Goal: Task Accomplishment & Management: Manage account settings

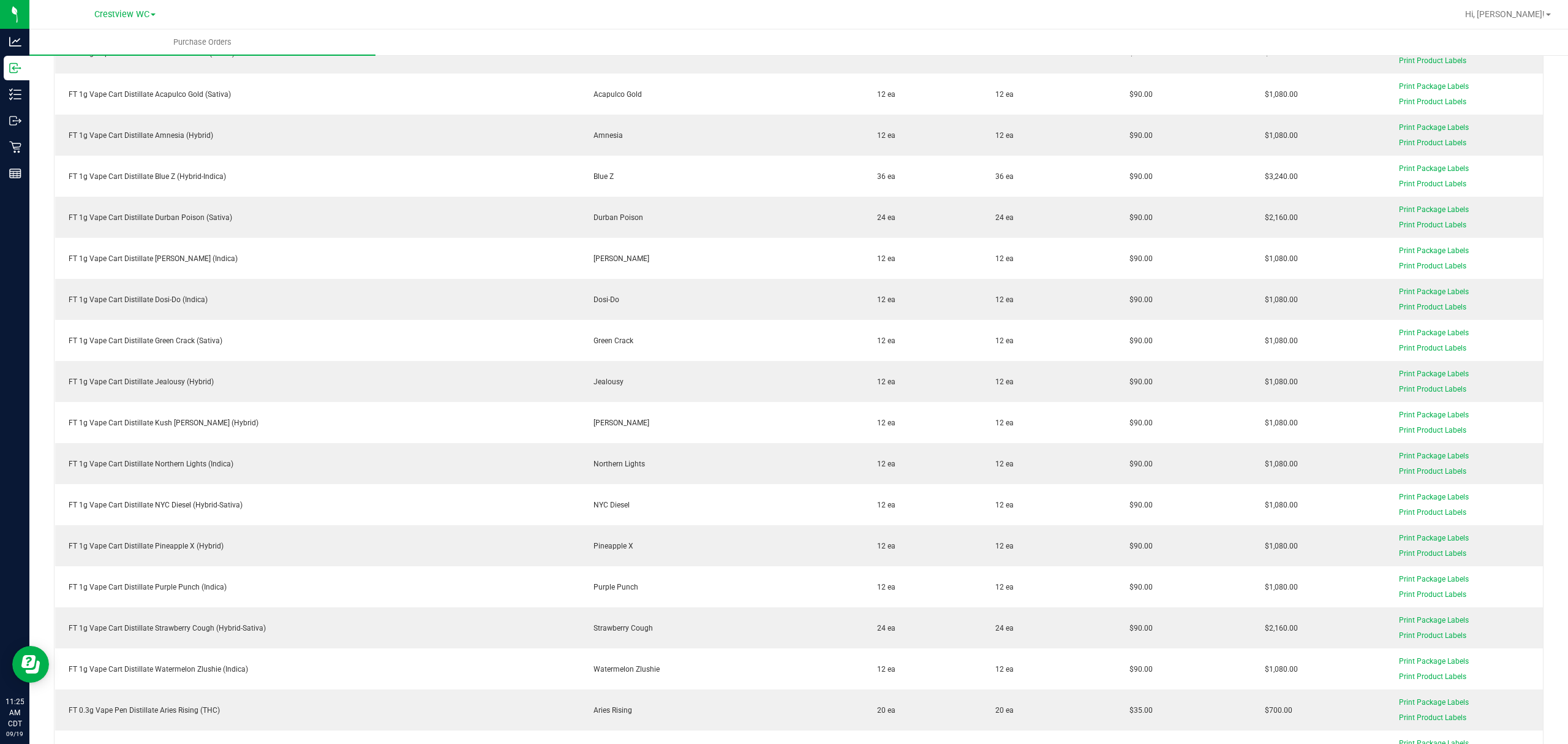
scroll to position [3757, 0]
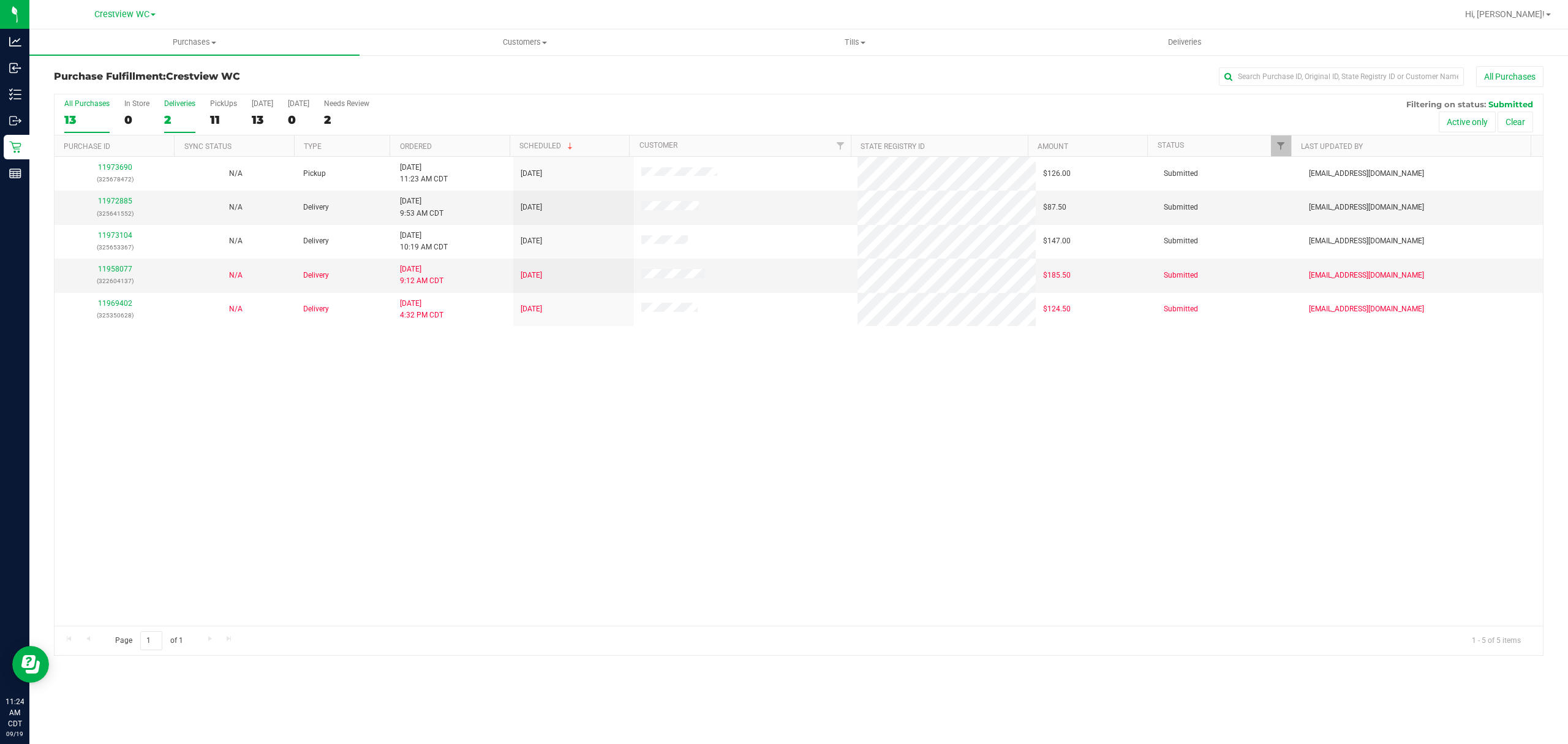
click at [184, 118] on div "2" at bounding box center [179, 119] width 31 height 14
click at [0, 0] on input "Deliveries 2" at bounding box center [0, 0] width 0 height 0
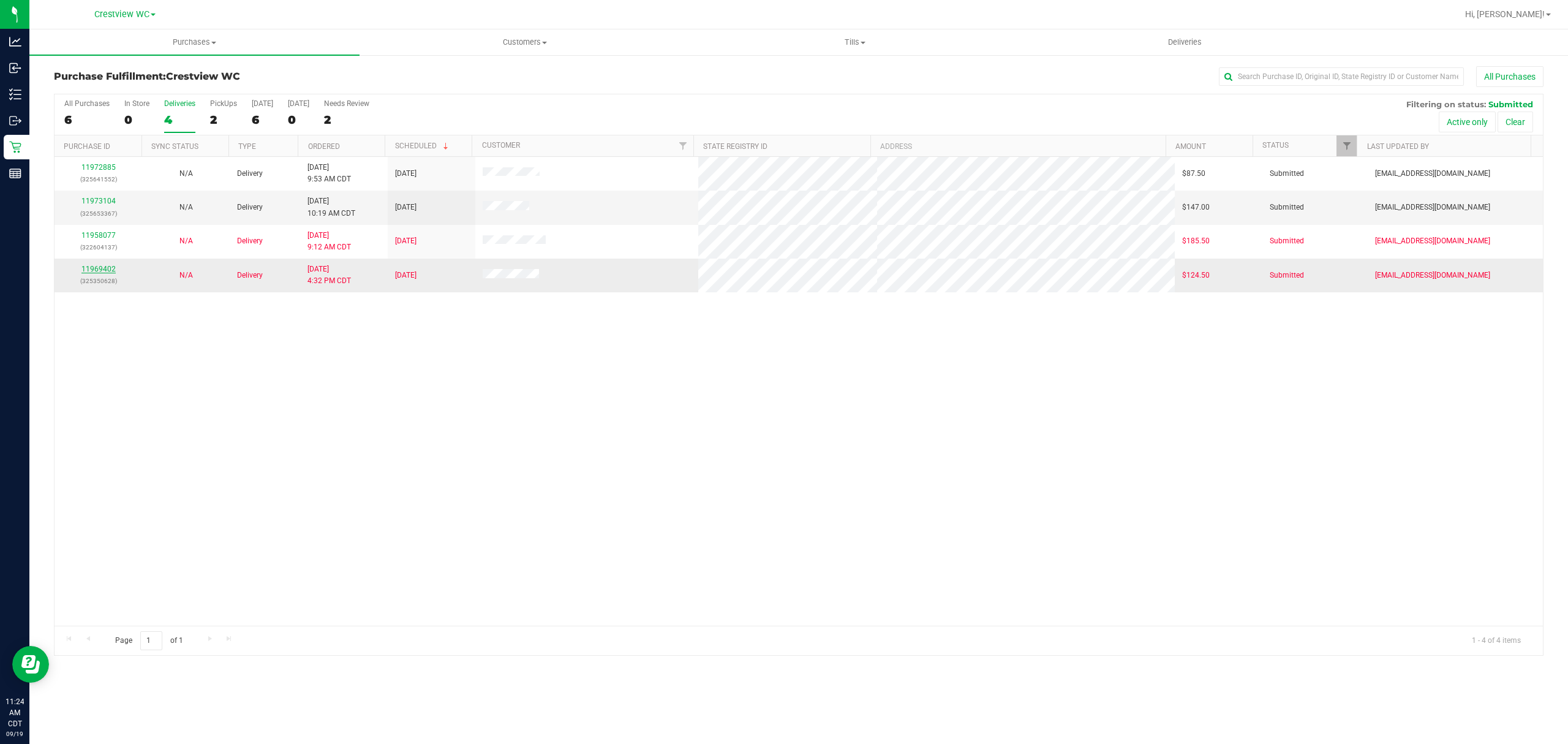
click at [89, 272] on link "11969402" at bounding box center [99, 269] width 34 height 9
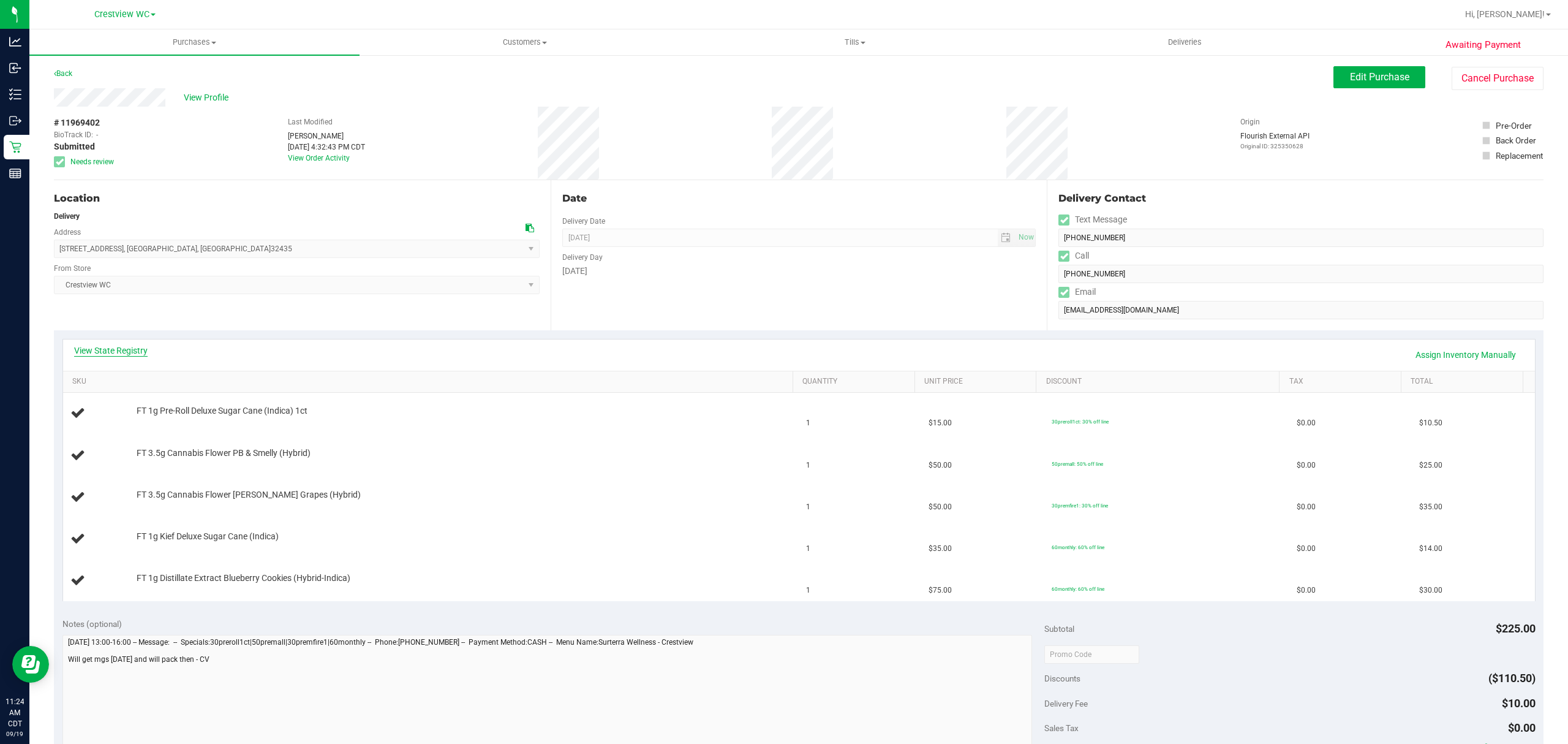
click at [129, 350] on link "View State Registry" at bounding box center [111, 350] width 73 height 12
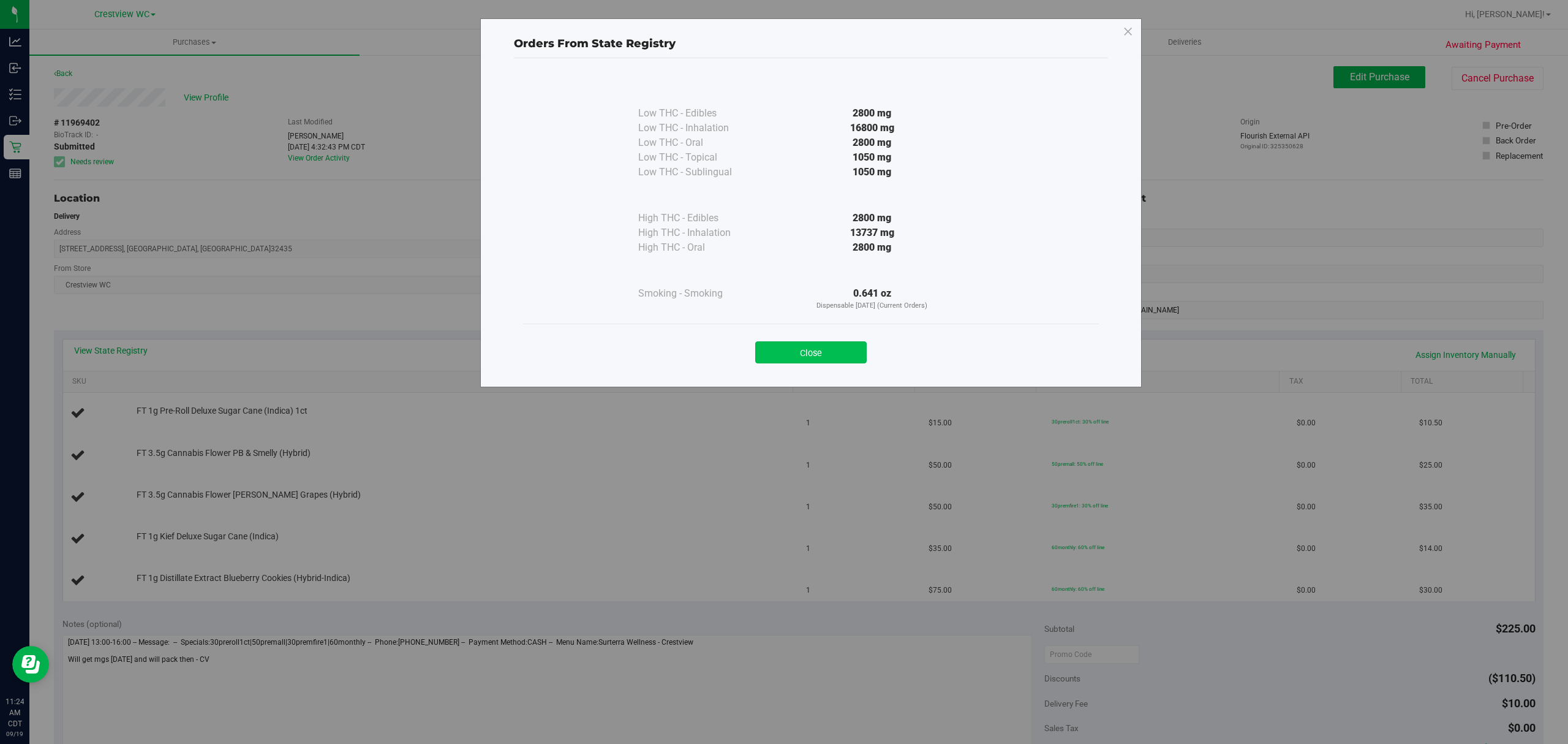
click at [807, 354] on button "Close" at bounding box center [811, 352] width 111 height 22
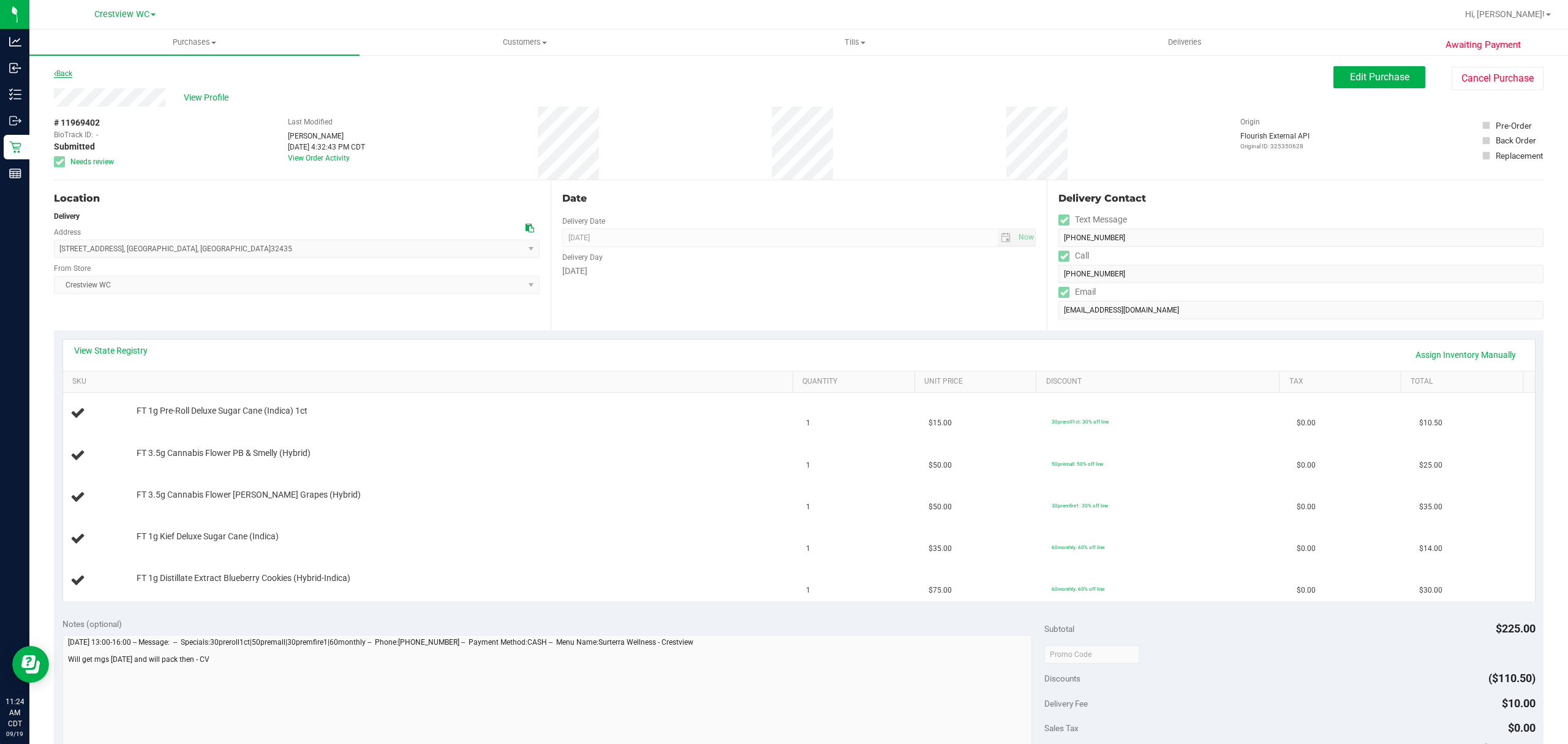
click at [63, 70] on link "Back" at bounding box center [63, 74] width 18 height 9
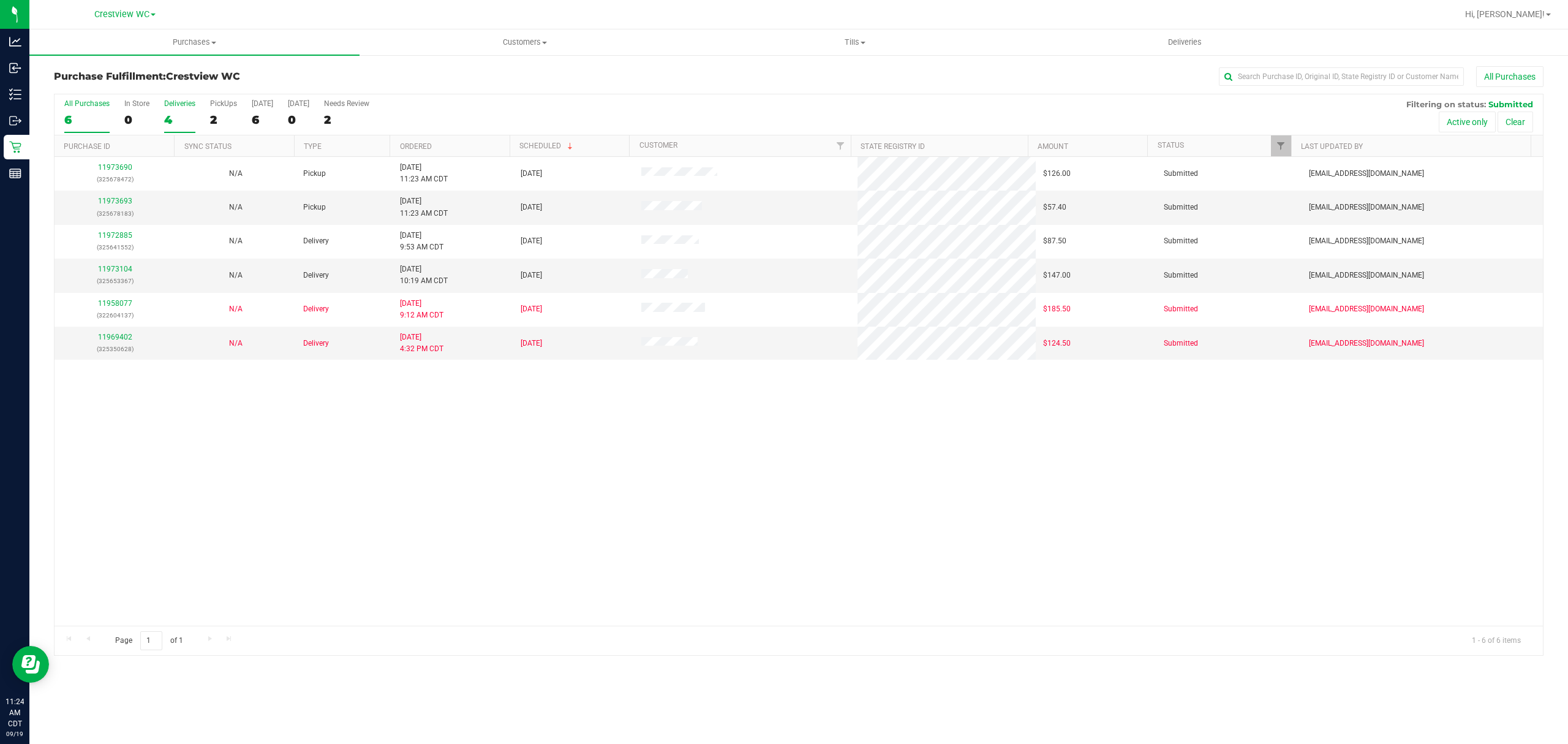
click at [178, 115] on div "4" at bounding box center [179, 119] width 31 height 14
click at [0, 0] on input "Deliveries 4" at bounding box center [0, 0] width 0 height 0
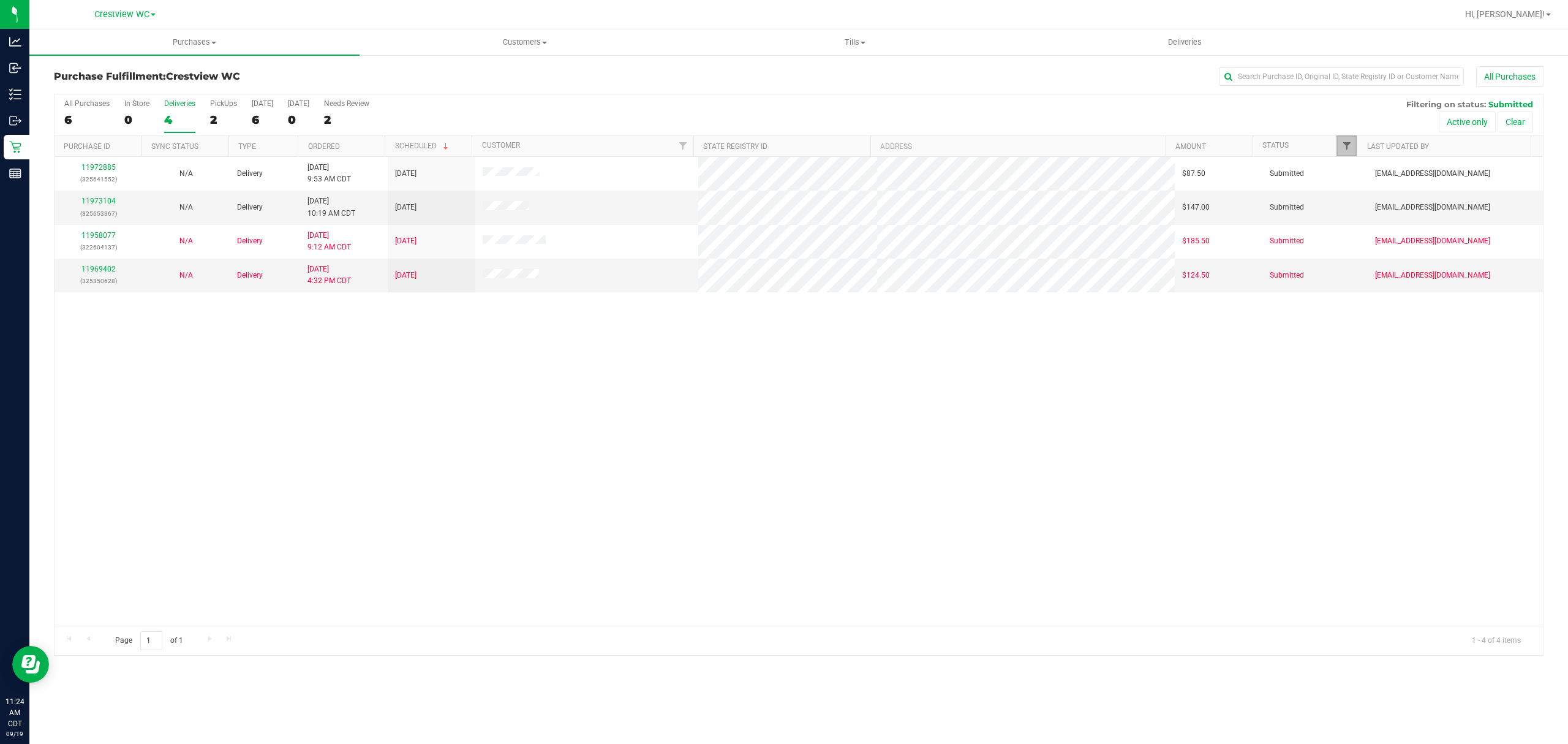
click at [1351, 145] on span "Filter" at bounding box center [1347, 146] width 10 height 10
drag, startPoint x: 1352, startPoint y: 289, endPoint x: 1356, endPoint y: 283, distance: 7.2
click at [1352, 288] on ul "Select All Cancelled Completed Created Out for Delivery Packed Submitted Undeli…" at bounding box center [1406, 257] width 126 height 129
click at [1358, 280] on label "Packed" at bounding box center [1366, 281] width 37 height 8
click at [1356, 280] on input "Packed" at bounding box center [1352, 281] width 8 height 8
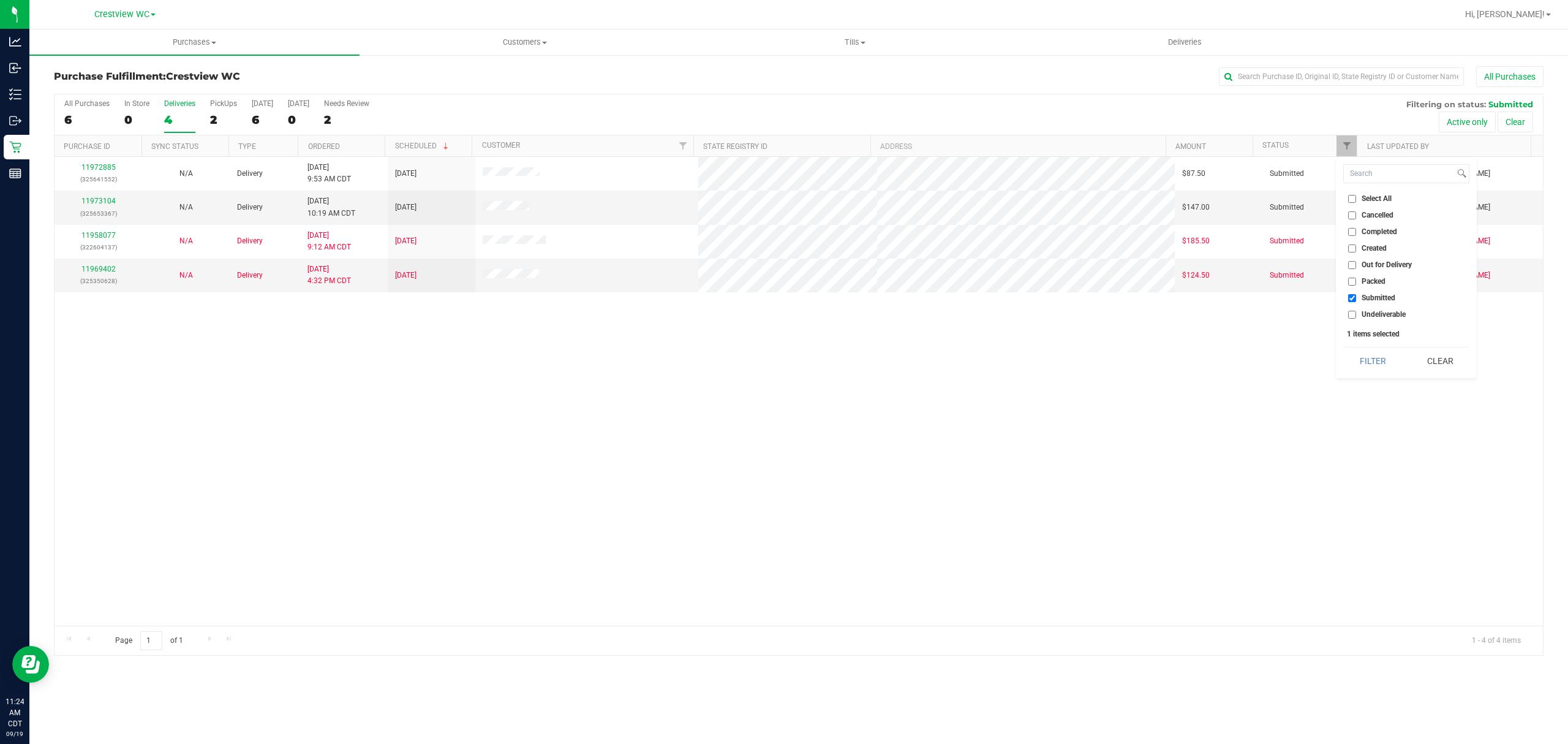
checkbox input "true"
click at [1371, 356] on button "Filter" at bounding box center [1372, 360] width 59 height 27
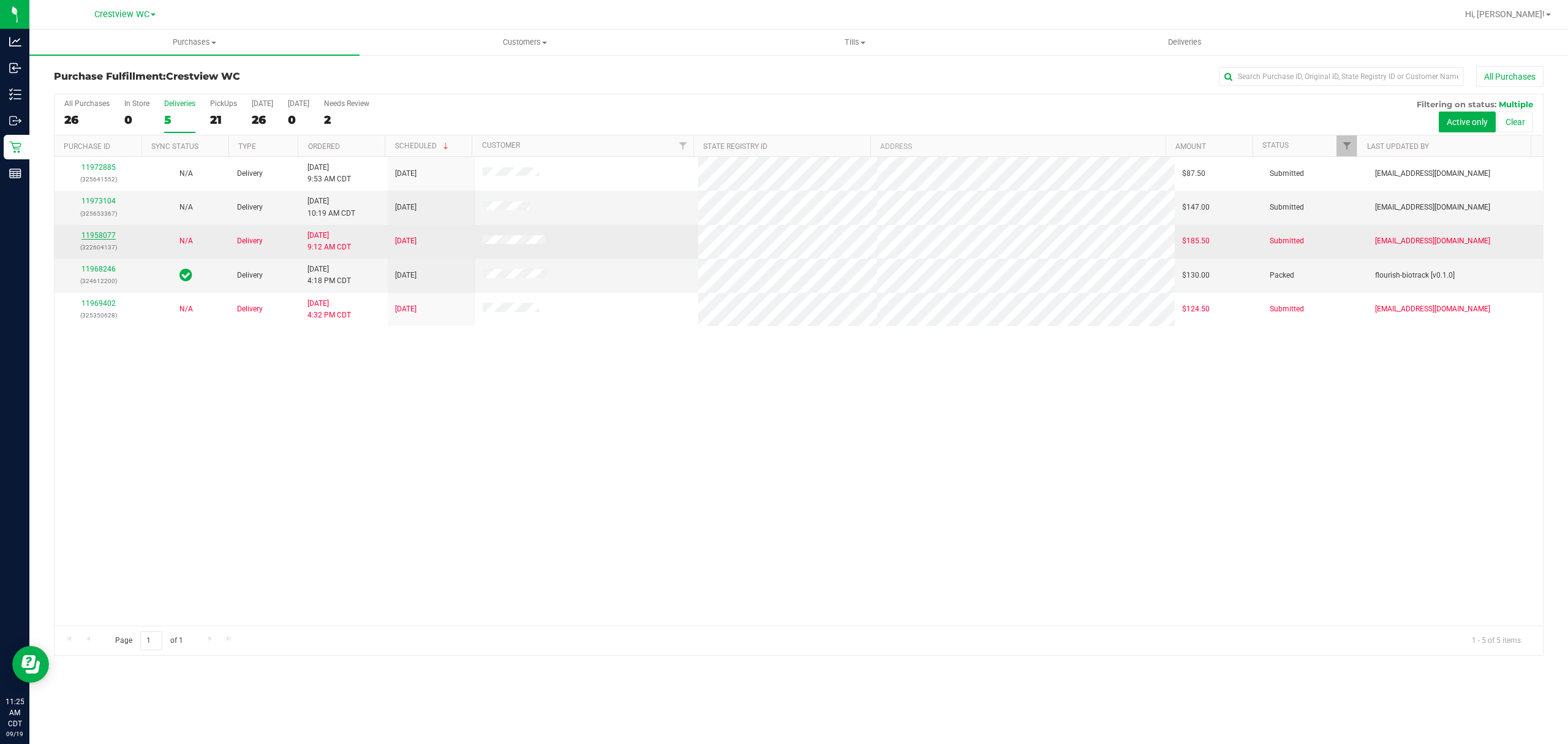
click at [103, 236] on link "11958077" at bounding box center [99, 235] width 34 height 9
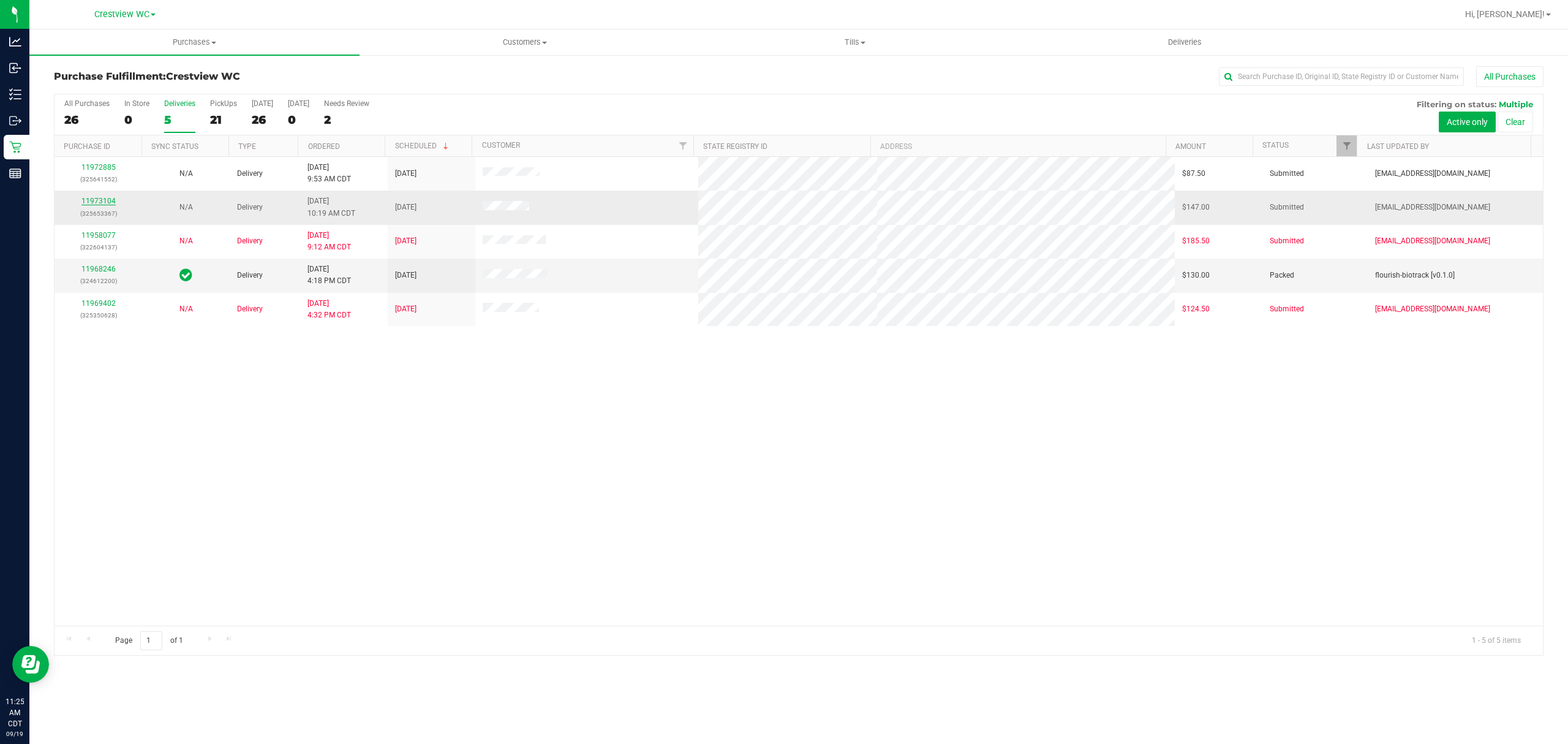
click at [99, 201] on link "11973104" at bounding box center [99, 201] width 34 height 9
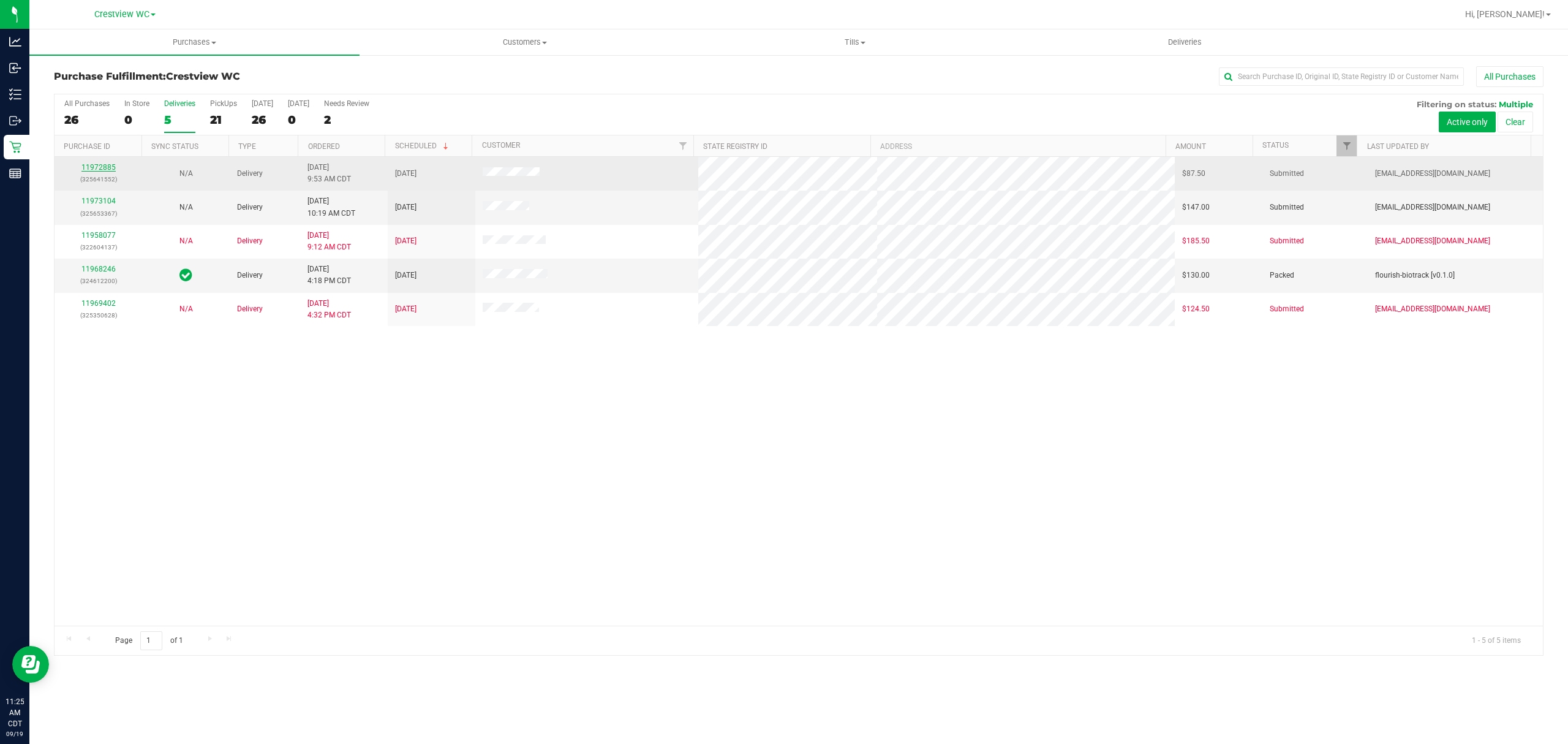
click at [102, 164] on link "11972885" at bounding box center [99, 168] width 34 height 9
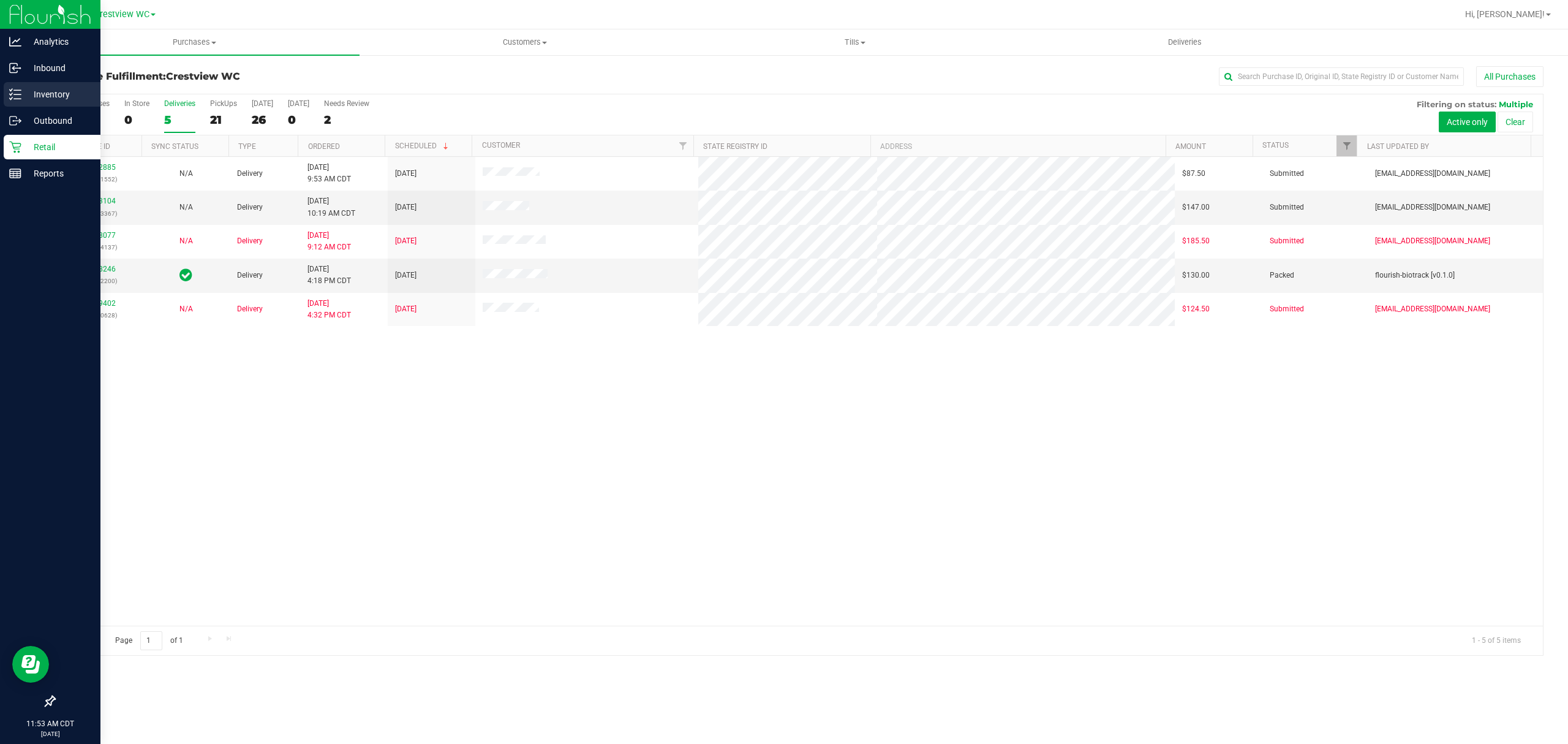
click at [10, 89] on icon at bounding box center [15, 94] width 12 height 12
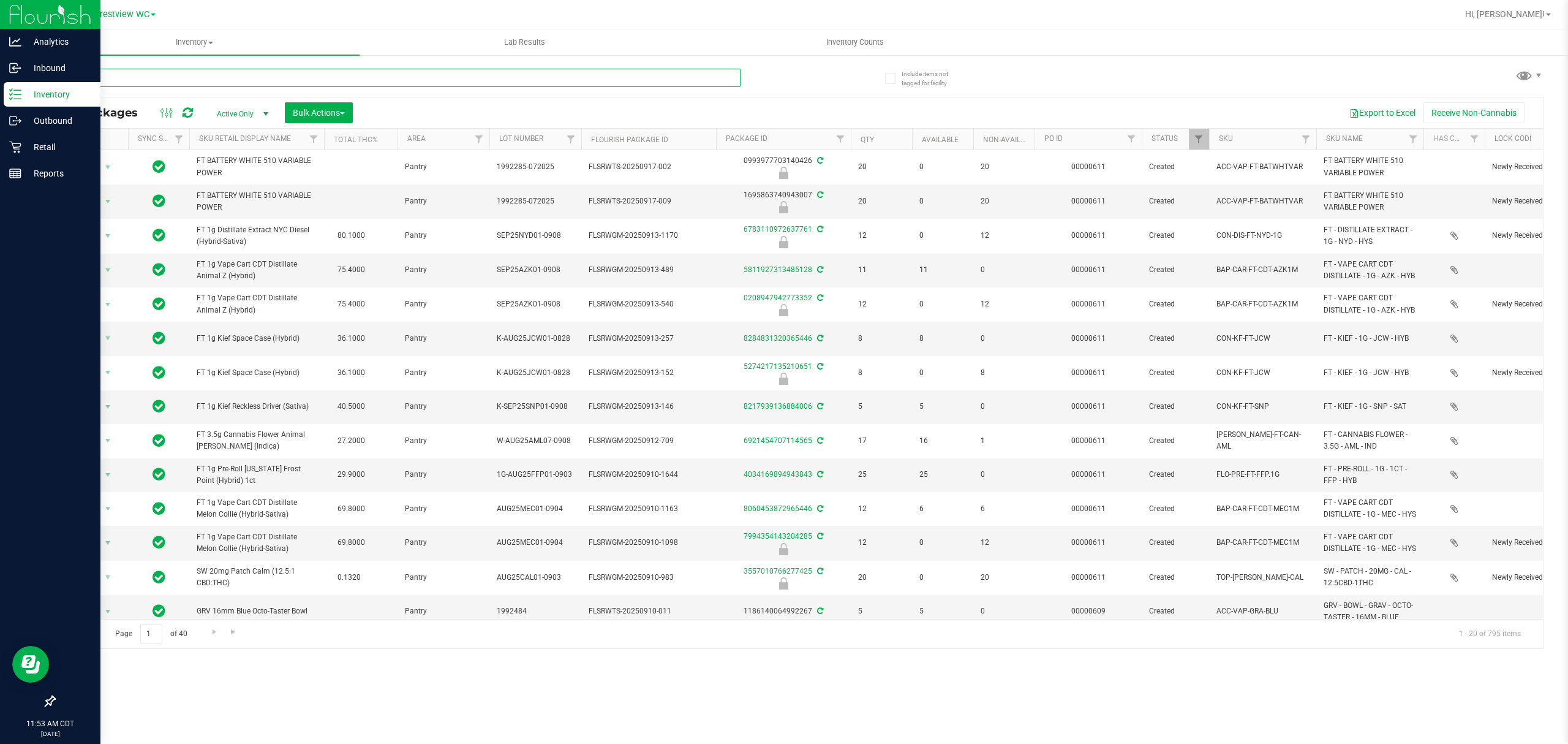
click at [313, 75] on input "text" at bounding box center [397, 78] width 686 height 18
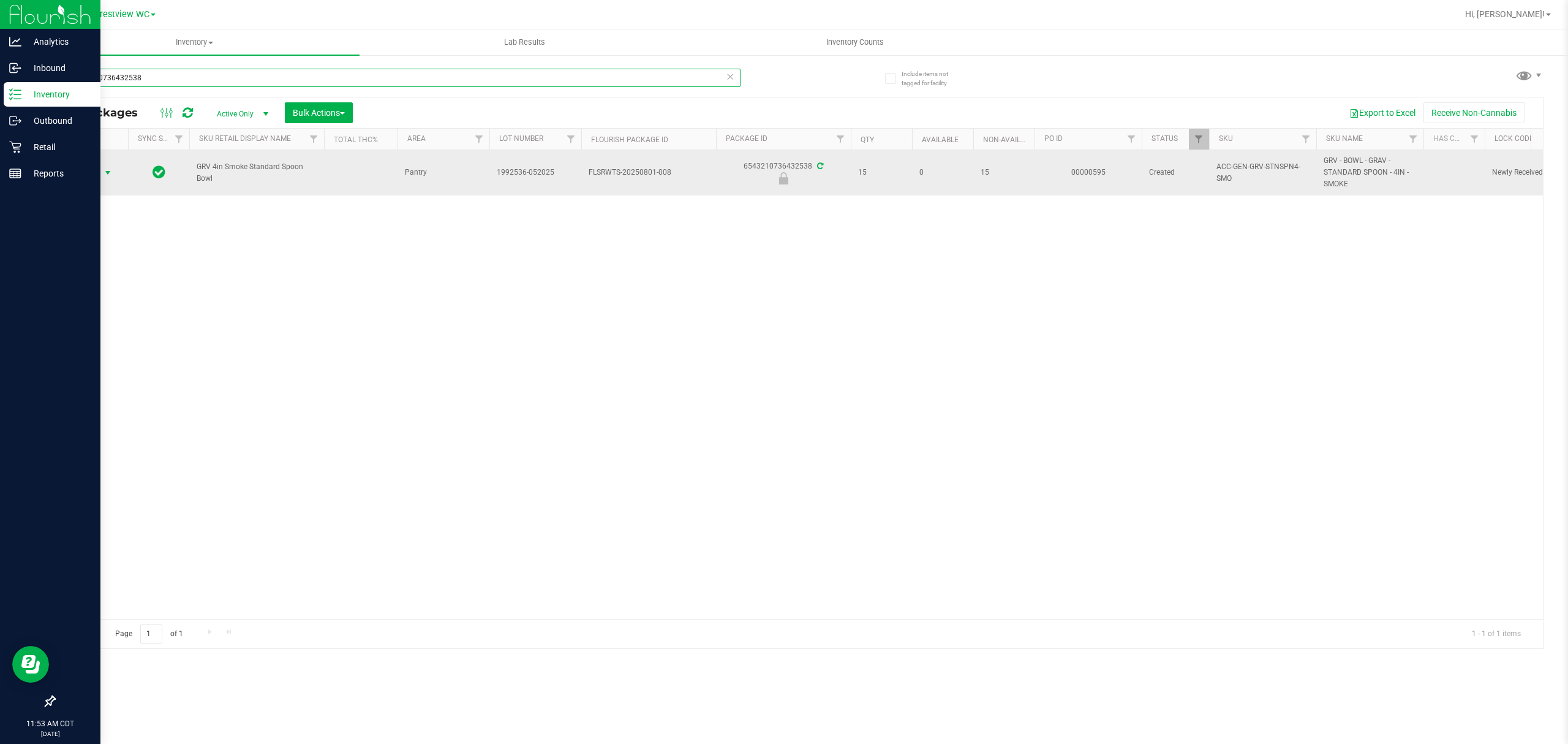
type input "6543210736432538"
click at [99, 174] on span "Action" at bounding box center [83, 173] width 33 height 17
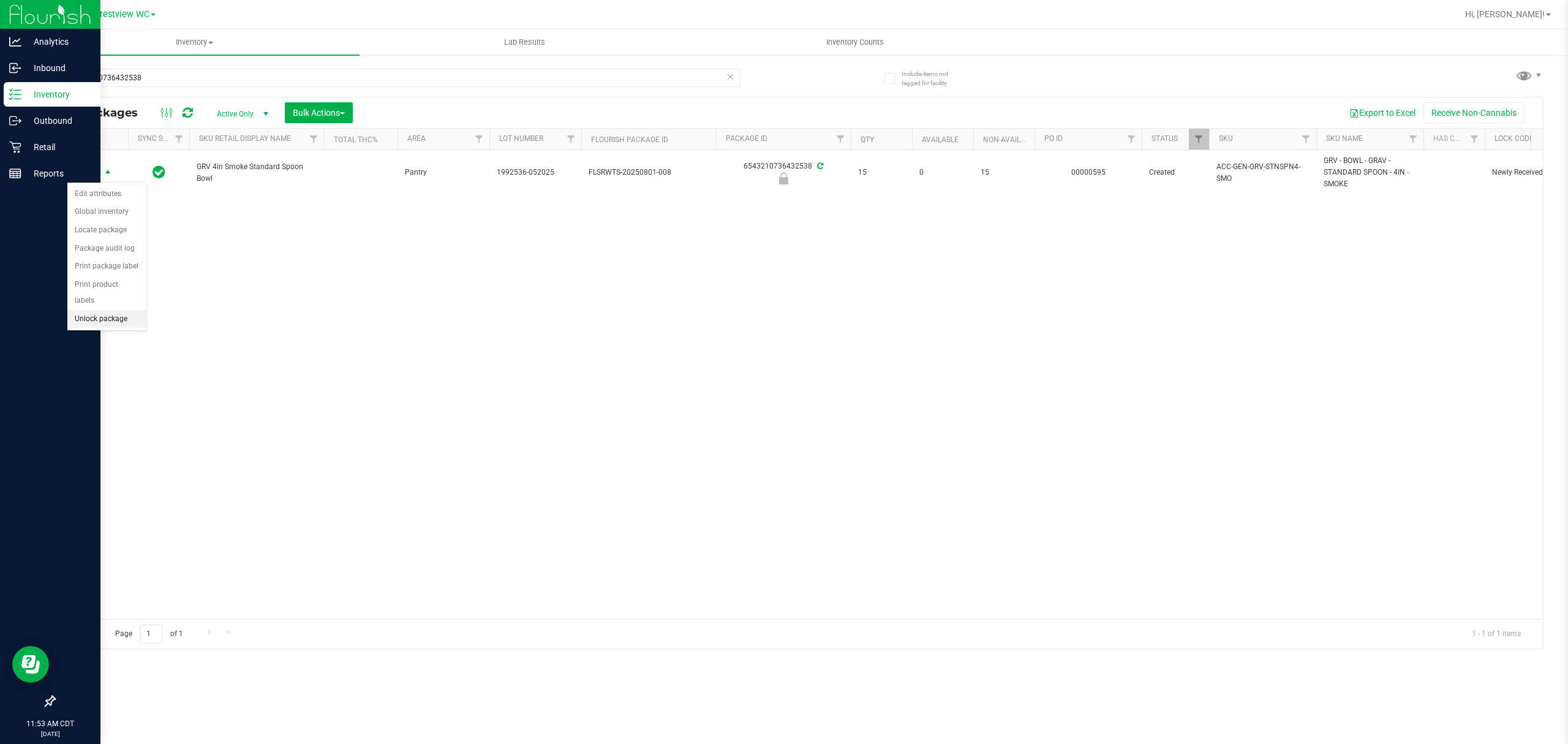
click at [94, 327] on li "Unlock package" at bounding box center [107, 319] width 79 height 18
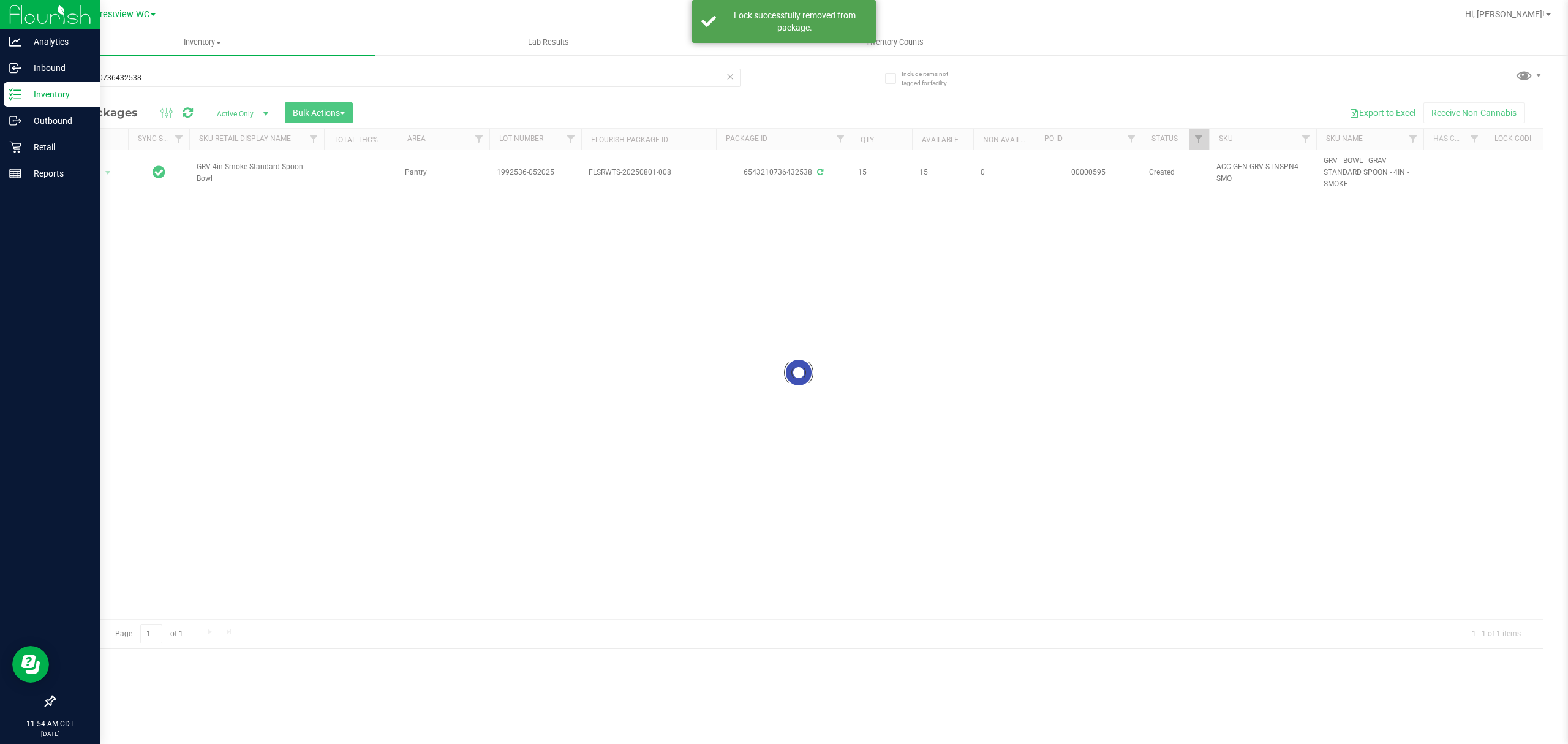
click at [92, 167] on div at bounding box center [798, 372] width 1488 height 551
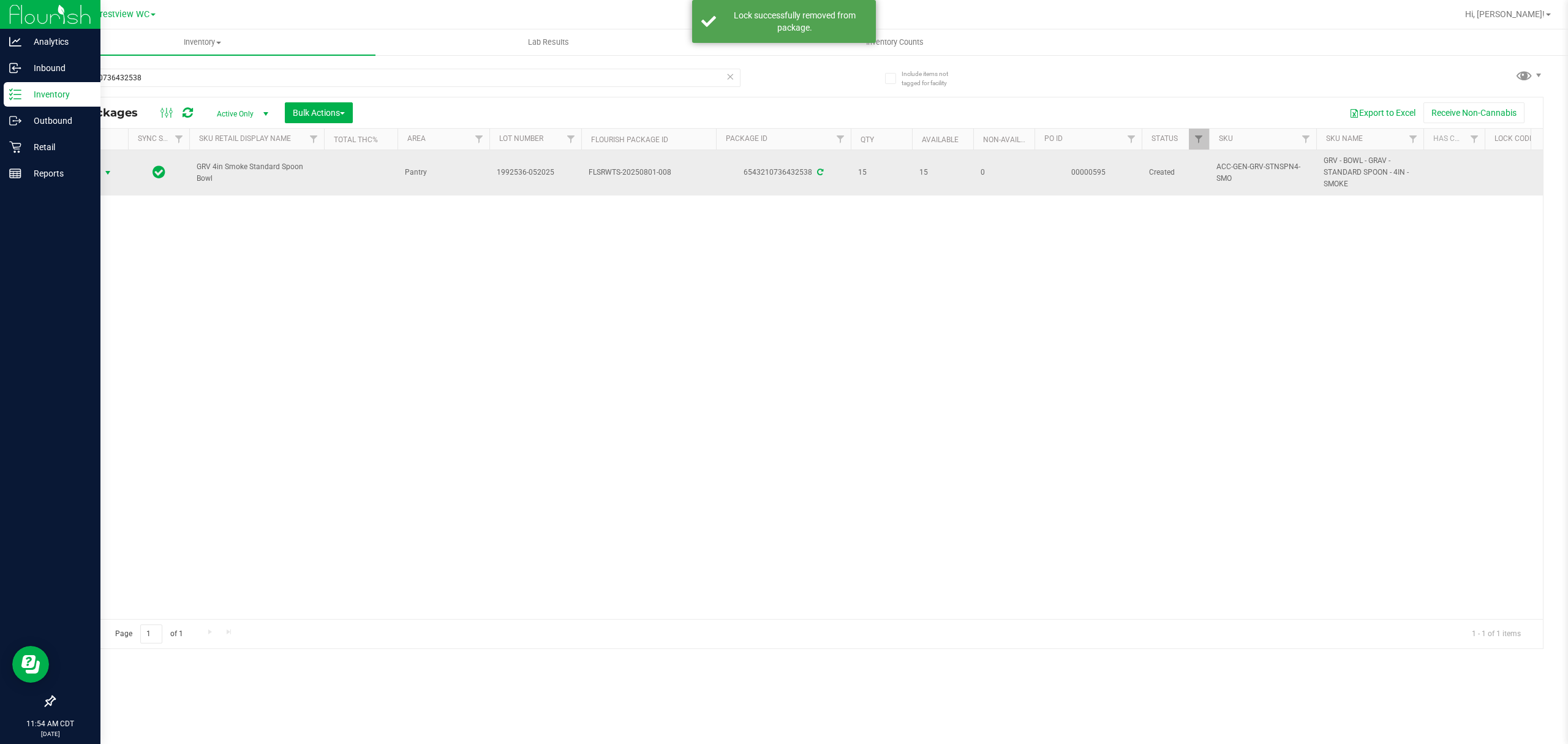
click at [94, 174] on span "Action" at bounding box center [83, 173] width 33 height 17
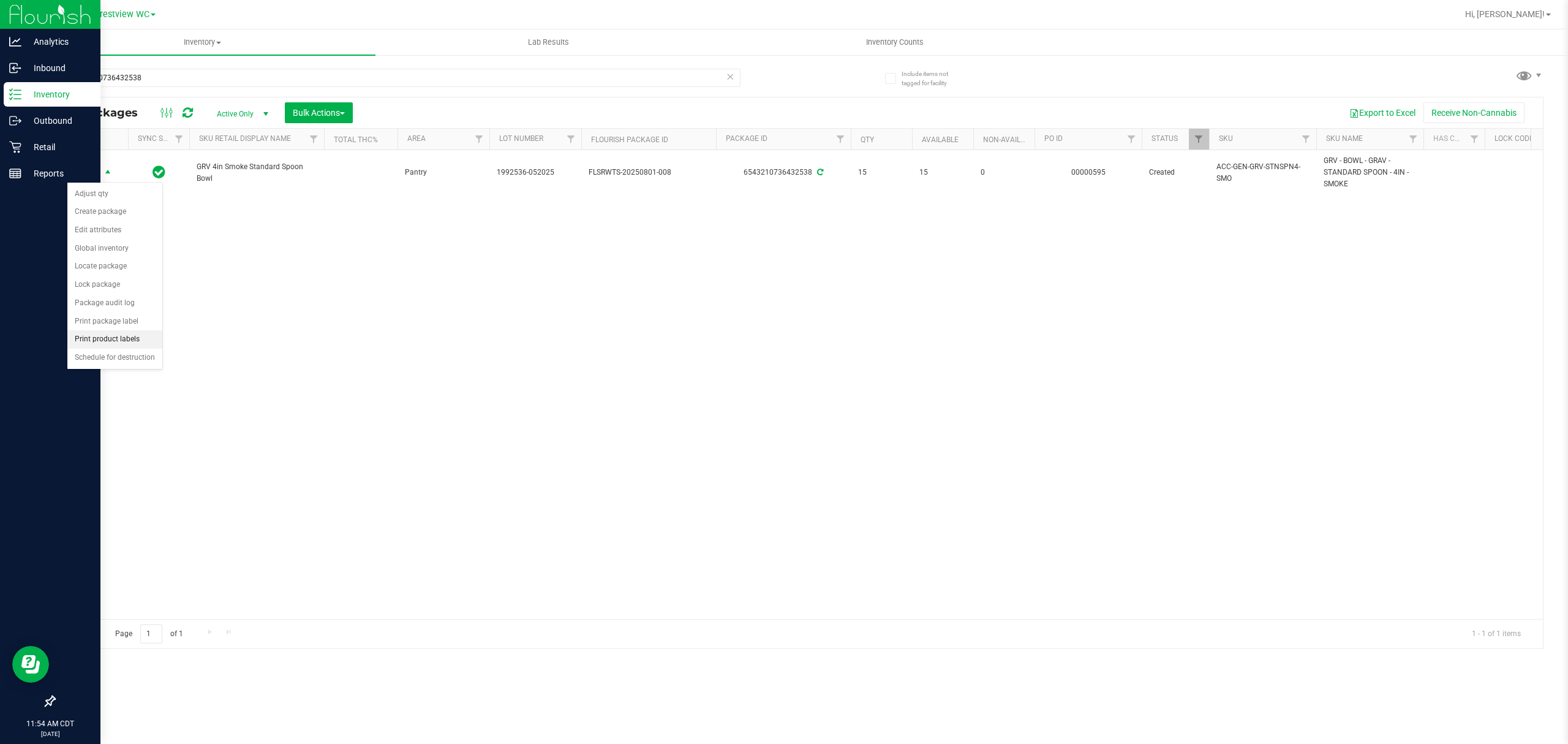
click at [143, 343] on li "Print product labels" at bounding box center [115, 339] width 95 height 18
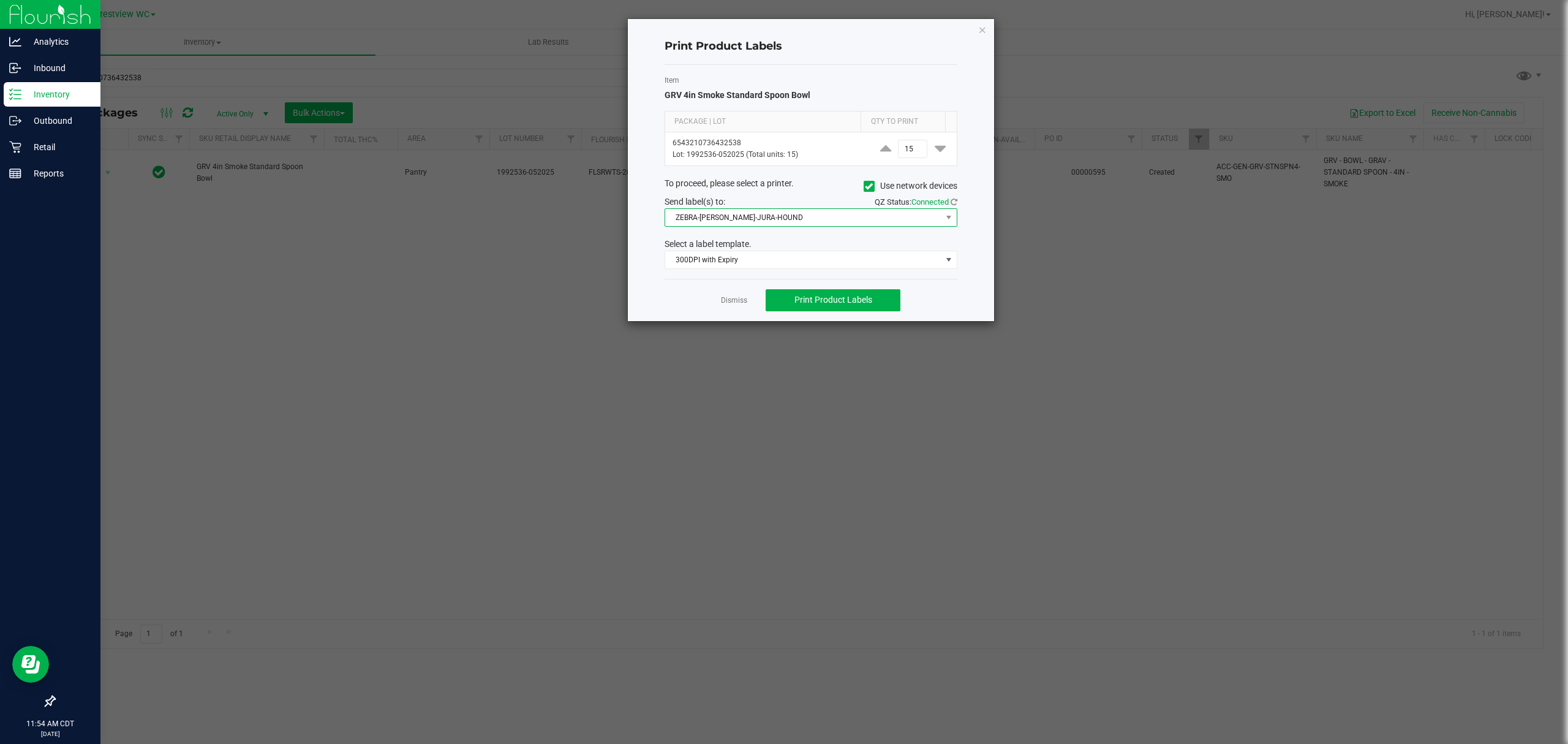
click at [791, 219] on span "ZEBRA-BRUNO-JURA-HOUND" at bounding box center [803, 217] width 276 height 17
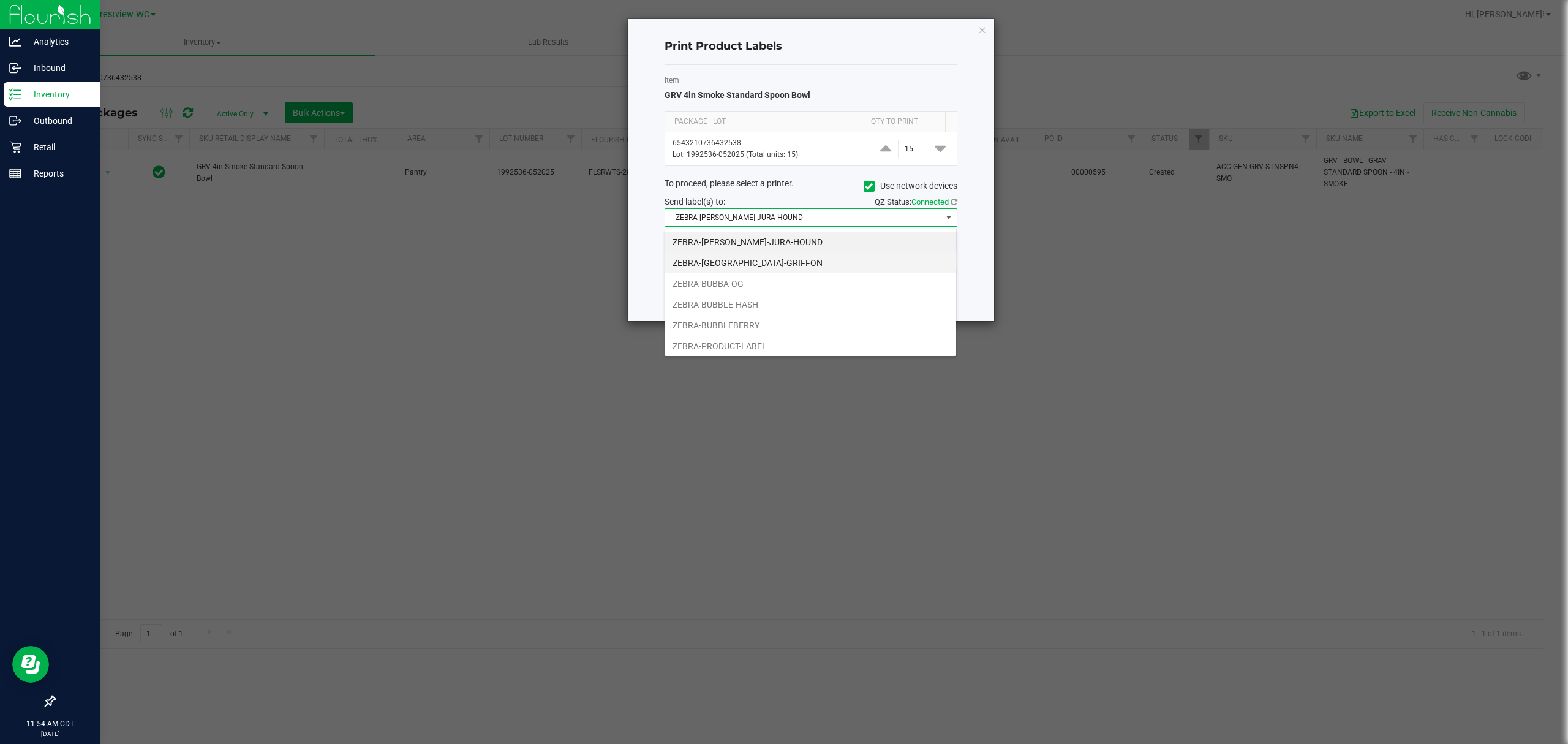
scroll to position [18, 292]
click at [755, 346] on li "ZEBRA-PRODUCT-LABEL" at bounding box center [810, 346] width 291 height 21
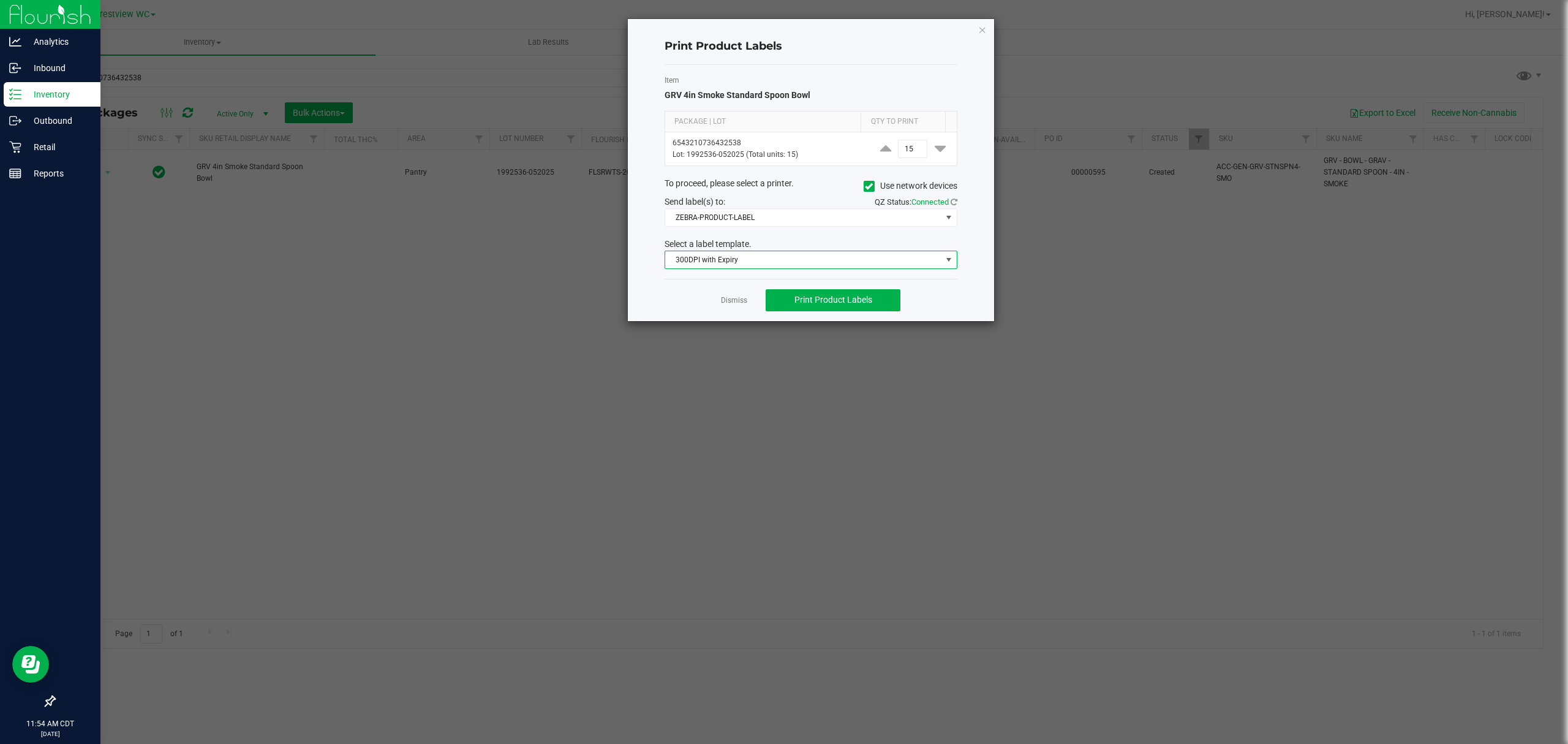
click at [732, 263] on span "300DPI with Expiry" at bounding box center [803, 259] width 276 height 17
click at [804, 240] on div "Select a label template." at bounding box center [811, 244] width 311 height 13
click at [821, 302] on span "Print Product Labels" at bounding box center [833, 300] width 78 height 10
click at [724, 303] on link "Dismiss" at bounding box center [734, 300] width 27 height 10
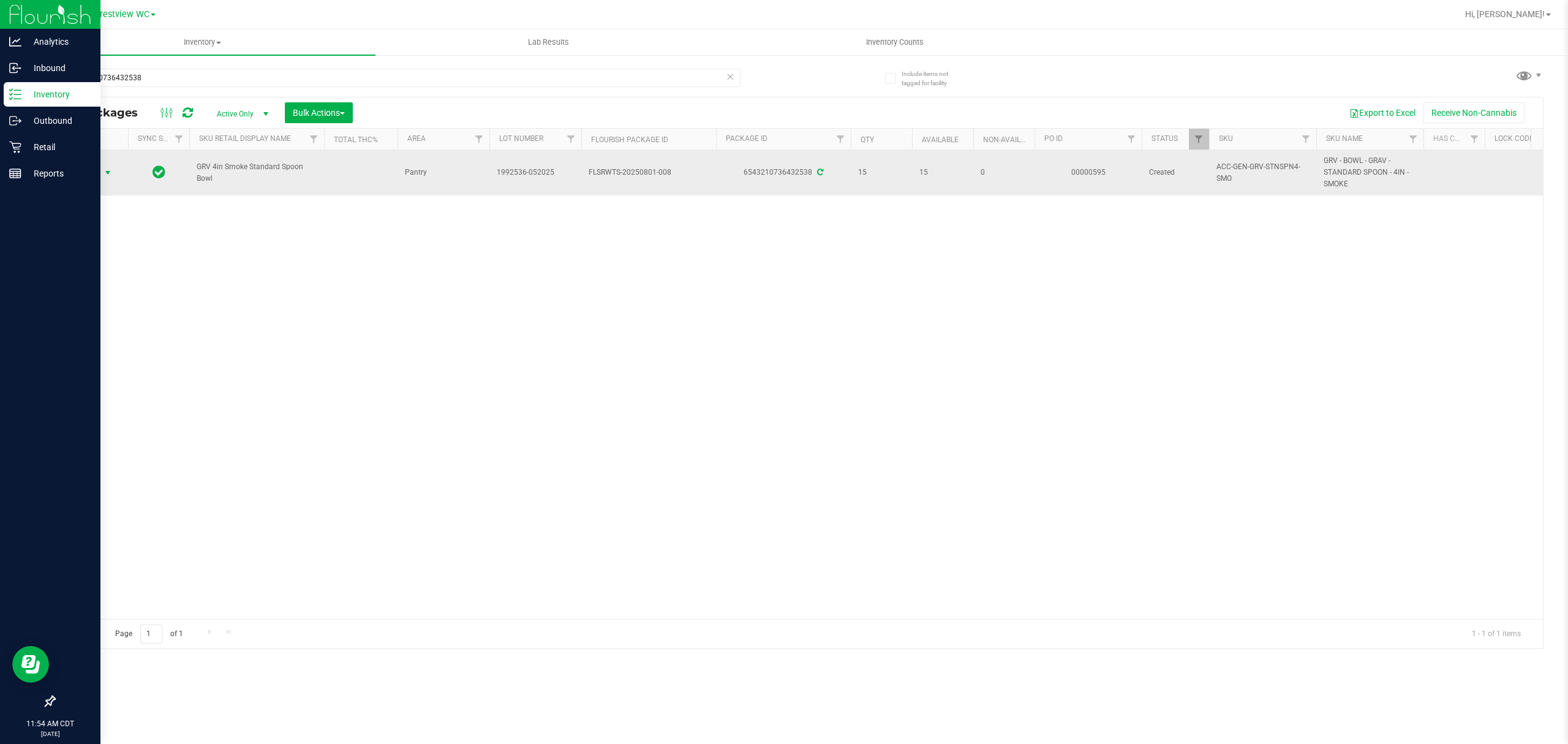
click at [82, 175] on span "Action" at bounding box center [83, 173] width 33 height 17
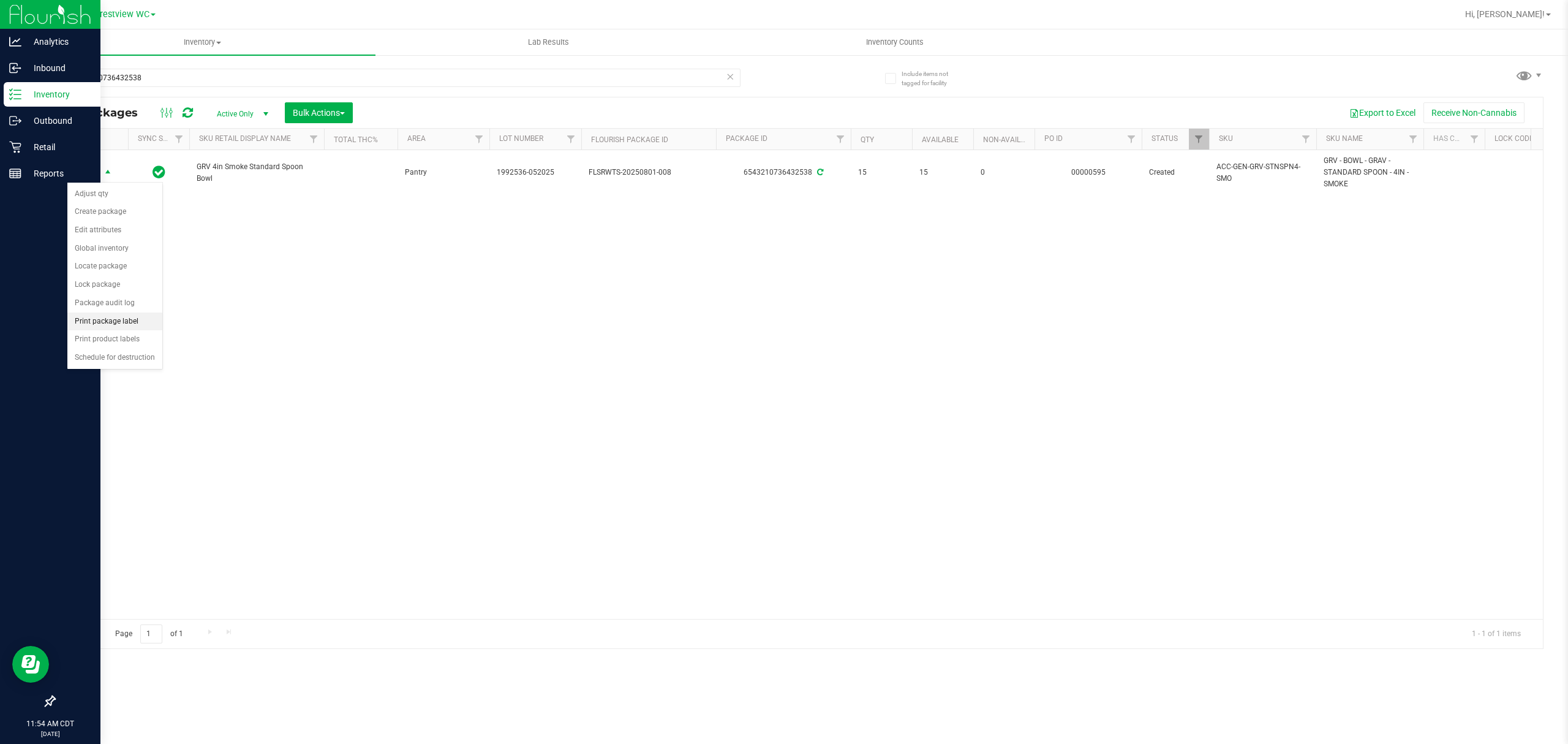
click at [123, 324] on li "Print package label" at bounding box center [115, 321] width 95 height 18
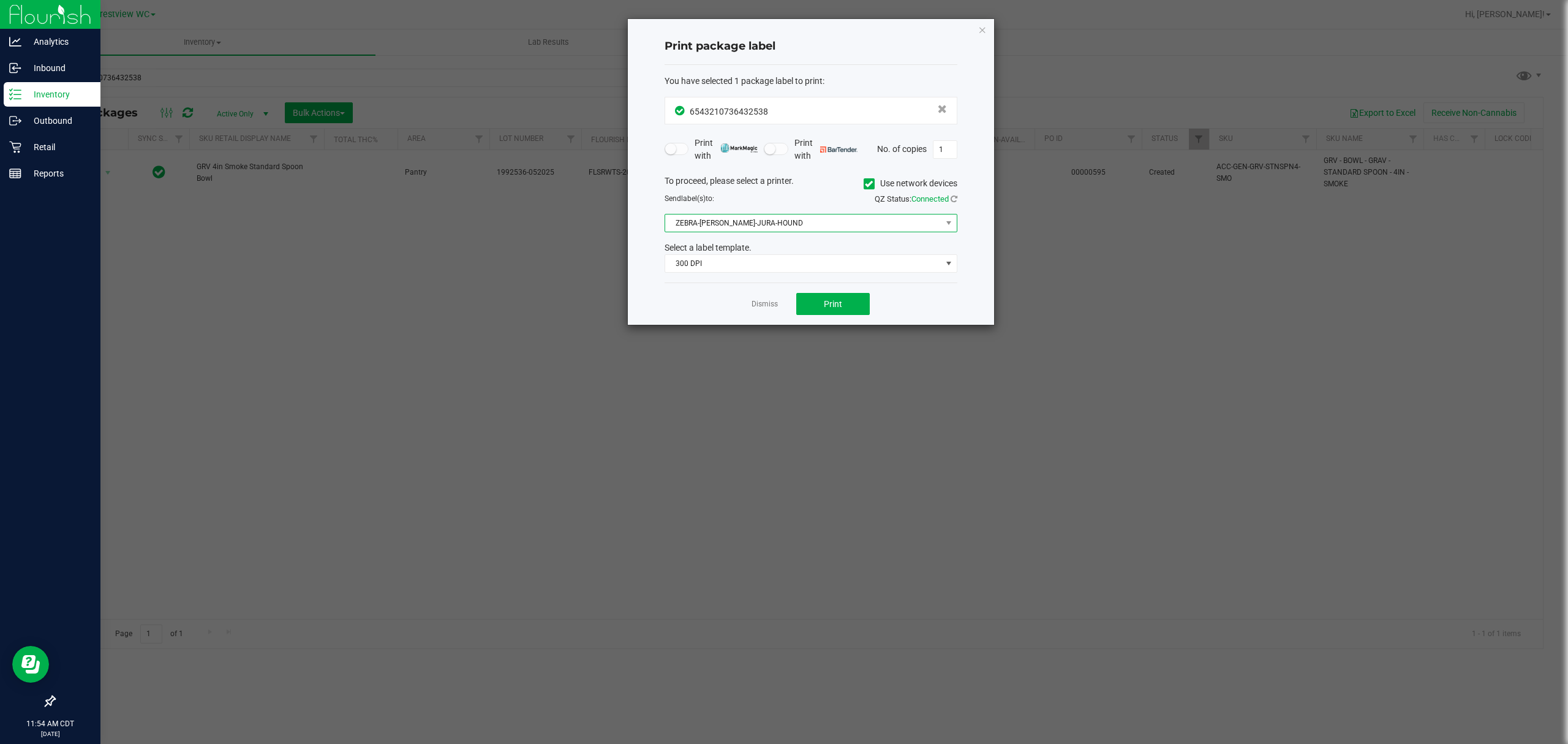
click at [829, 229] on span "ZEBRA-BRUNO-JURA-HOUND" at bounding box center [803, 223] width 276 height 17
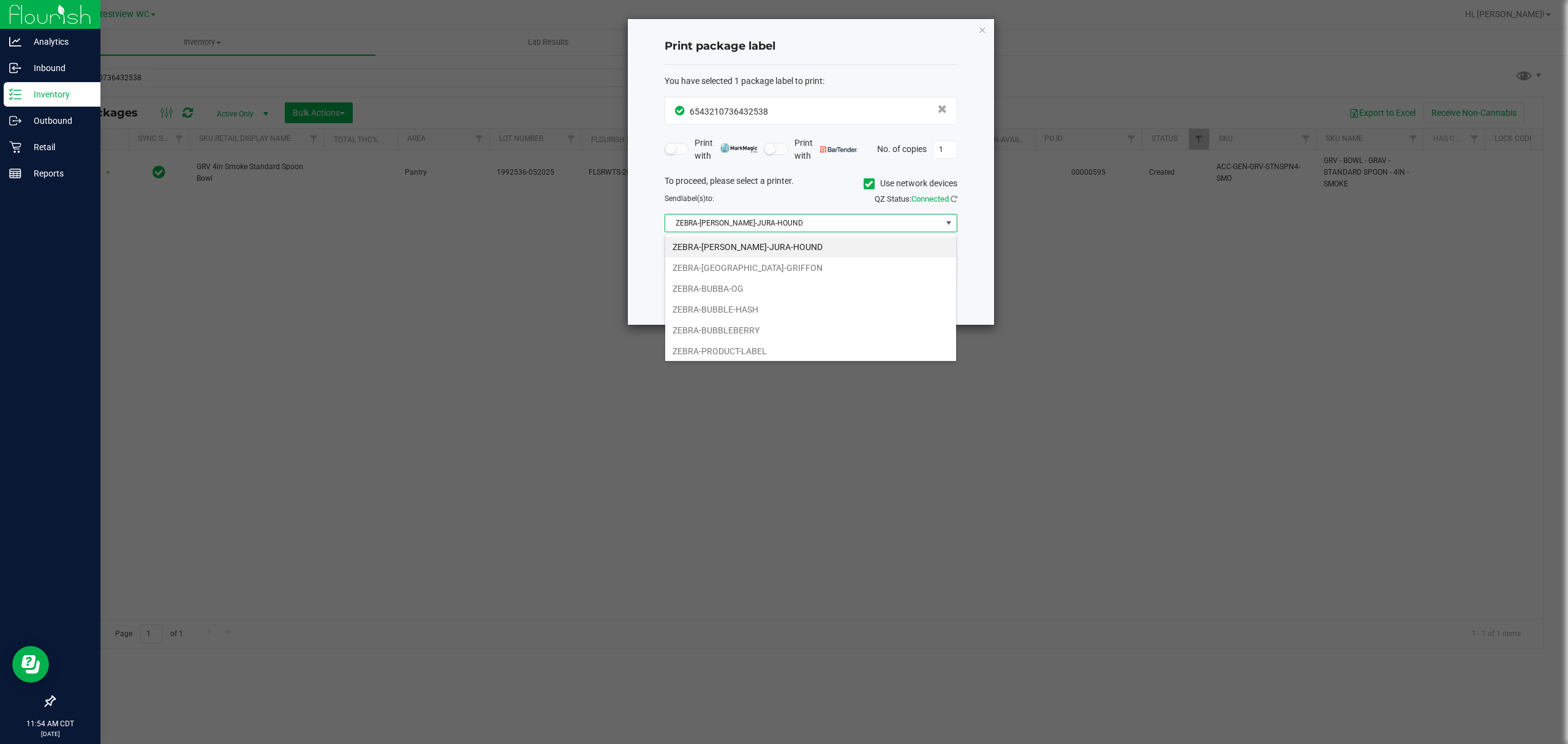
click at [765, 247] on li "ZEBRA-BRUNO-JURA-HOUND" at bounding box center [810, 247] width 291 height 21
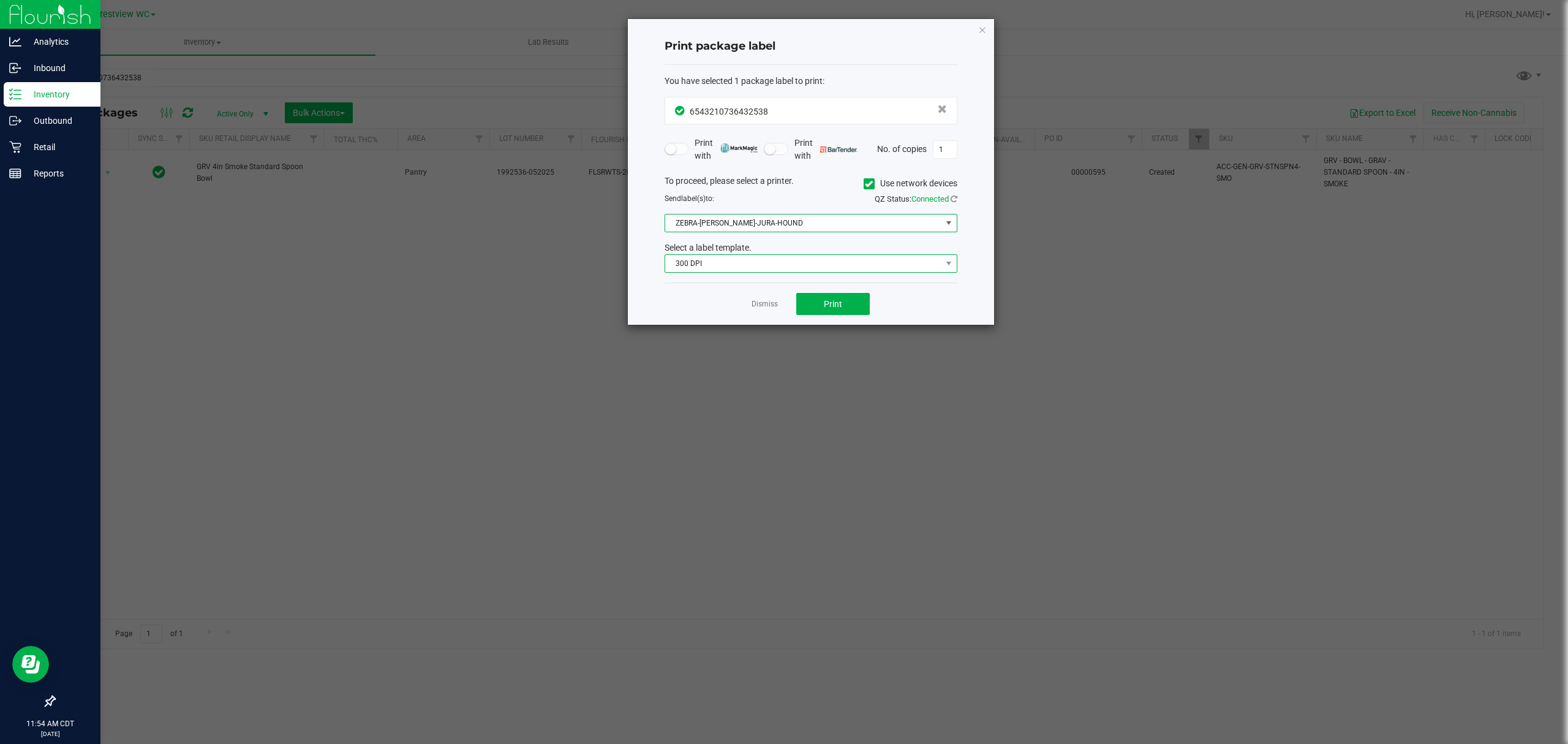
click at [791, 267] on span "300 DPI" at bounding box center [803, 263] width 276 height 17
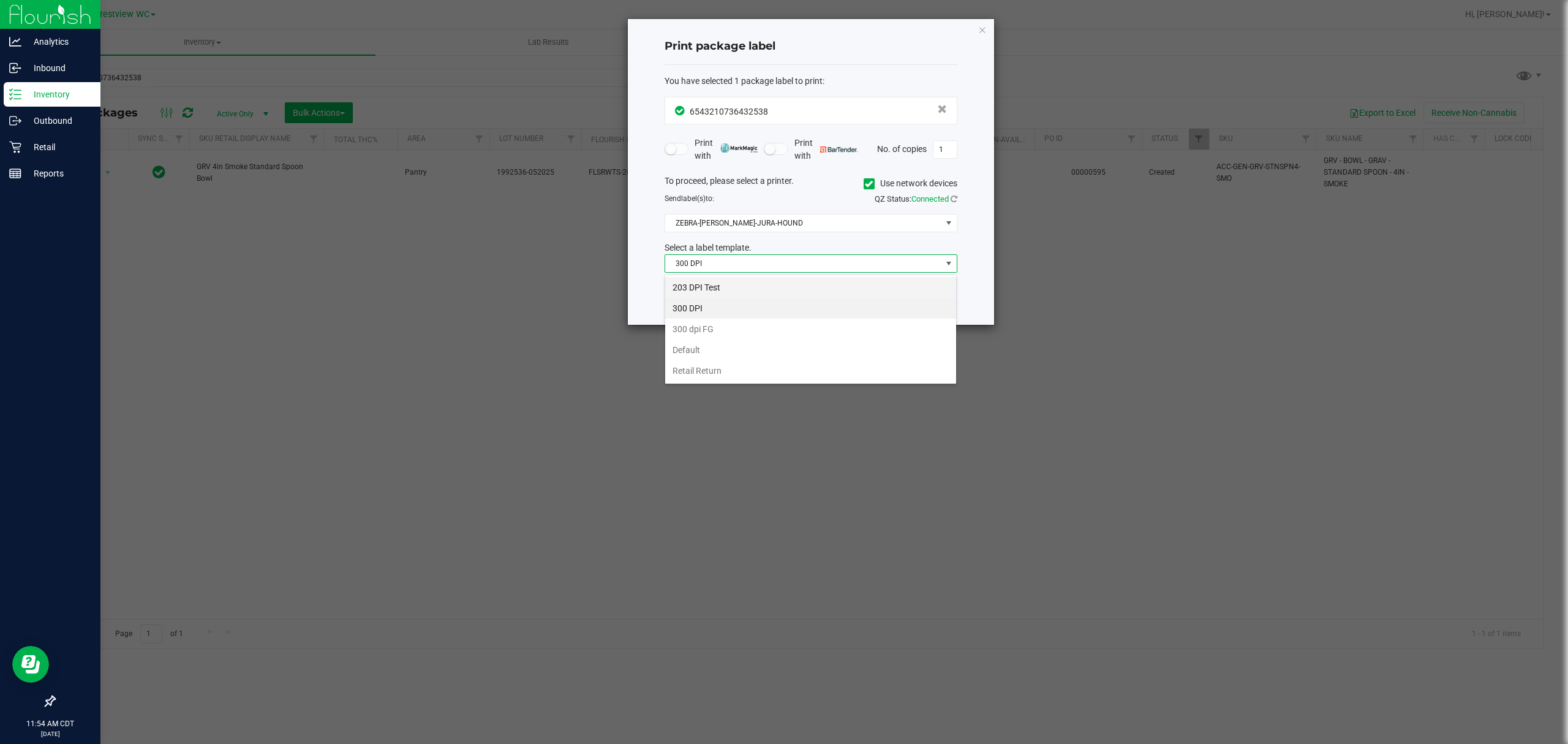
click at [739, 287] on li "203 DPI Test" at bounding box center [810, 287] width 291 height 21
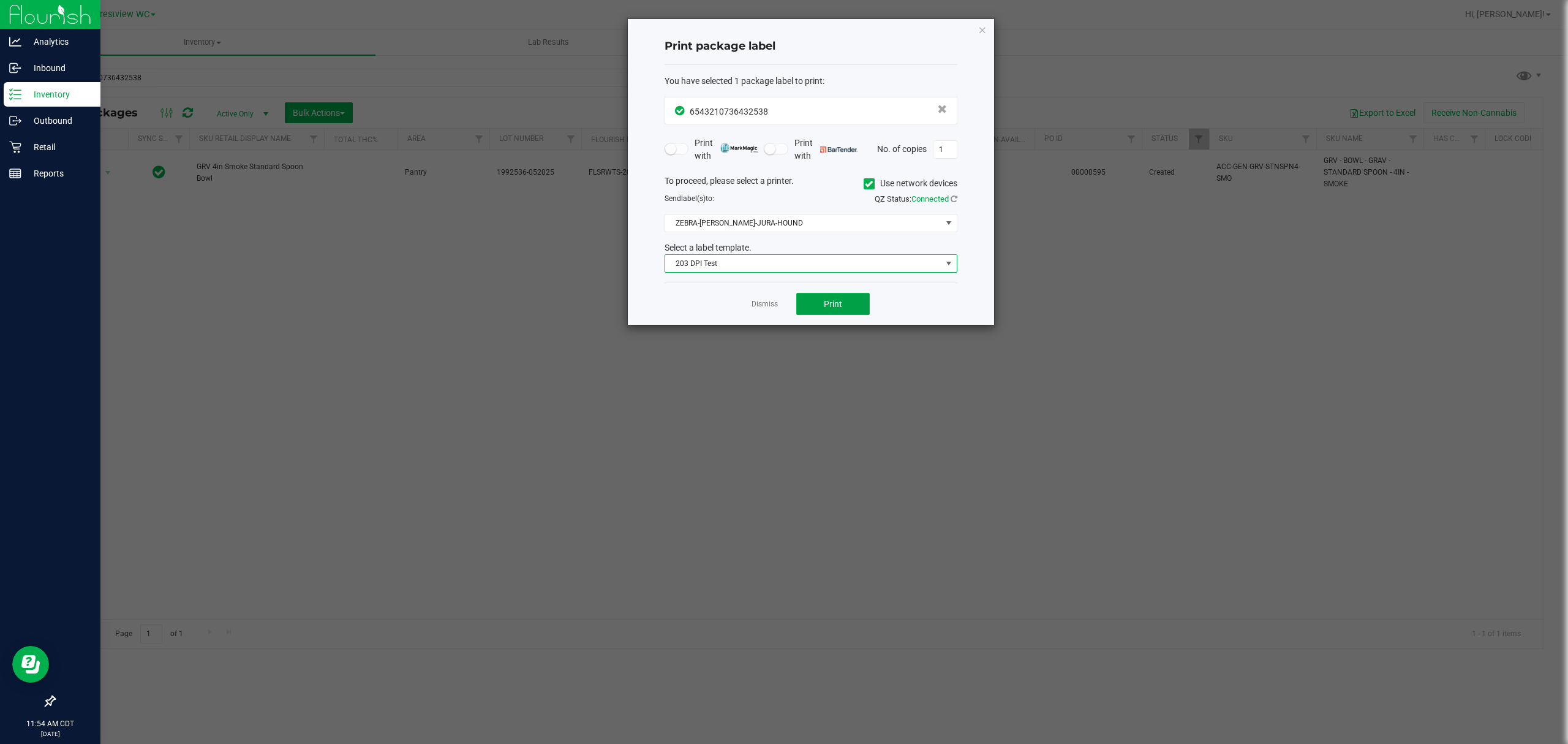
click at [836, 308] on span "Print" at bounding box center [832, 304] width 18 height 10
click at [765, 228] on span "ZEBRA-BRUNO-JURA-HOUND" at bounding box center [803, 223] width 276 height 17
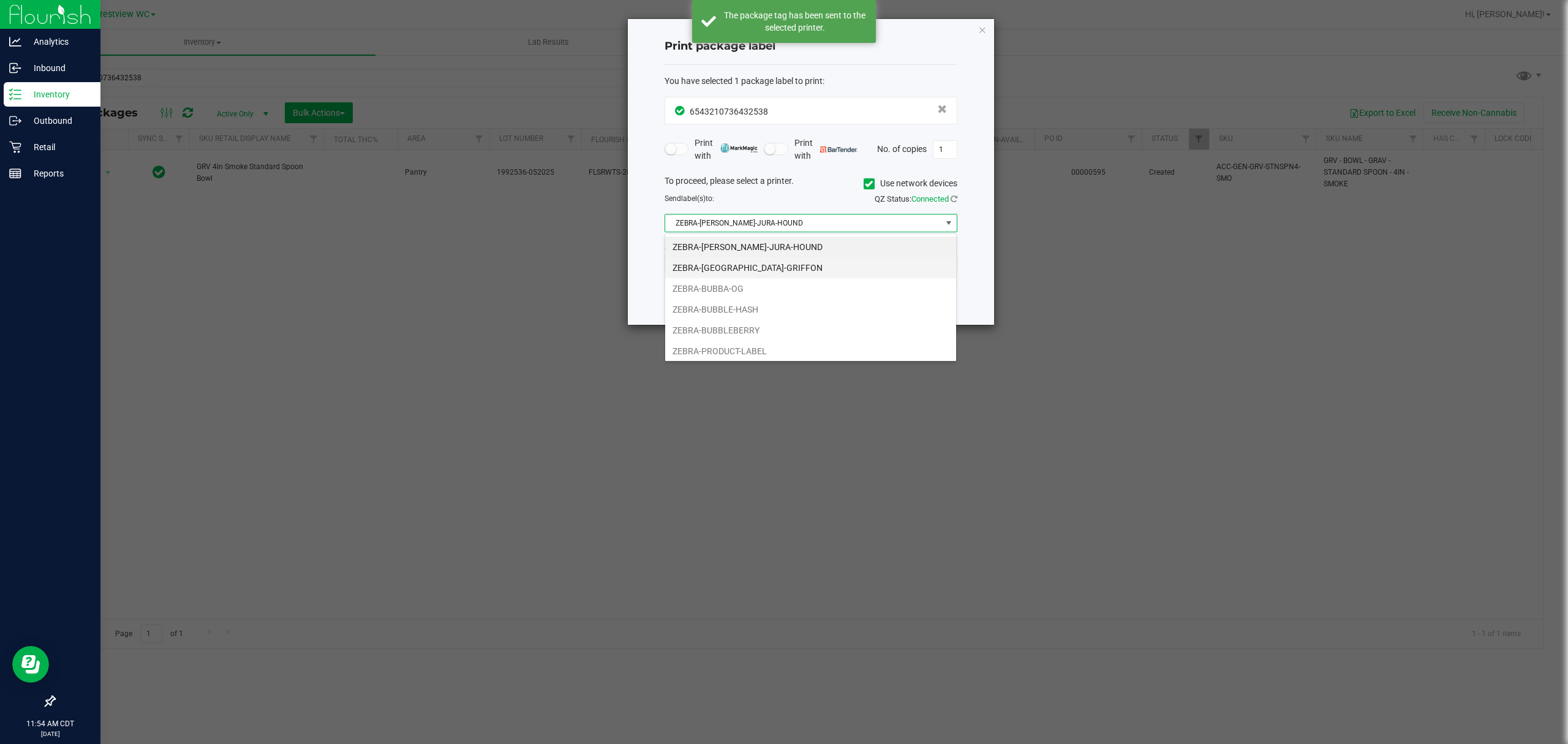
click at [767, 268] on li "ZEBRA-[GEOGRAPHIC_DATA]-GRIFFON" at bounding box center [810, 267] width 291 height 21
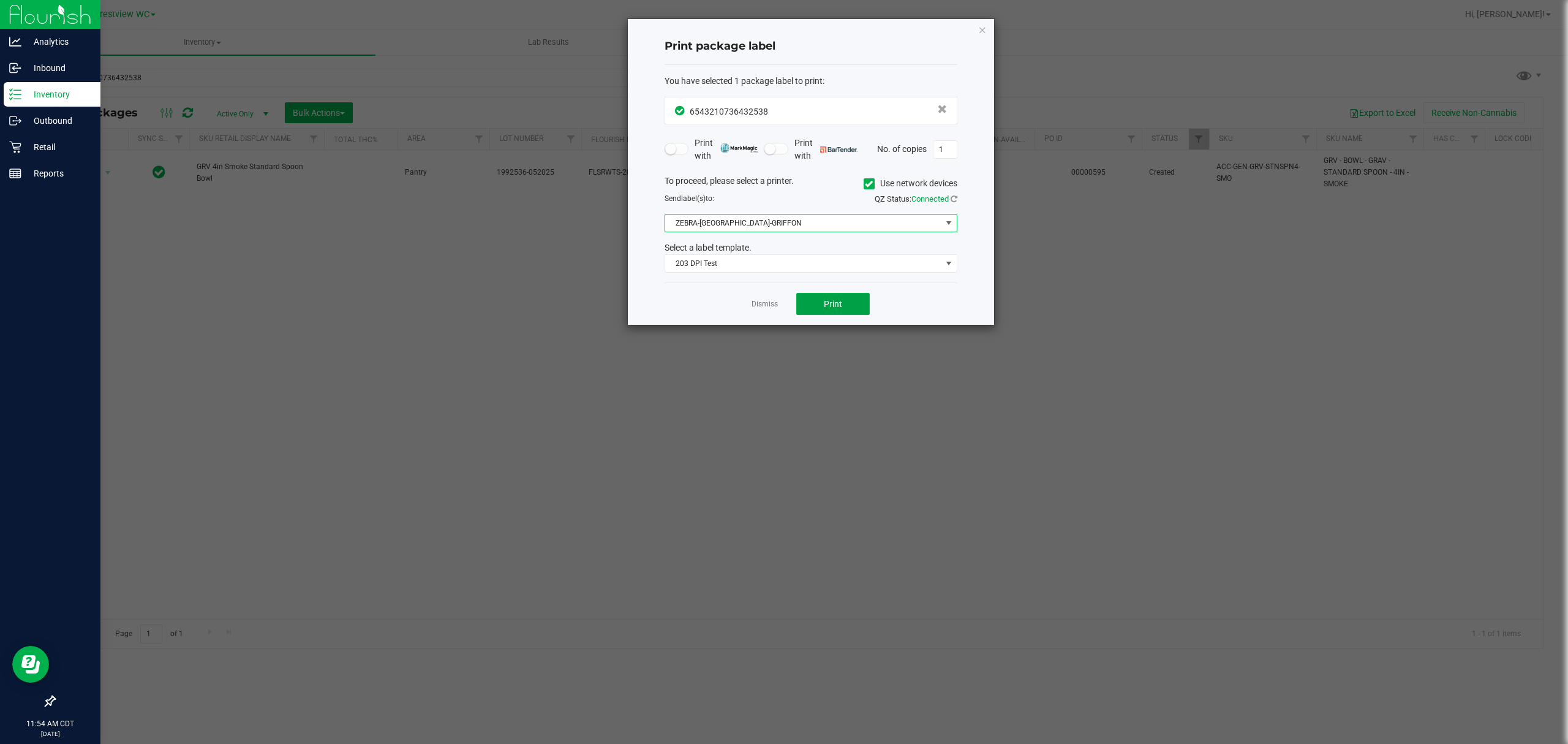
click at [846, 315] on button "Print" at bounding box center [833, 303] width 73 height 22
click at [985, 32] on icon "button" at bounding box center [983, 29] width 9 height 15
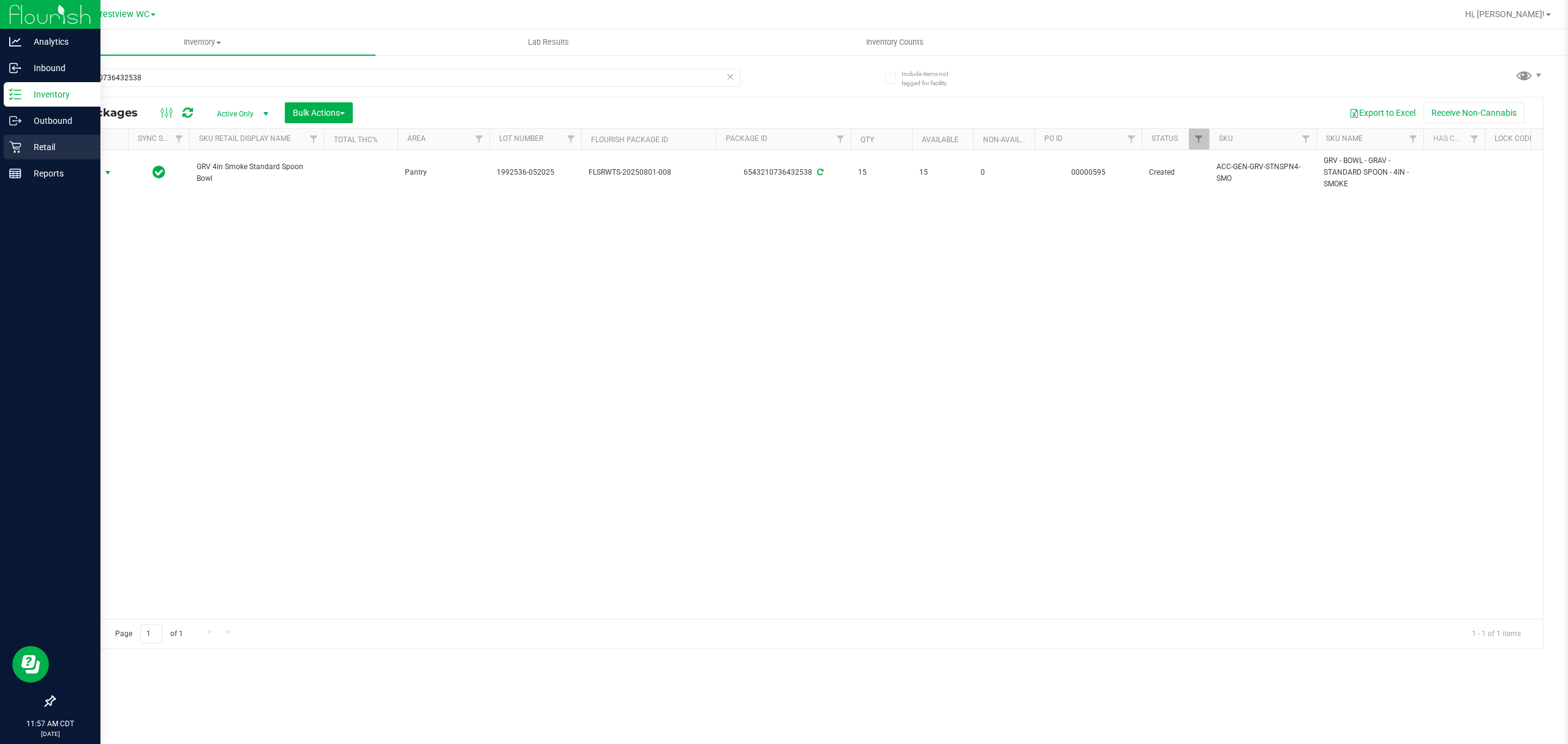
click at [13, 154] on div "Retail" at bounding box center [52, 147] width 97 height 25
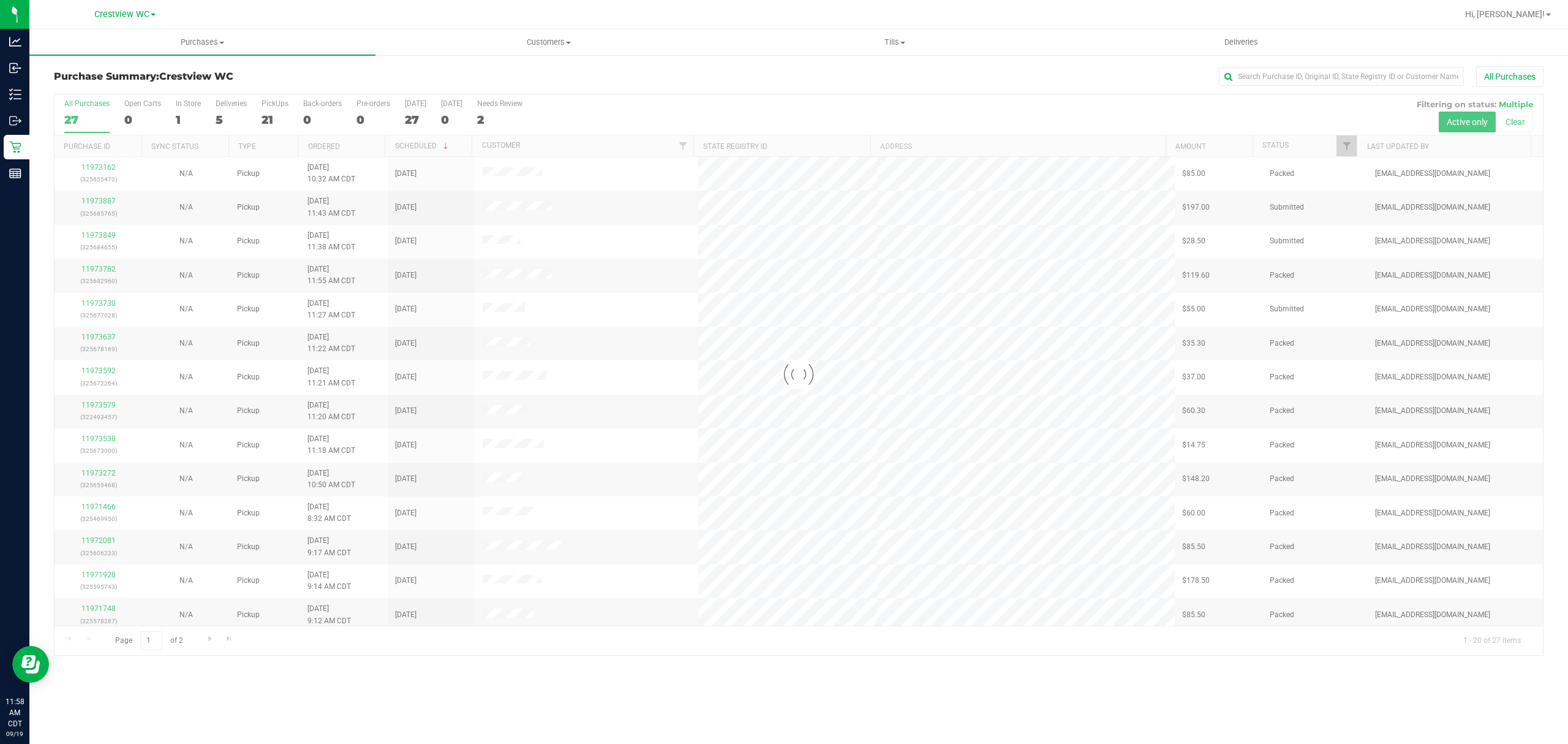
click at [224, 115] on div at bounding box center [798, 374] width 1488 height 561
click at [224, 116] on div "5" at bounding box center [231, 119] width 31 height 14
click at [0, 0] on input "Deliveries 5" at bounding box center [0, 0] width 0 height 0
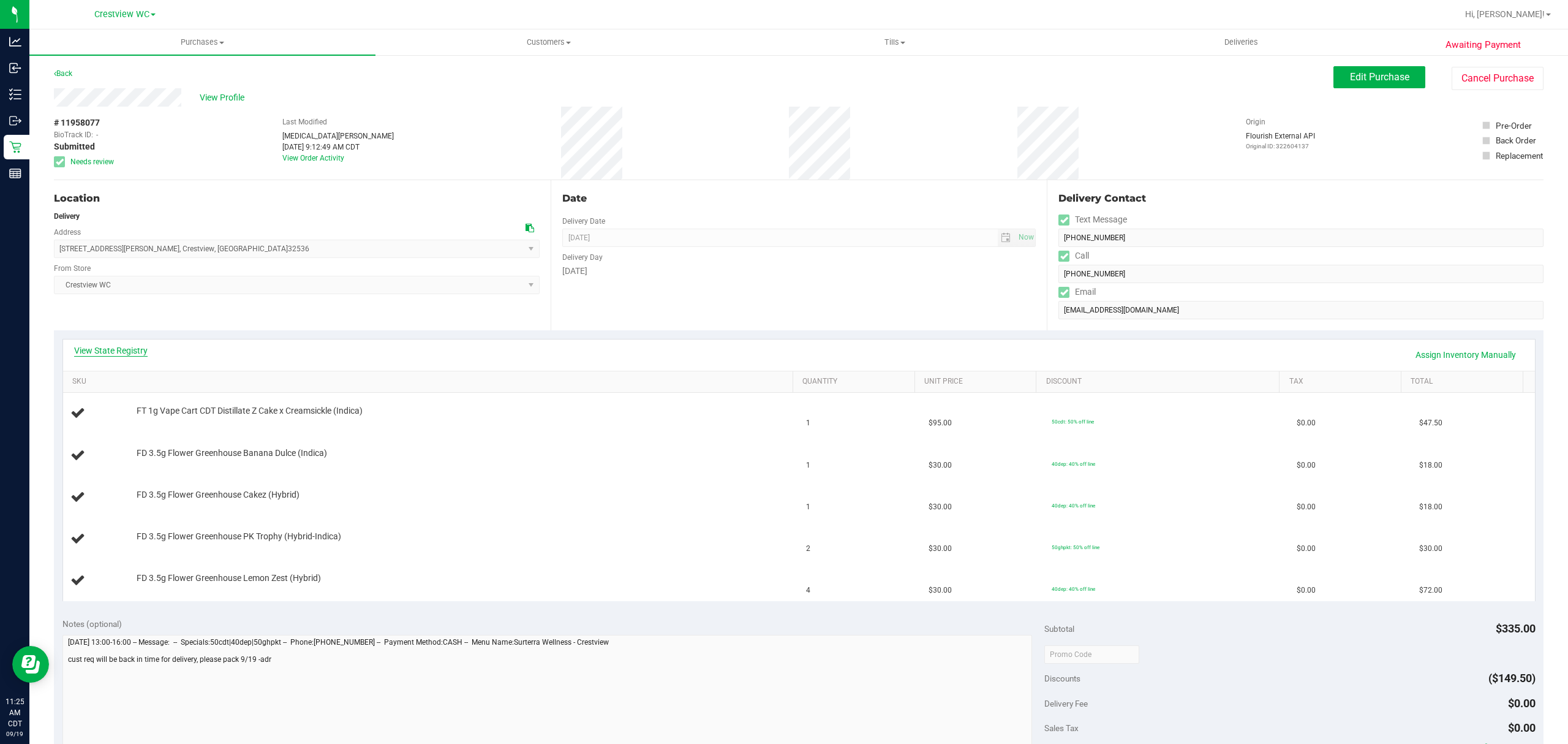
click at [113, 348] on link "View State Registry" at bounding box center [111, 350] width 73 height 12
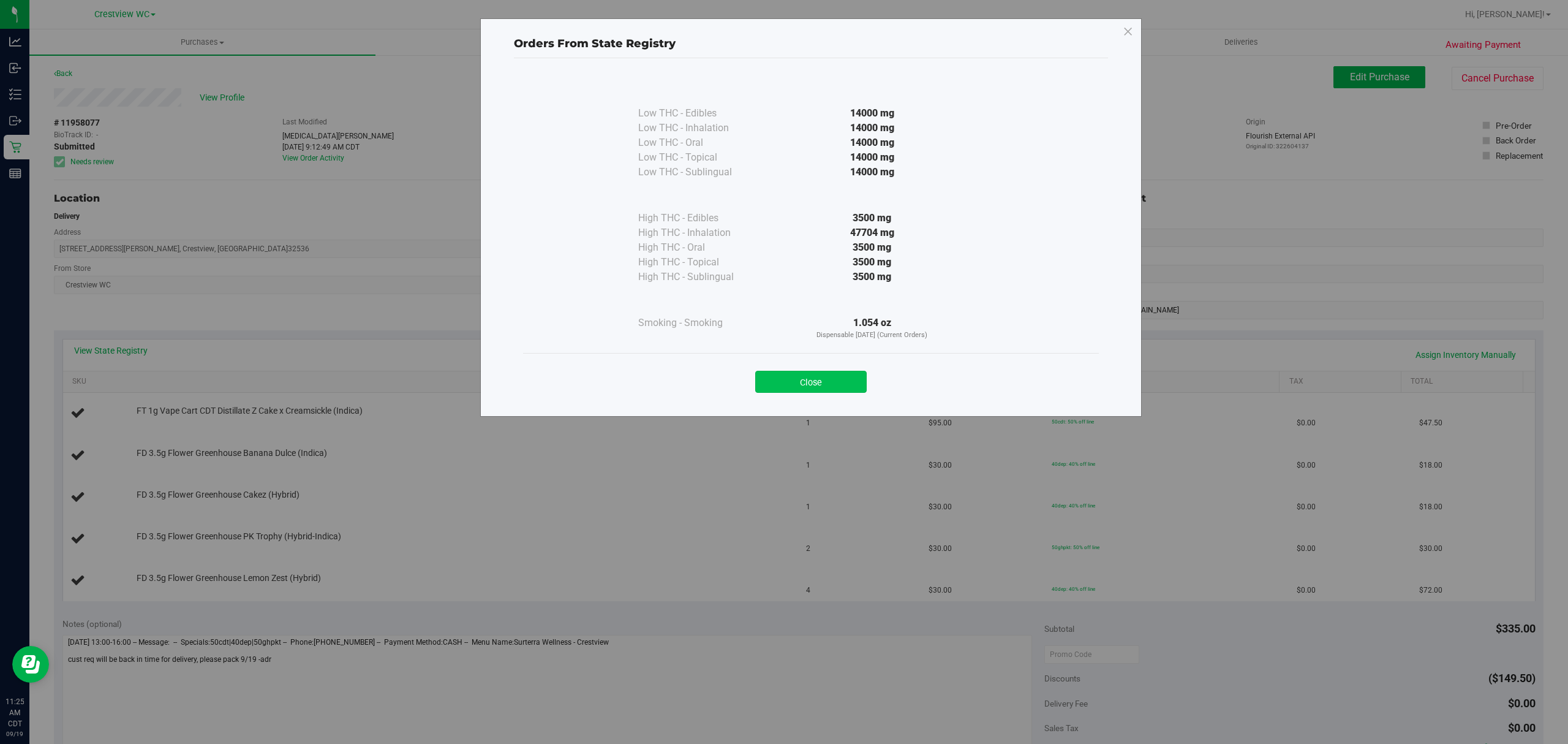
click at [839, 386] on button "Close" at bounding box center [811, 381] width 111 height 22
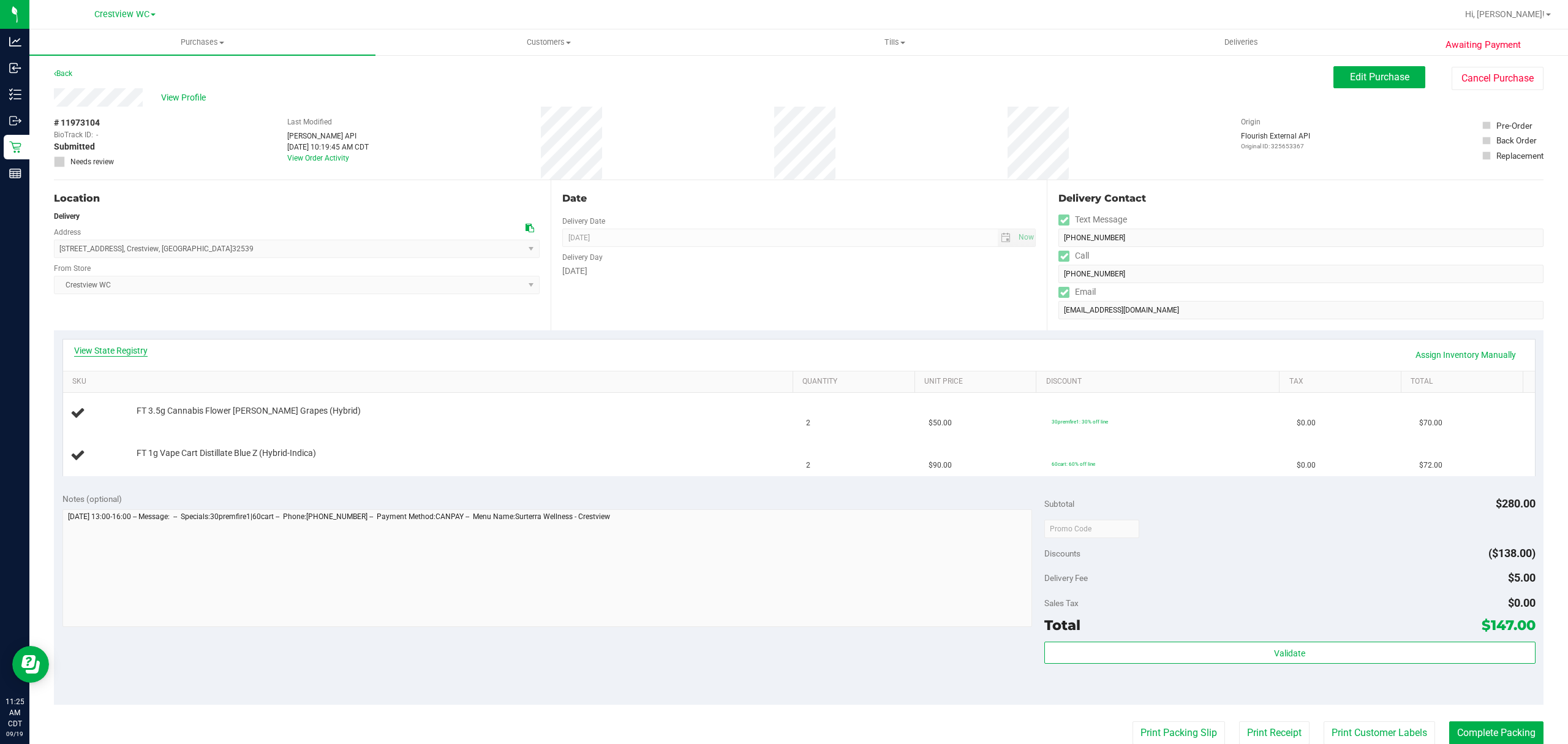
click at [116, 349] on link "View State Registry" at bounding box center [111, 350] width 73 height 12
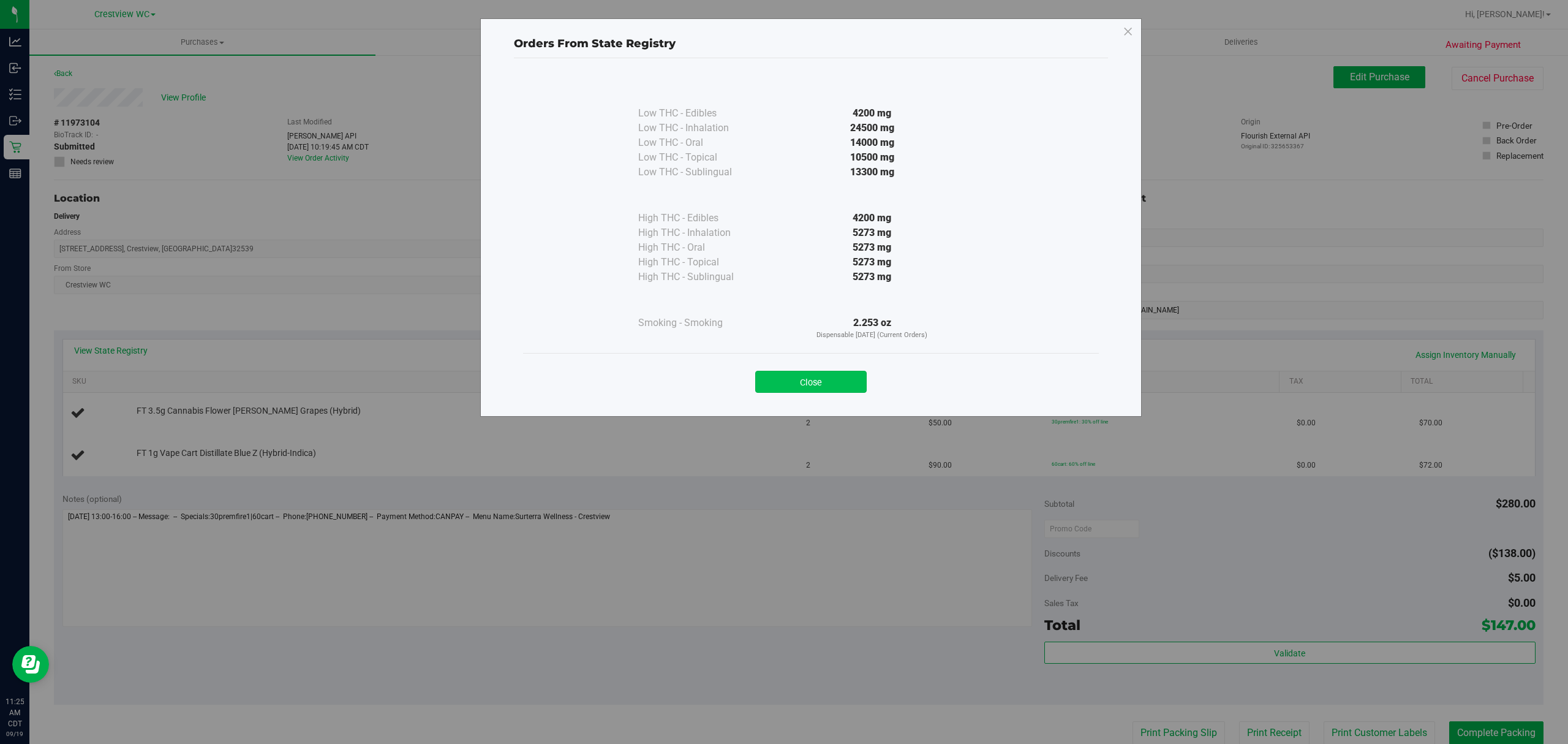
click at [818, 380] on button "Close" at bounding box center [811, 381] width 111 height 22
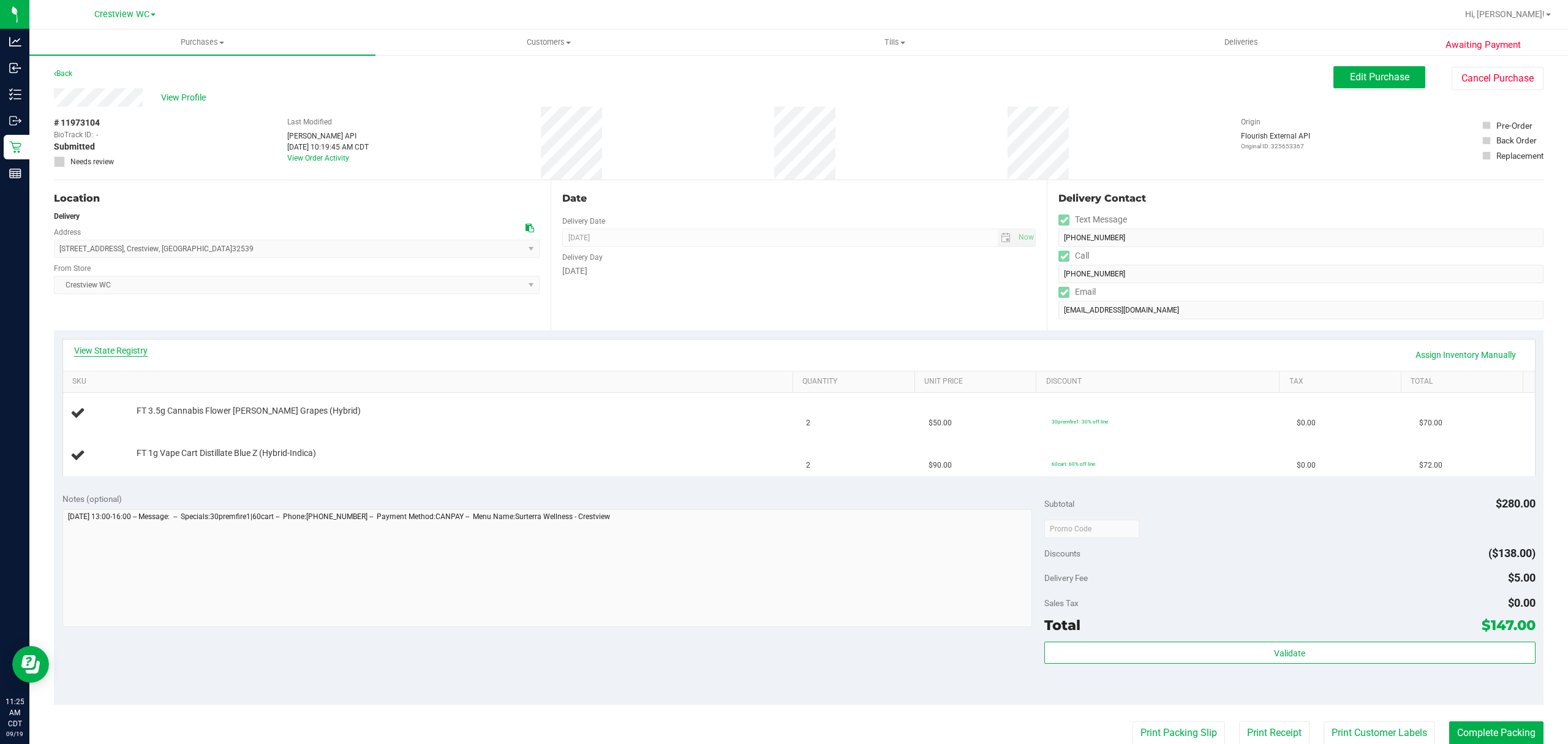
click at [142, 348] on link "View State Registry" at bounding box center [111, 350] width 73 height 12
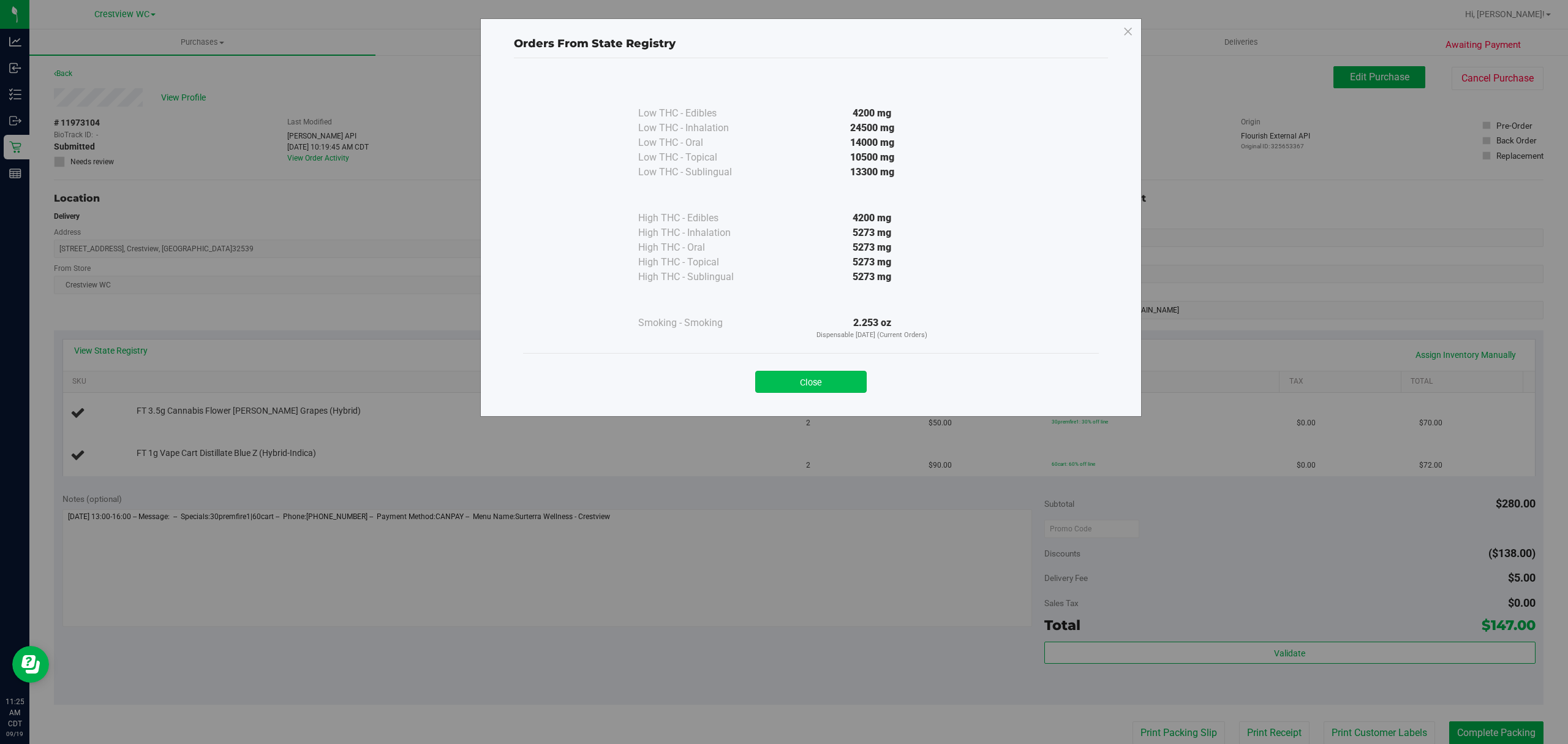
click at [844, 376] on button "Close" at bounding box center [811, 381] width 111 height 22
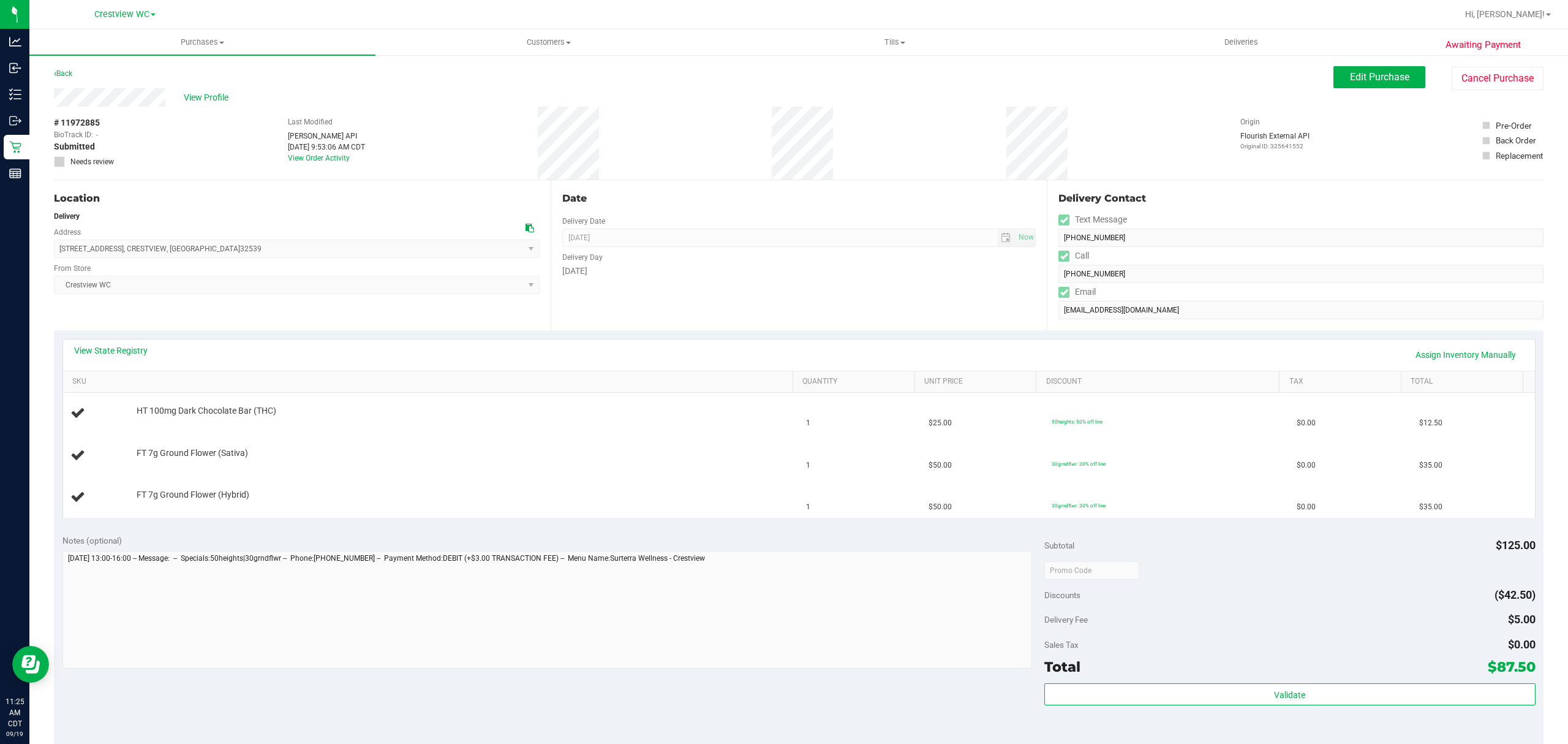
click at [121, 368] on div "View State Registry Assign Inventory Manually" at bounding box center [799, 355] width 1472 height 31
click at [121, 358] on div "View State Registry Assign Inventory Manually" at bounding box center [799, 355] width 1450 height 21
click at [121, 354] on link "View State Registry" at bounding box center [111, 350] width 73 height 12
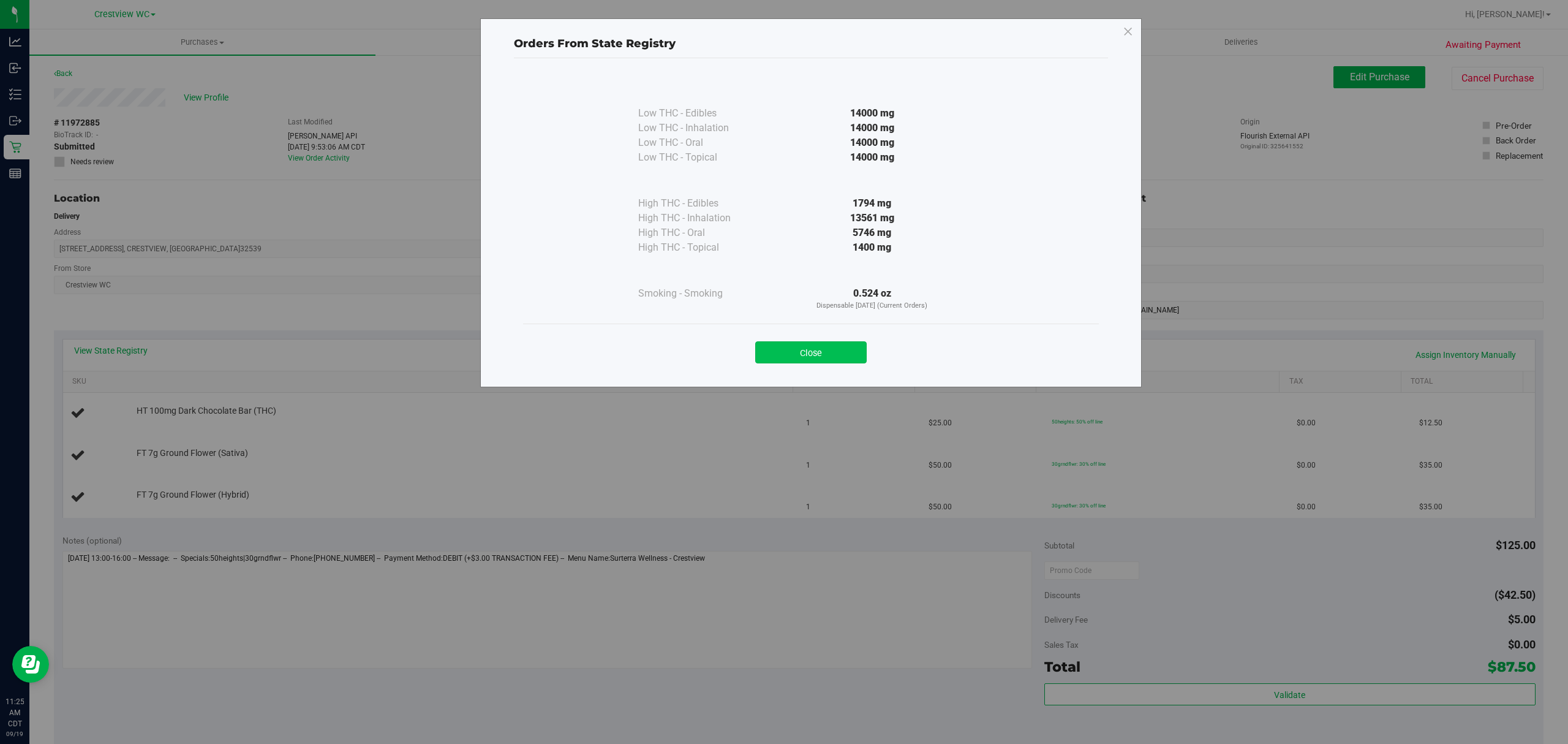
click at [846, 356] on button "Close" at bounding box center [811, 352] width 111 height 22
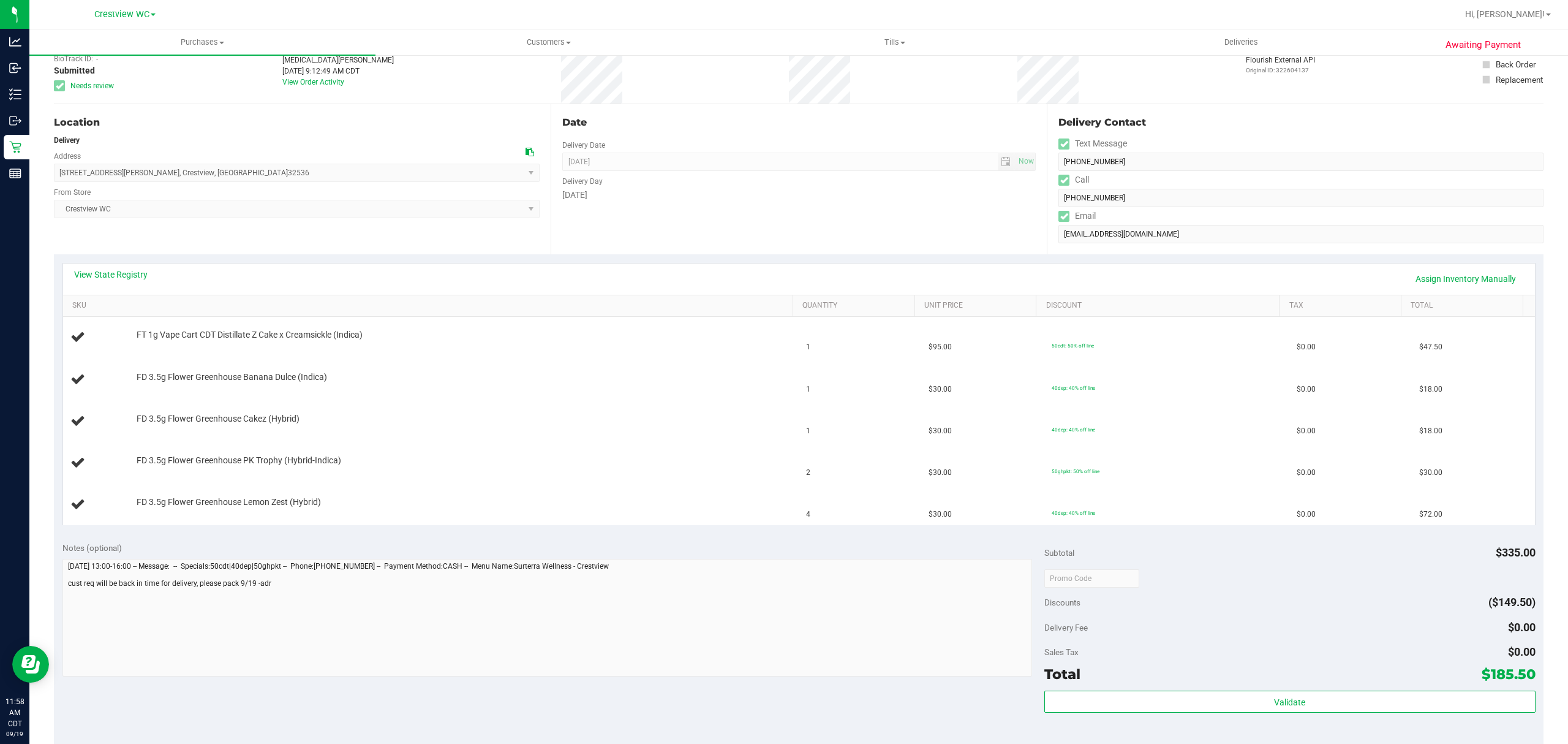
scroll to position [163, 0]
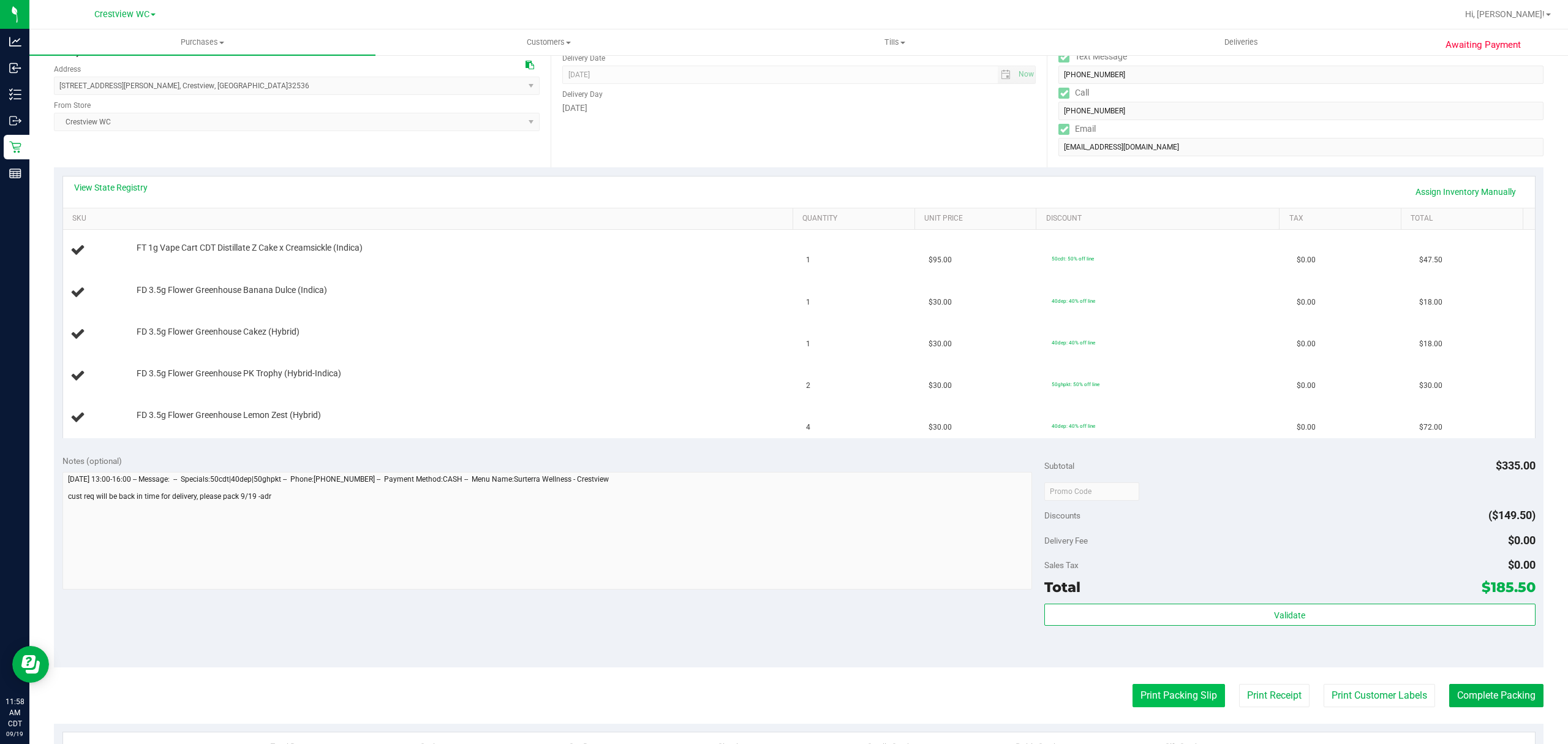
click at [1160, 693] on button "Print Packing Slip" at bounding box center [1179, 695] width 92 height 23
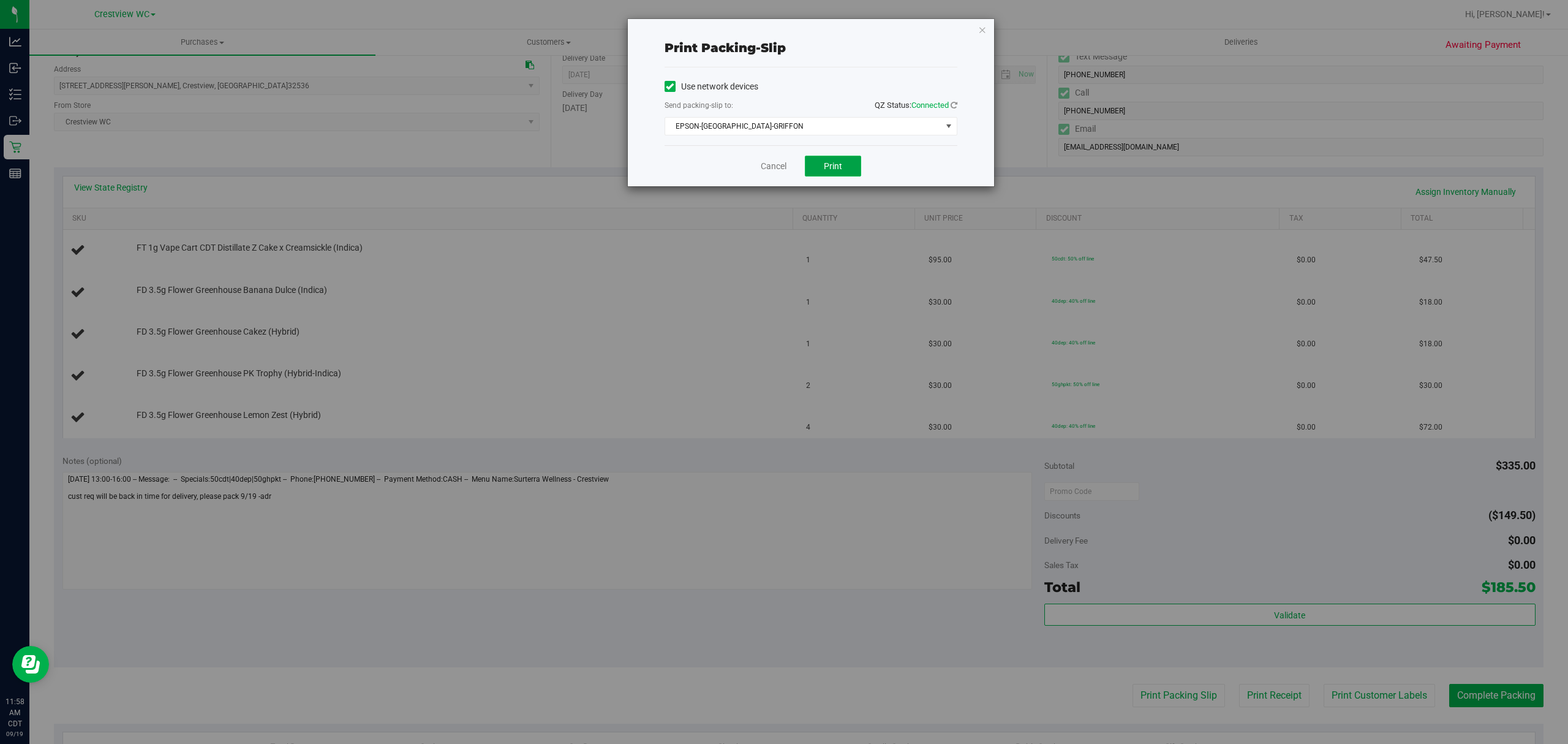
click at [839, 163] on span "Print" at bounding box center [832, 166] width 18 height 10
click at [761, 167] on link "Cancel" at bounding box center [774, 166] width 26 height 13
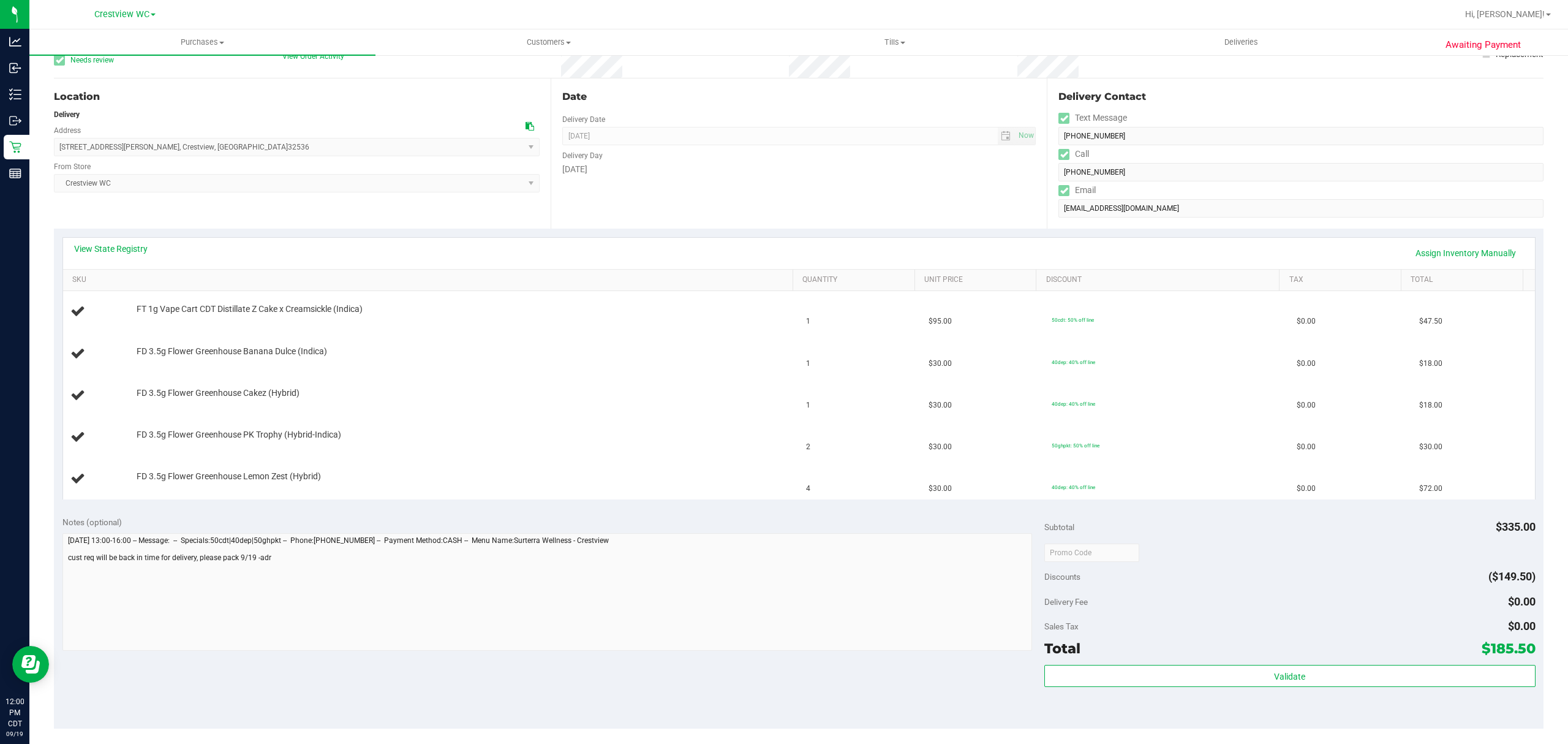
scroll to position [0, 0]
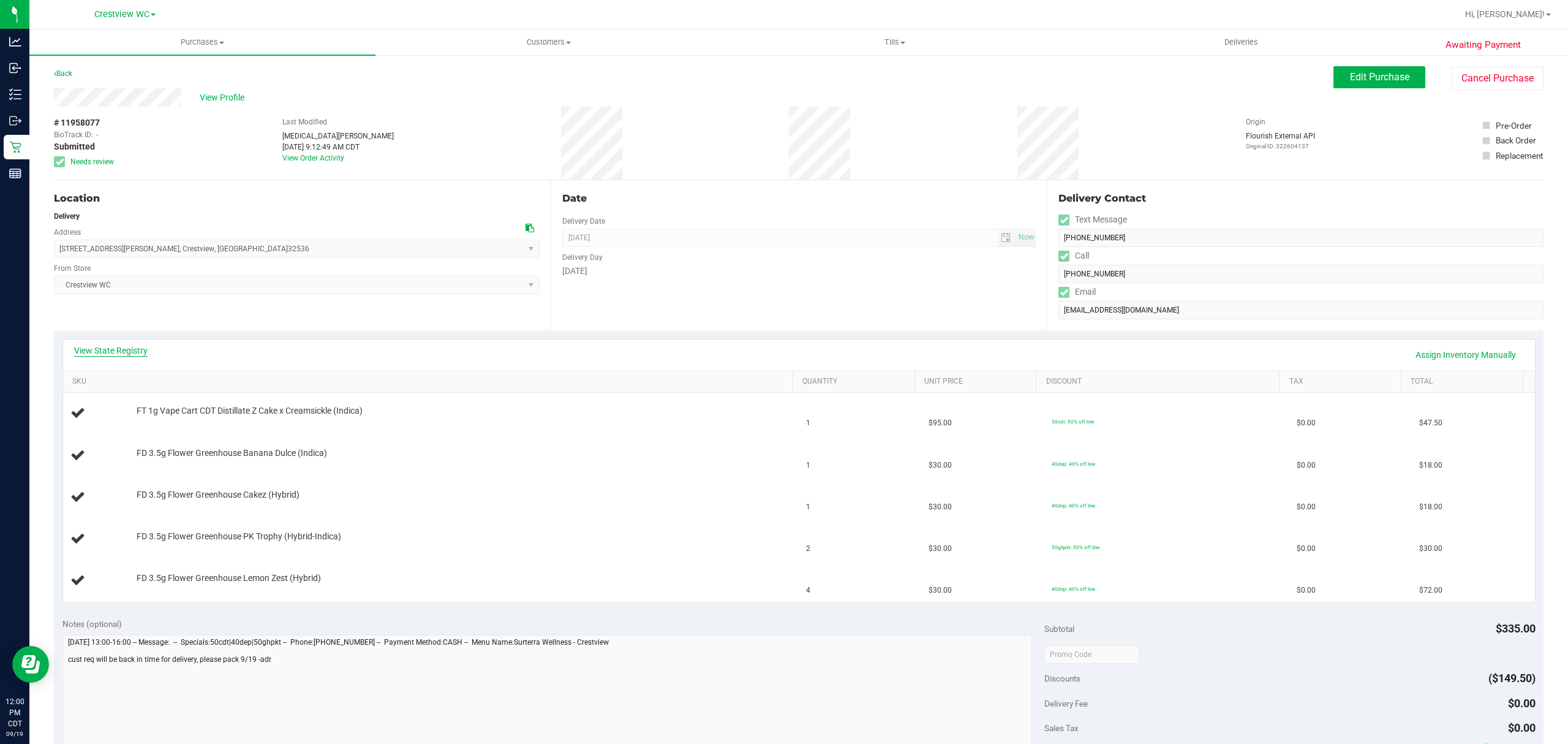
click at [124, 346] on link "View State Registry" at bounding box center [111, 350] width 73 height 12
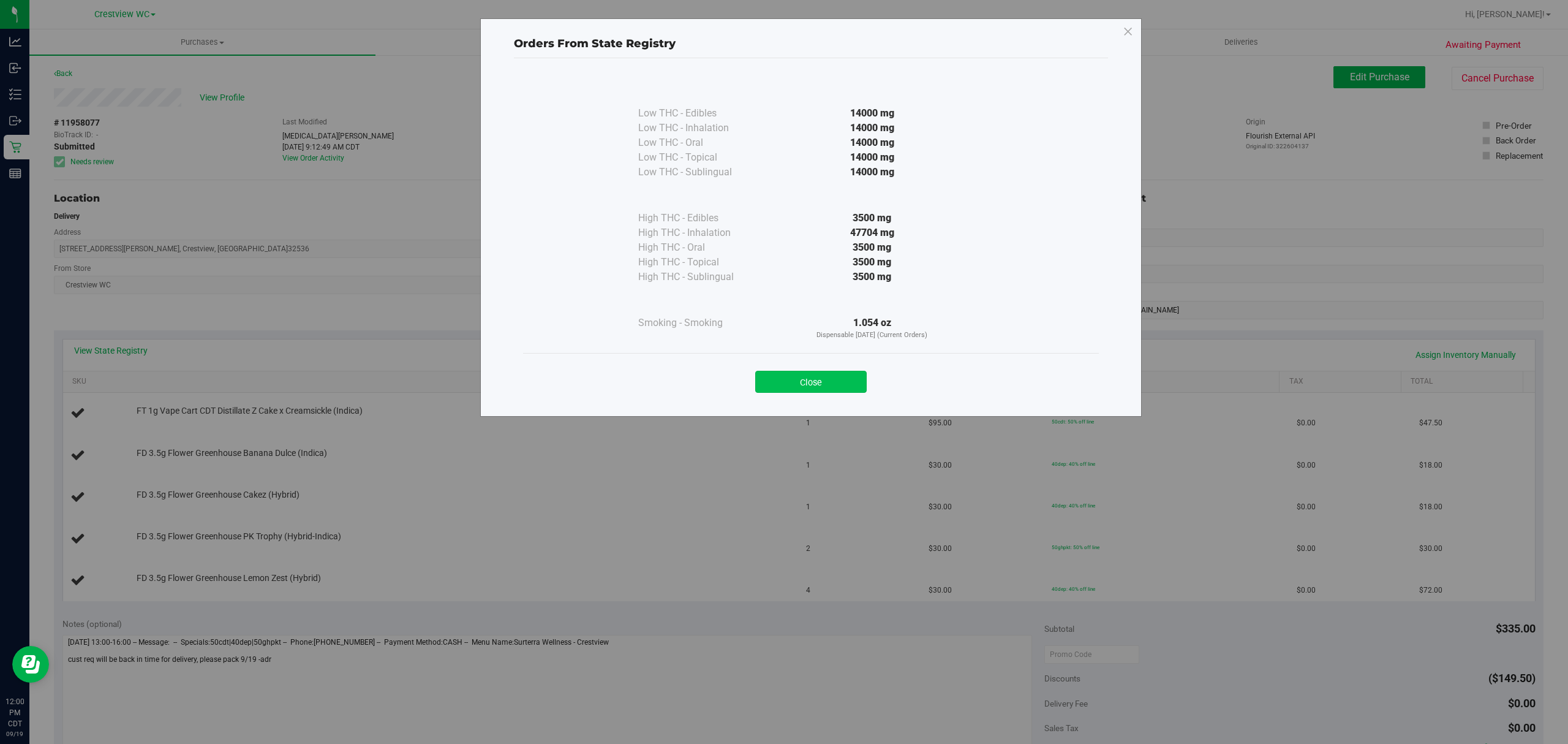
click at [831, 381] on button "Close" at bounding box center [811, 381] width 111 height 22
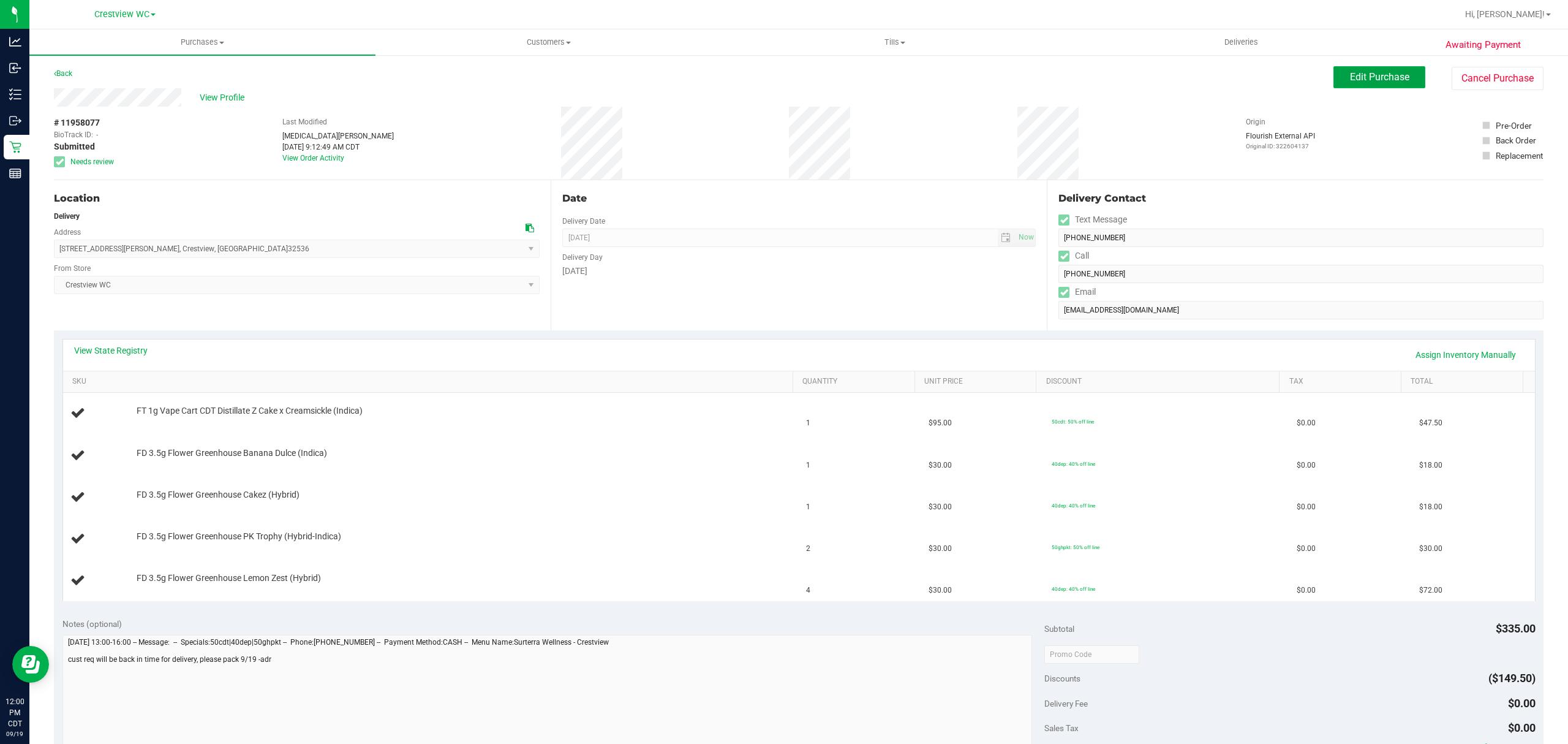
click at [1375, 87] on button "Edit Purchase" at bounding box center [1379, 77] width 92 height 22
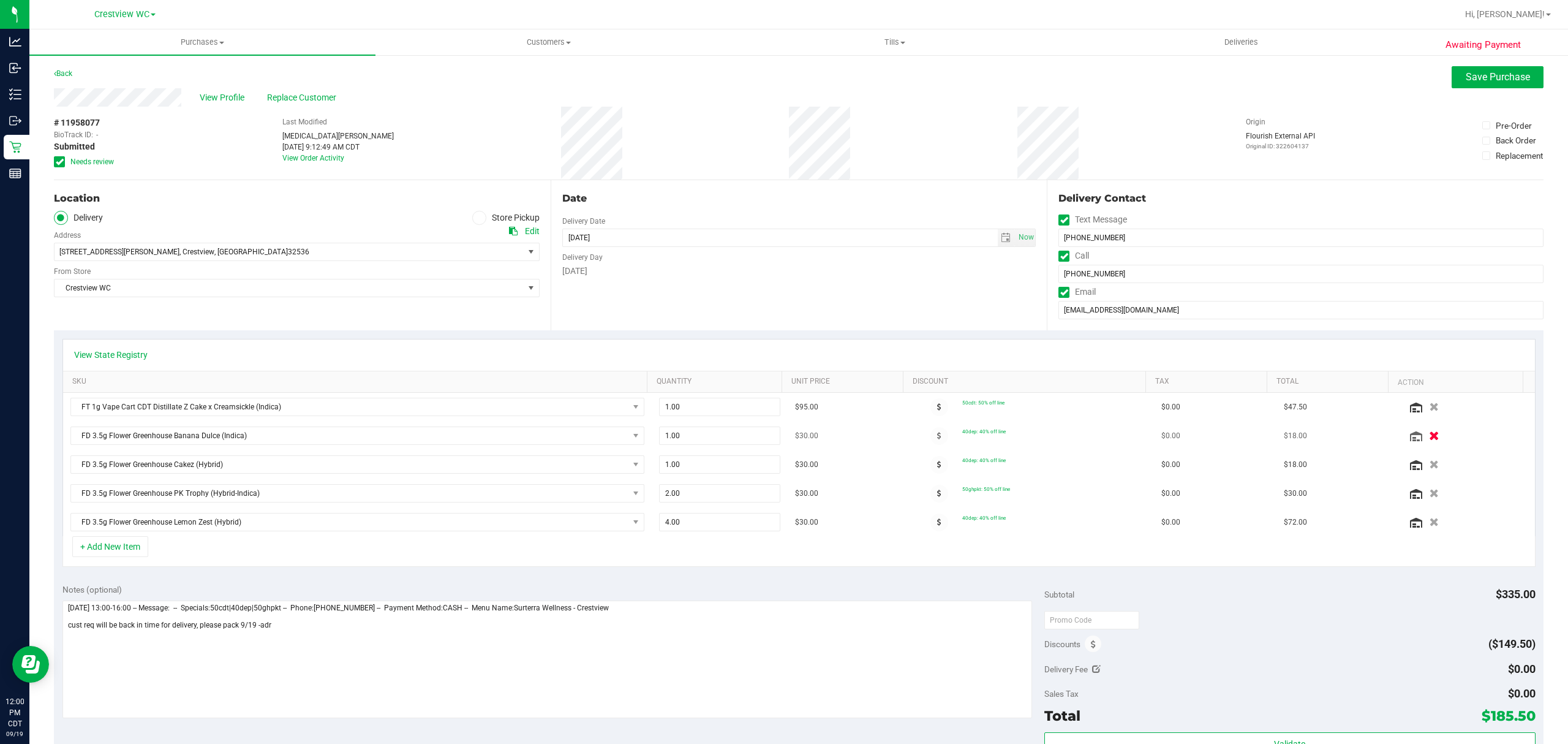
click at [1423, 439] on button "button" at bounding box center [1433, 435] width 21 height 13
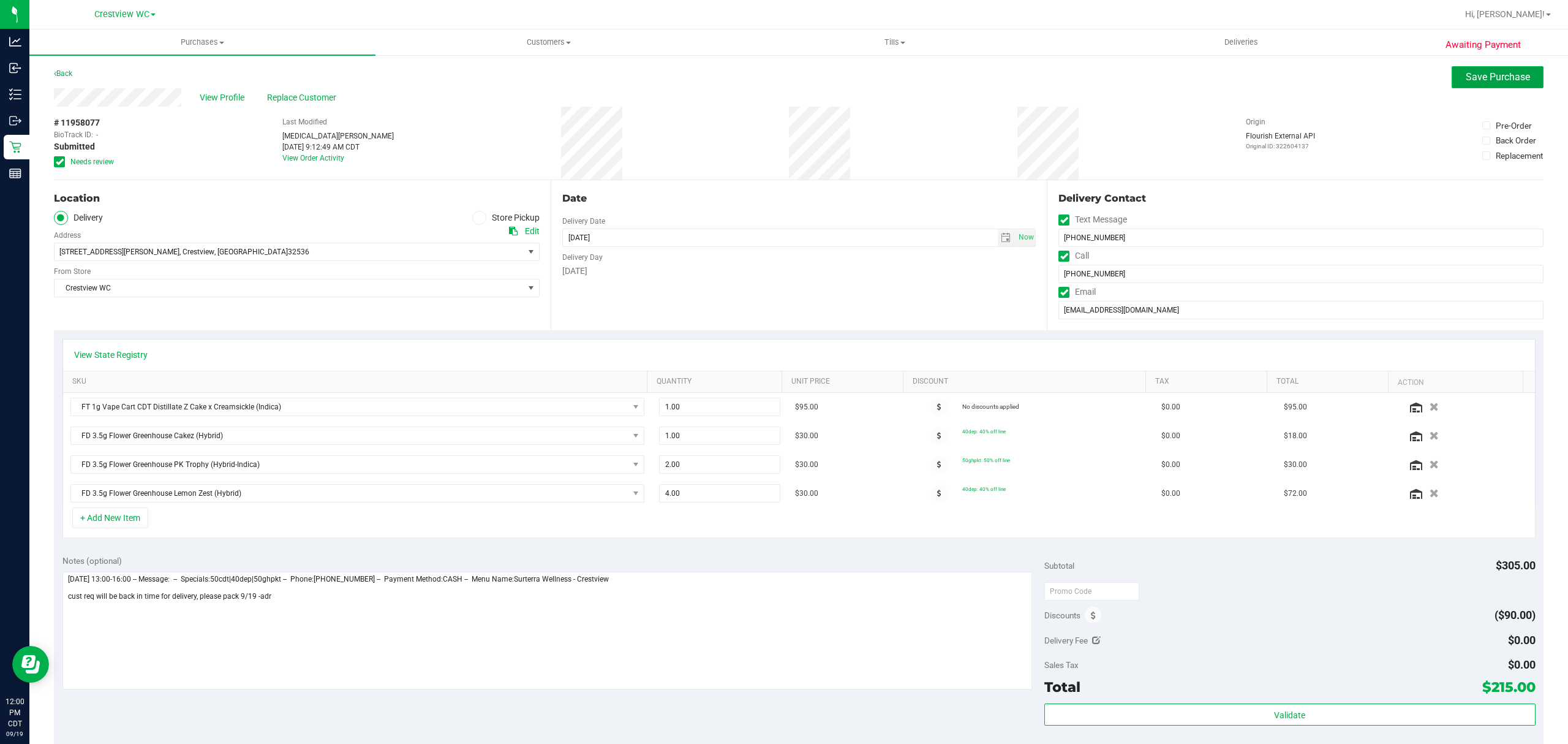
click at [1466, 72] on span "Save Purchase" at bounding box center [1498, 76] width 64 height 11
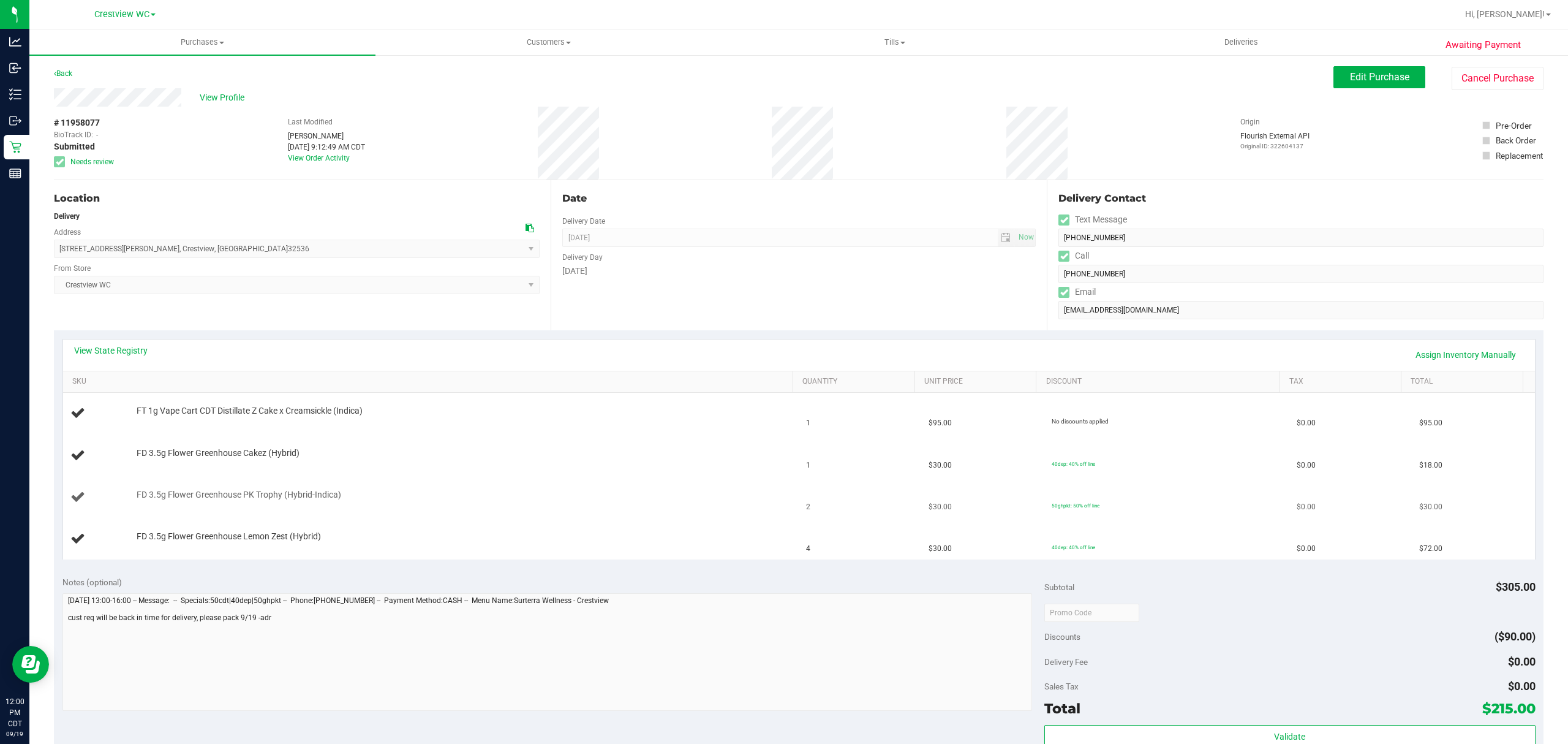
click at [546, 478] on td "FD 3.5g Flower Greenhouse PK Trophy (Hybrid-Indica)" at bounding box center [431, 497] width 736 height 42
click at [552, 508] on td "FD 3.5g Flower Greenhouse PK Trophy (Hybrid-Indica)" at bounding box center [431, 497] width 736 height 42
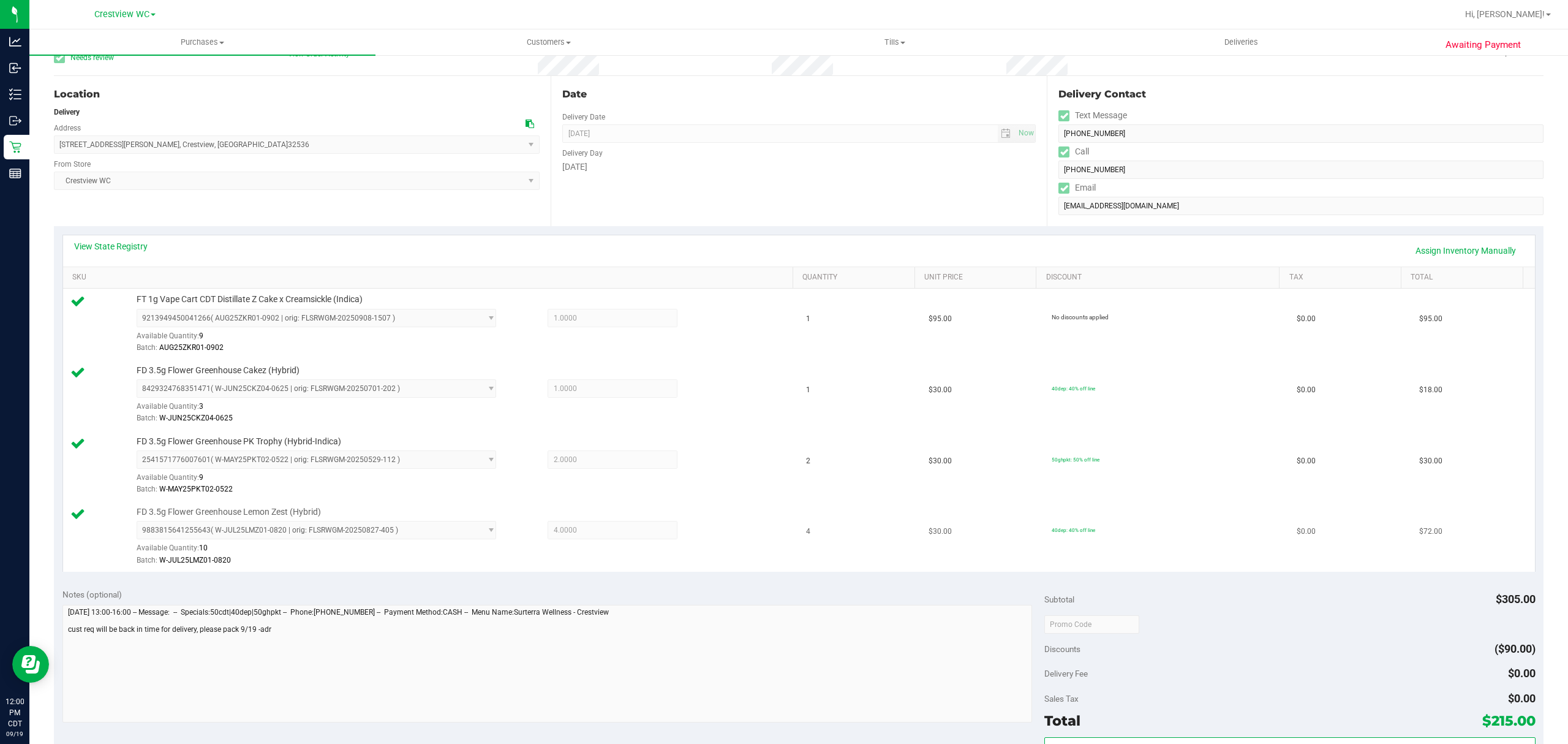
scroll to position [327, 0]
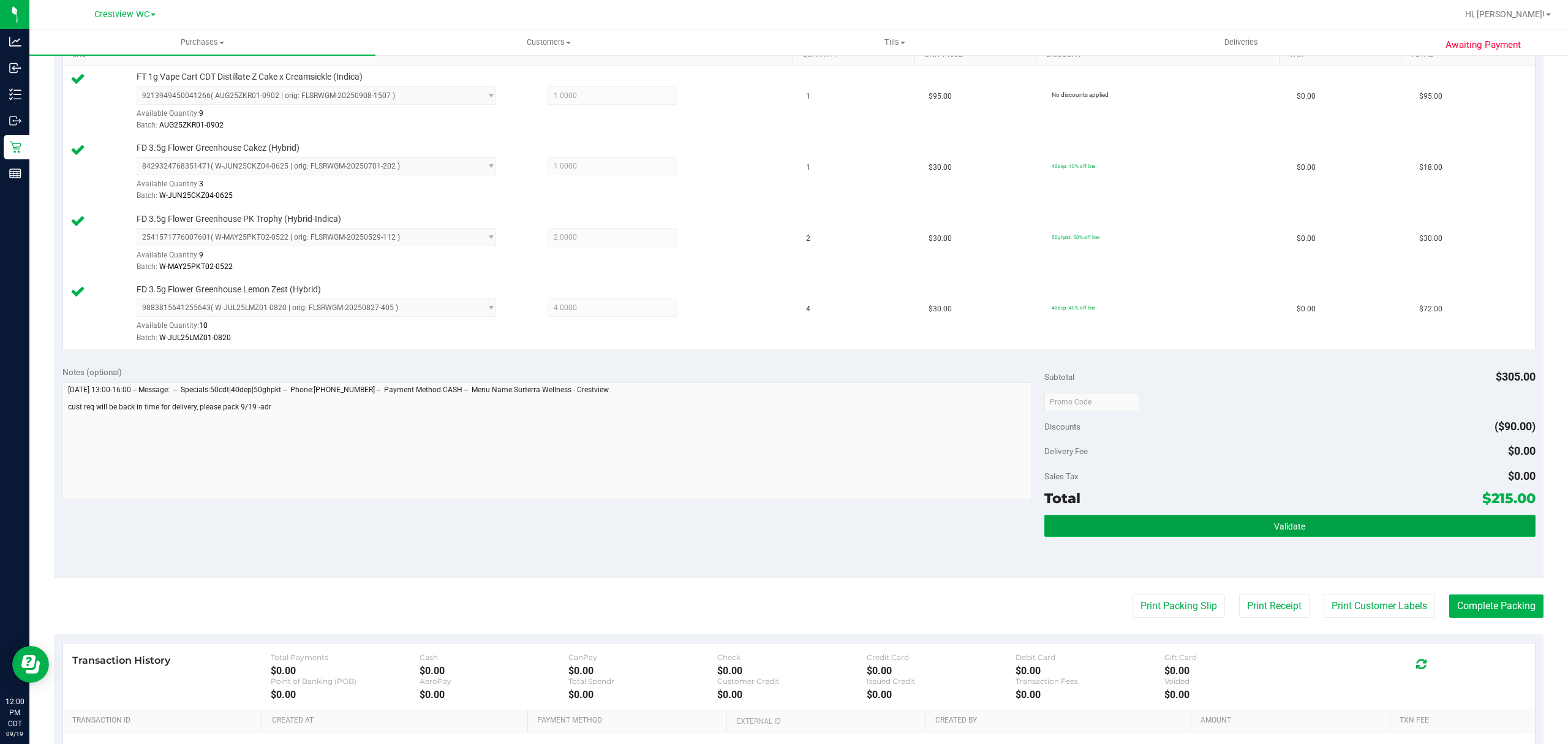
click at [1219, 530] on button "Validate" at bounding box center [1289, 525] width 491 height 22
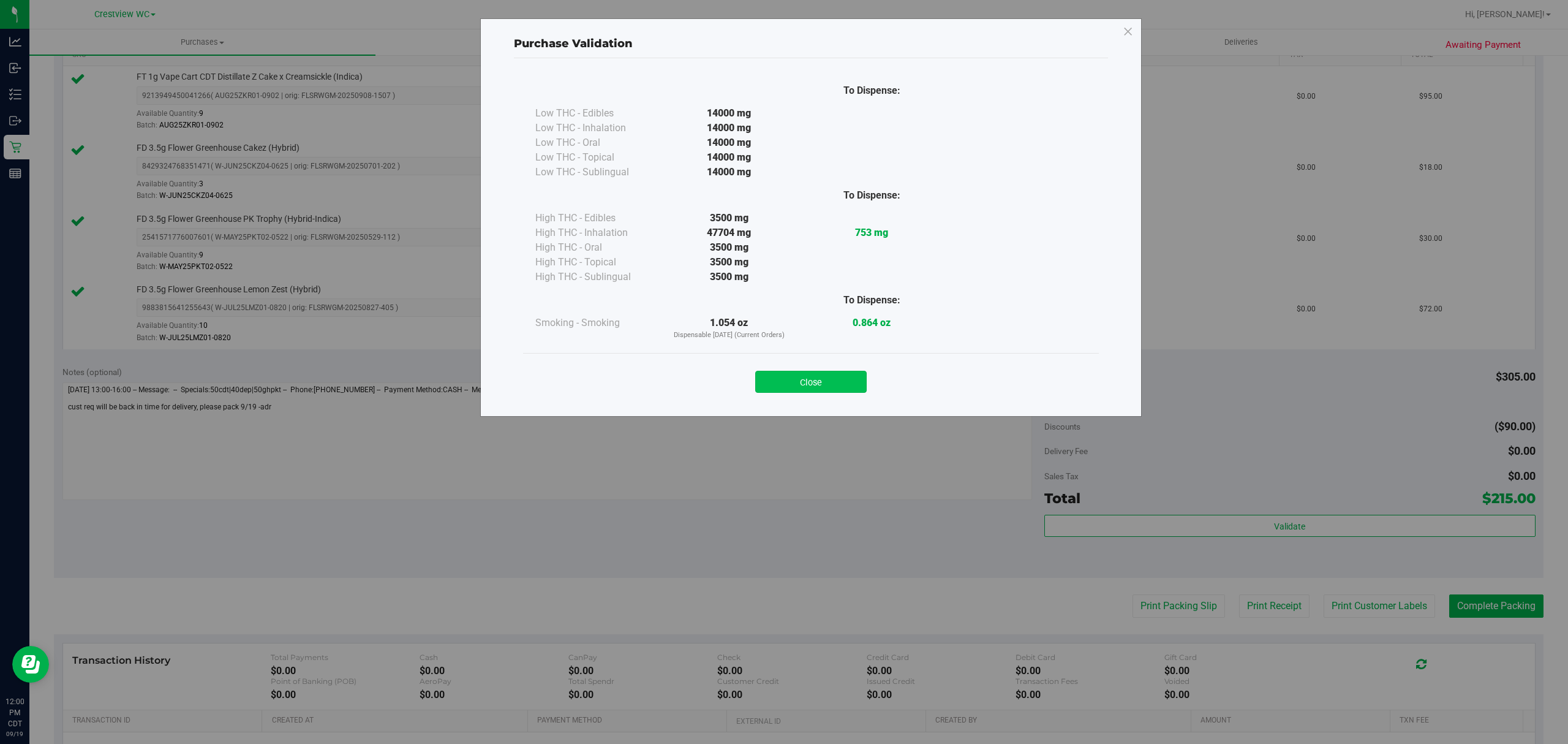
click at [820, 384] on button "Close" at bounding box center [811, 381] width 111 height 22
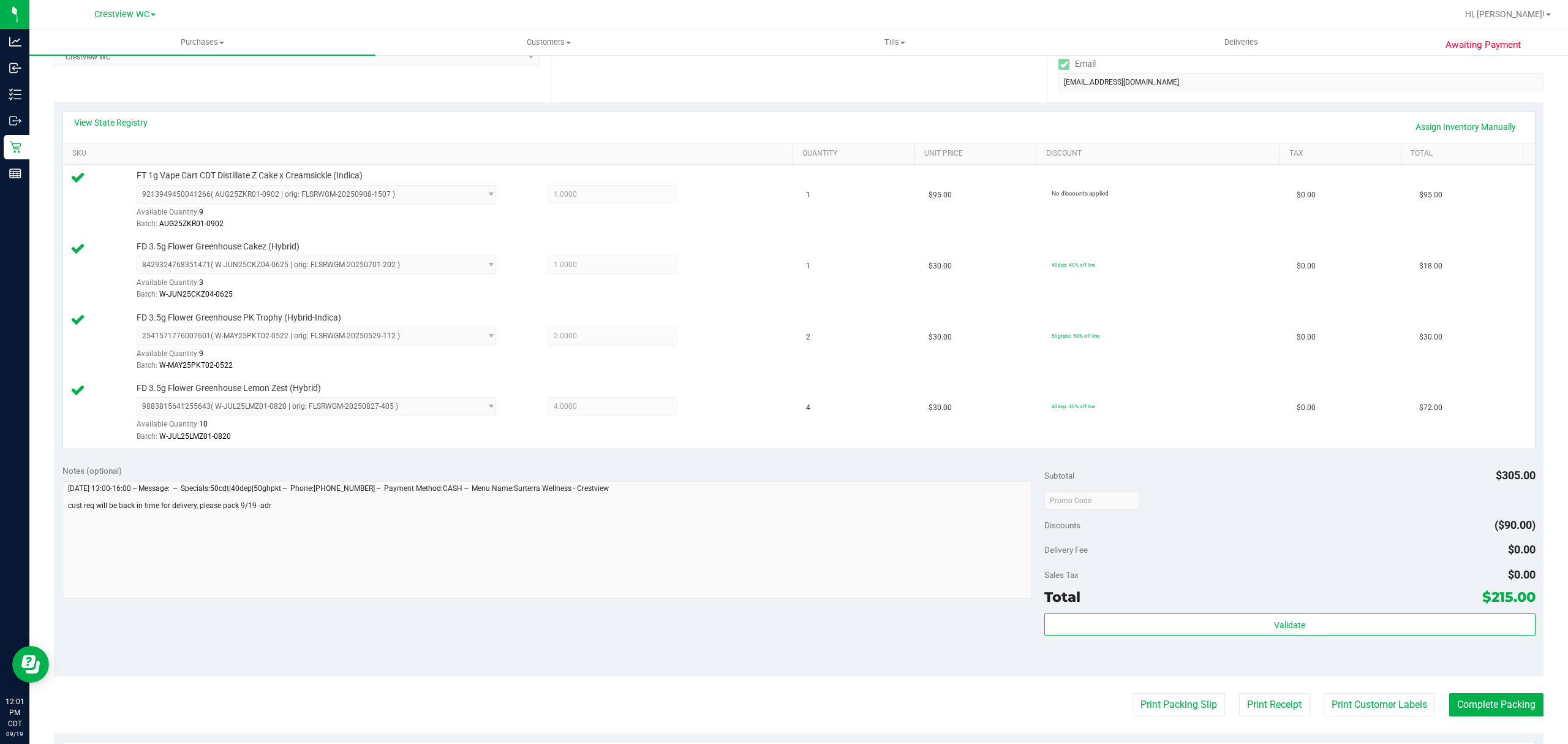
scroll to position [408, 0]
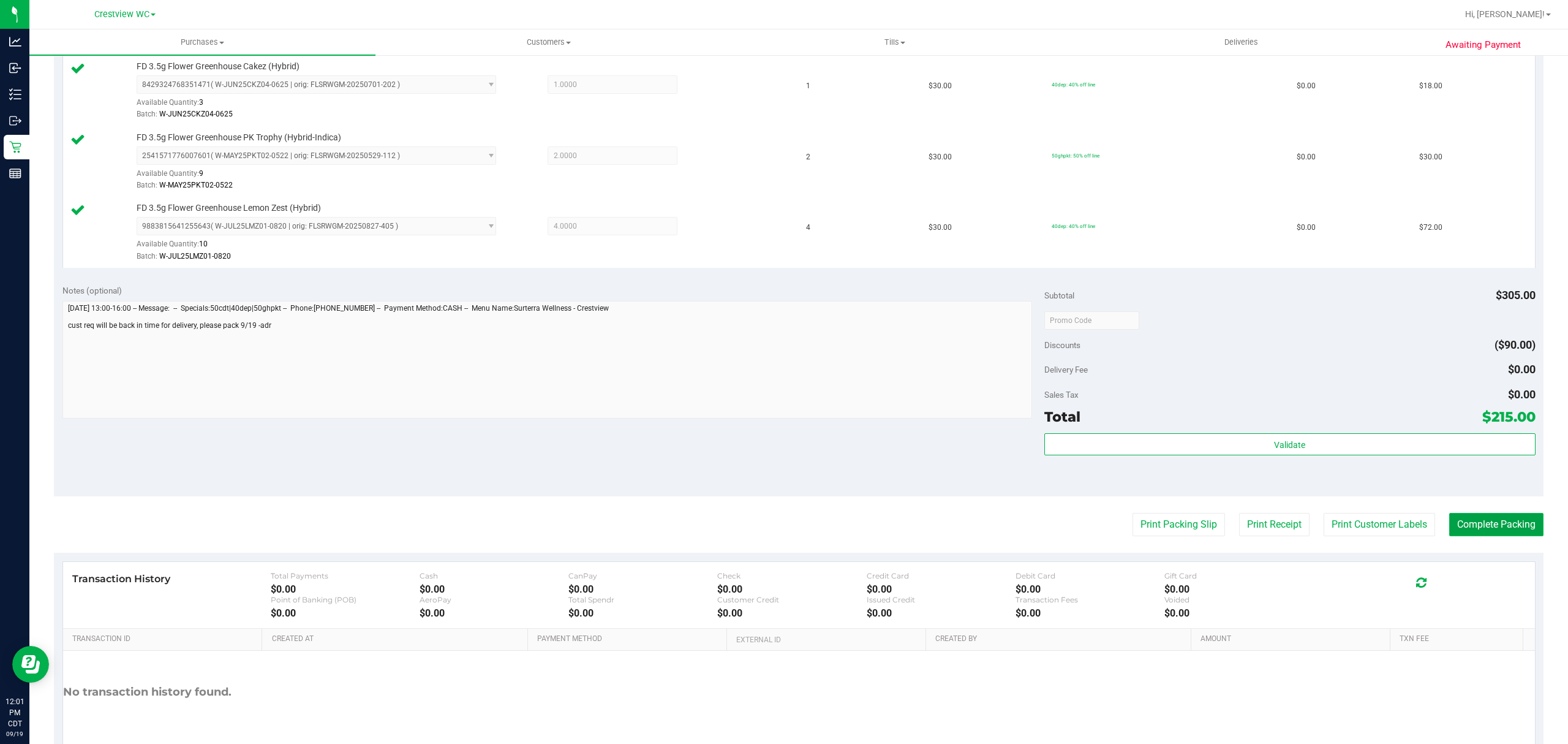
click at [1473, 532] on button "Complete Packing" at bounding box center [1496, 524] width 94 height 23
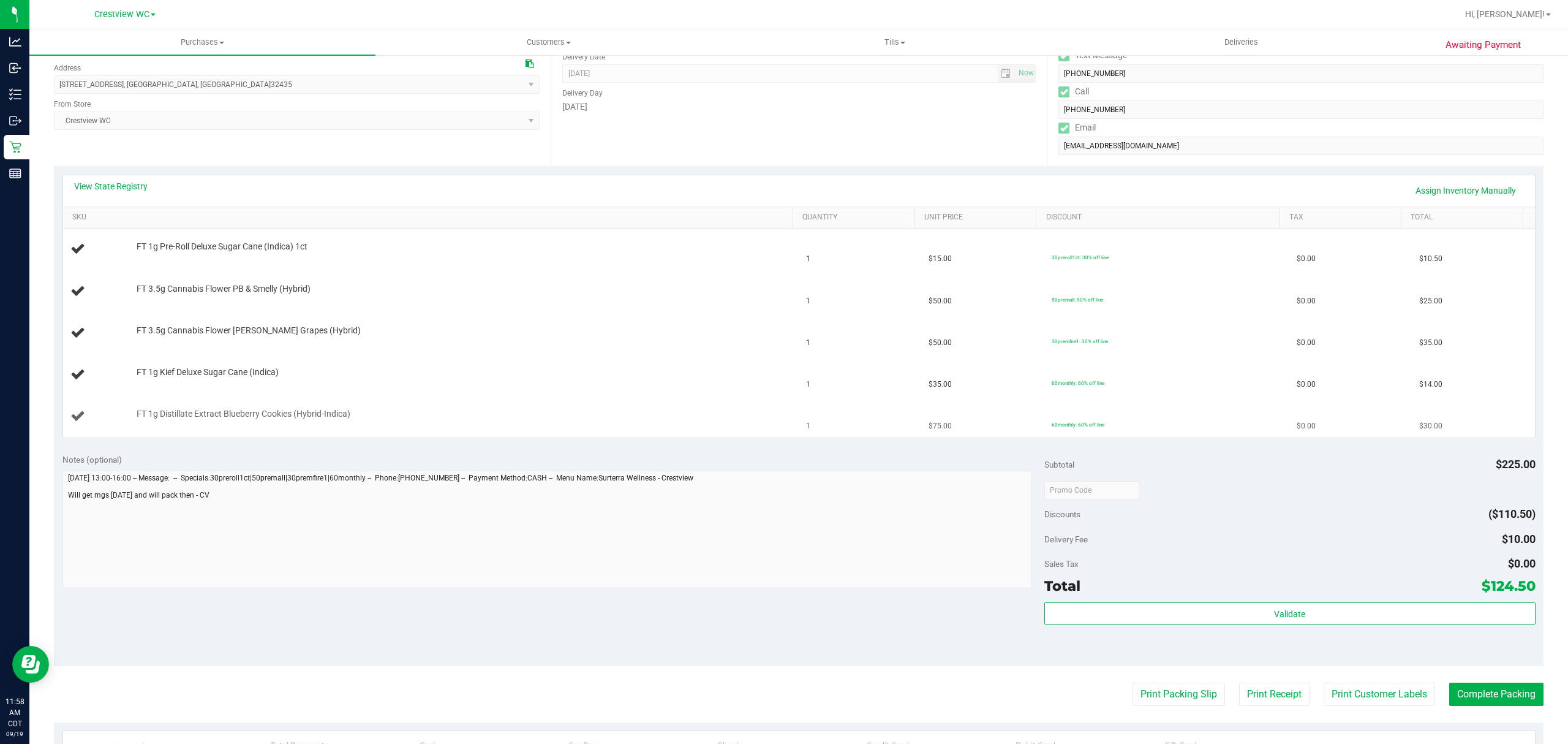
scroll to position [327, 0]
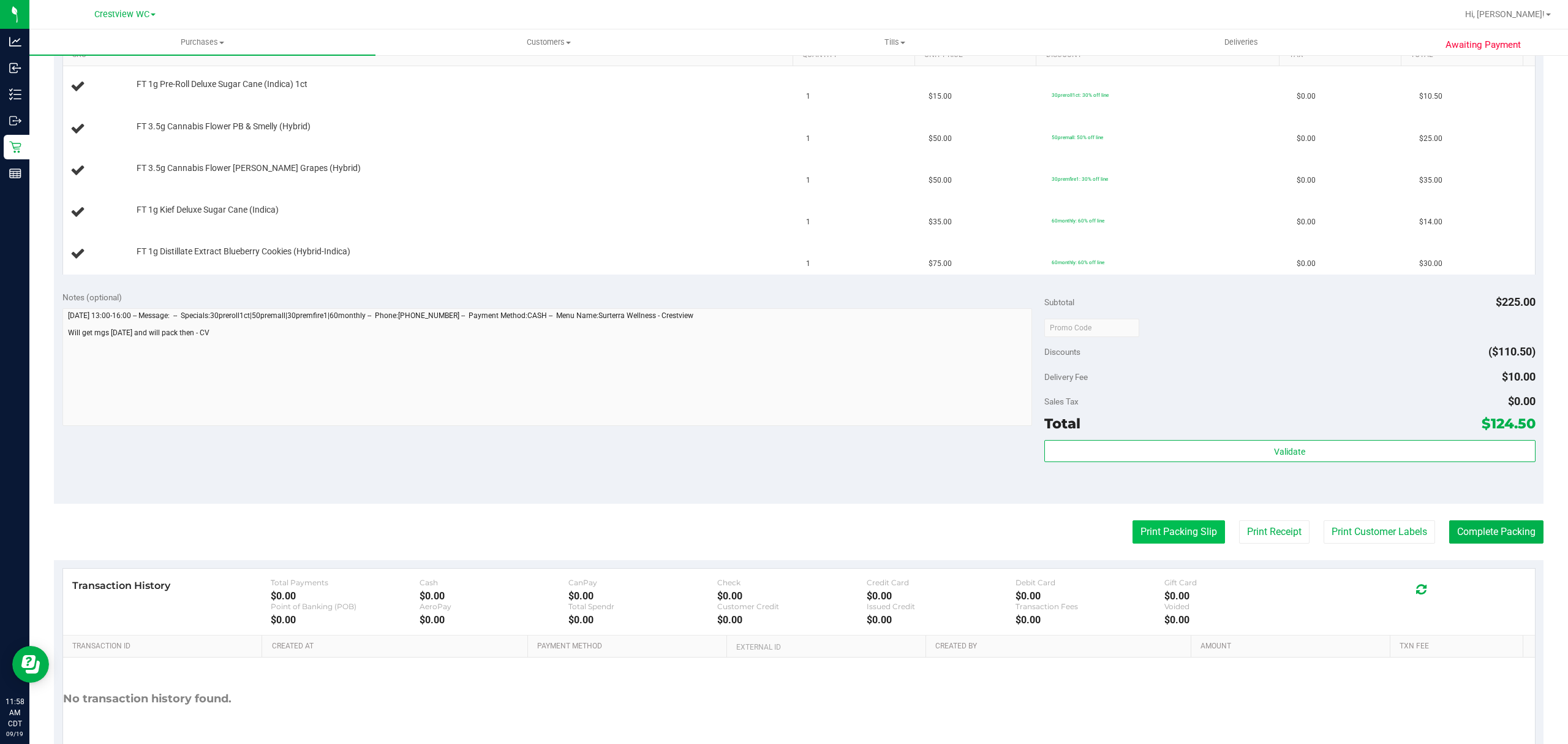
click at [1158, 537] on button "Print Packing Slip" at bounding box center [1179, 532] width 92 height 23
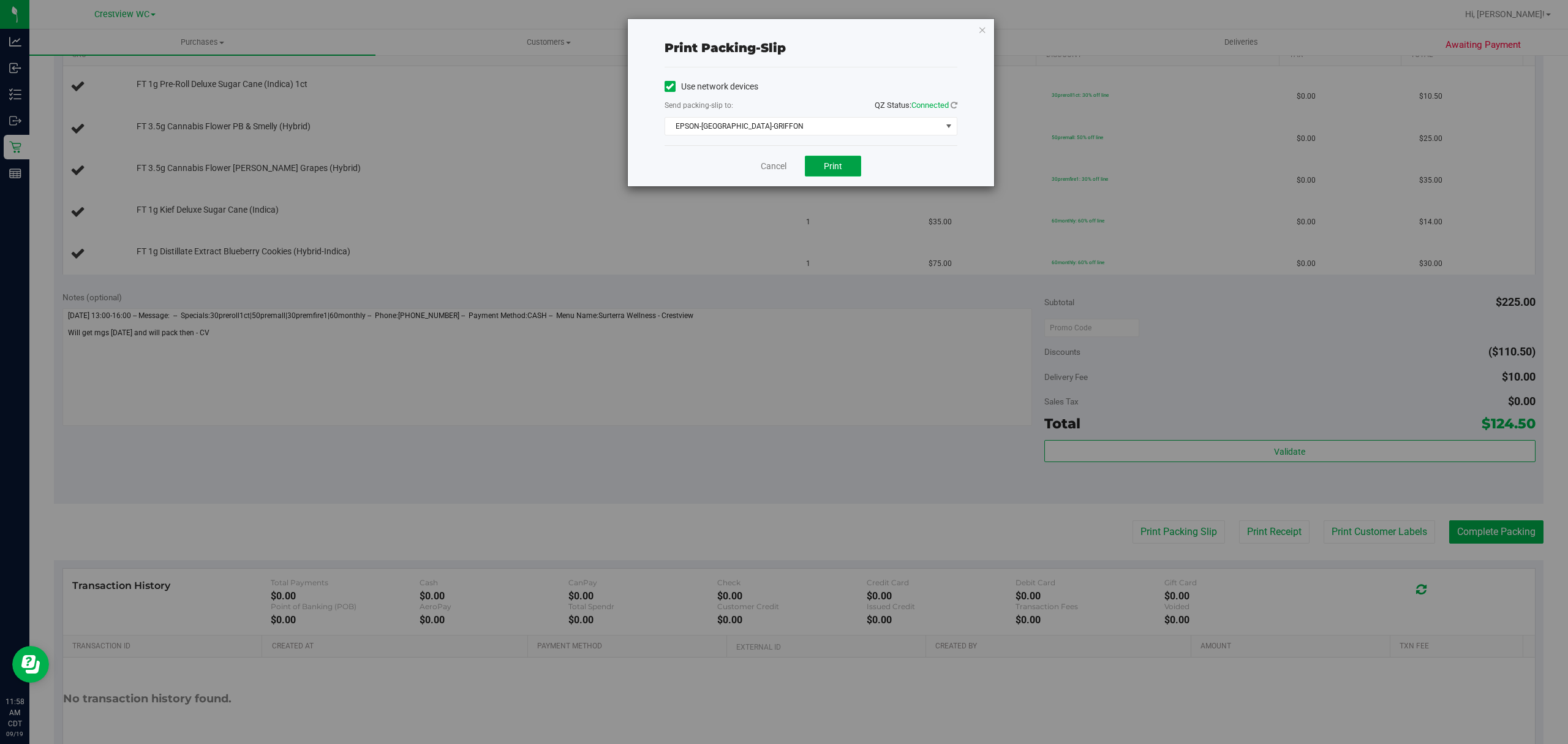
click at [848, 168] on button "Print" at bounding box center [832, 166] width 56 height 21
click at [774, 171] on link "Cancel" at bounding box center [774, 166] width 26 height 13
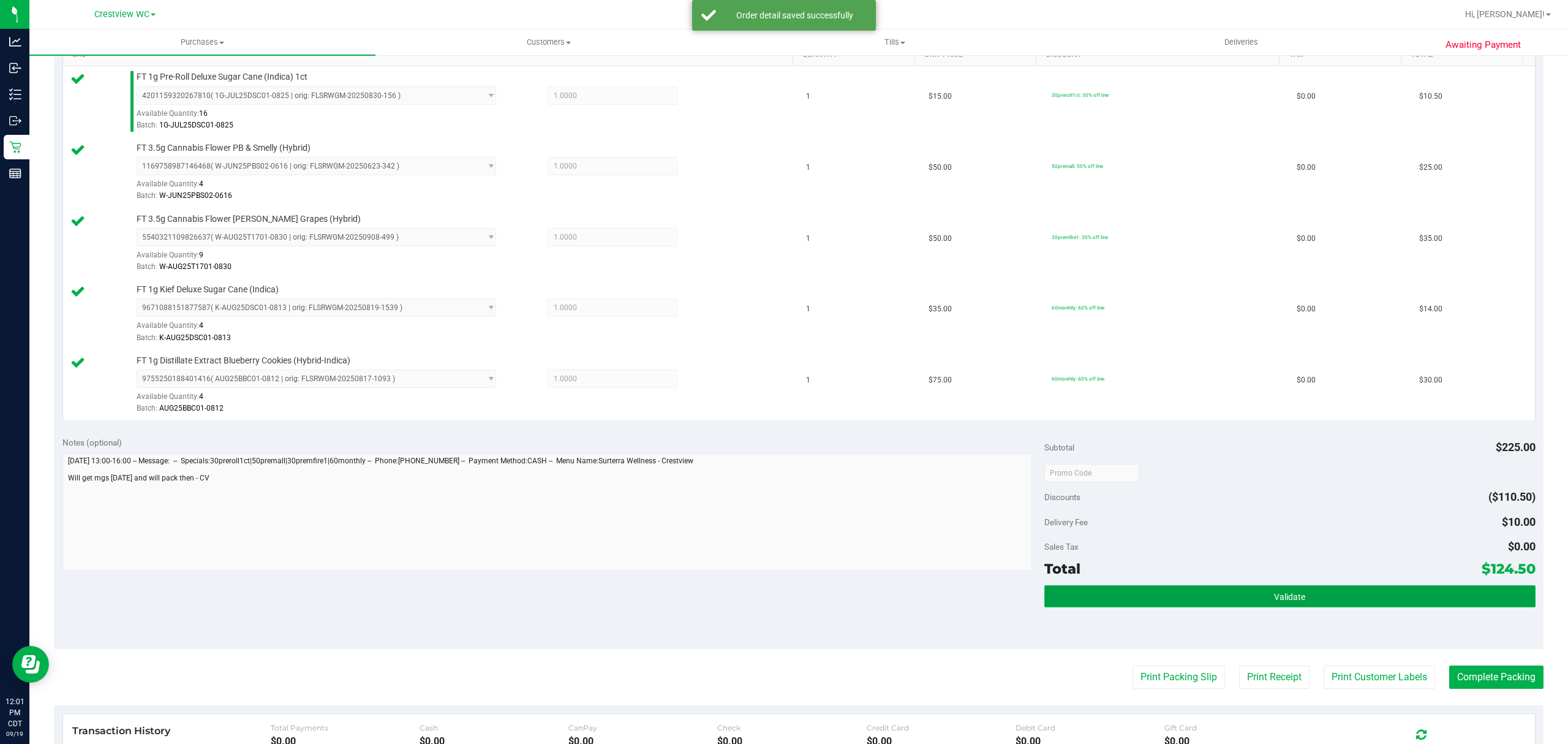
click at [1138, 595] on button "Validate" at bounding box center [1289, 596] width 491 height 22
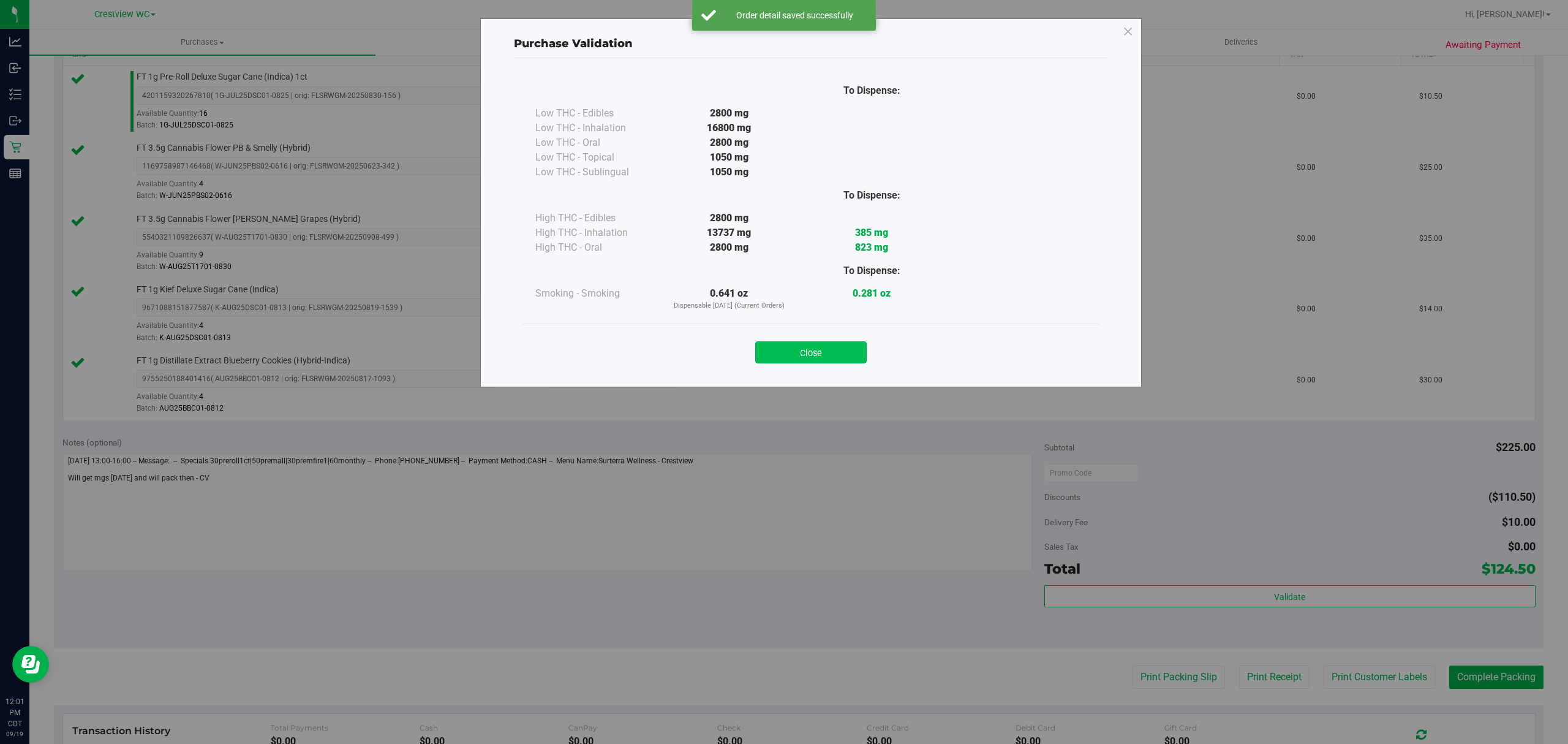
click at [801, 363] on button "Close" at bounding box center [811, 352] width 111 height 22
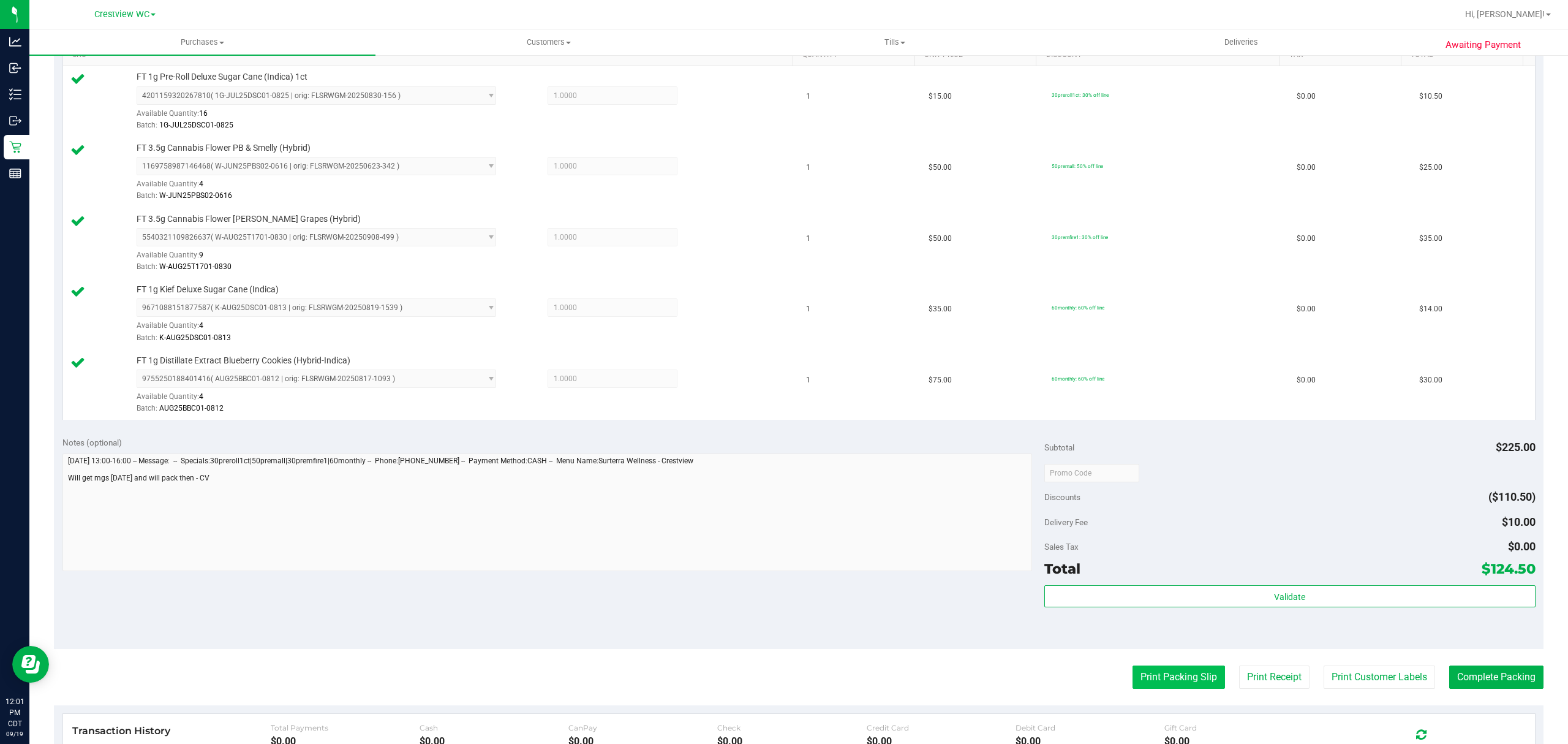
click at [1141, 686] on button "Print Packing Slip" at bounding box center [1179, 676] width 92 height 23
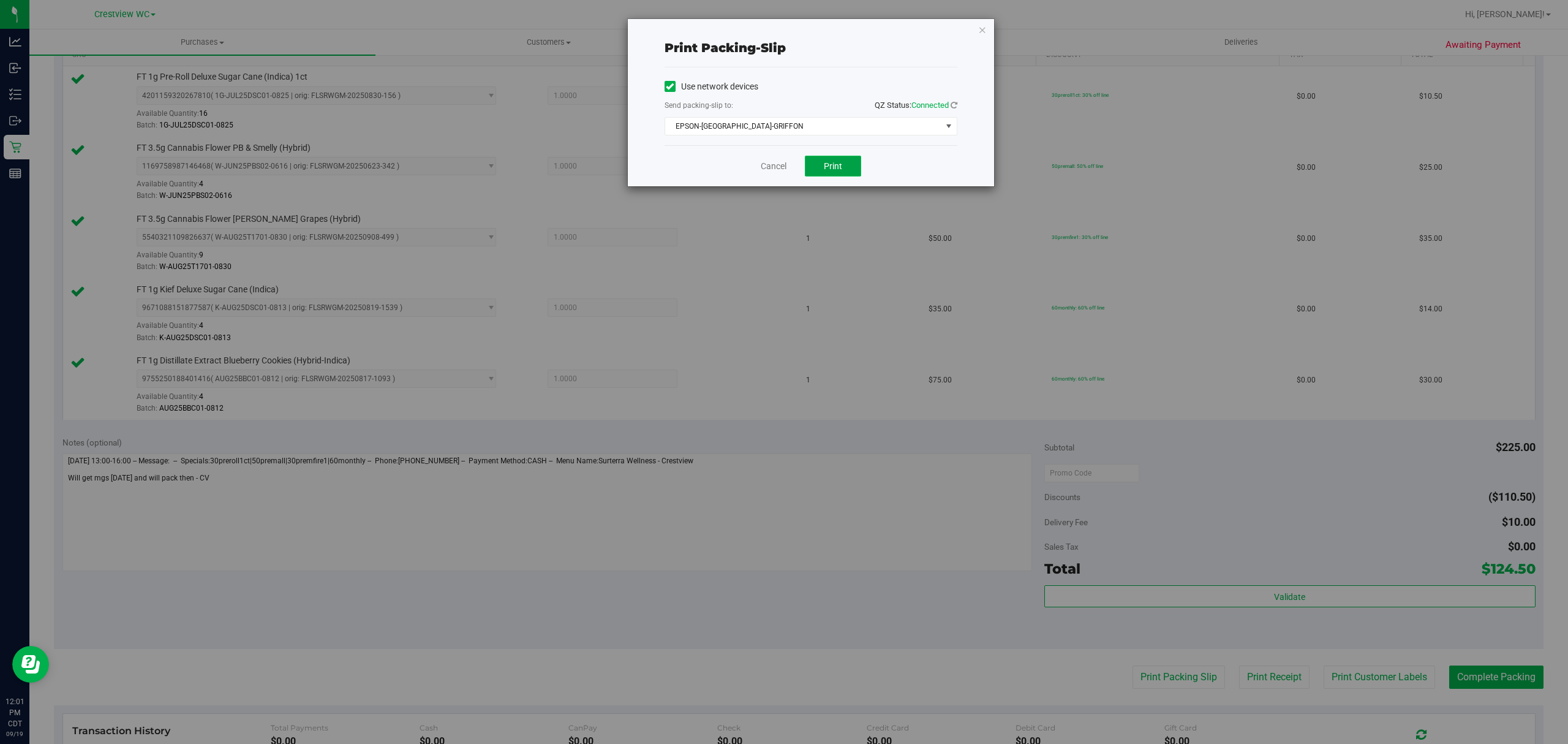
click at [809, 167] on button "Print" at bounding box center [832, 166] width 56 height 21
click at [785, 169] on link "Cancel" at bounding box center [774, 166] width 26 height 13
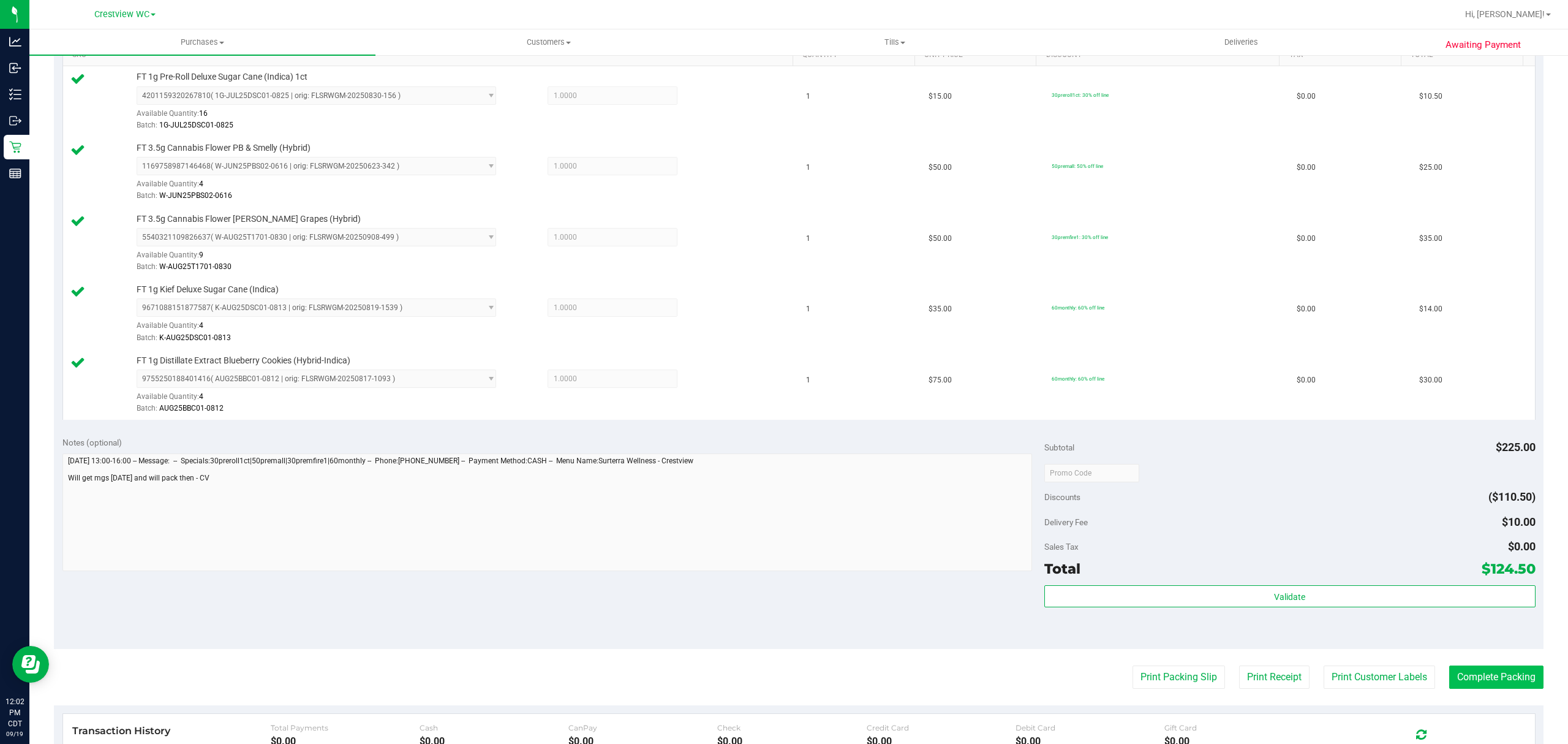
click at [1466, 685] on button "Complete Packing" at bounding box center [1496, 676] width 94 height 23
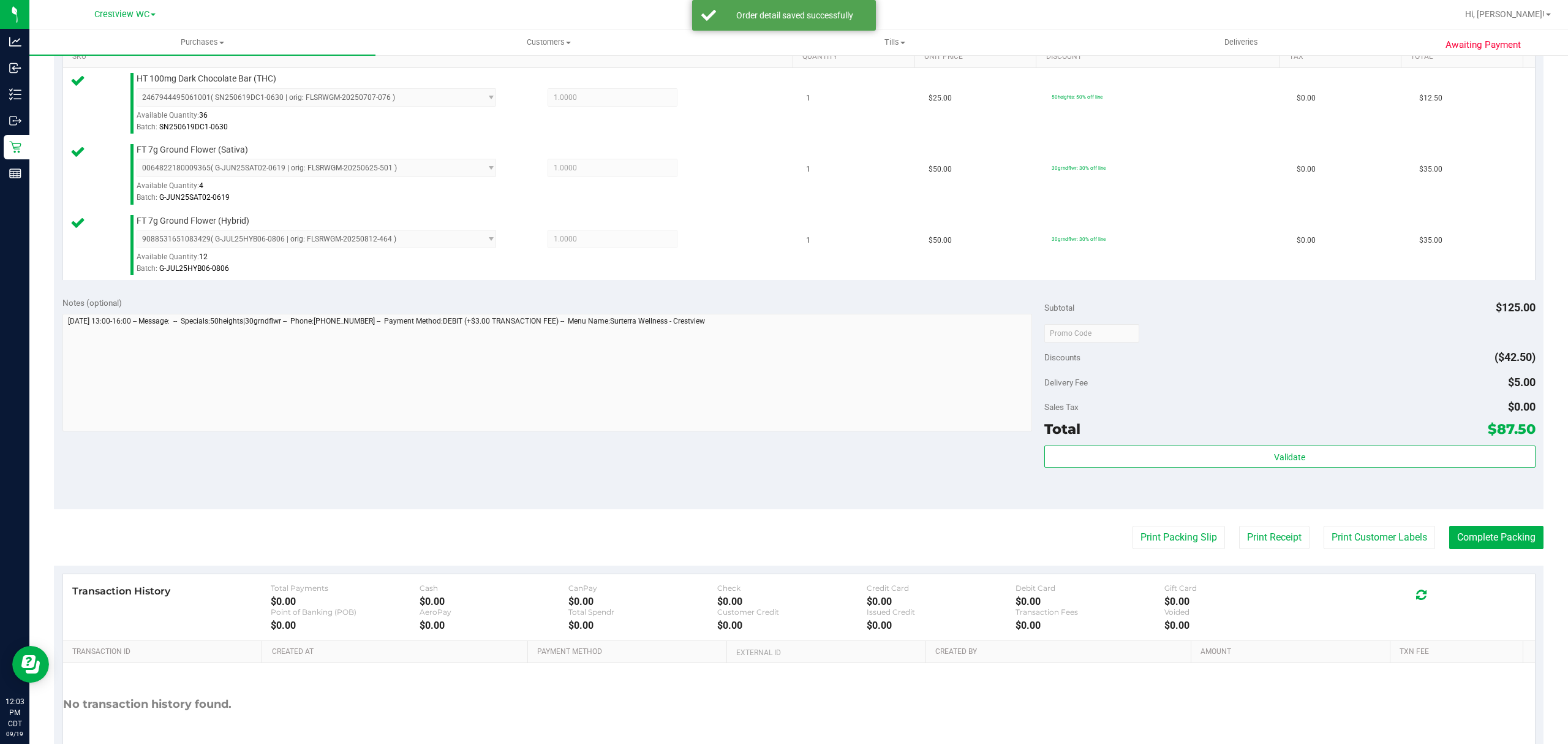
scroll to position [327, 0]
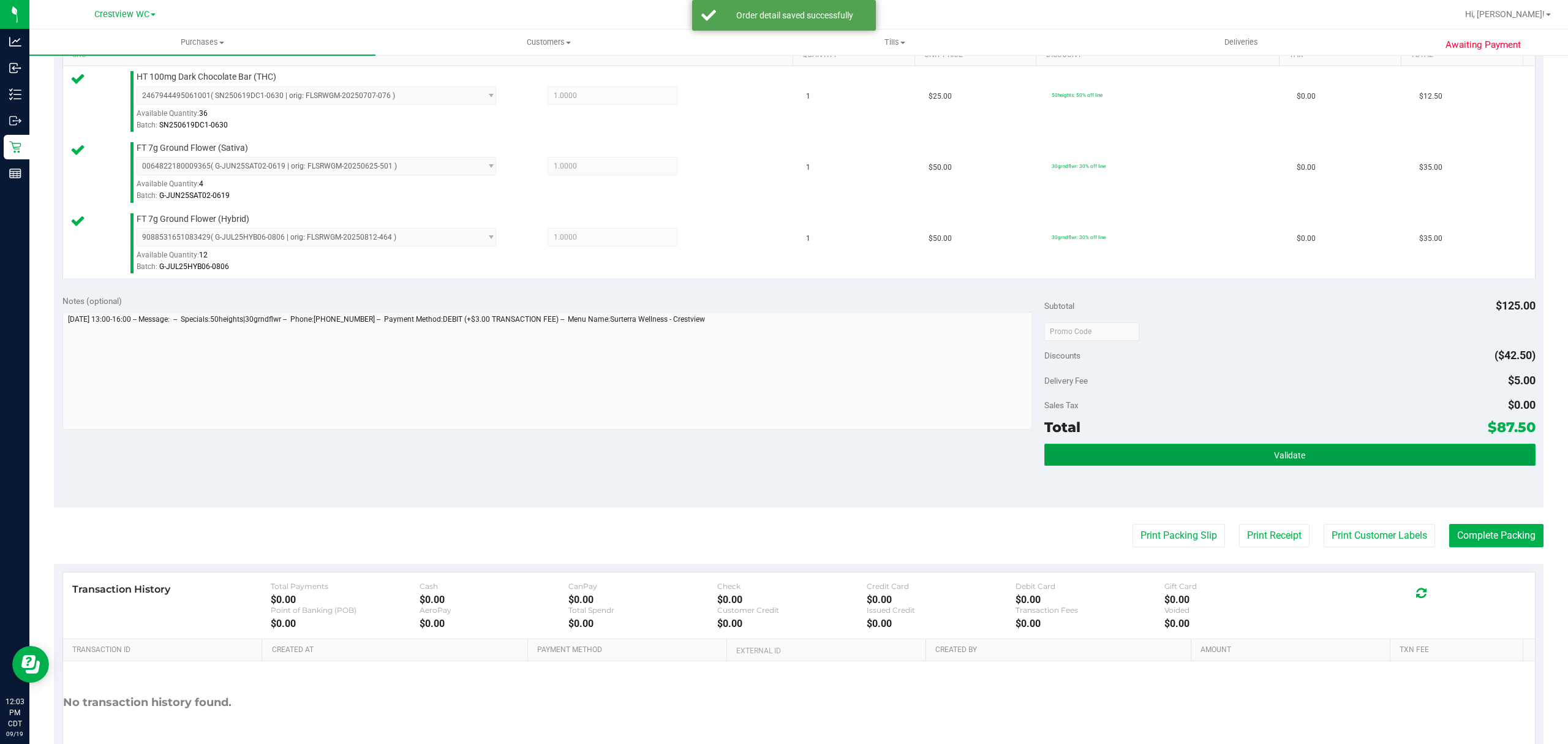
click at [1299, 465] on button "Validate" at bounding box center [1289, 454] width 491 height 22
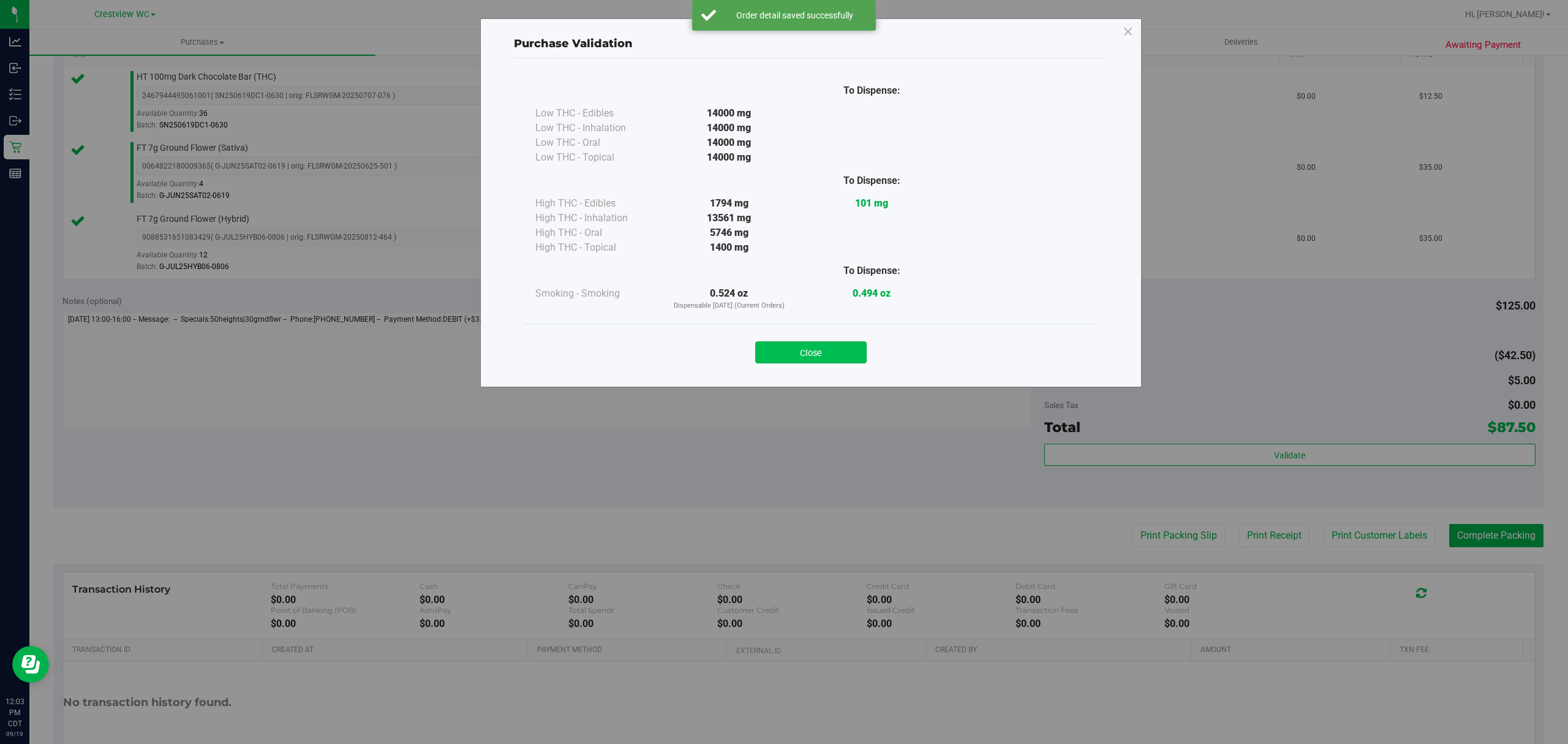
click at [826, 353] on button "Close" at bounding box center [811, 352] width 111 height 22
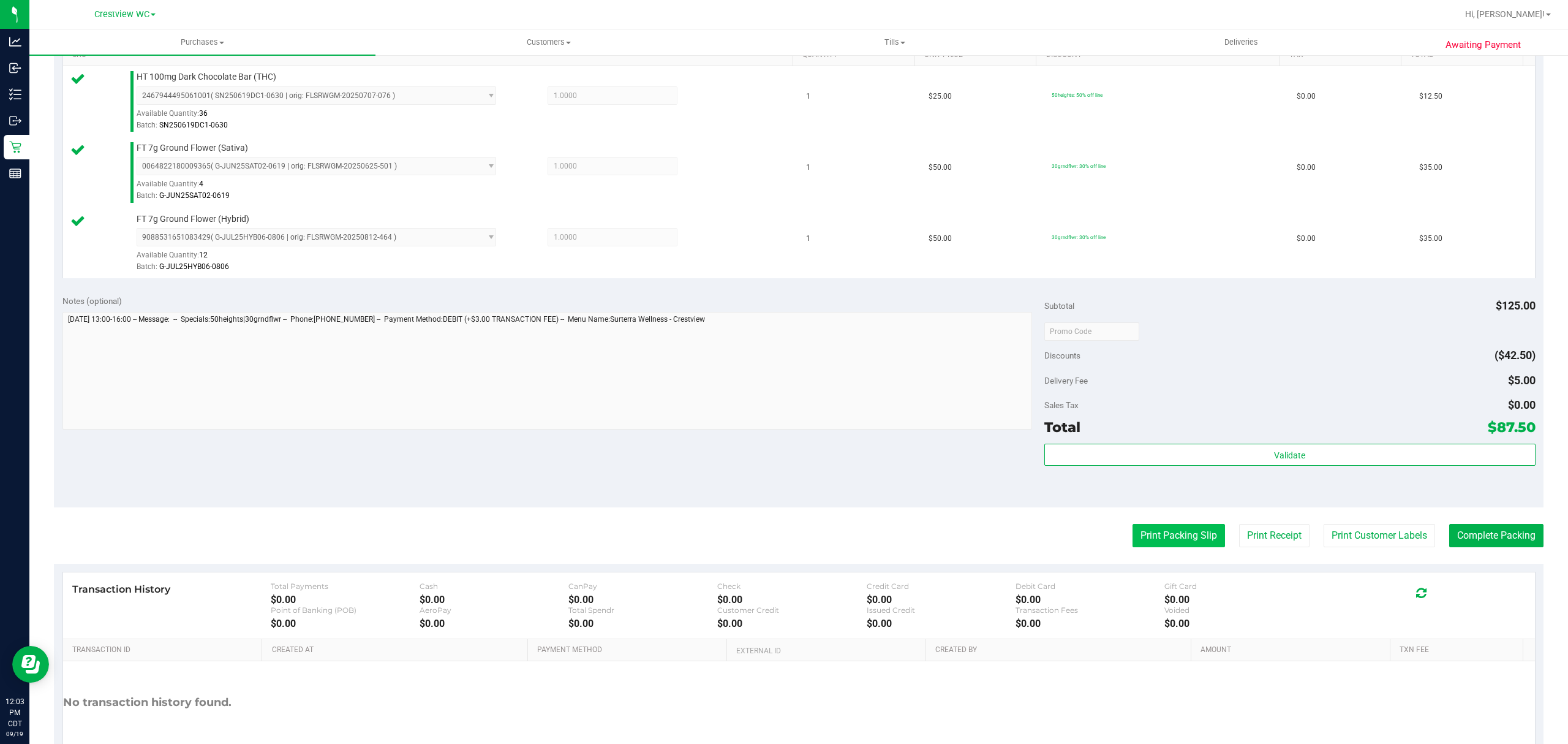
click at [1170, 530] on button "Print Packing Slip" at bounding box center [1179, 535] width 92 height 23
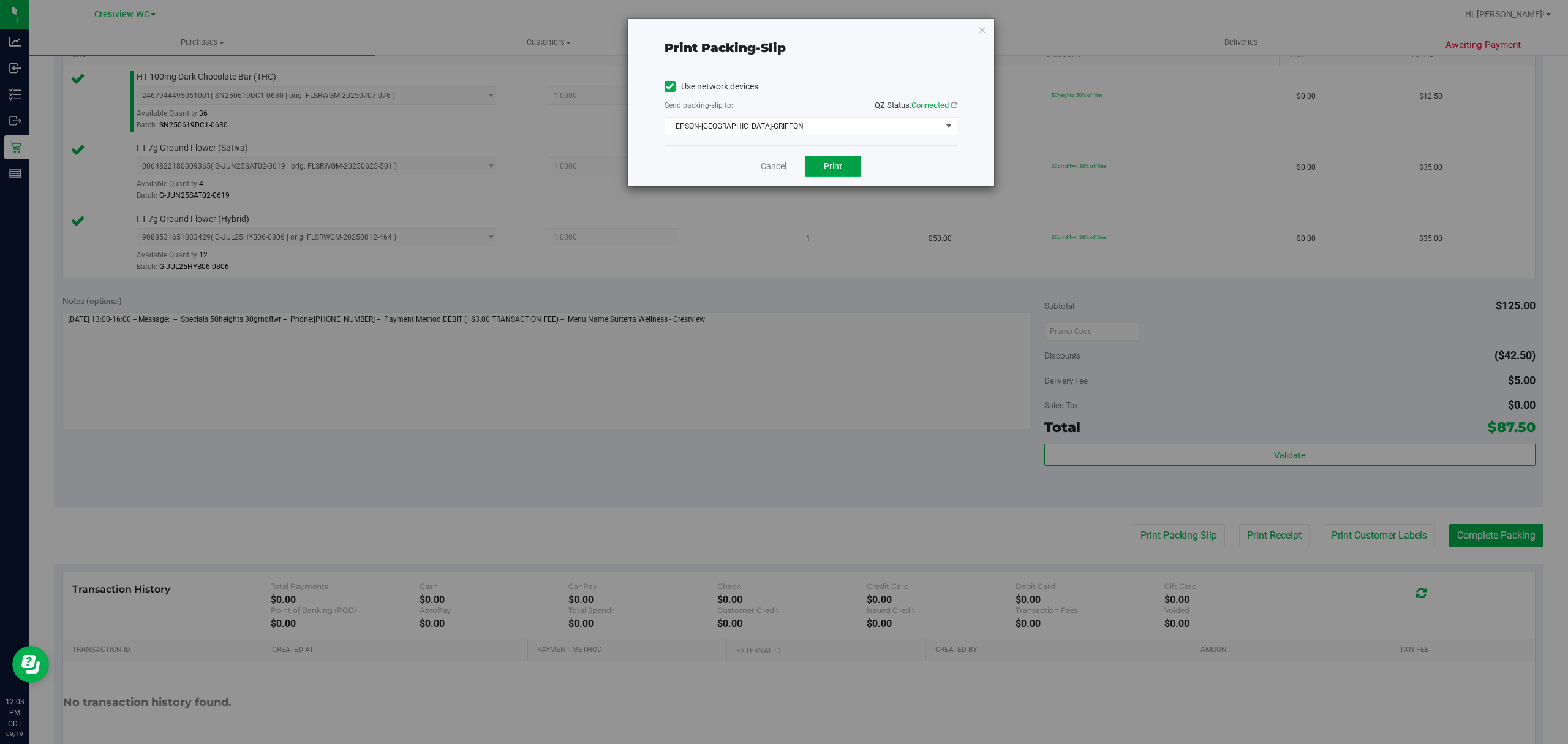
click at [841, 165] on span "Print" at bounding box center [832, 166] width 18 height 10
click at [772, 168] on link "Cancel" at bounding box center [774, 166] width 26 height 13
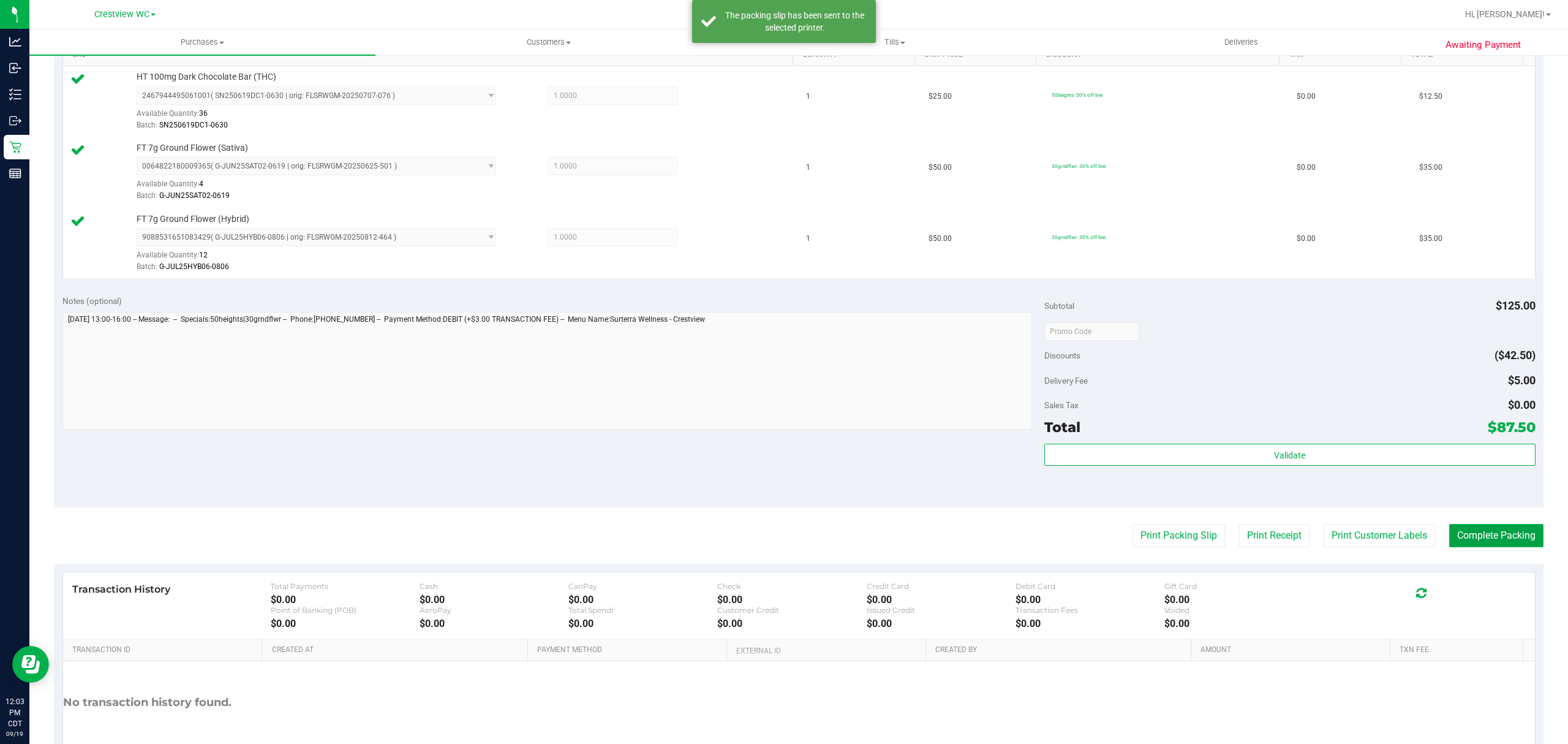
click at [1504, 547] on button "Complete Packing" at bounding box center [1496, 535] width 94 height 23
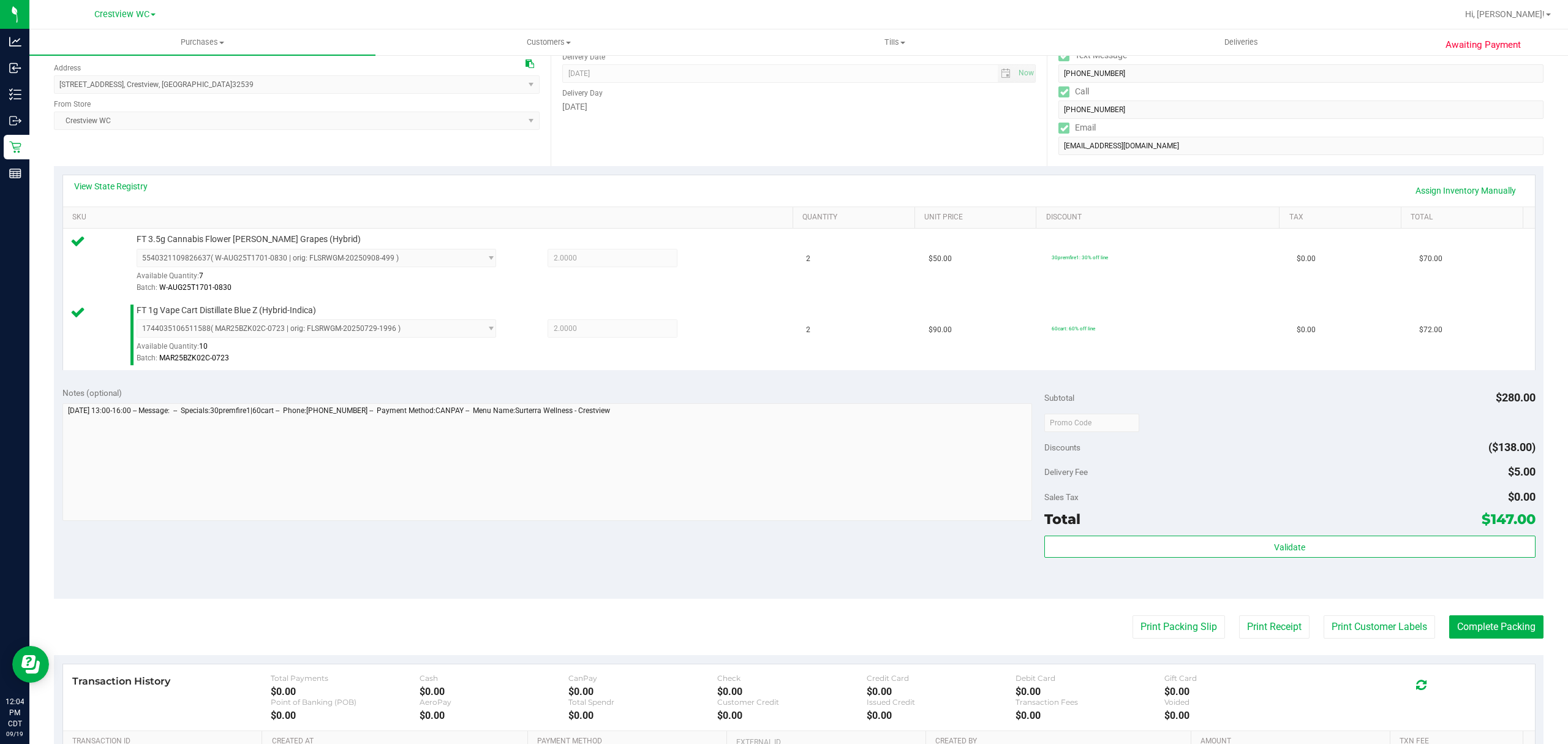
scroll to position [327, 0]
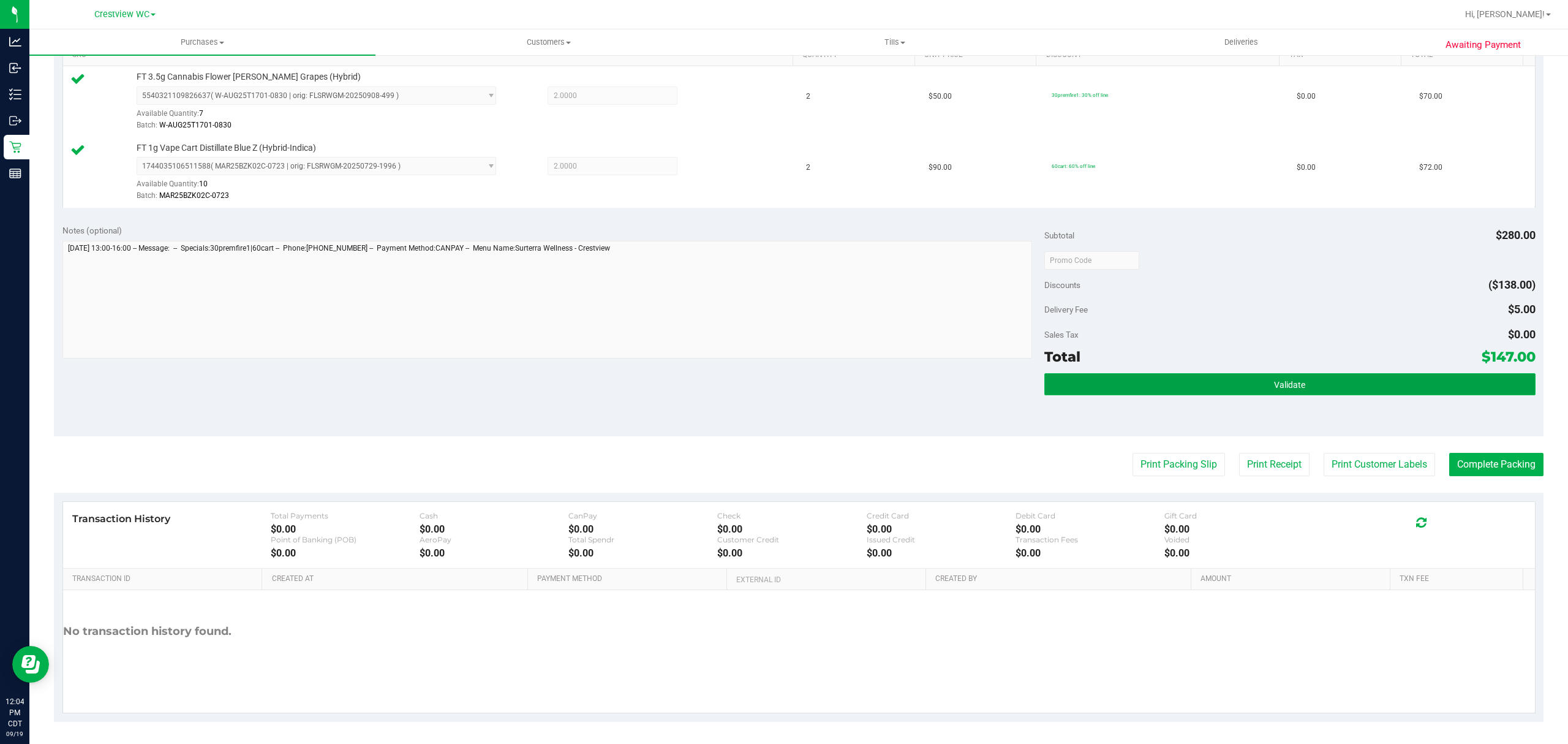
click at [1232, 381] on button "Validate" at bounding box center [1289, 384] width 491 height 22
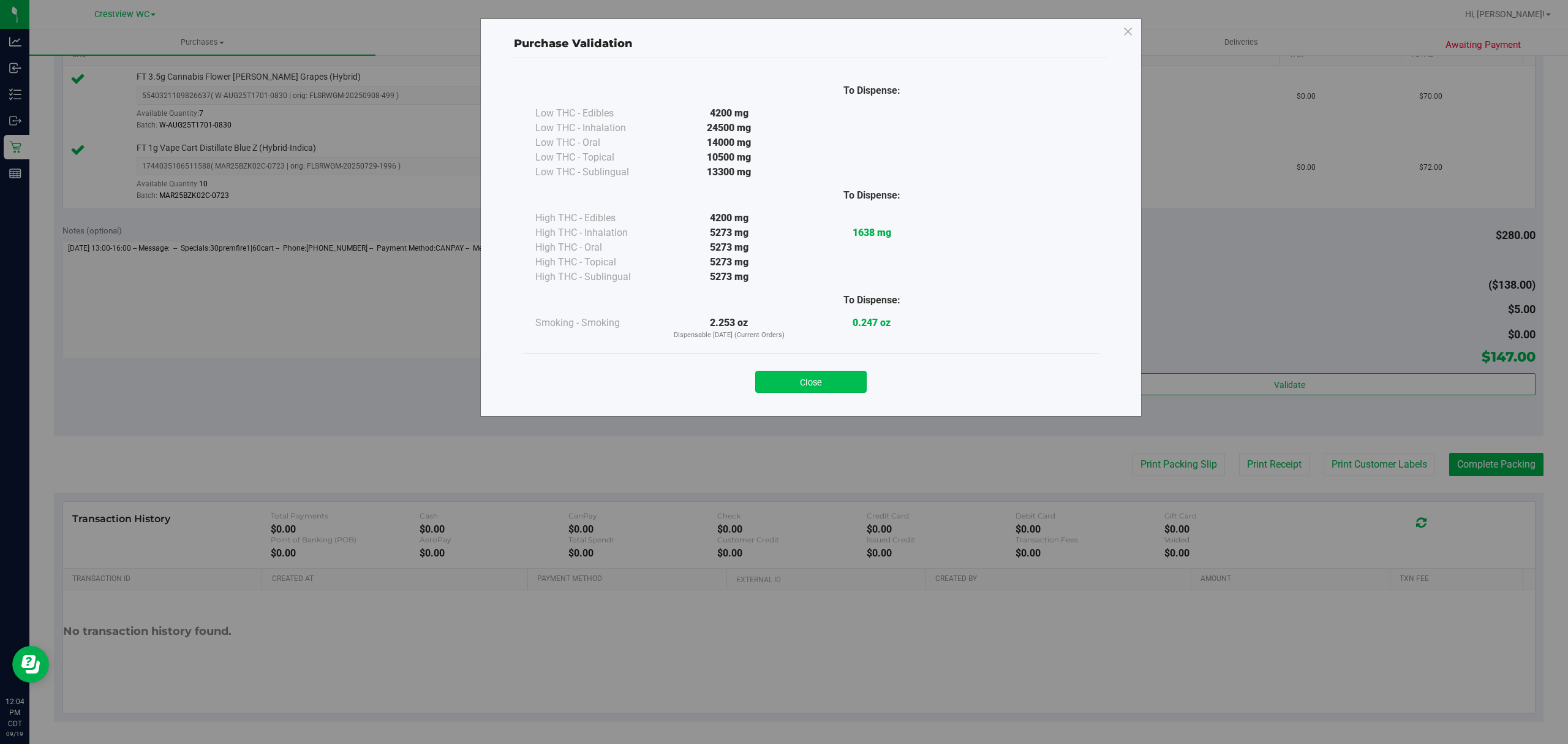
click at [844, 385] on button "Close" at bounding box center [811, 381] width 111 height 22
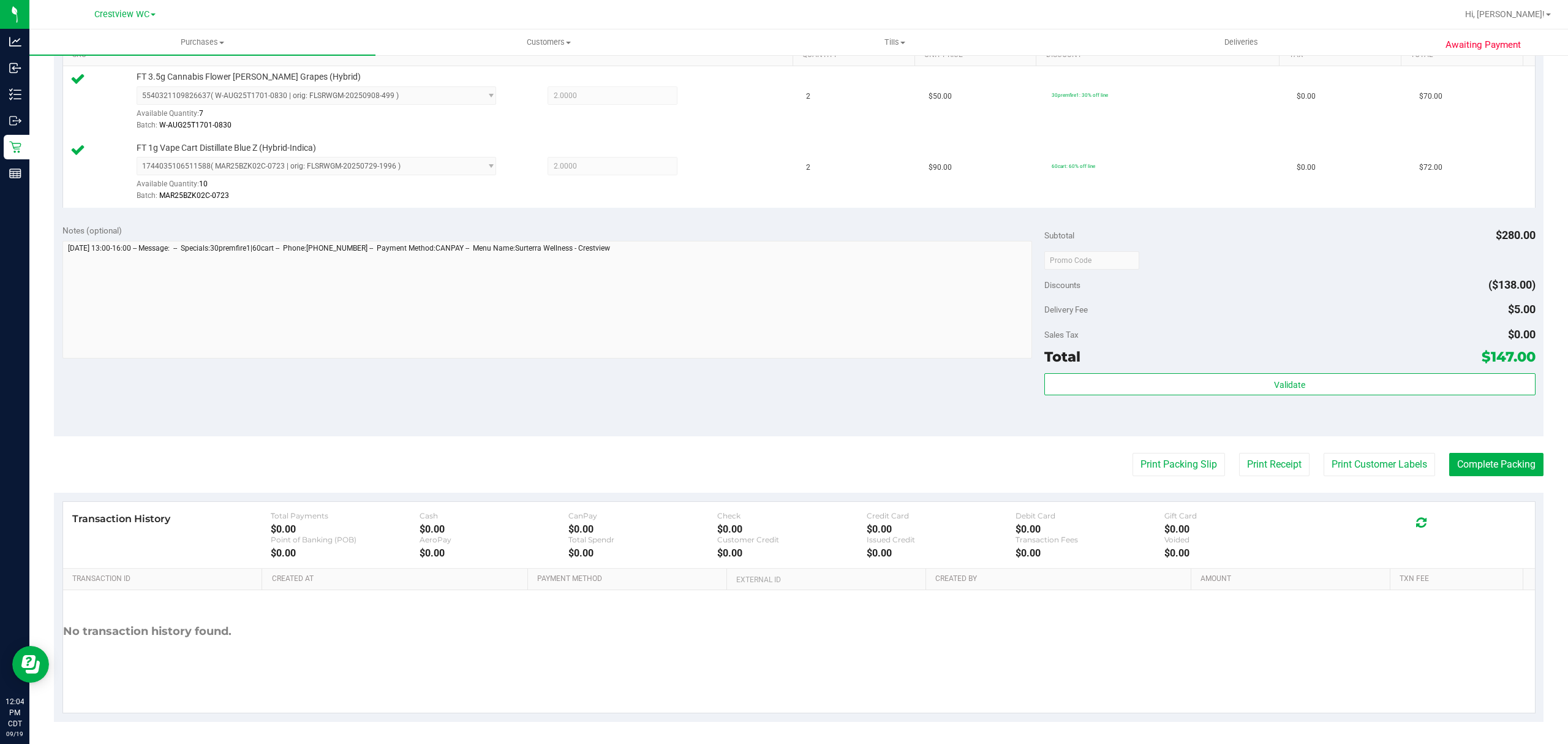
click at [1180, 479] on purchase-details "Back Edit Purchase Cancel Purchase View Profile # 11973104 BioTrack ID: - Submi…" at bounding box center [798, 231] width 1490 height 982
click at [1180, 475] on button "Print Packing Slip" at bounding box center [1179, 464] width 92 height 23
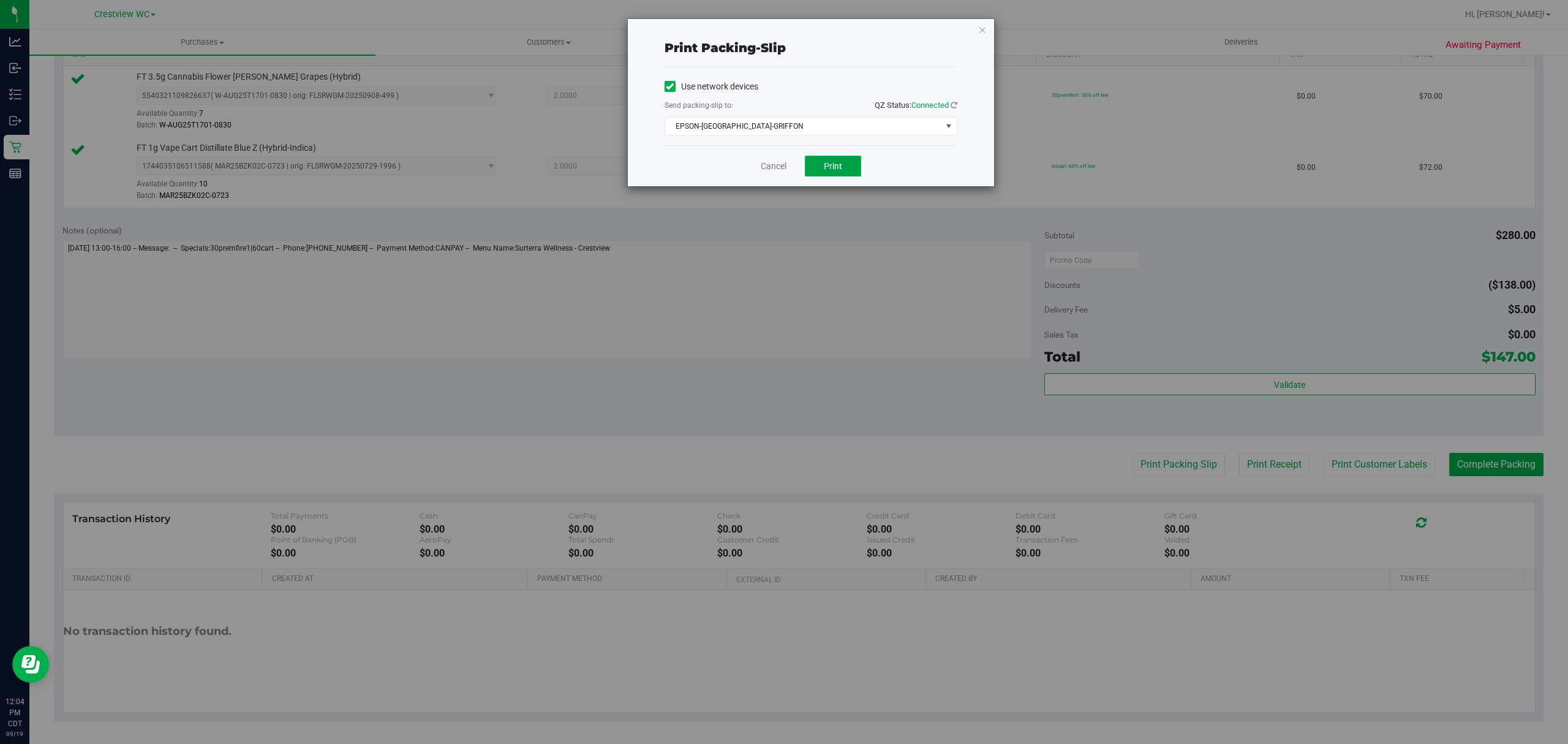
click at [849, 164] on button "Print" at bounding box center [832, 166] width 56 height 21
drag, startPoint x: 781, startPoint y: 168, endPoint x: 878, endPoint y: 228, distance: 114.1
click at [781, 168] on link "Cancel" at bounding box center [774, 166] width 26 height 13
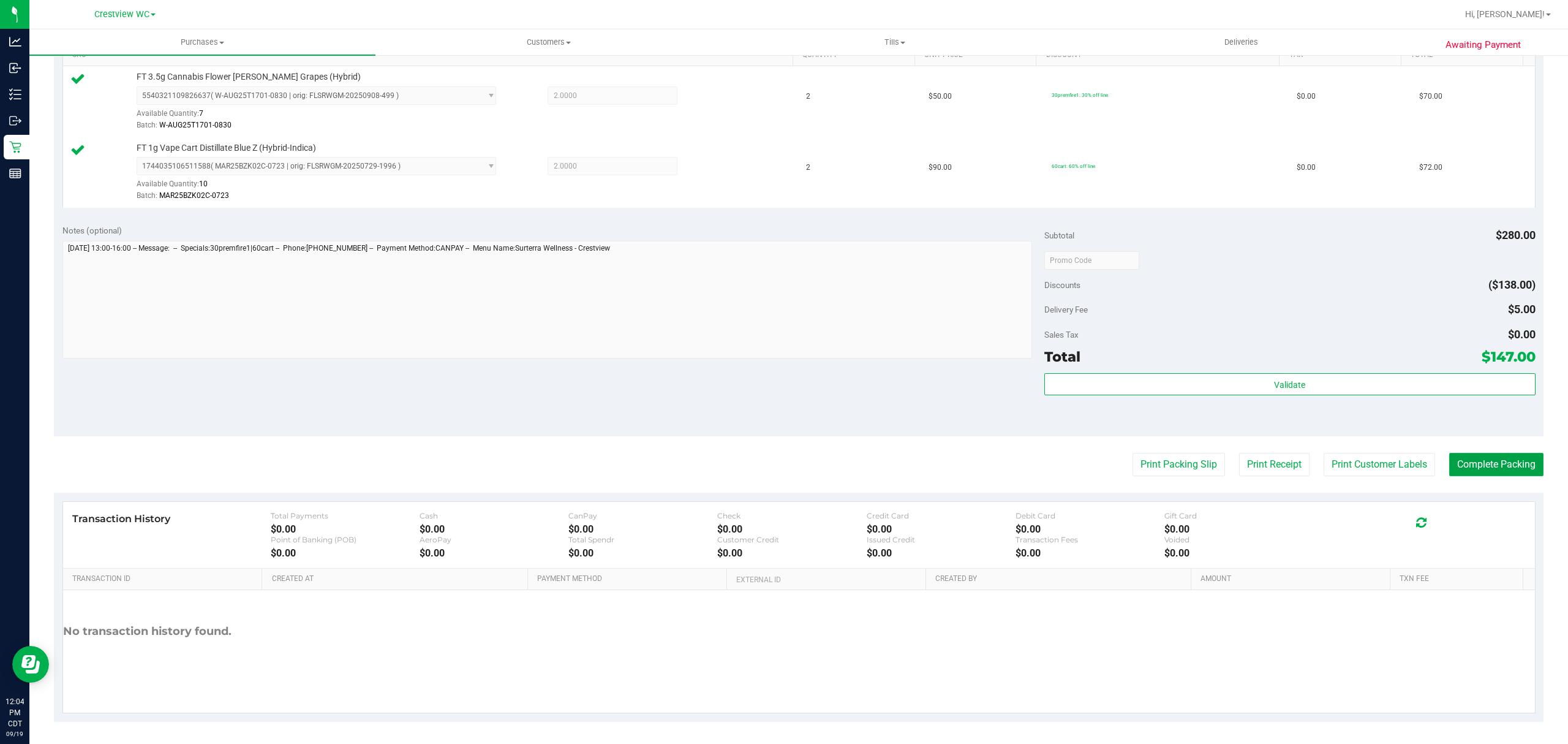
click at [1478, 464] on button "Complete Packing" at bounding box center [1496, 464] width 94 height 23
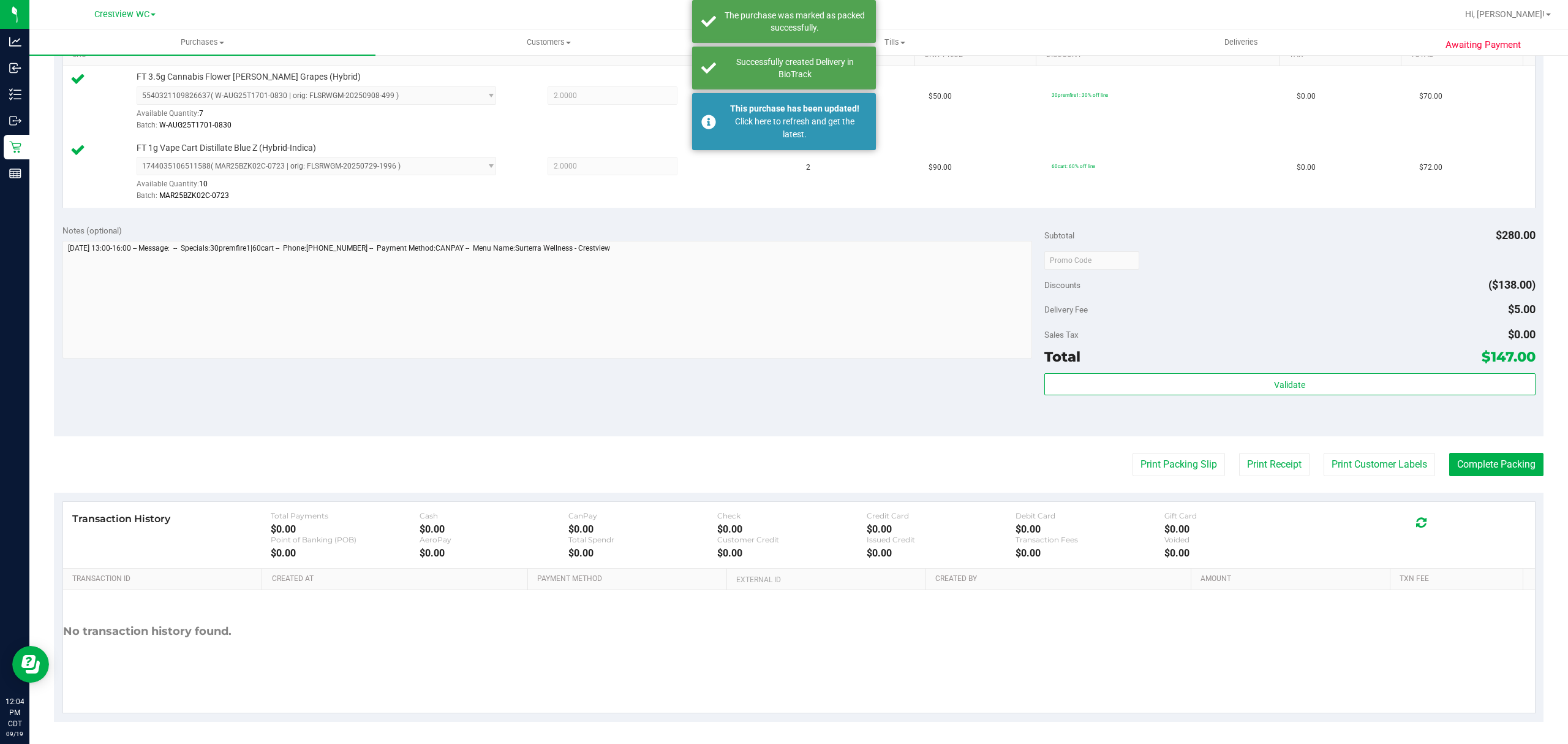
drag, startPoint x: 1483, startPoint y: 308, endPoint x: 1567, endPoint y: 341, distance: 90.2
click at [1567, 341] on div "Purchases Summary of purchases Fulfillment All purchases Customers All customer…" at bounding box center [799, 387] width 1538 height 714
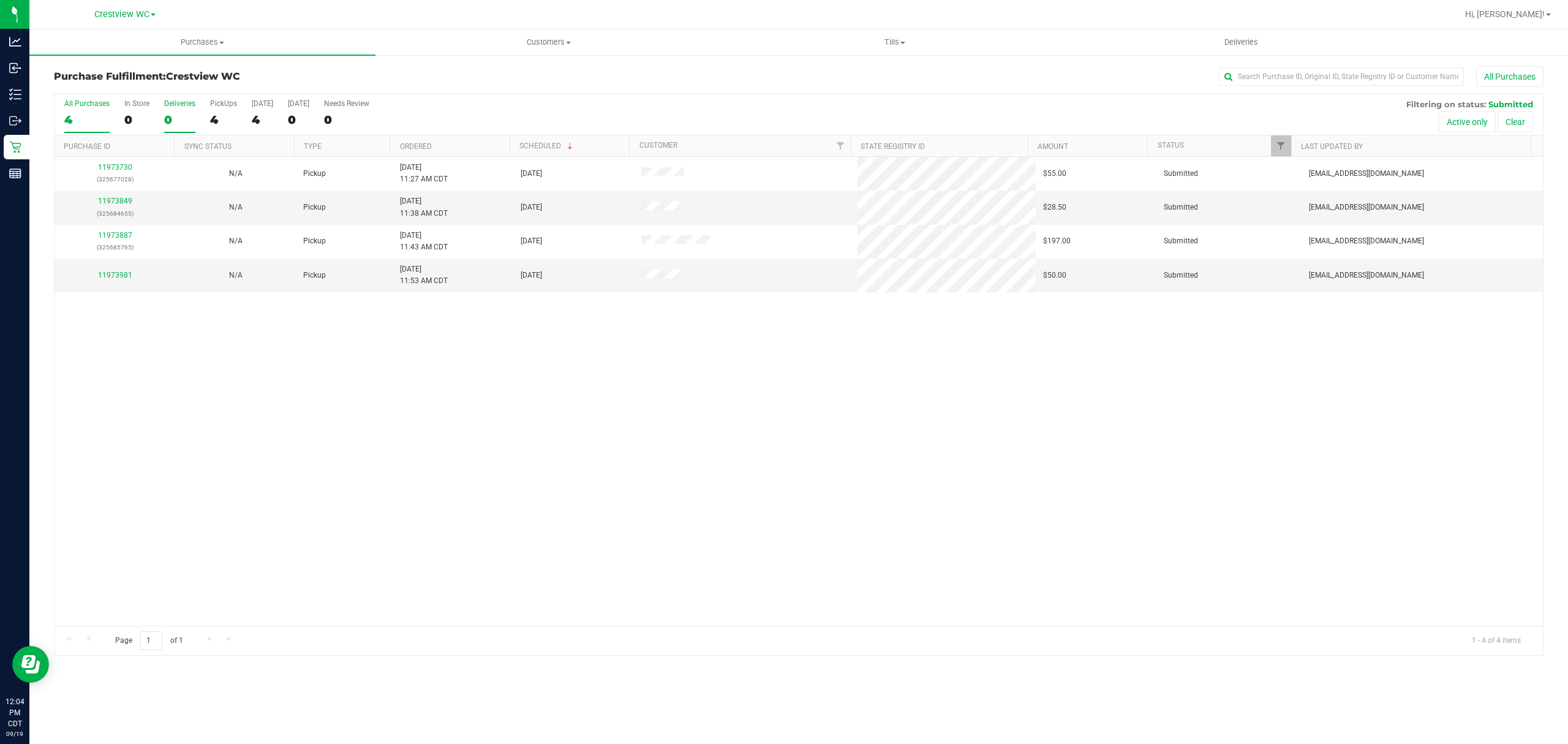
click at [169, 113] on label "Deliveries 0" at bounding box center [179, 116] width 31 height 34
click at [0, 0] on input "Deliveries 0" at bounding box center [0, 0] width 0 height 0
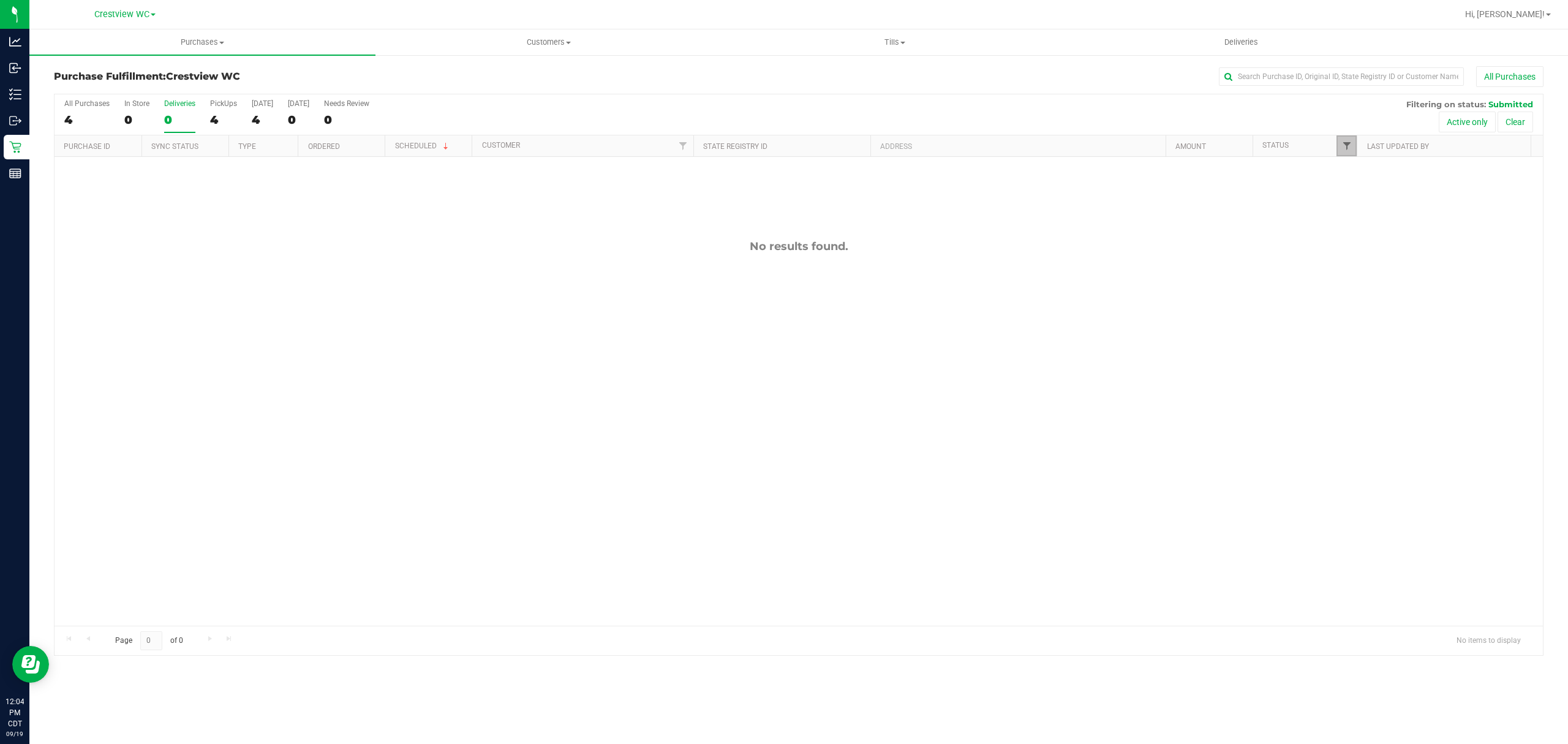
click at [1342, 146] on span "Filter" at bounding box center [1347, 146] width 10 height 10
click at [1368, 280] on span "Packed" at bounding box center [1373, 281] width 24 height 8
click at [1356, 280] on input "Packed" at bounding box center [1352, 281] width 8 height 8
checkbox input "true"
click at [1371, 357] on button "Filter" at bounding box center [1372, 360] width 59 height 27
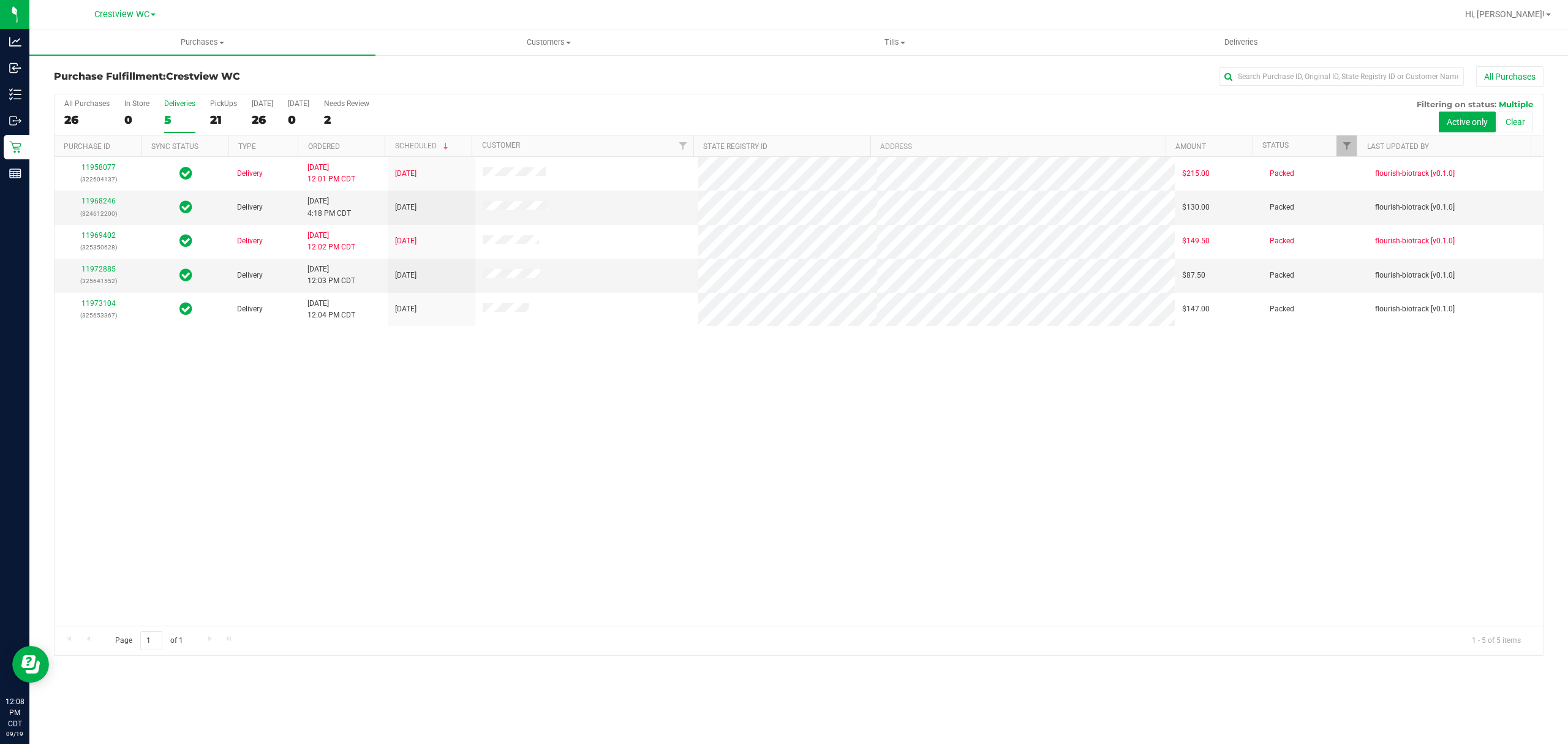
click at [167, 116] on div "5" at bounding box center [179, 119] width 31 height 14
click at [0, 0] on input "Deliveries 5" at bounding box center [0, 0] width 0 height 0
click at [255, 114] on div "26" at bounding box center [262, 119] width 21 height 14
click at [0, 0] on input "Today 26" at bounding box center [0, 0] width 0 height 0
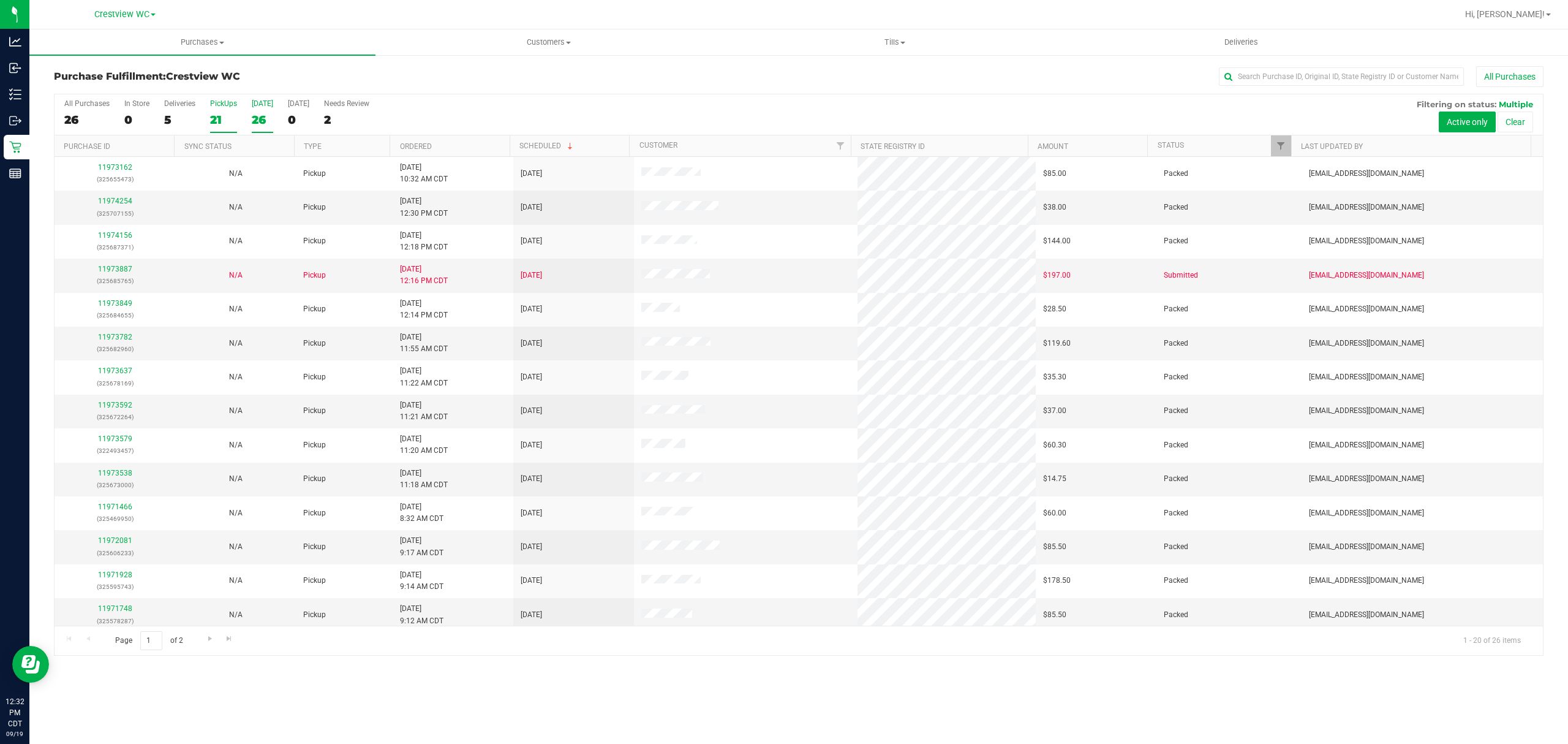
click at [211, 107] on div "PickUps" at bounding box center [223, 104] width 27 height 9
click at [0, 0] on input "PickUps 21" at bounding box center [0, 0] width 0 height 0
click at [125, 272] on link "11973887" at bounding box center [115, 269] width 34 height 9
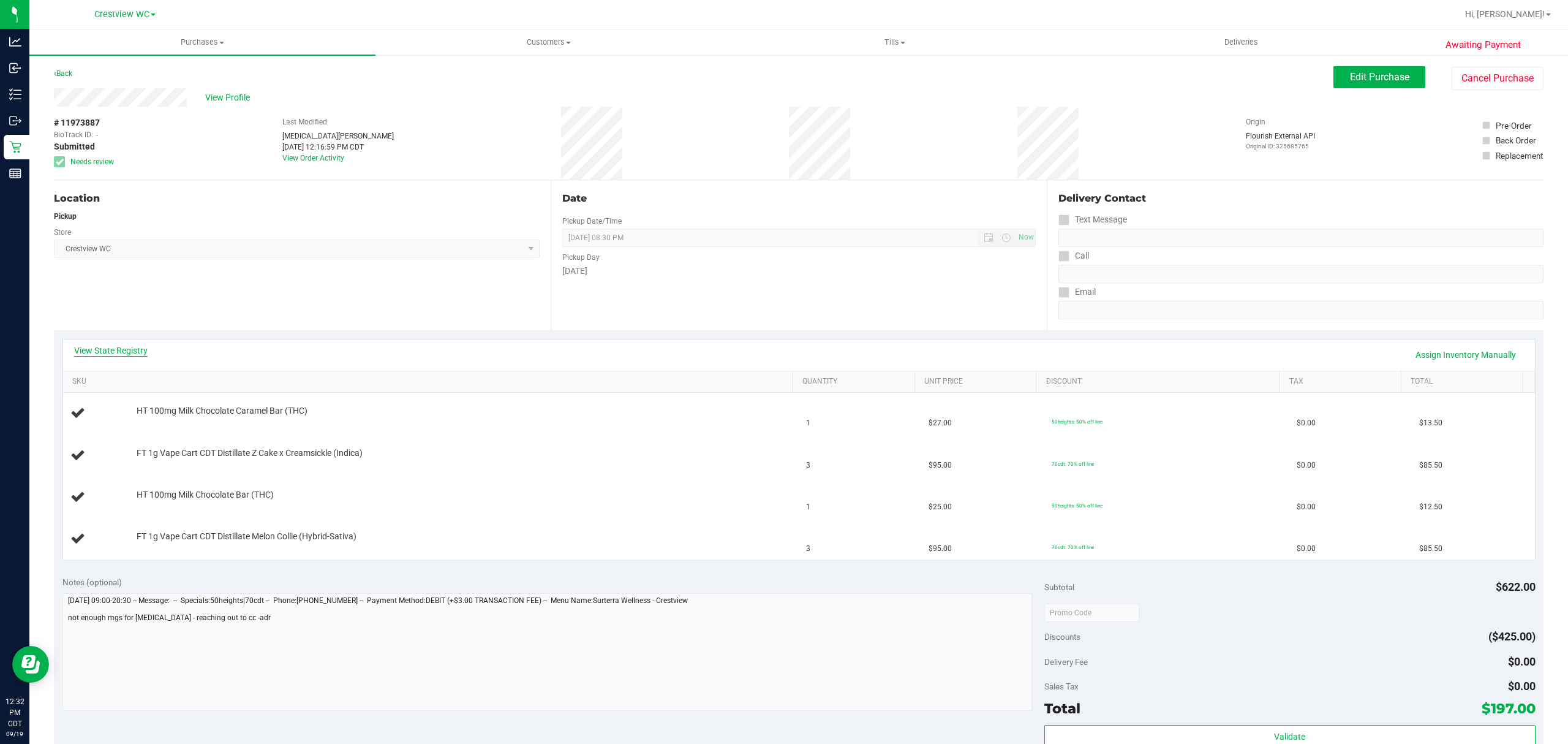
click at [137, 351] on link "View State Registry" at bounding box center [111, 350] width 73 height 12
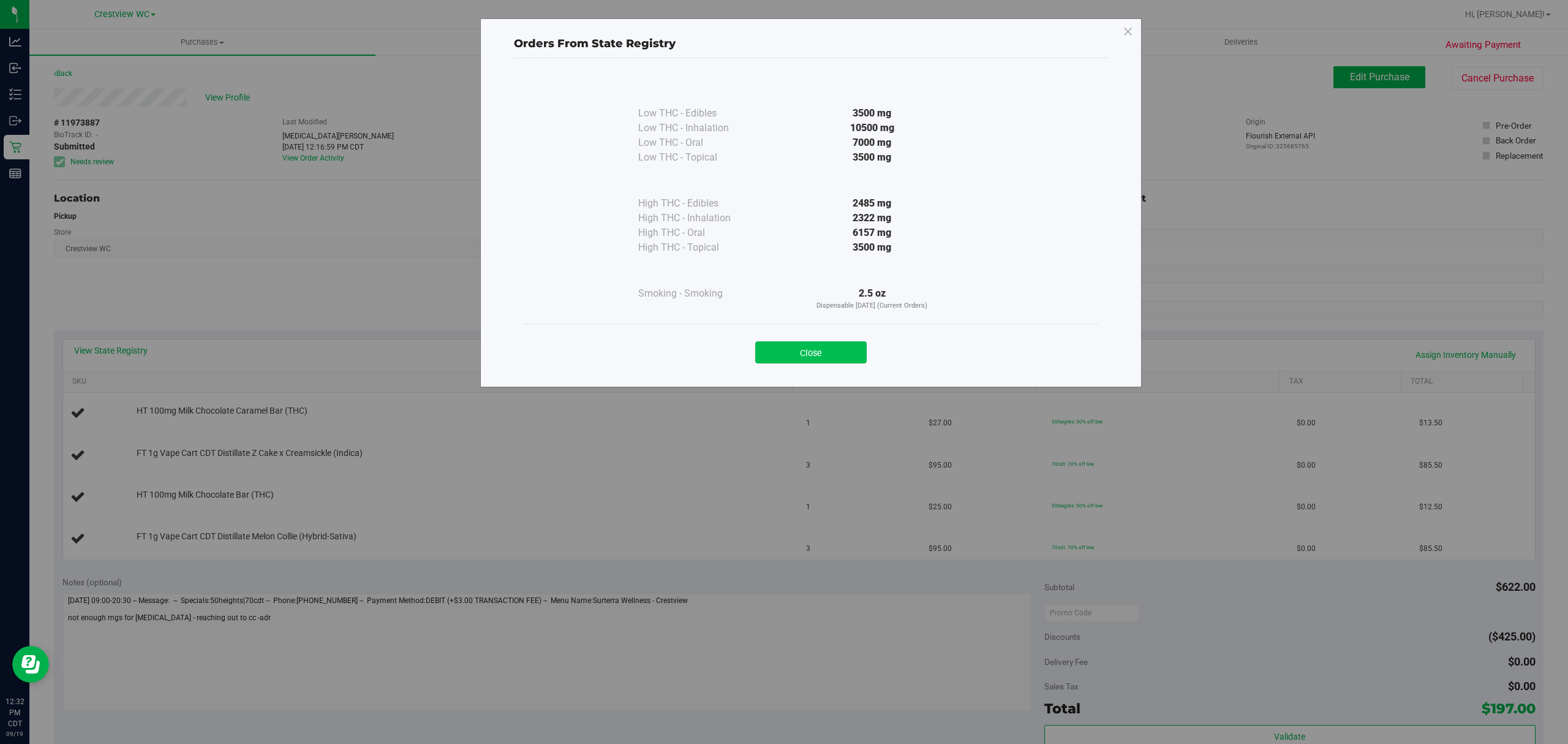
click at [783, 348] on button "Close" at bounding box center [811, 352] width 111 height 22
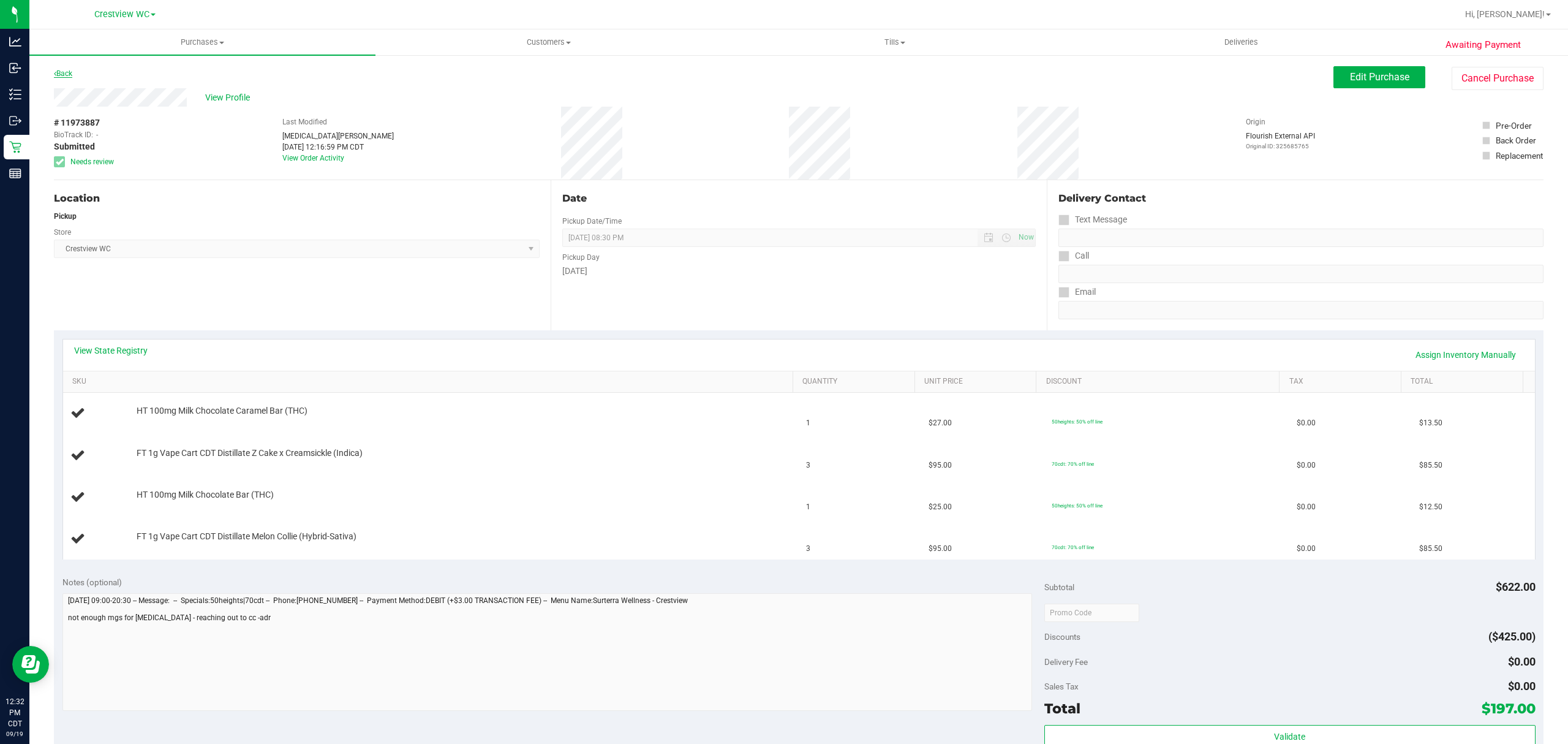
click at [62, 74] on link "Back" at bounding box center [63, 74] width 18 height 9
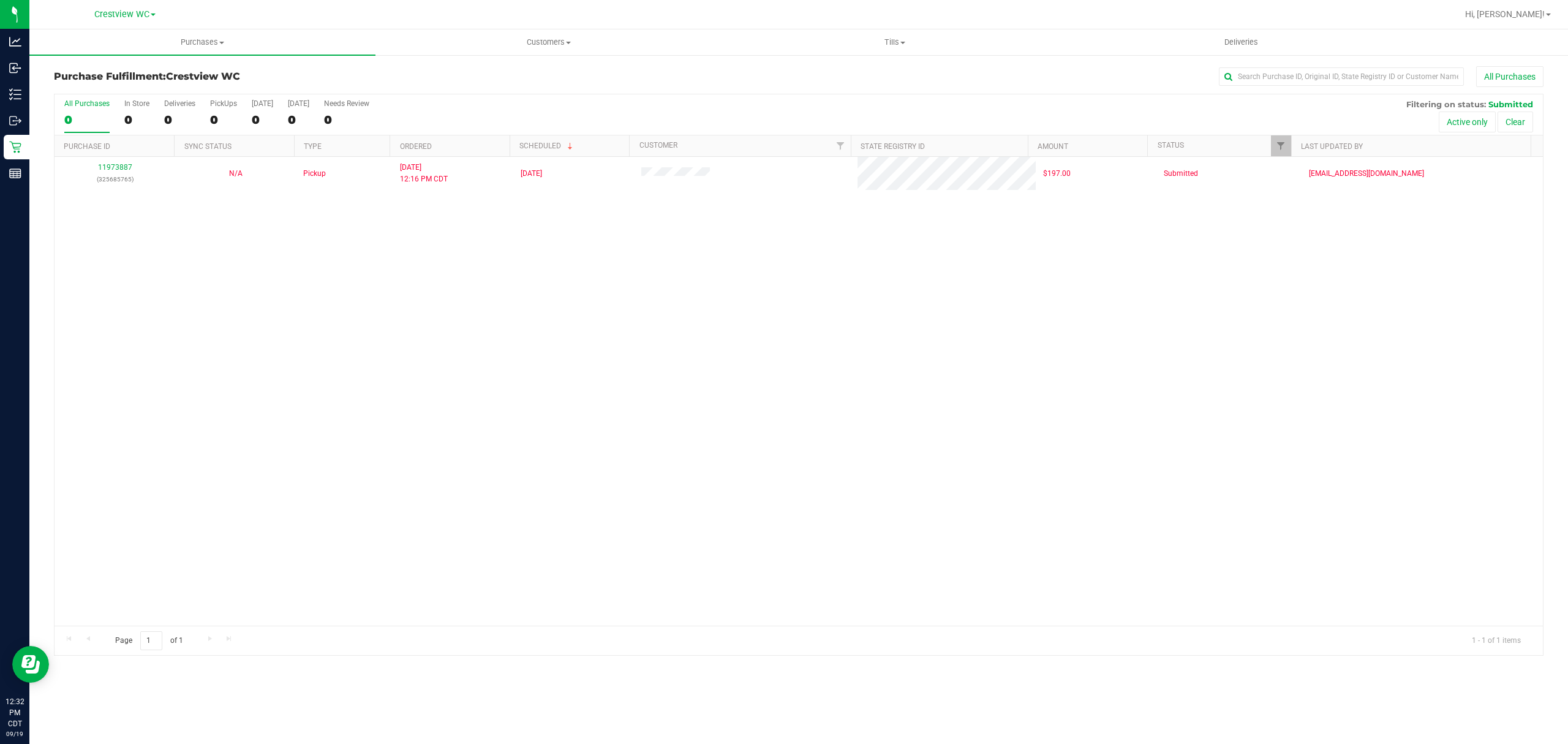
drag, startPoint x: 391, startPoint y: 738, endPoint x: 392, endPoint y: 747, distance: 9.1
click at [392, 743] on html "Analytics Inbound Inventory Outbound Retail Reports 12:32 PM CDT 09/19/2025 09/…" at bounding box center [784, 372] width 1568 height 744
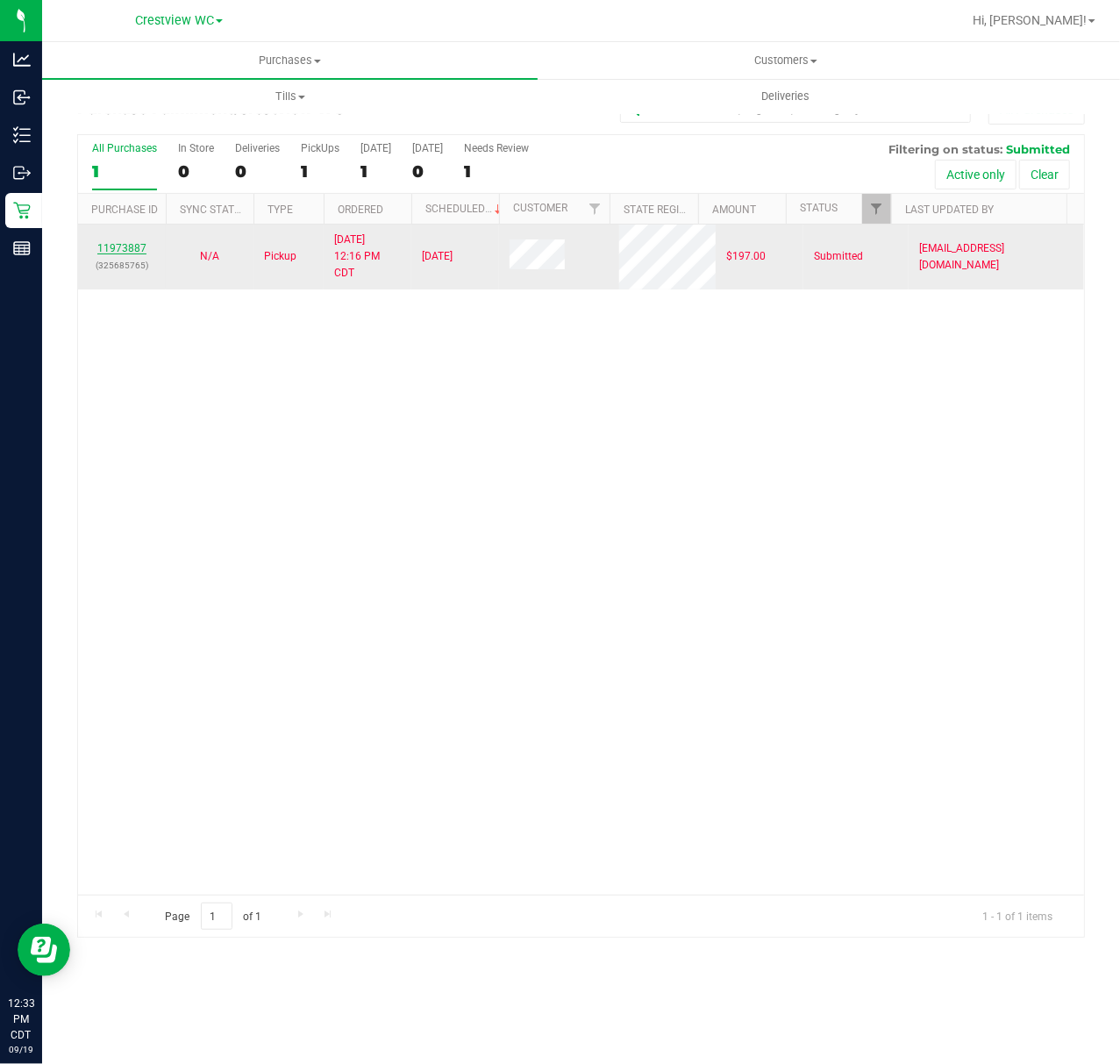
click at [131, 245] on link "11973887" at bounding box center [122, 248] width 49 height 13
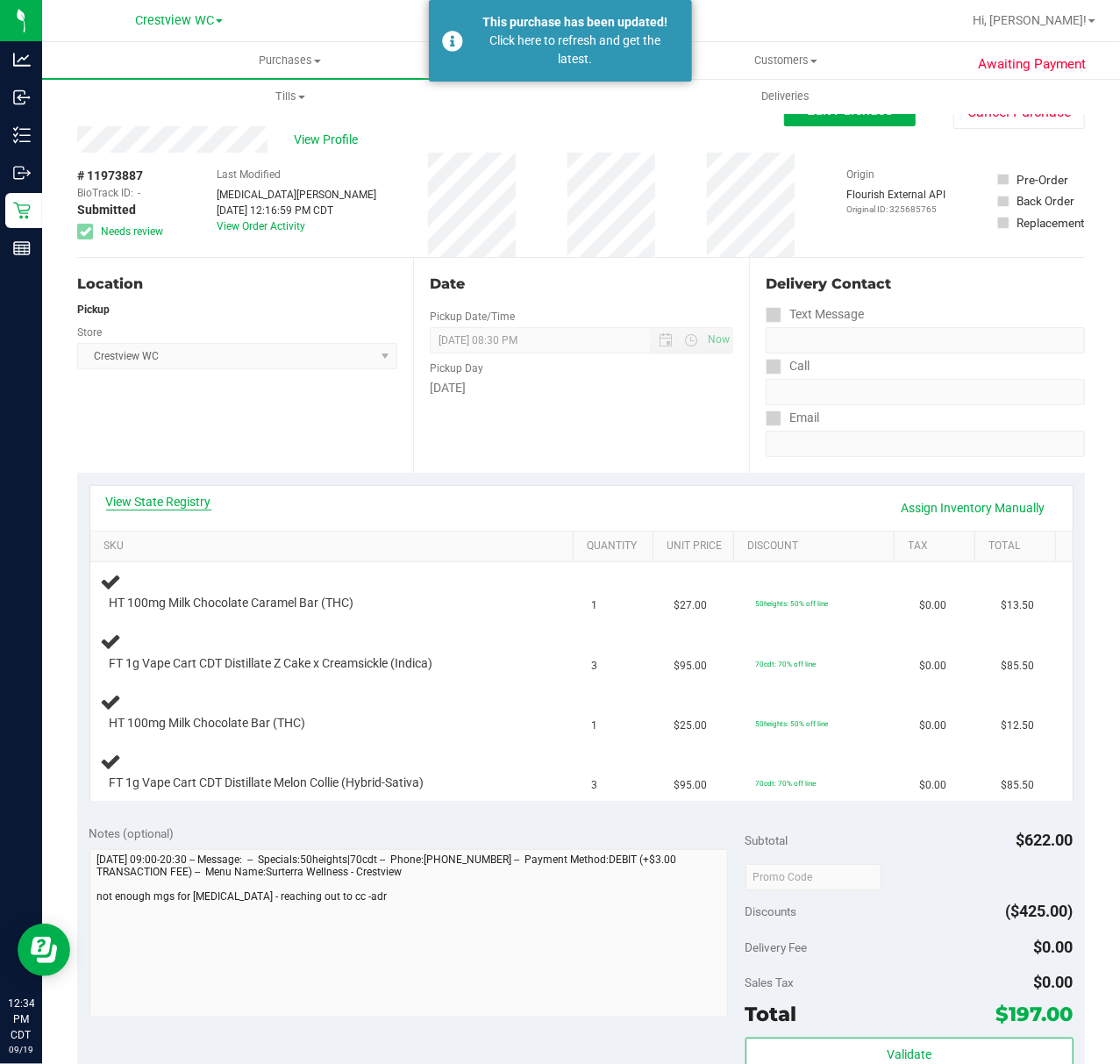
click at [168, 497] on link "View State Registry" at bounding box center [158, 501] width 105 height 17
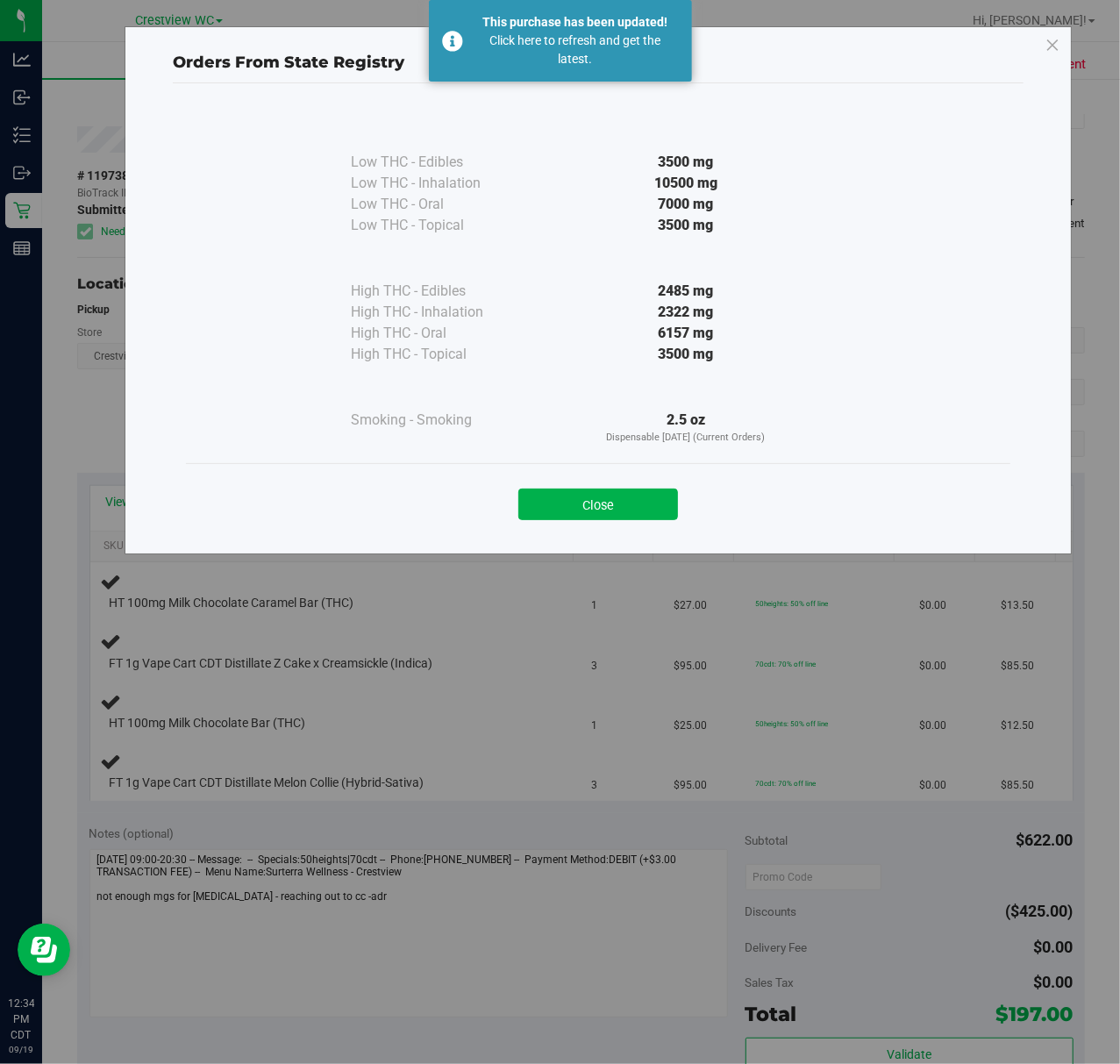
click at [589, 519] on button "Close" at bounding box center [598, 504] width 159 height 32
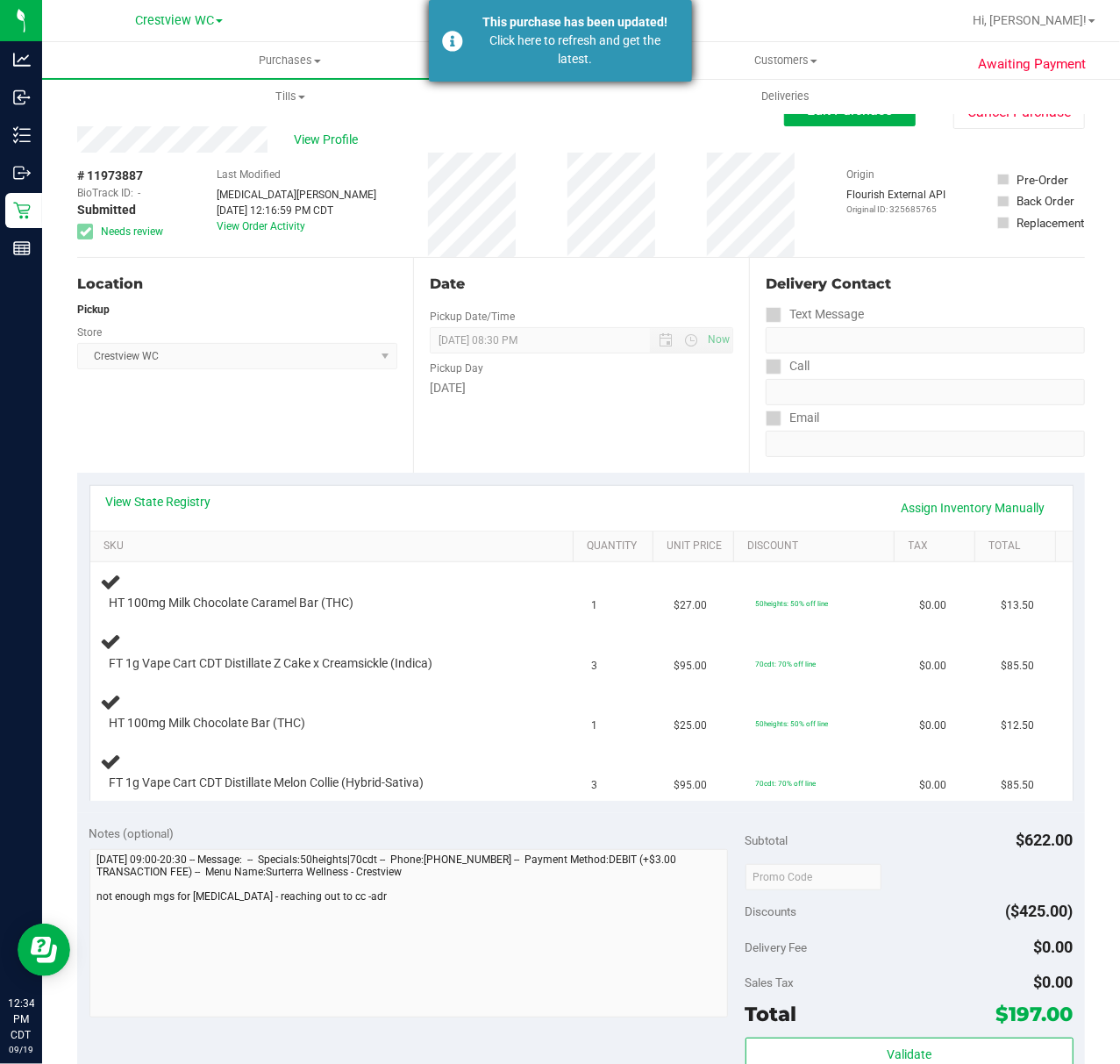
click at [572, 61] on div "Click here to refresh and get the latest." at bounding box center [575, 50] width 206 height 37
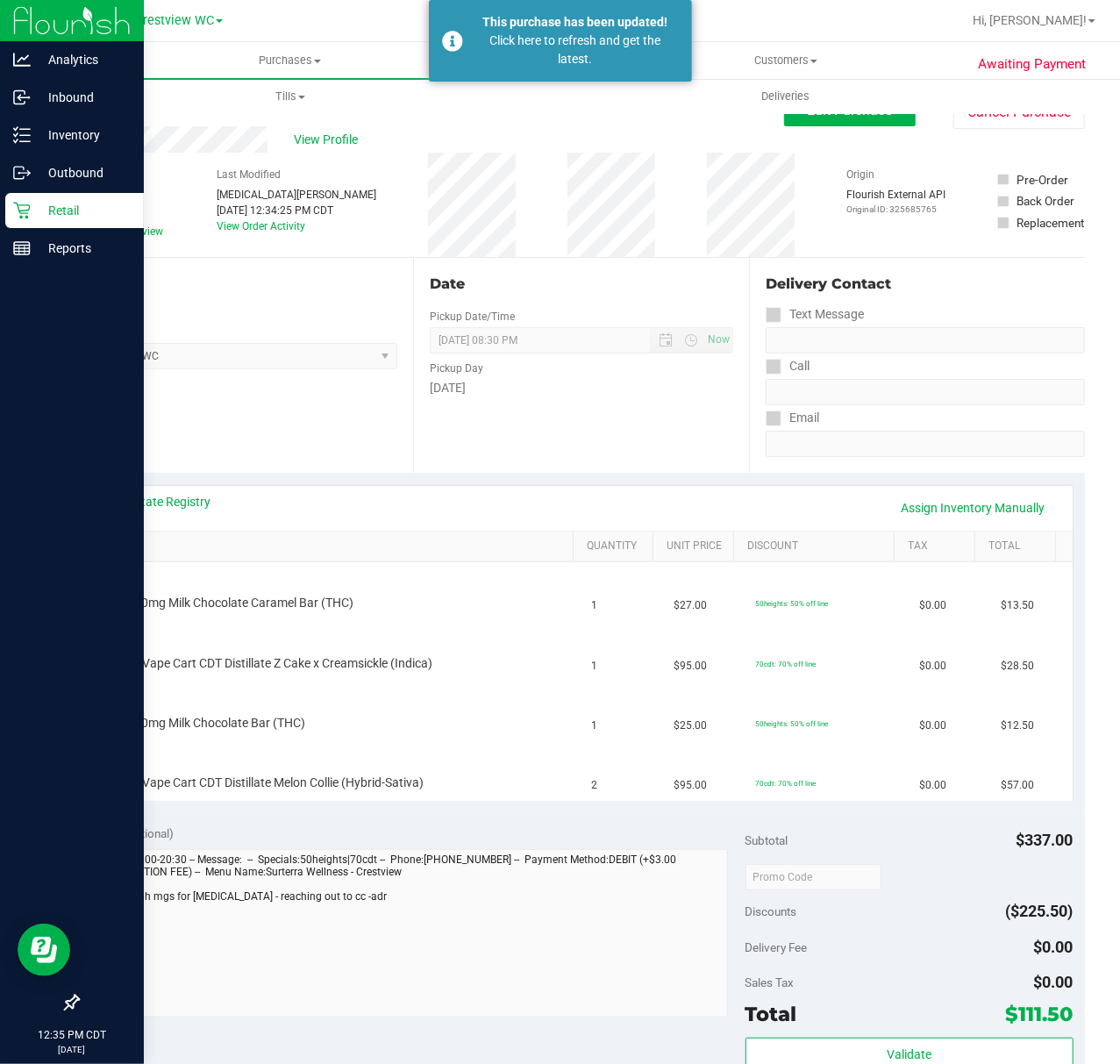
click at [14, 207] on icon at bounding box center [22, 210] width 17 height 17
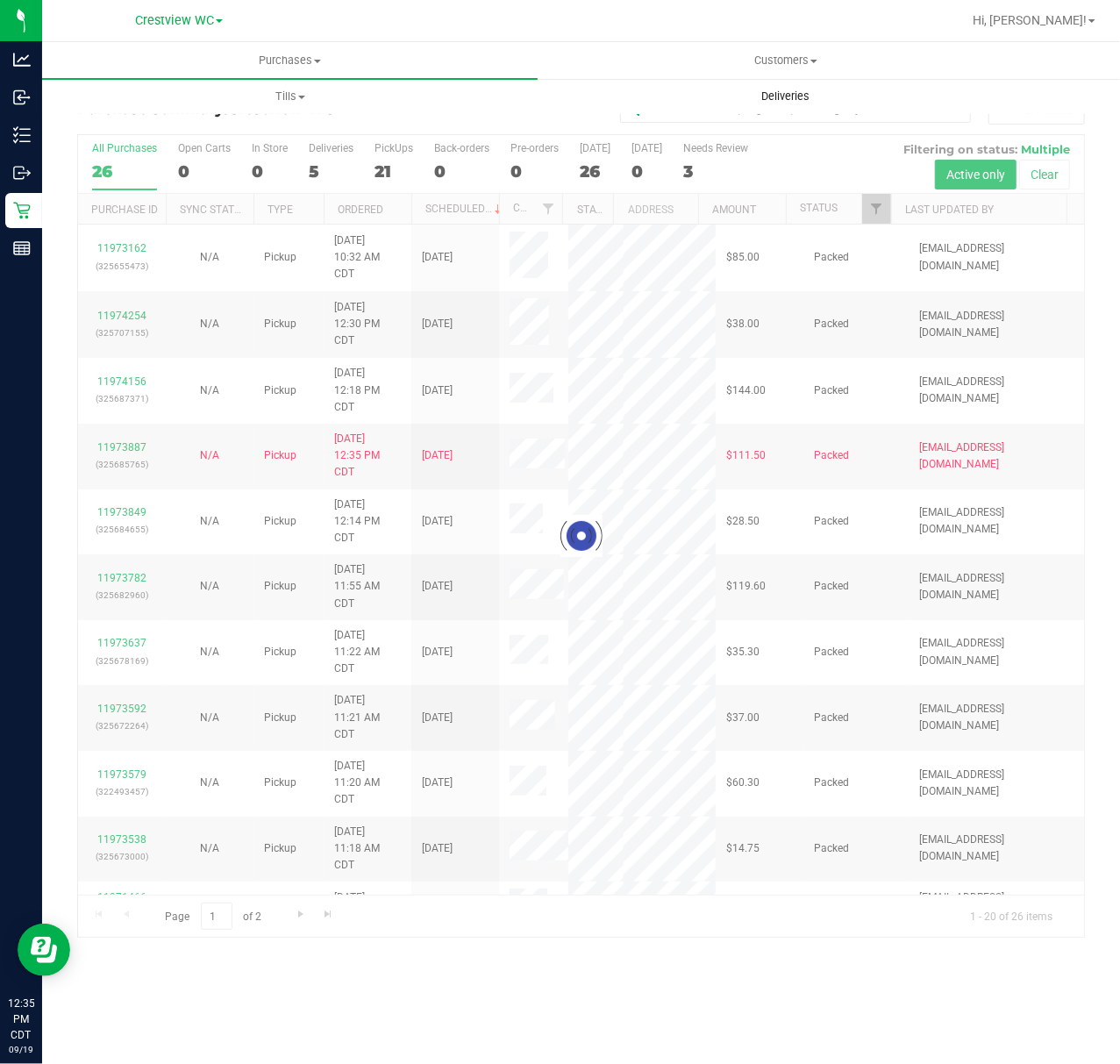
click at [833, 99] on uib-tab-heading "Deliveries" at bounding box center [785, 96] width 494 height 35
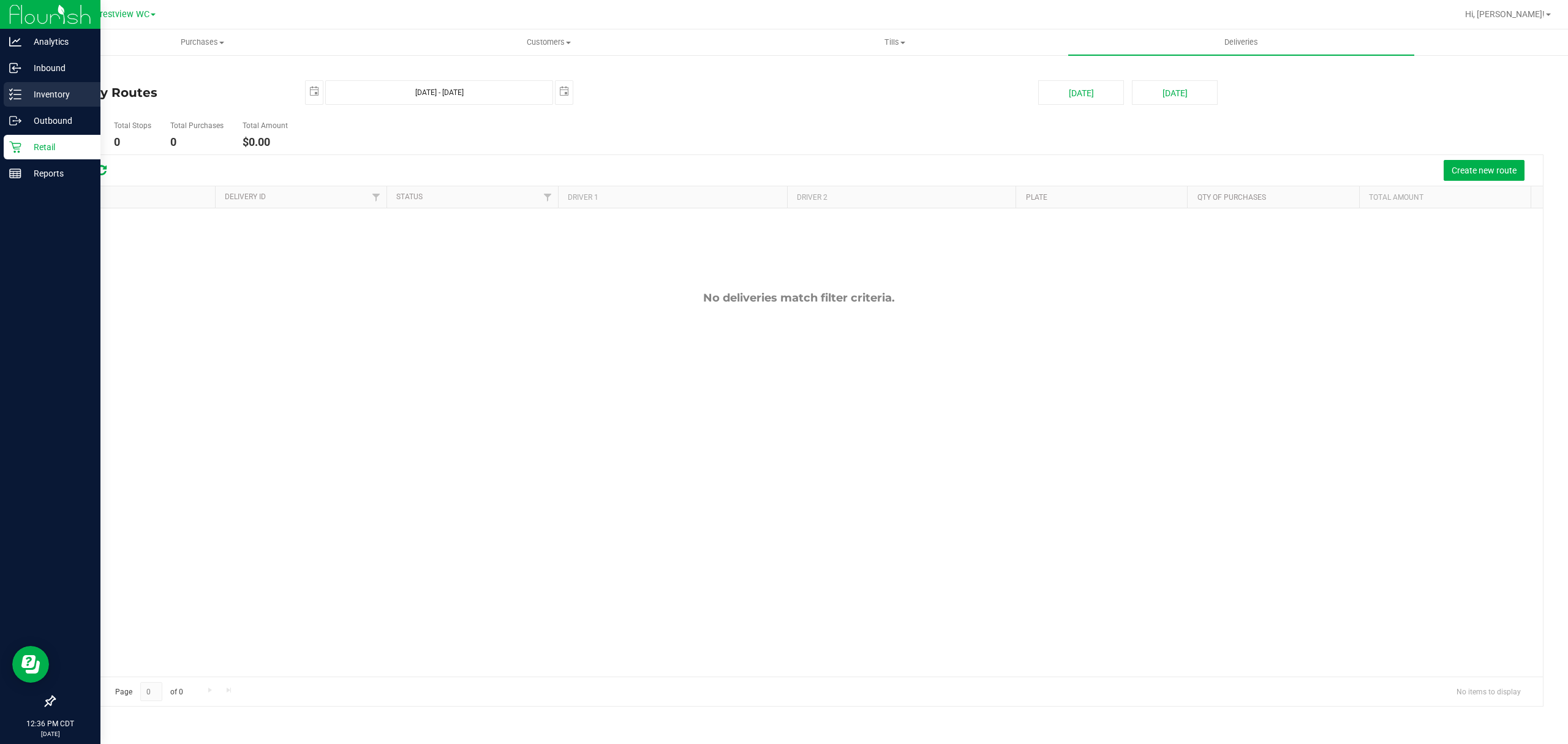
click at [50, 87] on p "Inventory" at bounding box center [58, 94] width 73 height 15
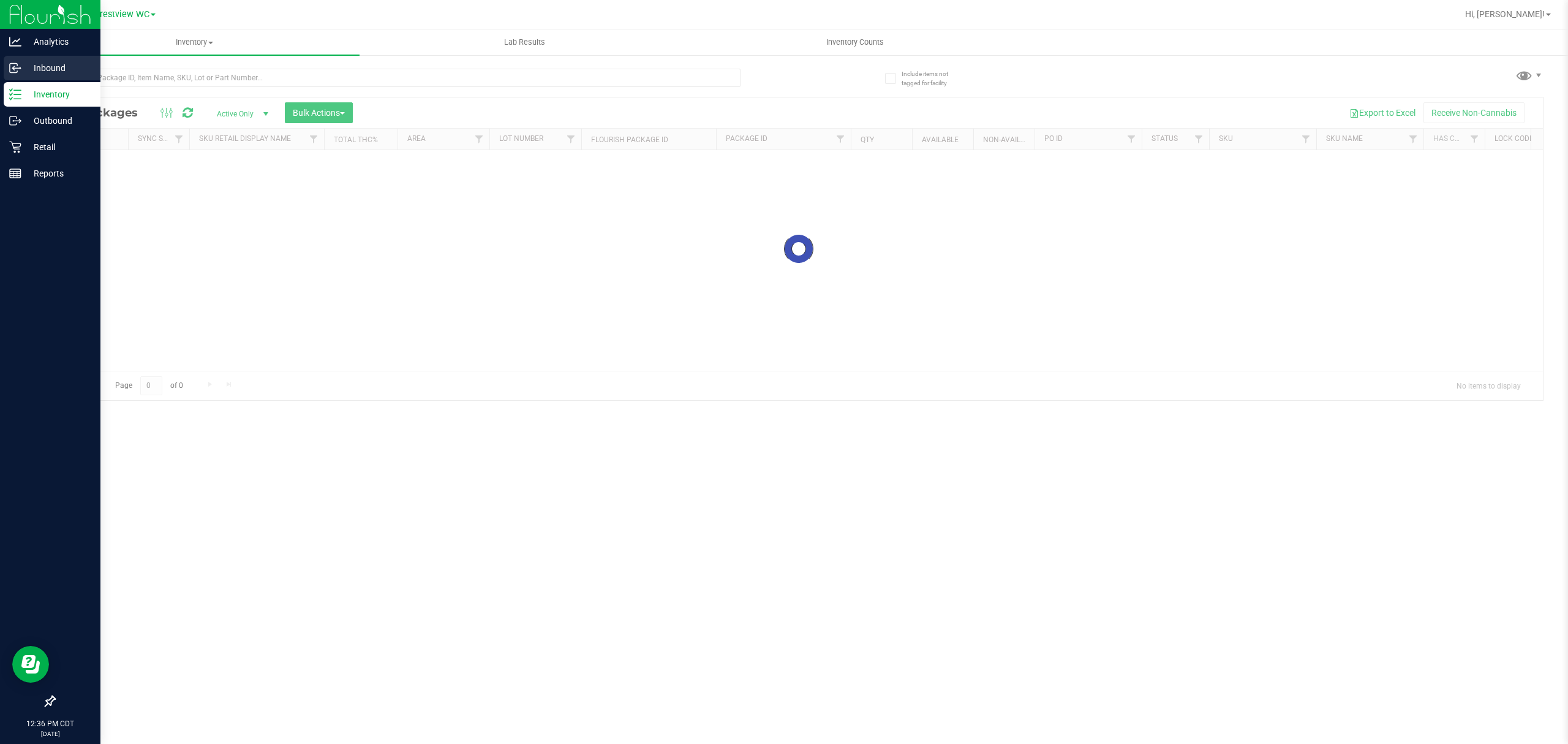
click at [59, 67] on p "Inbound" at bounding box center [58, 68] width 73 height 15
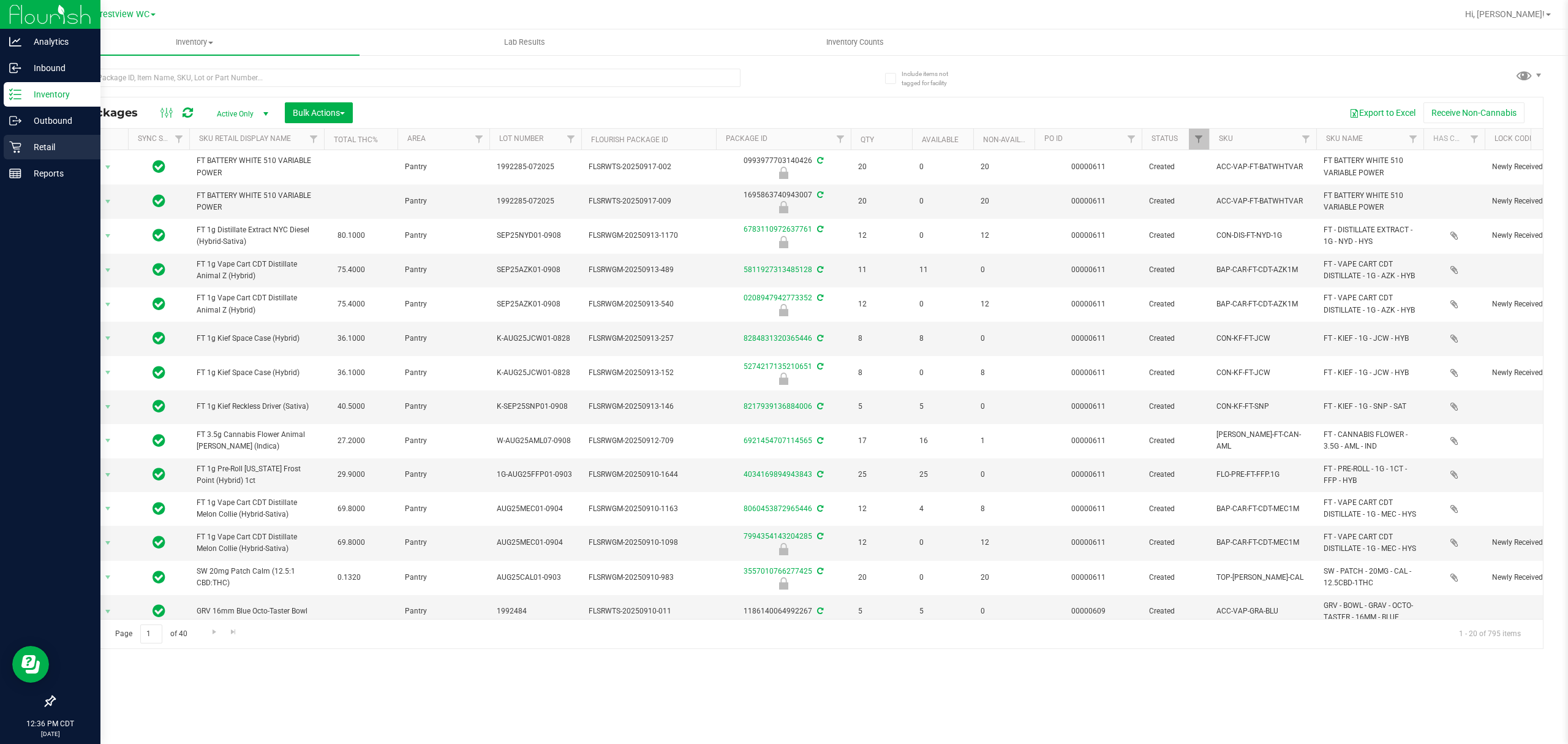
click at [18, 150] on icon at bounding box center [15, 147] width 12 height 12
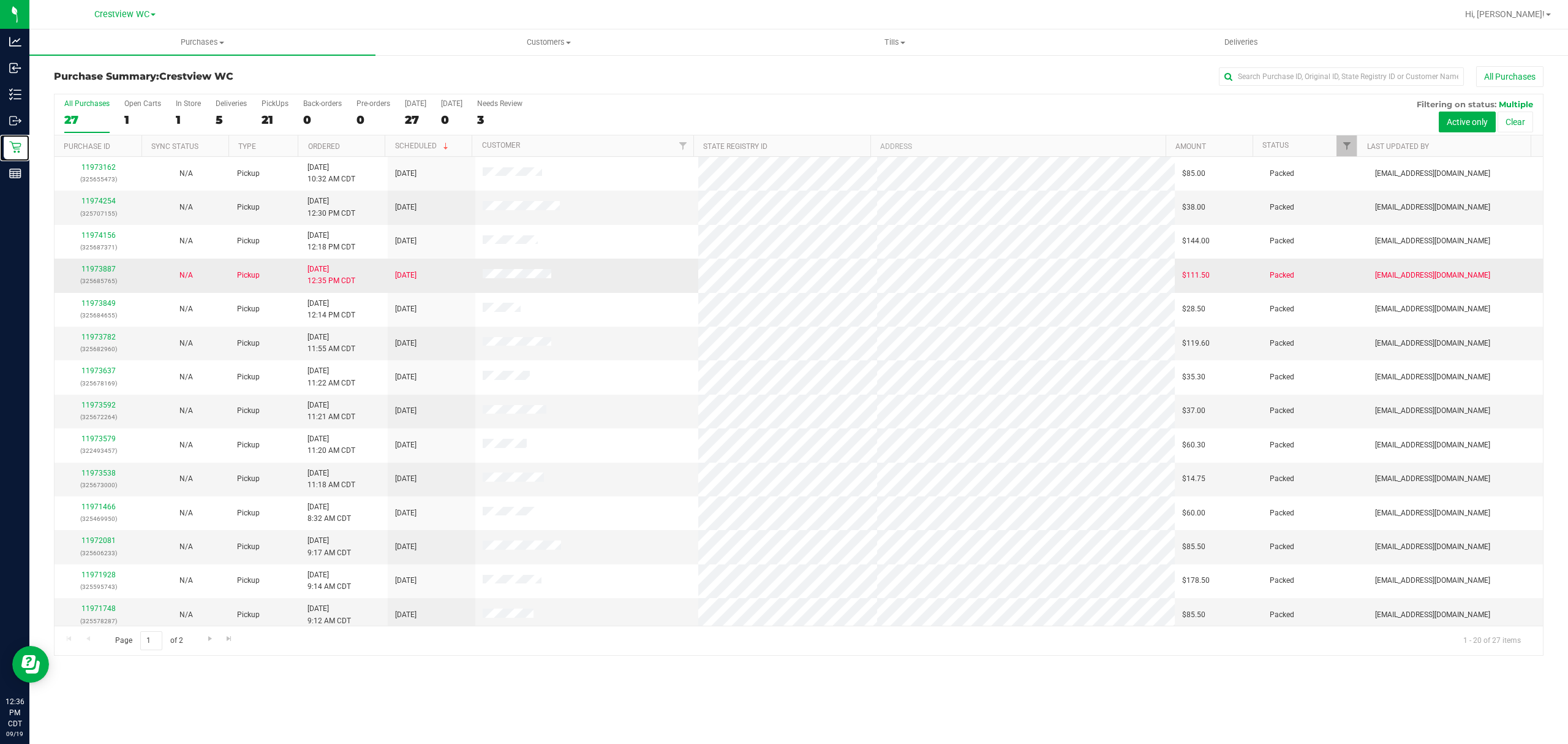
scroll to position [213, 0]
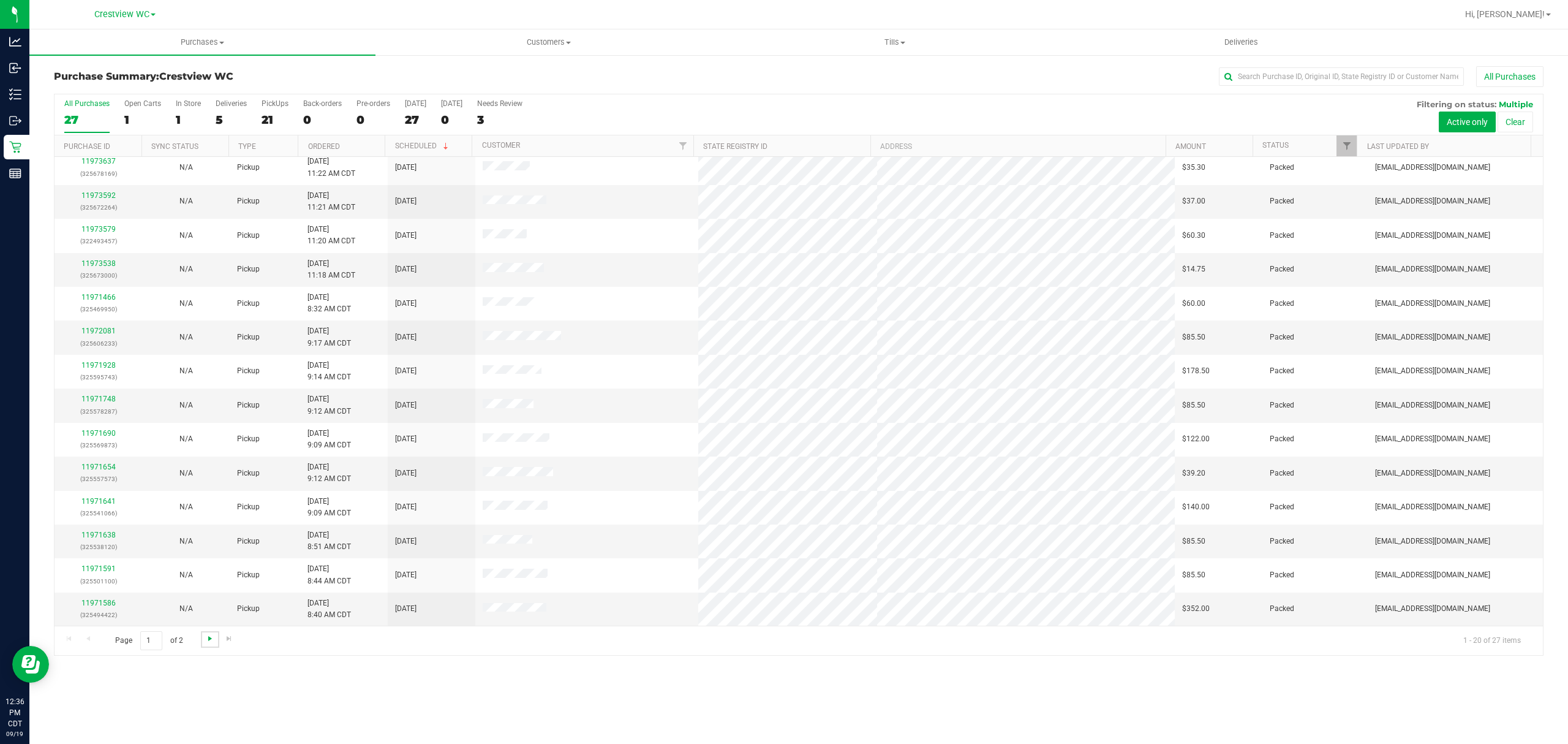
click at [209, 640] on span "Go to the next page" at bounding box center [210, 638] width 10 height 10
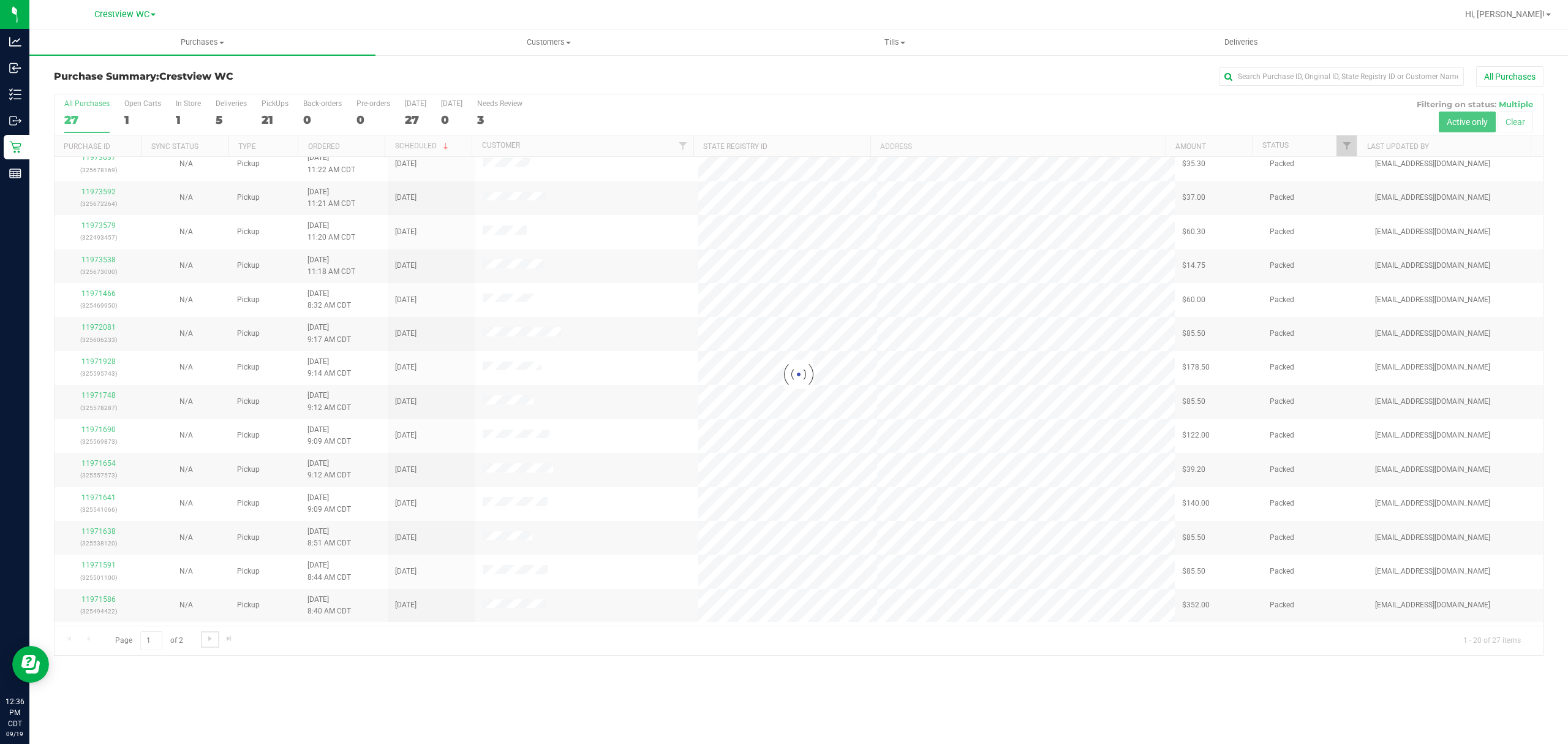
scroll to position [0, 0]
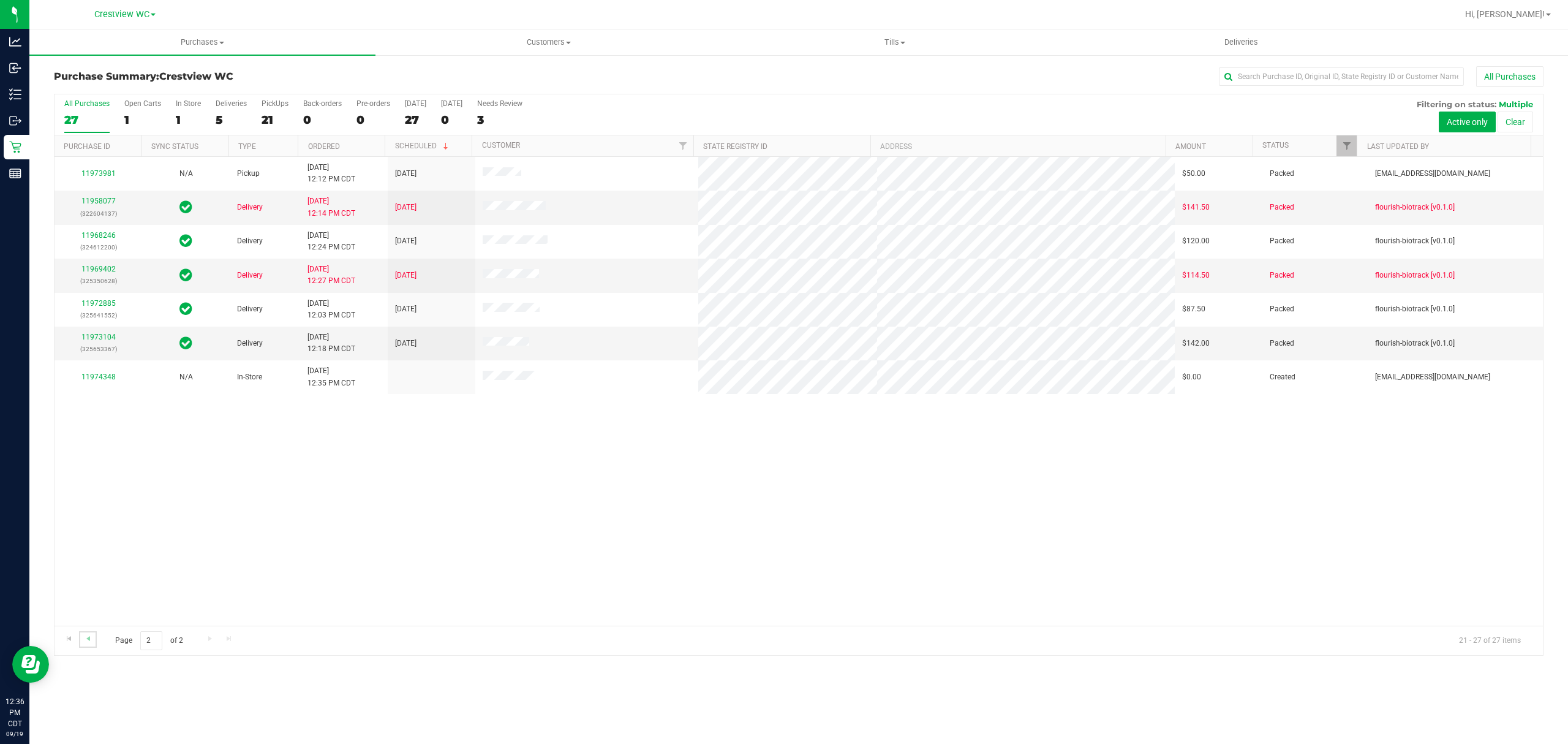
click at [87, 631] on link "Go to the previous page" at bounding box center [88, 639] width 18 height 16
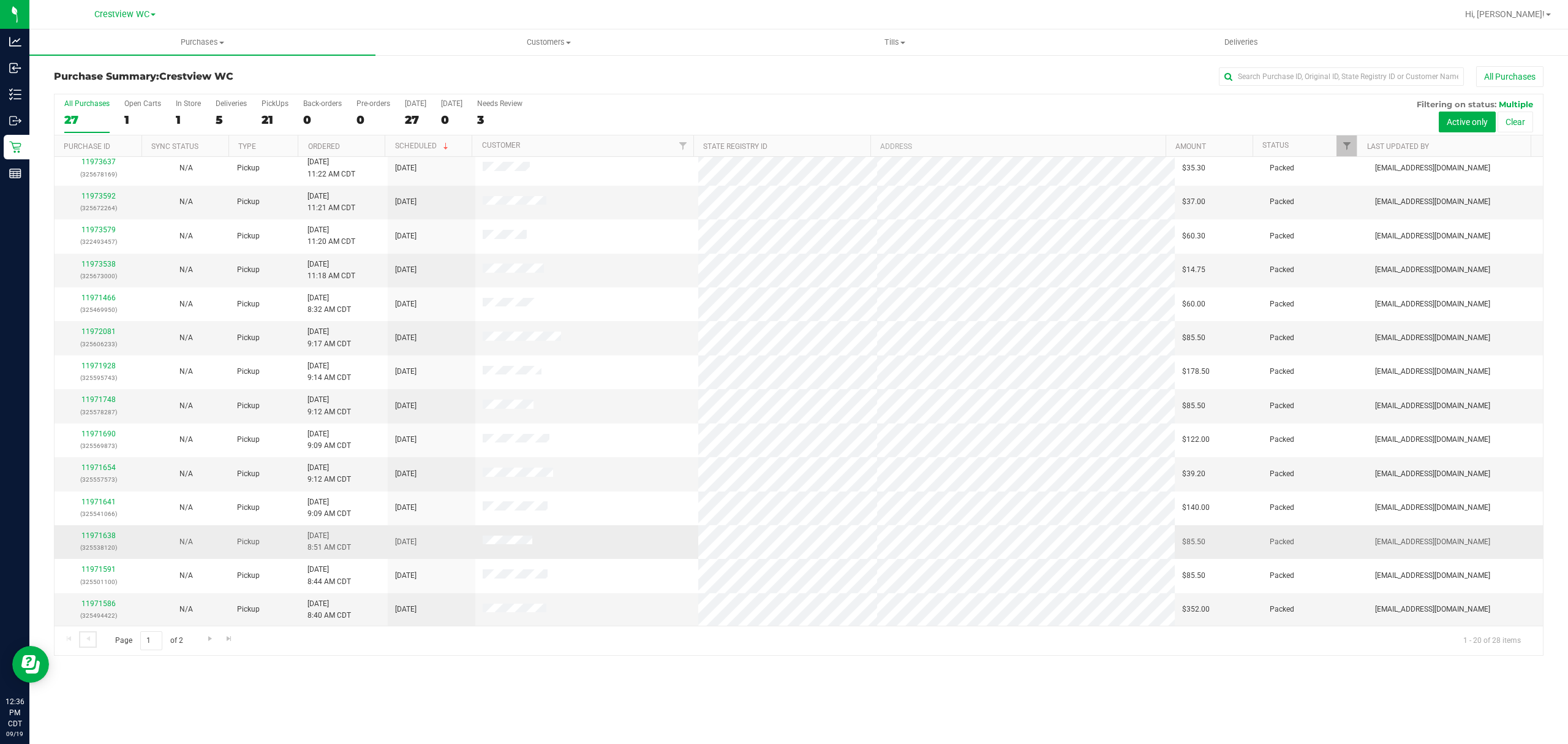
scroll to position [213, 0]
click at [102, 333] on link "11972081" at bounding box center [99, 331] width 34 height 9
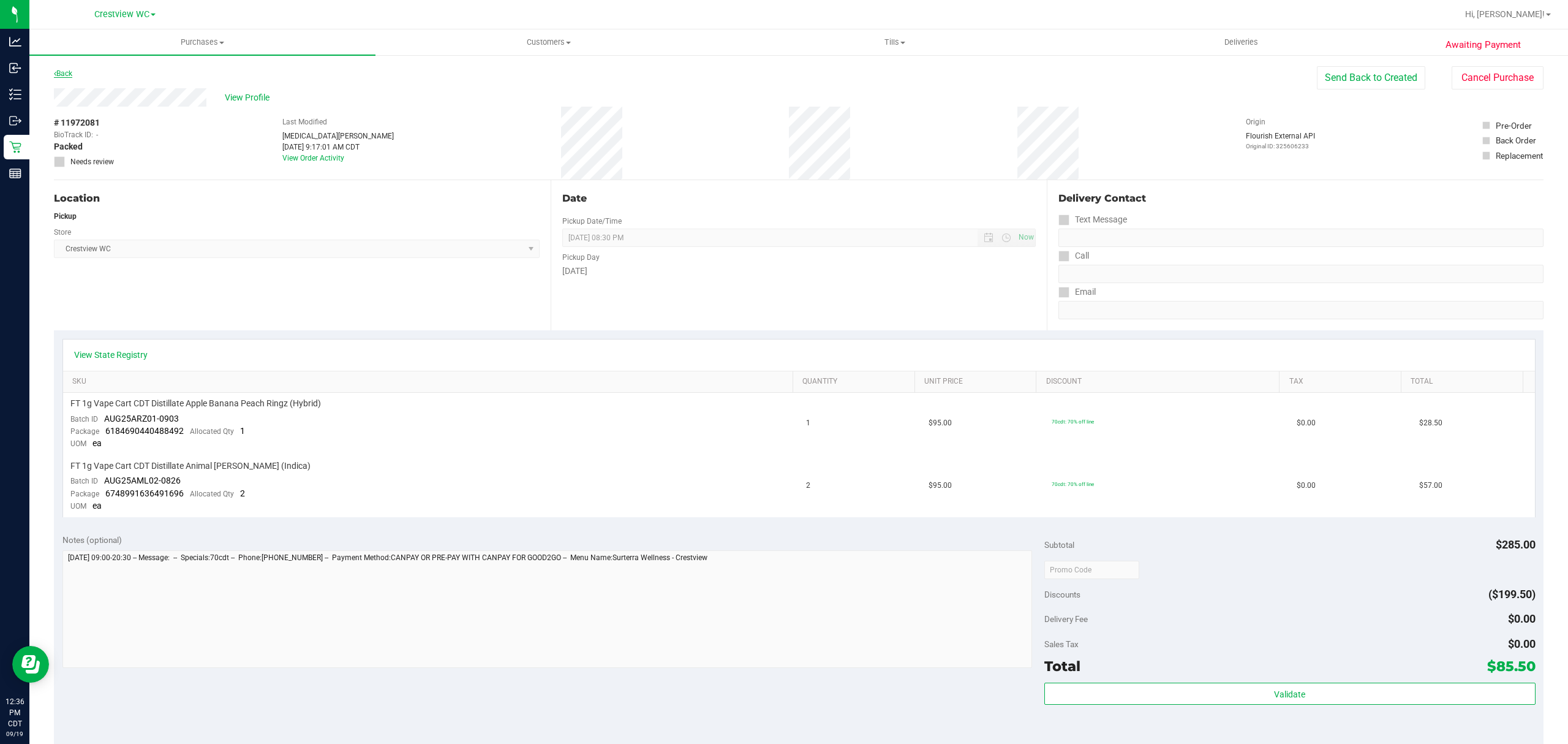
click at [64, 71] on link "Back" at bounding box center [63, 74] width 18 height 9
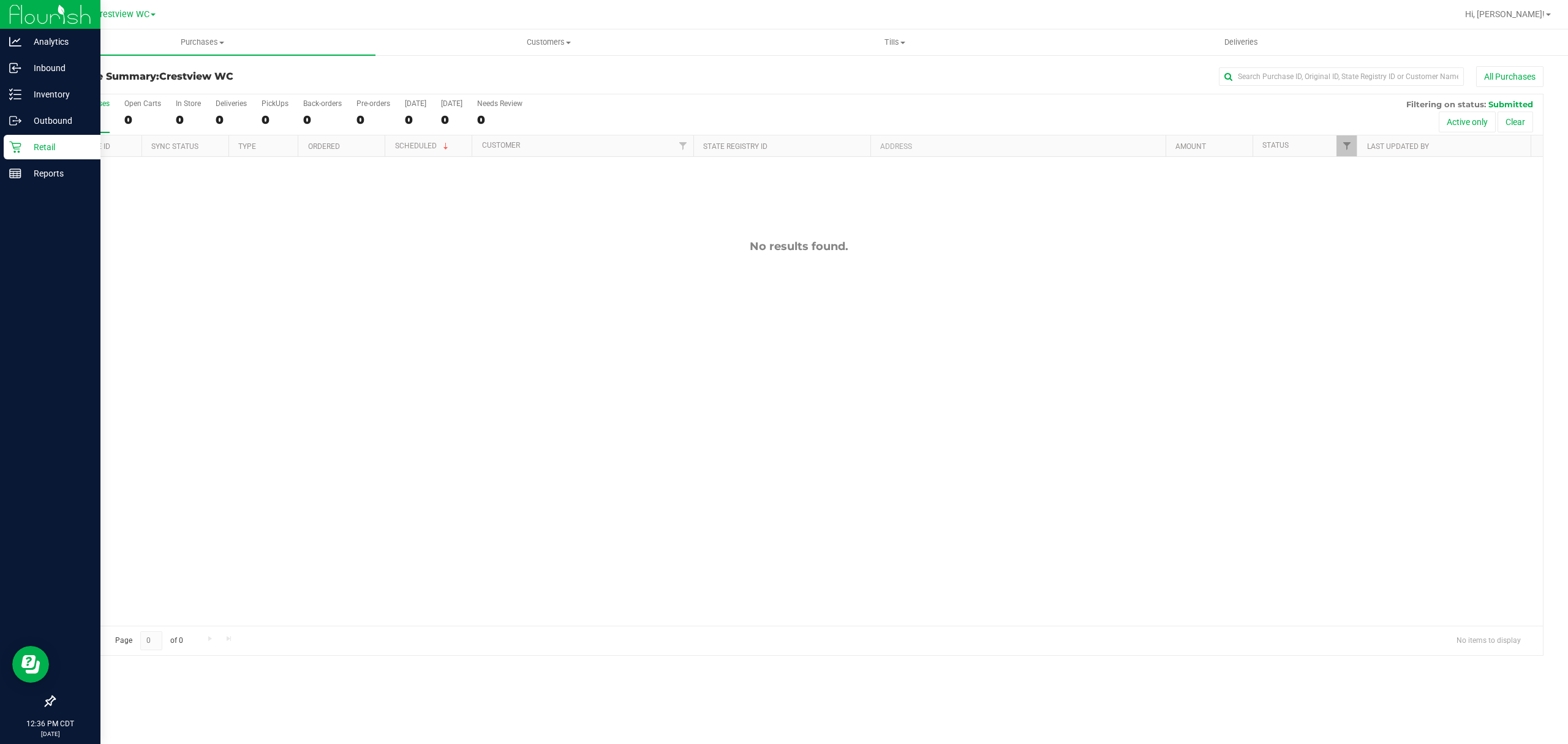
click at [13, 141] on icon at bounding box center [15, 147] width 12 height 12
click at [54, 149] on p "Retail" at bounding box center [58, 147] width 73 height 15
click at [58, 106] on div "Inventory" at bounding box center [52, 94] width 97 height 25
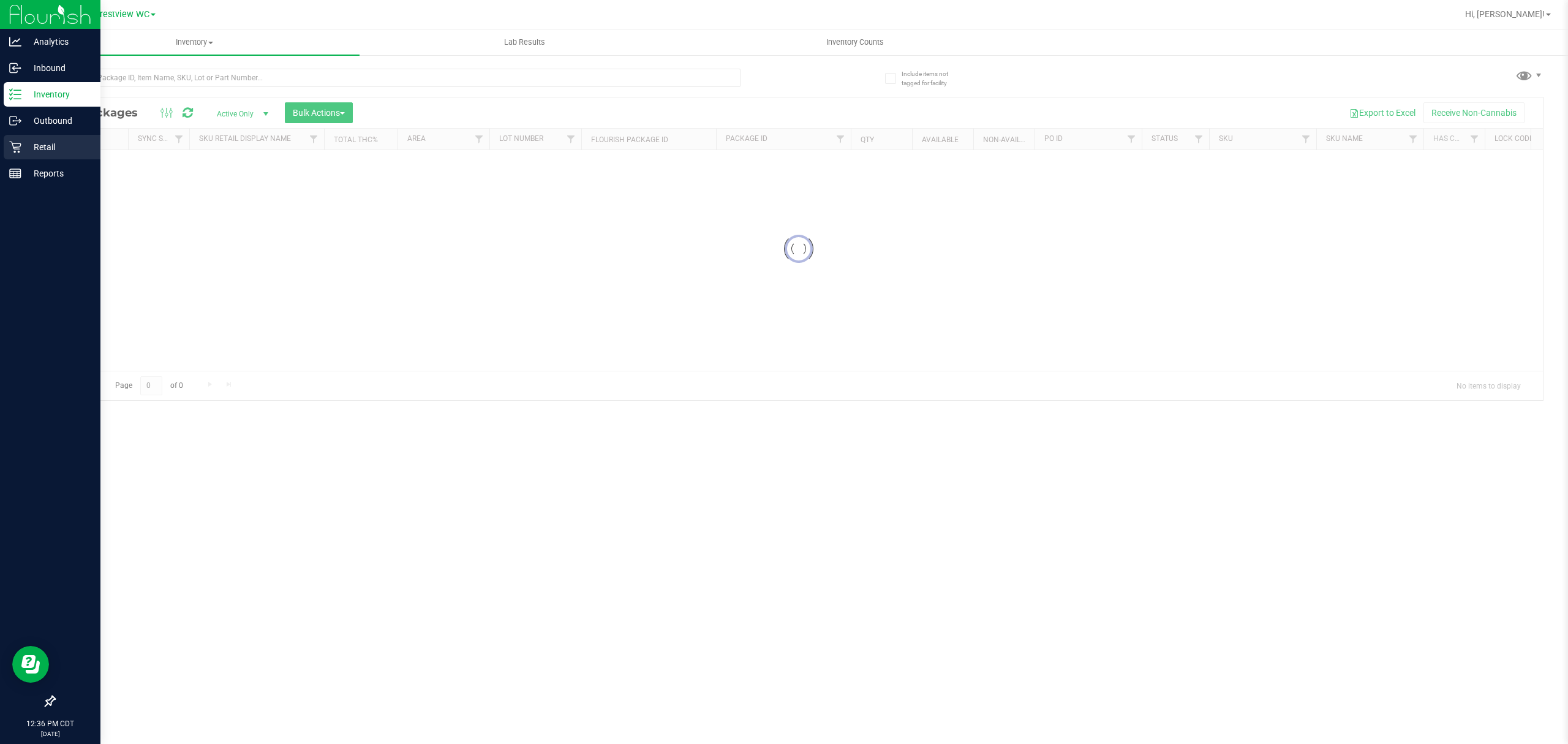
click at [50, 137] on div "Retail" at bounding box center [52, 147] width 97 height 25
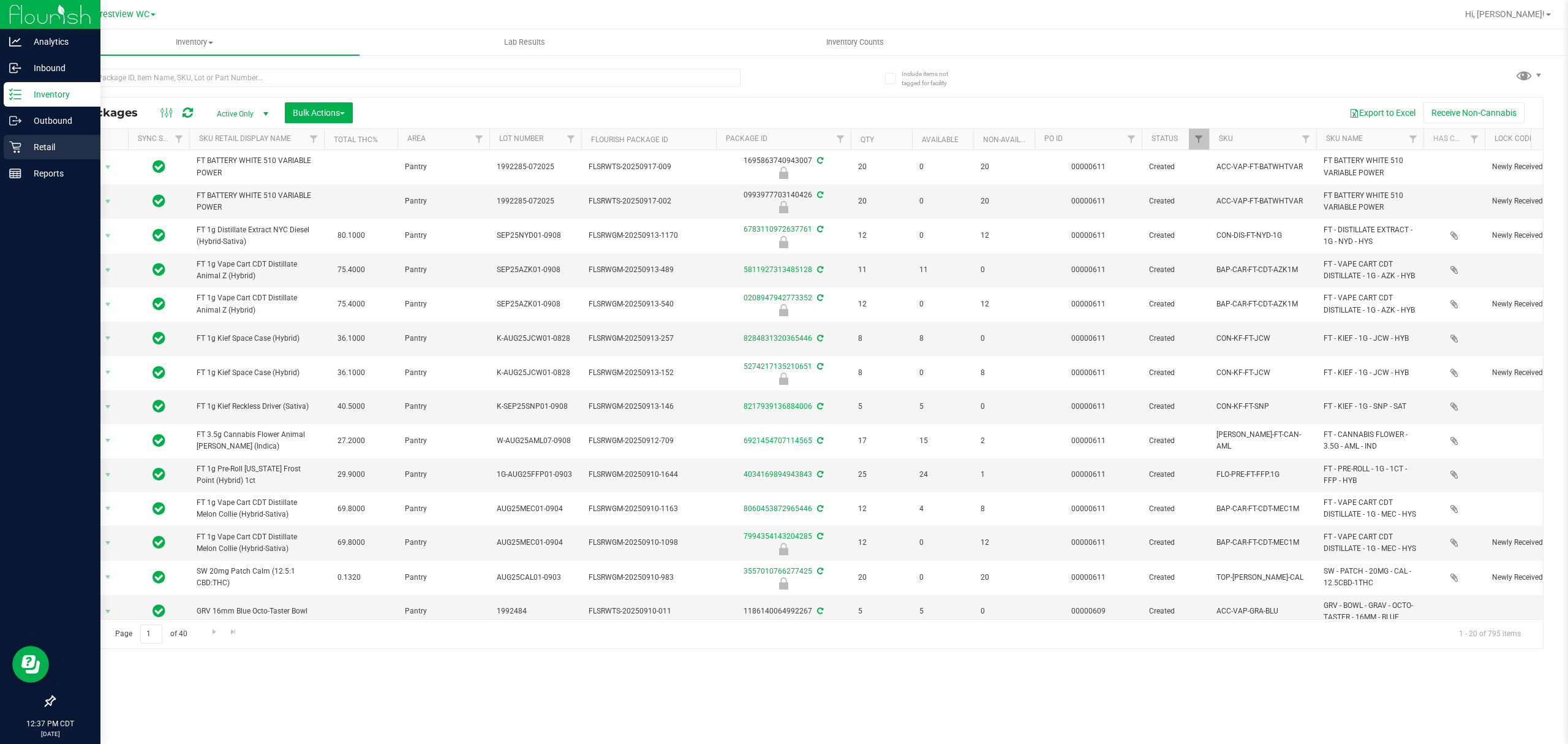
click at [13, 157] on div "Retail" at bounding box center [52, 147] width 97 height 25
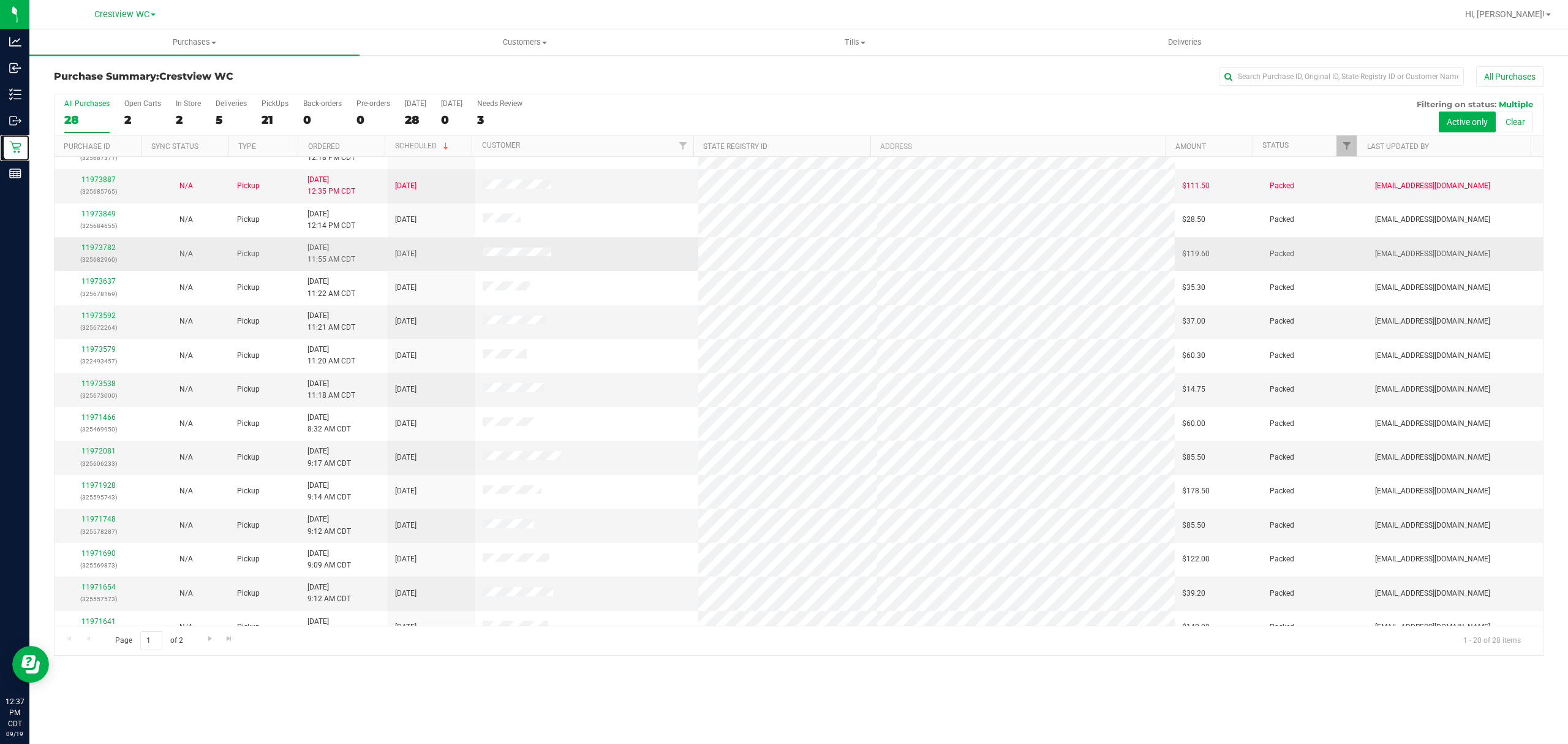
scroll to position [213, 0]
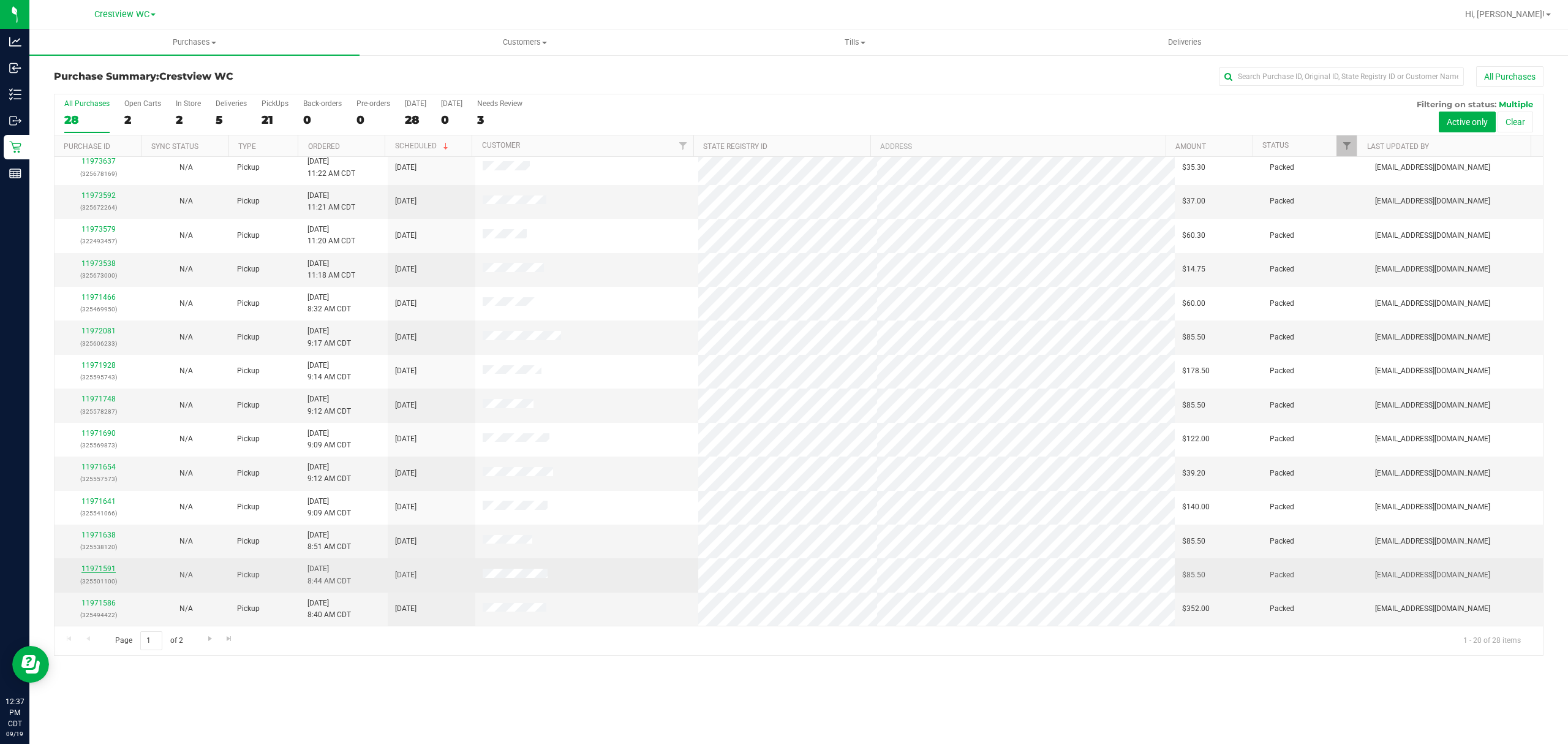
click at [90, 568] on link "11971591" at bounding box center [99, 569] width 34 height 9
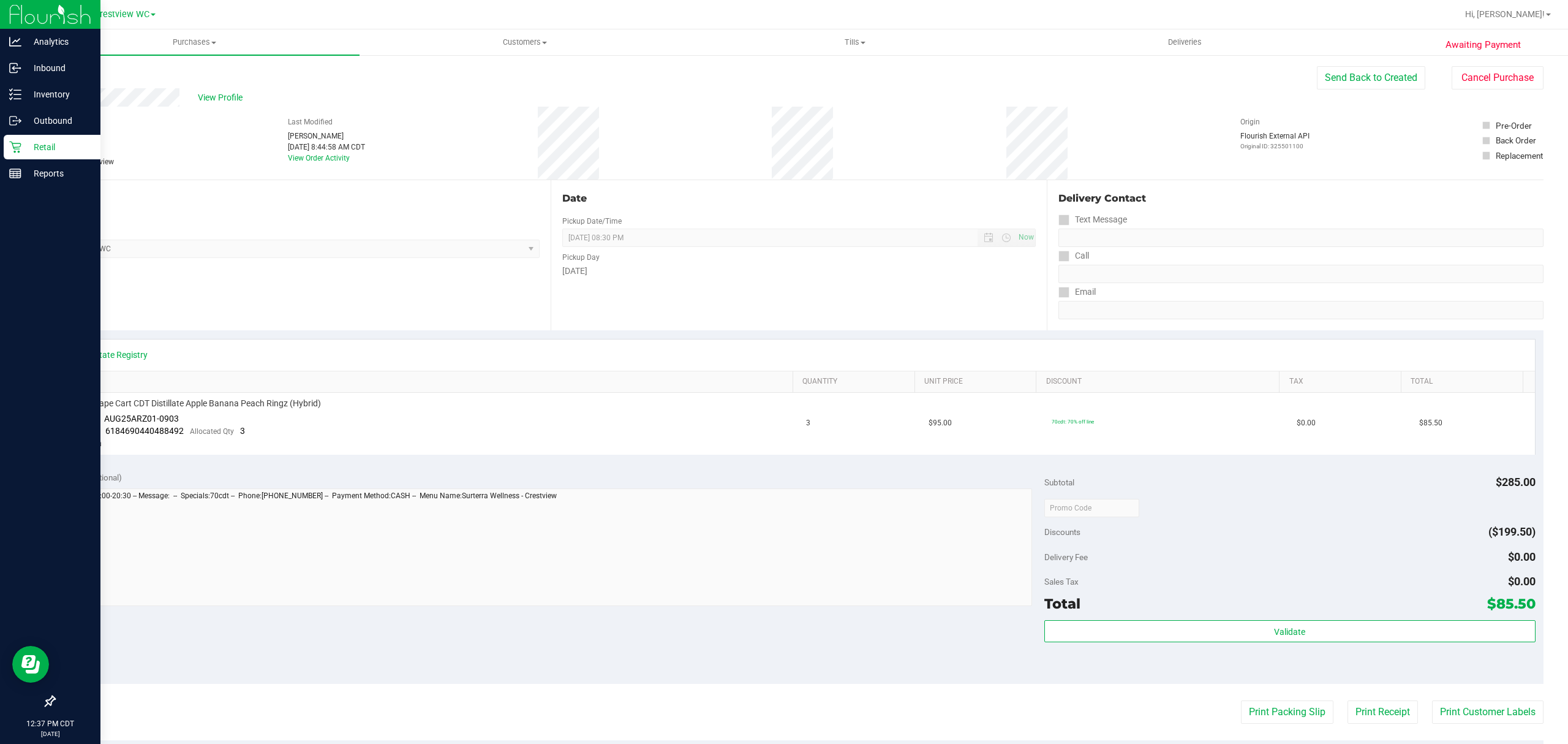
click at [34, 142] on p "Retail" at bounding box center [58, 147] width 73 height 15
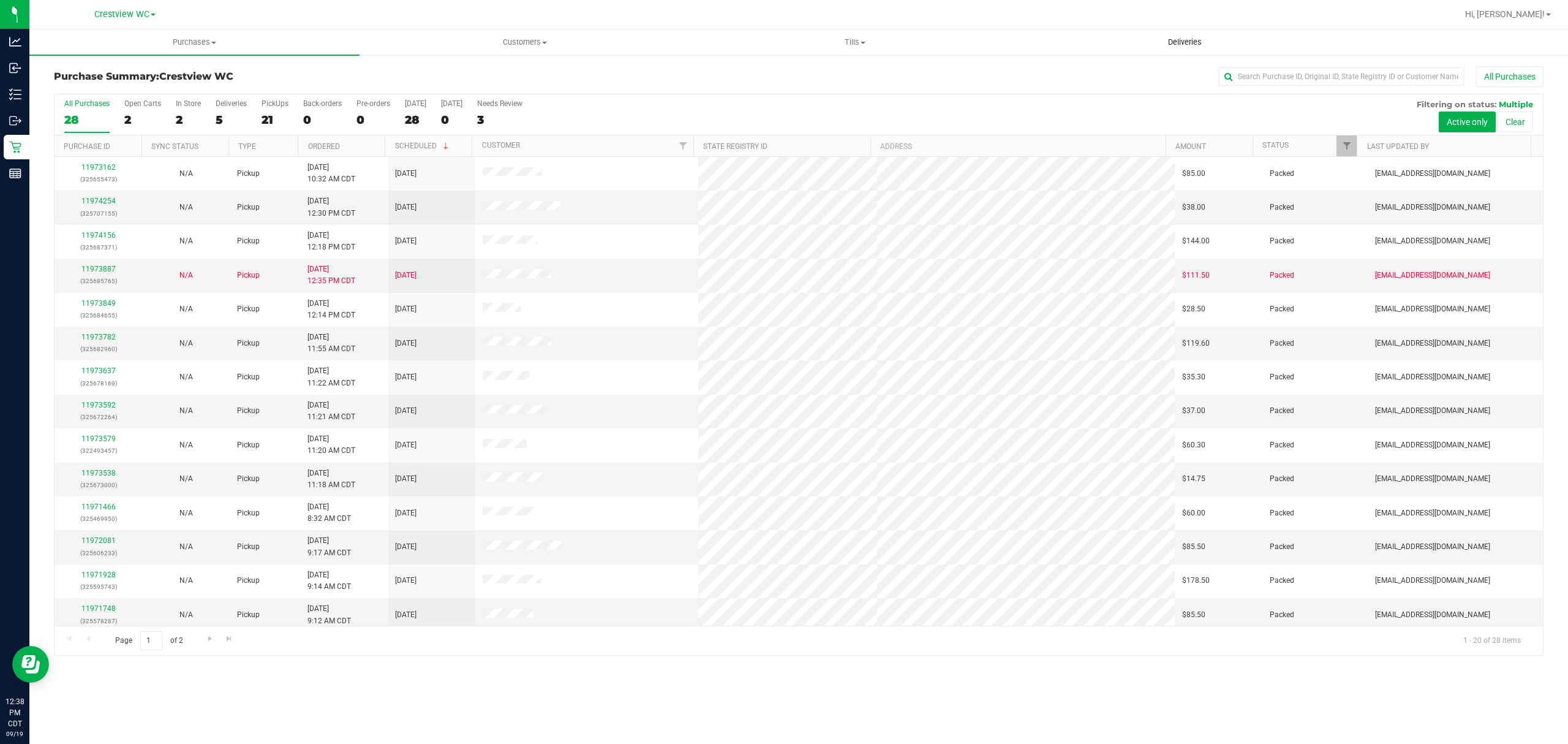
click at [1174, 49] on uib-tab-heading "Deliveries" at bounding box center [1185, 42] width 329 height 25
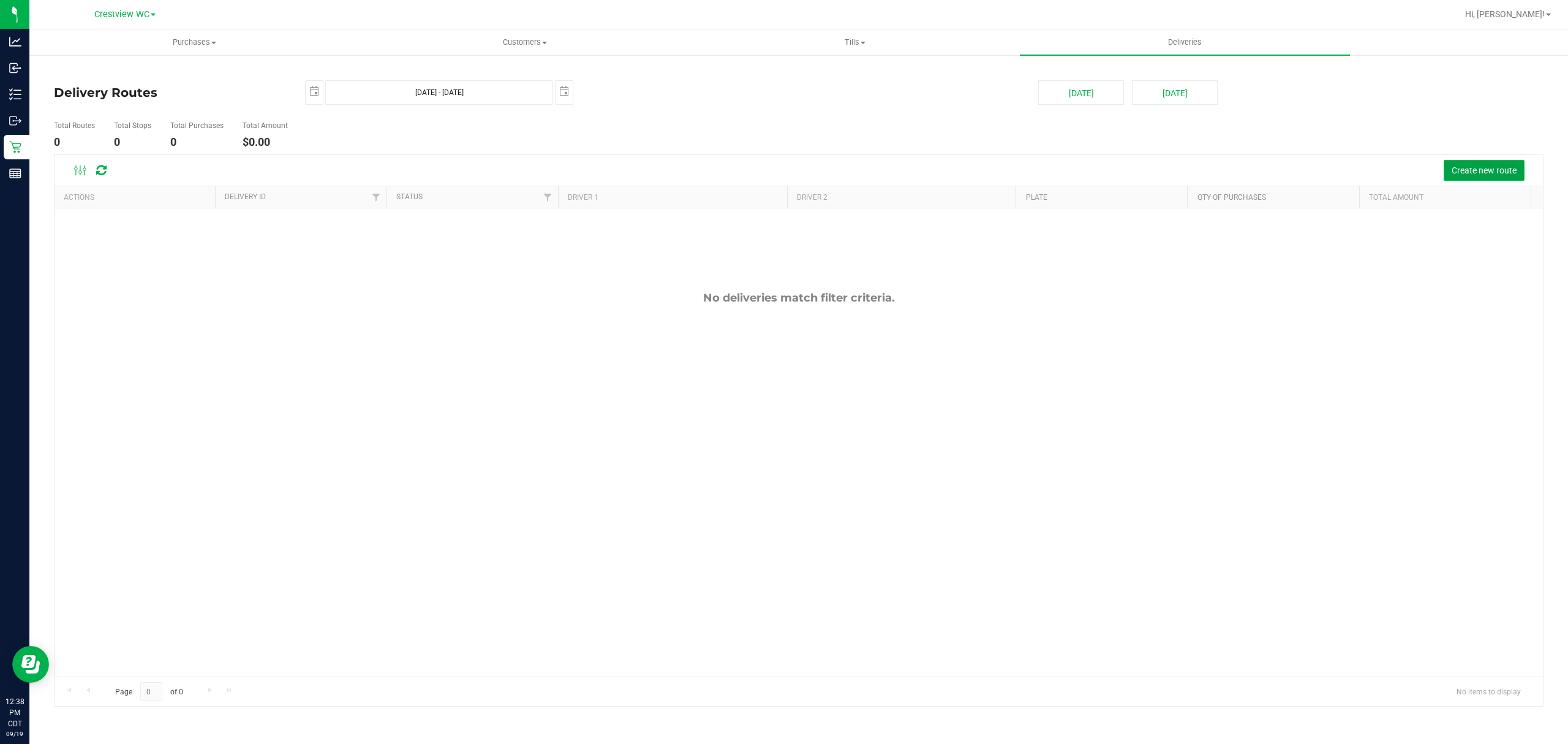
click at [1488, 173] on span "Create new route" at bounding box center [1484, 171] width 65 height 10
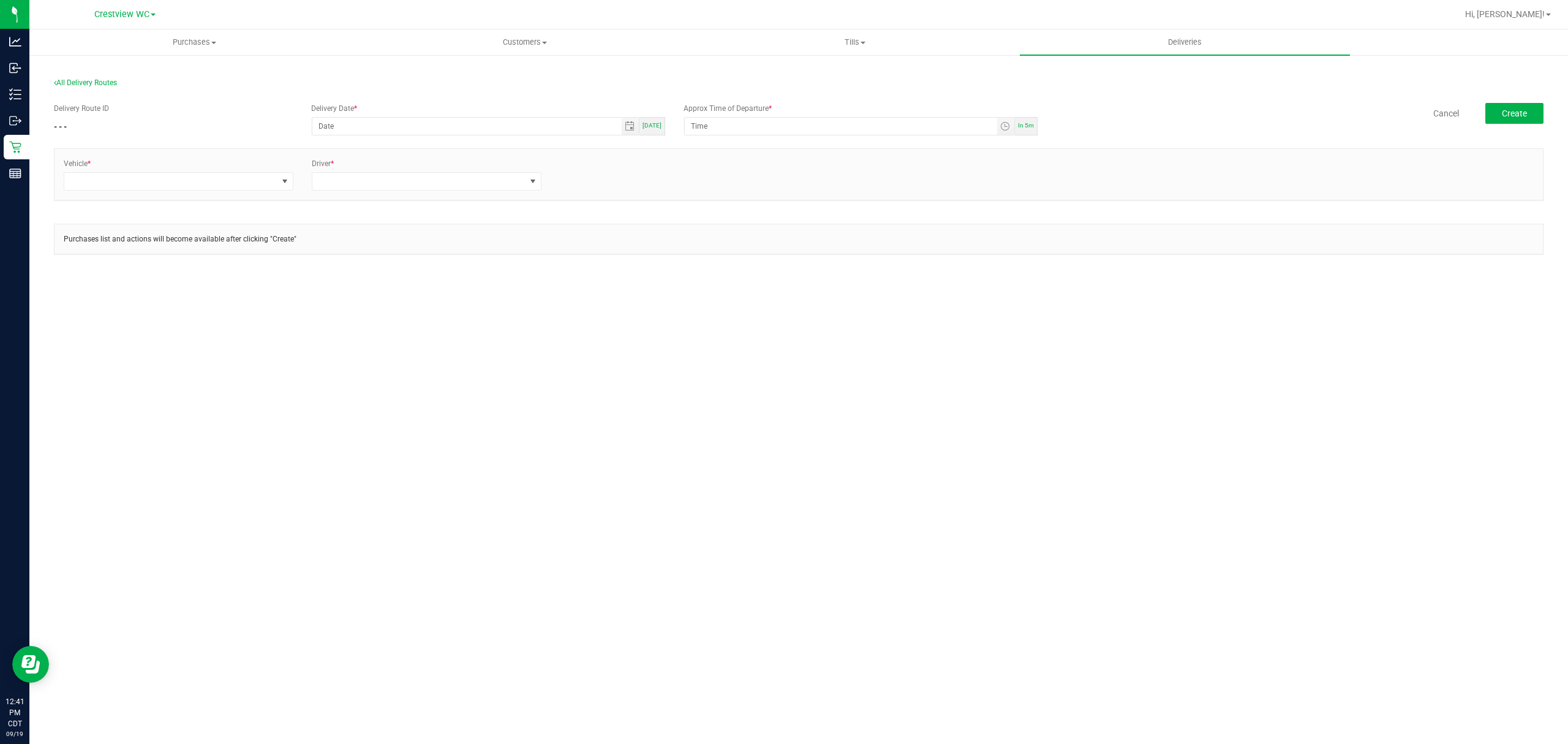
click at [657, 126] on span "[DATE]" at bounding box center [652, 125] width 19 height 7
type input "[DATE]"
click at [1006, 131] on span "Toggle time list" at bounding box center [1006, 126] width 18 height 17
drag, startPoint x: 704, startPoint y: 281, endPoint x: 753, endPoint y: 278, distance: 49.1
click at [707, 281] on span "1" at bounding box center [709, 280] width 4 height 9
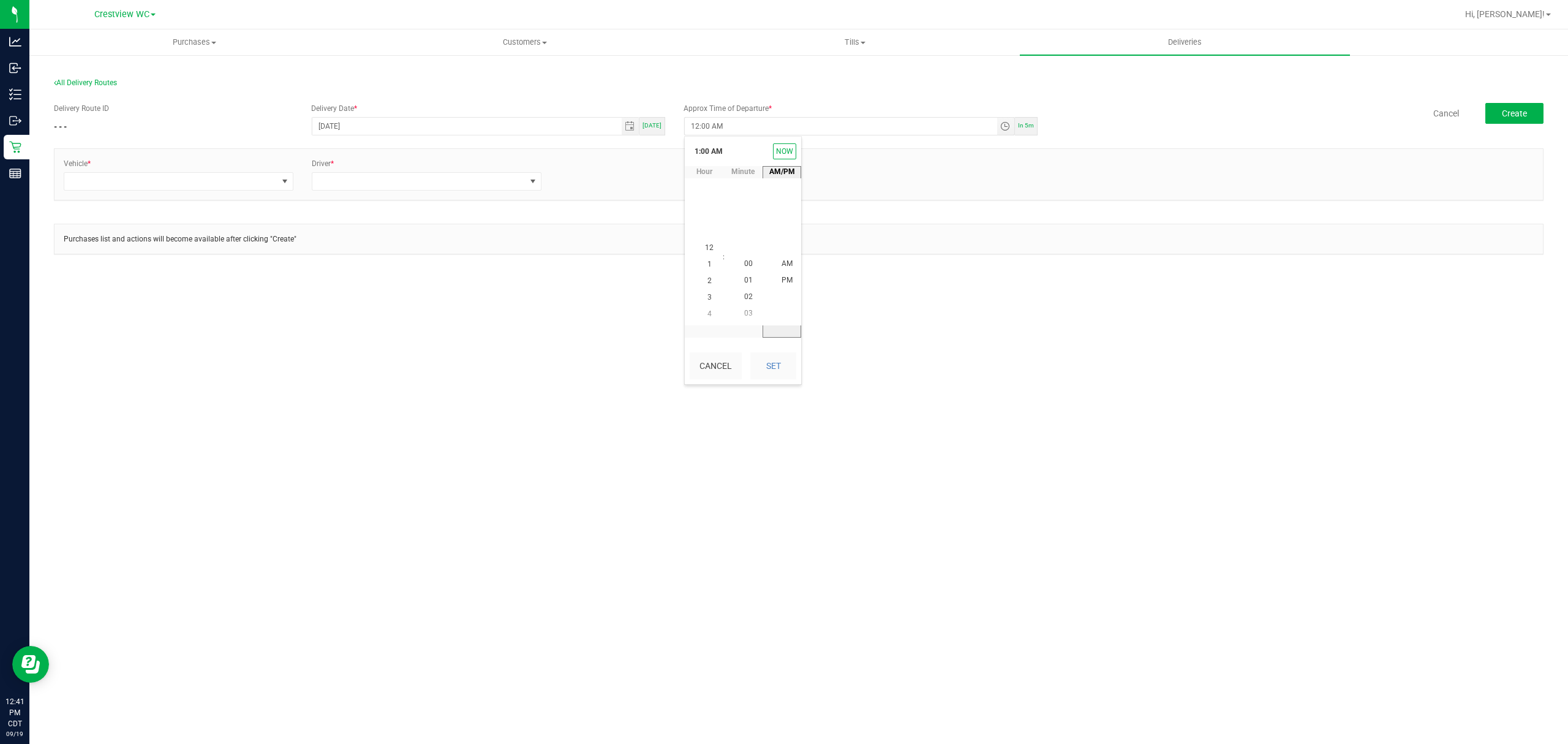
drag, startPoint x: 784, startPoint y: 281, endPoint x: 782, endPoint y: 290, distance: 9.2
click at [783, 282] on span "PM" at bounding box center [787, 280] width 11 height 9
click at [769, 371] on button "Set" at bounding box center [773, 365] width 46 height 27
type input "1:00 PM"
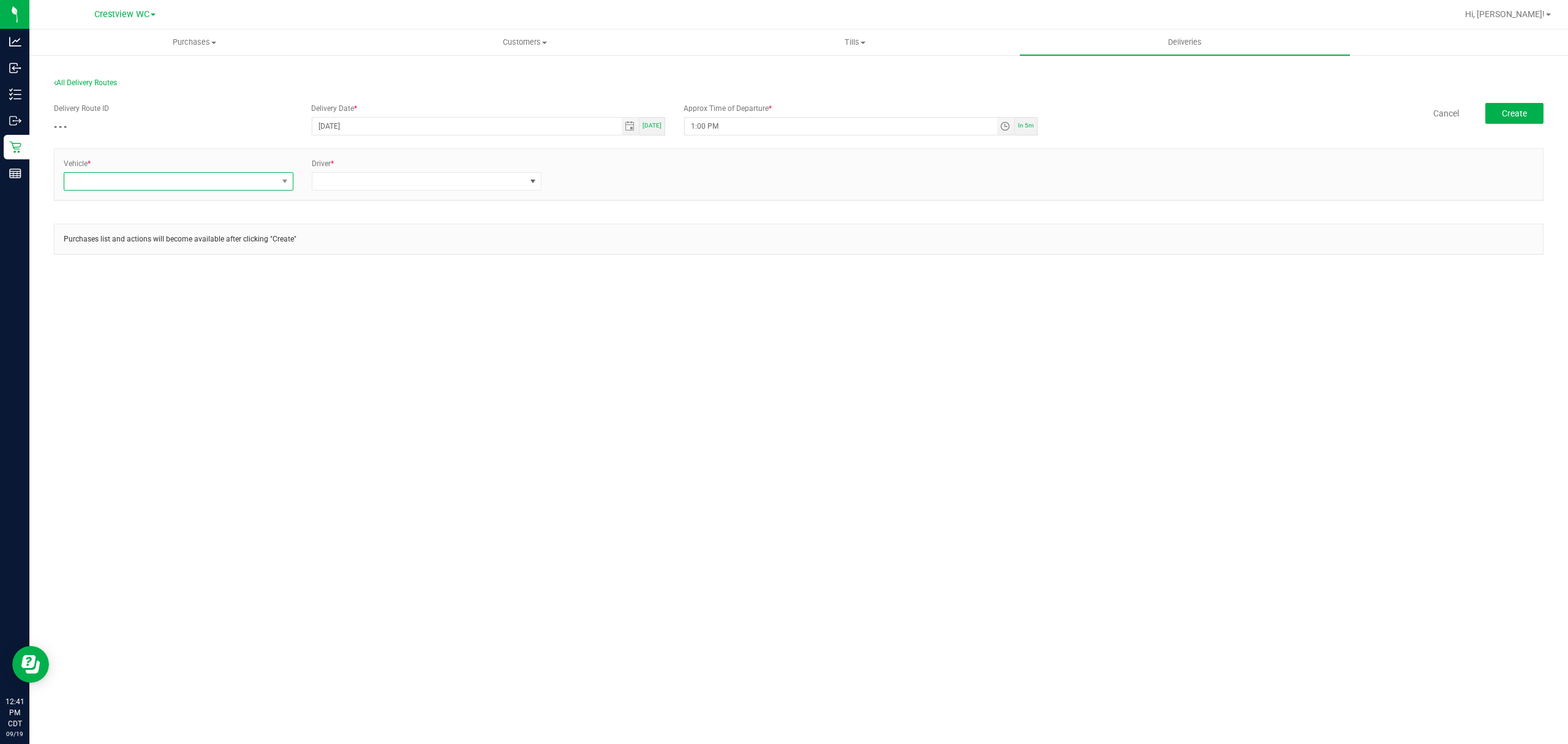
click at [155, 184] on span at bounding box center [171, 181] width 213 height 17
click at [143, 259] on li "FL-ROGUE-04" at bounding box center [178, 248] width 228 height 21
click at [484, 182] on span at bounding box center [418, 181] width 213 height 17
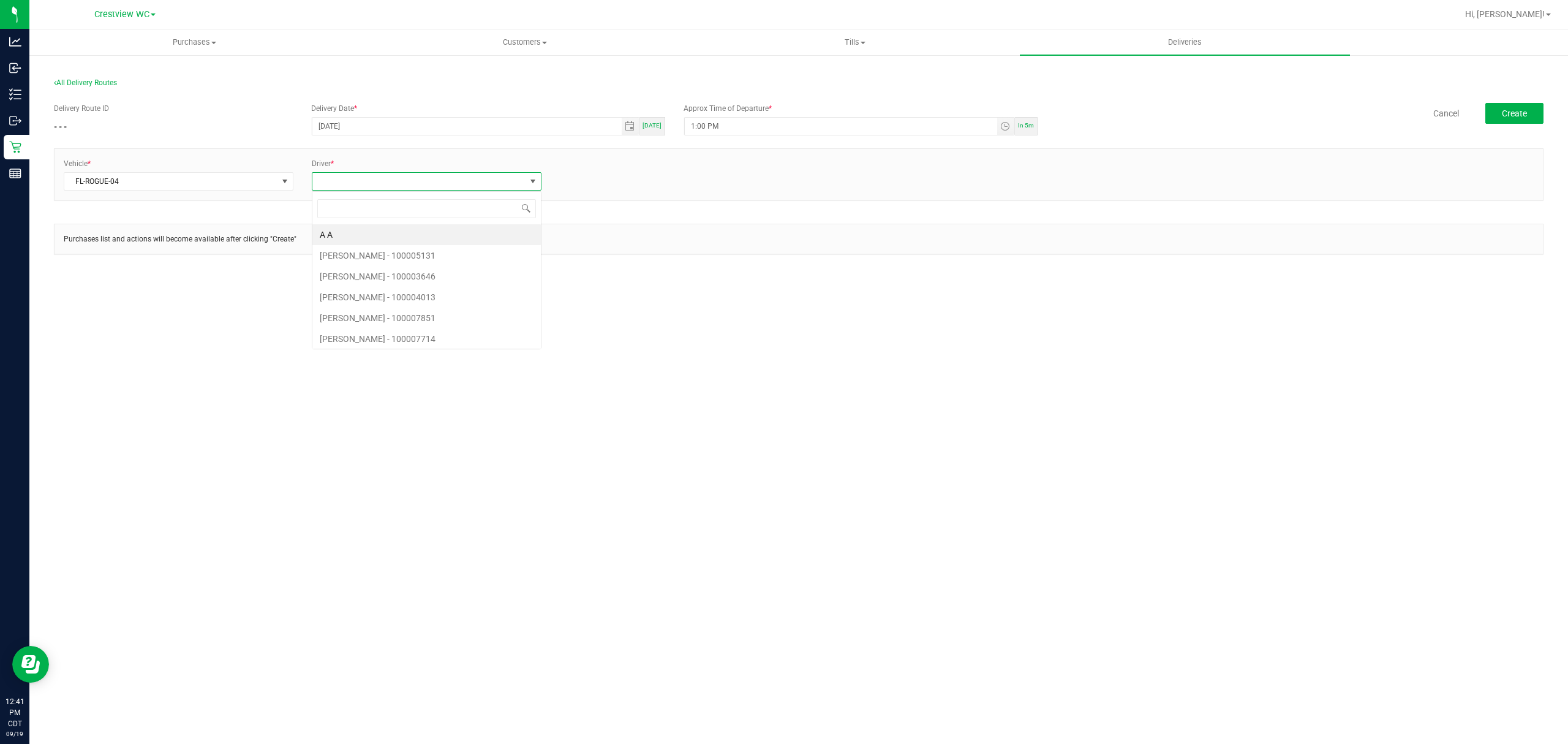
scroll to position [18, 229]
type input "carm"
click at [448, 234] on li "CARMEN VINCIGUERRA - 100007206" at bounding box center [426, 235] width 228 height 21
click at [581, 178] on link "+ Add Driver" at bounding box center [580, 178] width 40 height 9
click at [600, 180] on span at bounding box center [667, 181] width 213 height 17
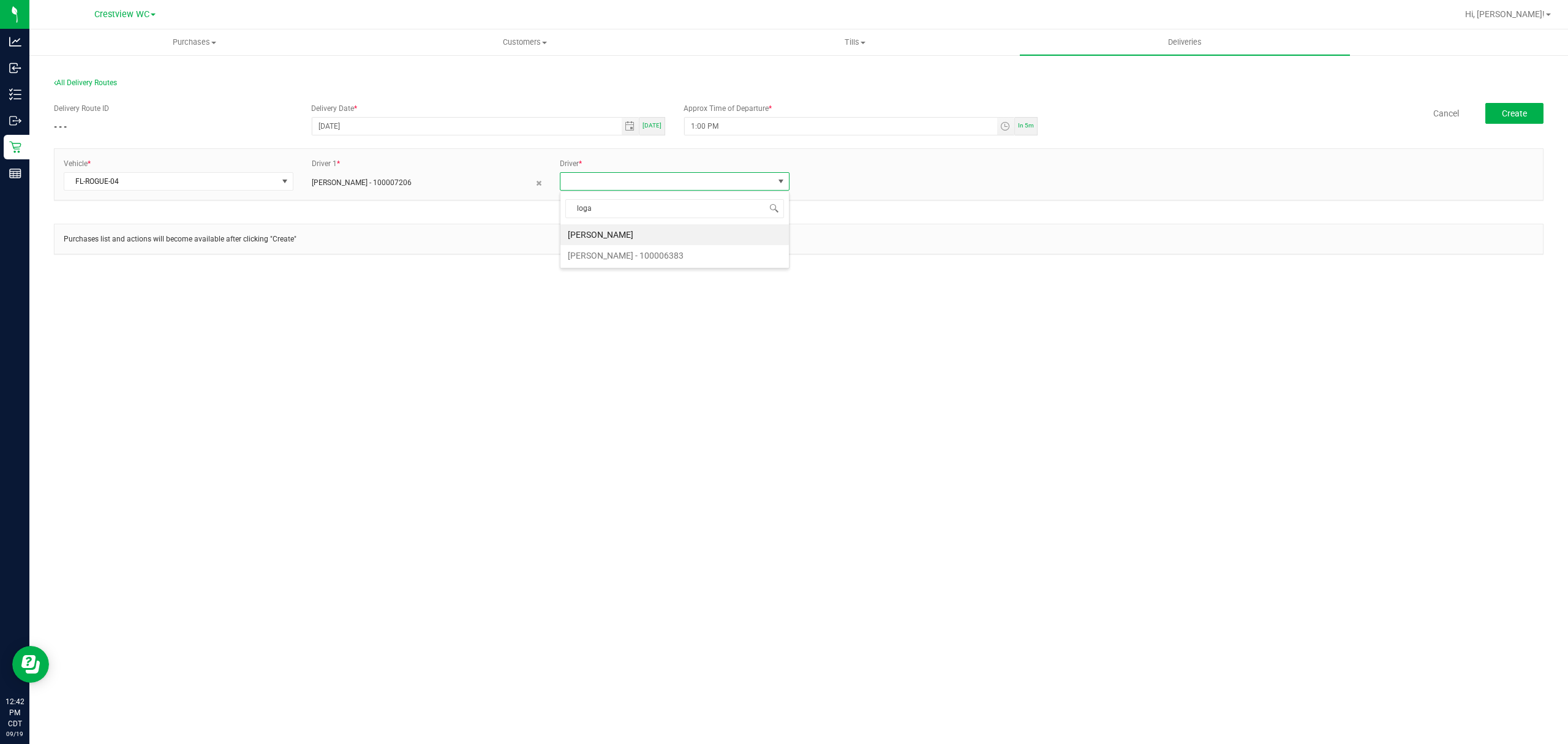
type input "logan"
click at [684, 260] on li "LOGAN ALLEN - 100006383" at bounding box center [674, 255] width 228 height 21
click at [1037, 206] on div "Vehicle * FL-ROGUE-04 Driver 1 * CARMEN VINCIGUERRA - 100007206 Driver 2 * LOGA…" at bounding box center [798, 181] width 1490 height 64
click at [1532, 113] on button "Create" at bounding box center [1514, 113] width 58 height 21
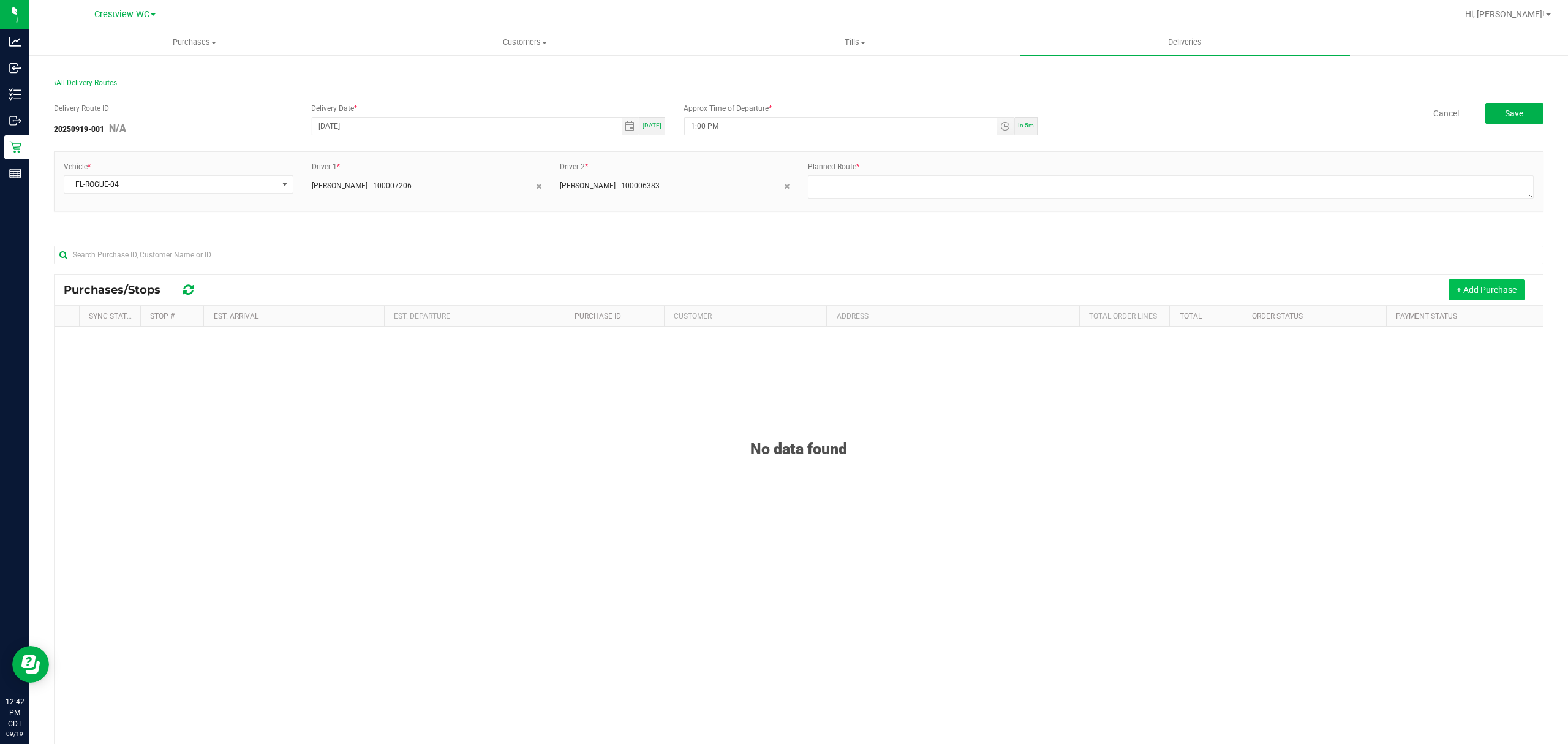
click at [1456, 291] on button "+ Add Purchase" at bounding box center [1486, 290] width 76 height 21
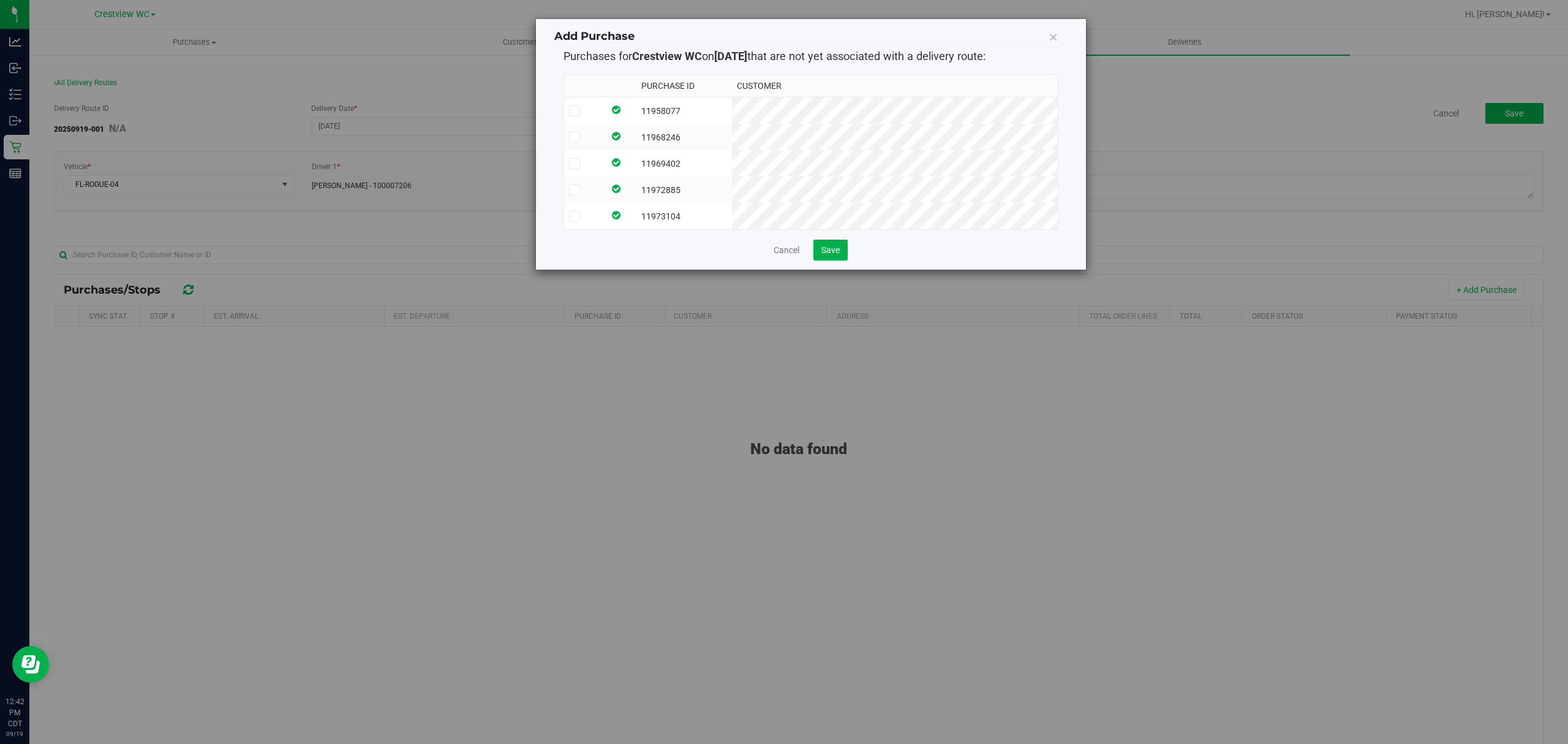
click at [590, 114] on label at bounding box center [583, 111] width 30 height 11
click at [0, 0] on input "checkbox" at bounding box center [0, 0] width 0 height 0
click at [592, 135] on label at bounding box center [583, 137] width 30 height 11
click at [0, 0] on input "checkbox" at bounding box center [0, 0] width 0 height 0
click at [599, 161] on label at bounding box center [583, 163] width 30 height 11
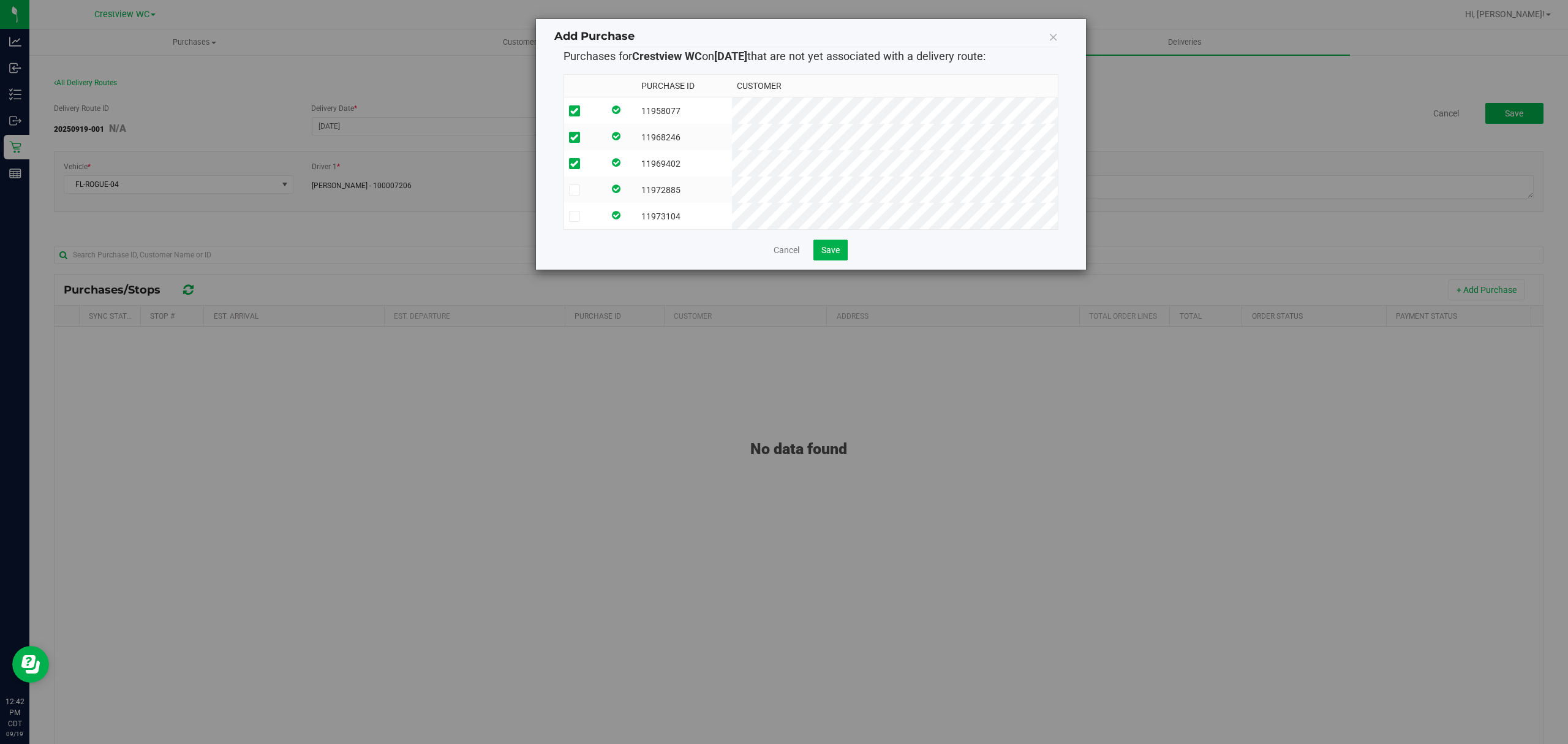
click at [0, 0] on input "checkbox" at bounding box center [0, 0] width 0 height 0
click at [599, 188] on label at bounding box center [583, 190] width 30 height 11
click at [0, 0] on input "checkbox" at bounding box center [0, 0] width 0 height 0
click at [599, 221] on label at bounding box center [583, 216] width 30 height 11
click at [0, 0] on input "checkbox" at bounding box center [0, 0] width 0 height 0
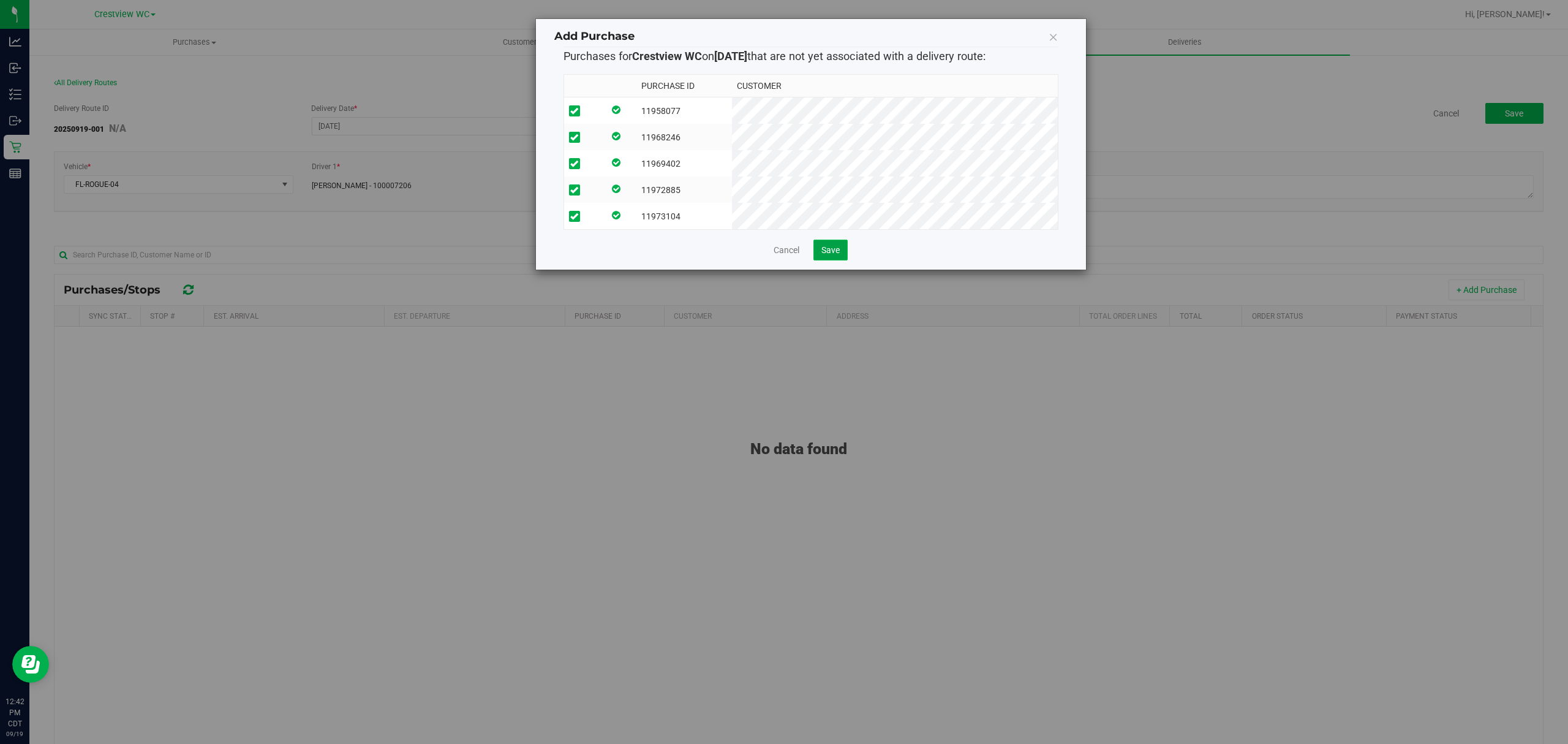
click at [839, 255] on span "Save" at bounding box center [830, 250] width 18 height 10
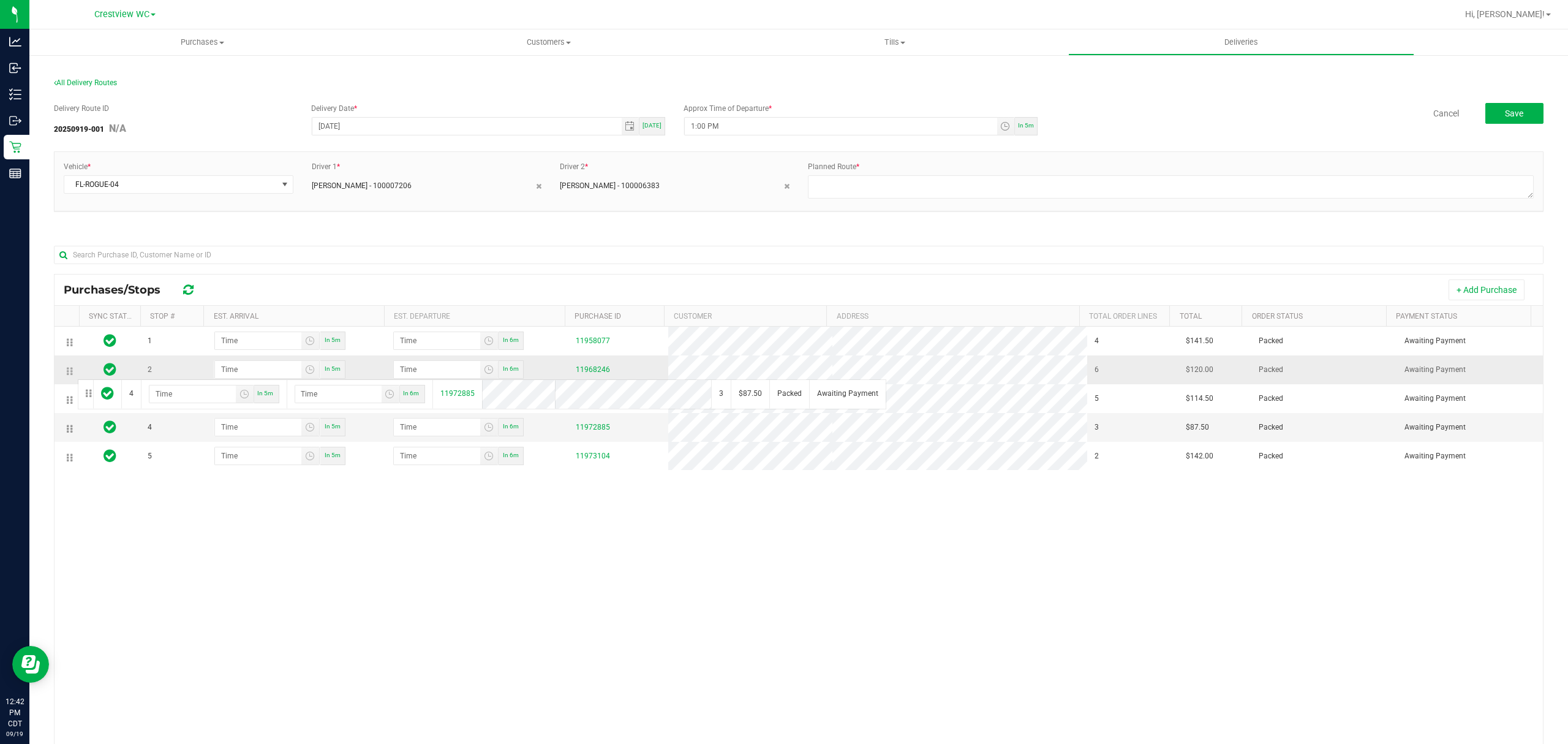
drag, startPoint x: 69, startPoint y: 435, endPoint x: 76, endPoint y: 374, distance: 61.4
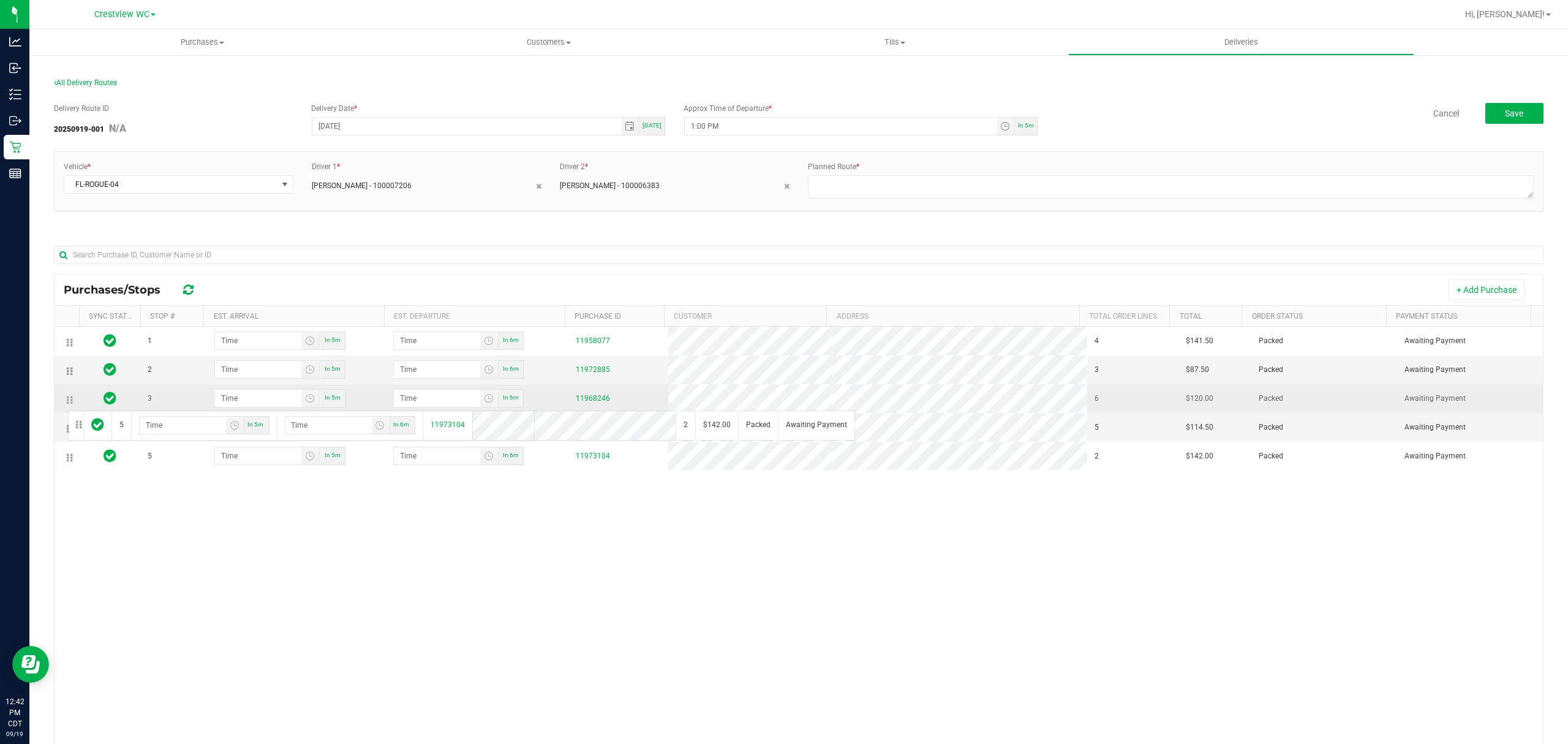
drag, startPoint x: 70, startPoint y: 460, endPoint x: 66, endPoint y: 409, distance: 51.2
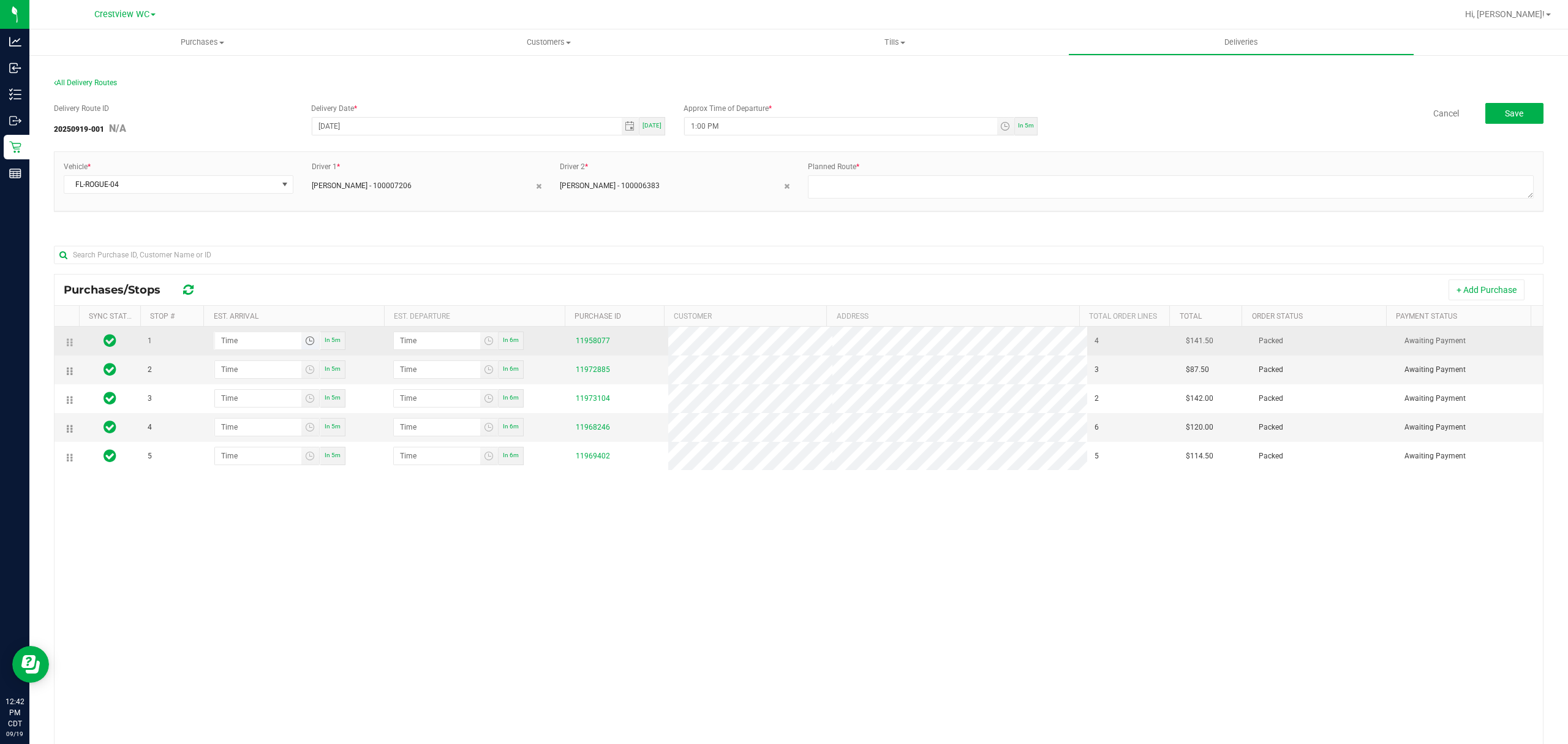
click at [305, 346] on span "Toggle time list" at bounding box center [310, 341] width 10 height 10
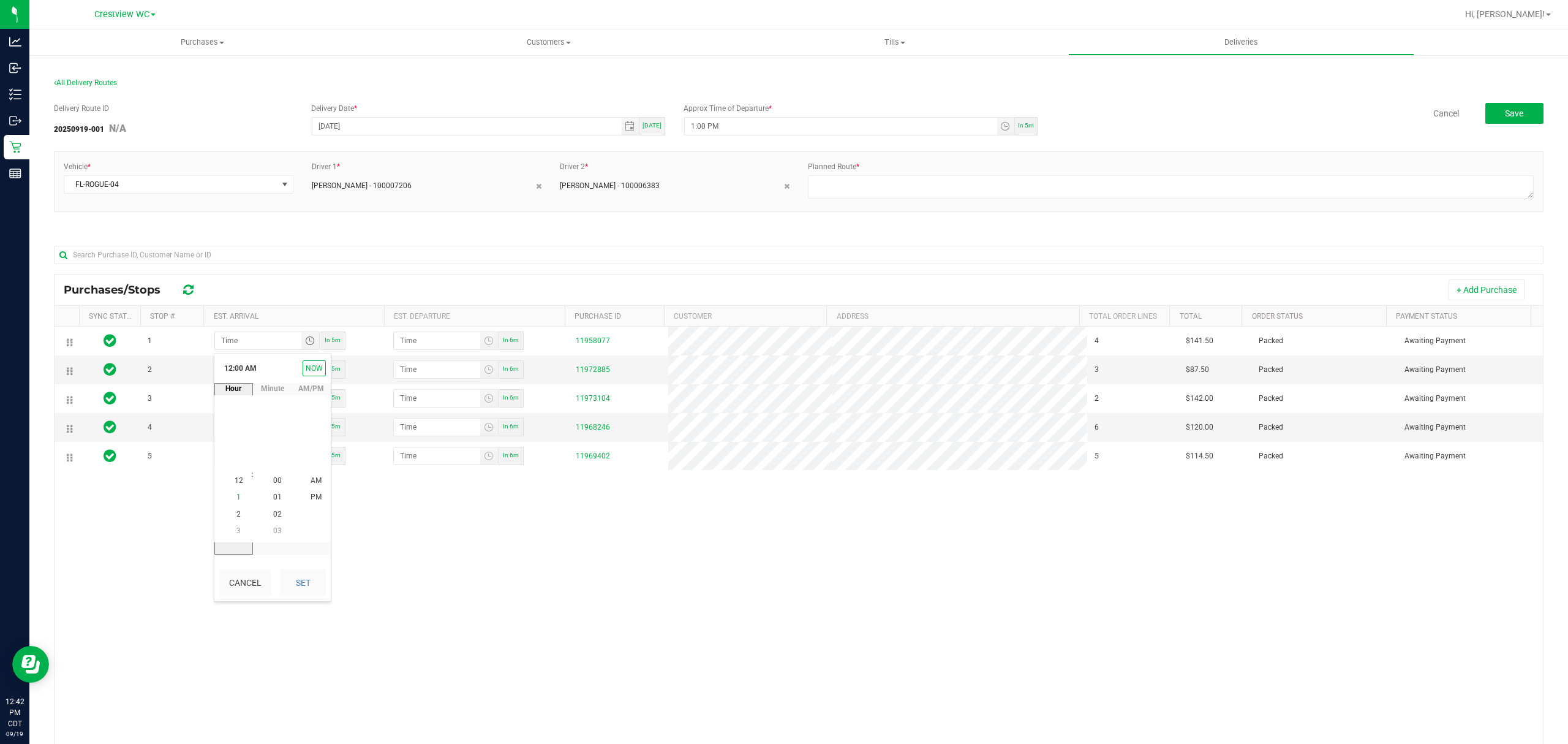
click at [227, 496] on li "1" at bounding box center [239, 497] width 30 height 16
click at [274, 481] on span "15" at bounding box center [277, 480] width 9 height 9
click at [317, 497] on li "PM" at bounding box center [316, 497] width 30 height 16
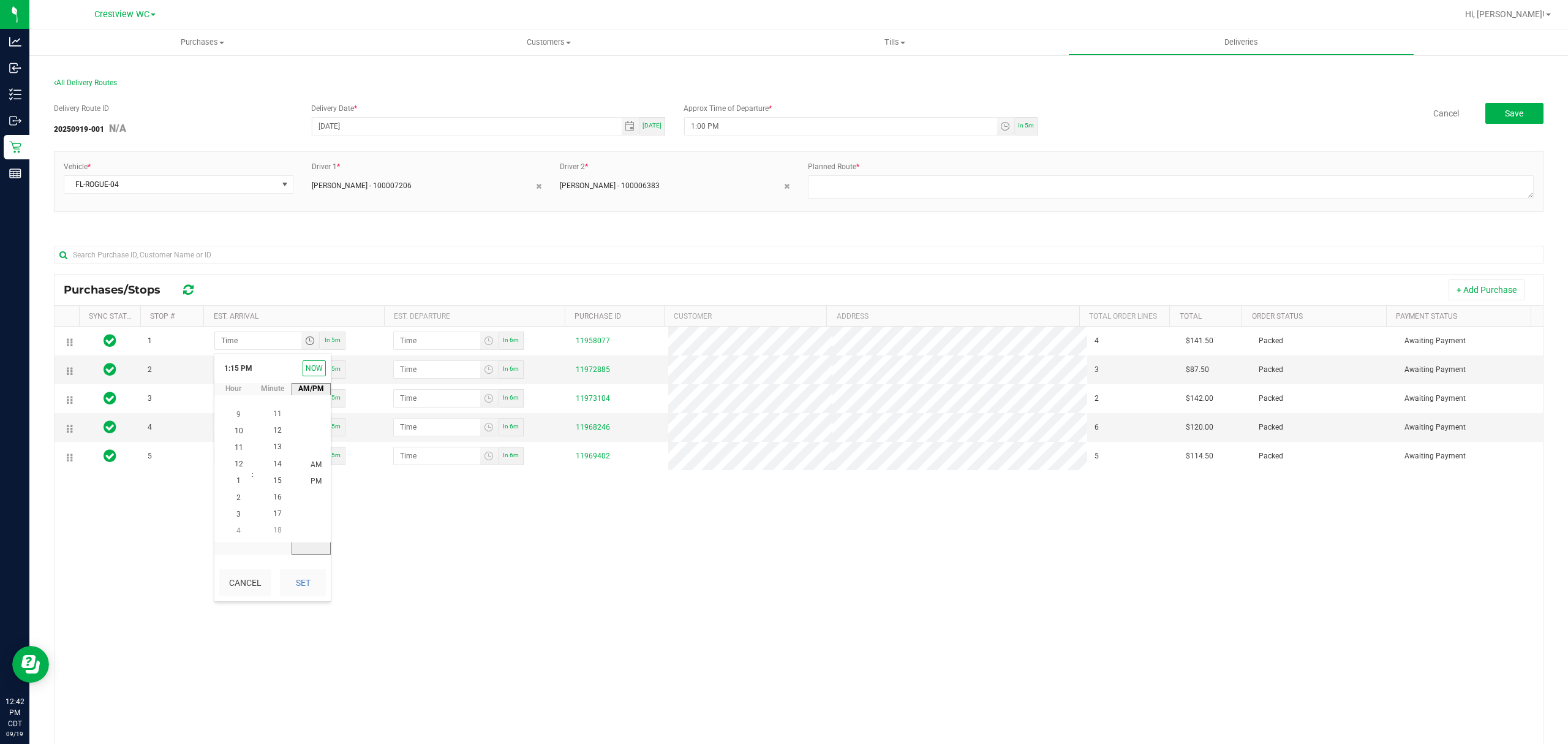
click at [308, 585] on button "Set" at bounding box center [303, 582] width 46 height 27
type input "1:15 PM"
type input "1:16 PM"
click at [305, 374] on span "Toggle time list" at bounding box center [310, 370] width 10 height 10
click at [236, 530] on span "1" at bounding box center [238, 527] width 4 height 9
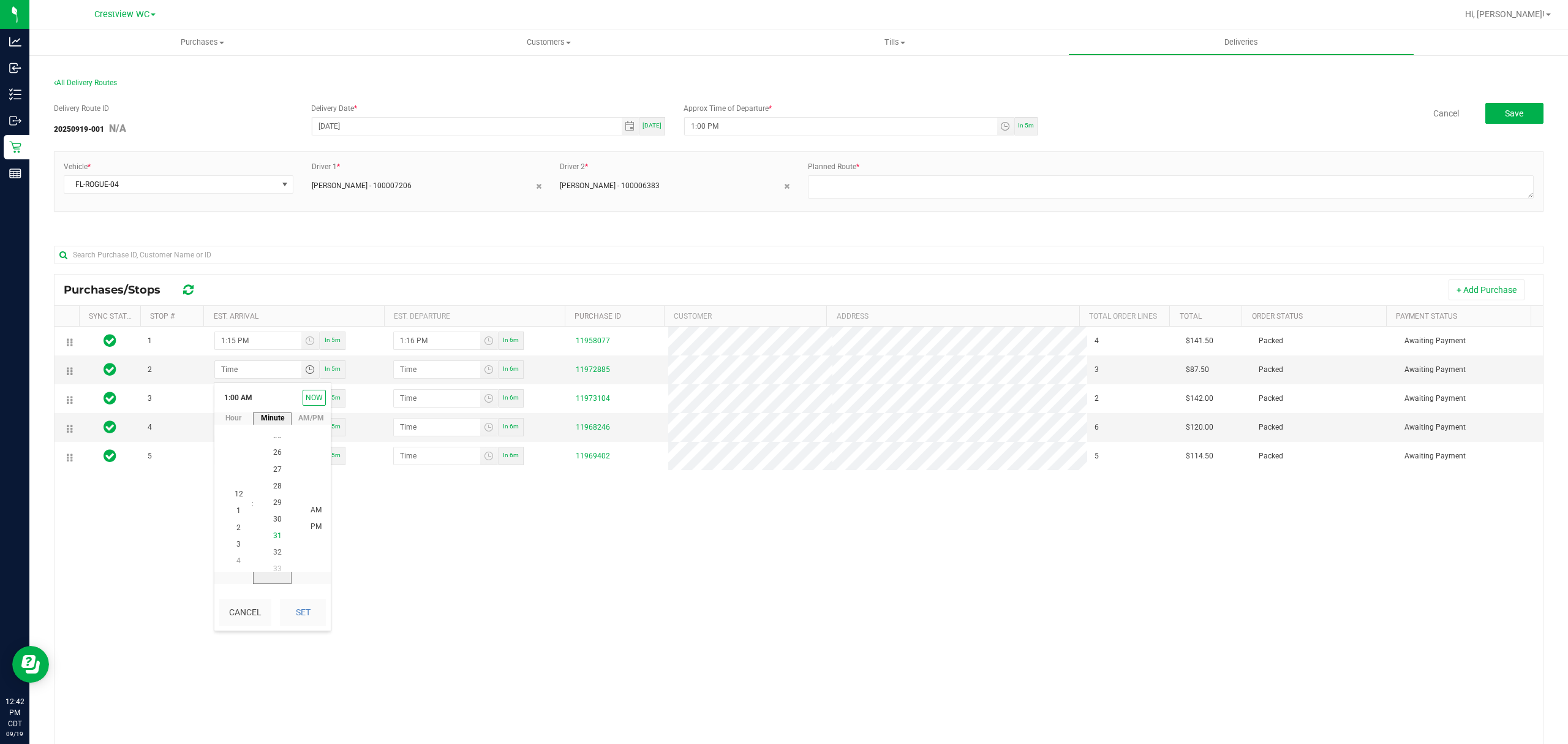
scroll to position [499, 0]
click at [273, 515] on span "30" at bounding box center [277, 511] width 9 height 9
click at [319, 527] on li "PM" at bounding box center [316, 527] width 30 height 16
click at [313, 621] on button "Set" at bounding box center [303, 612] width 46 height 27
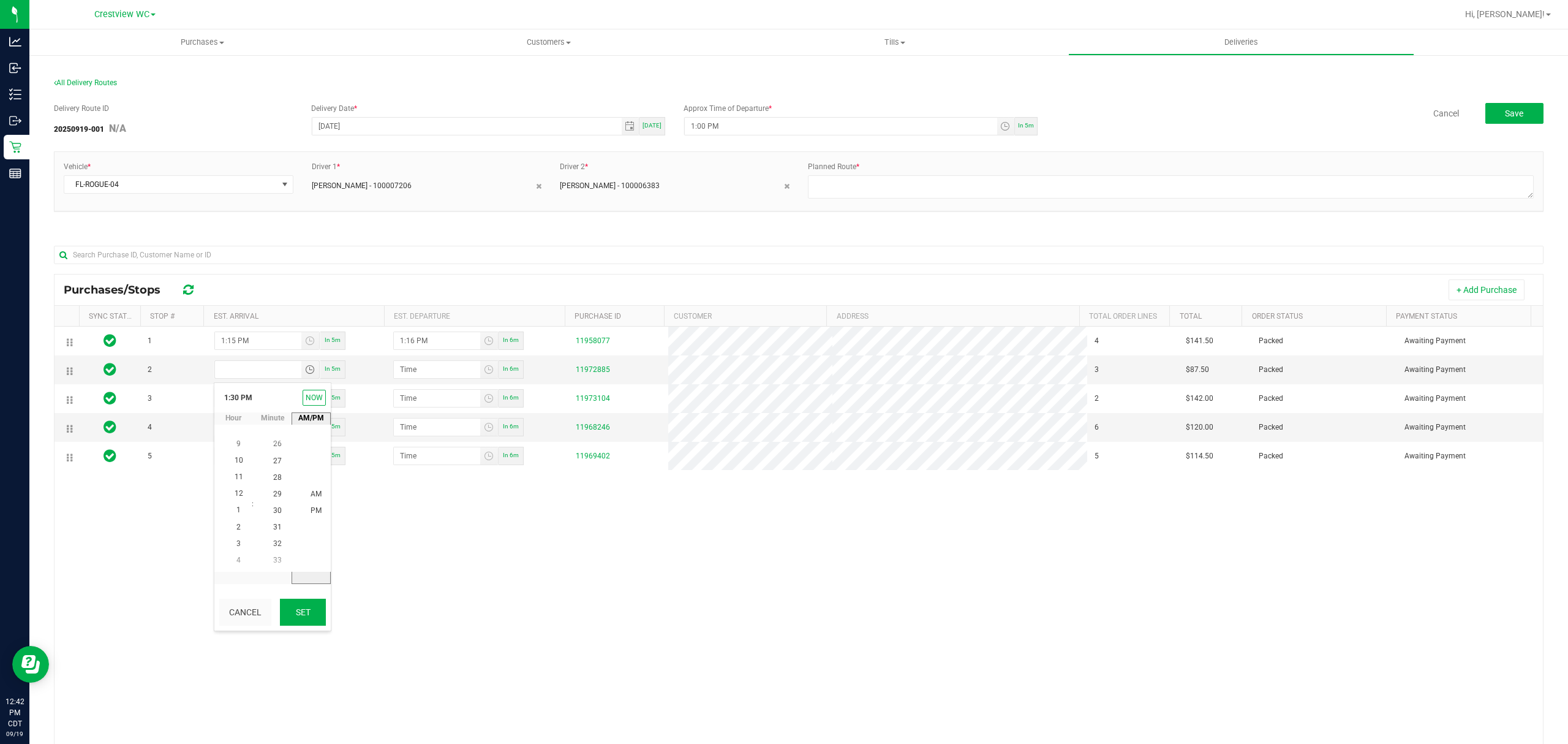
type input "1:30 PM"
type input "1:31 PM"
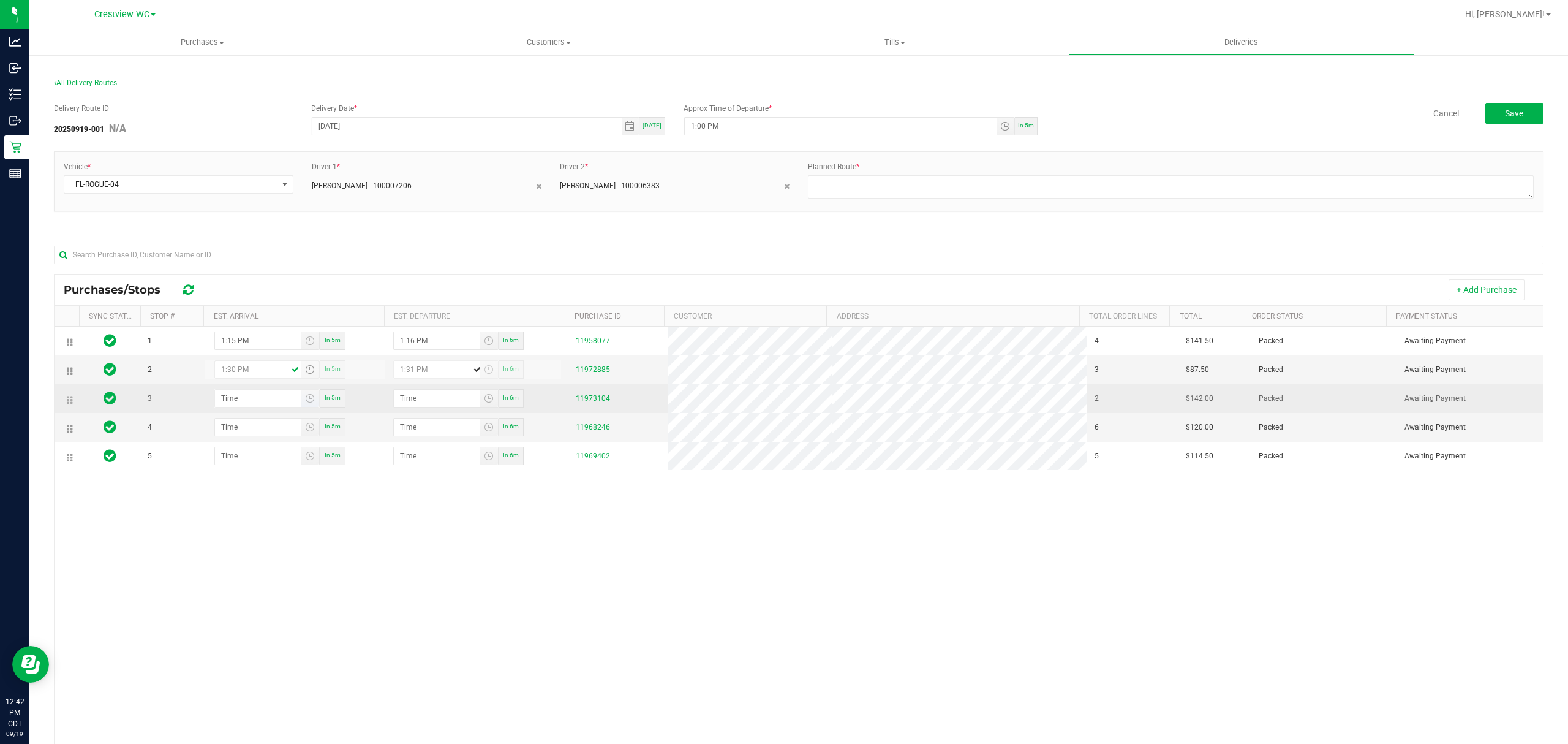
click at [307, 407] on span "Toggle time list" at bounding box center [310, 398] width 18 height 17
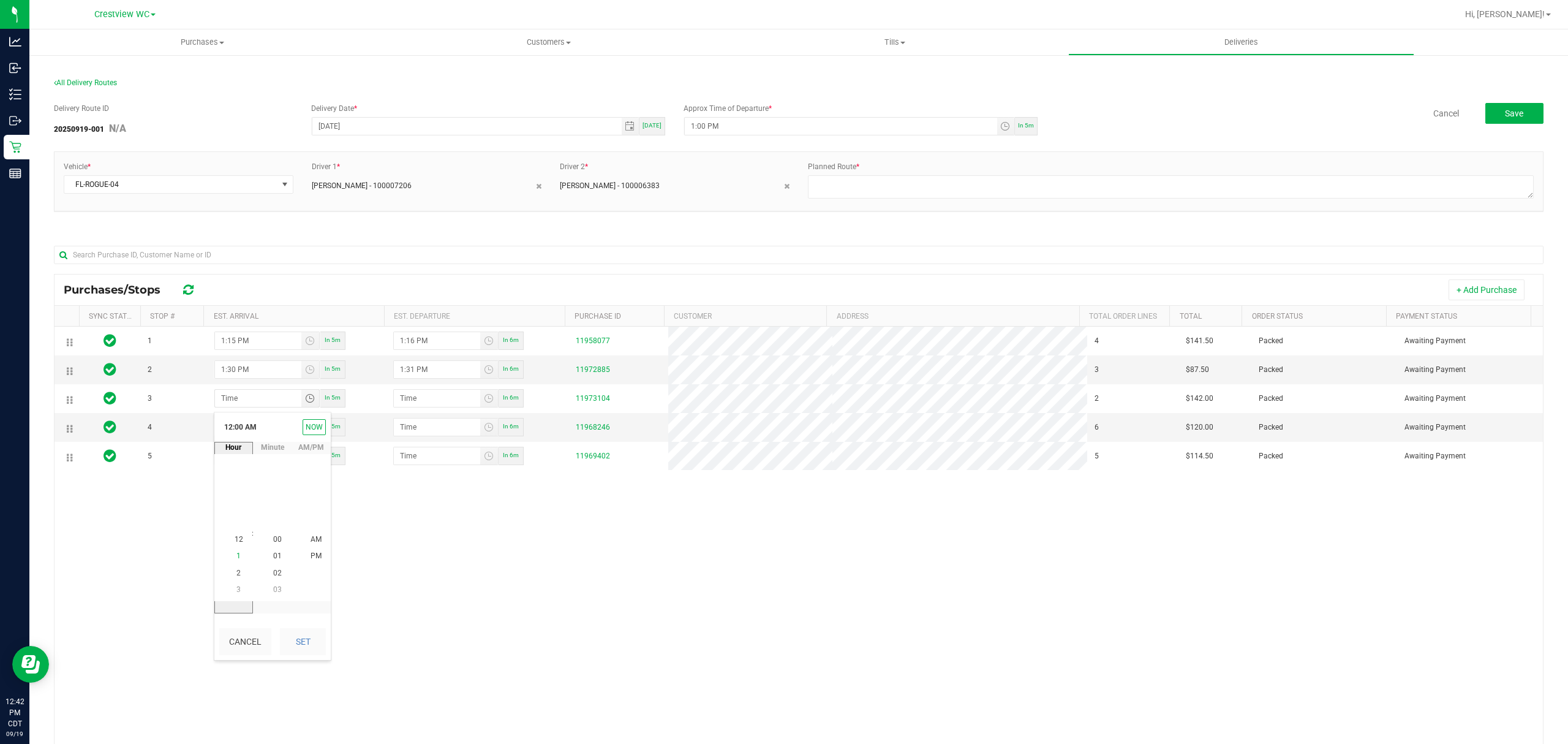
click at [236, 558] on span "1" at bounding box center [238, 556] width 4 height 9
click at [273, 544] on span "45" at bounding box center [277, 540] width 9 height 9
click at [301, 556] on li "PM" at bounding box center [316, 556] width 30 height 16
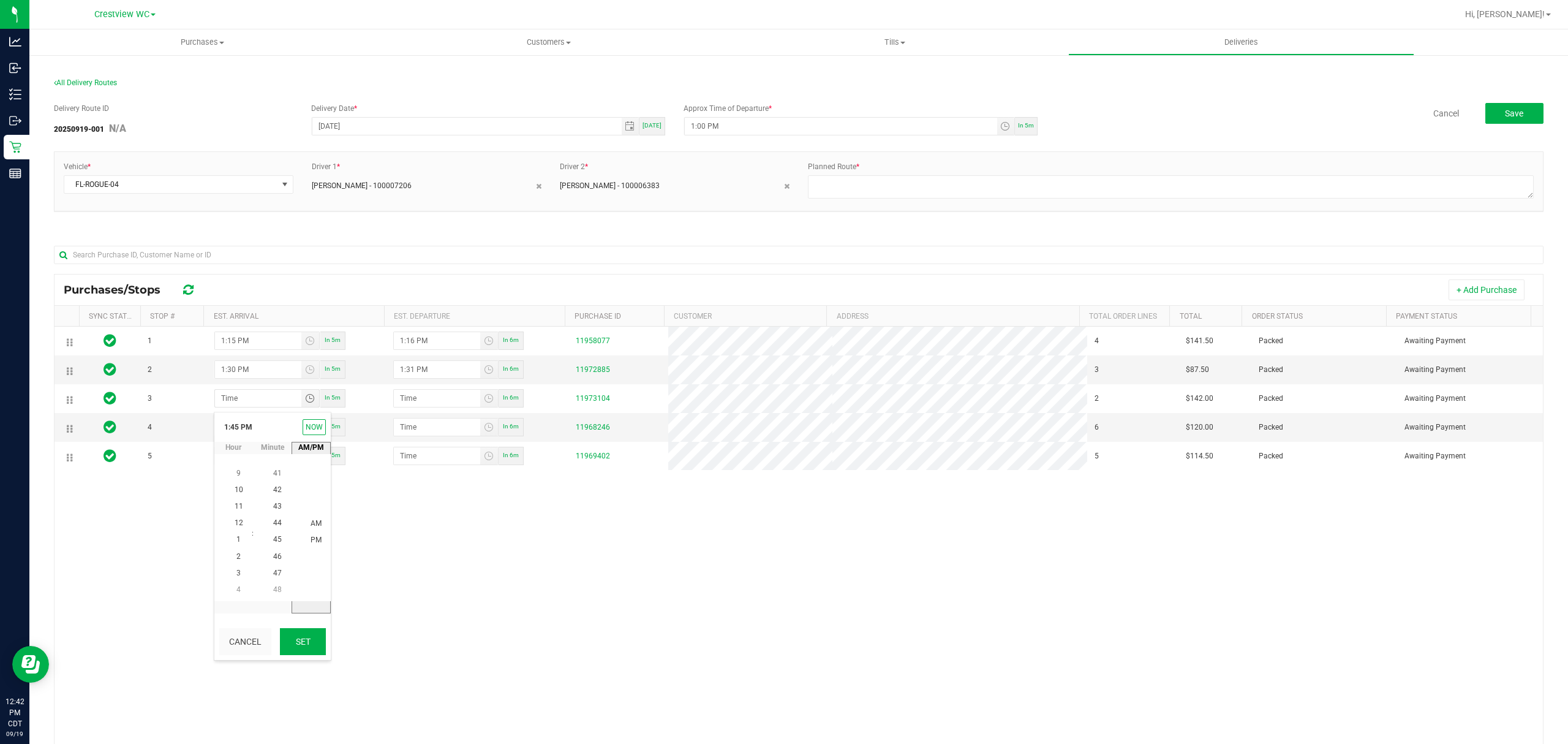
click at [308, 636] on button "Set" at bounding box center [303, 641] width 46 height 27
type input "1:45 PM"
type input "1:46 PM"
click at [308, 432] on span "Toggle time list" at bounding box center [310, 427] width 10 height 10
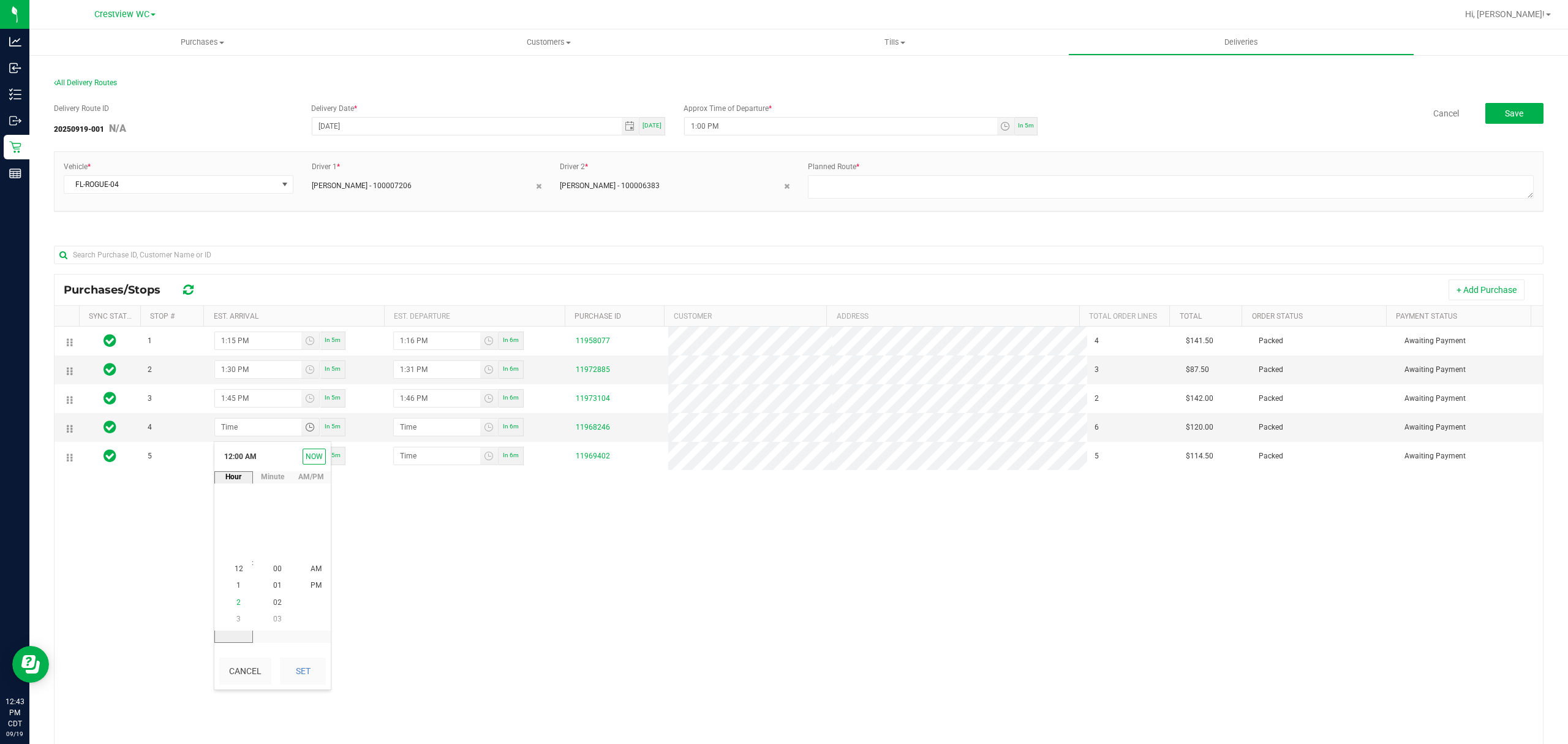
click at [239, 599] on li "2" at bounding box center [239, 602] width 30 height 16
click at [273, 568] on span "15" at bounding box center [277, 569] width 9 height 9
click at [304, 584] on li "PM" at bounding box center [316, 586] width 30 height 16
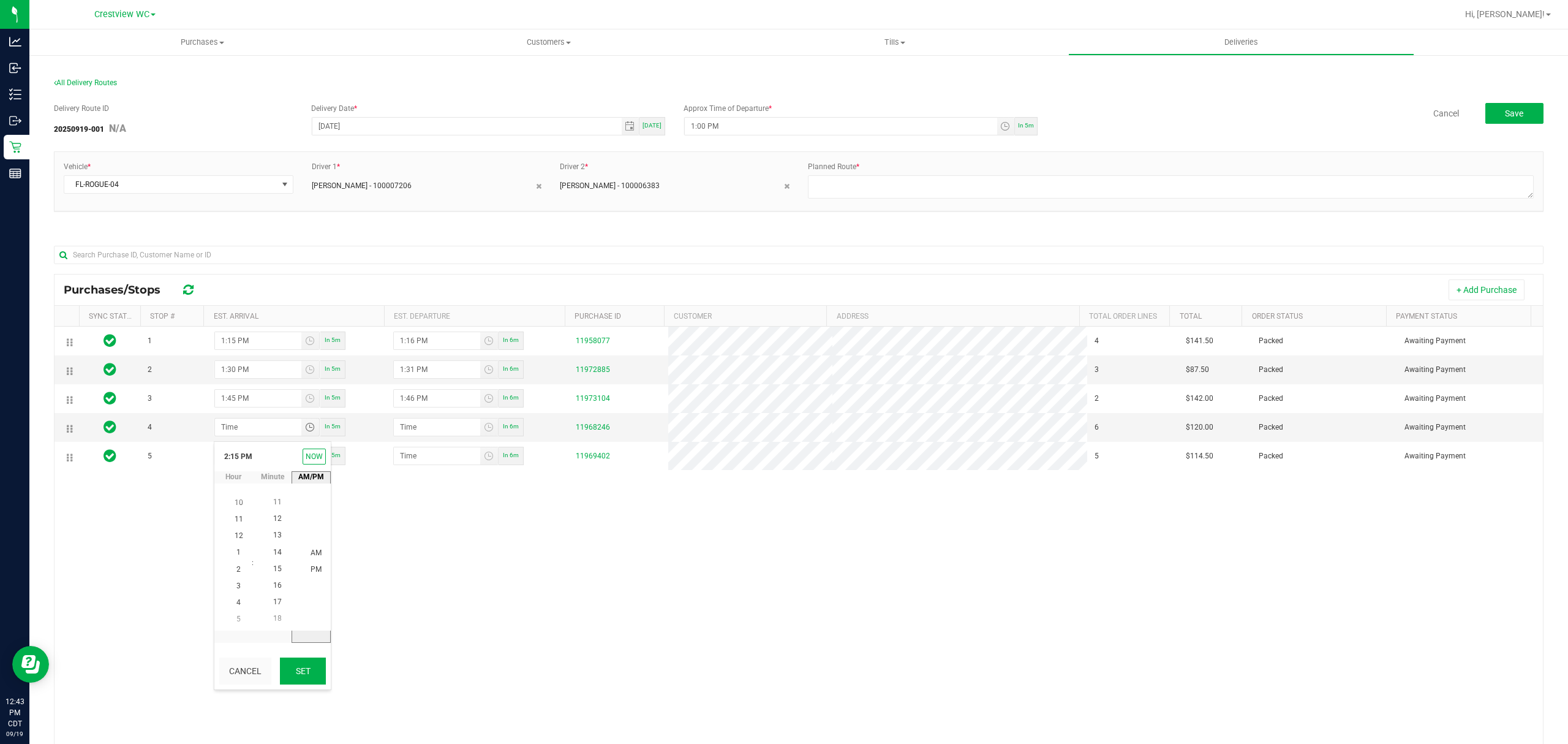
click at [303, 668] on button "Set" at bounding box center [303, 671] width 46 height 27
type input "2:15 PM"
type input "2:16 PM"
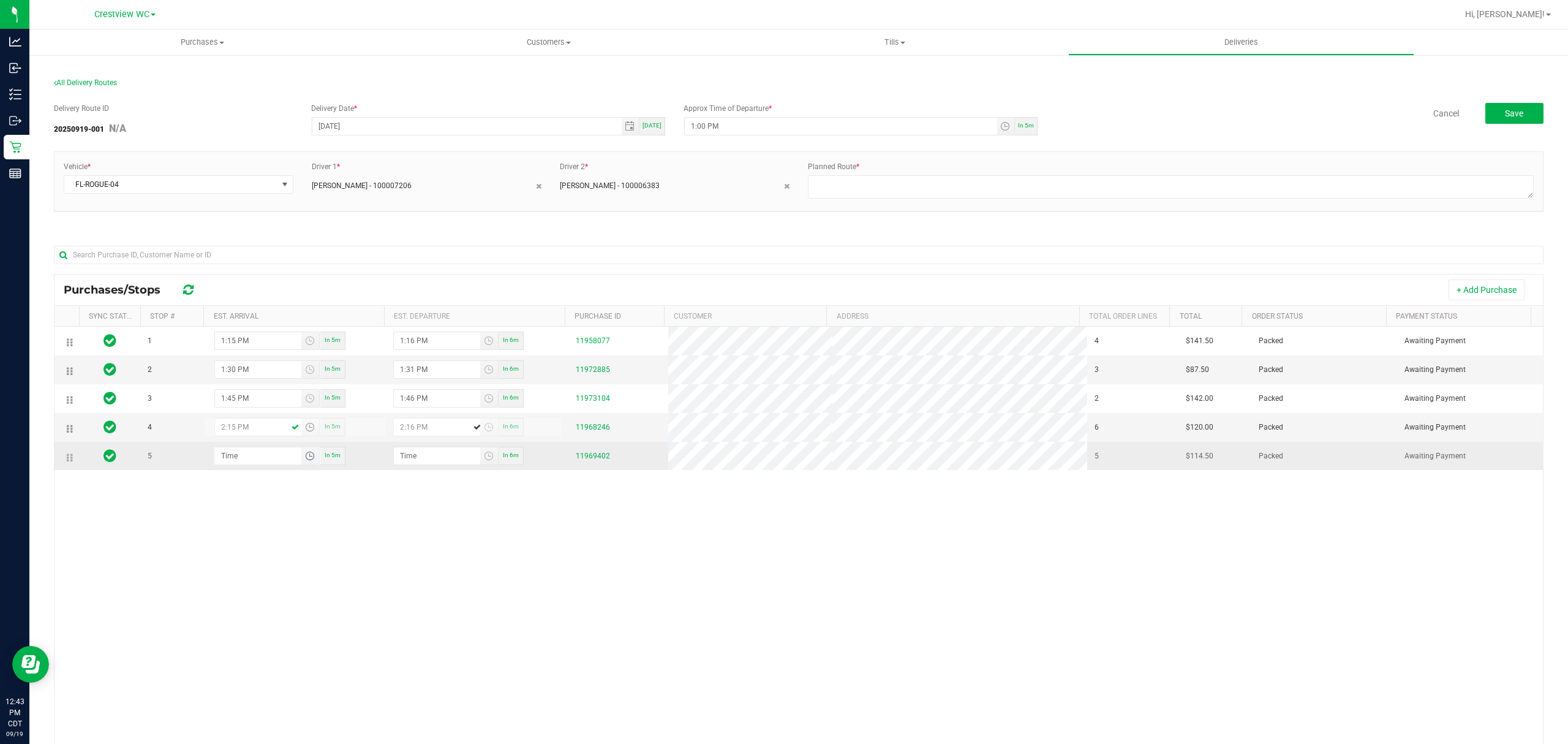
click at [305, 461] on span "Toggle time list" at bounding box center [310, 456] width 10 height 10
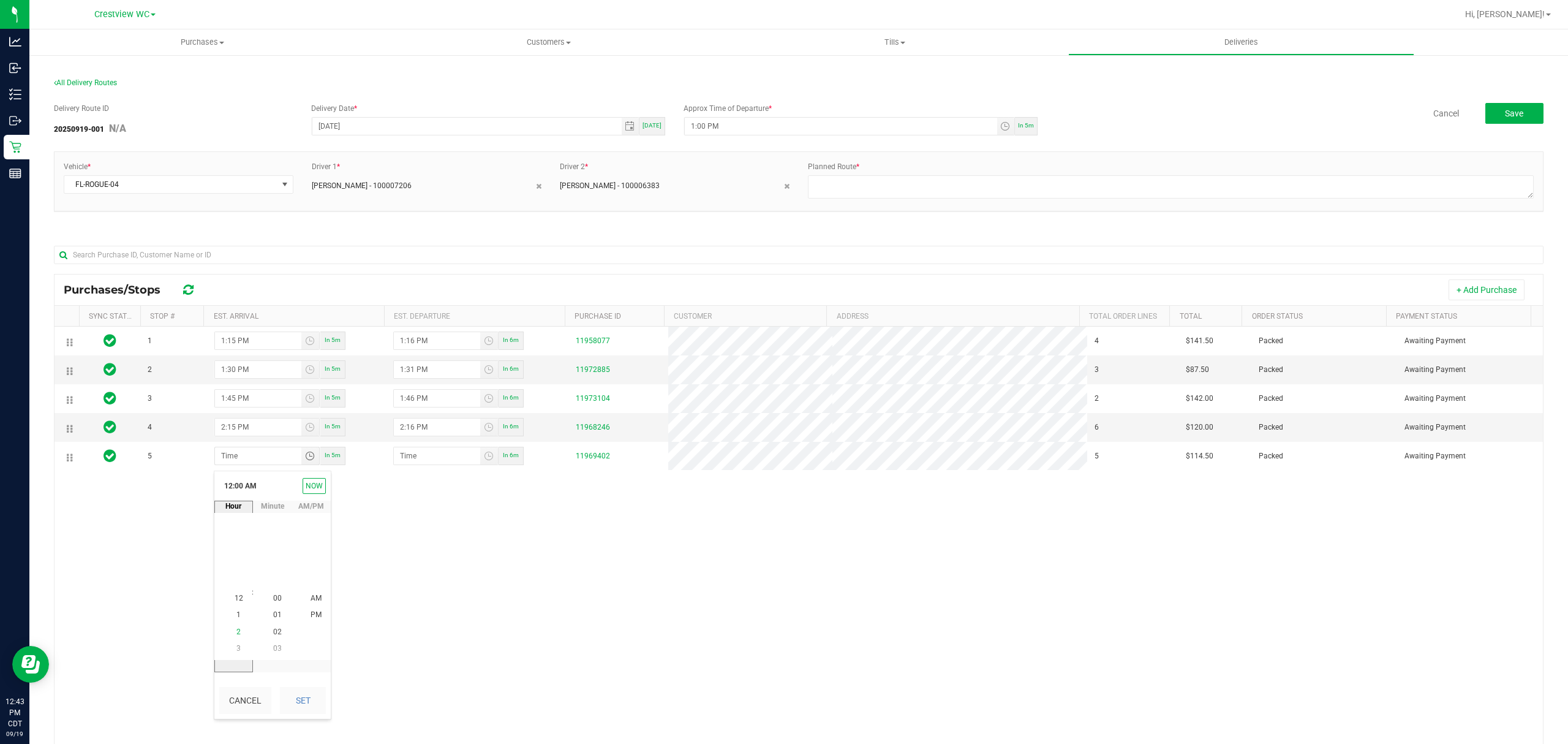
click at [235, 635] on li "2" at bounding box center [239, 632] width 30 height 16
click at [277, 601] on li "30" at bounding box center [277, 599] width 30 height 16
click at [276, 597] on li "30" at bounding box center [277, 599] width 30 height 16
click at [303, 614] on li "PM" at bounding box center [316, 615] width 30 height 16
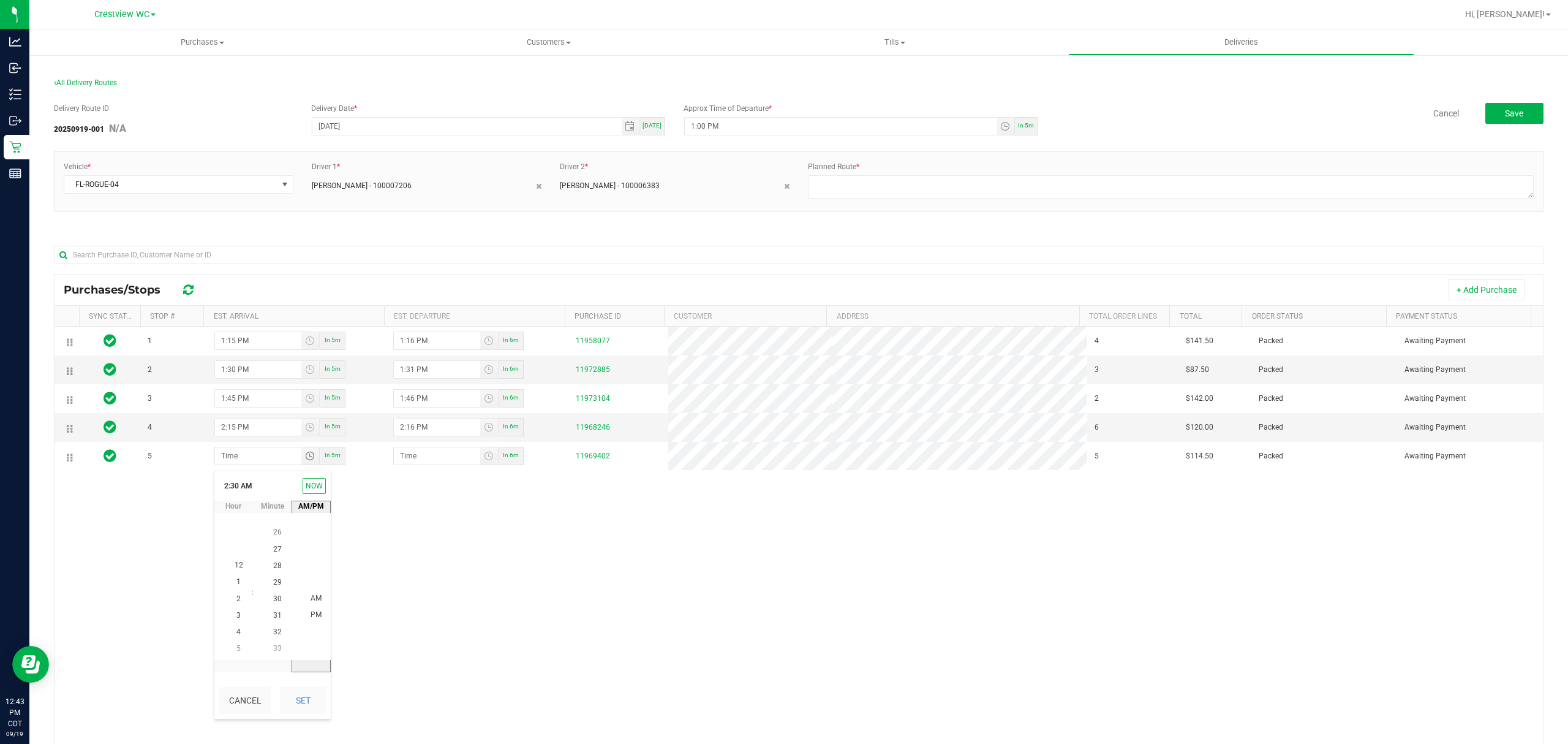
scroll to position [16, 0]
drag, startPoint x: 311, startPoint y: 707, endPoint x: 387, endPoint y: 691, distance: 77.7
click at [310, 707] on button "Set" at bounding box center [303, 700] width 46 height 27
type input "2:30 PM"
type input "2:31 PM"
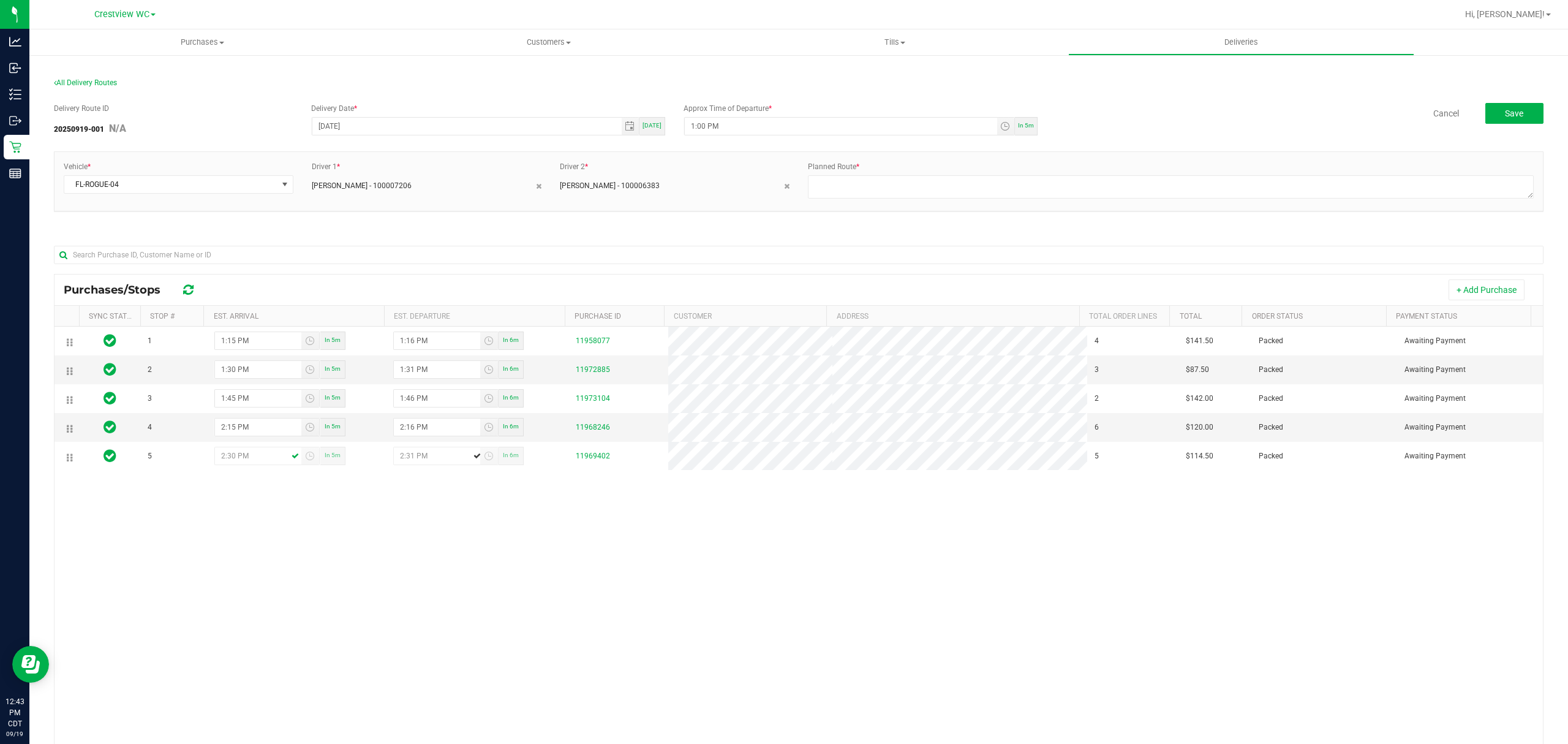
click at [427, 662] on div "1 1:15 PM In 5m 1:16 PM In 6m 11958077 4 $141.50 Packed Awaiting Payment 2 1:30…" at bounding box center [798, 561] width 1488 height 468
click at [875, 204] on div "Vehicle * FL-ROGUE-04 Driver 1 * CARMEN VINCIGUERRA - 100007206 Driver 2 * LOGA…" at bounding box center [798, 181] width 1488 height 59
click at [873, 194] on textarea at bounding box center [1170, 186] width 726 height 23
type textarea "1"
click at [1509, 111] on span "Save" at bounding box center [1514, 114] width 18 height 10
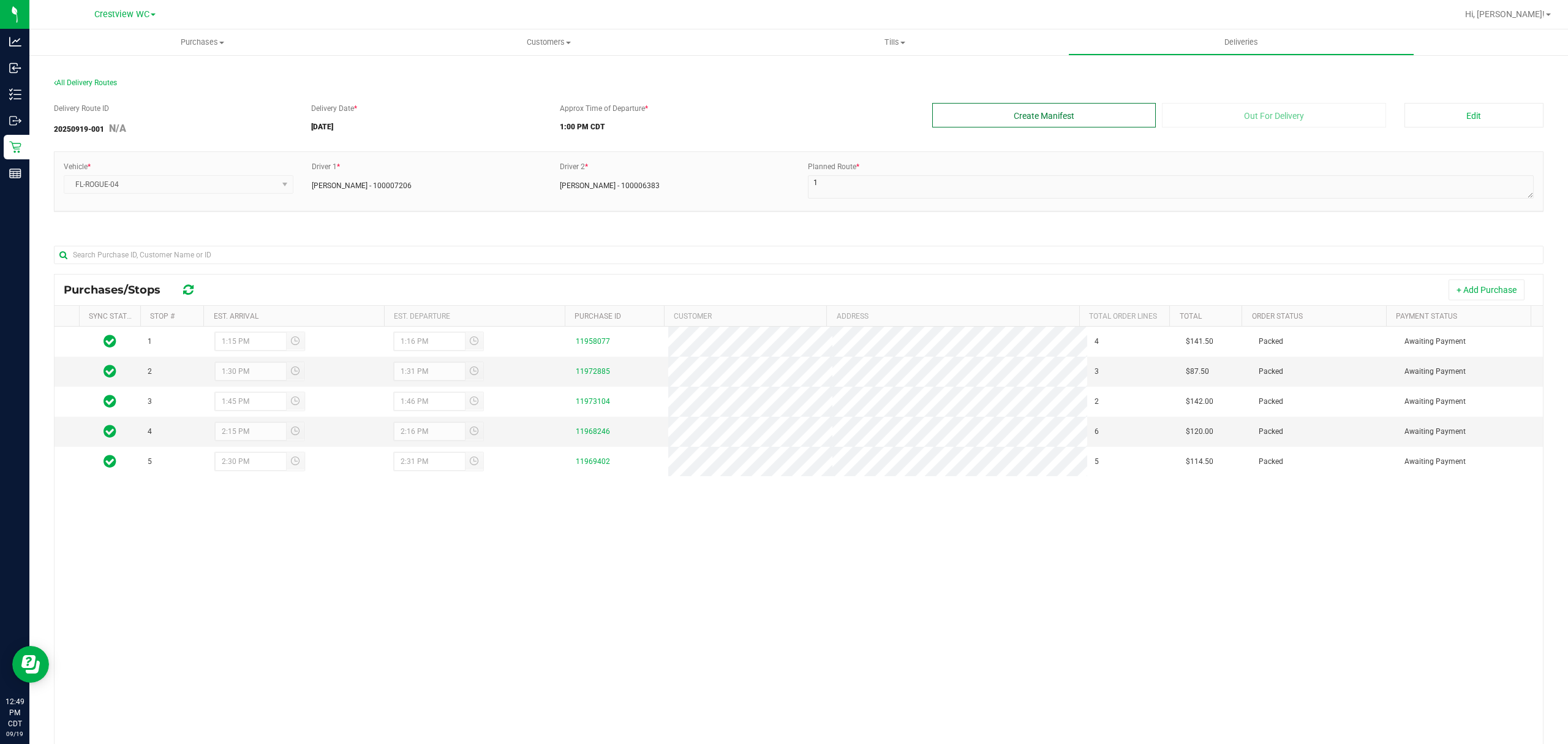
click at [1098, 120] on button "Create Manifest" at bounding box center [1044, 115] width 224 height 25
click at [1230, 123] on button "Out For Delivery" at bounding box center [1273, 115] width 224 height 25
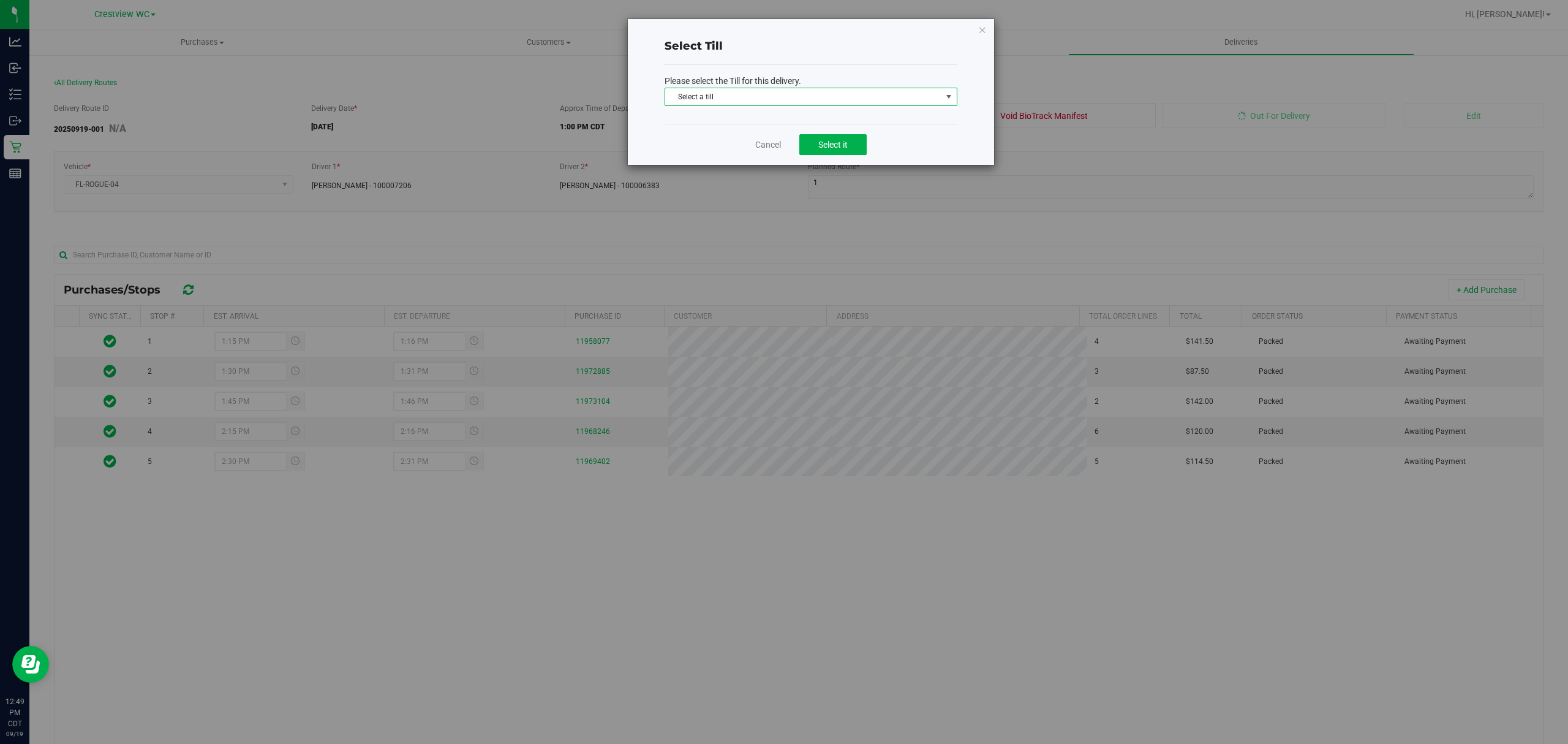
click at [849, 106] on span "Select a till" at bounding box center [803, 97] width 276 height 17
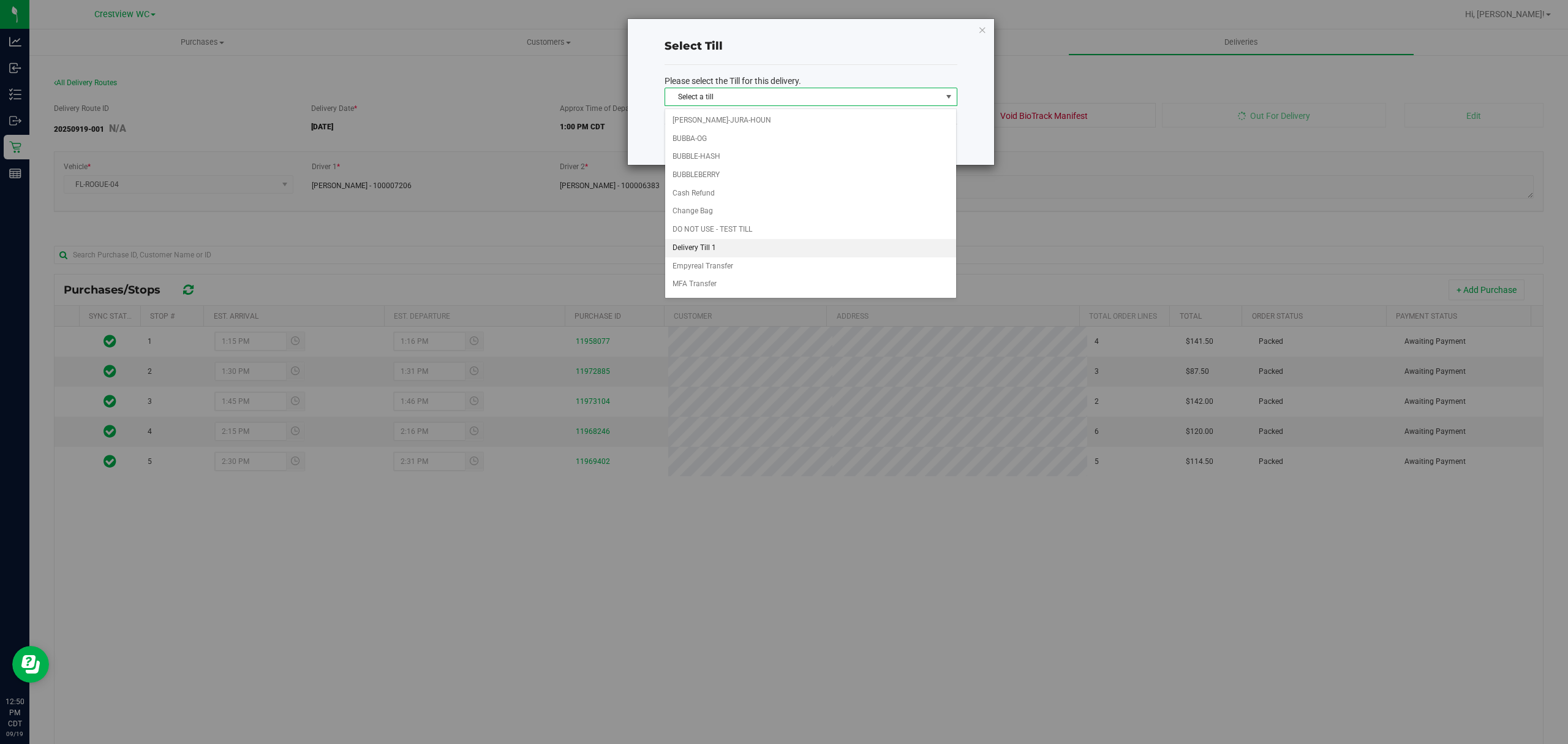
click at [724, 243] on li "Delivery Till 1" at bounding box center [810, 248] width 291 height 18
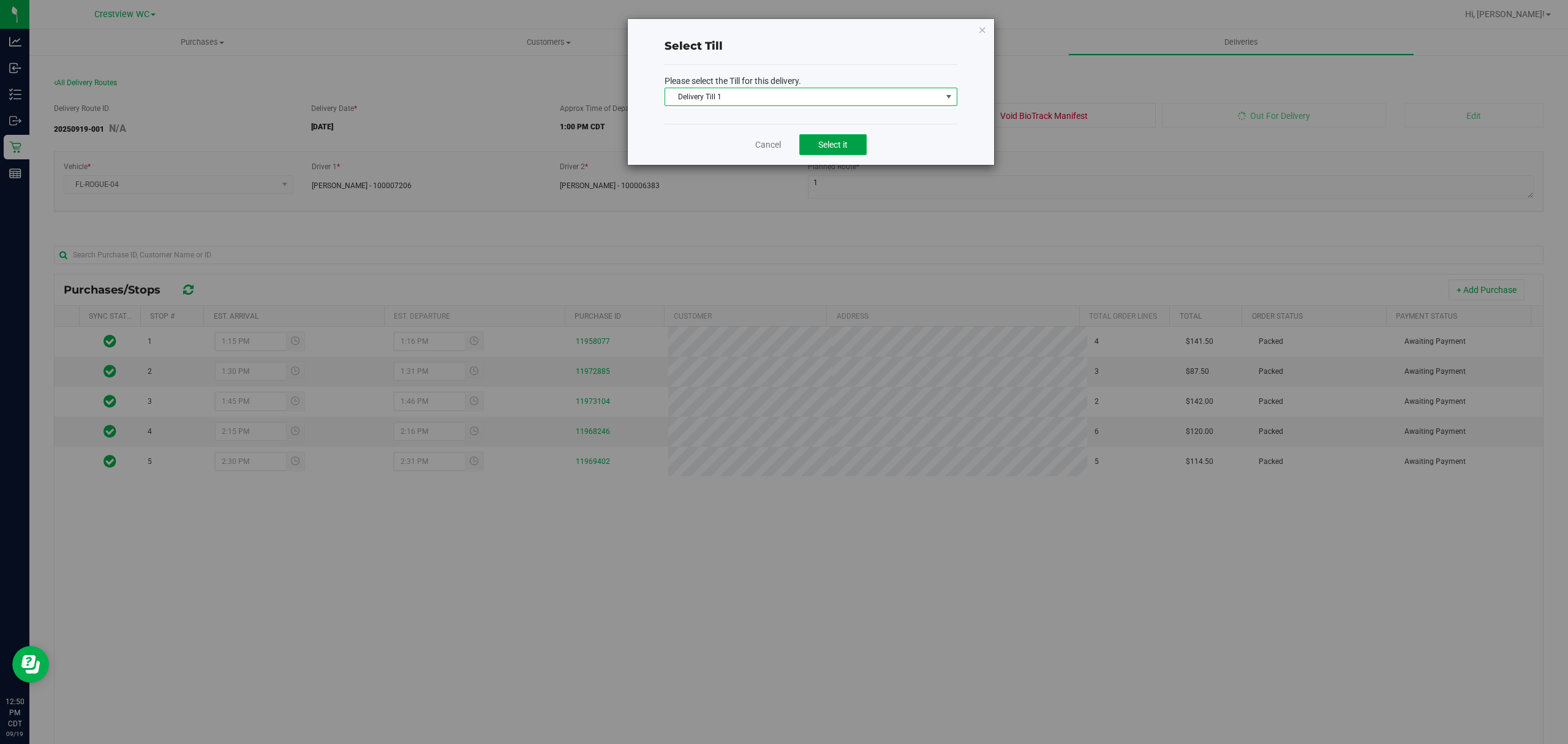
click at [818, 138] on button "Select it" at bounding box center [833, 144] width 68 height 21
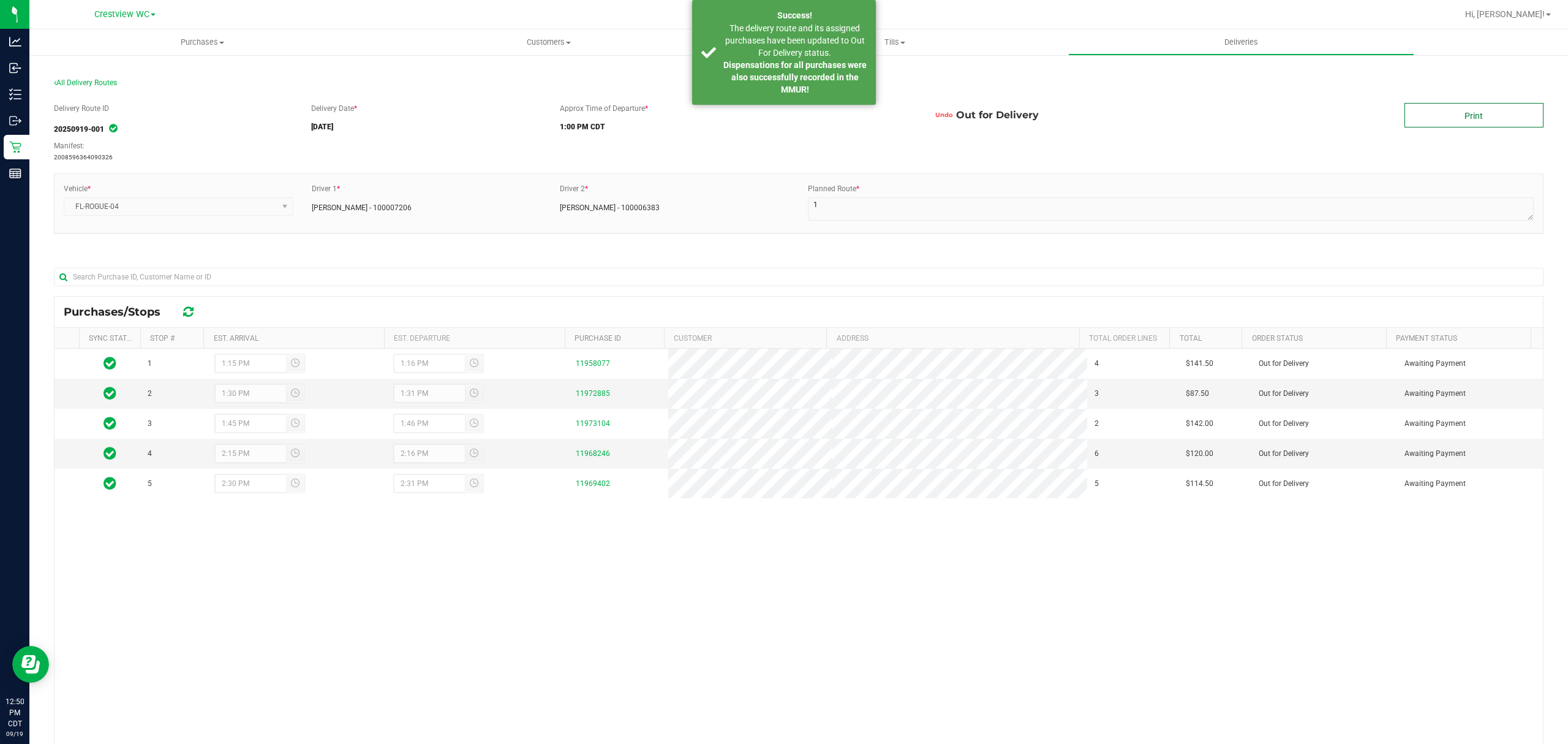
click at [1437, 113] on link "Print" at bounding box center [1474, 115] width 139 height 25
click at [758, 69] on strong "Dispensations for all purchases were also successfully recorded in the MMUR!" at bounding box center [795, 77] width 143 height 34
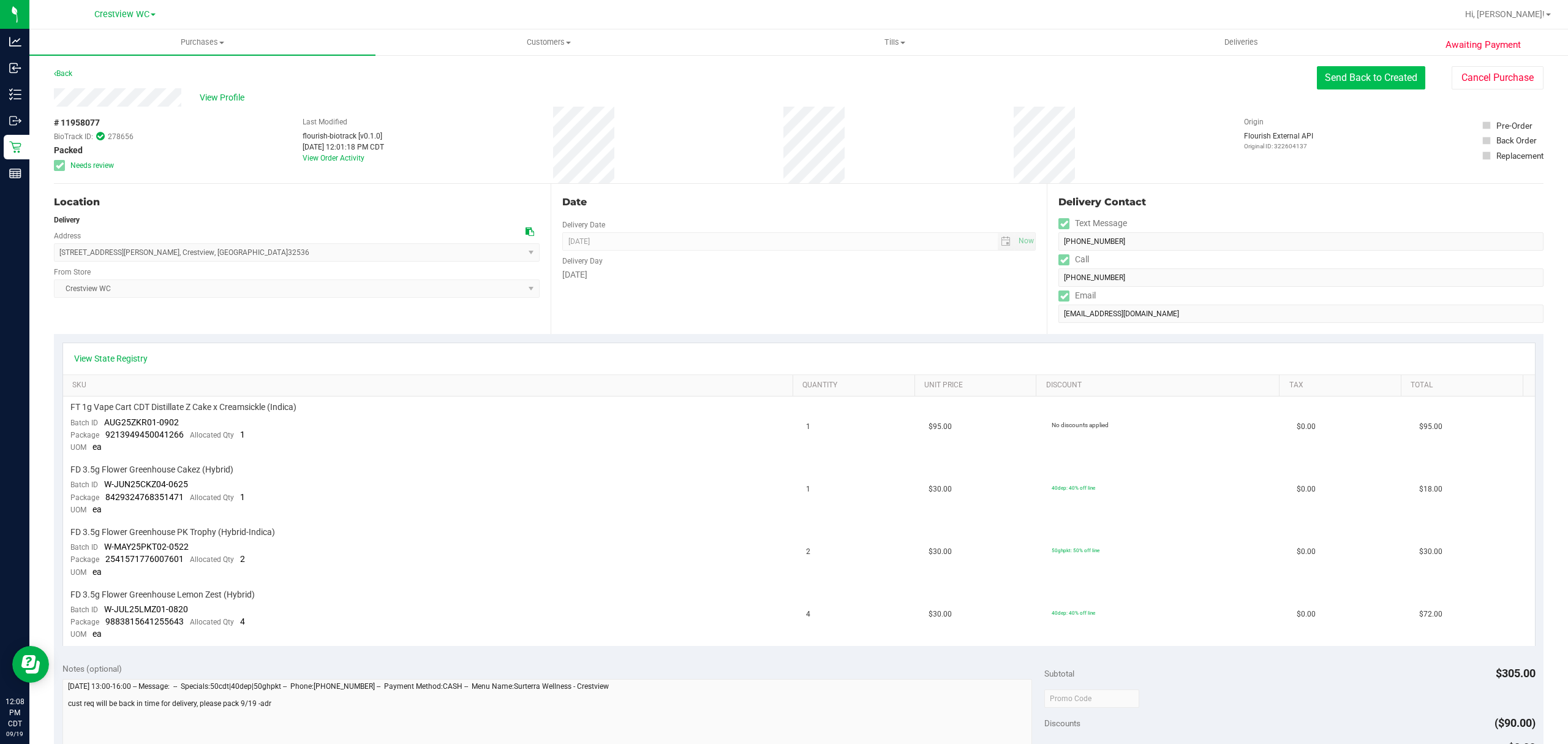
click at [1362, 74] on button "Send Back to Created" at bounding box center [1371, 78] width 109 height 23
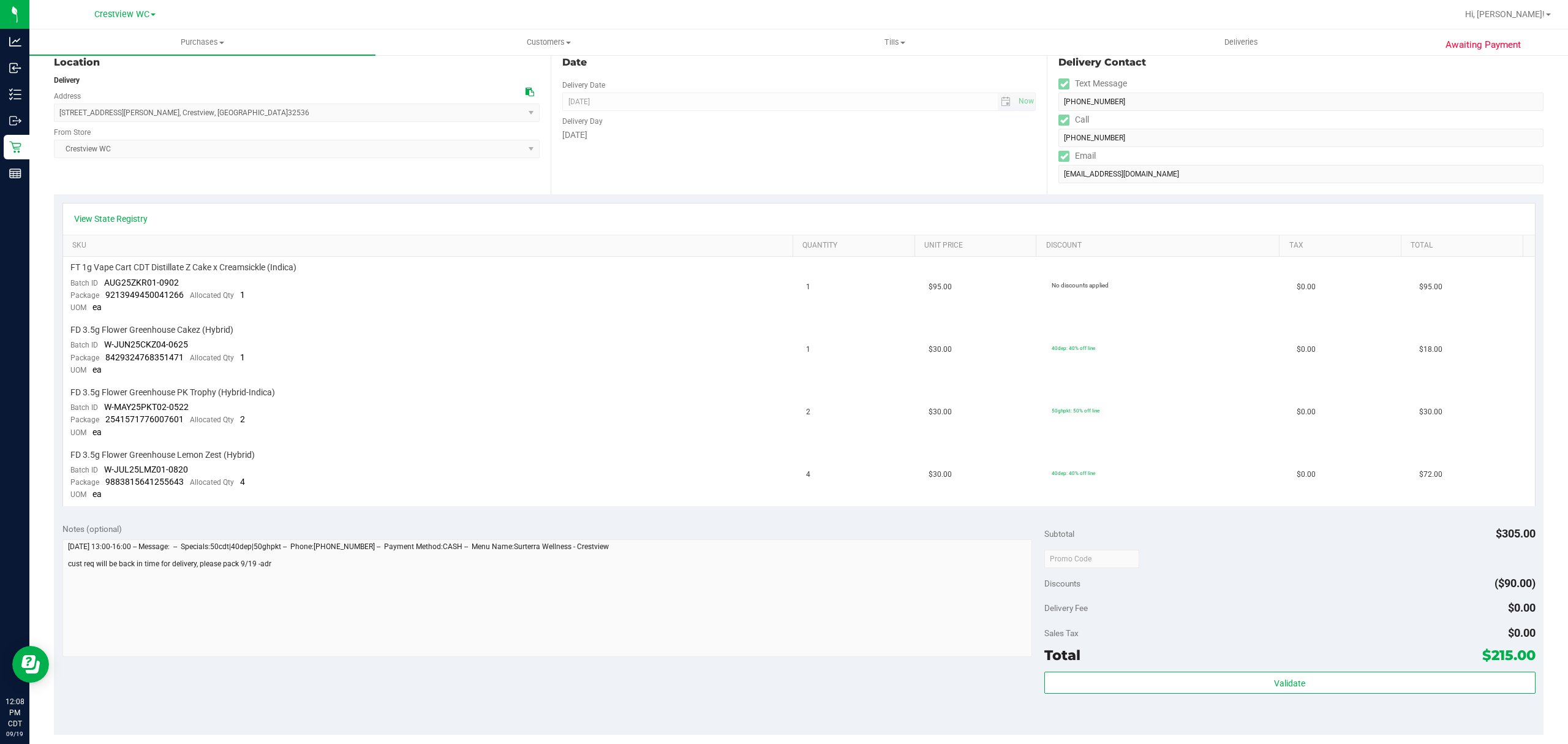
scroll to position [163, 0]
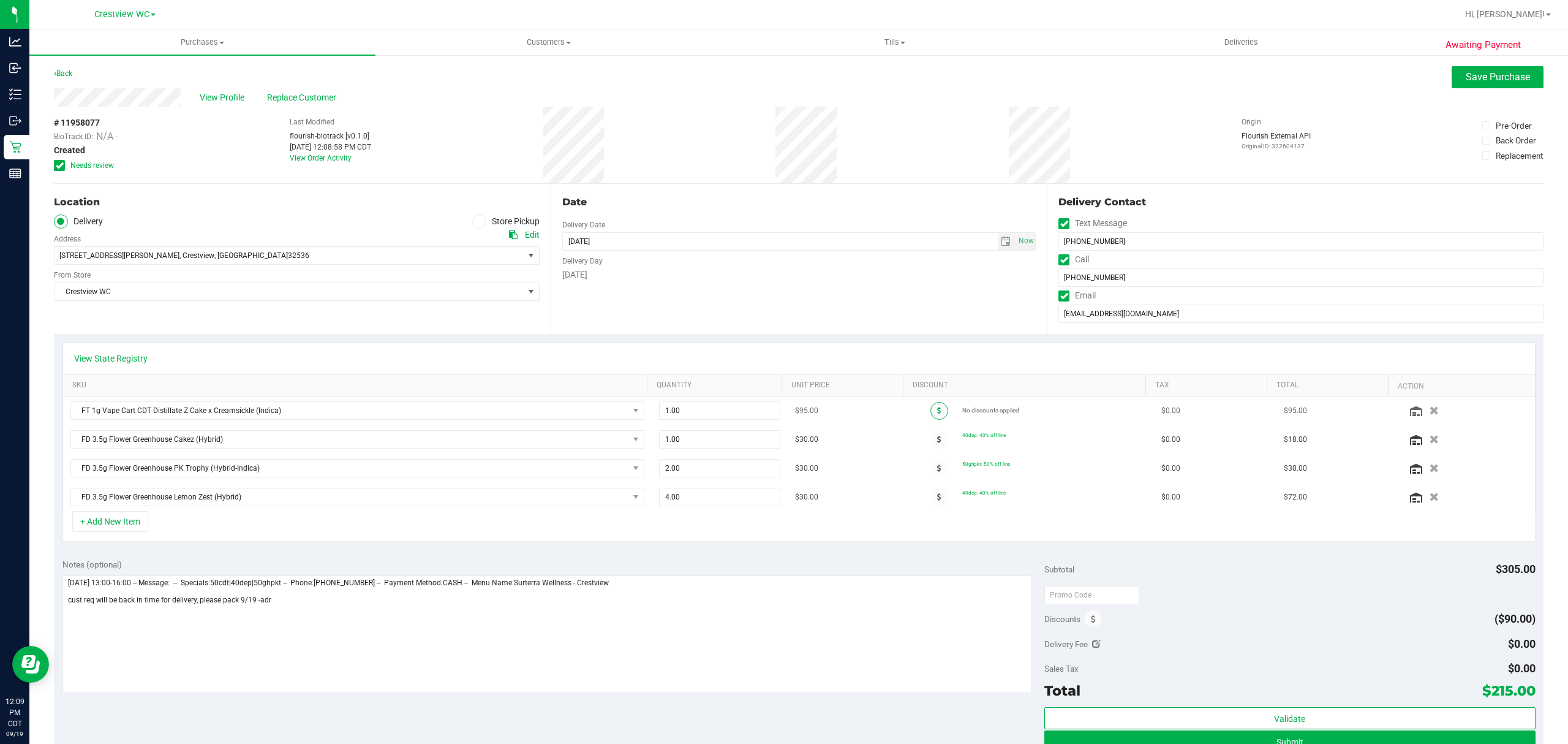
click at [930, 409] on span at bounding box center [939, 411] width 18 height 18
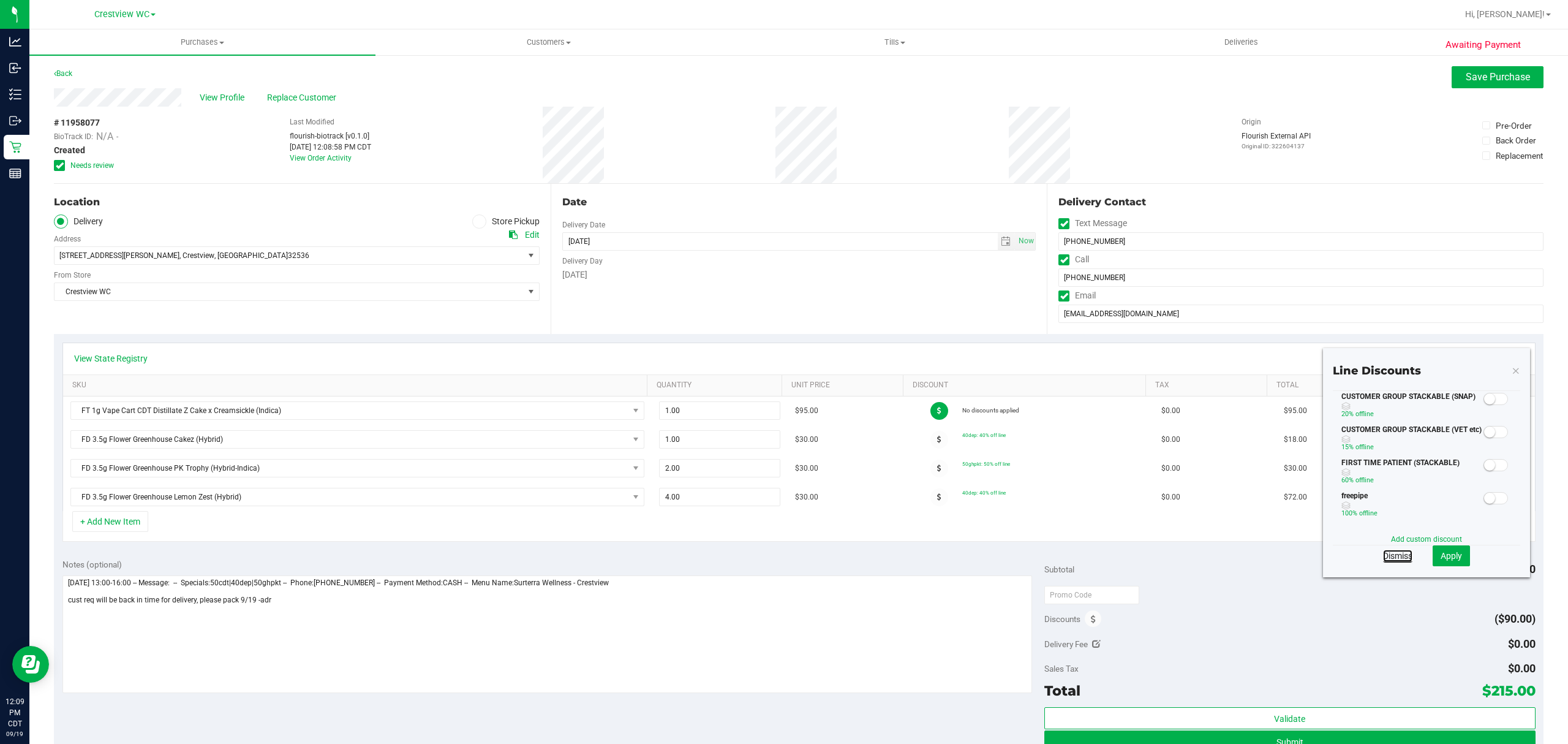
click at [1385, 559] on link "Dismiss" at bounding box center [1397, 555] width 30 height 12
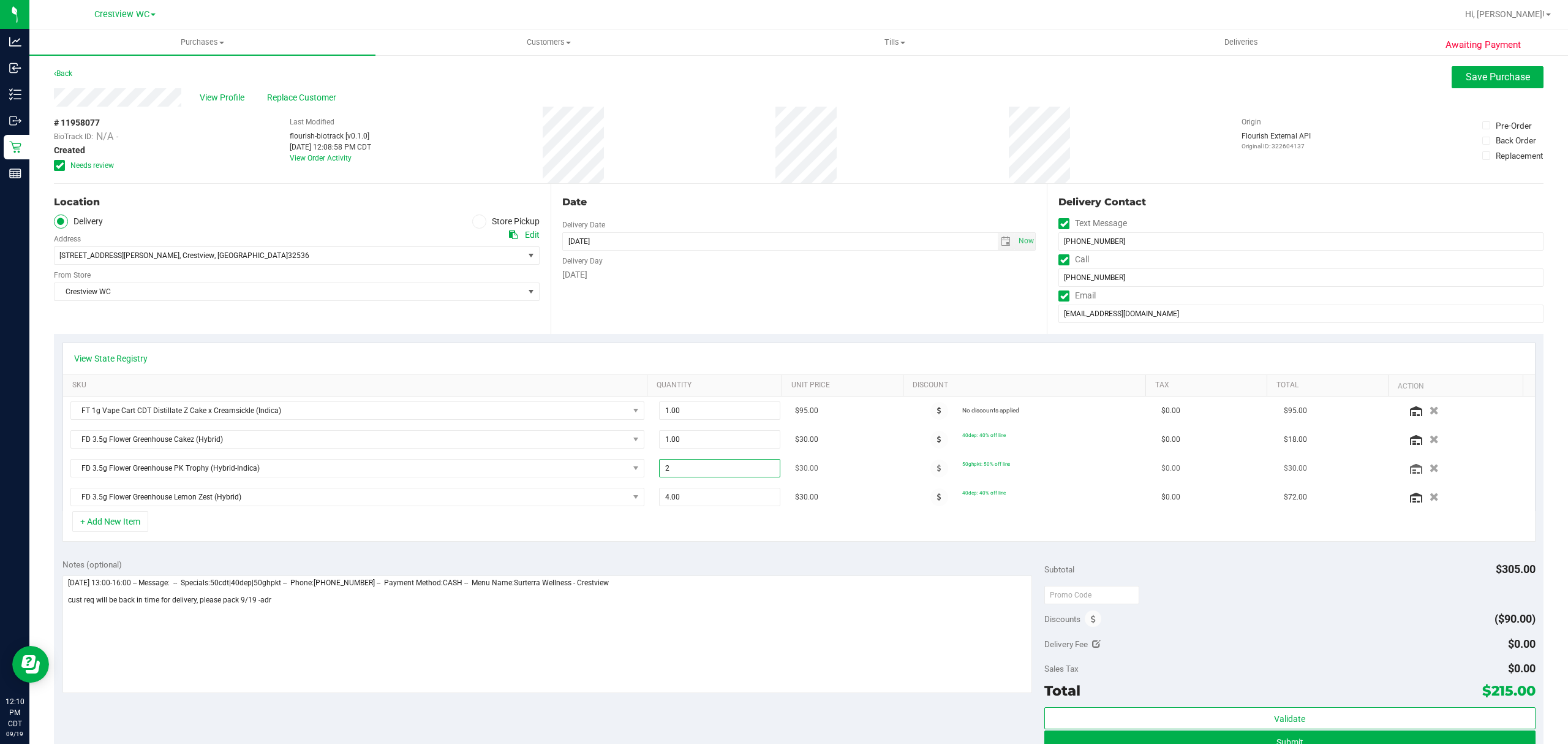
click at [681, 468] on span "2.00 2" at bounding box center [720, 468] width 121 height 18
type input "3"
type input "3.00"
click at [713, 530] on div "+ Add New Item" at bounding box center [799, 526] width 1473 height 30
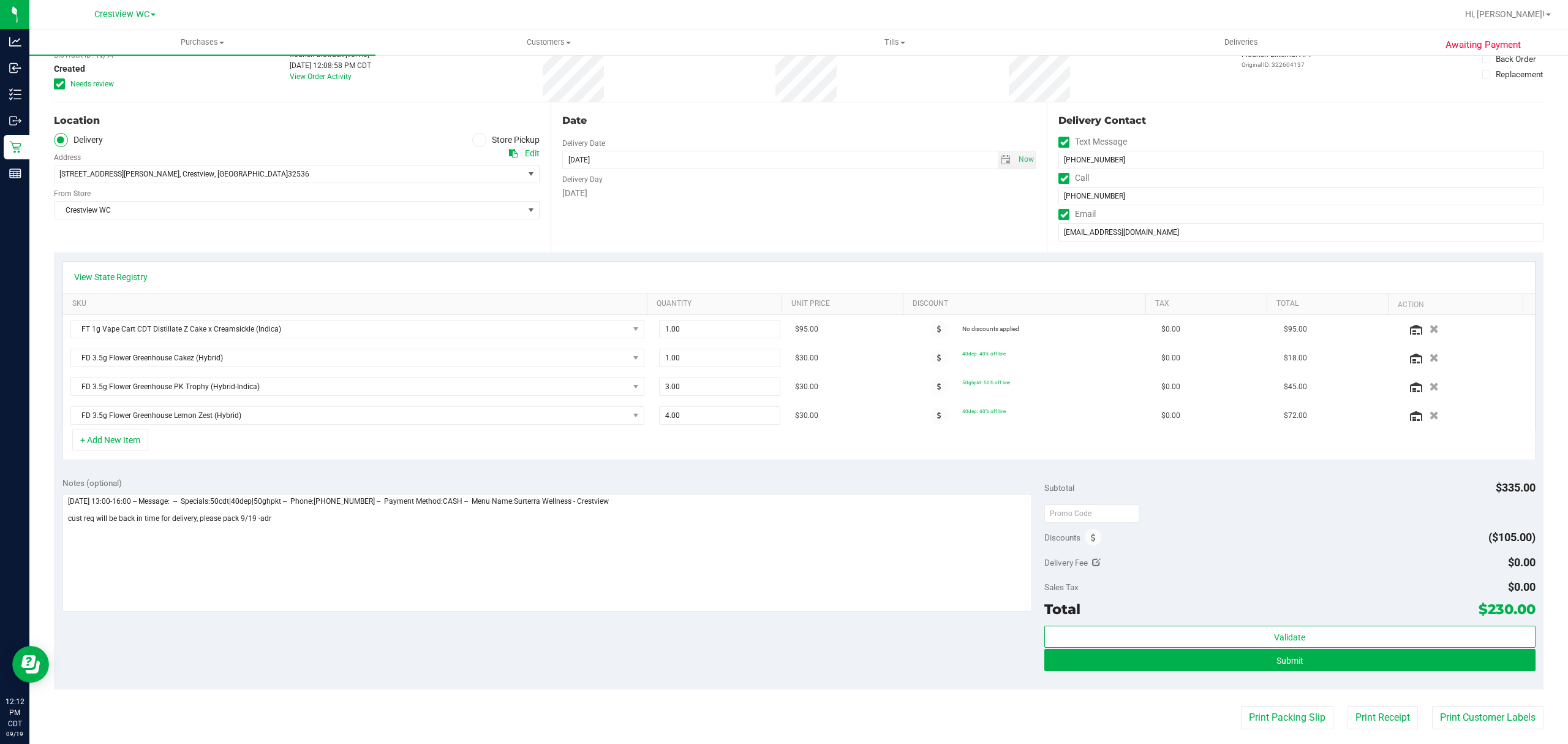
scroll to position [163, 0]
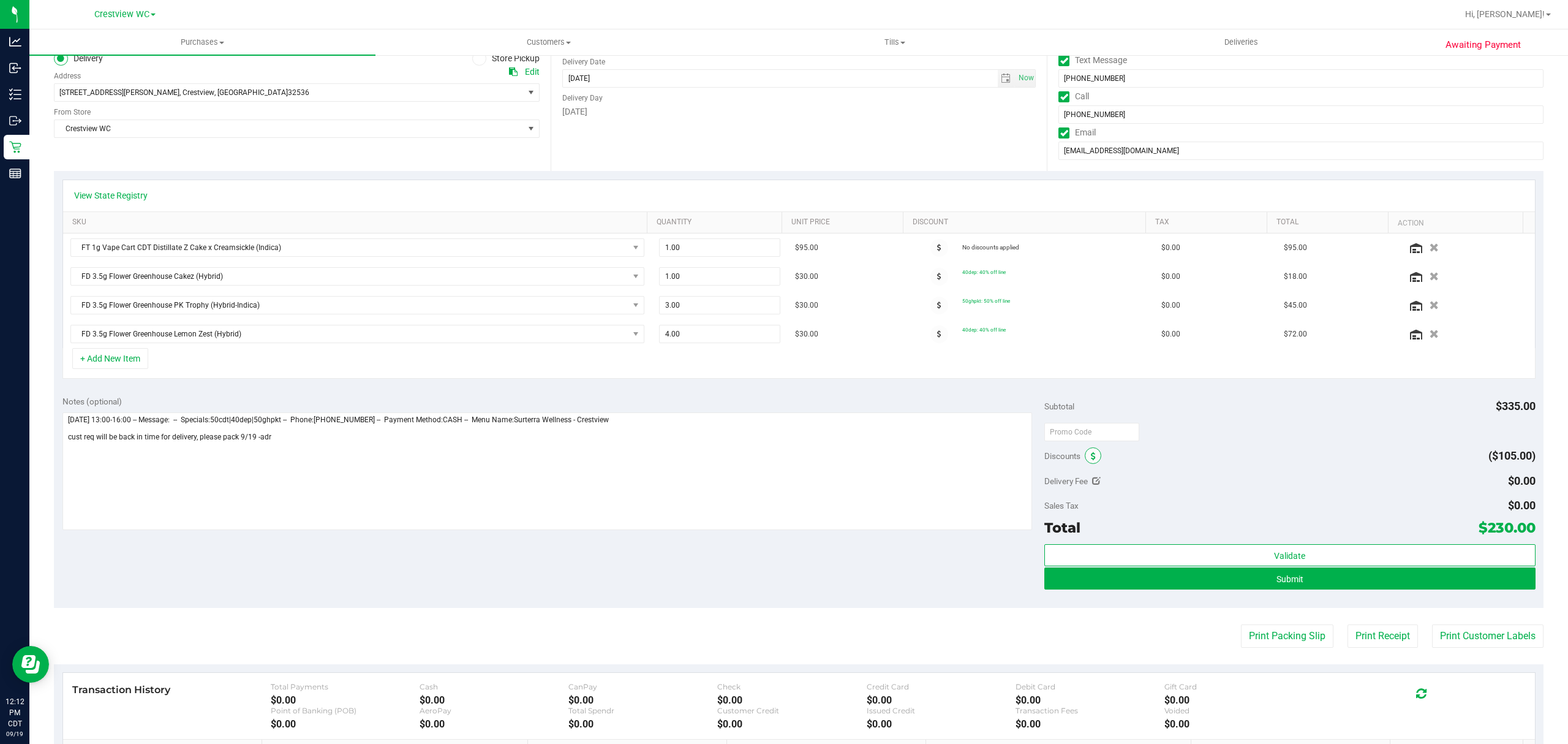
click at [1088, 457] on span at bounding box center [1093, 455] width 16 height 16
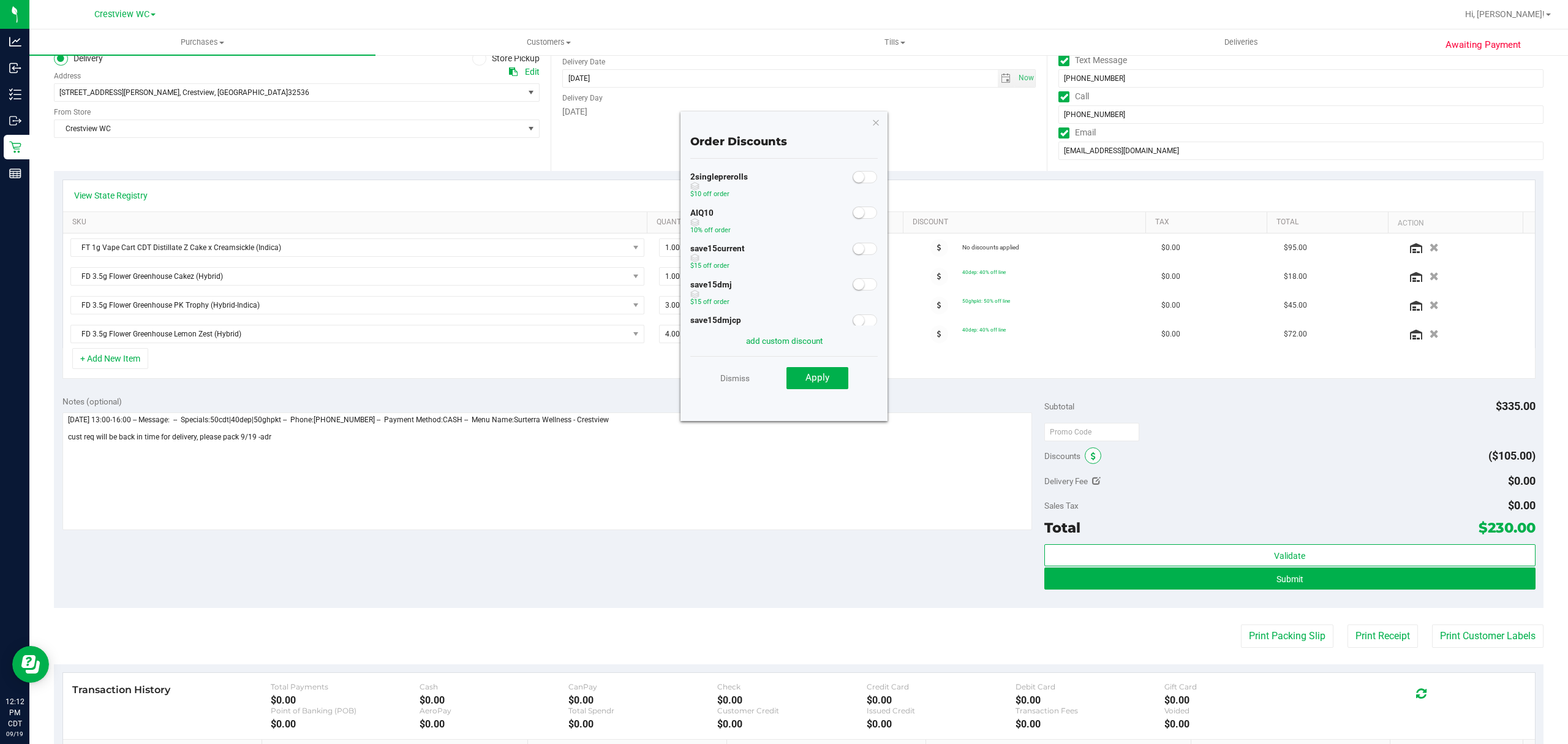
click at [1088, 457] on span at bounding box center [1093, 455] width 16 height 16
click at [647, 386] on div "View State Registry SKU Quantity Unit Price Discount Tax Total Action FT 1g Vap…" at bounding box center [798, 279] width 1490 height 216
click at [873, 121] on icon "button" at bounding box center [876, 121] width 9 height 15
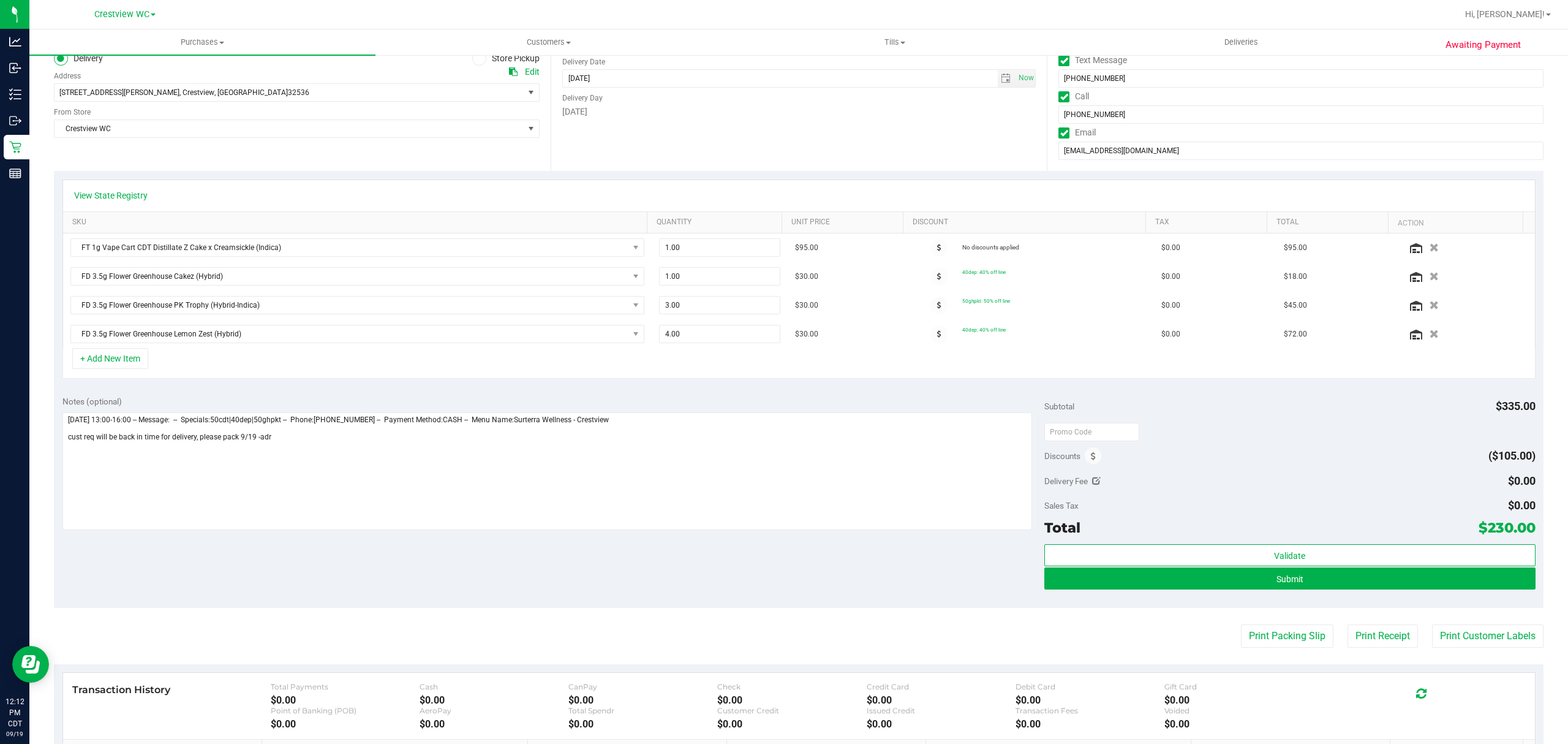
click at [1103, 452] on div "Discounts ($105.00)" at bounding box center [1289, 456] width 491 height 22
click at [1091, 458] on icon at bounding box center [1093, 456] width 5 height 9
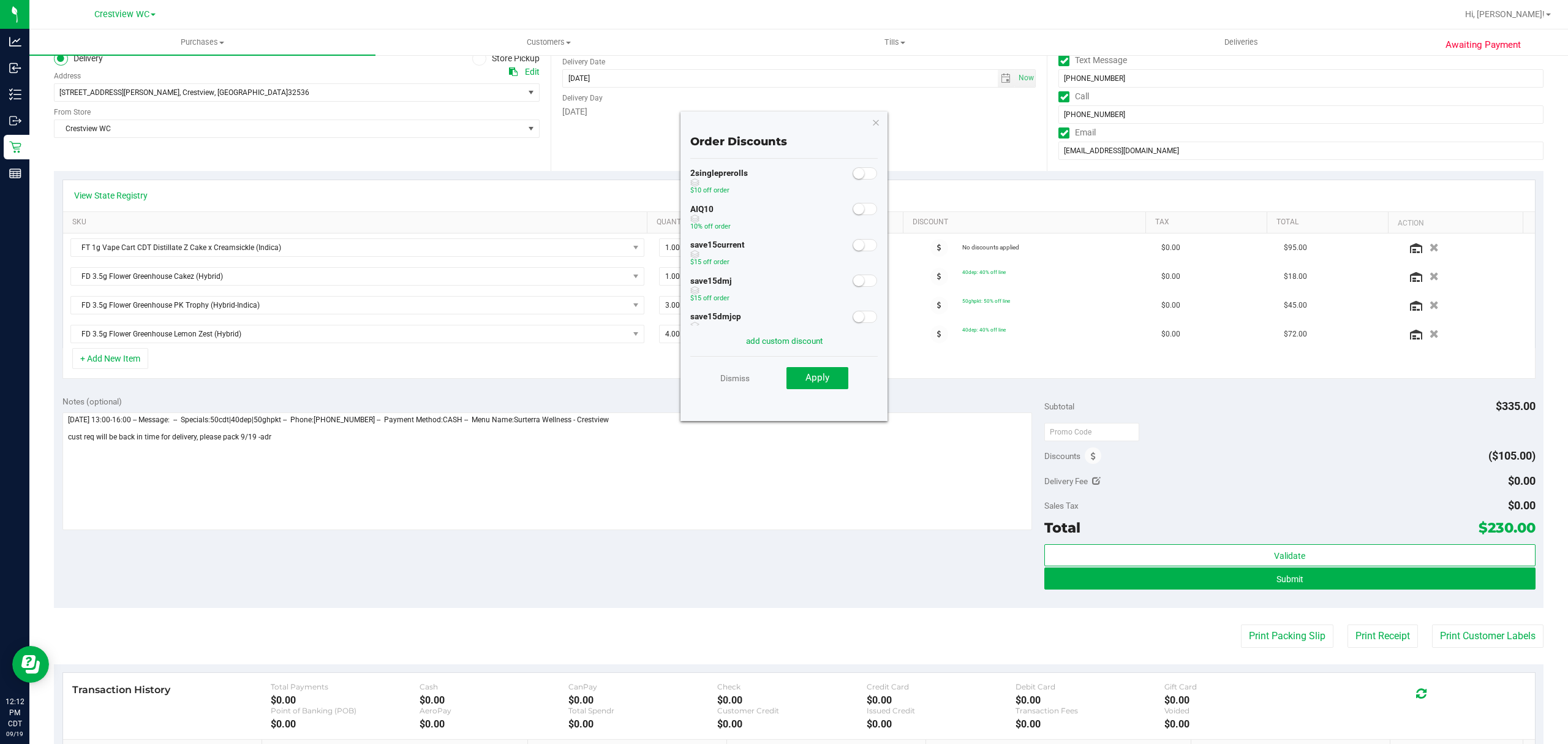
scroll to position [0, 0]
click at [872, 118] on icon "button" at bounding box center [876, 121] width 9 height 15
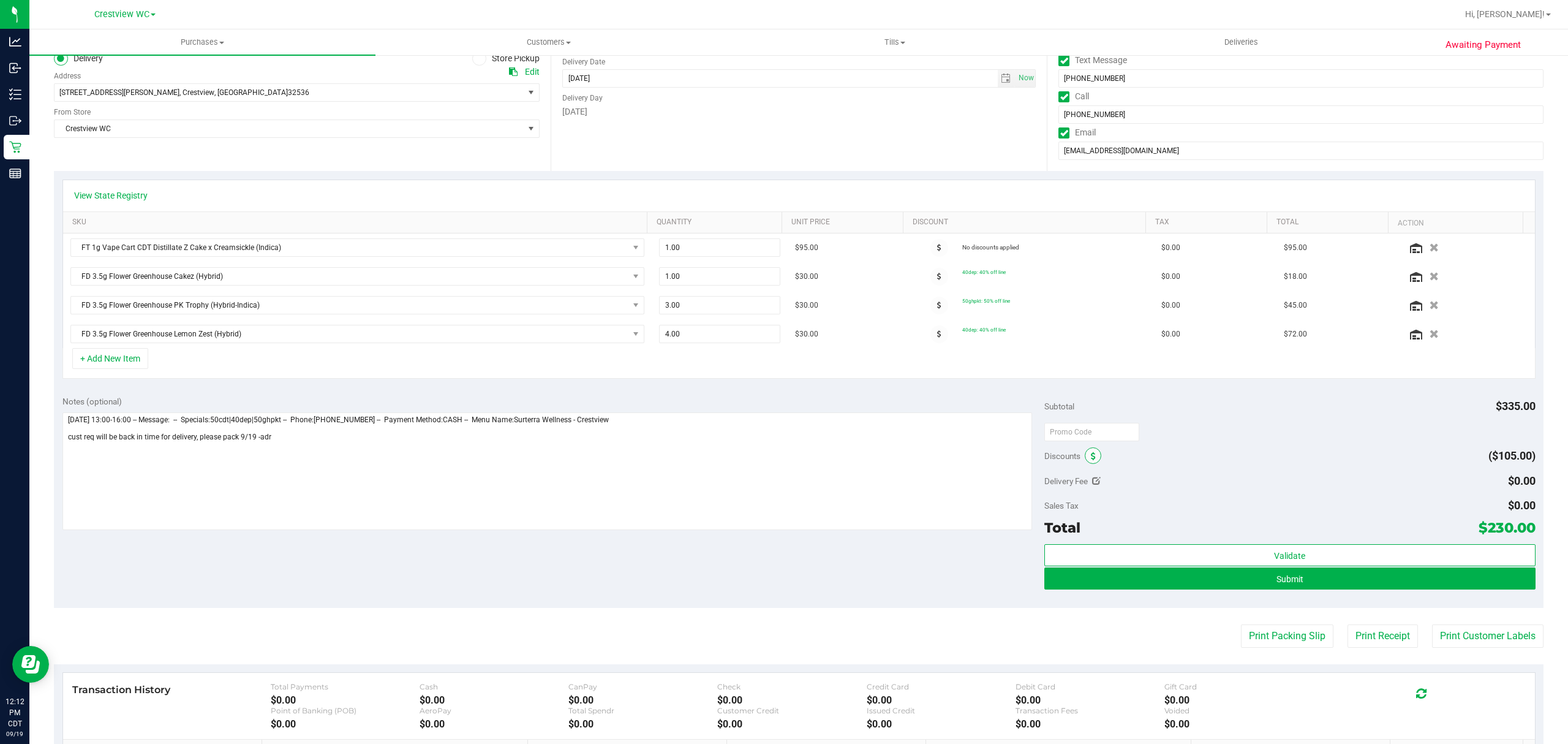
click at [1091, 459] on icon at bounding box center [1093, 456] width 5 height 9
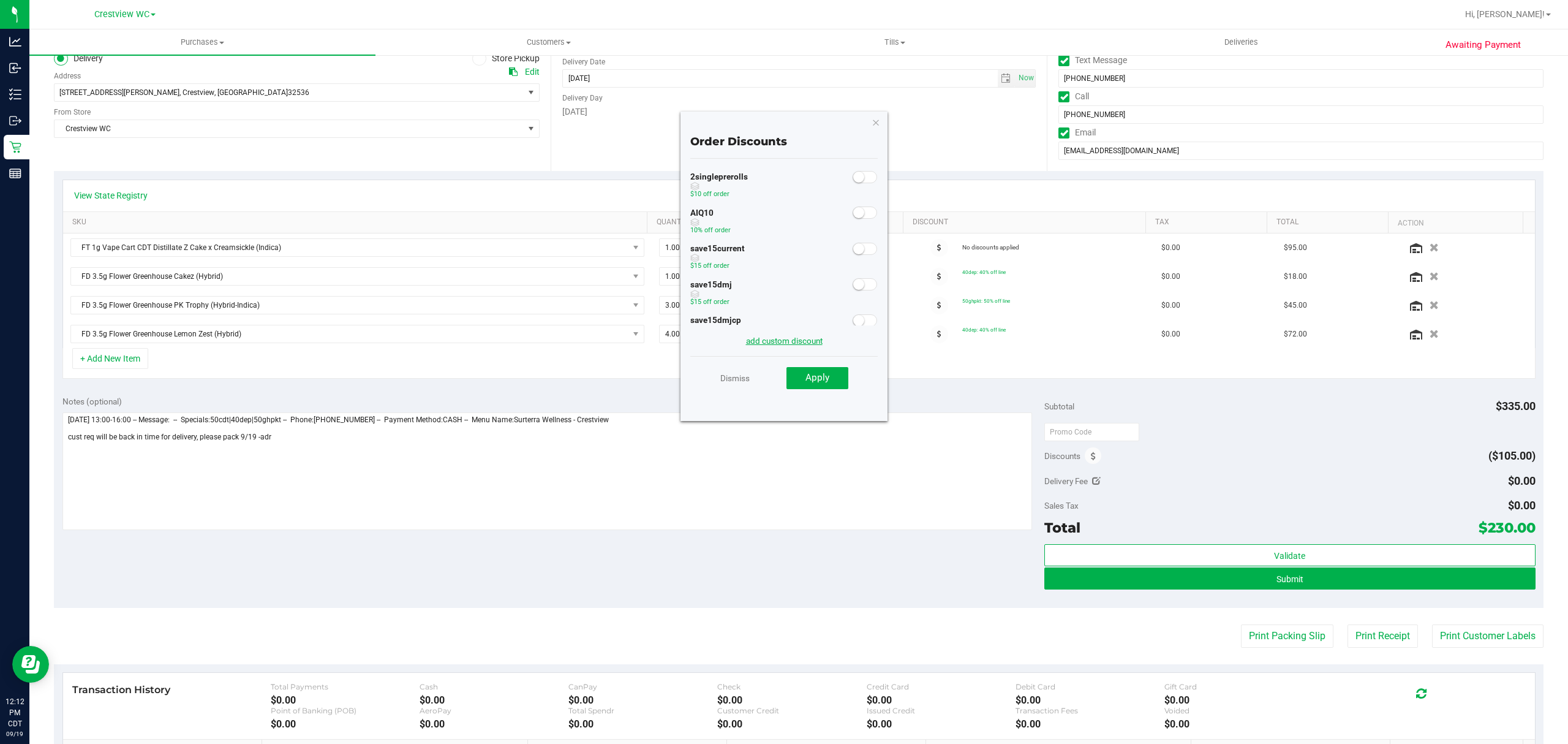
click at [804, 337] on link "add custom discount" at bounding box center [784, 341] width 76 height 10
click at [750, 224] on input "text" at bounding box center [737, 228] width 94 height 18
type input "22.00"
click at [817, 276] on span "Select reason" at bounding box center [776, 278] width 171 height 17
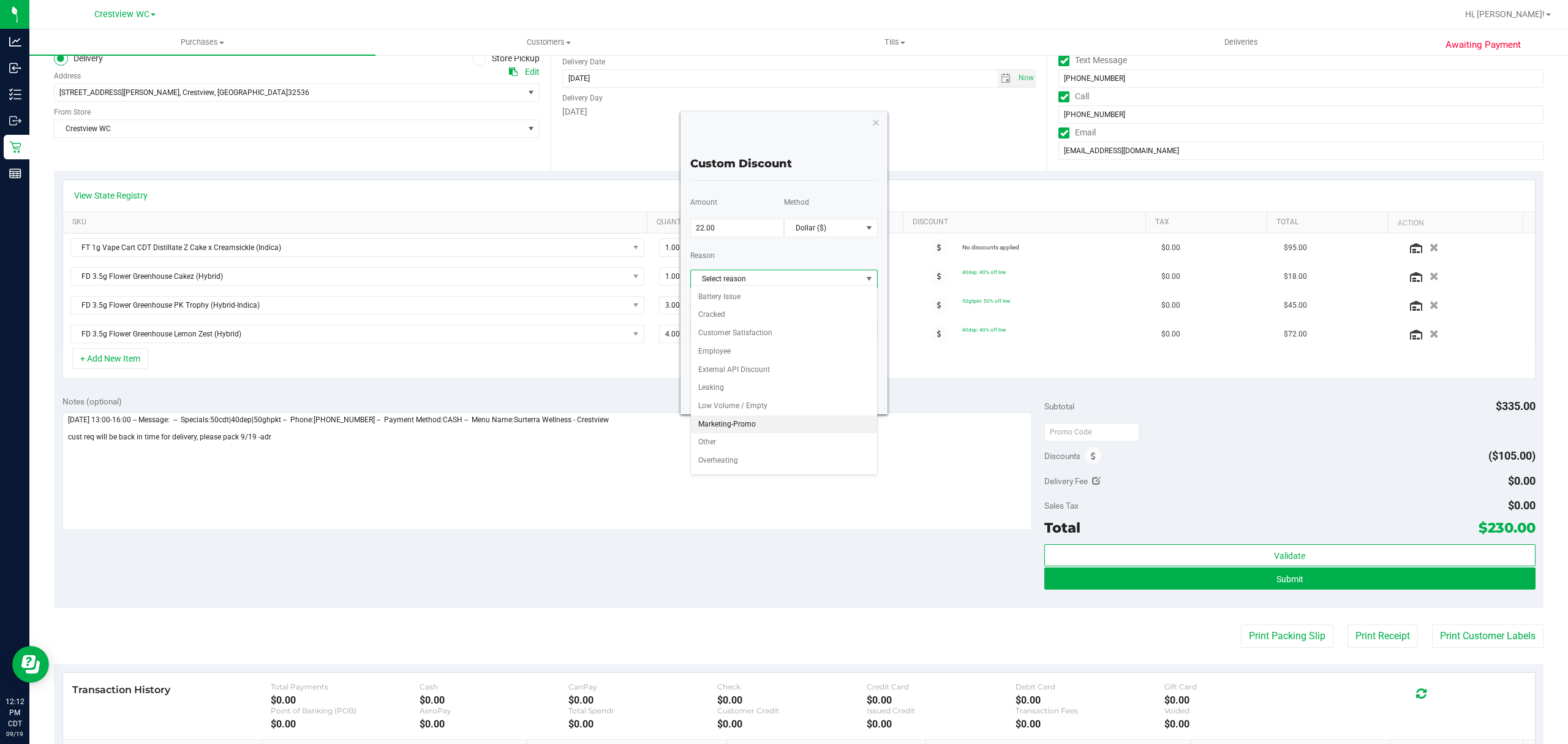
click at [743, 432] on li "Marketing-Promo" at bounding box center [784, 424] width 186 height 18
click at [753, 337] on p at bounding box center [784, 328] width 188 height 22
click at [833, 371] on span "Submit" at bounding box center [819, 370] width 30 height 11
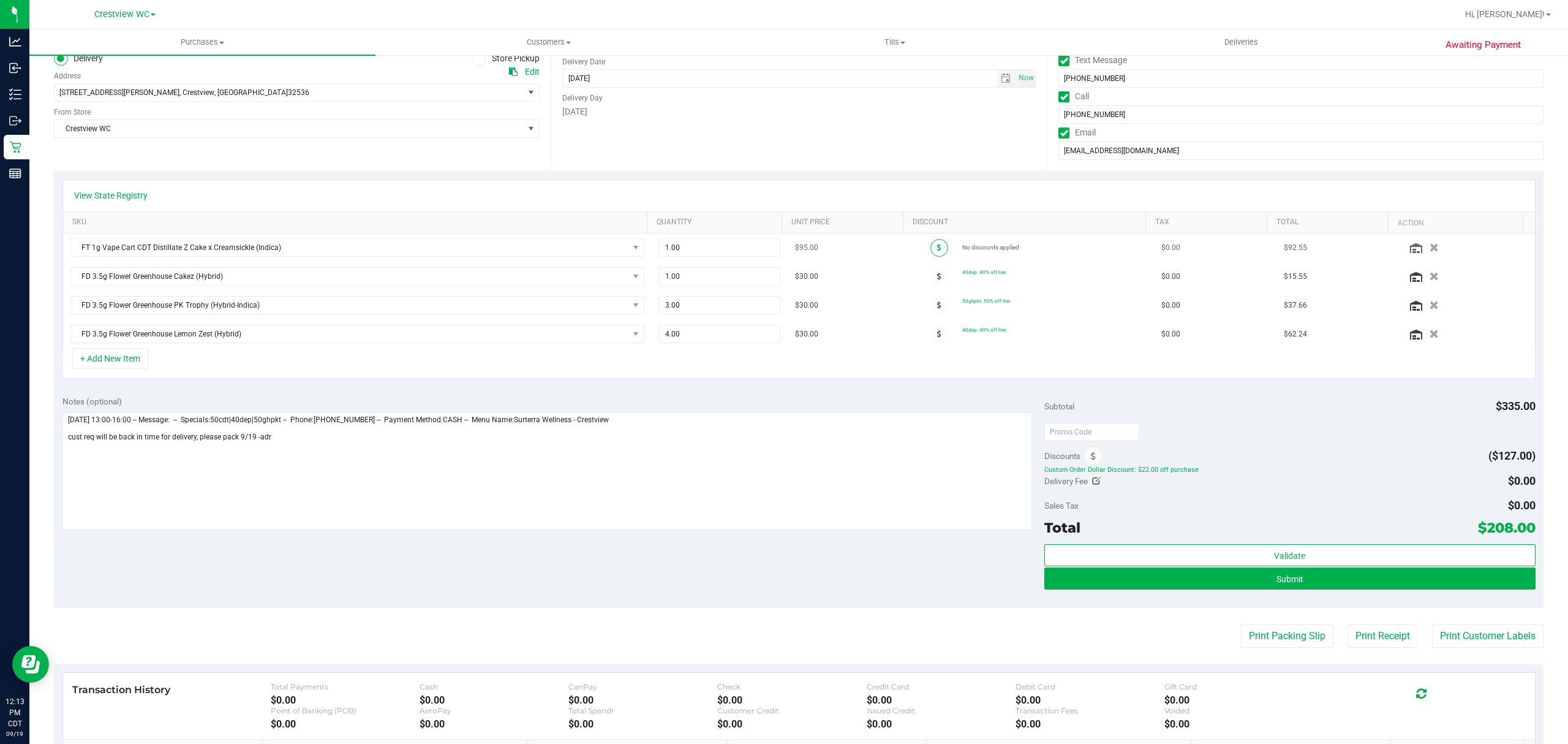
click at [930, 248] on span at bounding box center [939, 248] width 18 height 18
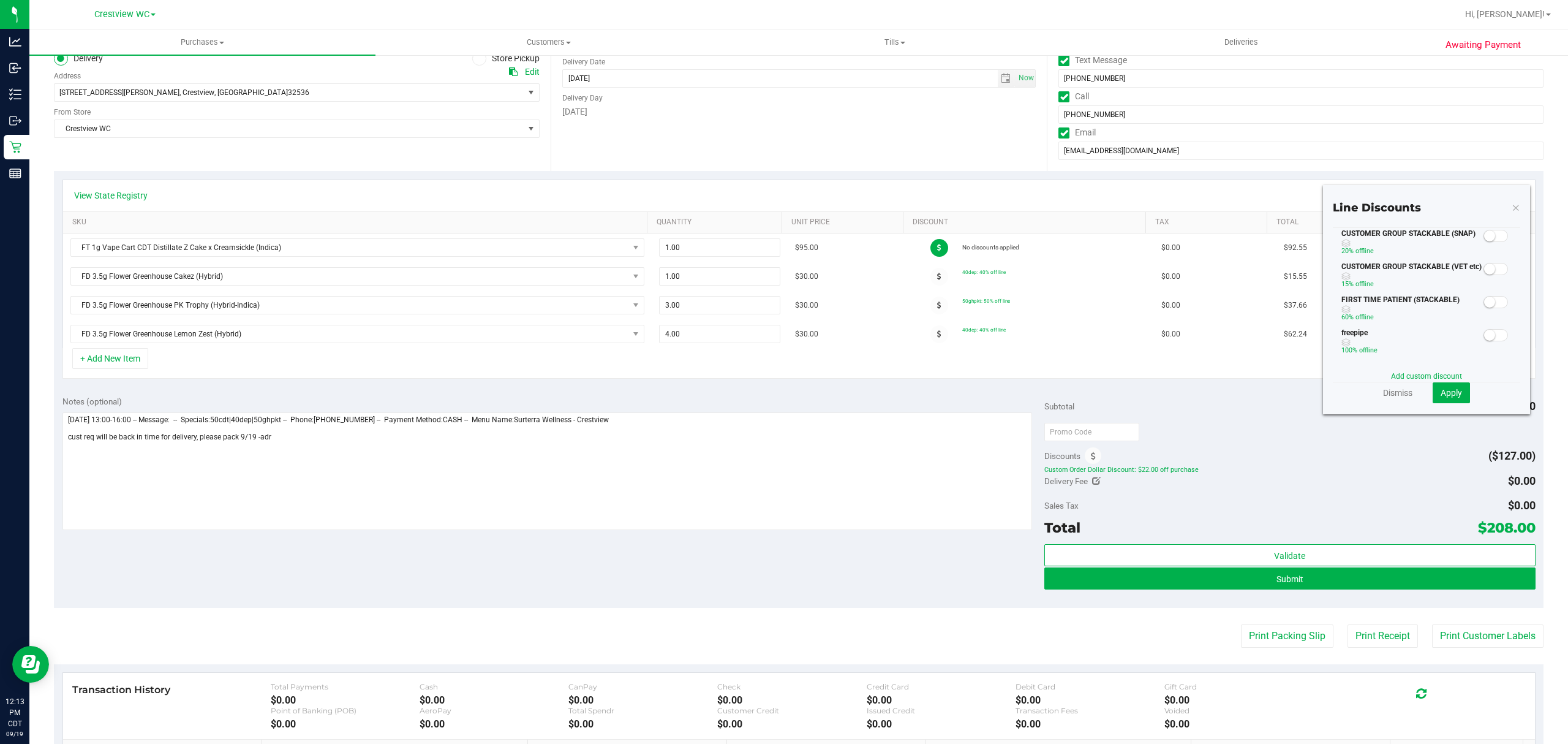
click at [1395, 370] on div "Add custom discount" at bounding box center [1426, 375] width 188 height 11
click at [1395, 374] on link "Add custom discount" at bounding box center [1426, 376] width 71 height 9
click at [1362, 278] on input "text" at bounding box center [1384, 274] width 85 height 18
type input "70.00"
click at [1456, 274] on span "Dollar ($)" at bounding box center [1461, 274] width 68 height 17
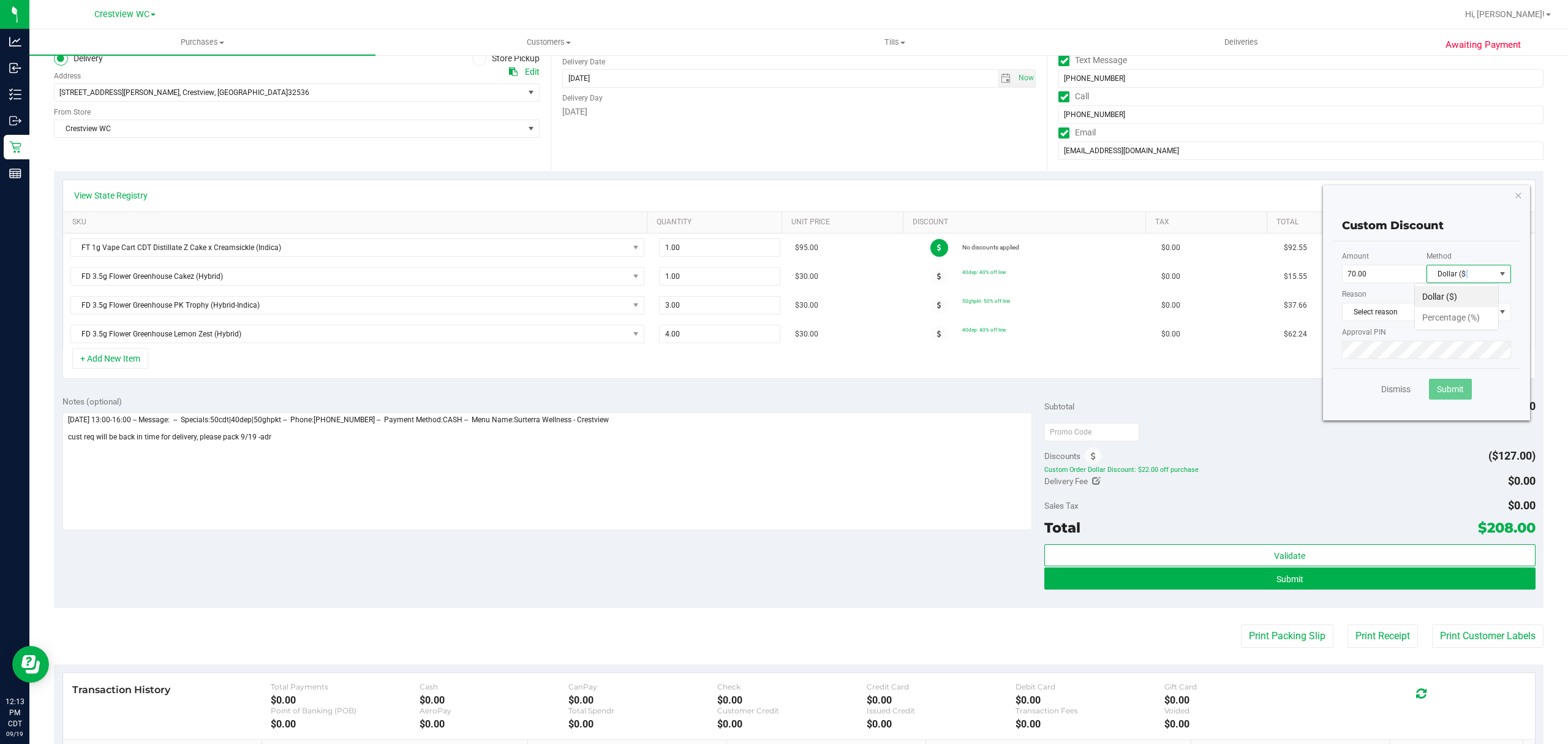
scroll to position [18, 85]
click at [1449, 315] on li "Percentage (%)" at bounding box center [1457, 317] width 83 height 21
click at [1431, 311] on span "Select reason" at bounding box center [1418, 312] width 152 height 17
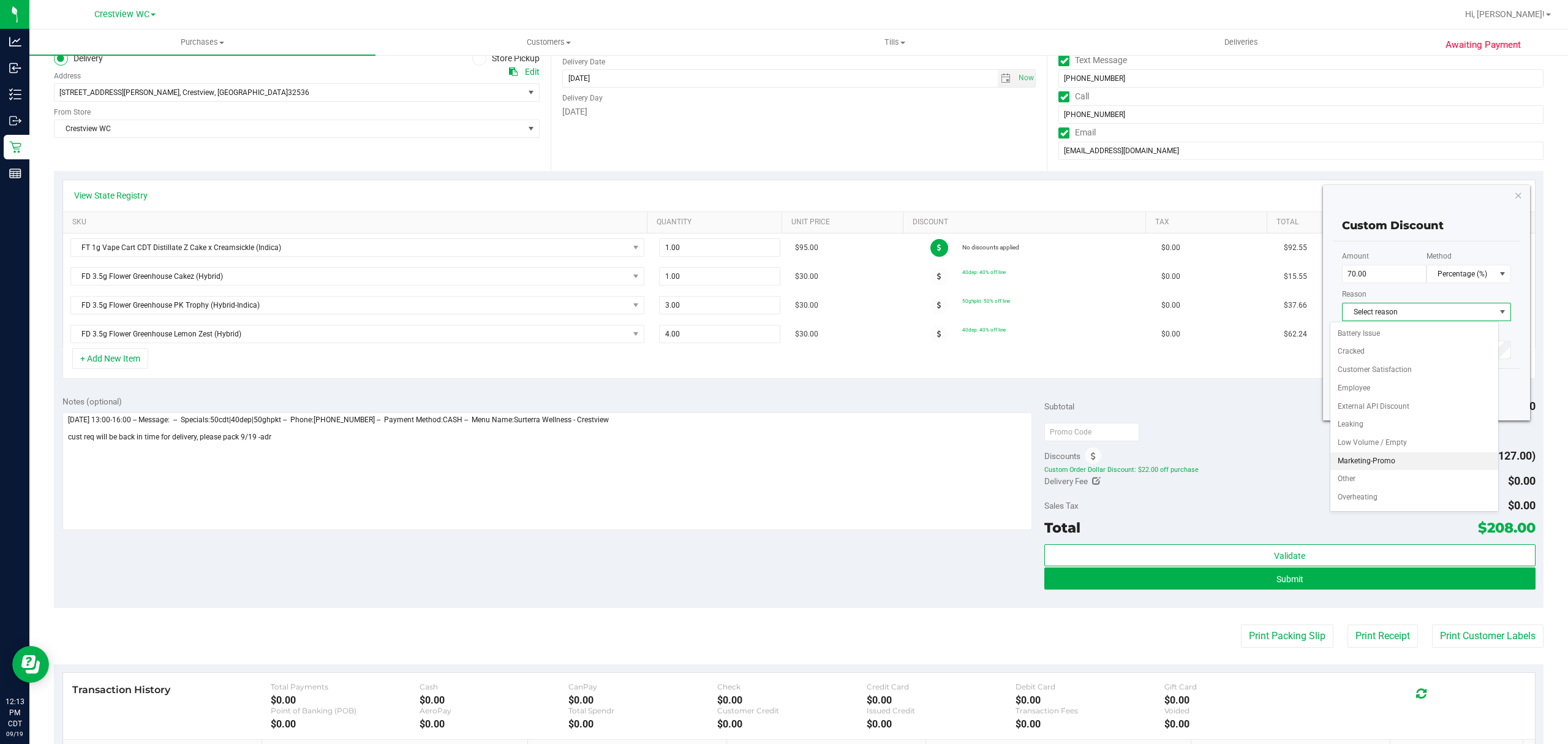
click at [1409, 460] on li "Marketing-Promo" at bounding box center [1414, 461] width 168 height 18
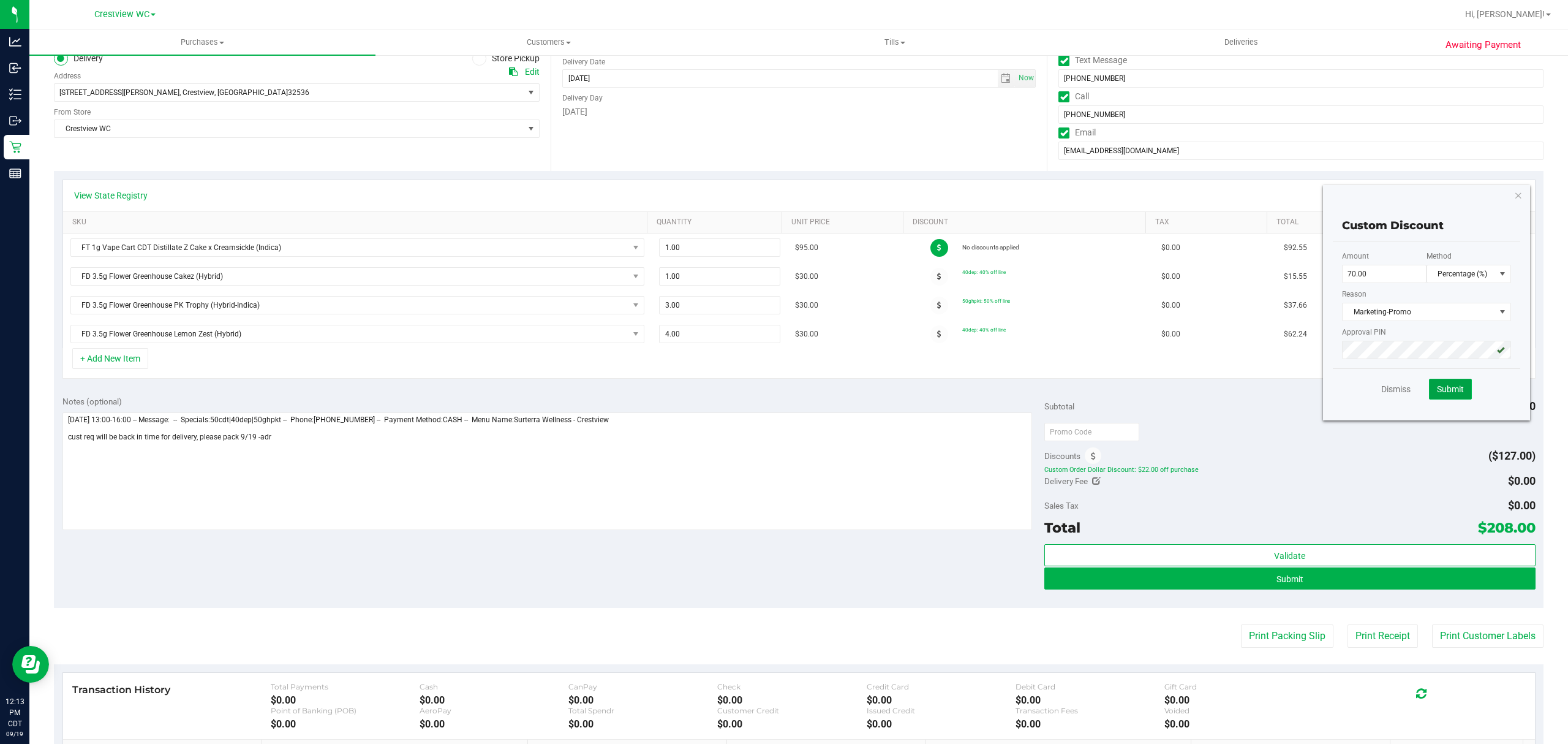
click at [1449, 392] on span "Submit" at bounding box center [1450, 389] width 27 height 10
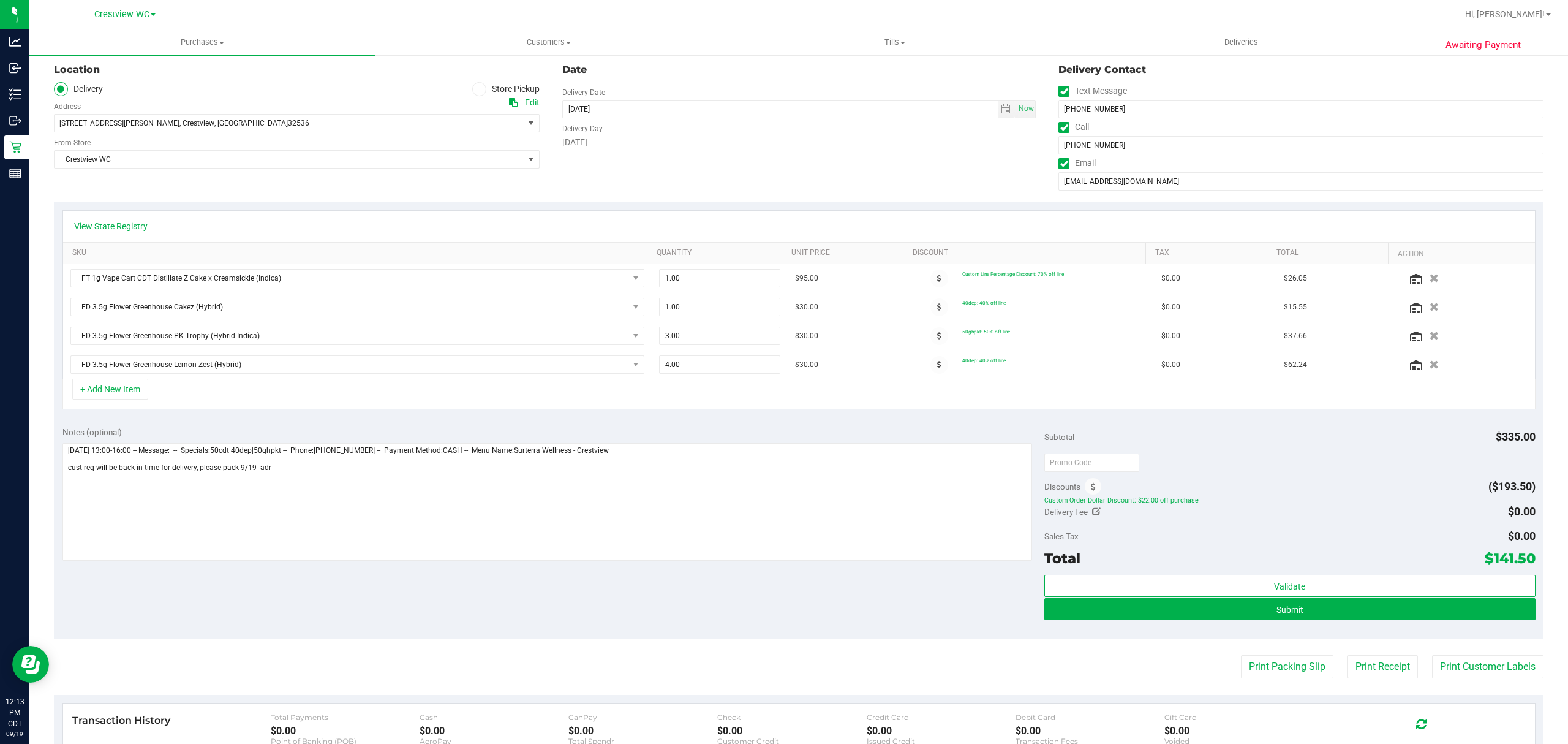
scroll to position [327, 0]
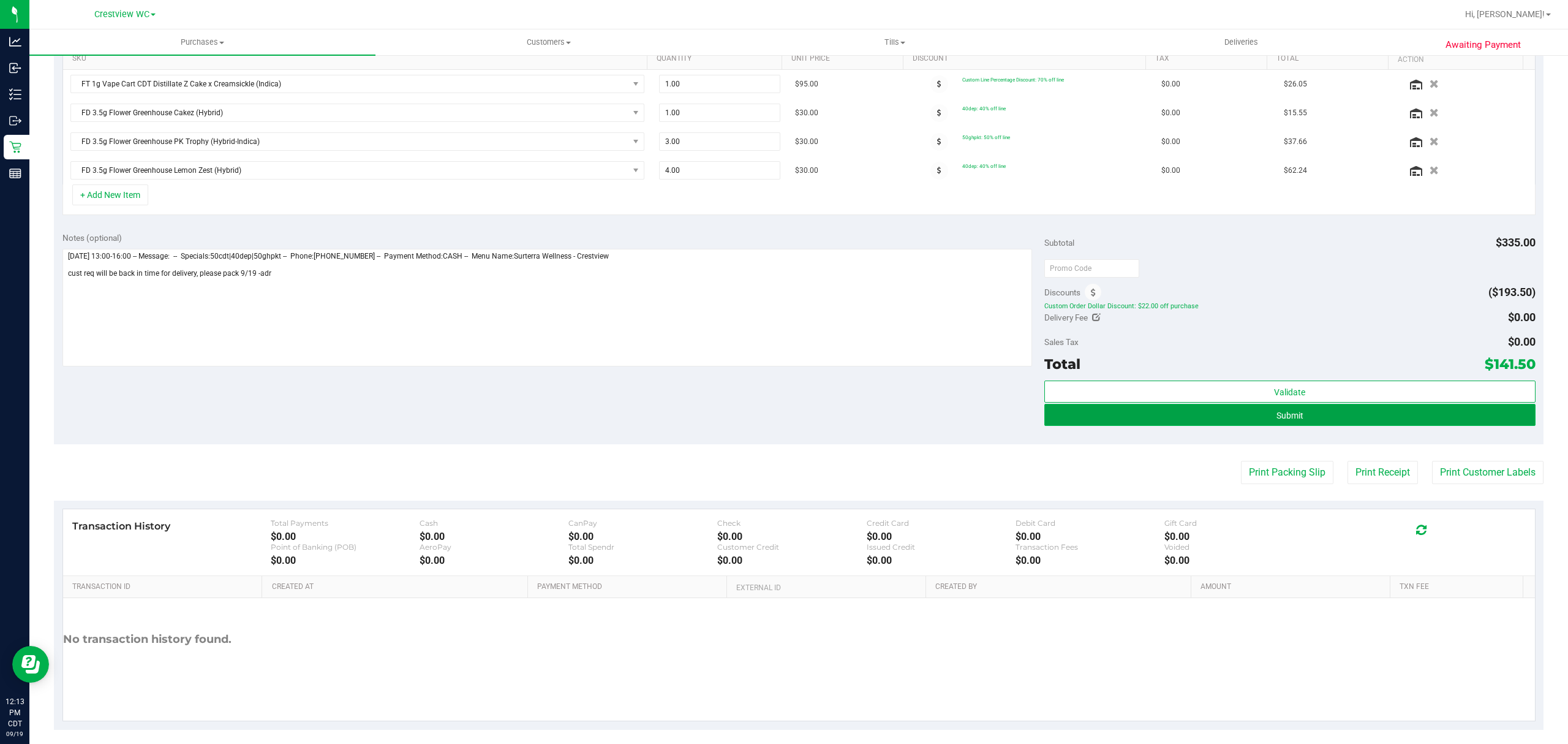
click at [1282, 420] on span "Submit" at bounding box center [1290, 415] width 27 height 10
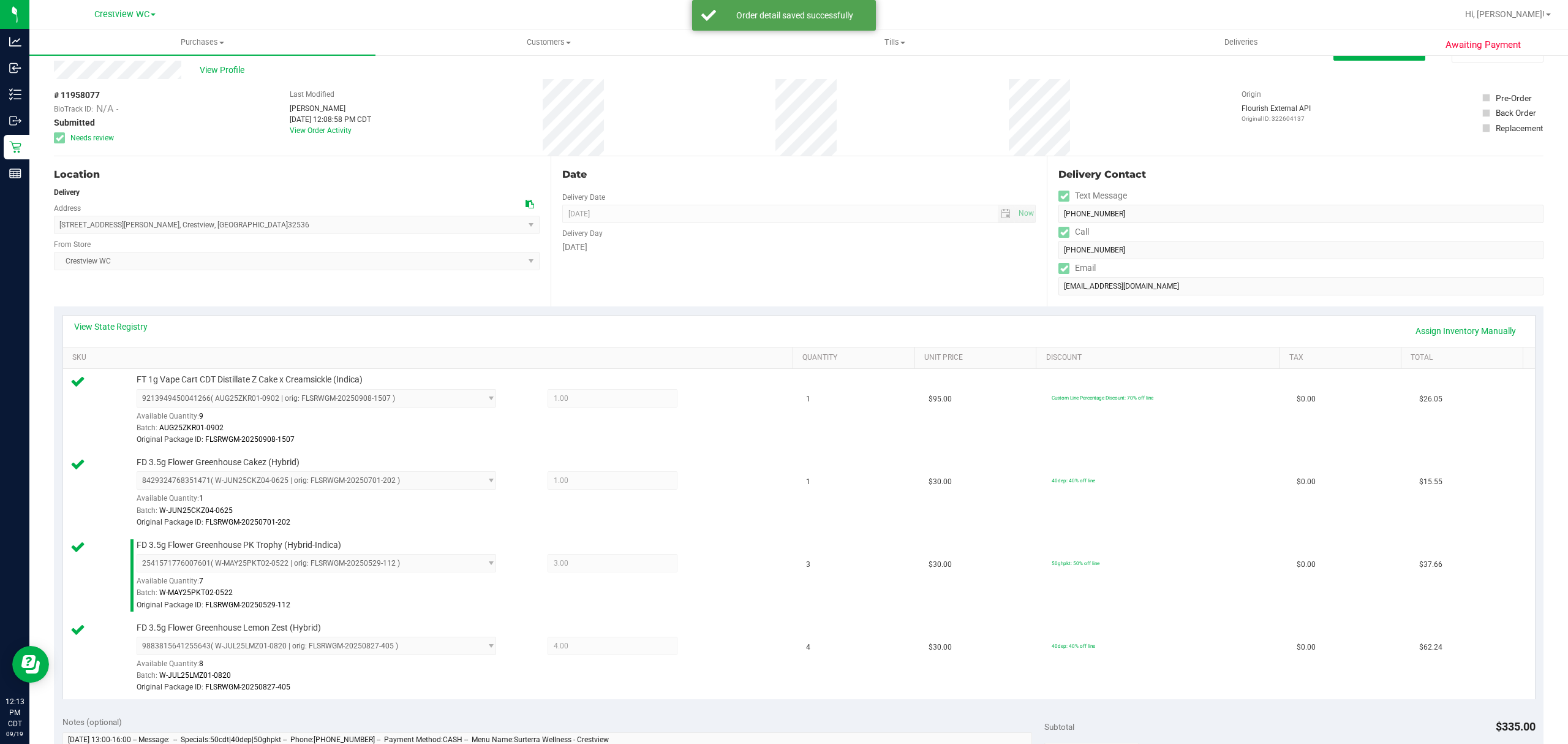
scroll to position [518, 0]
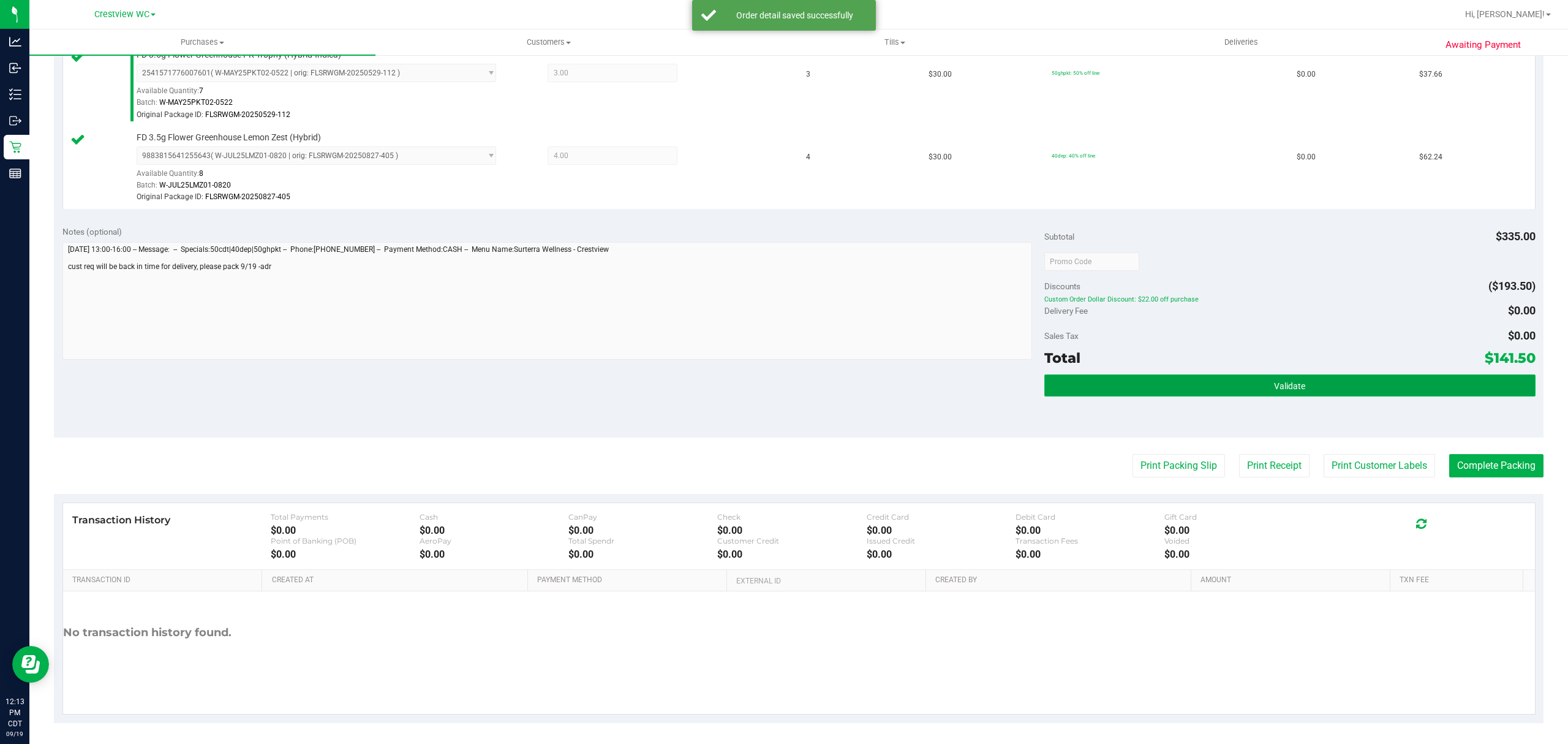
click at [1278, 386] on span "Validate" at bounding box center [1289, 386] width 31 height 10
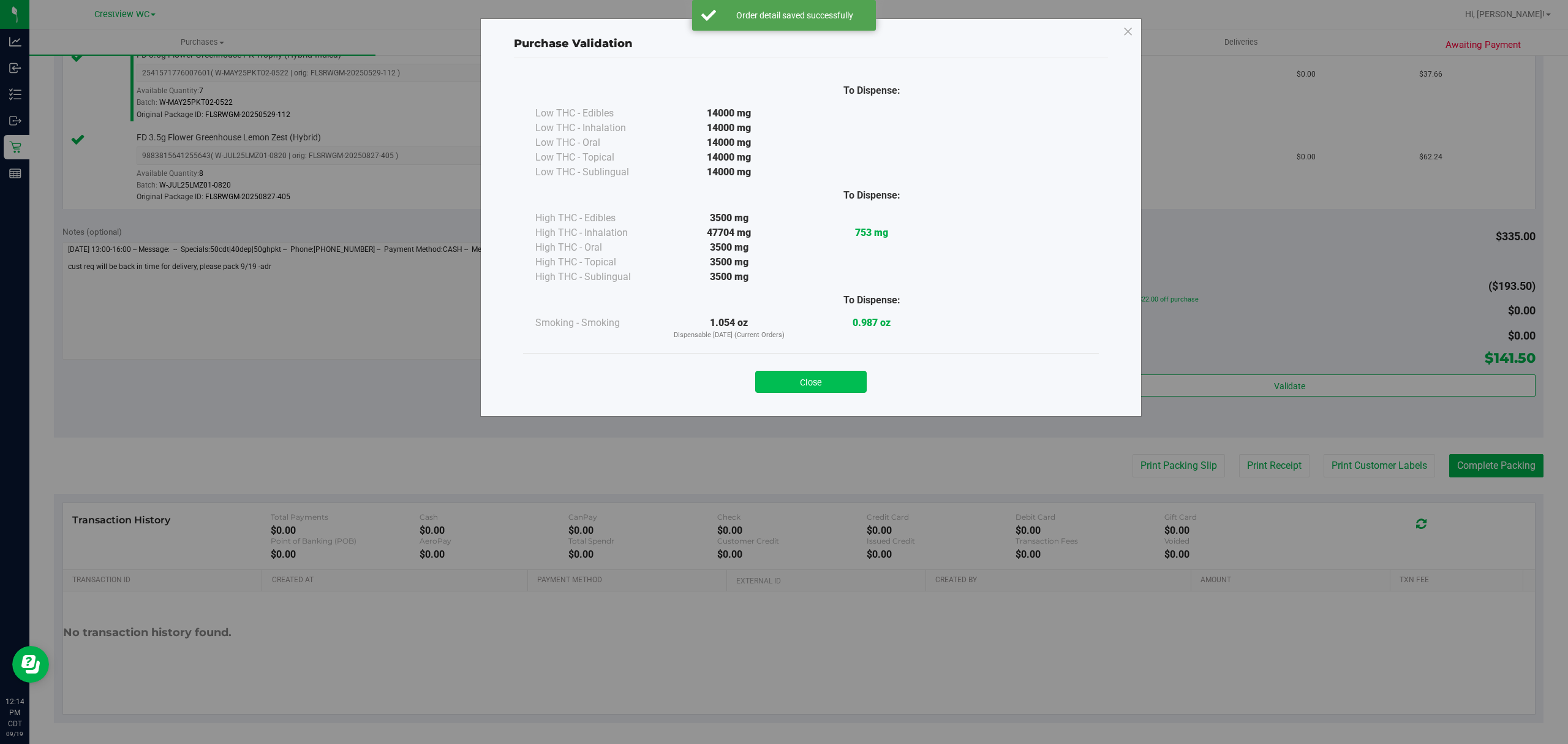
click at [839, 380] on button "Close" at bounding box center [811, 381] width 111 height 22
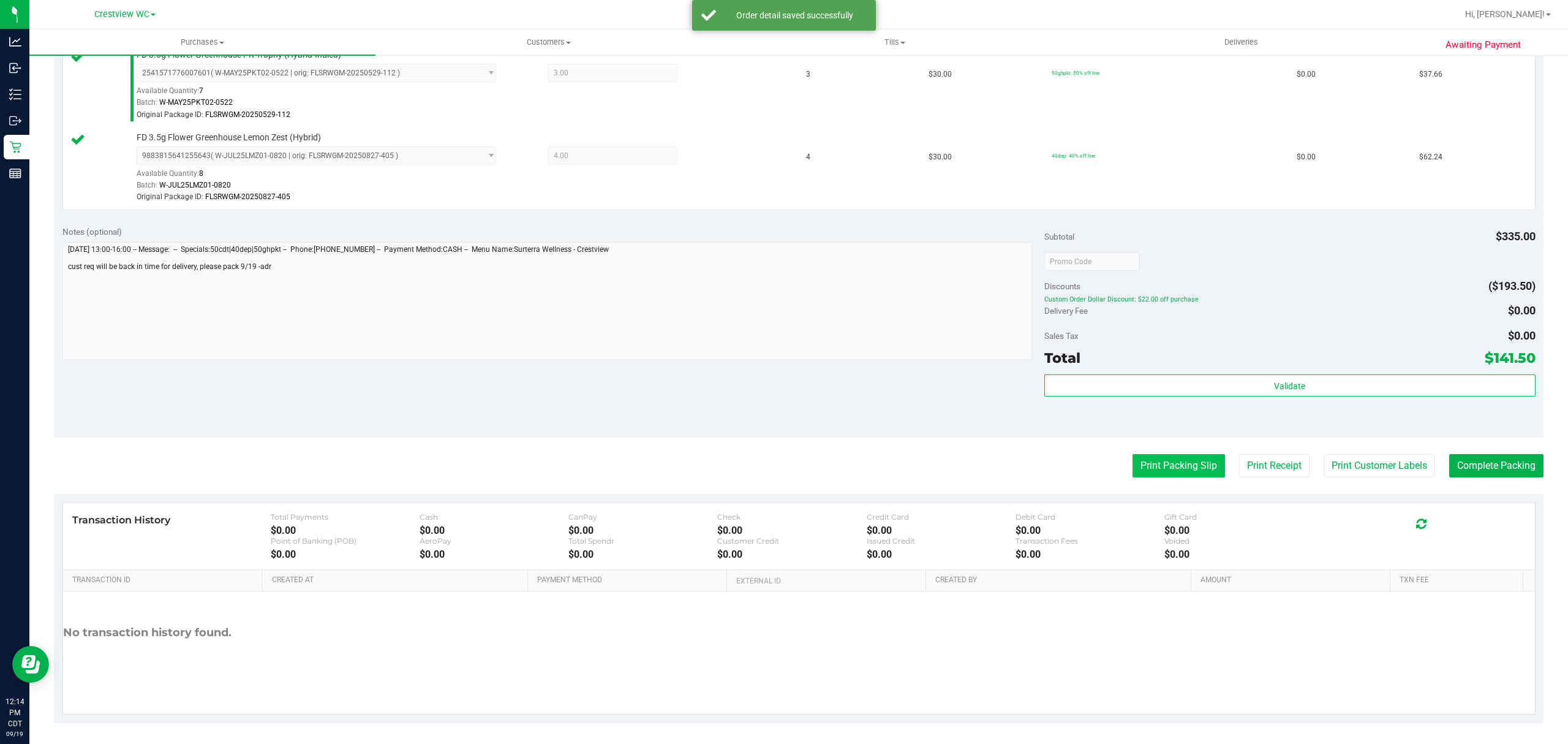
click at [1154, 467] on button "Print Packing Slip" at bounding box center [1179, 465] width 92 height 23
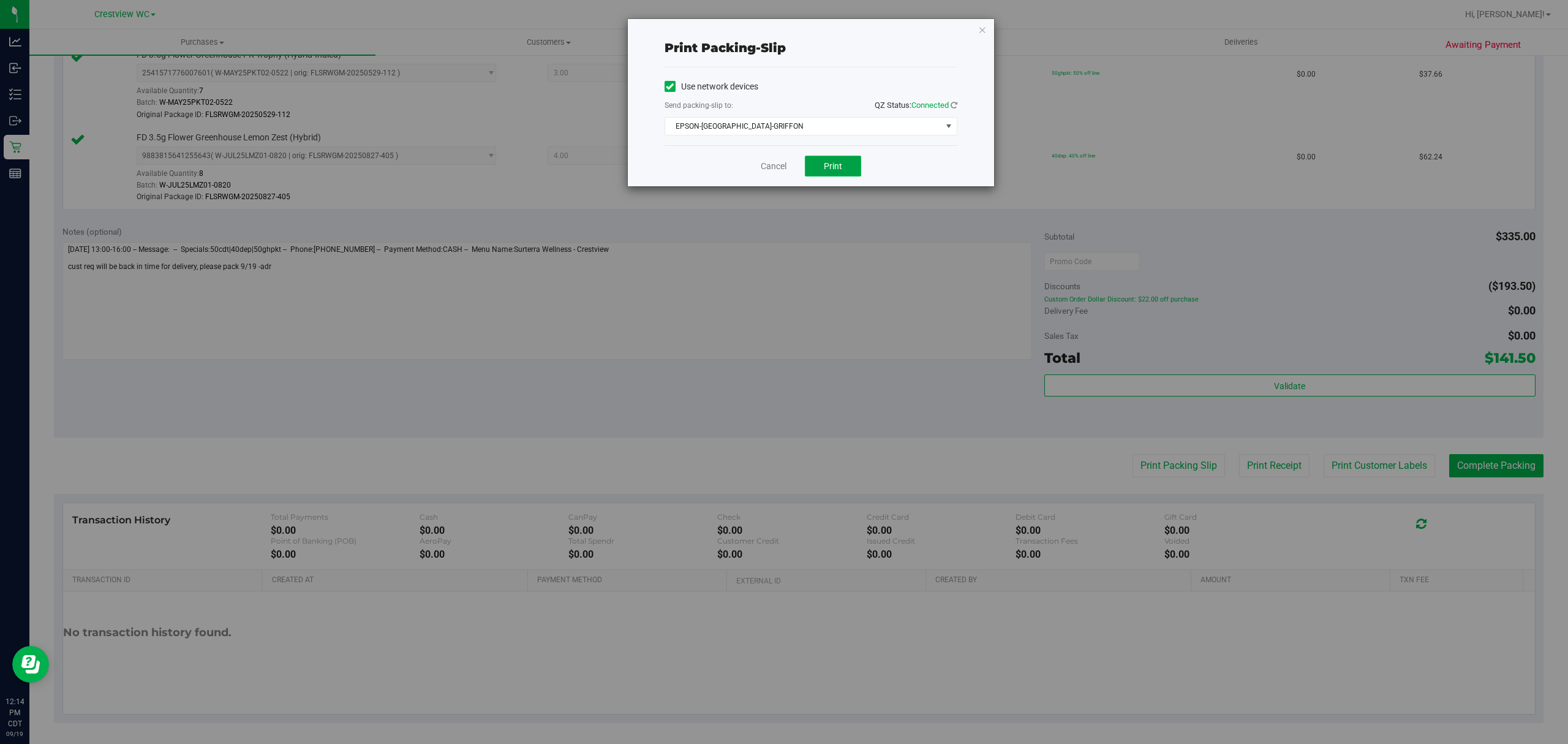
click at [824, 163] on span "Print" at bounding box center [832, 166] width 18 height 10
click at [825, 168] on span "Print" at bounding box center [832, 166] width 18 height 10
click at [777, 133] on span "EPSON-[GEOGRAPHIC_DATA]-GRIFFON" at bounding box center [803, 126] width 276 height 17
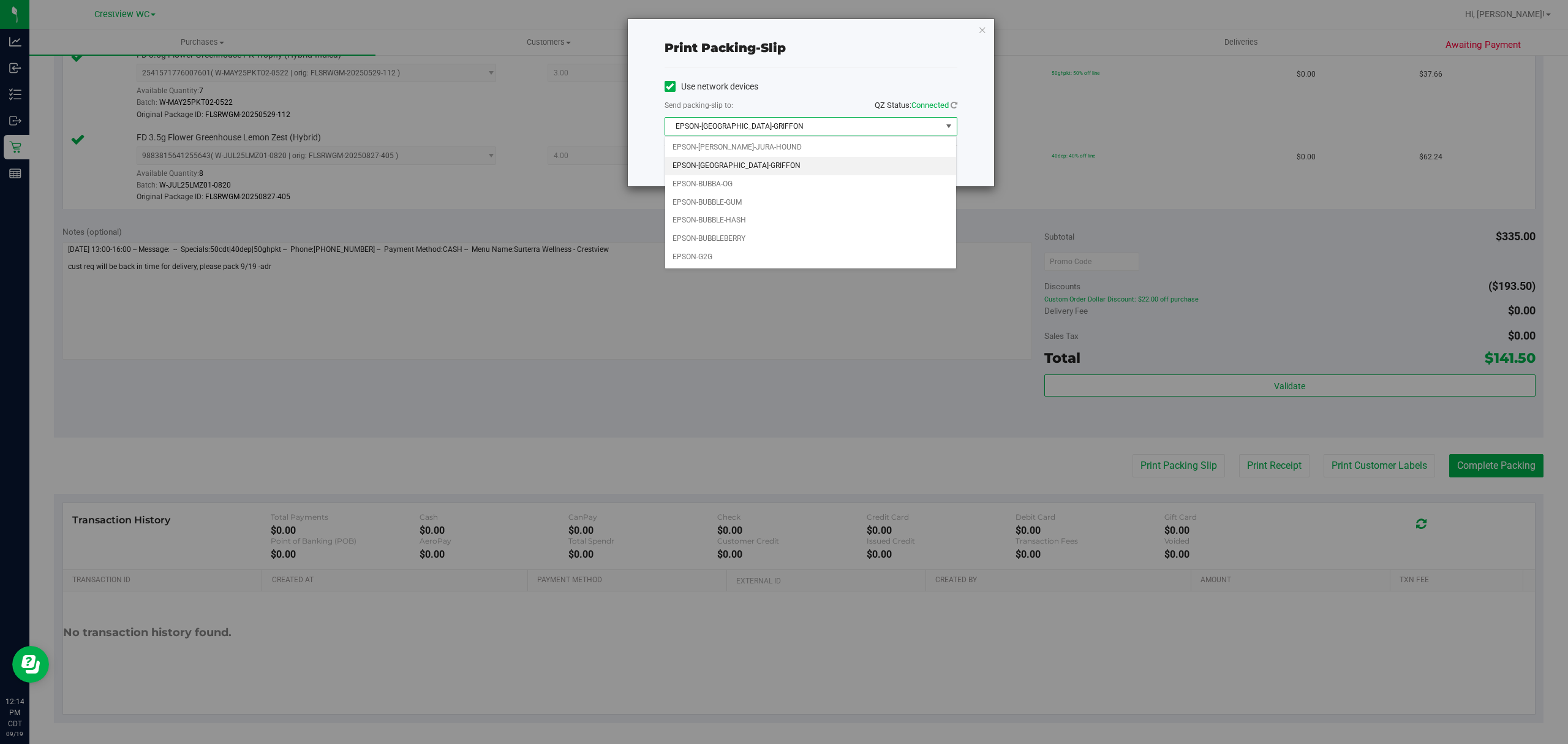
click at [802, 126] on span "EPSON-[GEOGRAPHIC_DATA]-GRIFFON" at bounding box center [803, 126] width 276 height 17
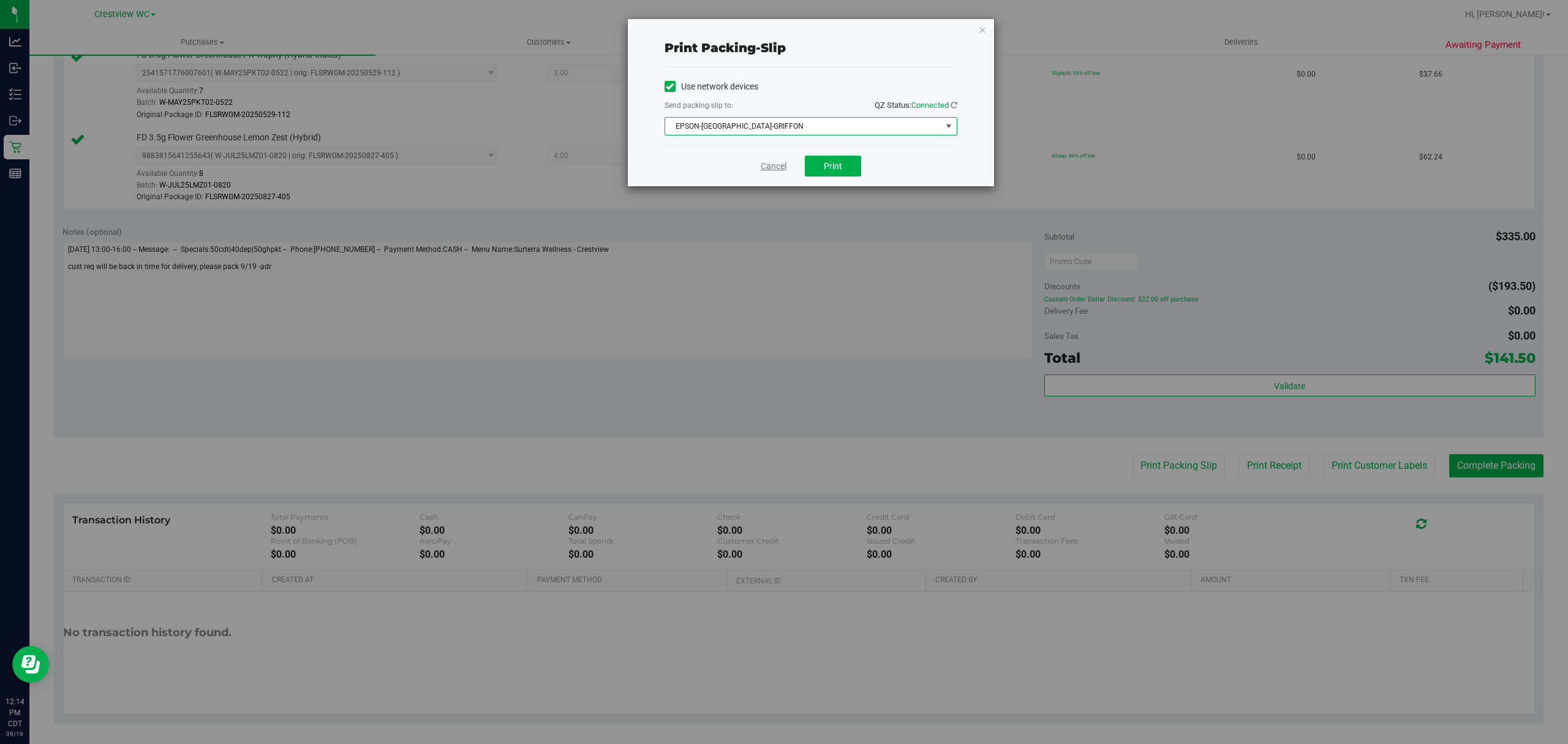
click at [767, 168] on link "Cancel" at bounding box center [774, 166] width 26 height 13
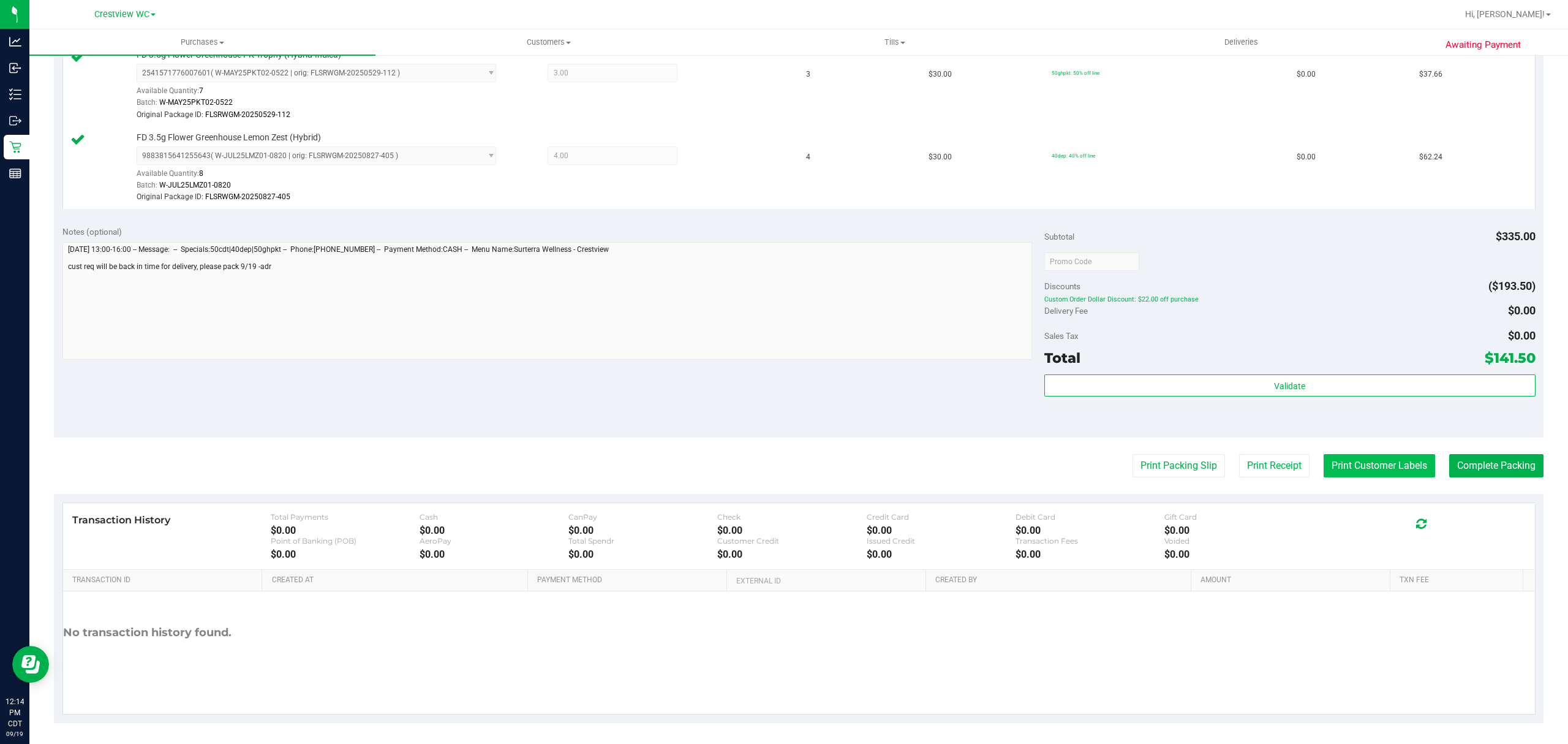
click at [1358, 473] on button "Print Customer Labels" at bounding box center [1379, 465] width 111 height 23
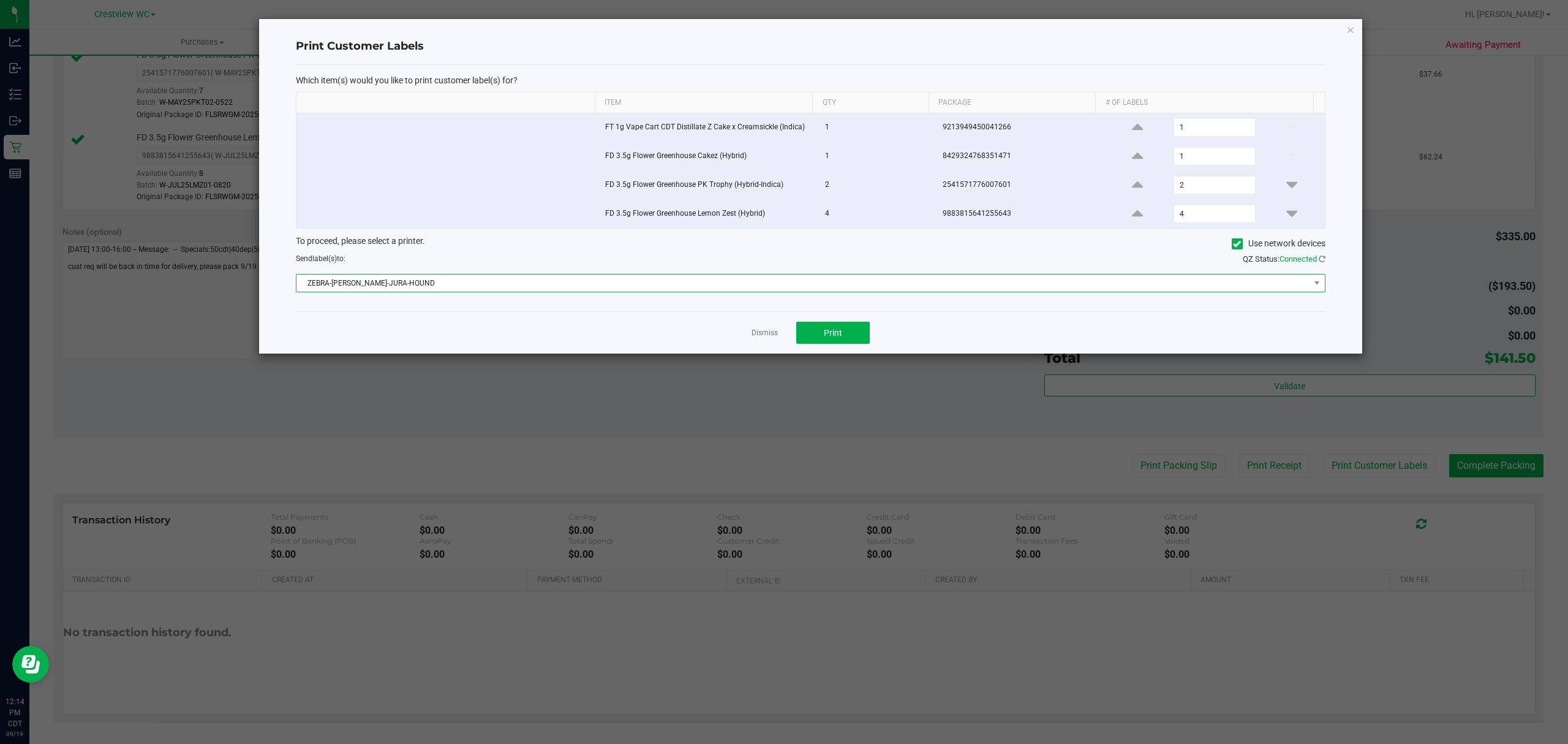
click at [800, 290] on span "ZEBRA-BRUNO-JURA-HOUND" at bounding box center [803, 283] width 1013 height 17
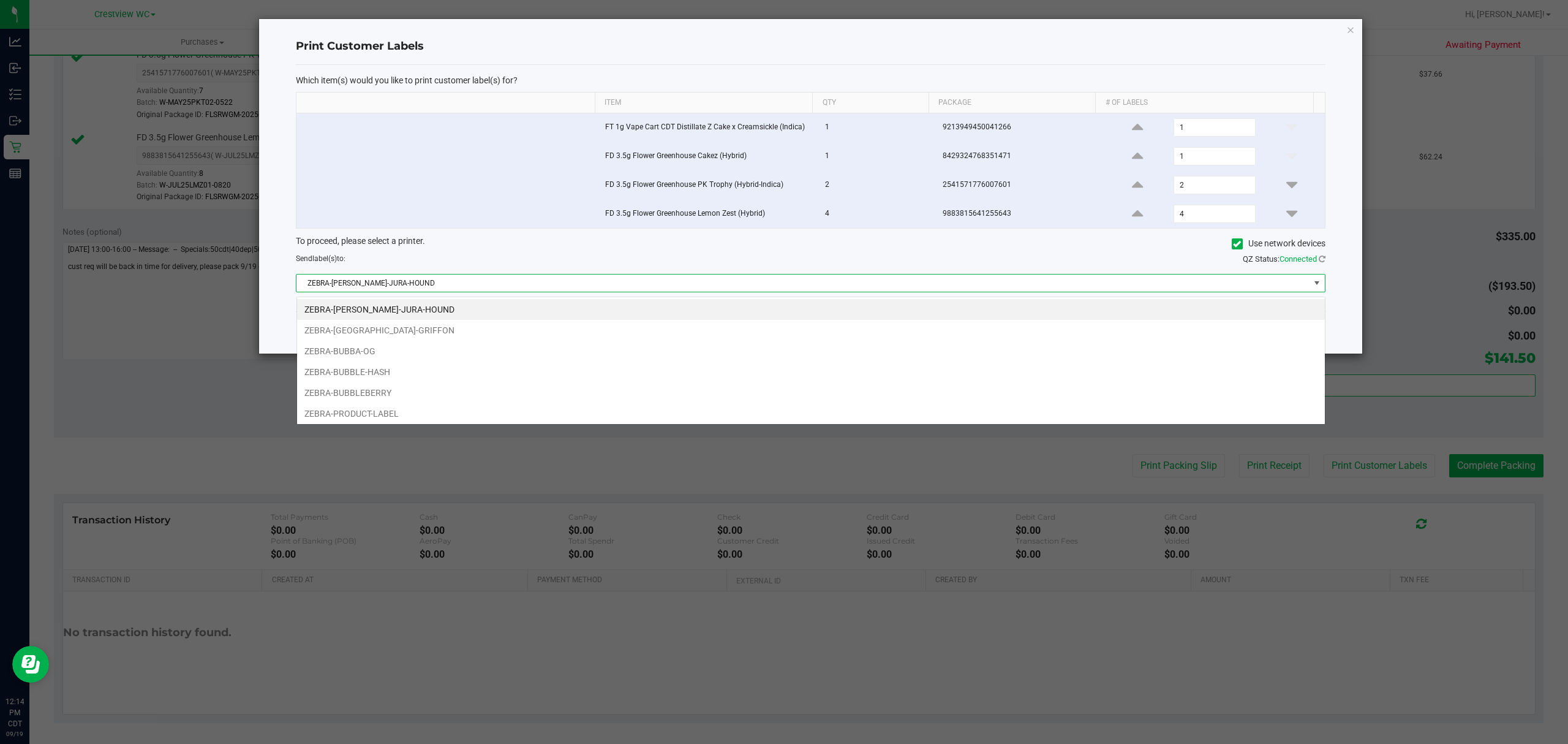
scroll to position [18, 1029]
click at [564, 329] on li "ZEBRA-[GEOGRAPHIC_DATA]-GRIFFON" at bounding box center [811, 330] width 1028 height 21
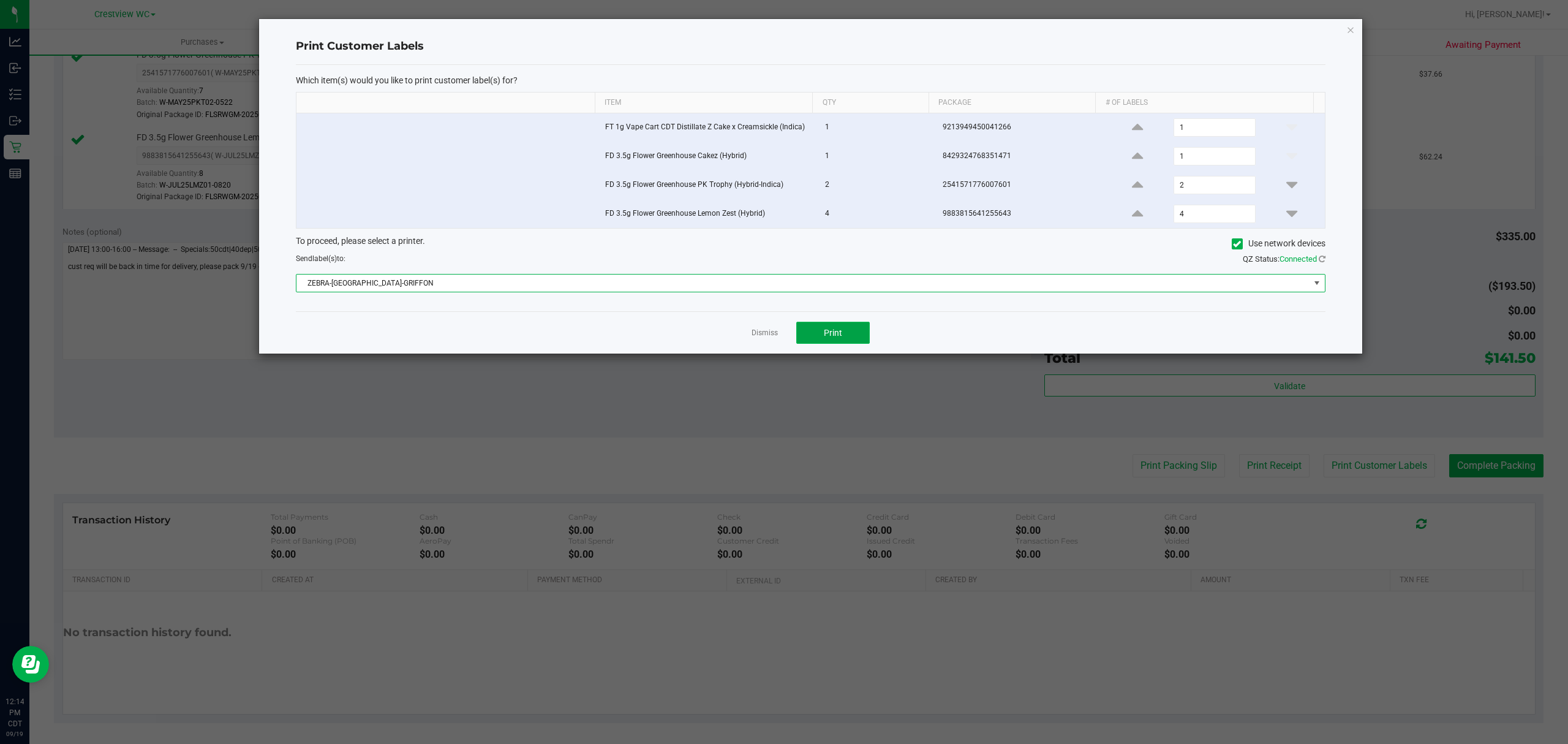
click at [833, 336] on span "Print" at bounding box center [832, 332] width 18 height 10
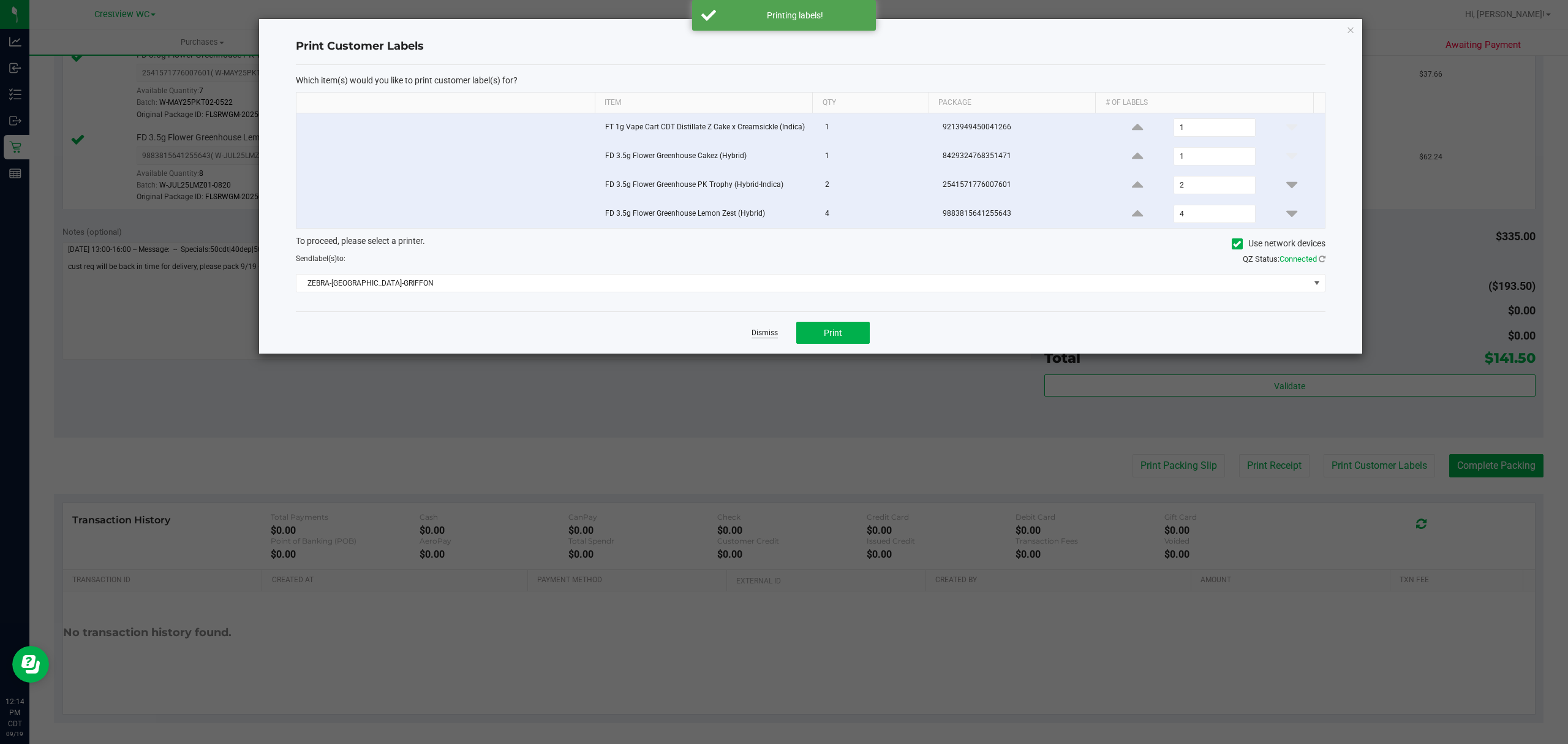
click at [757, 336] on link "Dismiss" at bounding box center [765, 332] width 27 height 10
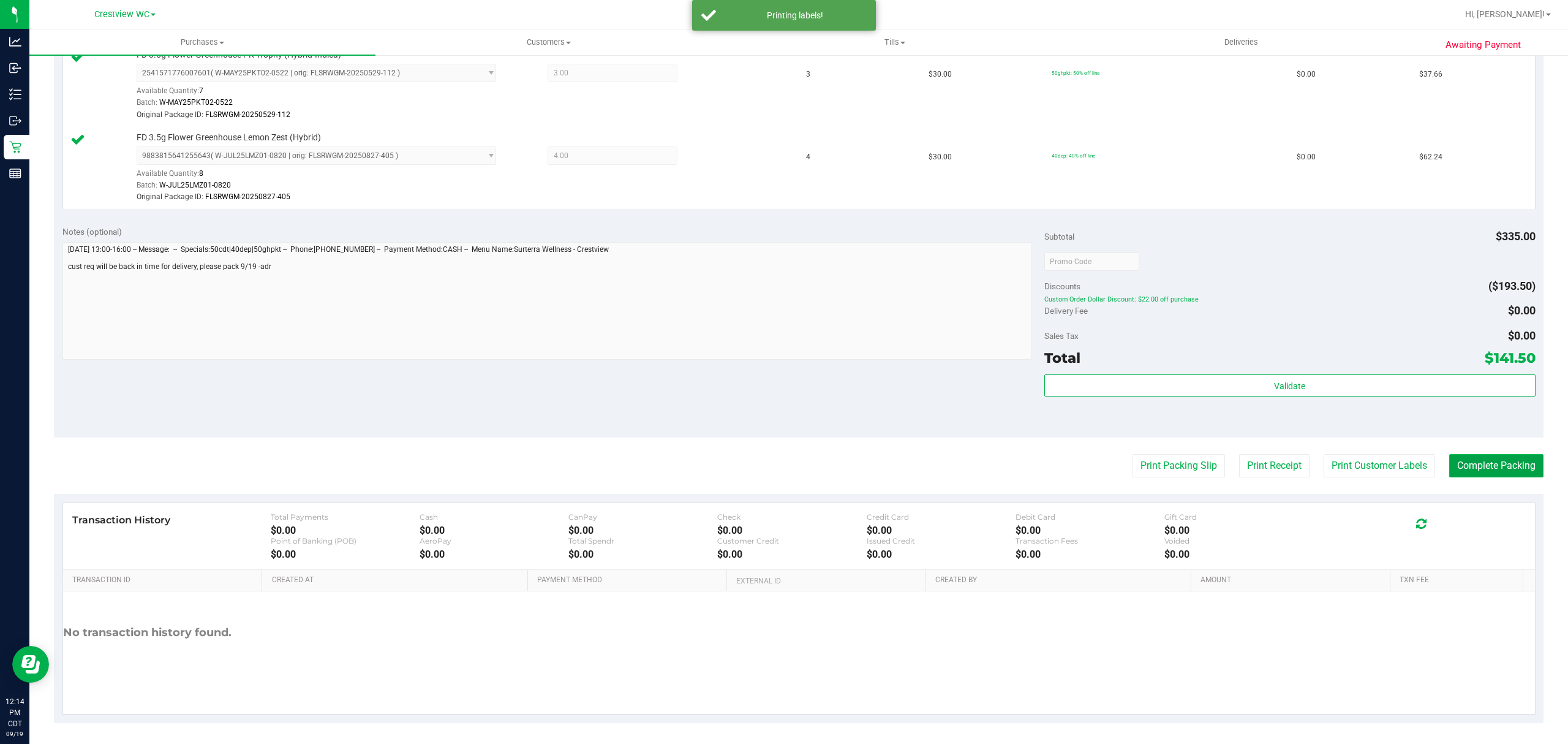
click at [1478, 468] on button "Complete Packing" at bounding box center [1496, 465] width 94 height 23
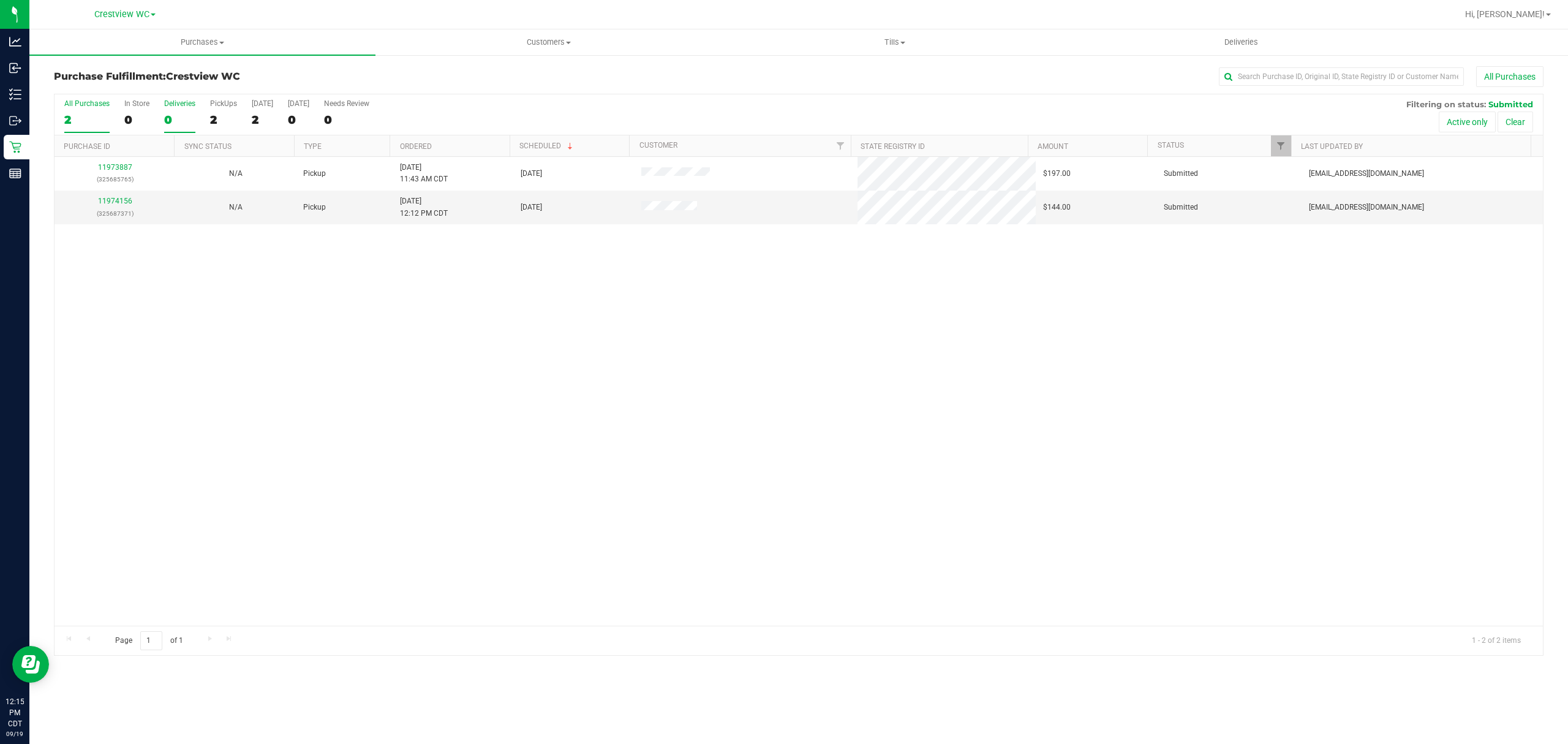
click at [183, 121] on div "0" at bounding box center [179, 119] width 31 height 14
click at [0, 0] on input "Deliveries 0" at bounding box center [0, 0] width 0 height 0
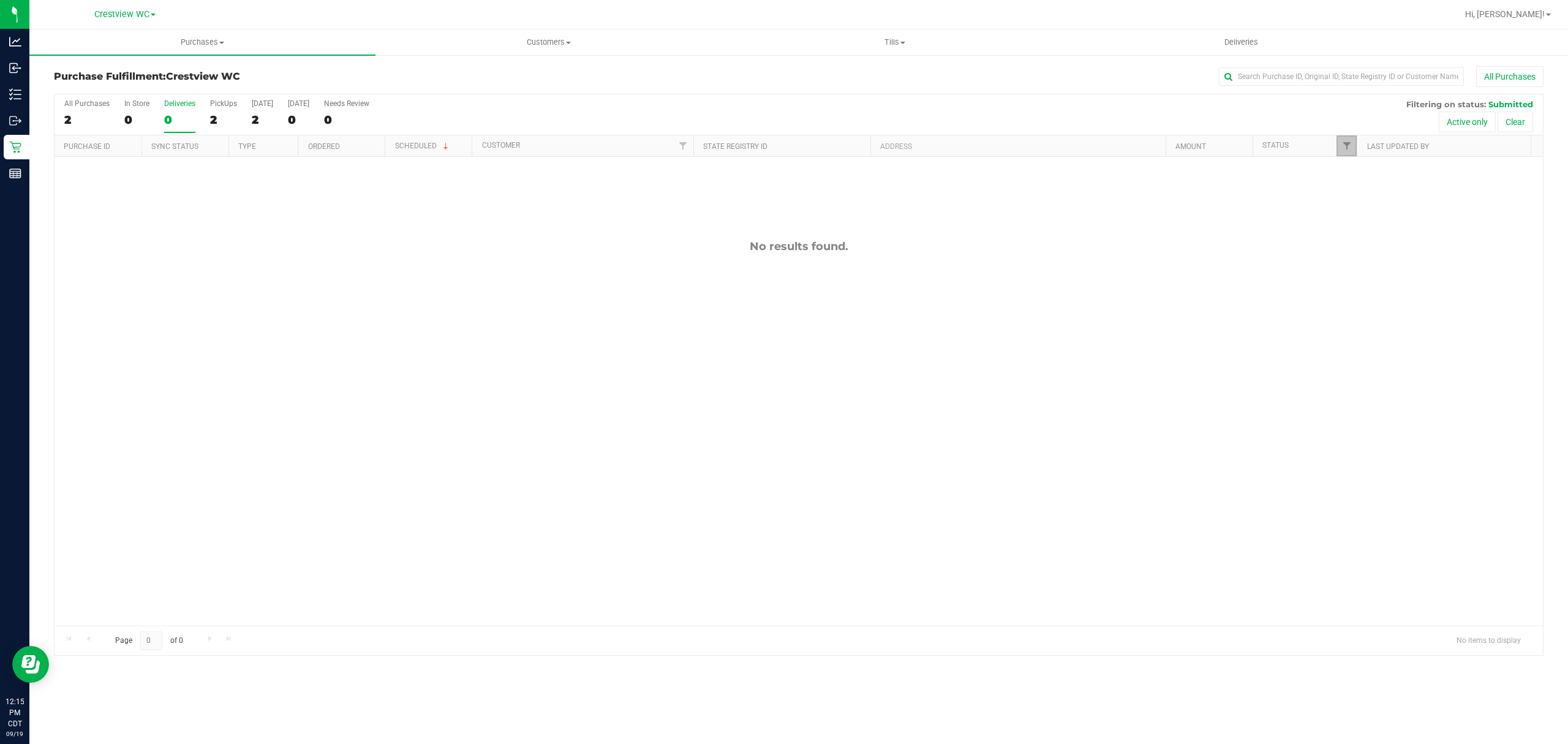
click at [1351, 152] on link "Filter" at bounding box center [1347, 145] width 20 height 21
click at [1373, 283] on span "Packed" at bounding box center [1373, 281] width 24 height 8
click at [1356, 283] on input "Packed" at bounding box center [1352, 281] width 8 height 8
checkbox input "true"
click at [1375, 363] on button "Filter" at bounding box center [1372, 360] width 59 height 27
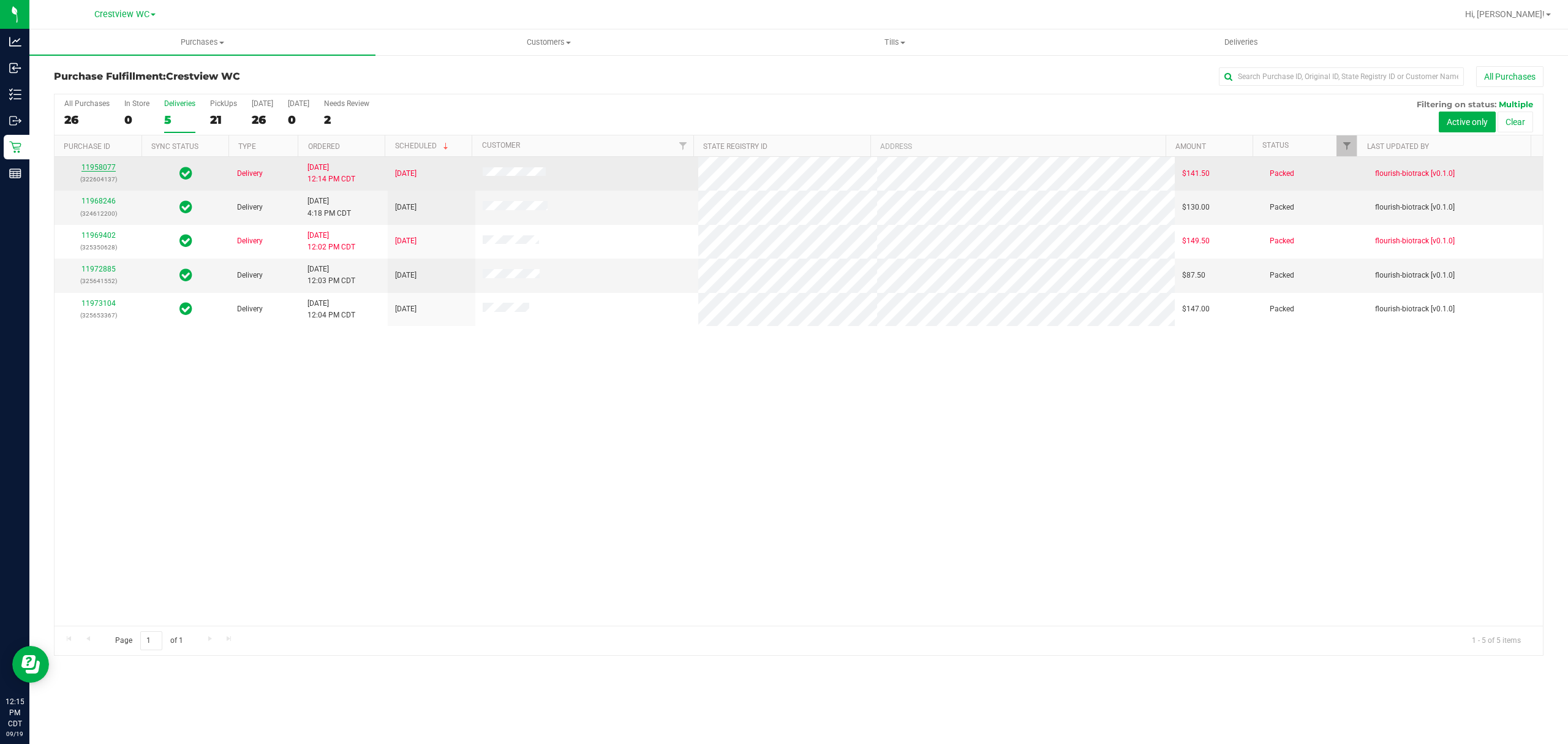
click at [99, 169] on link "11958077" at bounding box center [99, 168] width 34 height 9
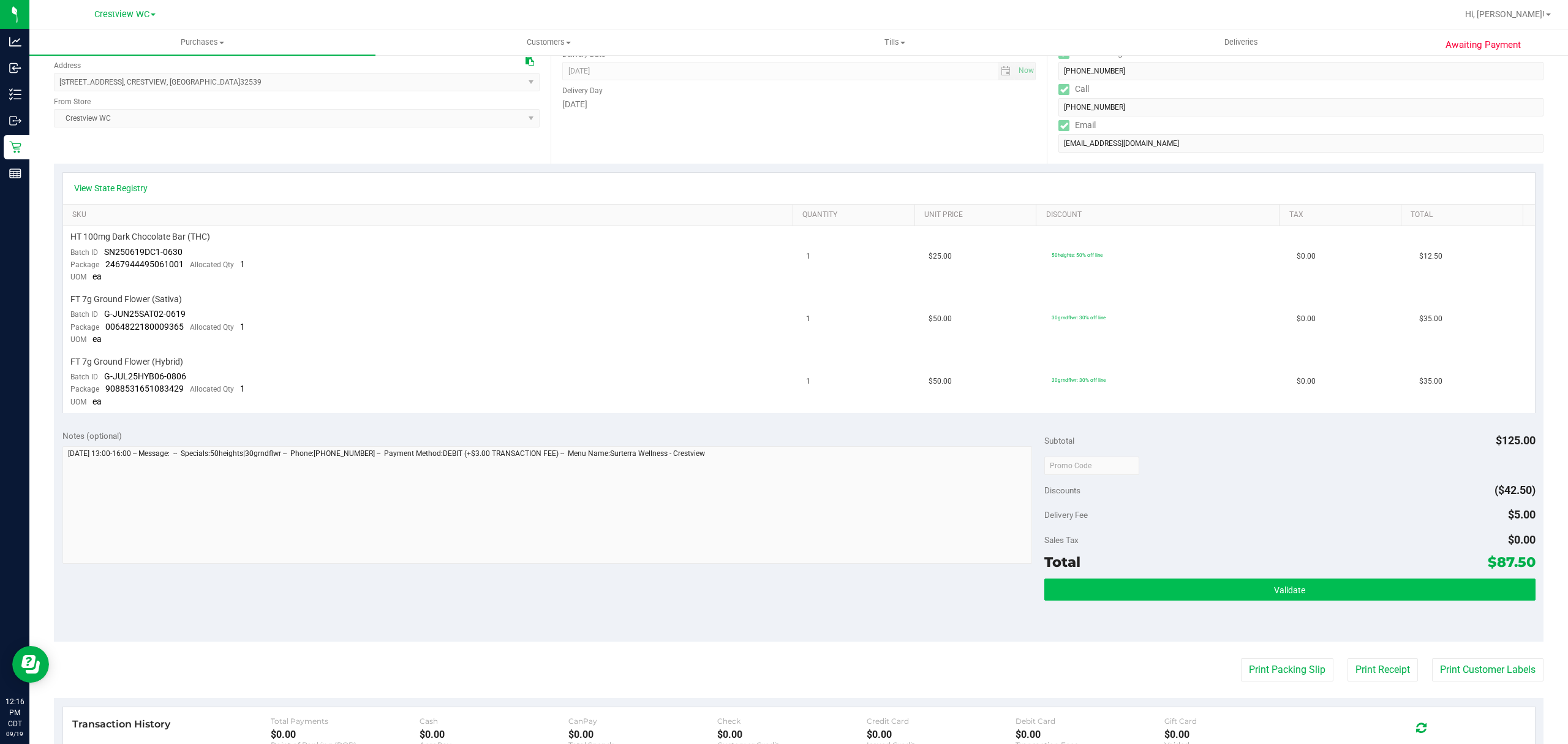
scroll to position [245, 0]
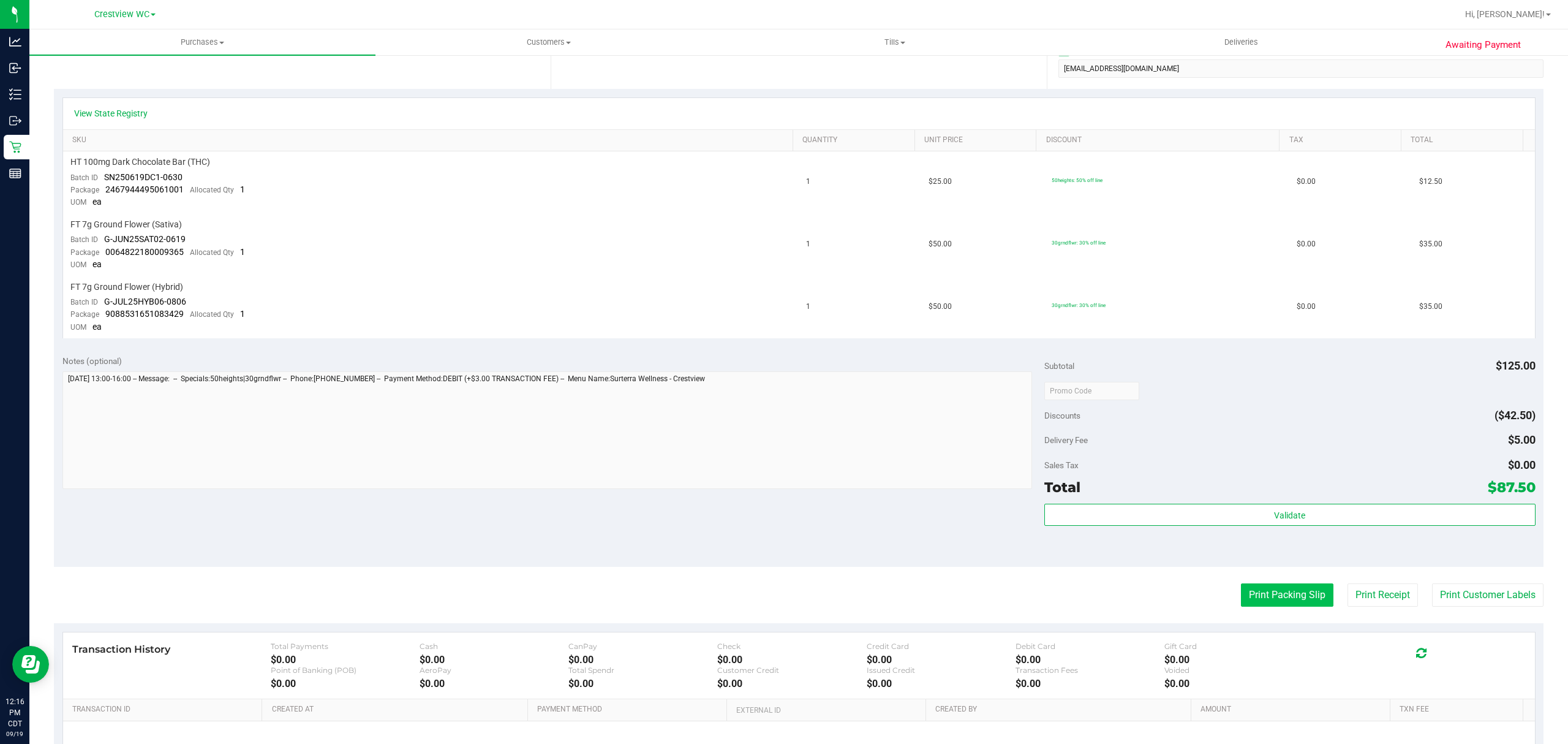
click at [1282, 592] on button "Print Packing Slip" at bounding box center [1287, 595] width 92 height 23
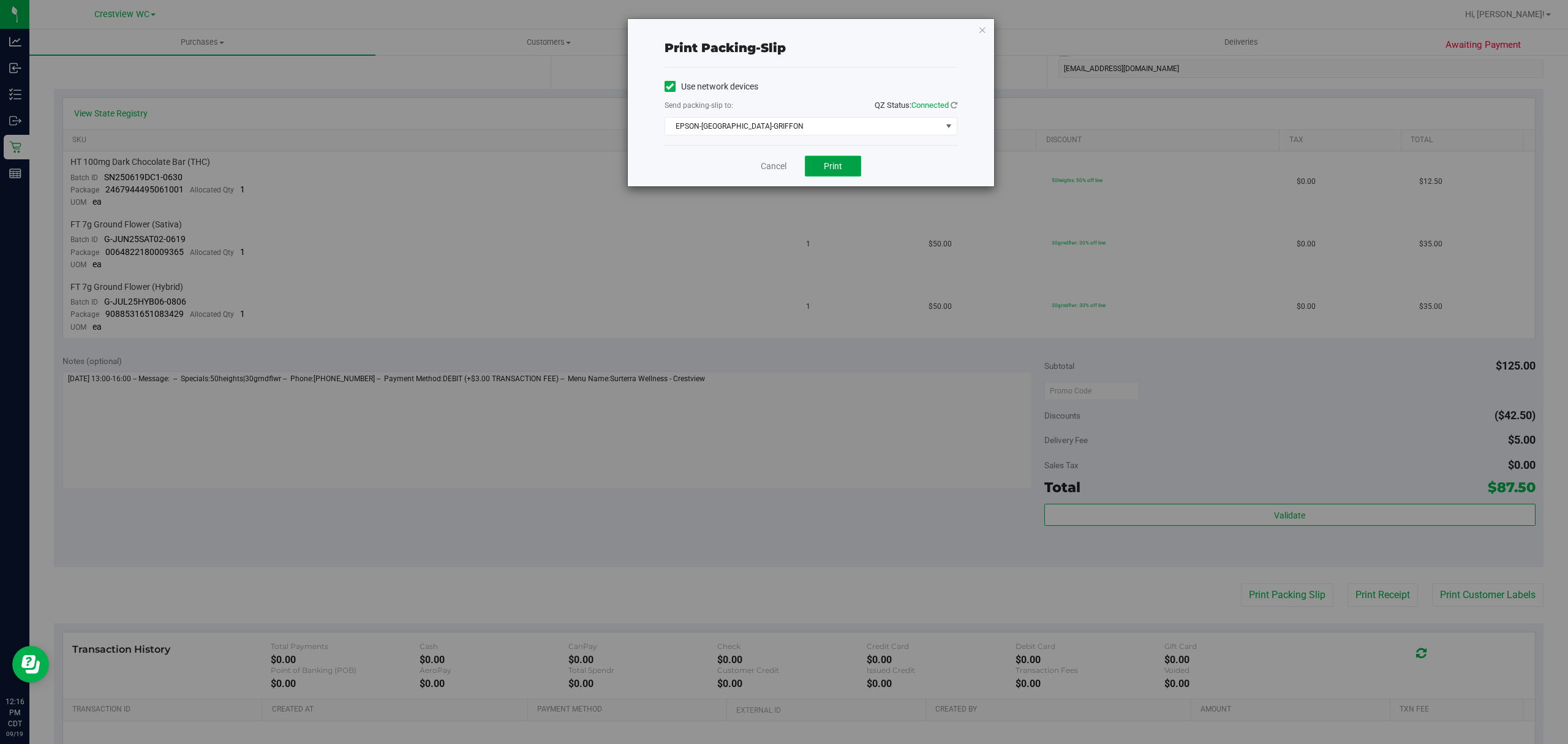
click at [842, 168] on button "Print" at bounding box center [832, 166] width 56 height 21
click at [773, 165] on link "Cancel" at bounding box center [774, 166] width 26 height 13
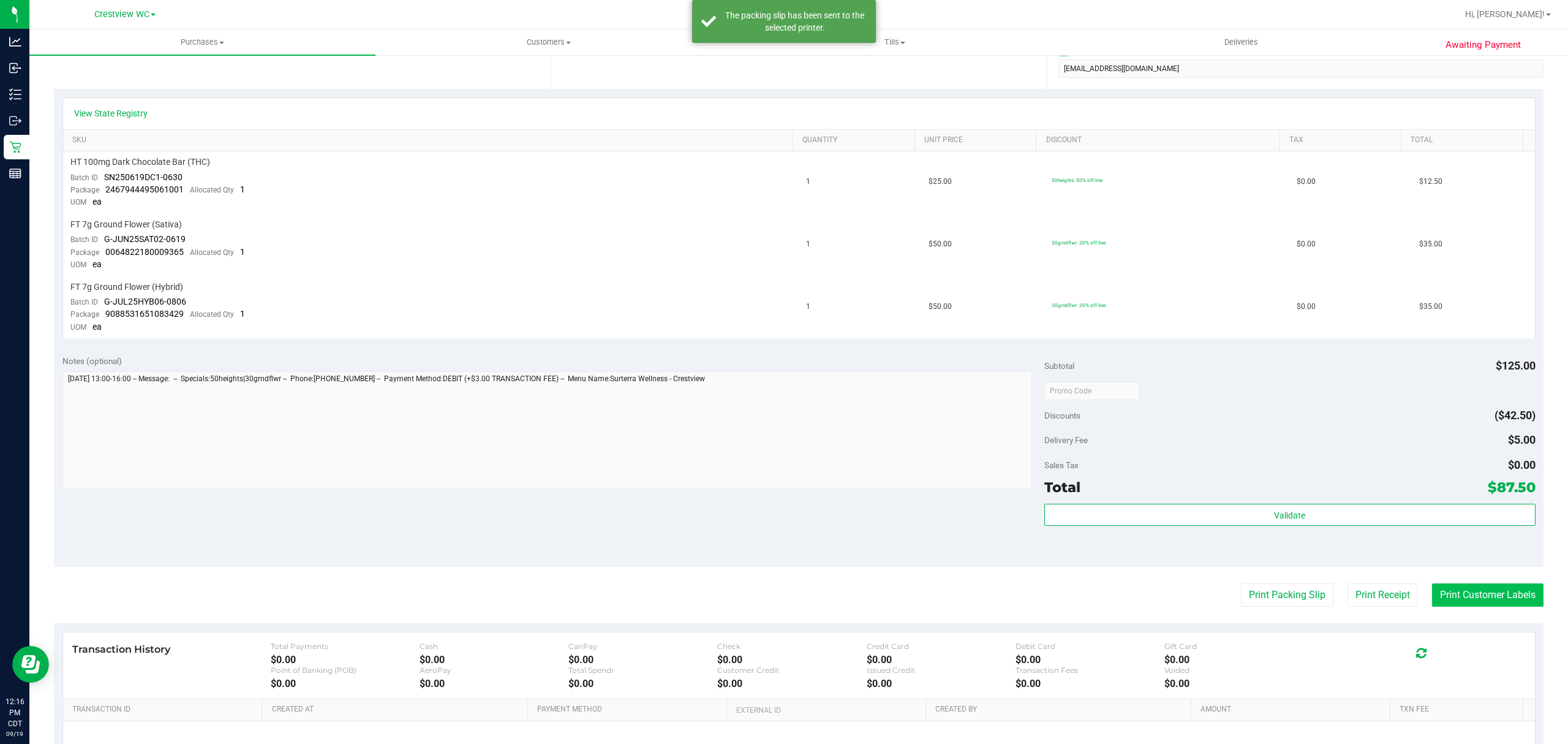
click at [1485, 595] on button "Print Customer Labels" at bounding box center [1488, 595] width 111 height 23
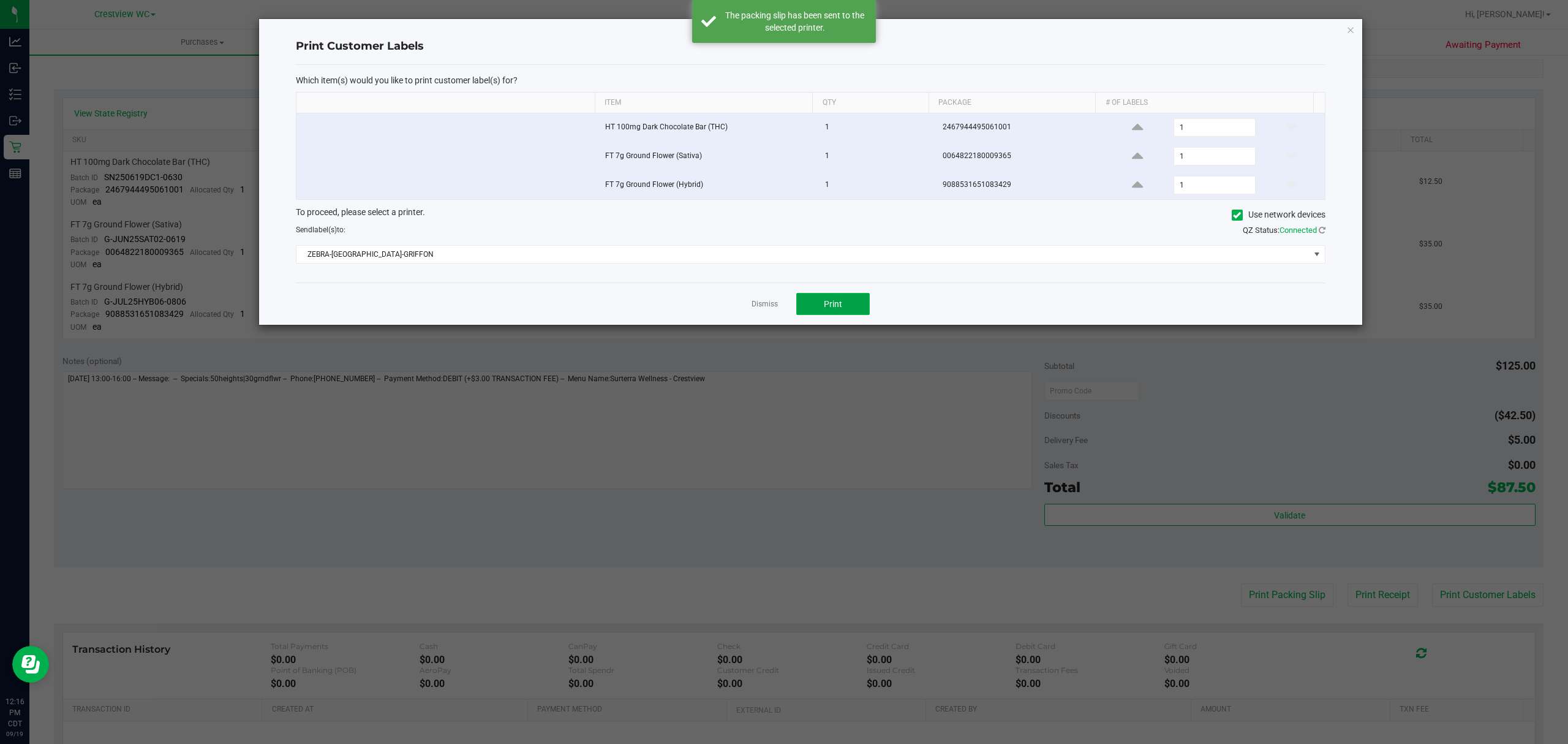
click at [826, 308] on span "Print" at bounding box center [832, 304] width 18 height 10
click at [773, 309] on link "Dismiss" at bounding box center [765, 304] width 27 height 10
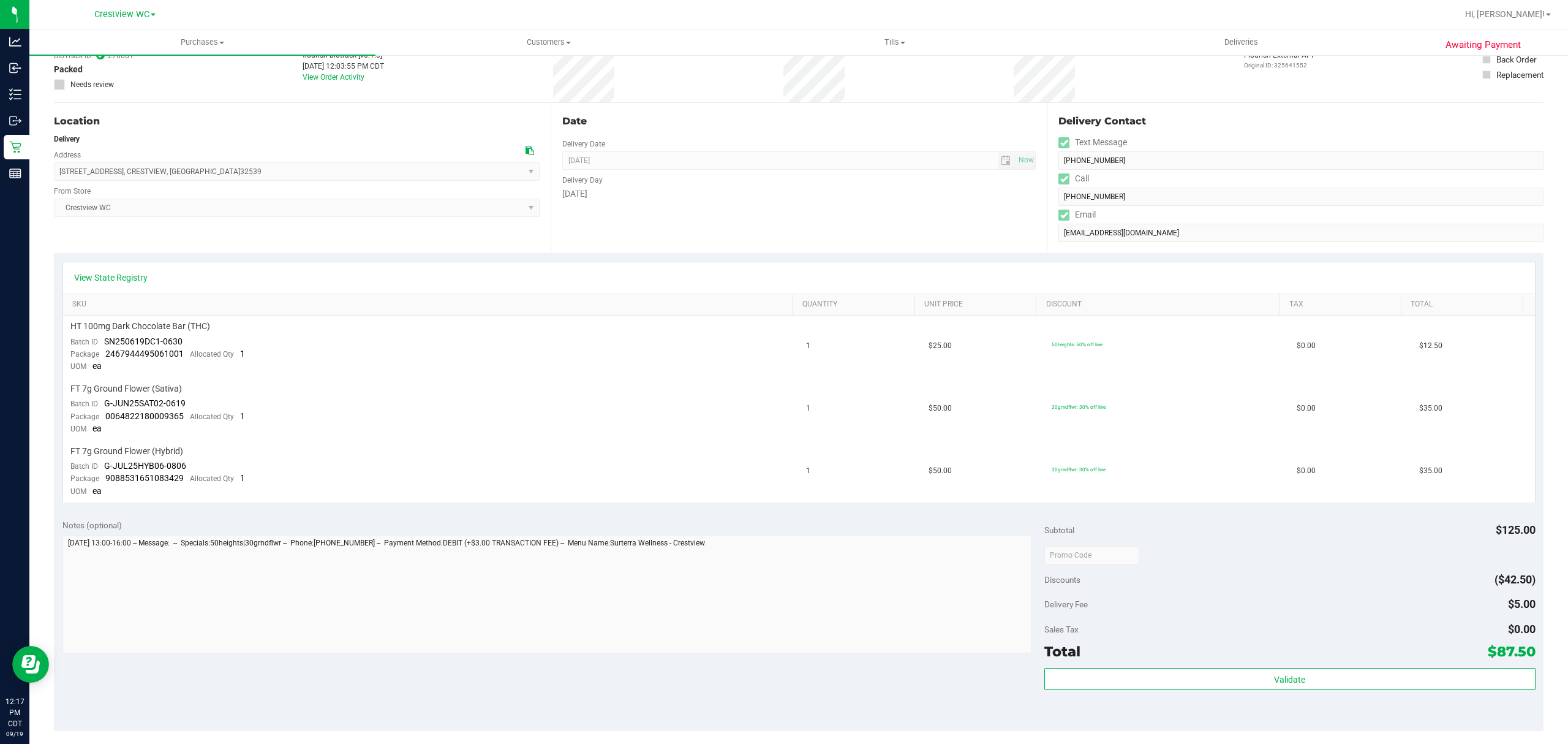
scroll to position [0, 0]
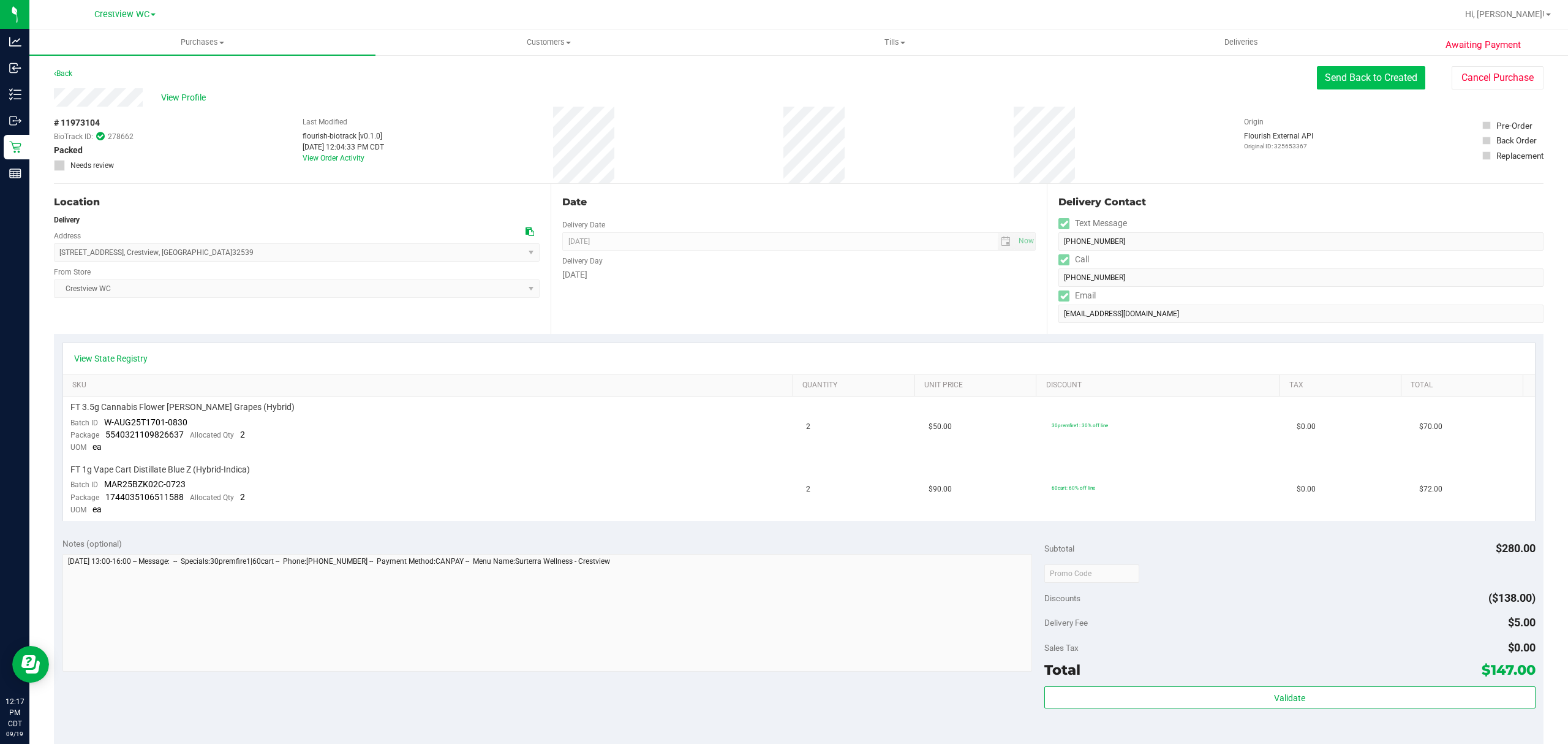
click at [1317, 75] on button "Send Back to Created" at bounding box center [1371, 78] width 109 height 23
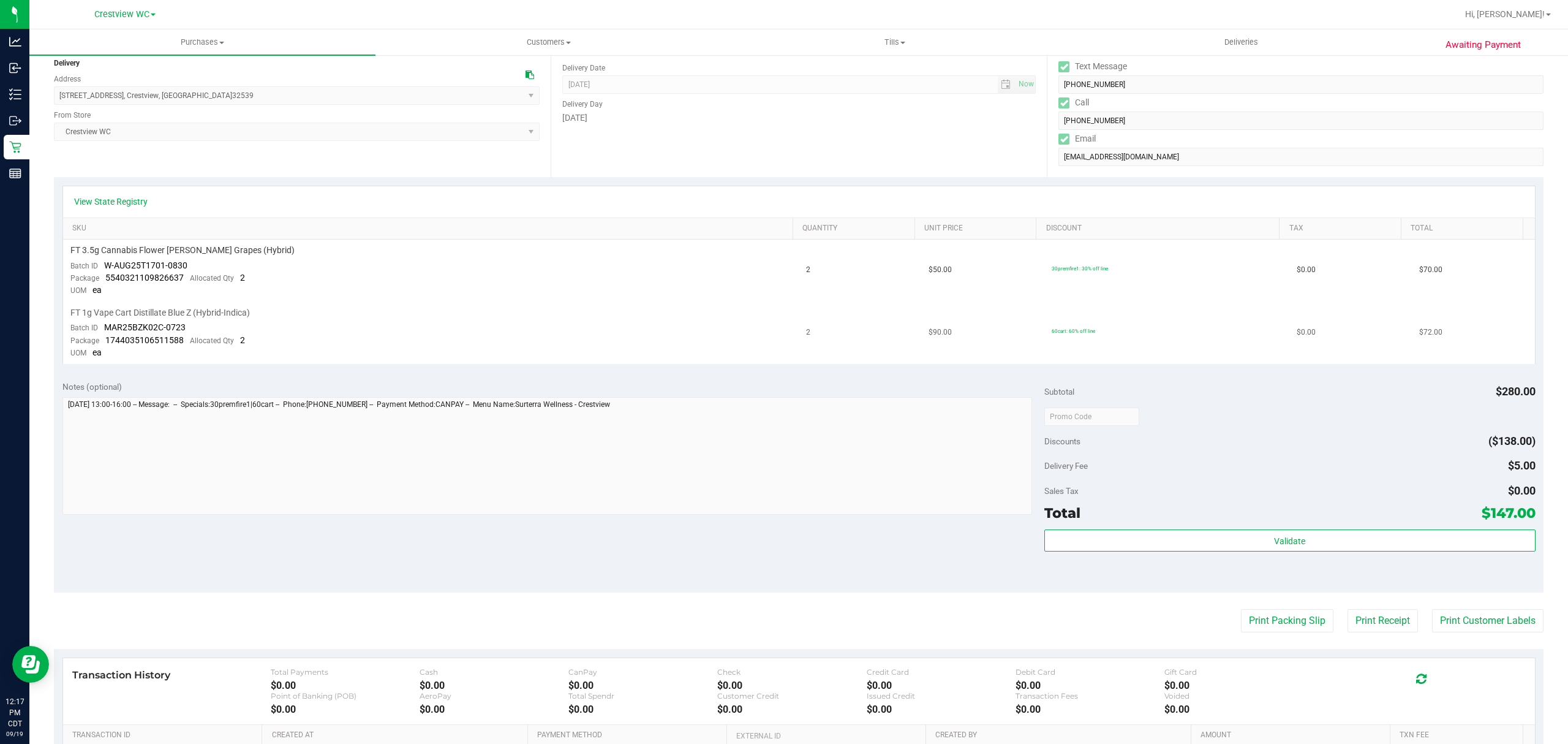
scroll to position [163, 0]
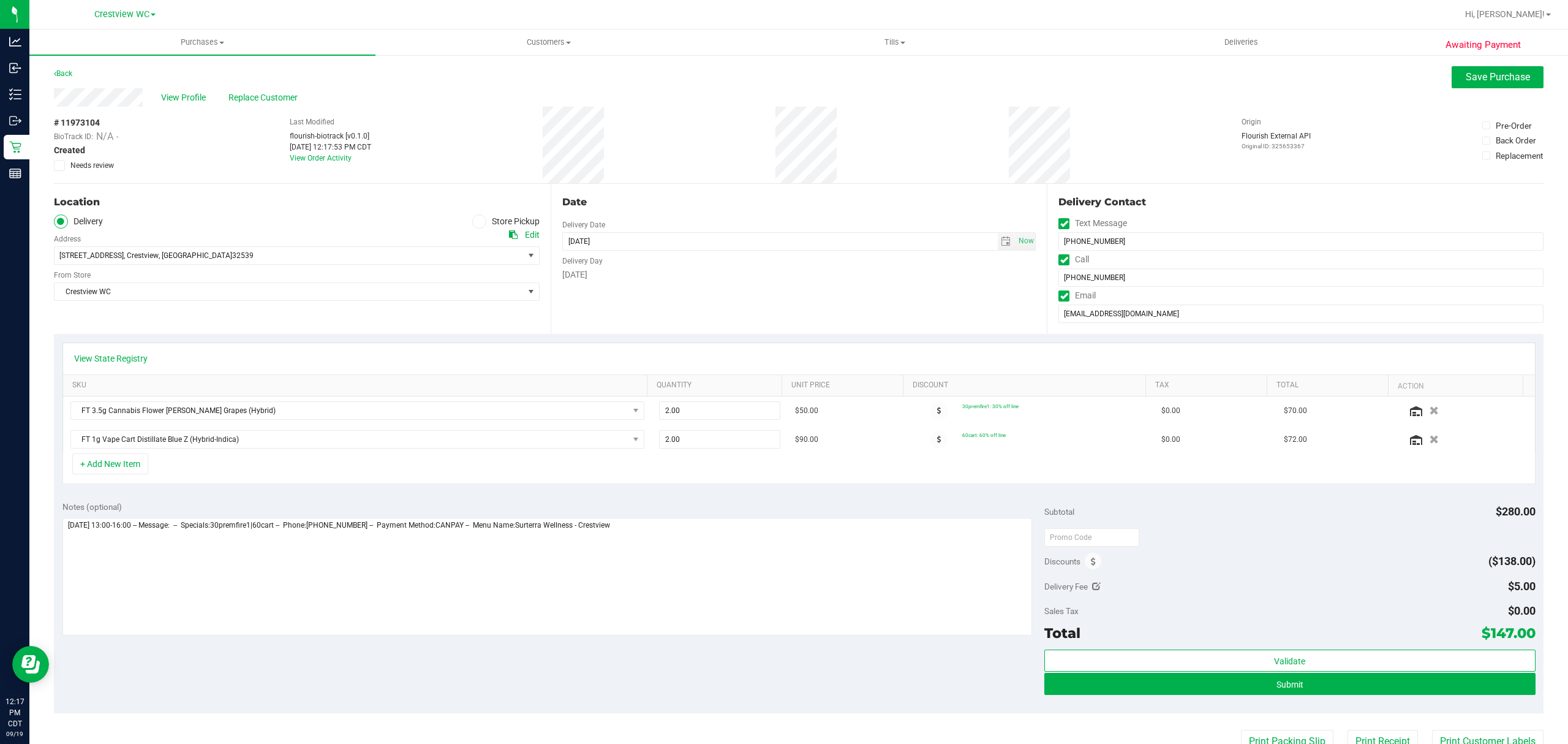
click at [1092, 587] on icon at bounding box center [1097, 587] width 9 height 9
type input "$5.00"
click at [1478, 597] on span "$5.00 5" at bounding box center [1490, 588] width 91 height 21
type input "0"
type input "$0.00"
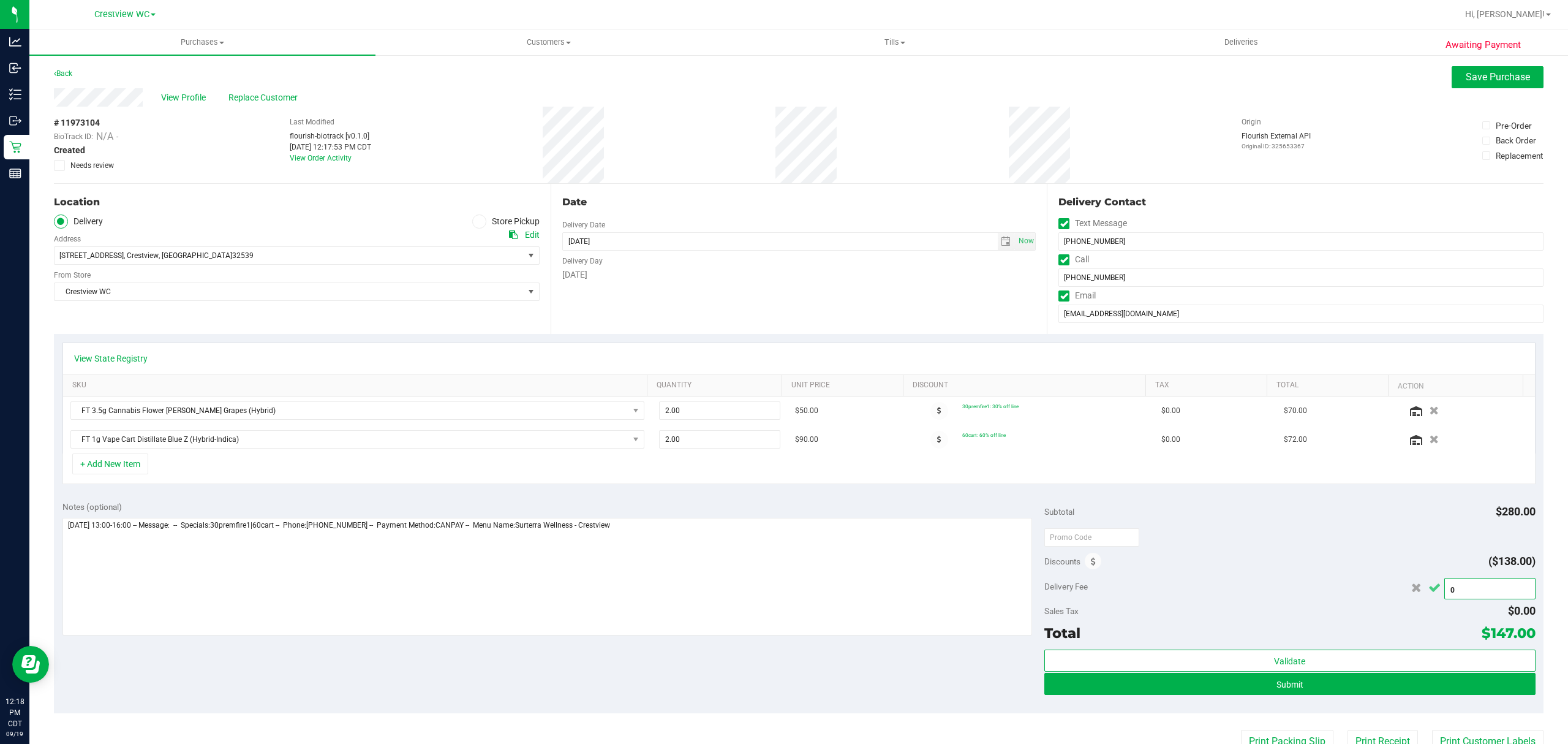
click at [1428, 591] on icon "Cancel button" at bounding box center [1434, 588] width 12 height 9
click at [1478, 79] on span "Save Purchase" at bounding box center [1498, 76] width 64 height 11
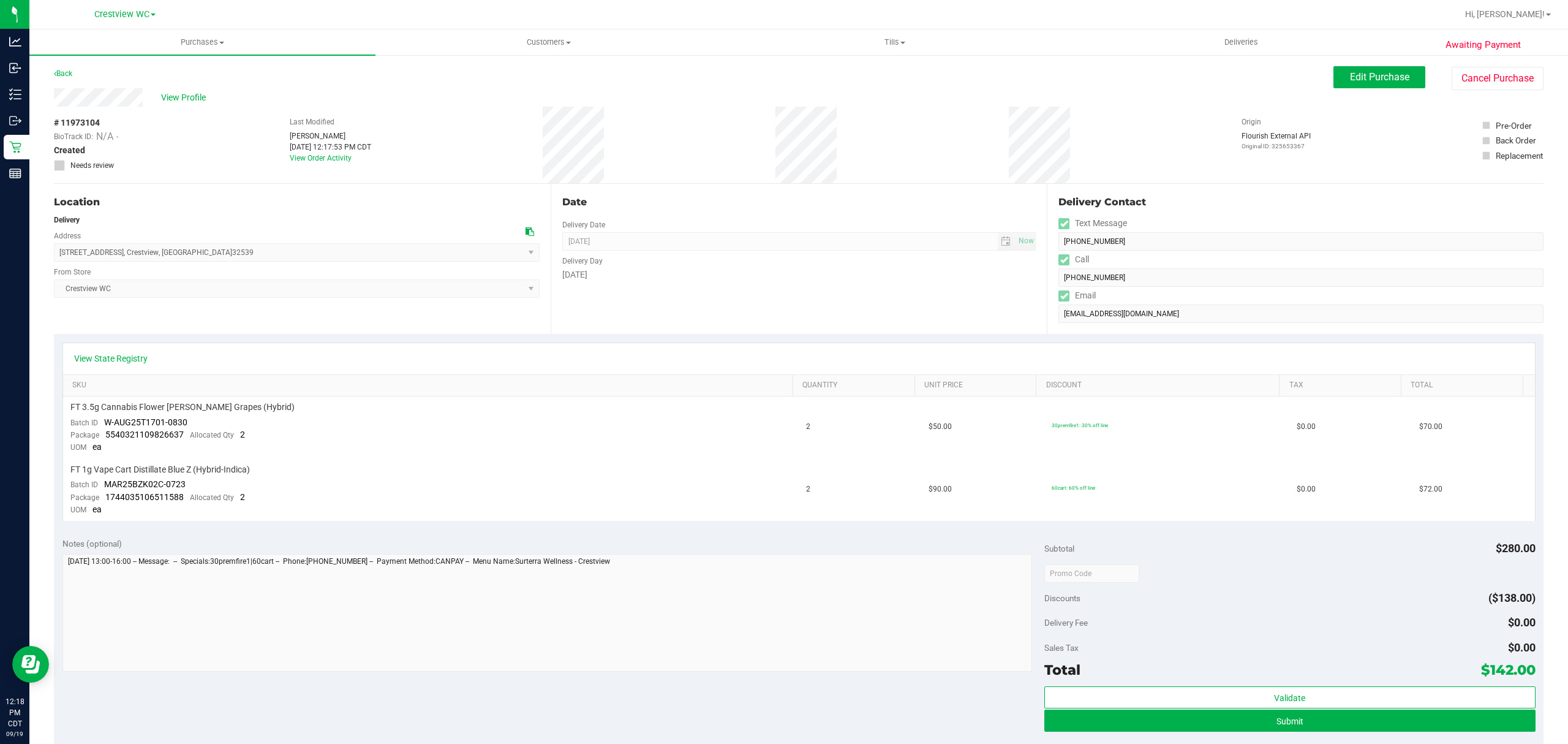
scroll to position [163, 0]
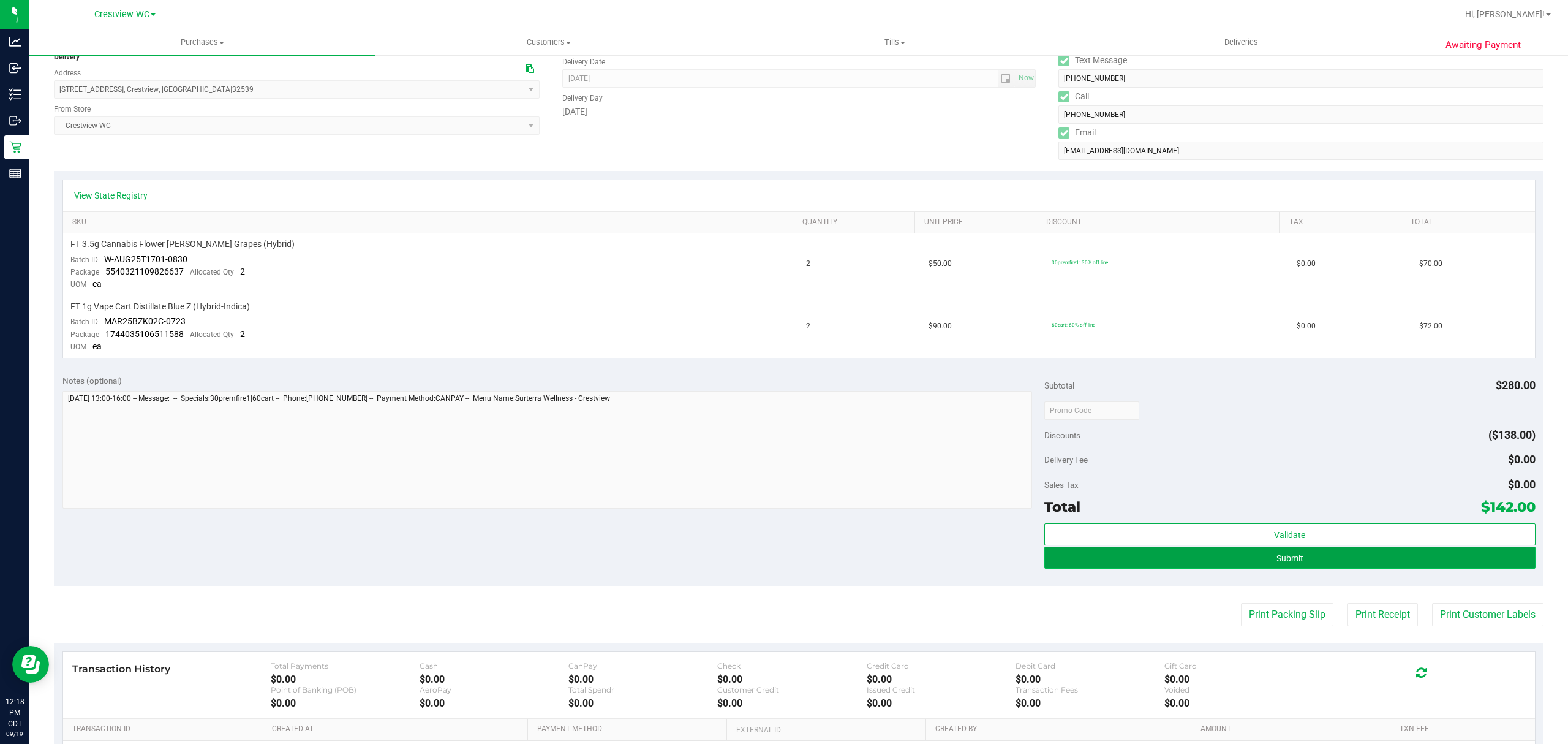
click at [1301, 555] on button "Submit" at bounding box center [1289, 557] width 491 height 22
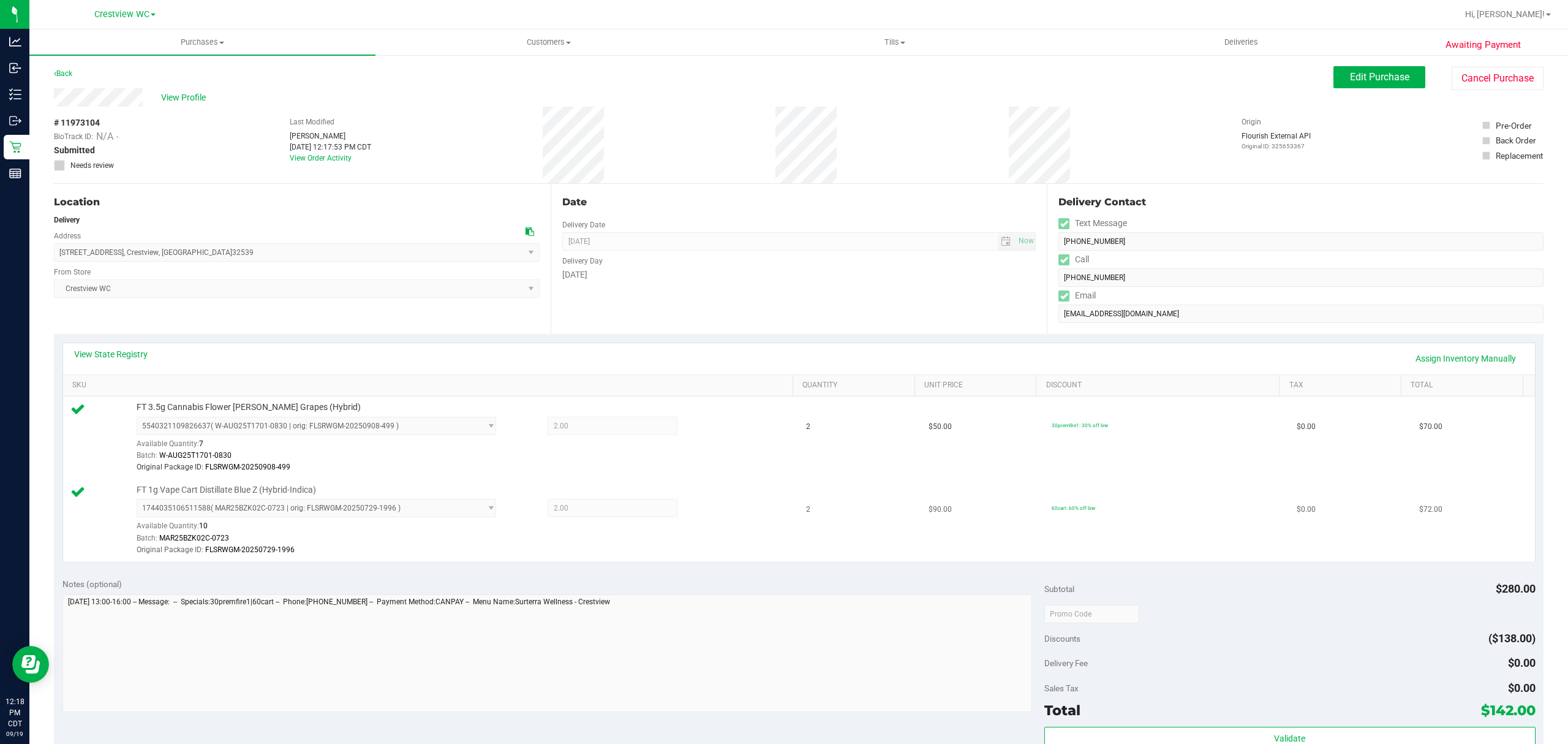
scroll to position [358, 0]
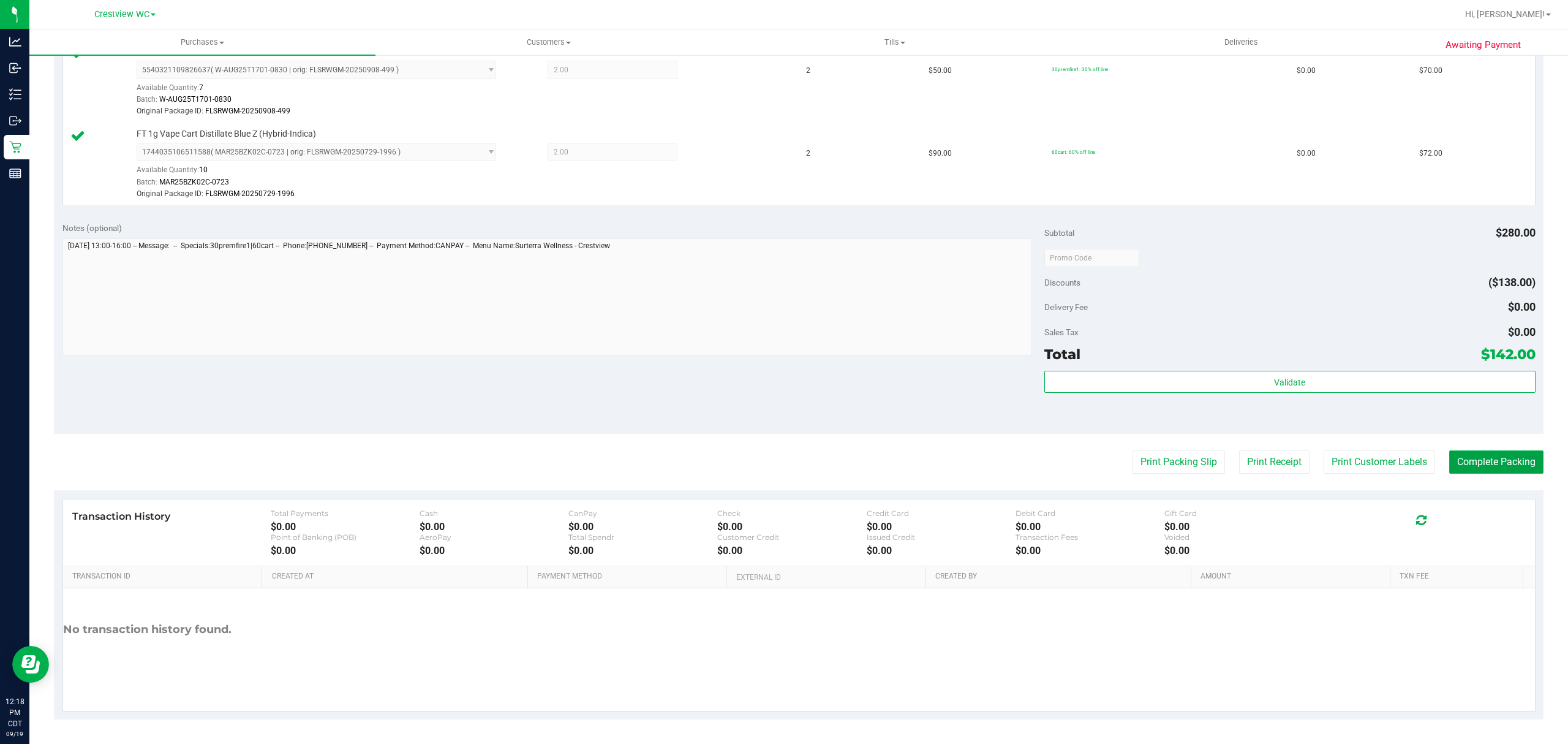
click at [1474, 463] on button "Complete Packing" at bounding box center [1496, 461] width 94 height 23
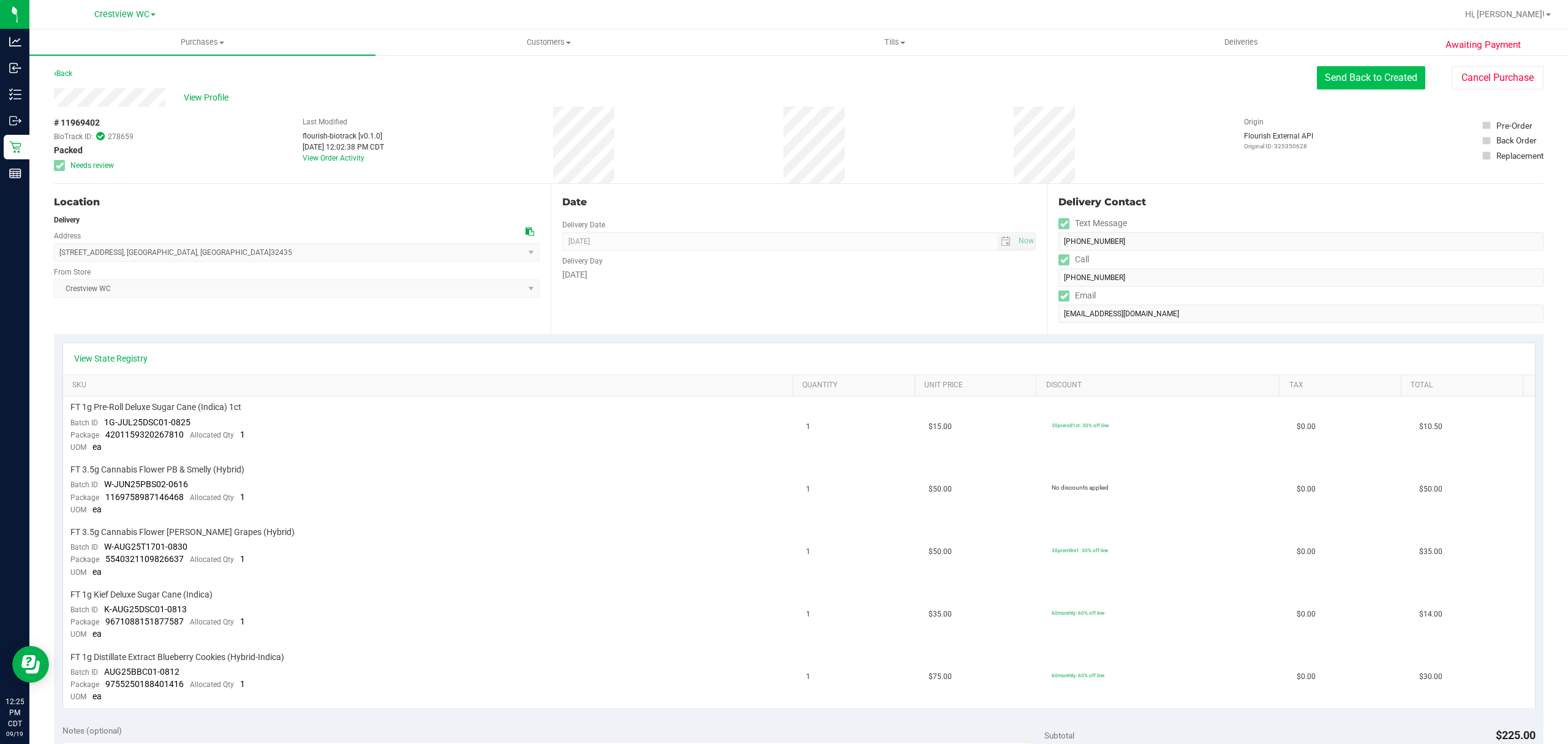
click at [1347, 76] on button "Send Back to Created" at bounding box center [1371, 78] width 109 height 23
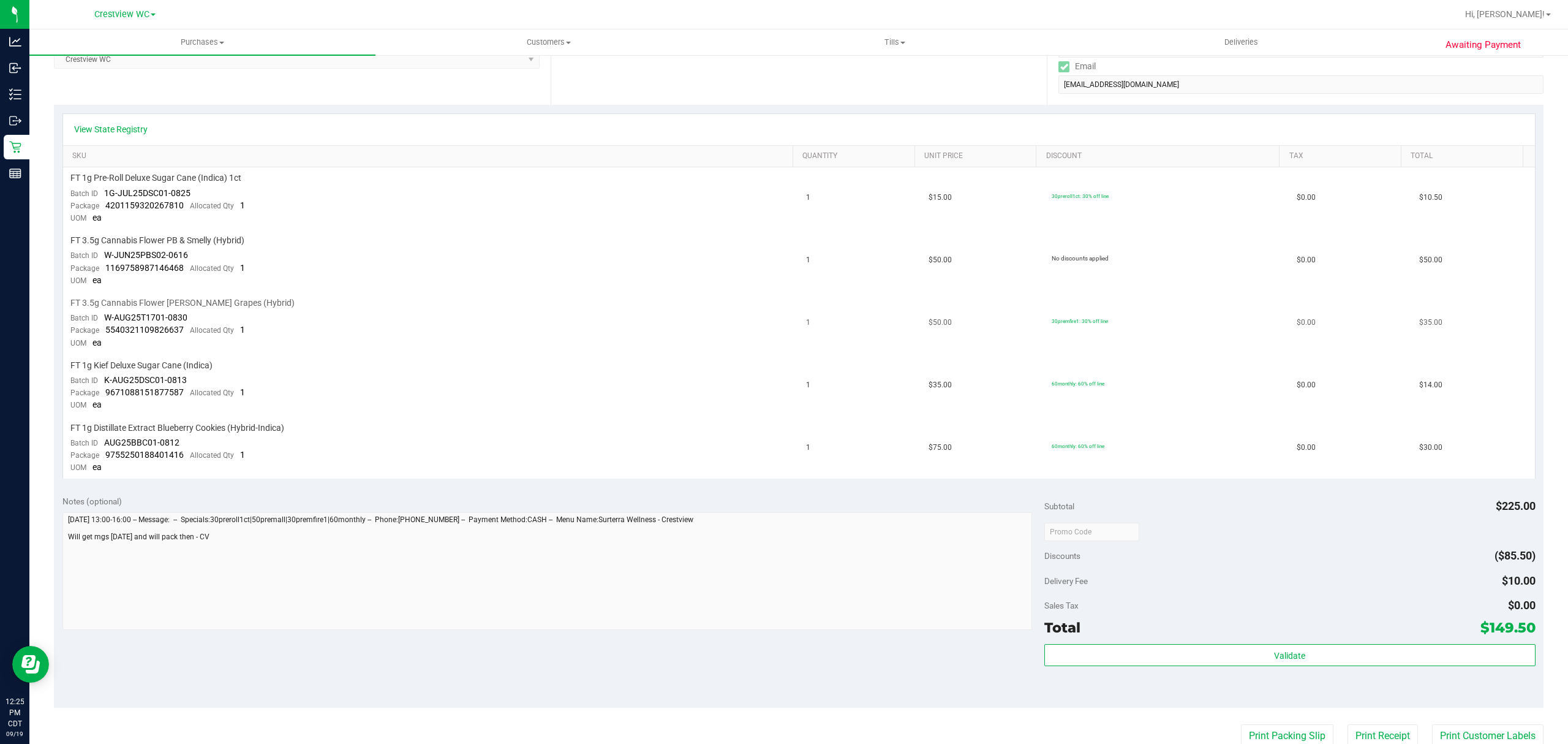
scroll to position [245, 0]
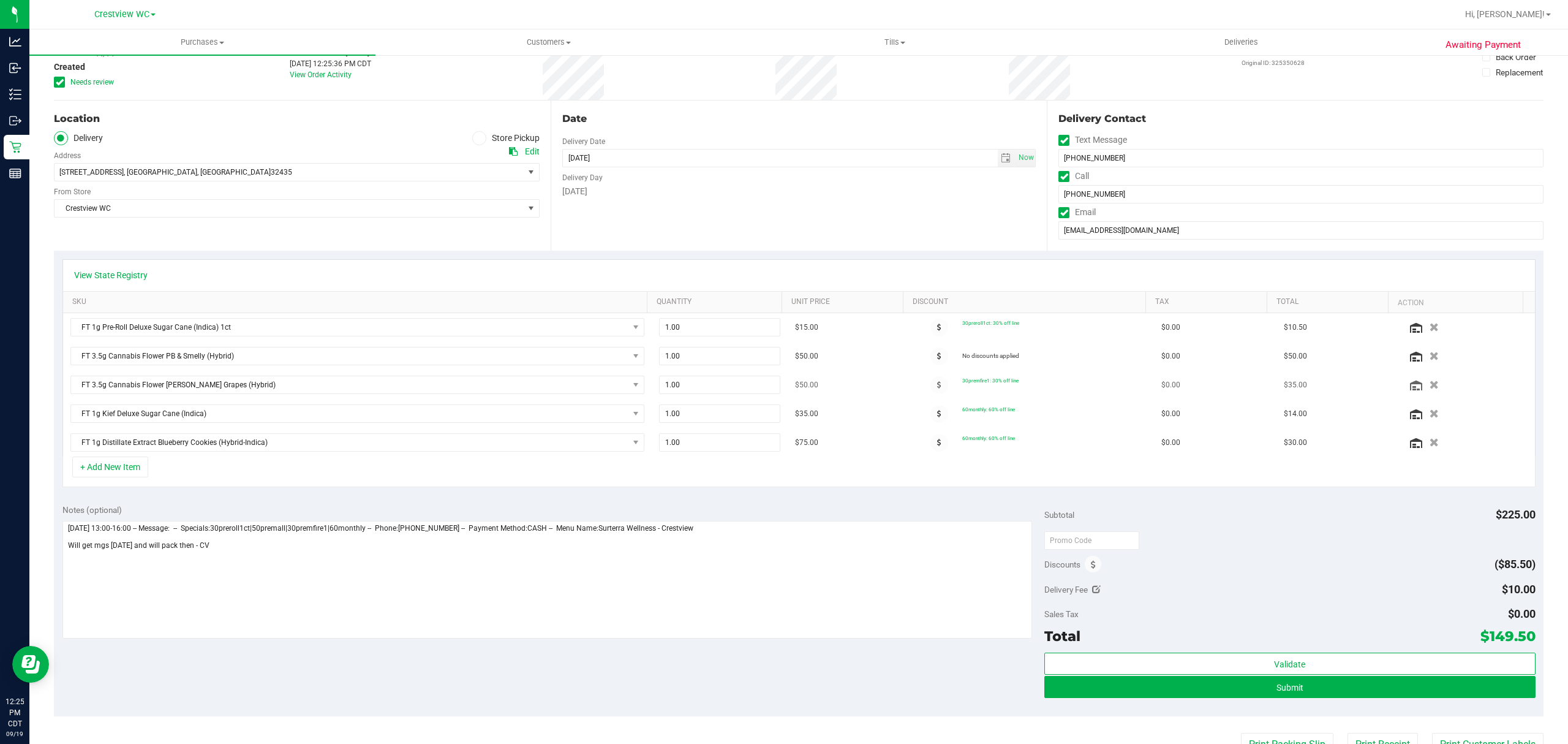
scroll to position [163, 0]
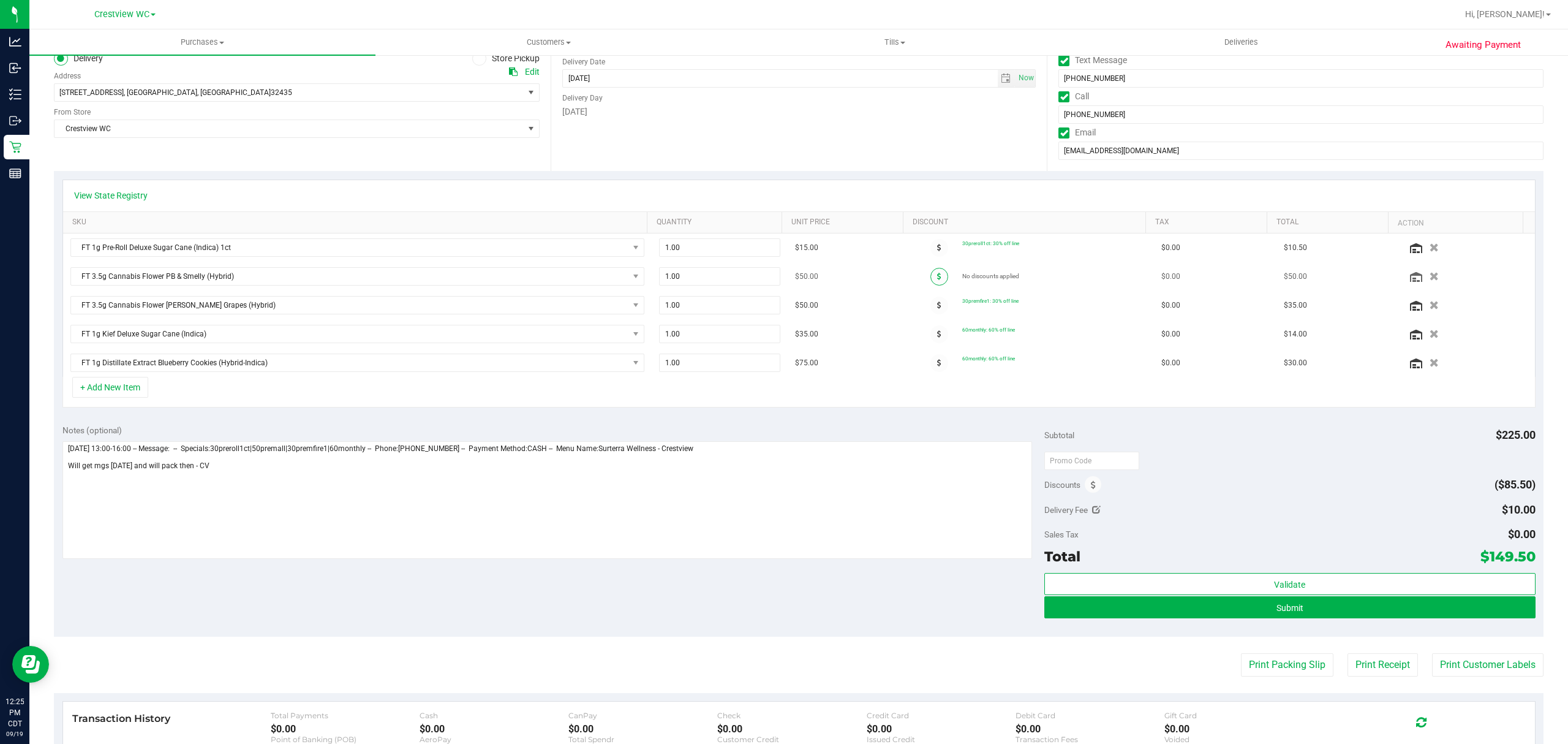
click at [932, 277] on span at bounding box center [939, 277] width 18 height 18
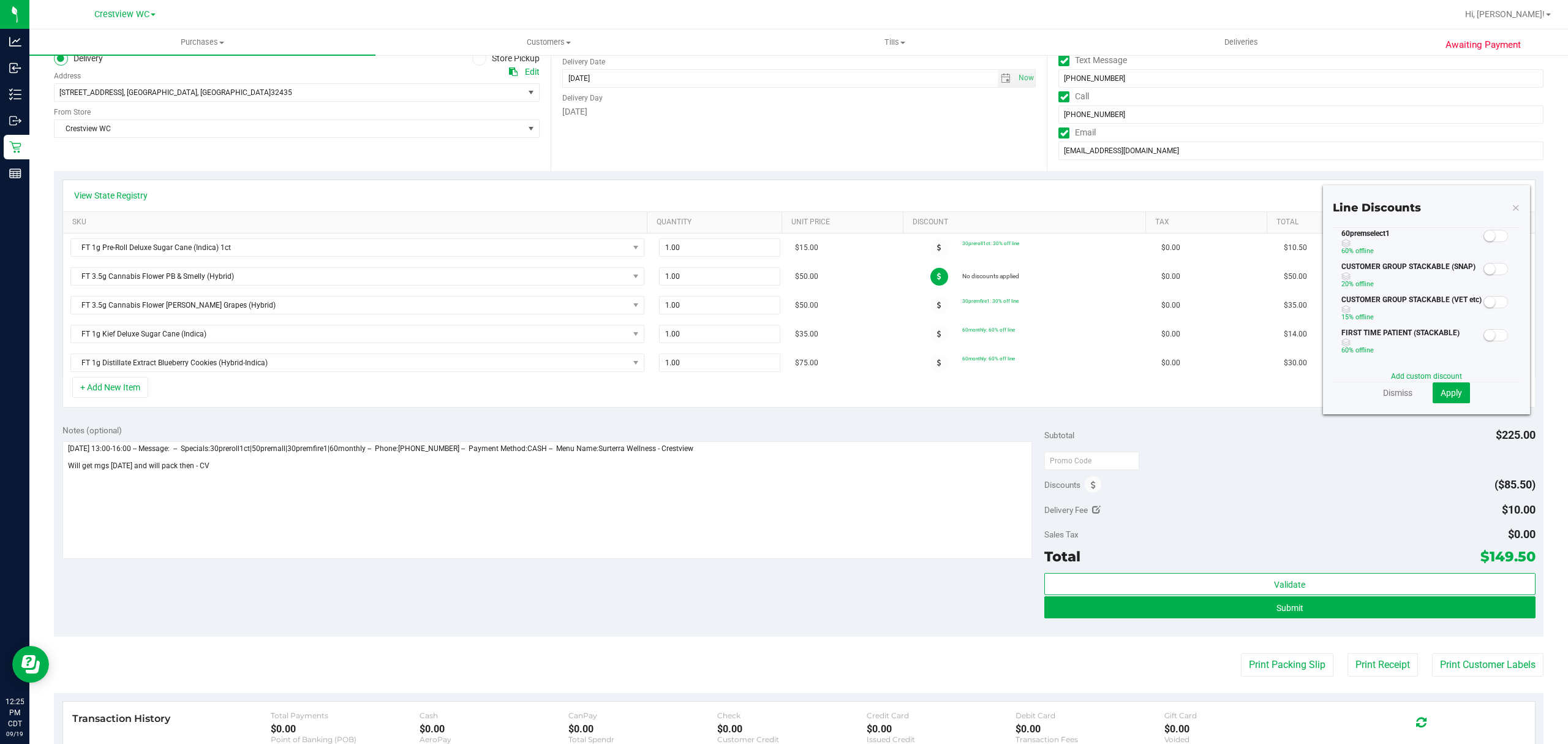
click at [1483, 242] on span at bounding box center [1495, 235] width 25 height 12
click at [1440, 394] on span "Apply" at bounding box center [1451, 393] width 21 height 10
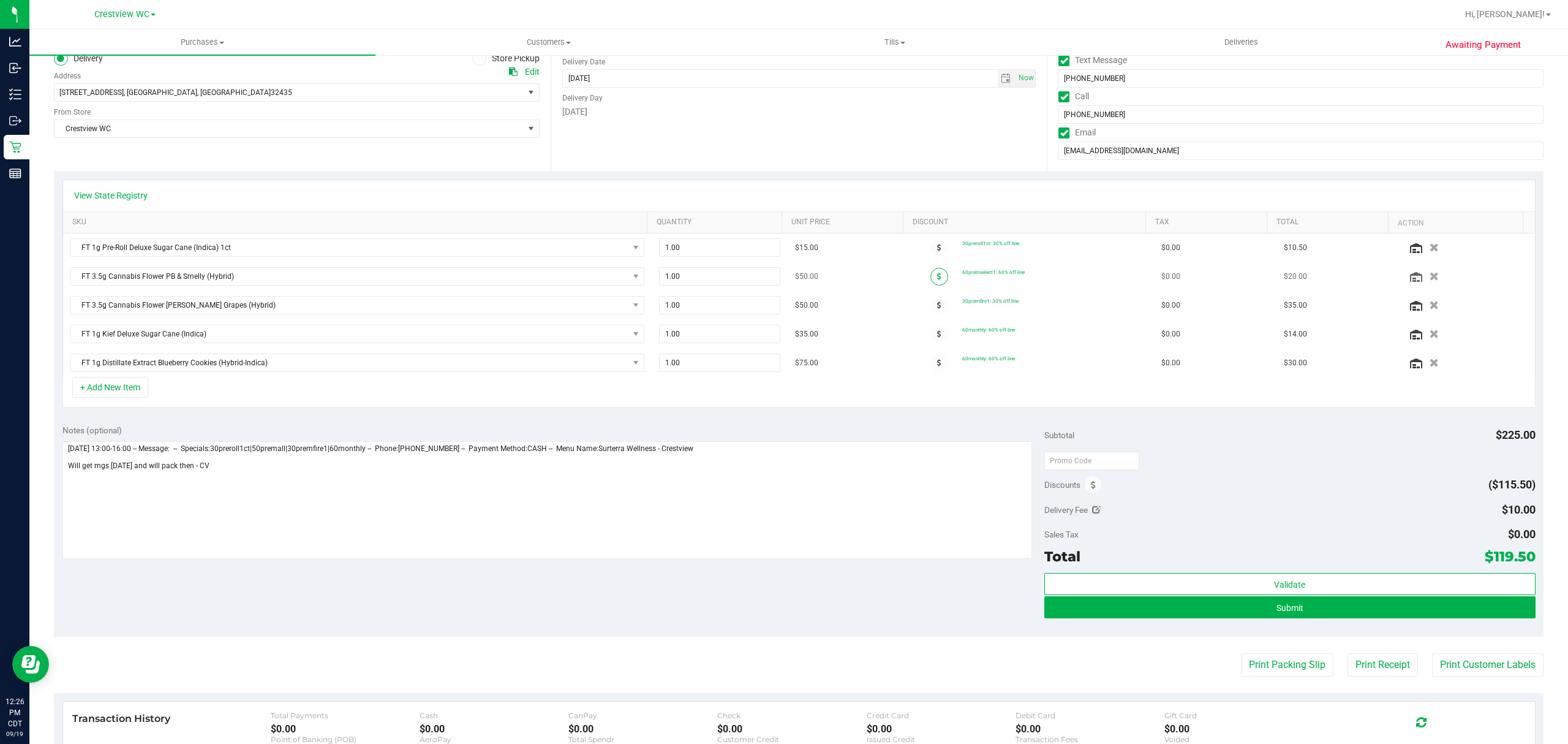
click at [930, 282] on span at bounding box center [939, 277] width 18 height 18
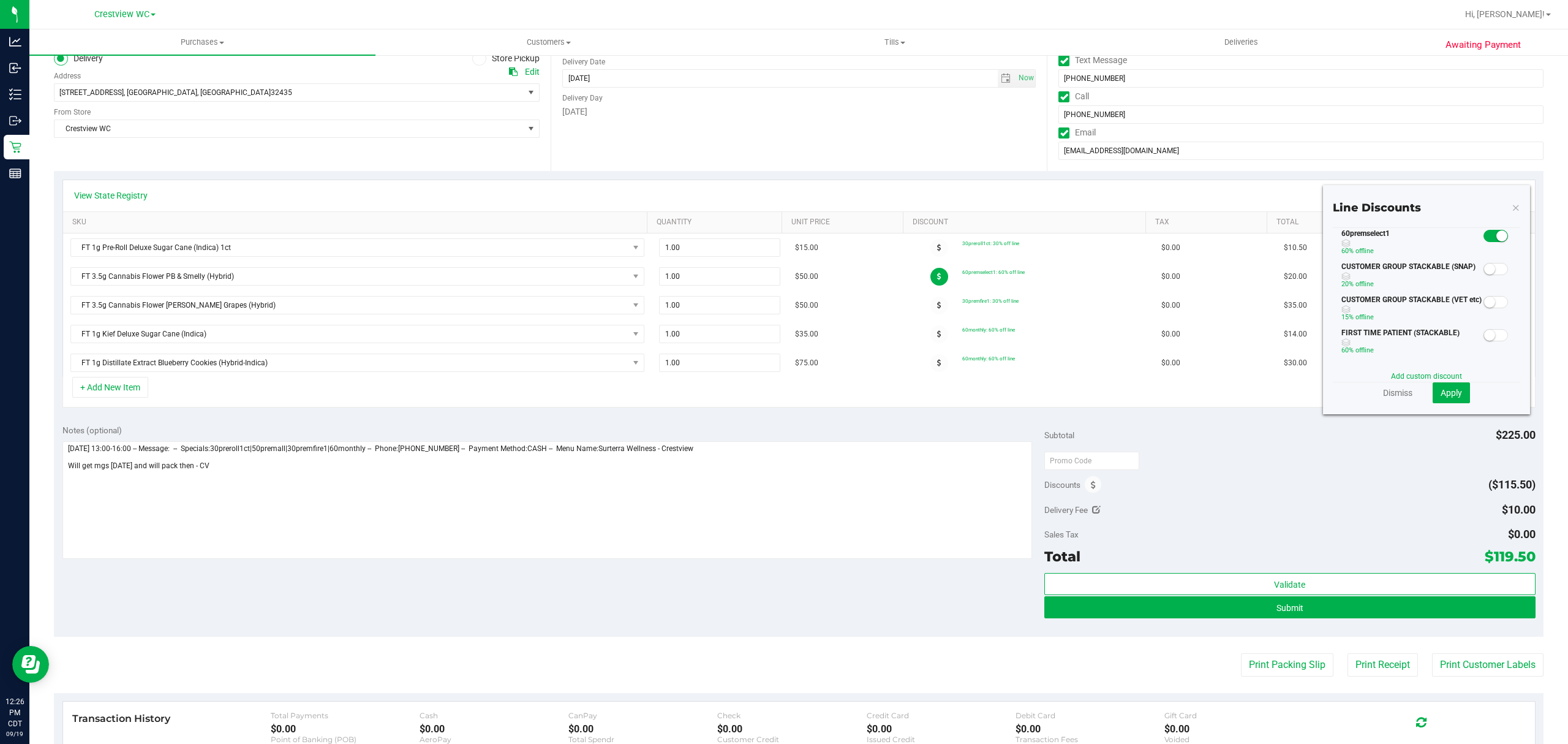
click at [1483, 242] on span at bounding box center [1495, 235] width 25 height 12
click at [1449, 395] on span "Apply" at bounding box center [1451, 393] width 21 height 10
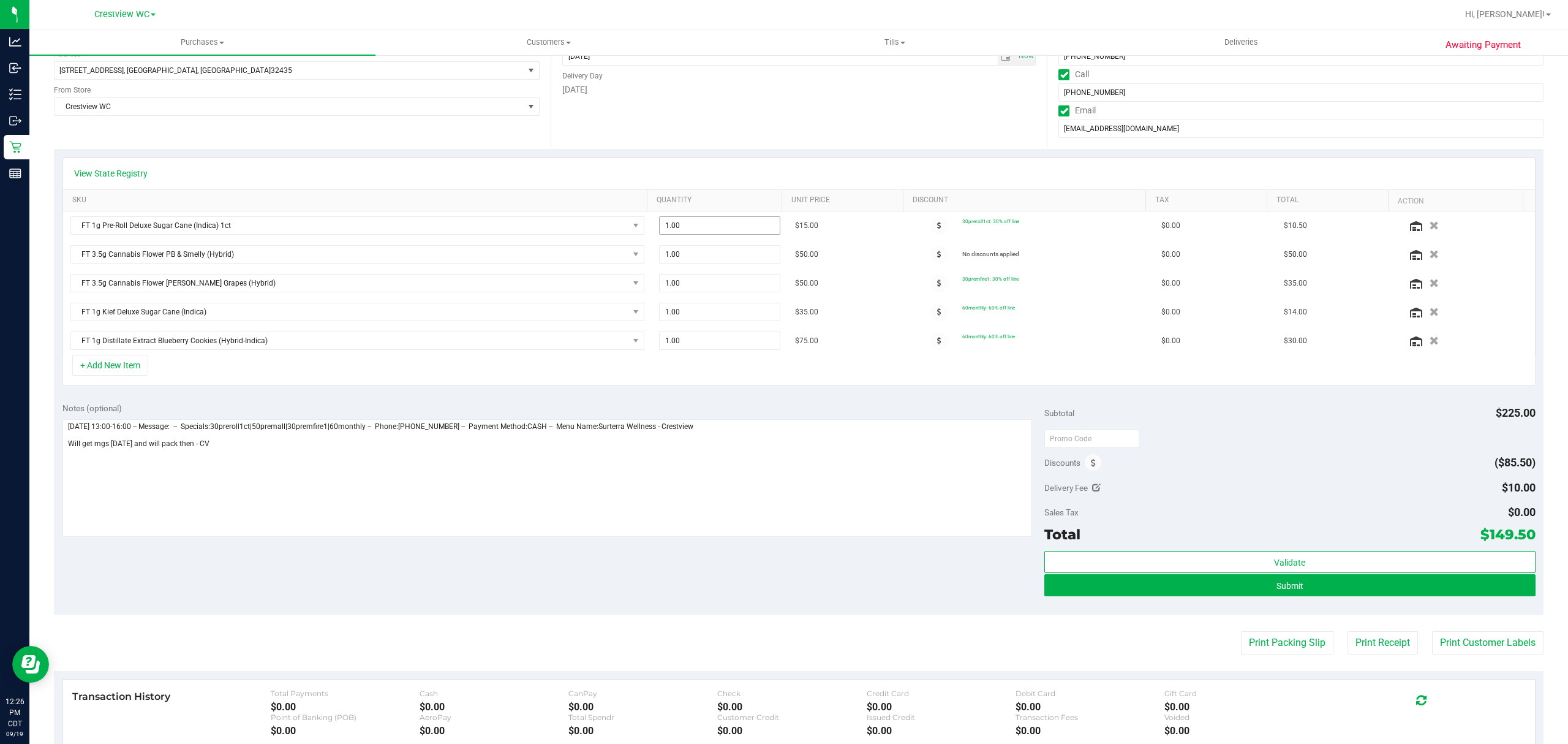
scroll to position [245, 0]
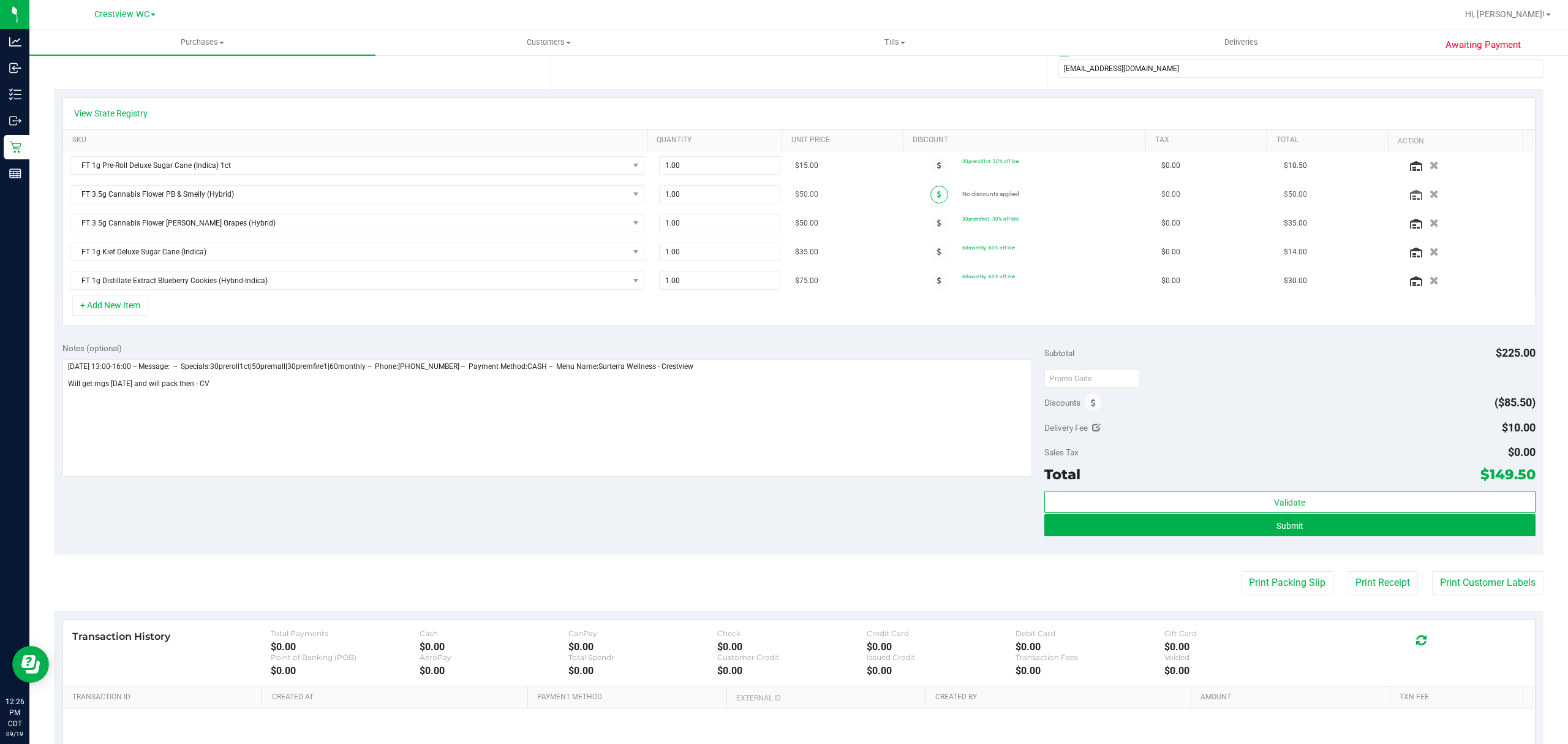
click at [930, 197] on span at bounding box center [939, 195] width 18 height 18
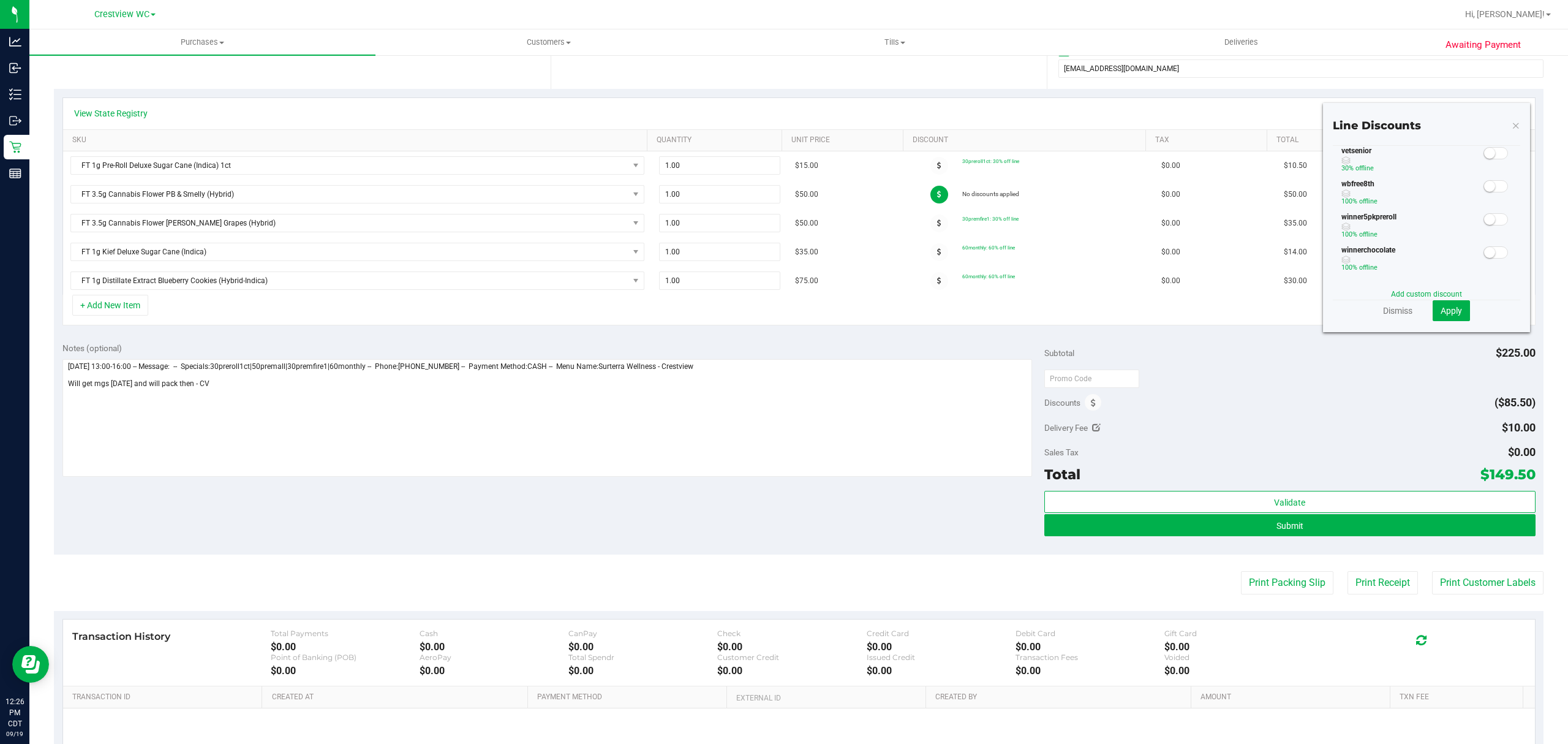
scroll to position [0, 0]
click at [1410, 290] on link "Add custom discount" at bounding box center [1426, 294] width 71 height 9
click at [1378, 189] on input "text" at bounding box center [1384, 192] width 85 height 18
type input "50.00"
click at [1433, 193] on span "Dollar ($)" at bounding box center [1461, 192] width 68 height 17
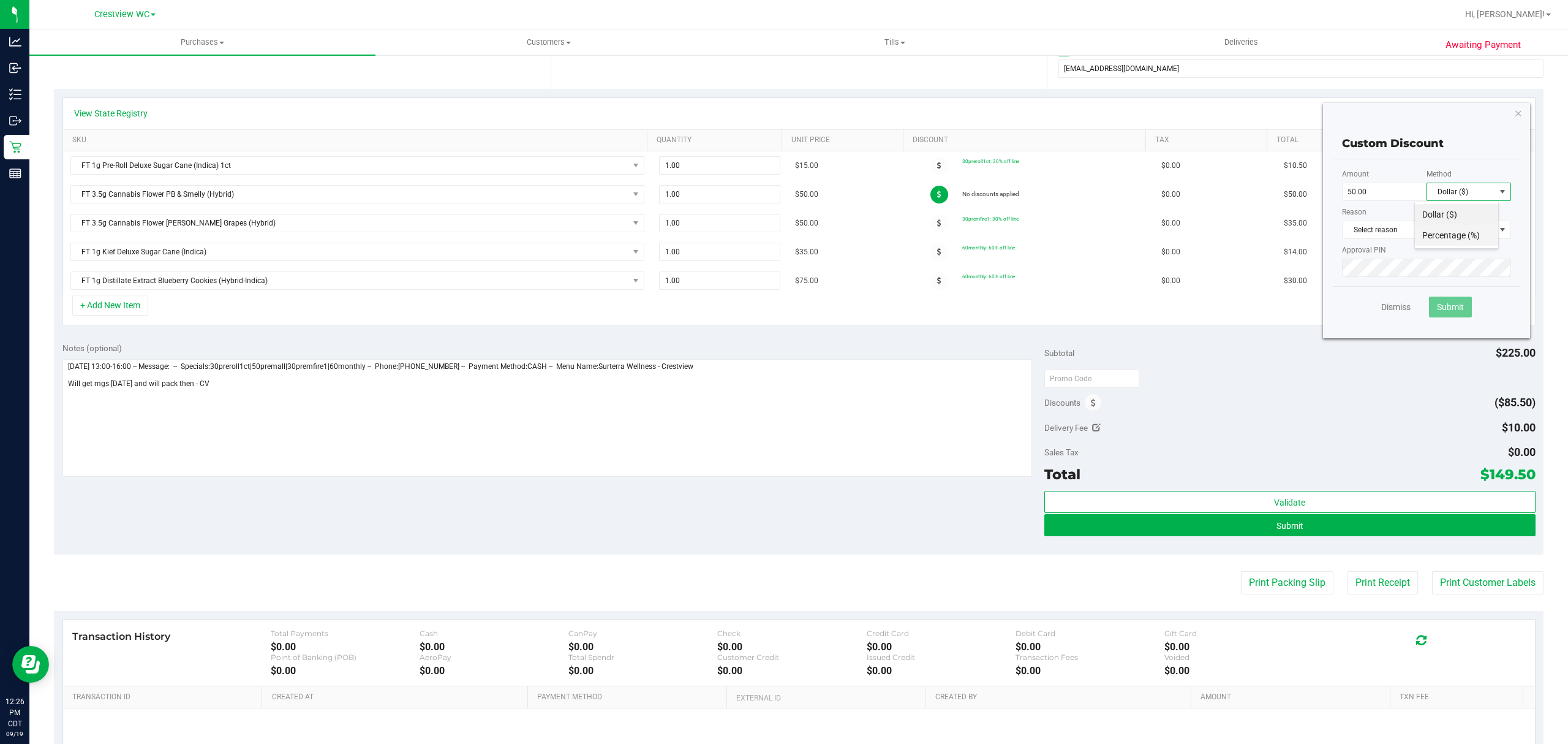
scroll to position [18, 85]
click at [1425, 228] on li "Percentage (%)" at bounding box center [1457, 235] width 83 height 21
click at [1424, 228] on span "Select reason" at bounding box center [1418, 229] width 152 height 17
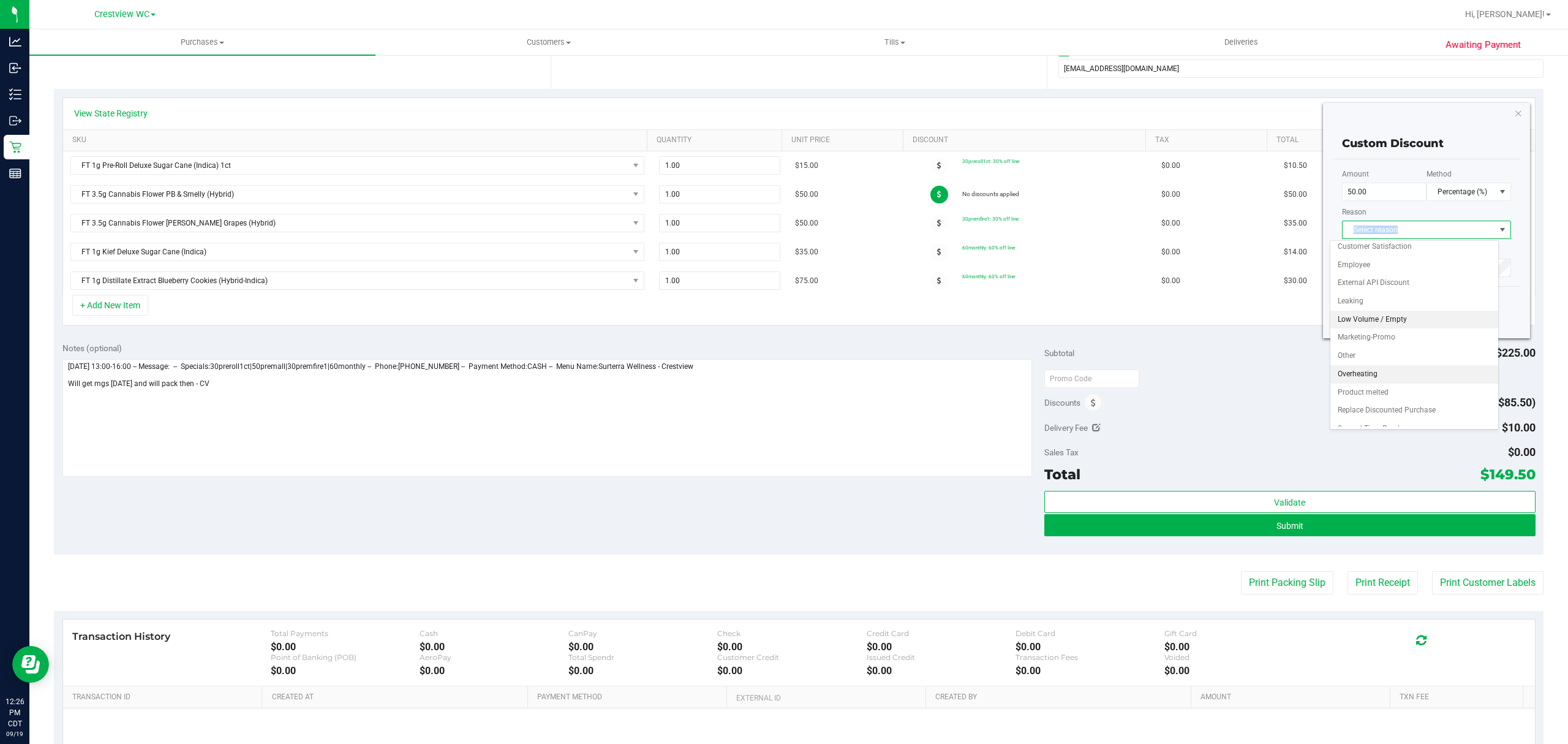
scroll to position [58, 0]
click at [1431, 325] on li "Marketing-Promo" at bounding box center [1414, 326] width 168 height 18
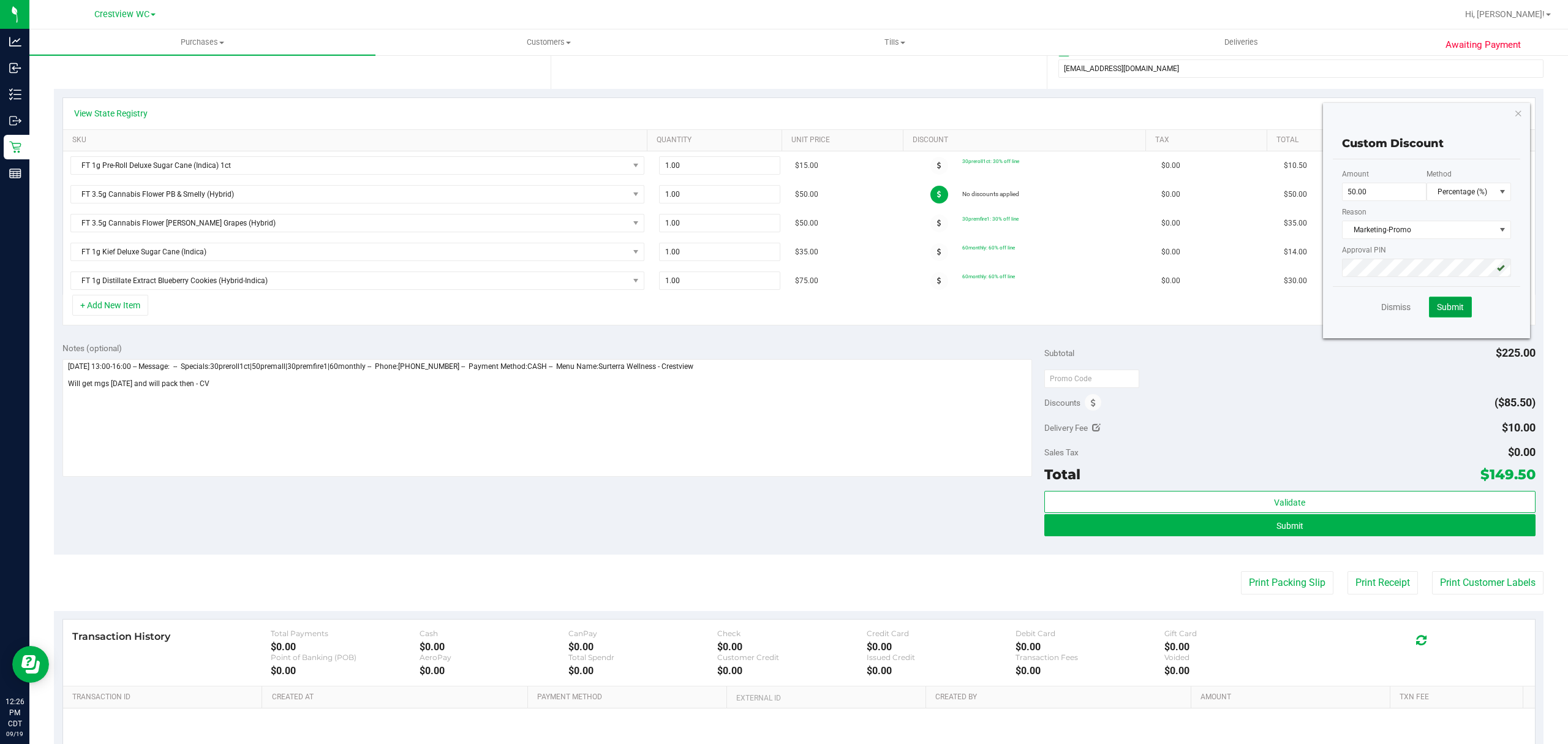
click at [1439, 308] on span "Submit" at bounding box center [1450, 307] width 27 height 10
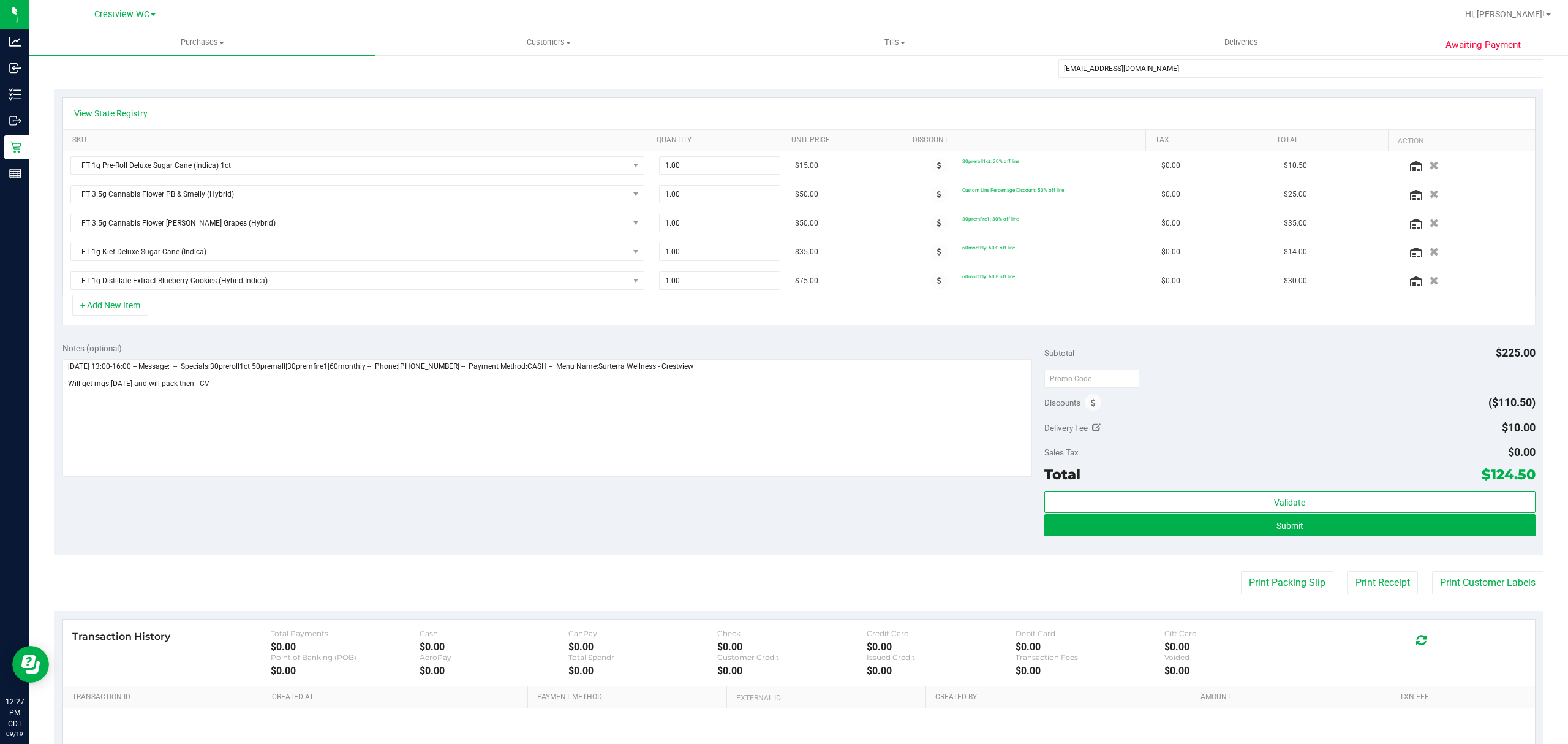
click at [1093, 434] on div "Delivery Fee $10.00" at bounding box center [1289, 427] width 491 height 22
click at [1092, 432] on icon at bounding box center [1097, 428] width 9 height 9
type input "$10.00"
click at [1463, 431] on span "$10.00 10" at bounding box center [1490, 430] width 91 height 21
type input "1"
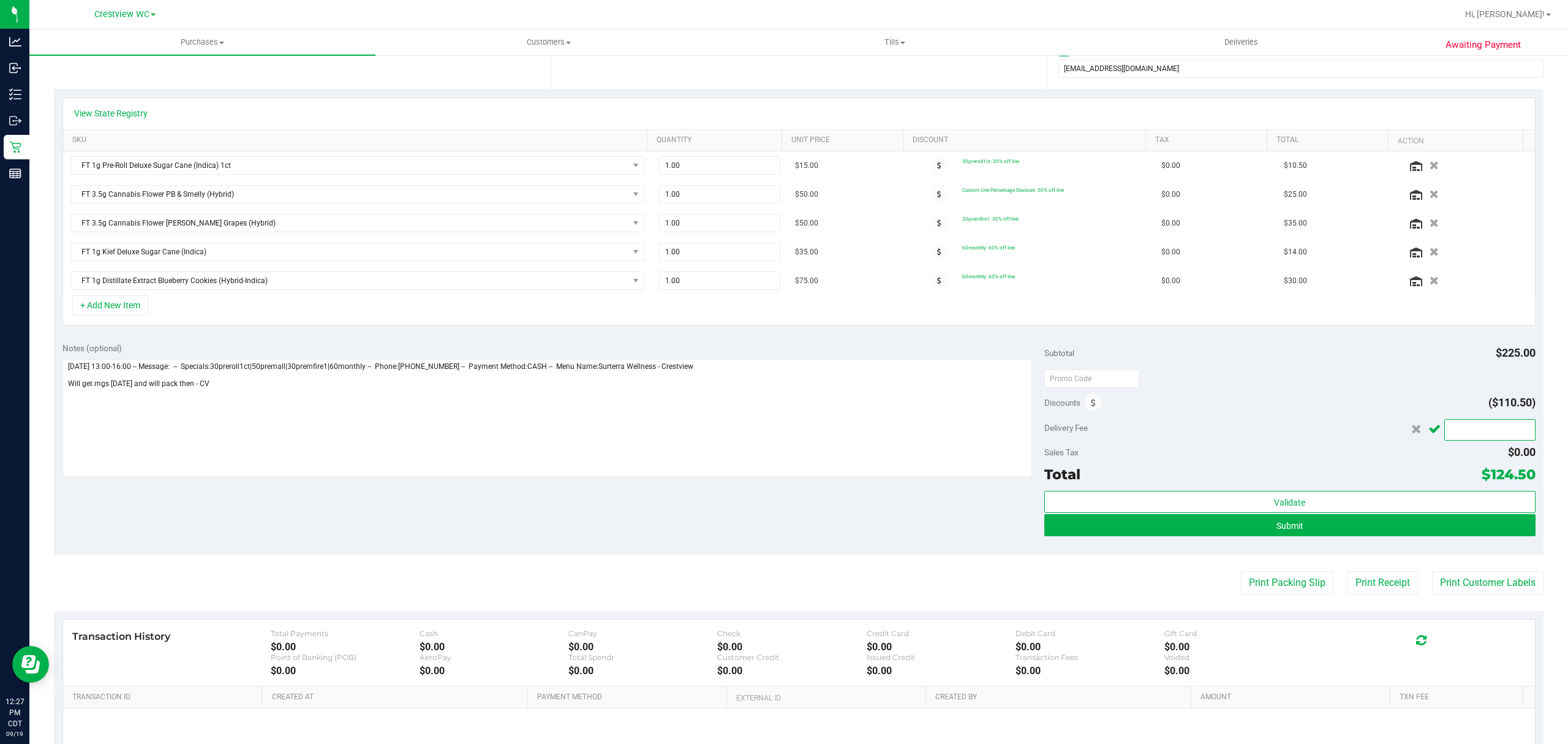
type input "0"
type input "$0.00"
click at [1428, 434] on icon "Cancel button" at bounding box center [1434, 429] width 12 height 9
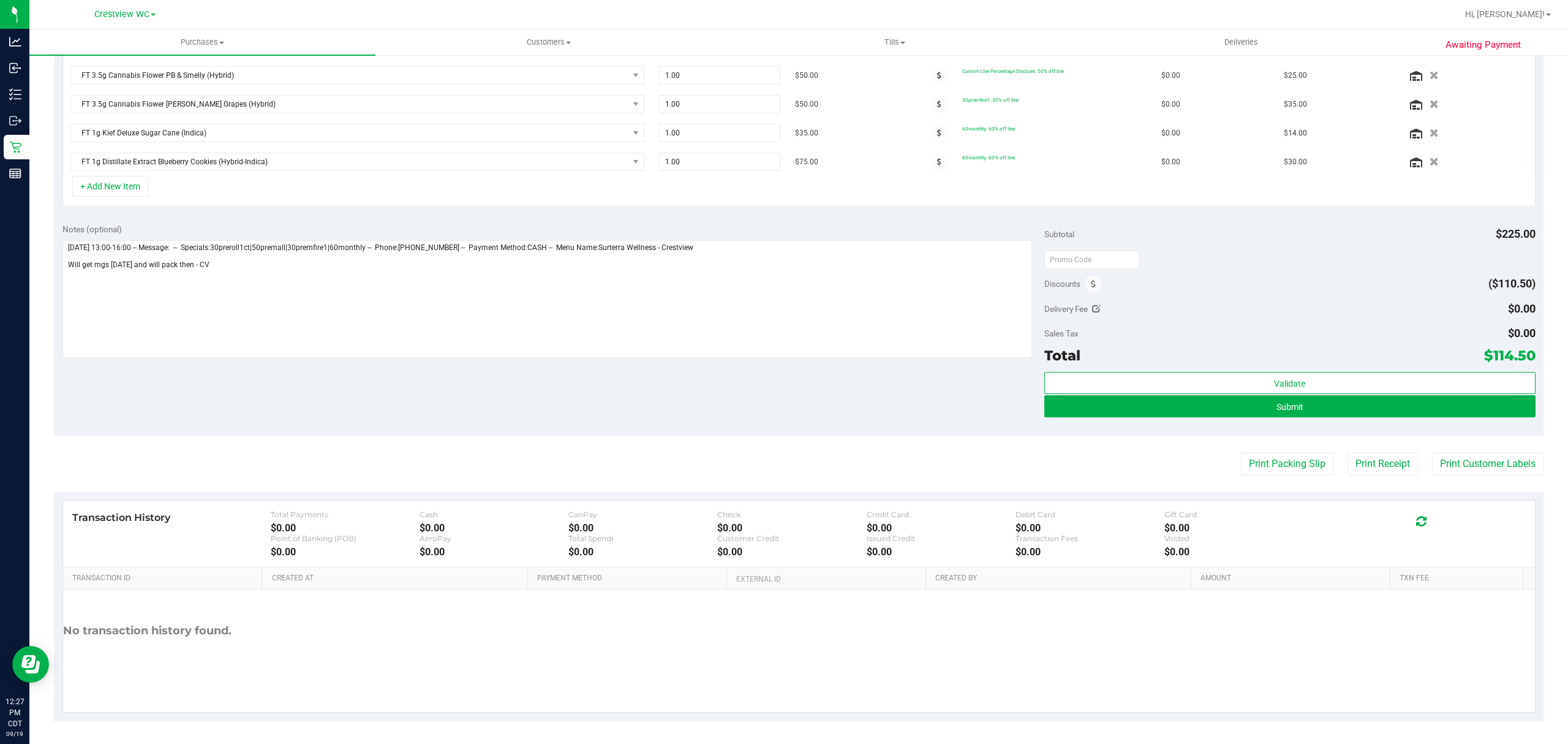
scroll to position [370, 0]
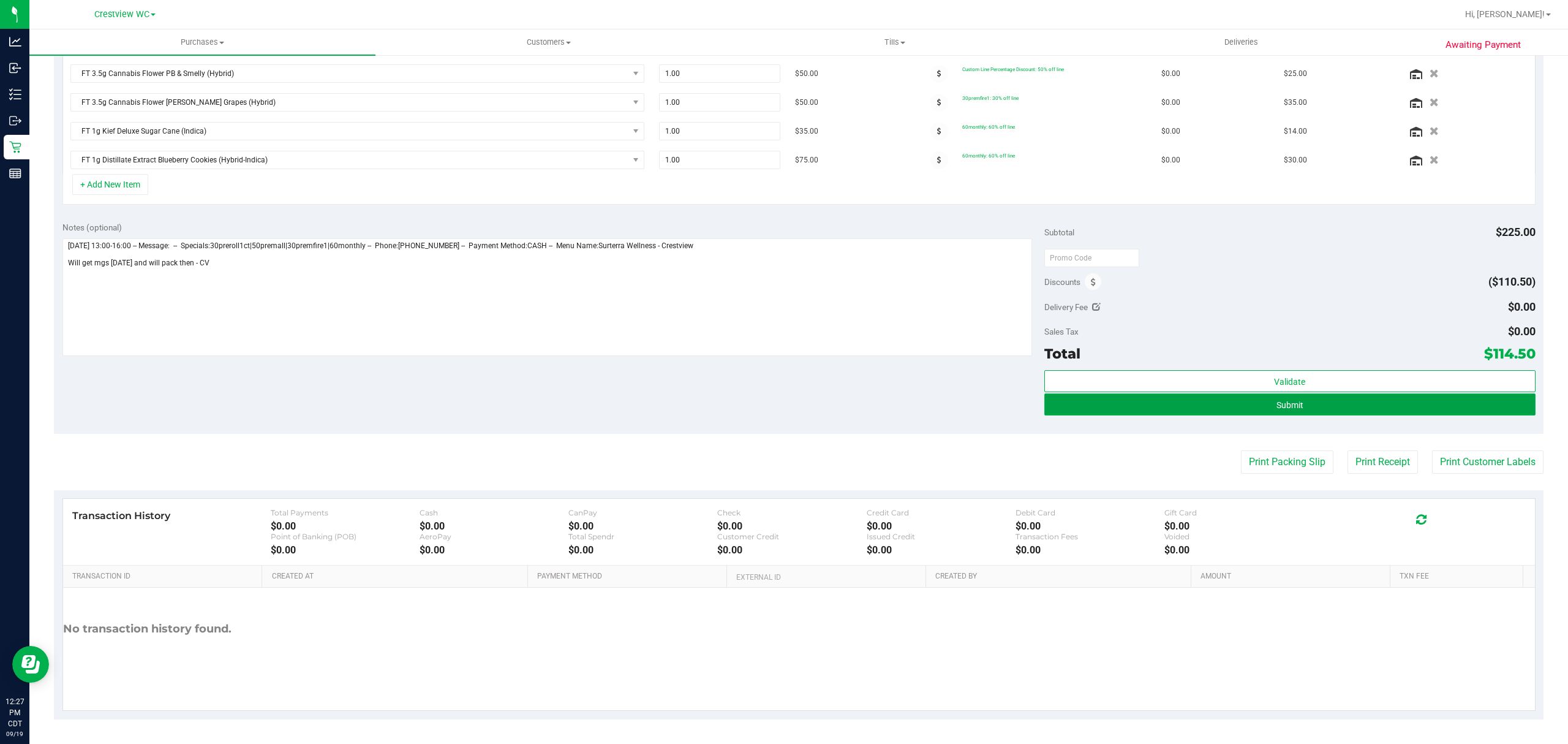
click at [1324, 405] on button "Submit" at bounding box center [1289, 404] width 491 height 22
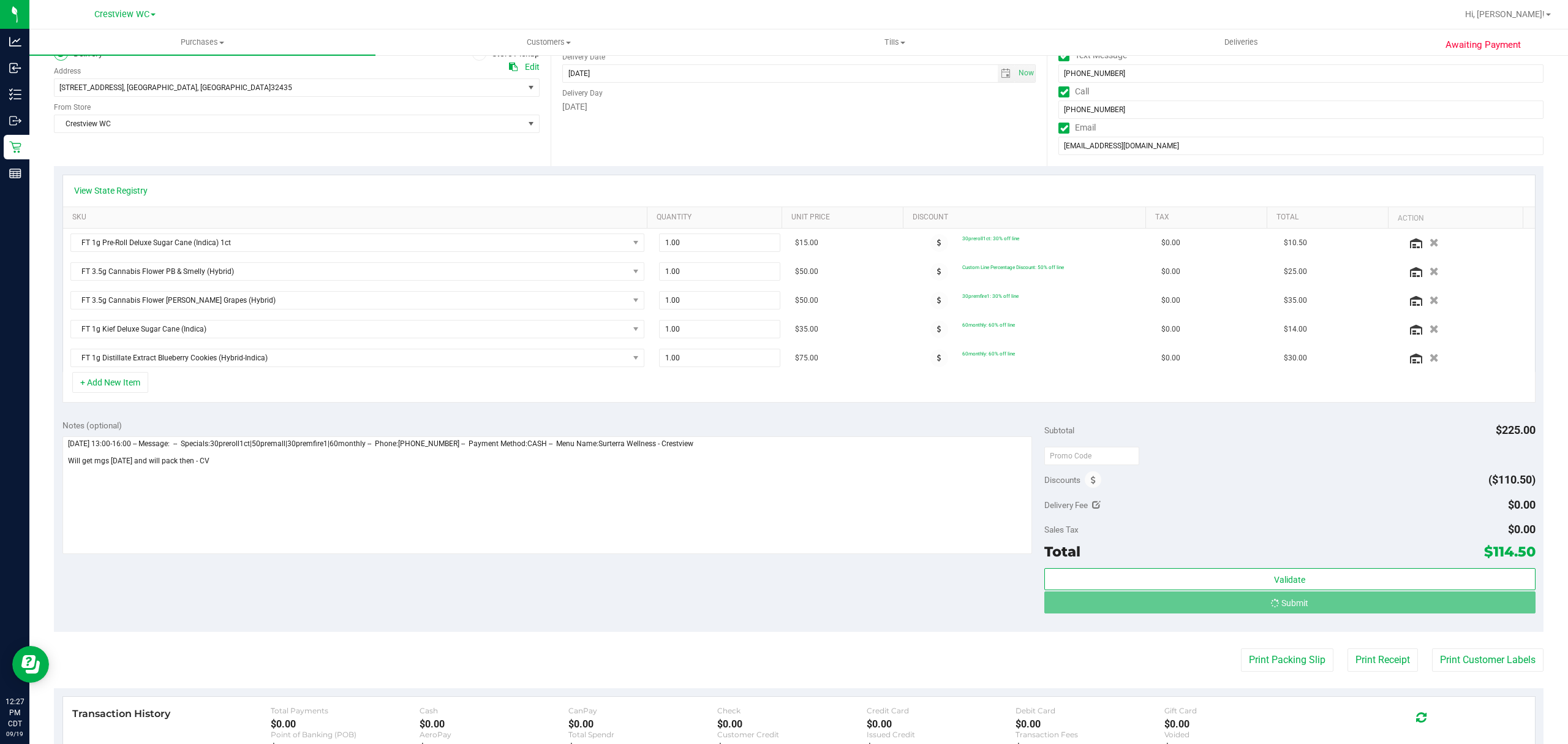
scroll to position [0, 0]
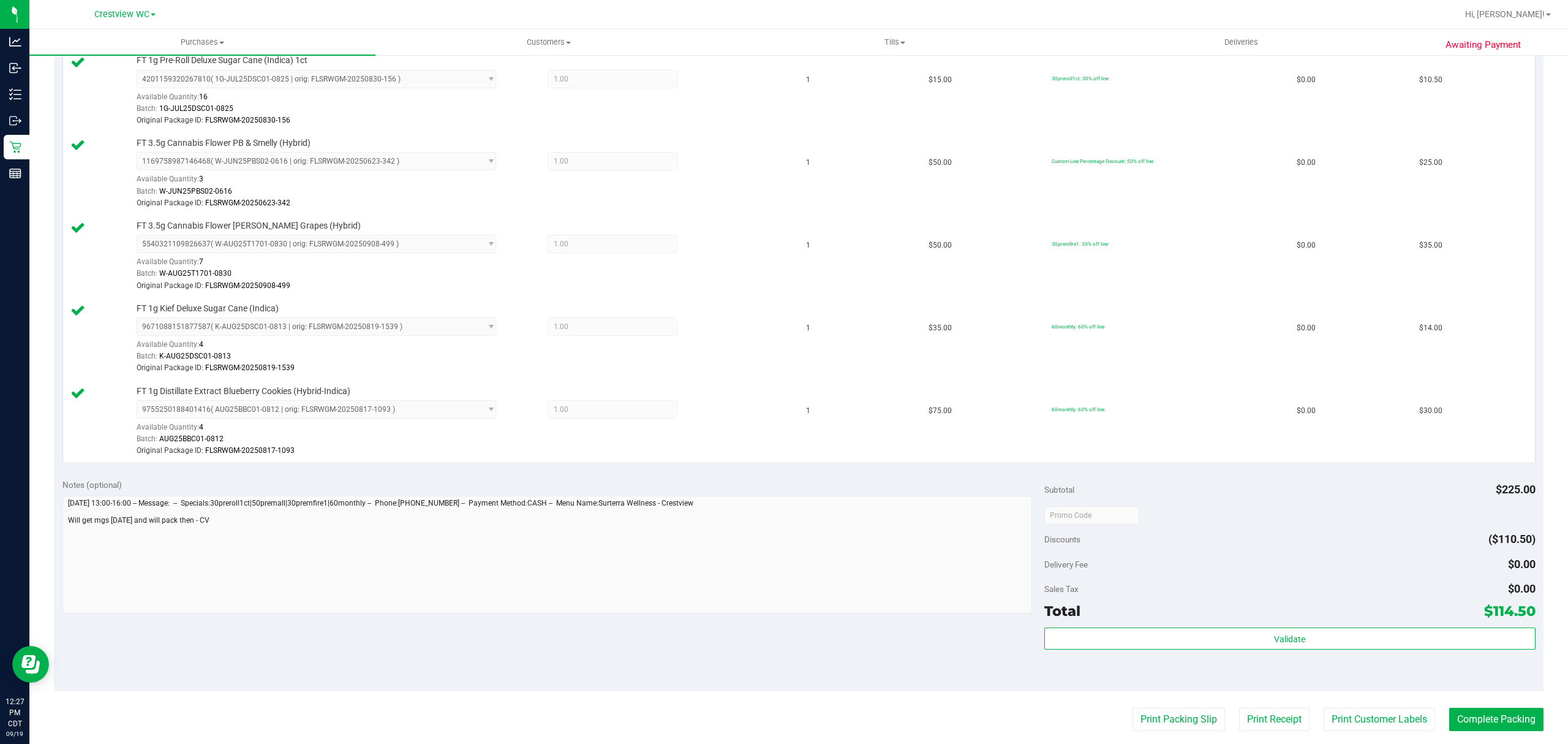
scroll to position [490, 0]
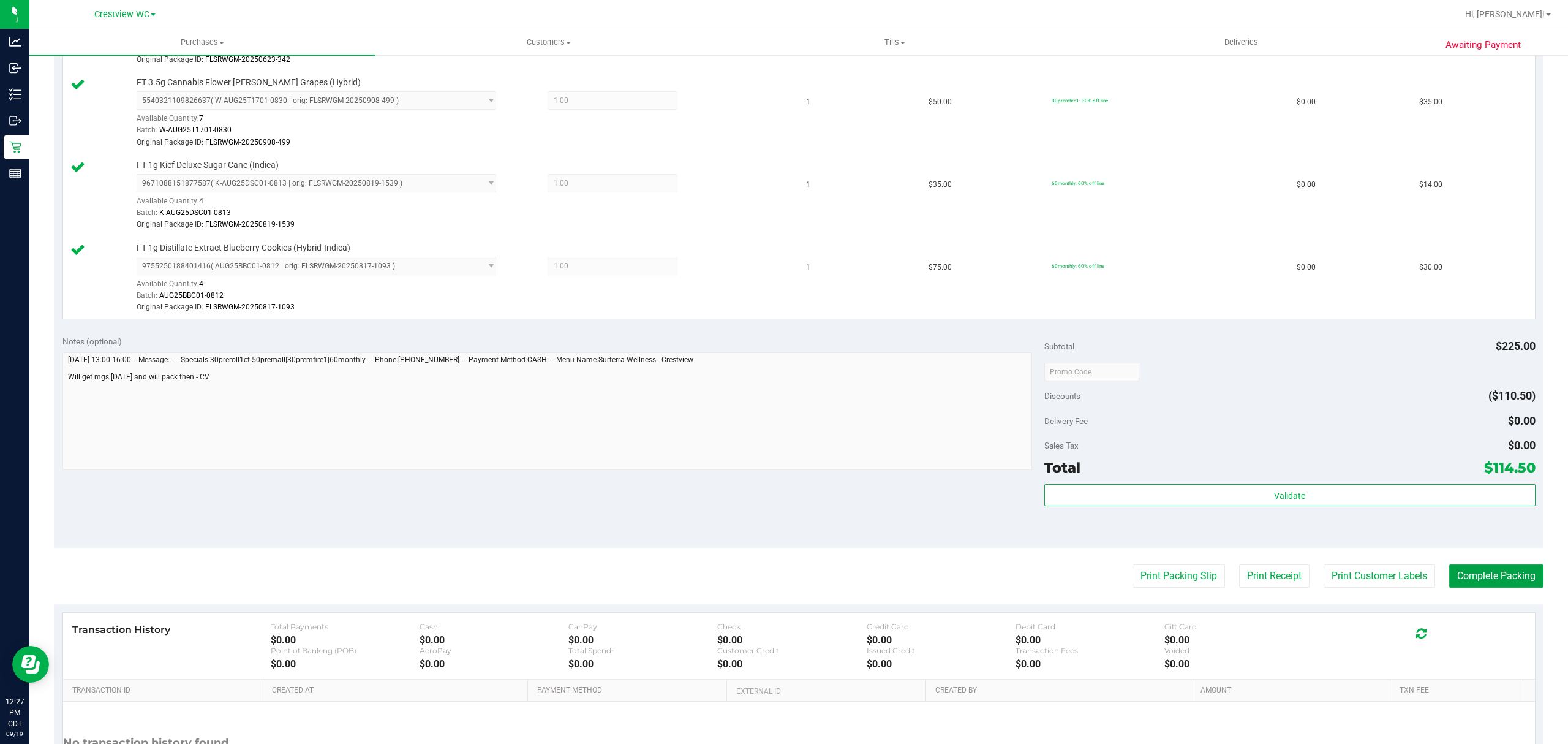
click at [1474, 583] on button "Complete Packing" at bounding box center [1496, 576] width 94 height 23
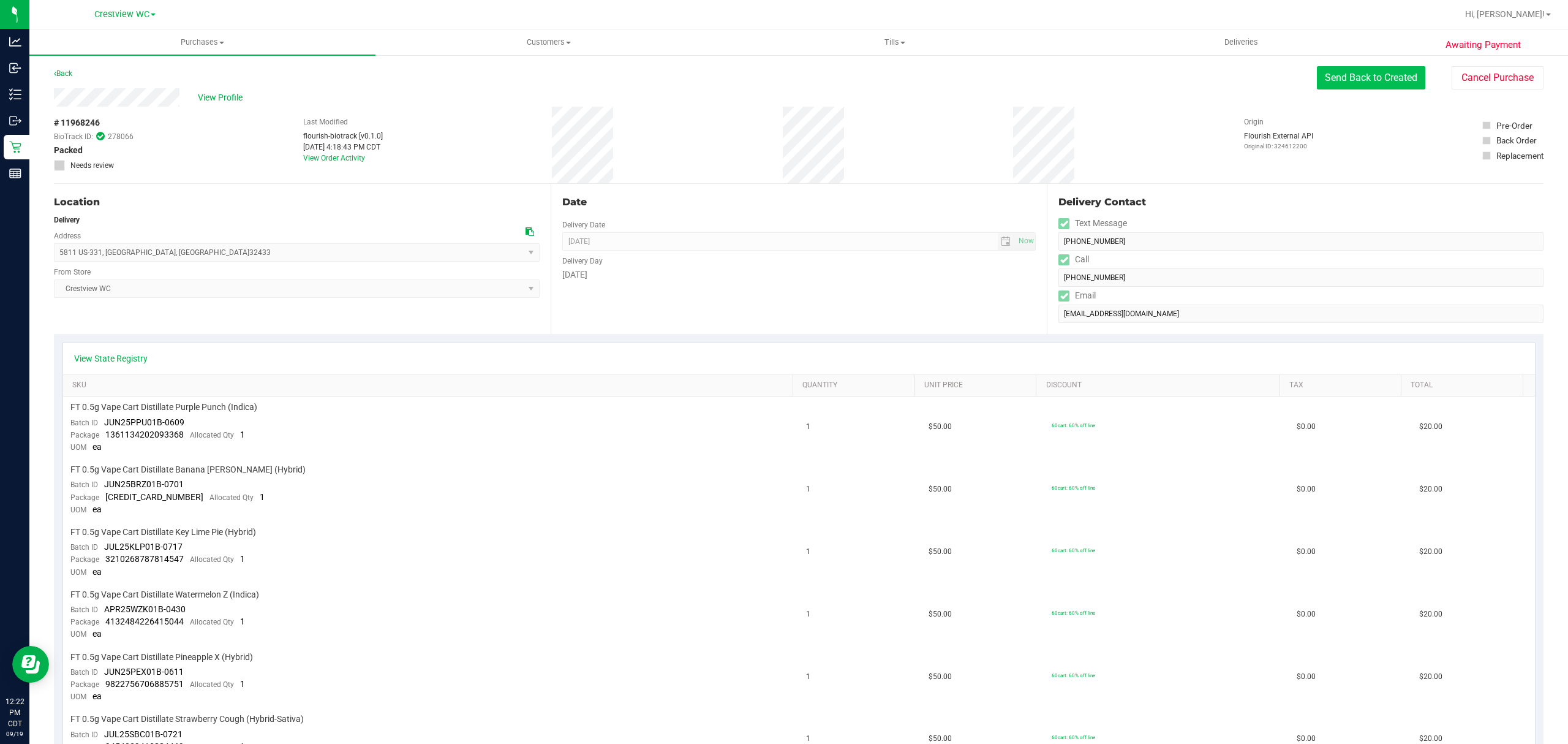
click at [1317, 83] on button "Send Back to Created" at bounding box center [1371, 78] width 109 height 23
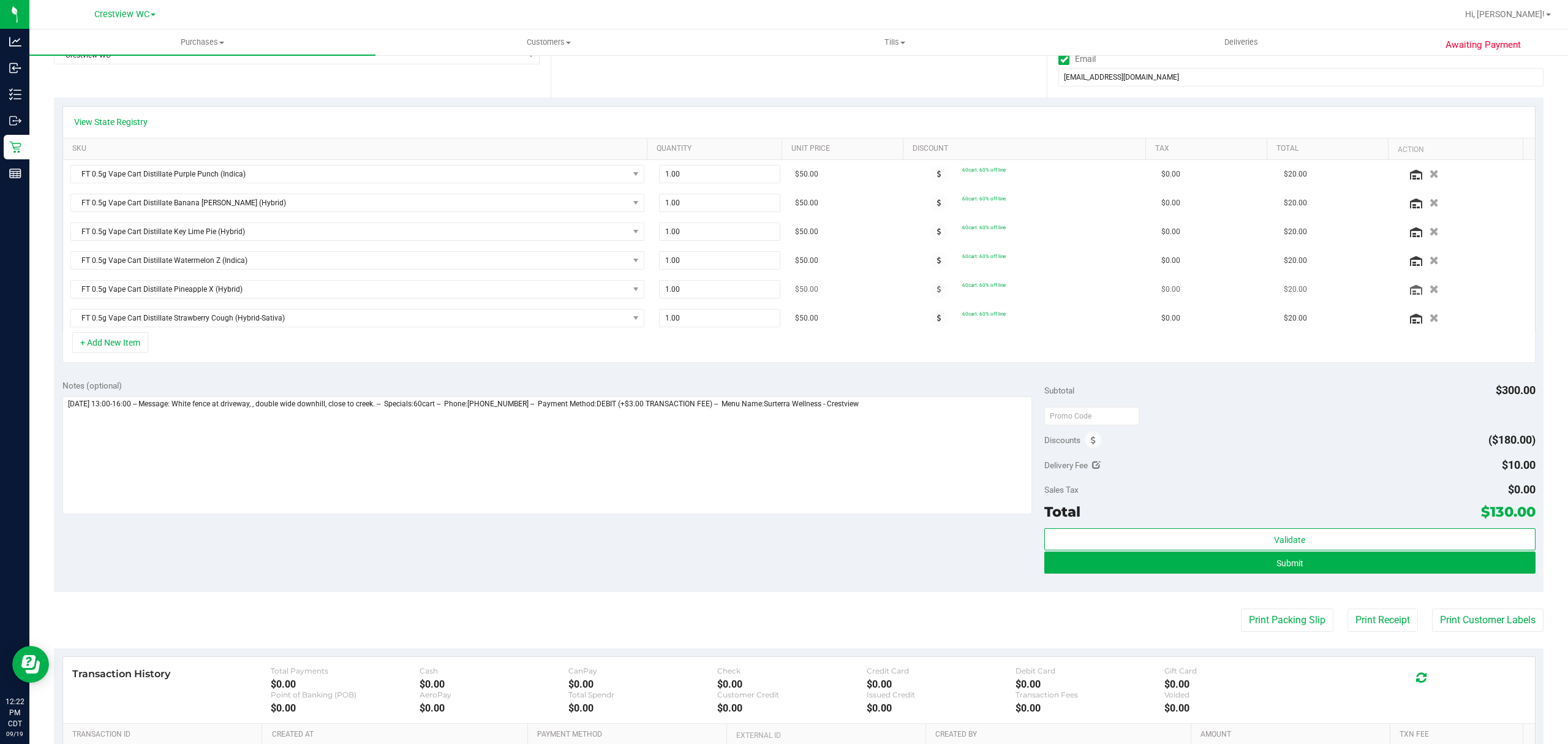
scroll to position [245, 0]
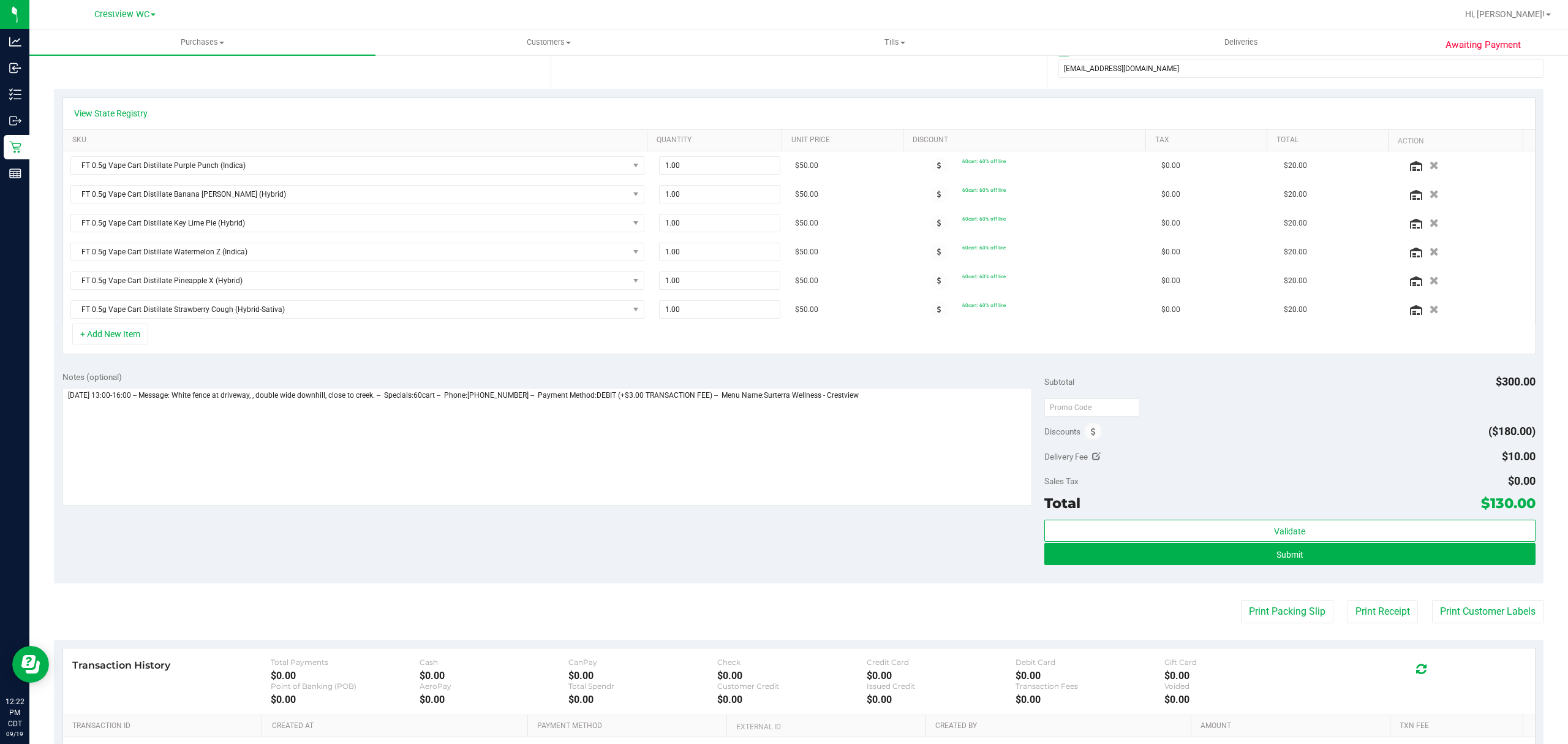
click at [1092, 461] on icon at bounding box center [1097, 456] width 9 height 9
type input "$10.00"
click at [1468, 468] on span "$10.00 10" at bounding box center [1490, 458] width 91 height 21
type input "1"
type input "0"
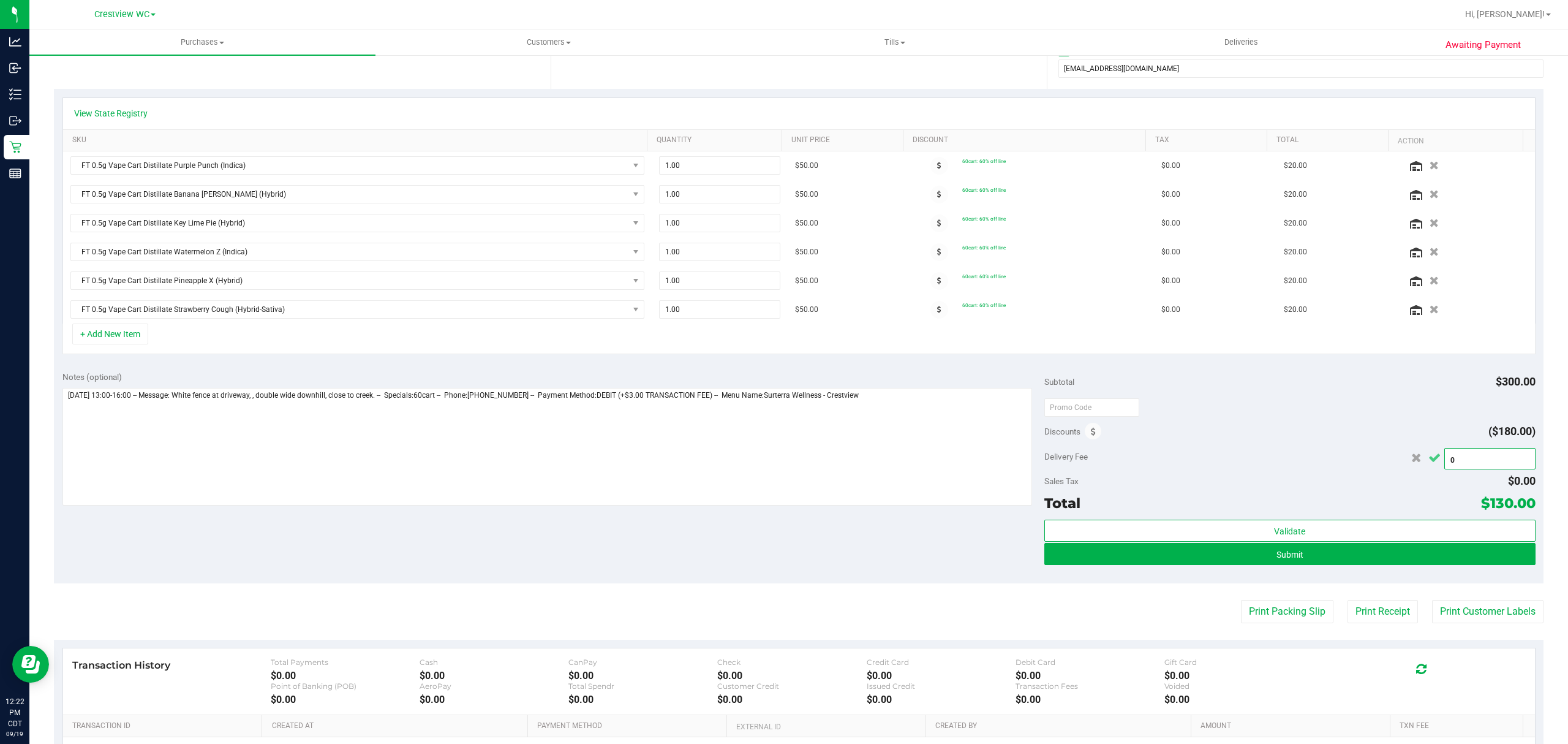
type input "$0.00"
click at [1428, 463] on icon "Cancel button" at bounding box center [1434, 458] width 12 height 9
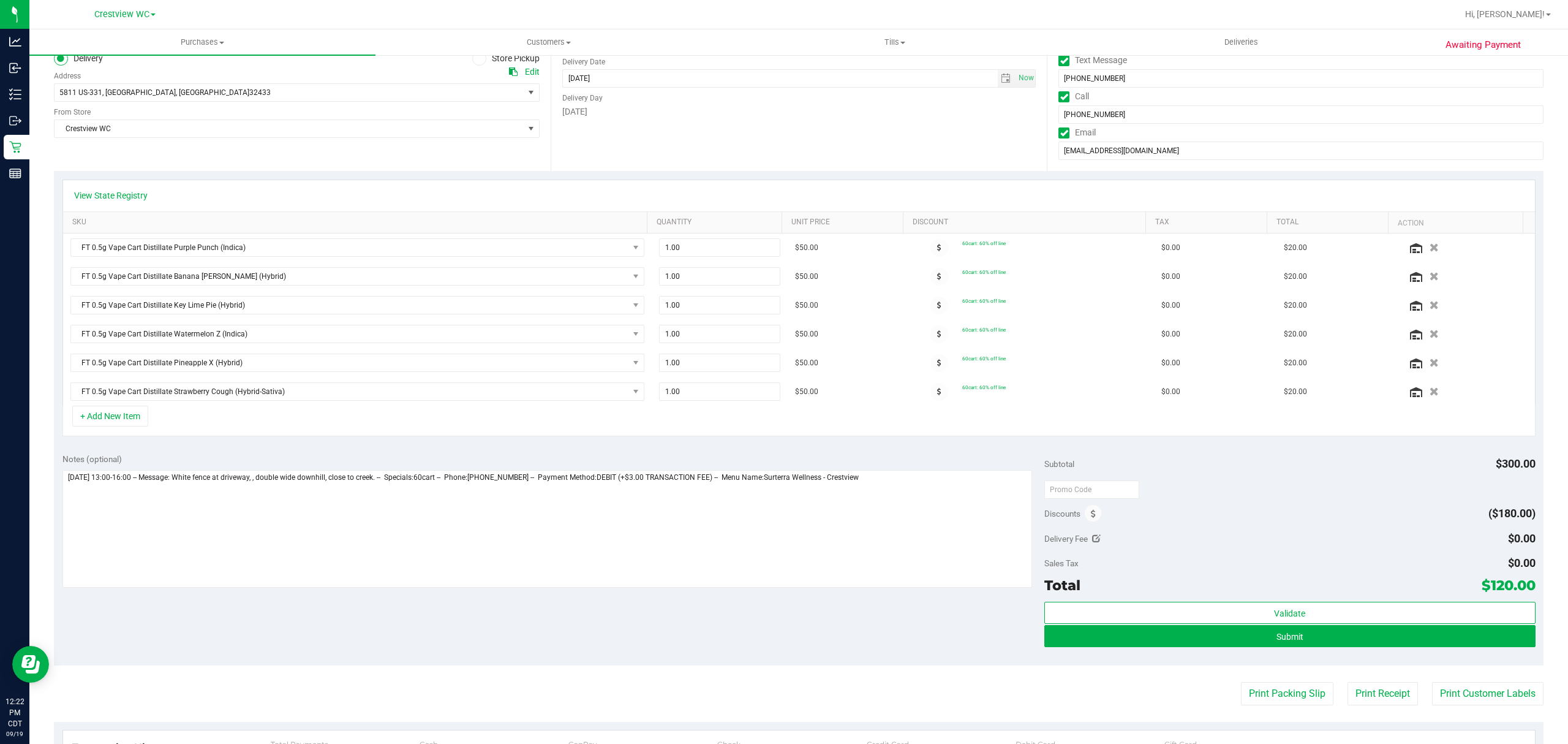
scroll to position [0, 0]
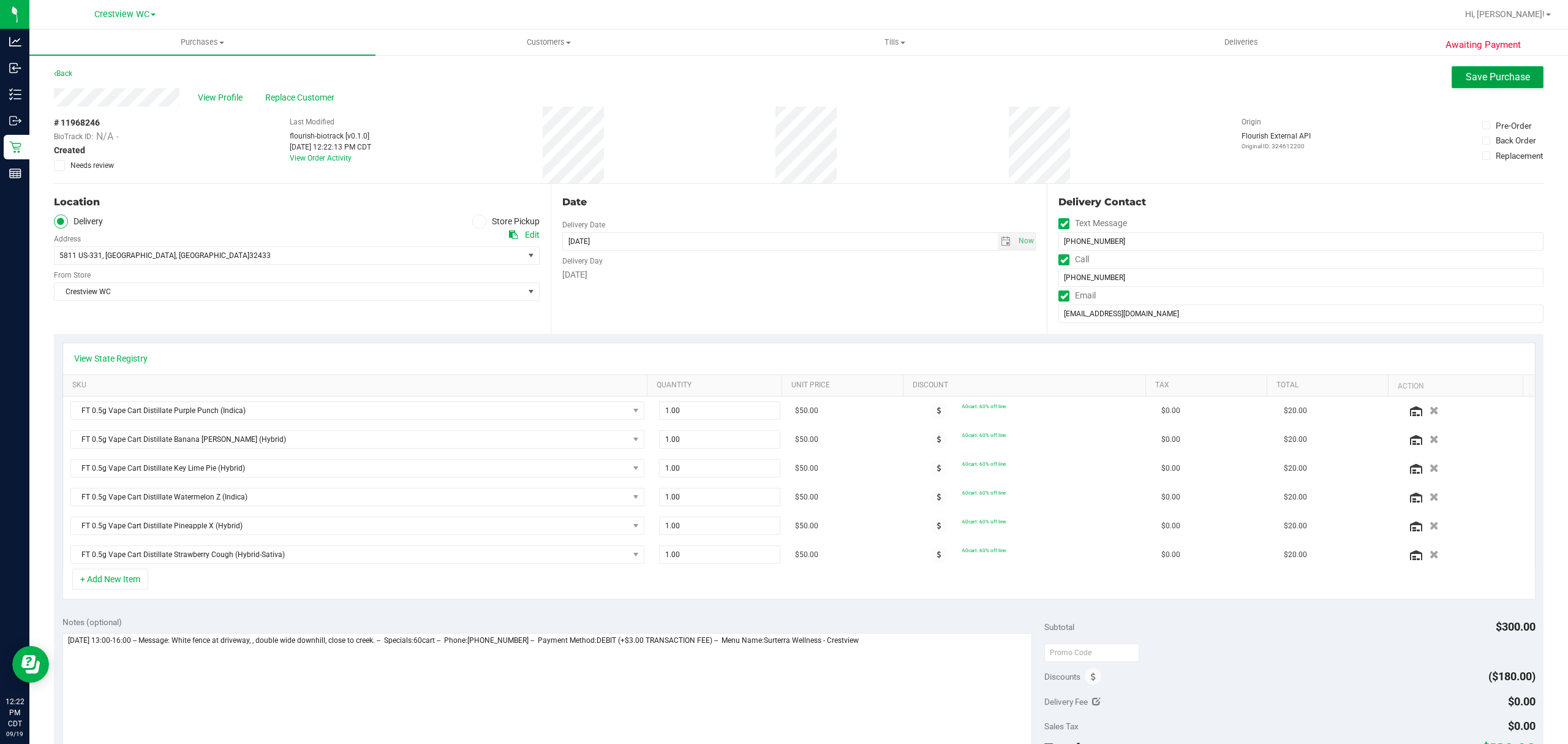
click at [1475, 74] on span "Save Purchase" at bounding box center [1498, 76] width 64 height 11
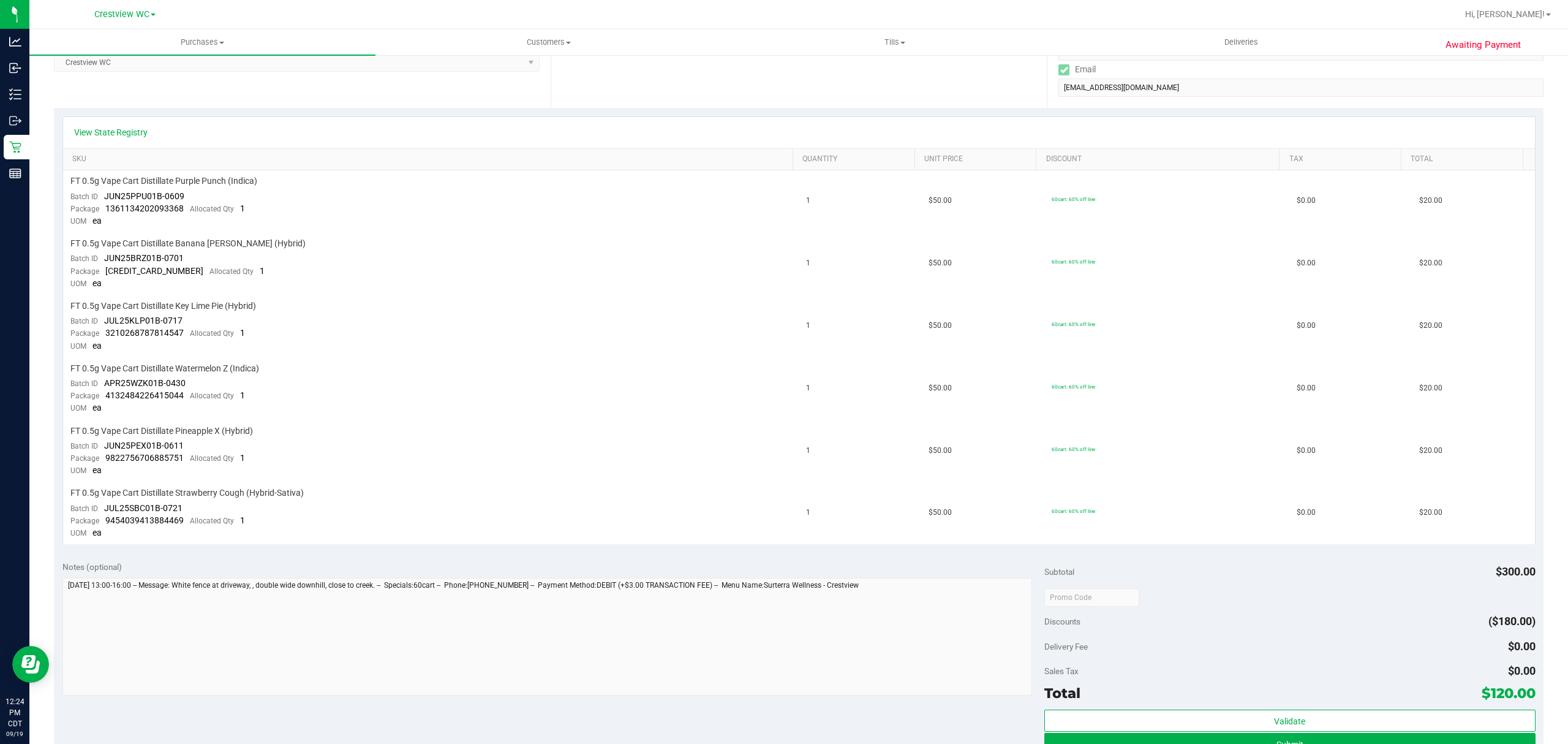
scroll to position [556, 0]
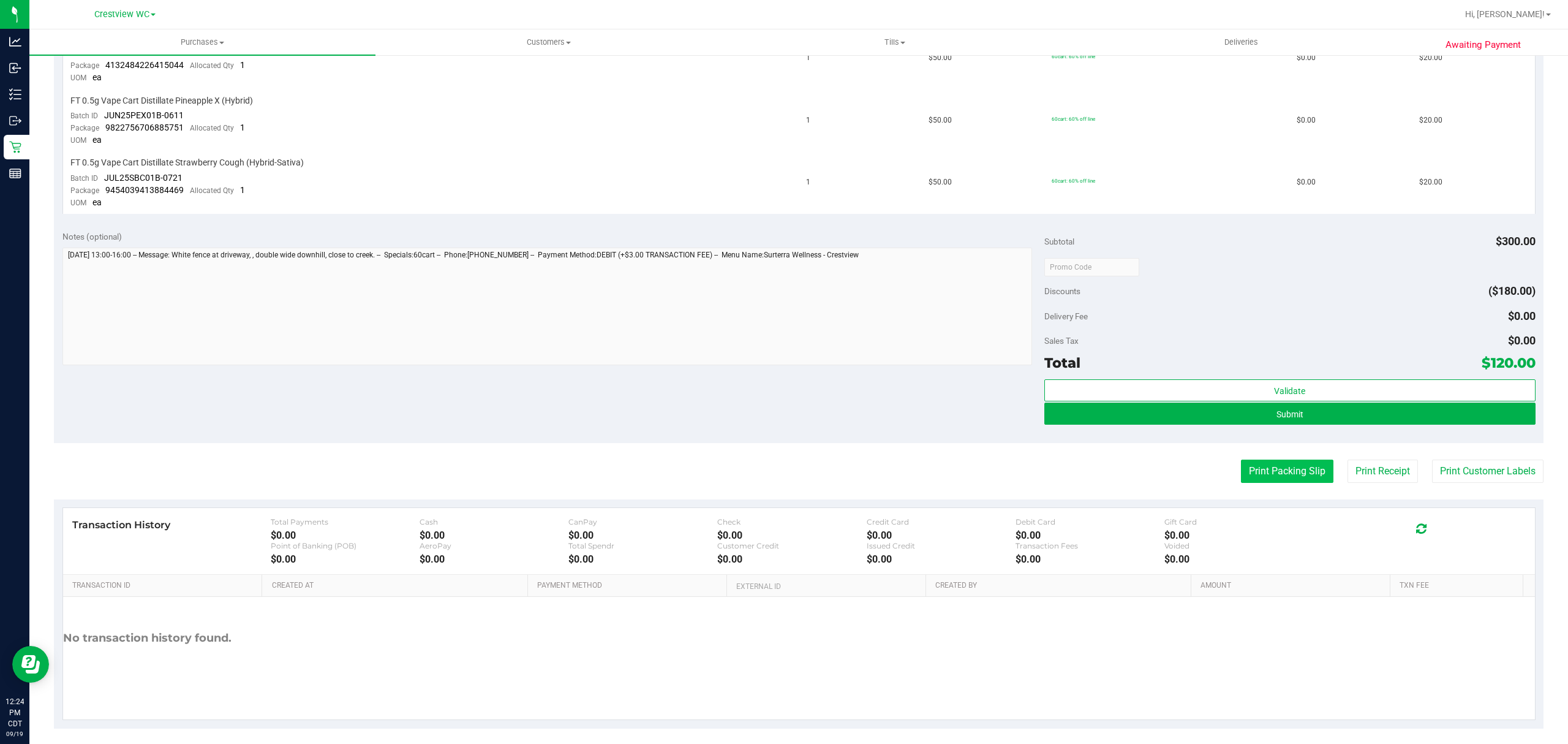
click at [1290, 463] on button "Print Packing Slip" at bounding box center [1287, 471] width 92 height 23
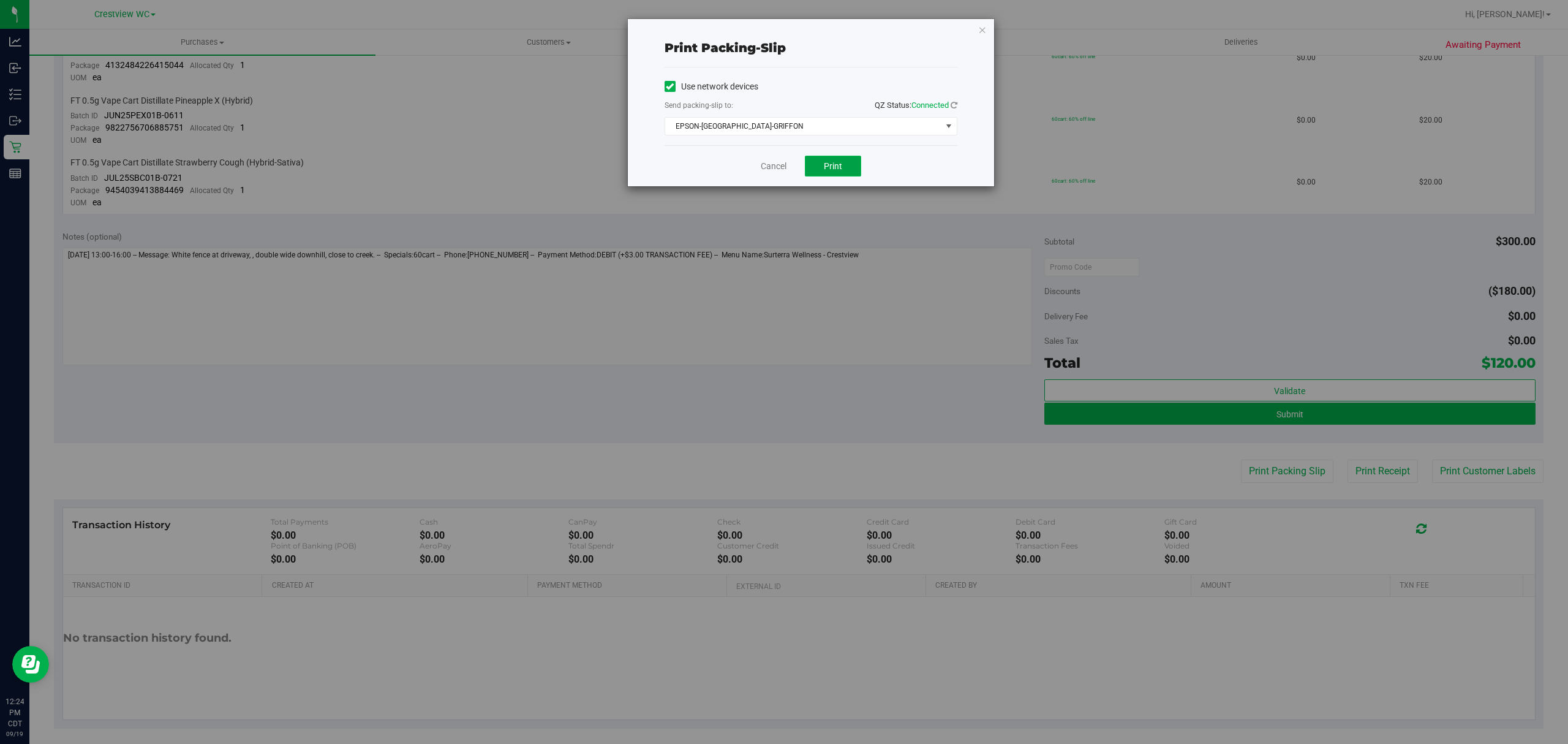
click at [843, 168] on button "Print" at bounding box center [832, 166] width 56 height 21
drag, startPoint x: 770, startPoint y: 161, endPoint x: 949, endPoint y: 245, distance: 197.7
click at [770, 161] on link "Cancel" at bounding box center [774, 166] width 26 height 13
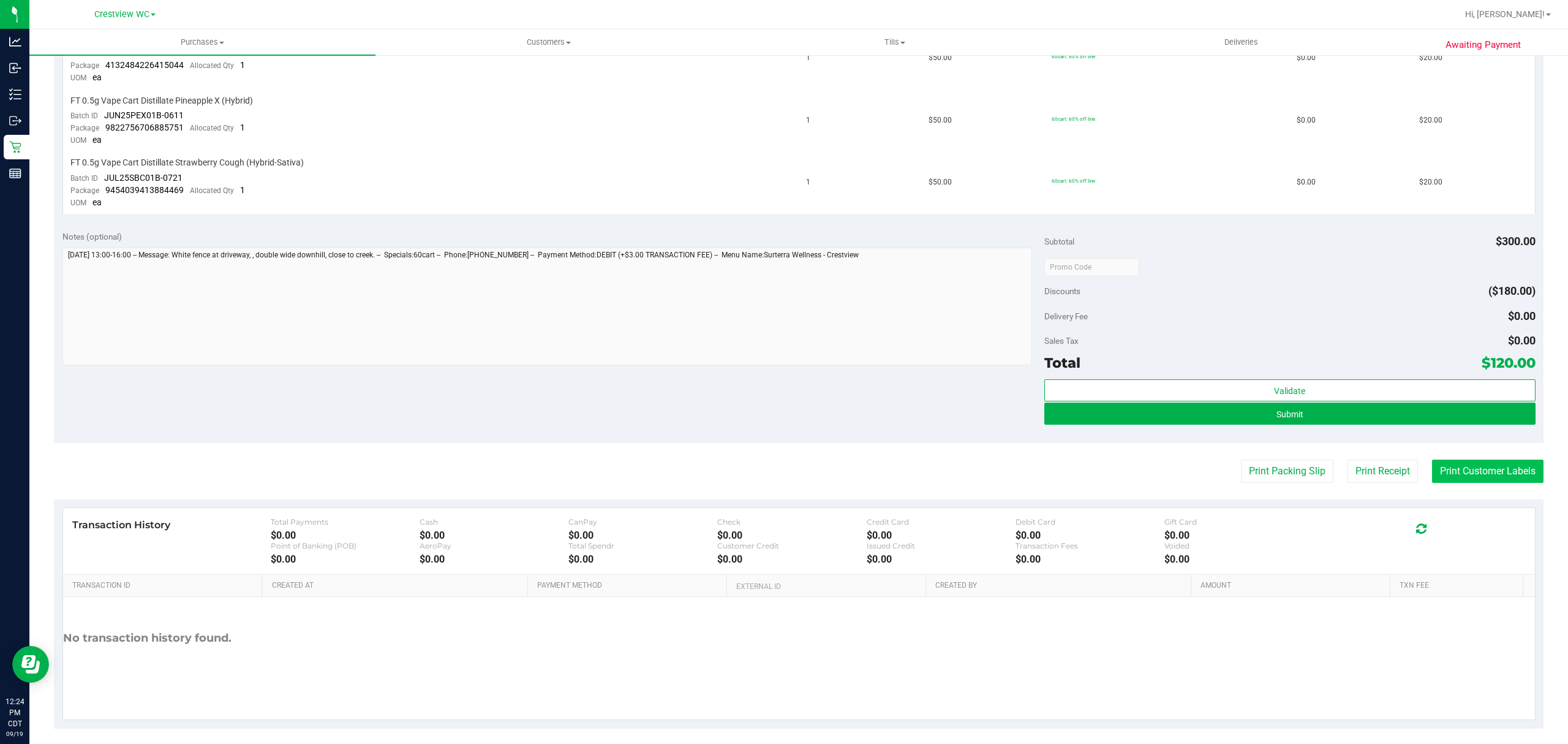
click at [1452, 468] on button "Print Customer Labels" at bounding box center [1488, 471] width 111 height 23
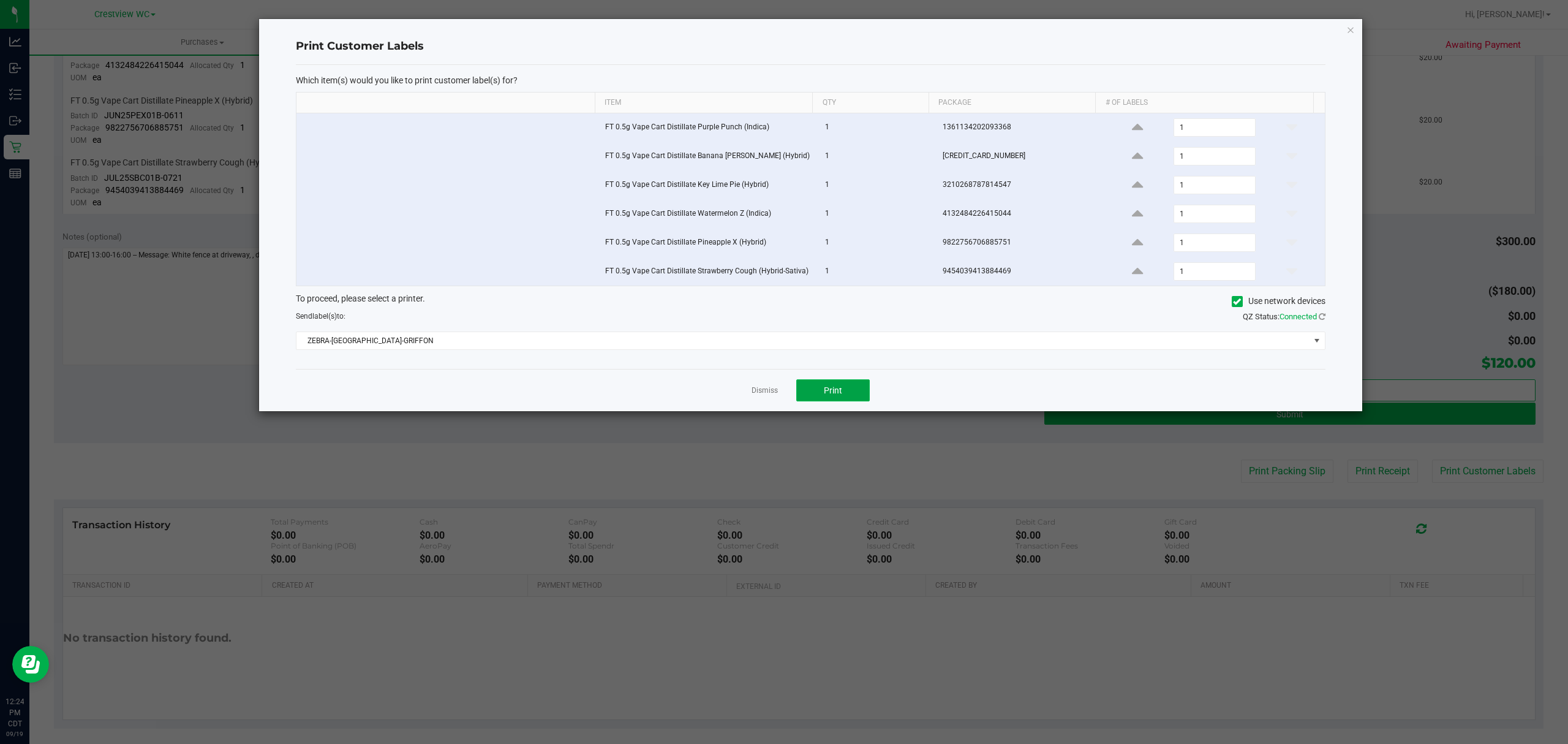
click at [833, 392] on span "Print" at bounding box center [832, 391] width 18 height 10
click at [774, 394] on link "Dismiss" at bounding box center [765, 391] width 27 height 10
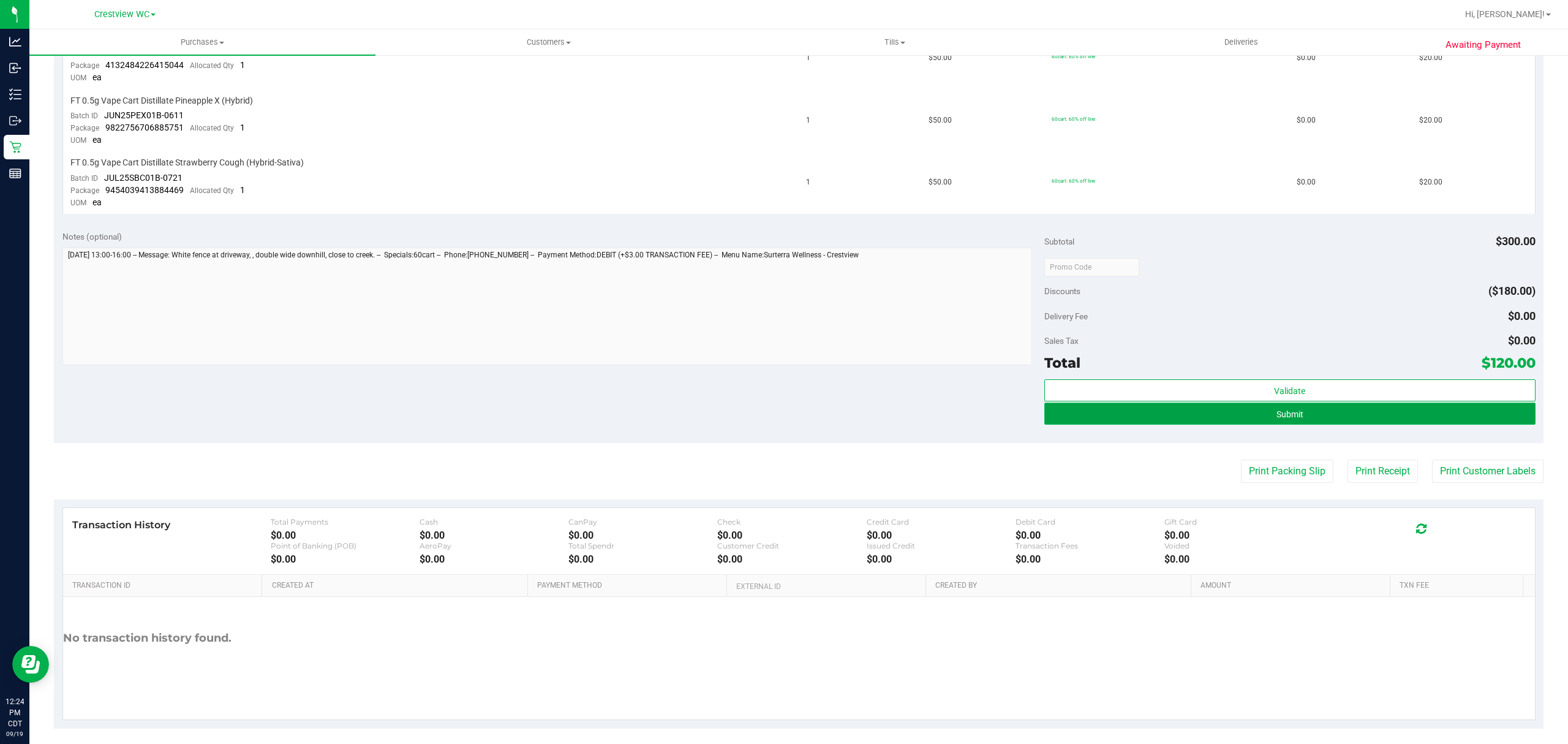
click at [1260, 408] on button "Submit" at bounding box center [1289, 413] width 491 height 22
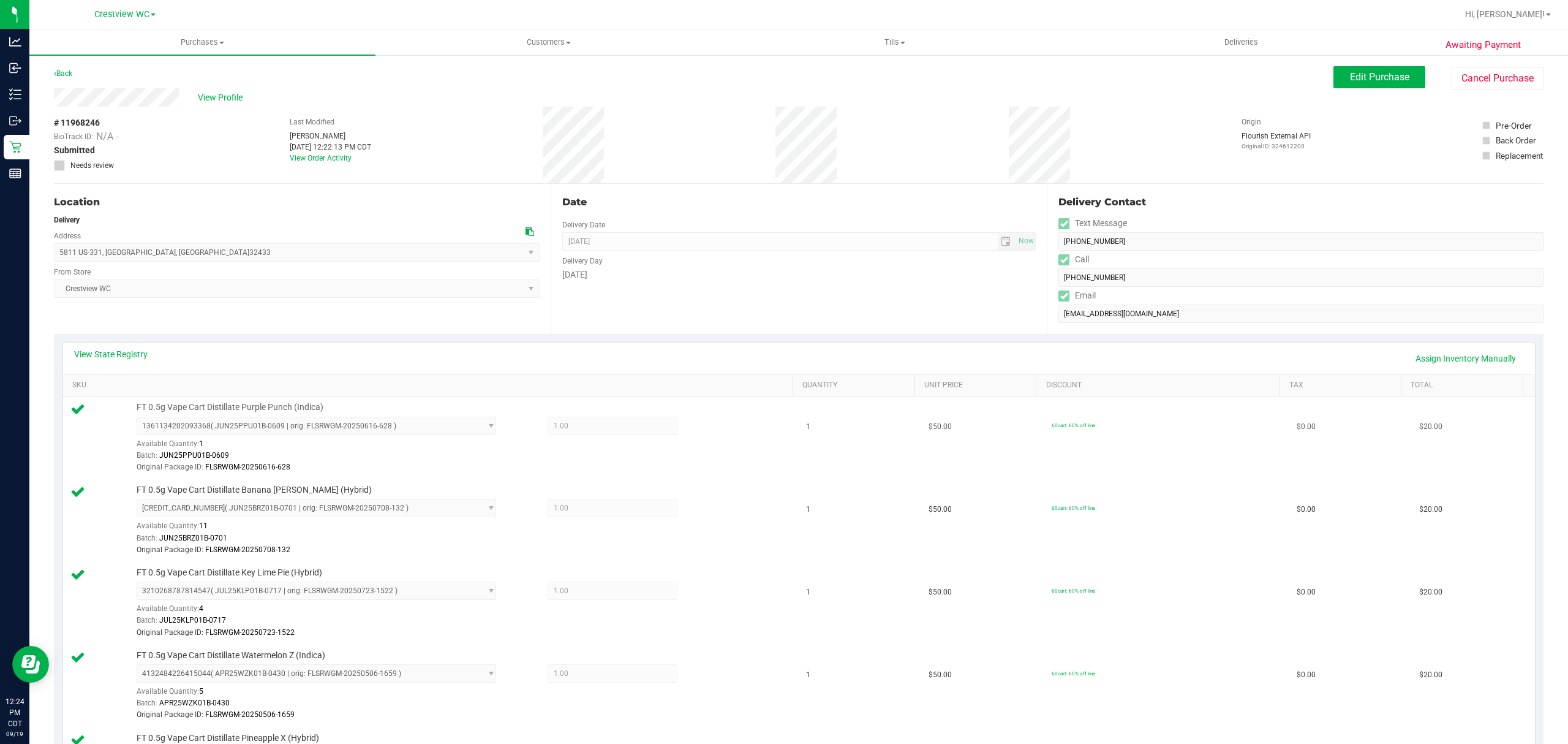
scroll to position [490, 0]
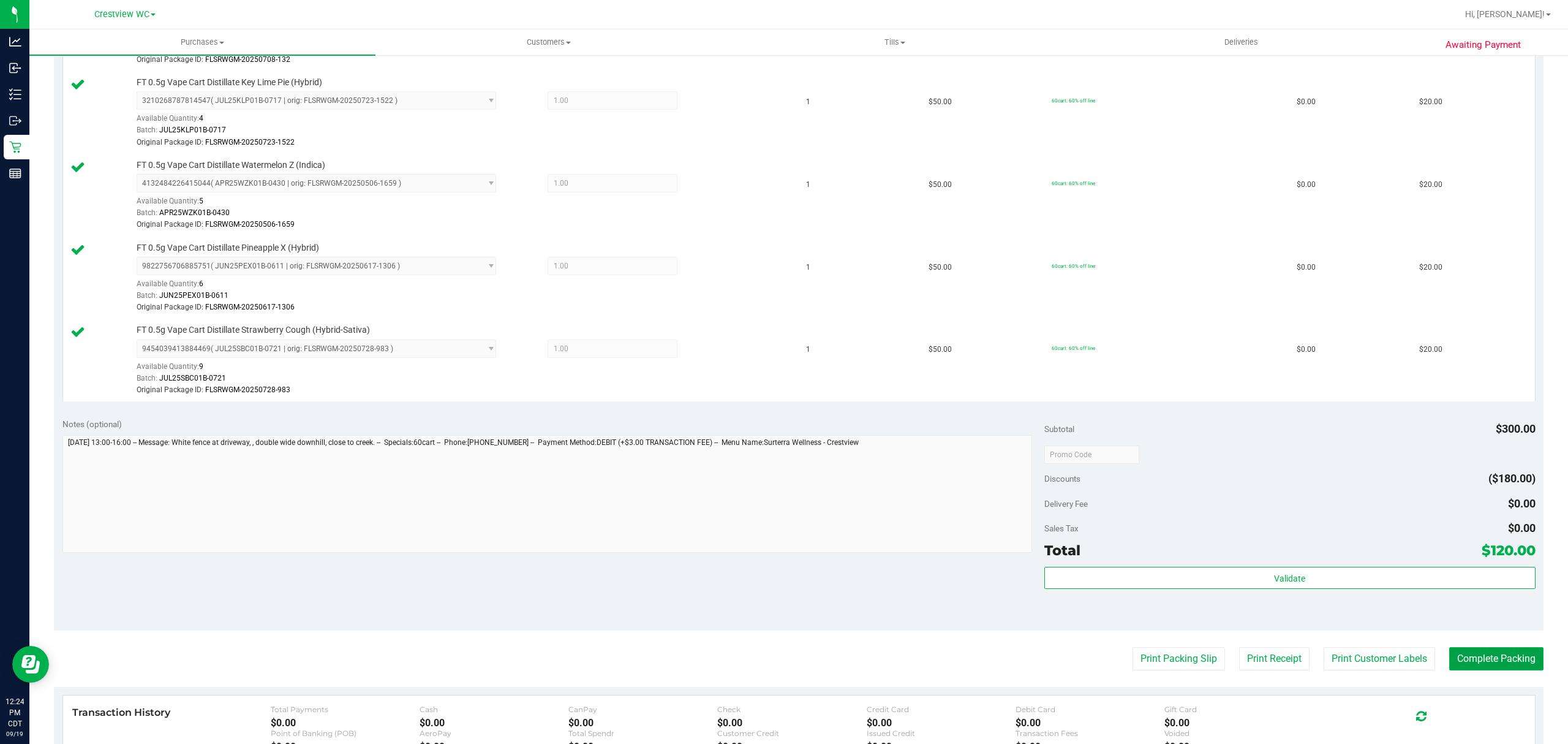
click at [1480, 662] on button "Complete Packing" at bounding box center [1496, 658] width 94 height 23
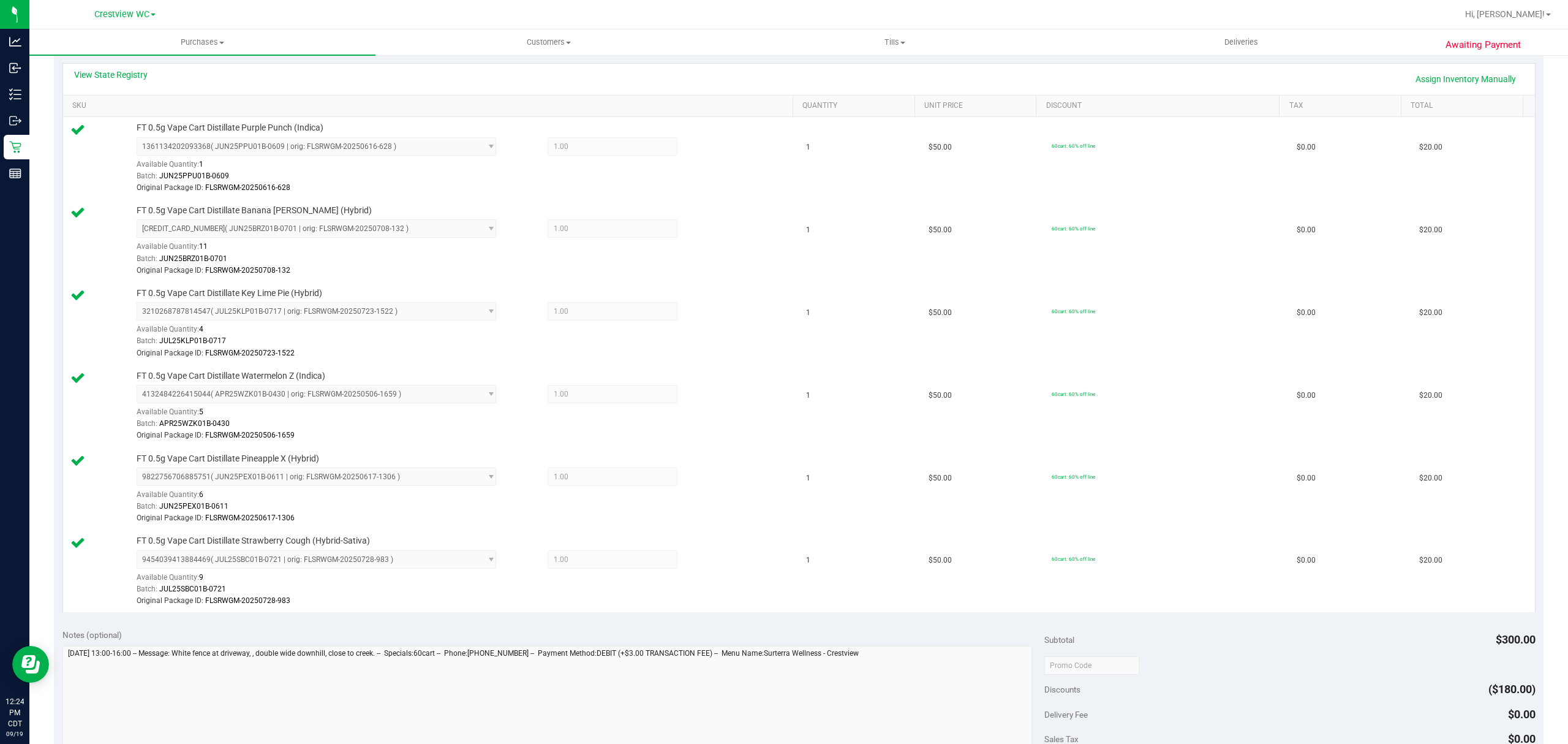
scroll to position [0, 0]
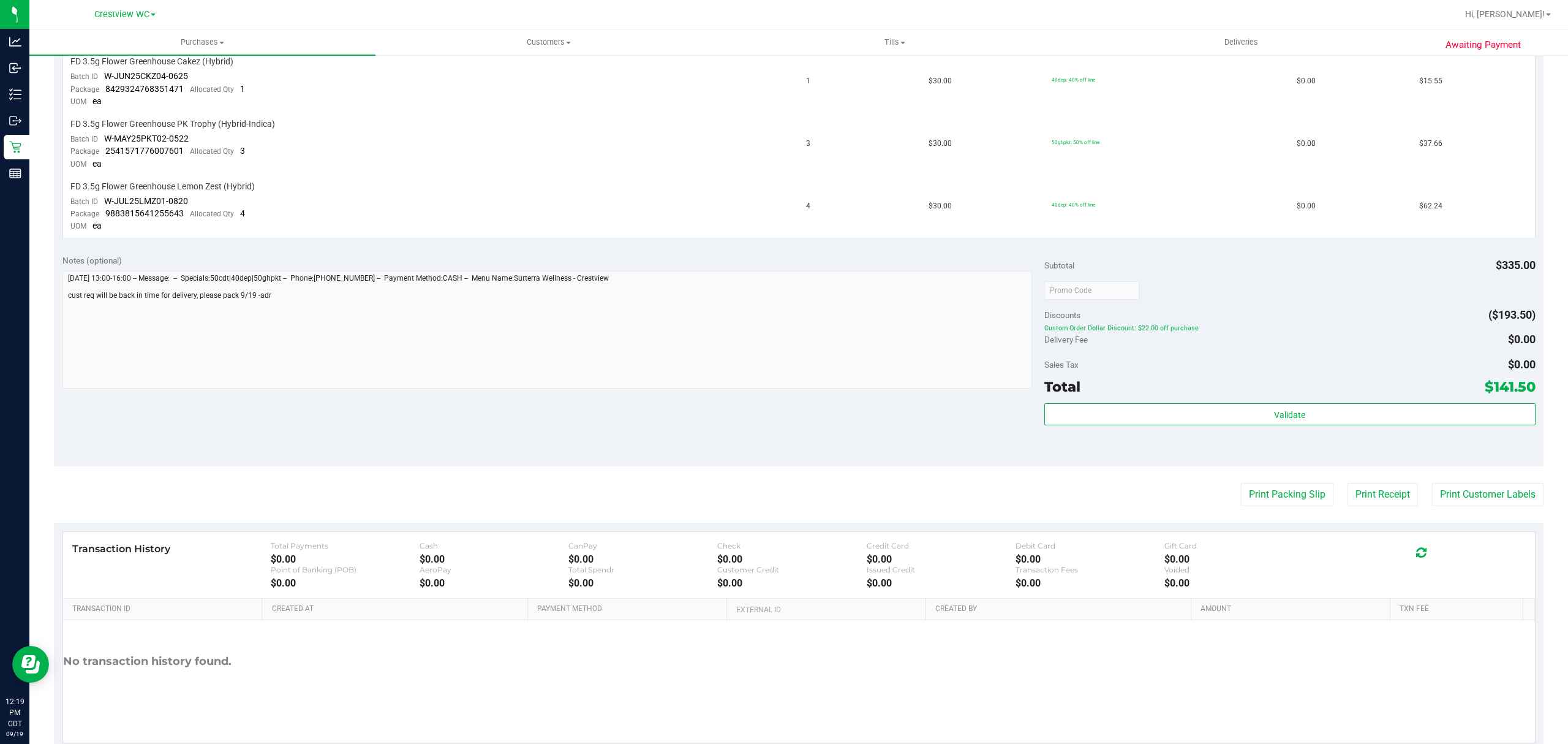
scroll to position [435, 0]
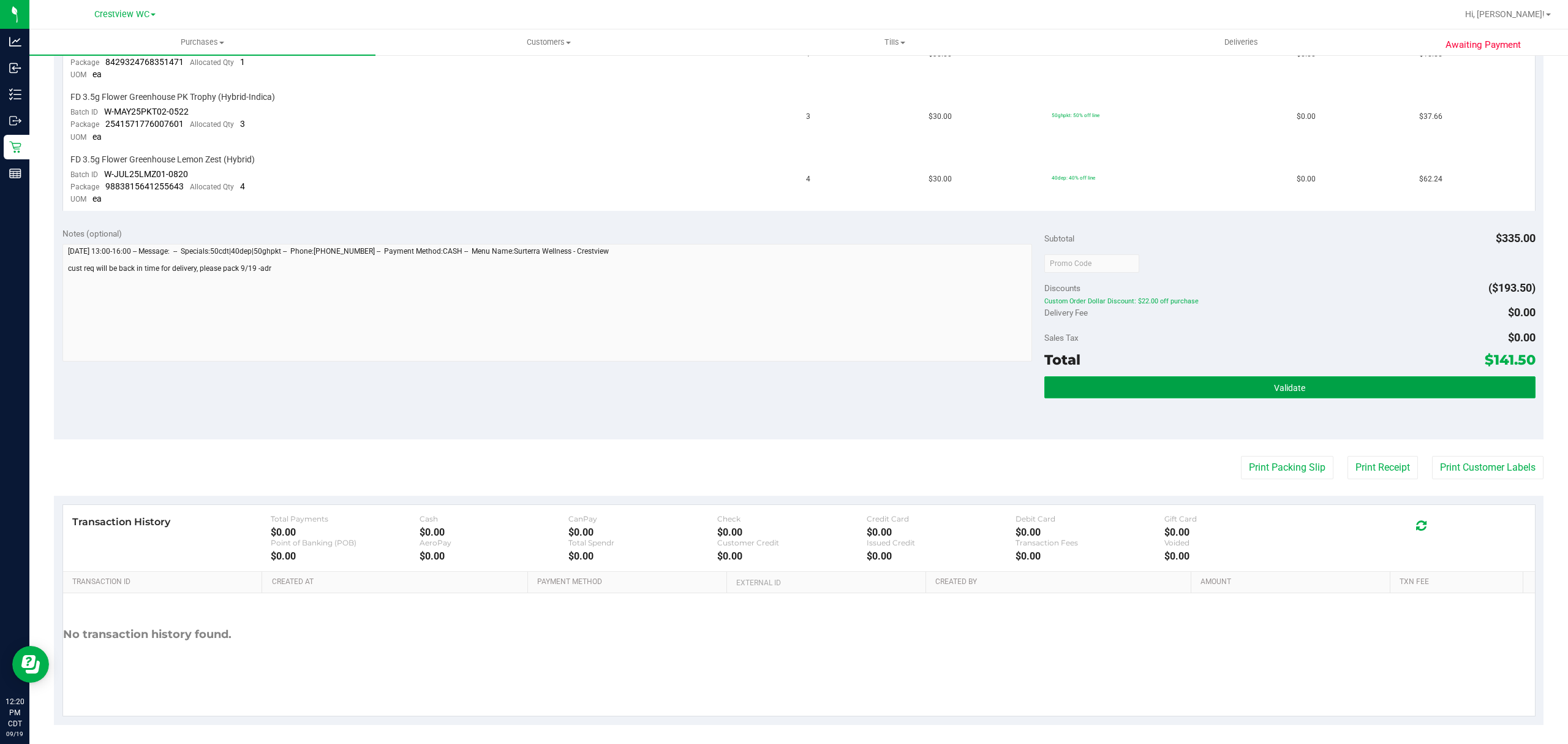
click at [1079, 376] on button "Validate" at bounding box center [1289, 387] width 491 height 22
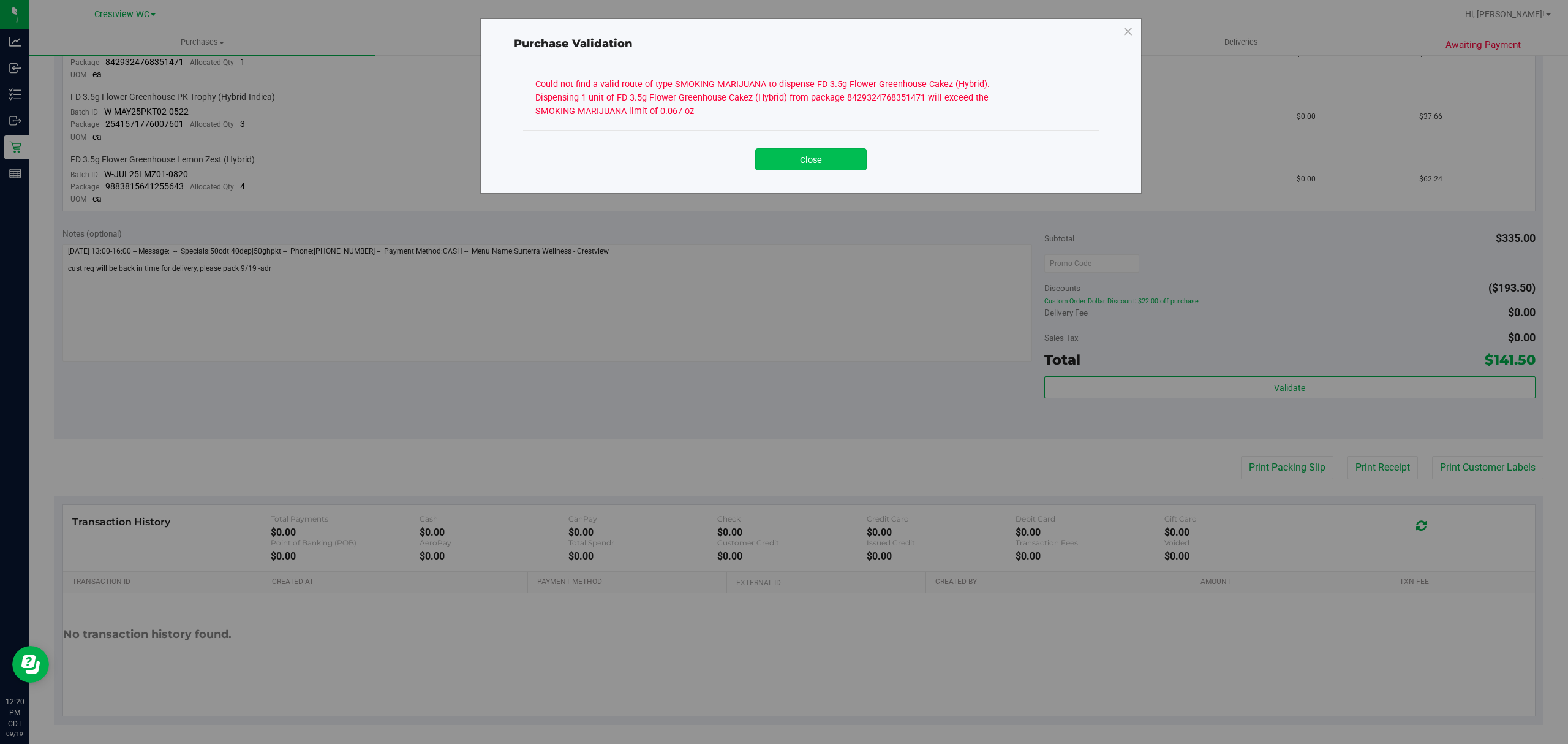
click at [821, 156] on button "Close" at bounding box center [811, 159] width 111 height 22
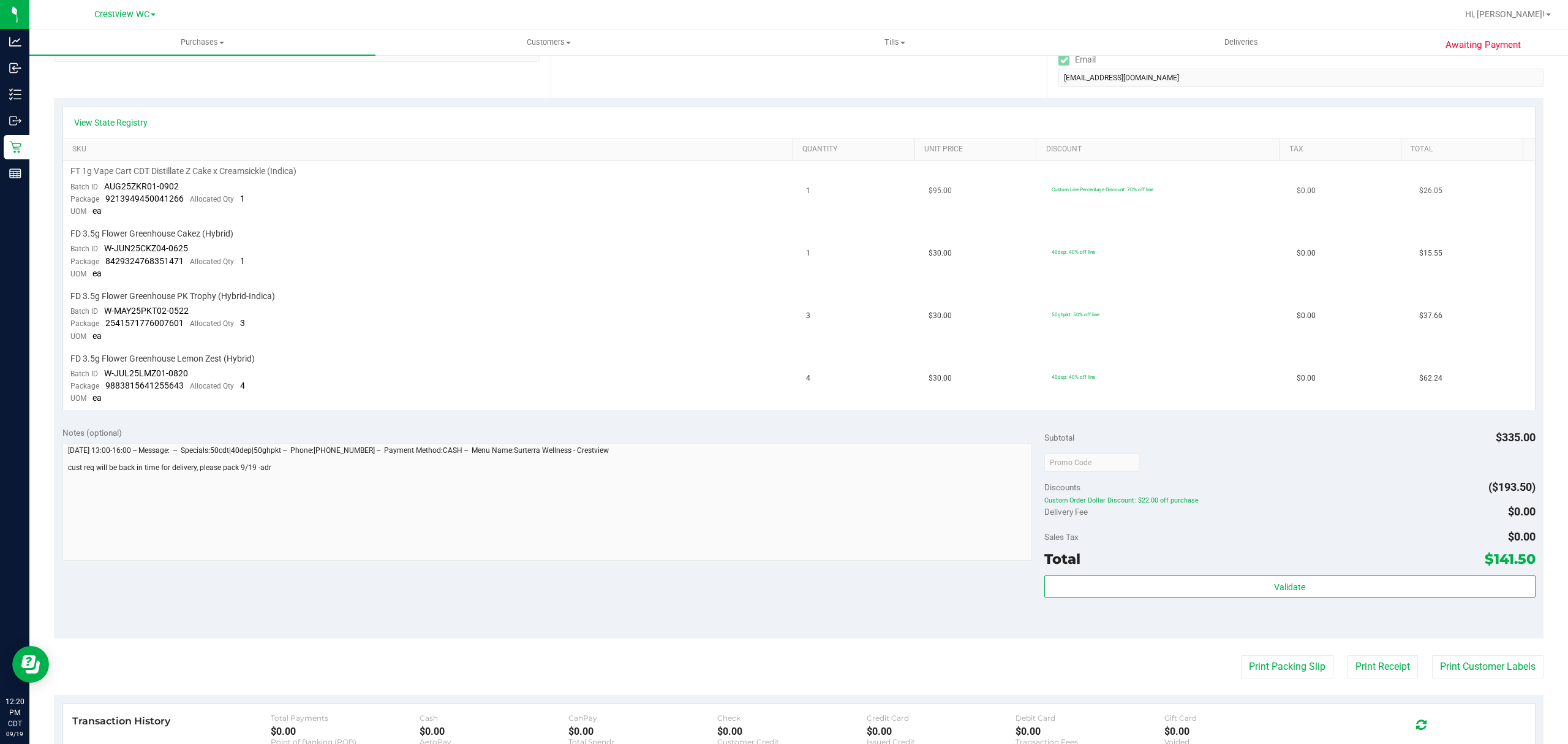
scroll to position [245, 0]
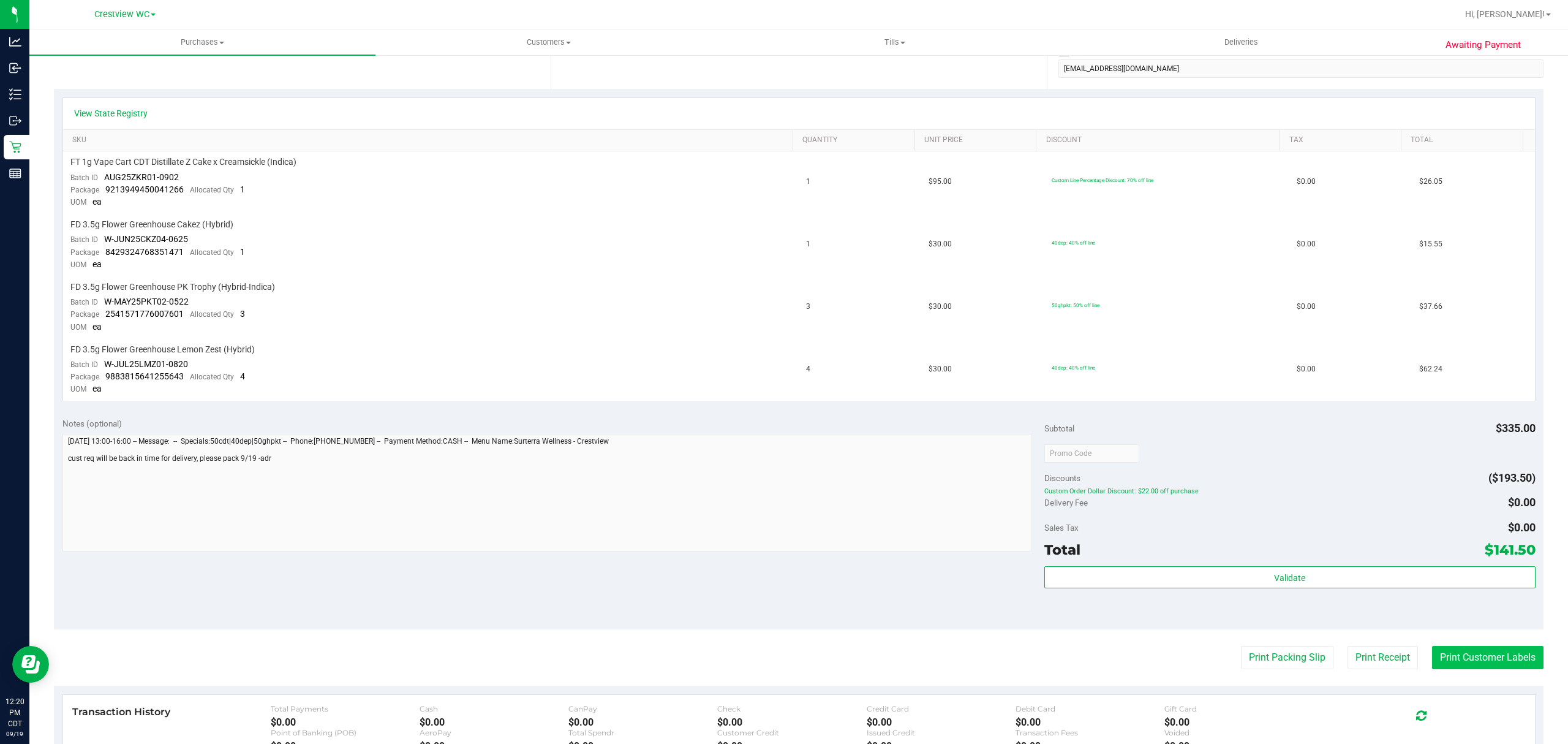
click at [1468, 658] on button "Print Customer Labels" at bounding box center [1488, 657] width 111 height 23
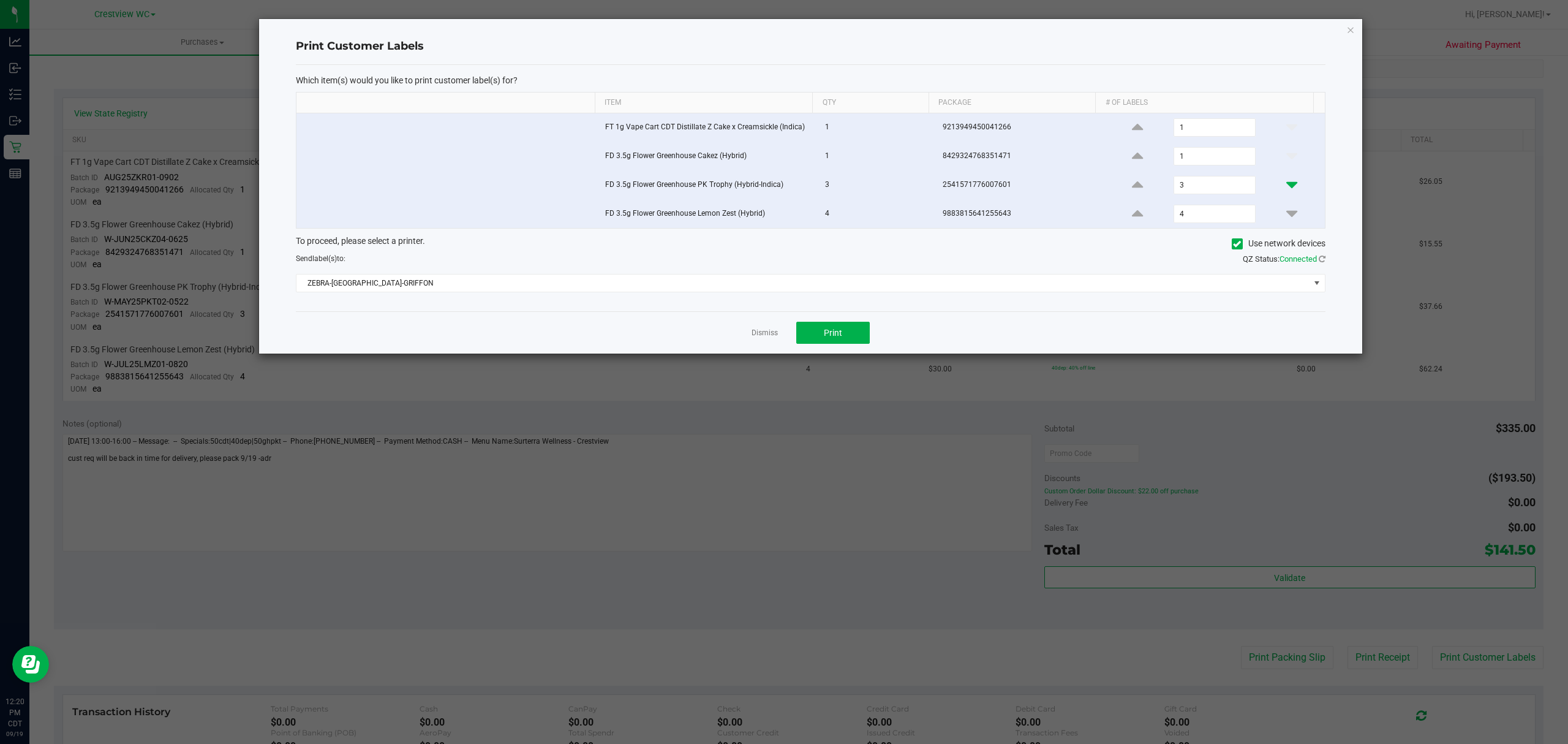
click at [1286, 187] on icon at bounding box center [1291, 185] width 11 height 15
type input "1"
click at [1286, 210] on icon at bounding box center [1291, 214] width 11 height 15
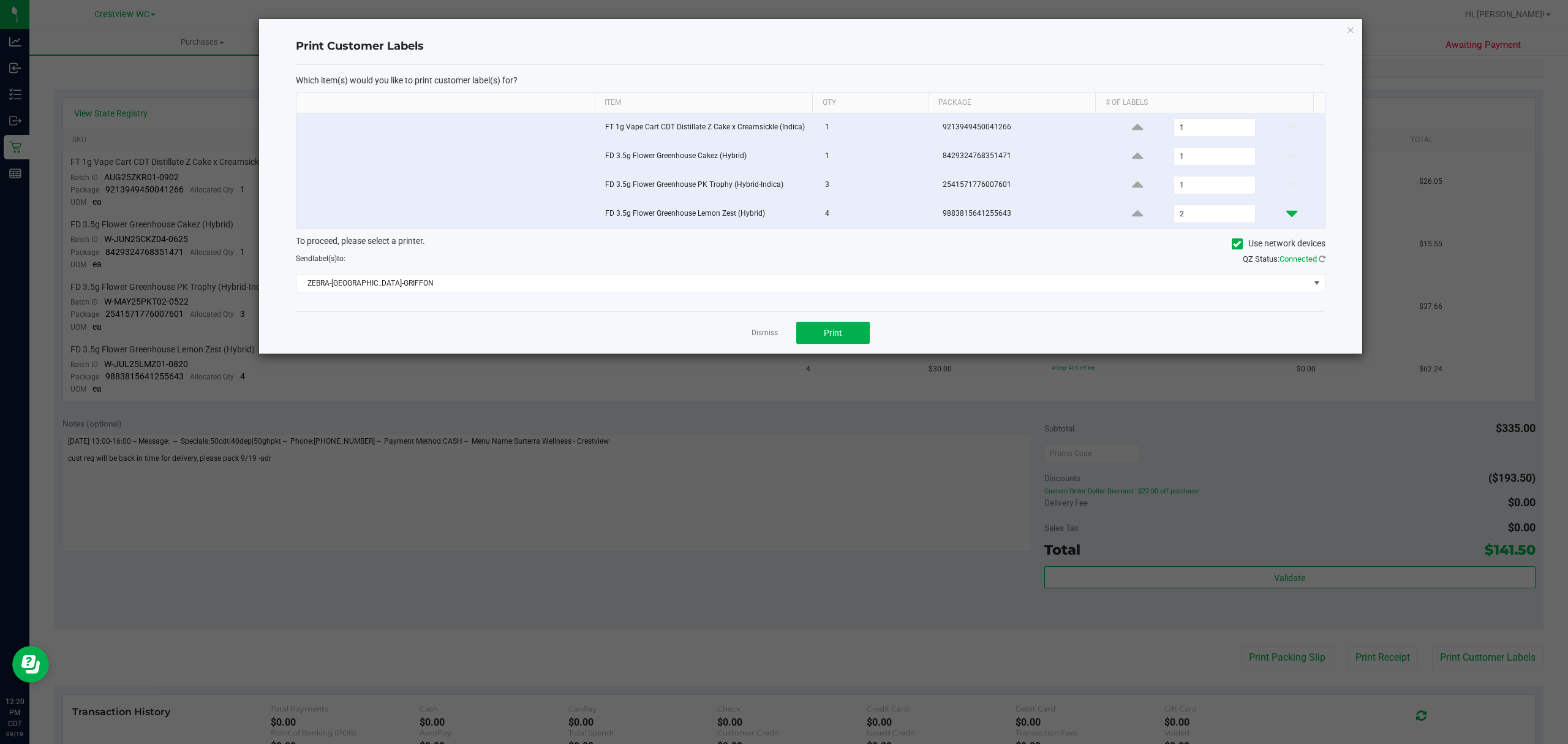
click at [1286, 210] on icon at bounding box center [1291, 214] width 11 height 15
type input "1"
click at [846, 339] on button "Print" at bounding box center [833, 332] width 73 height 22
click at [774, 338] on link "Dismiss" at bounding box center [765, 332] width 27 height 10
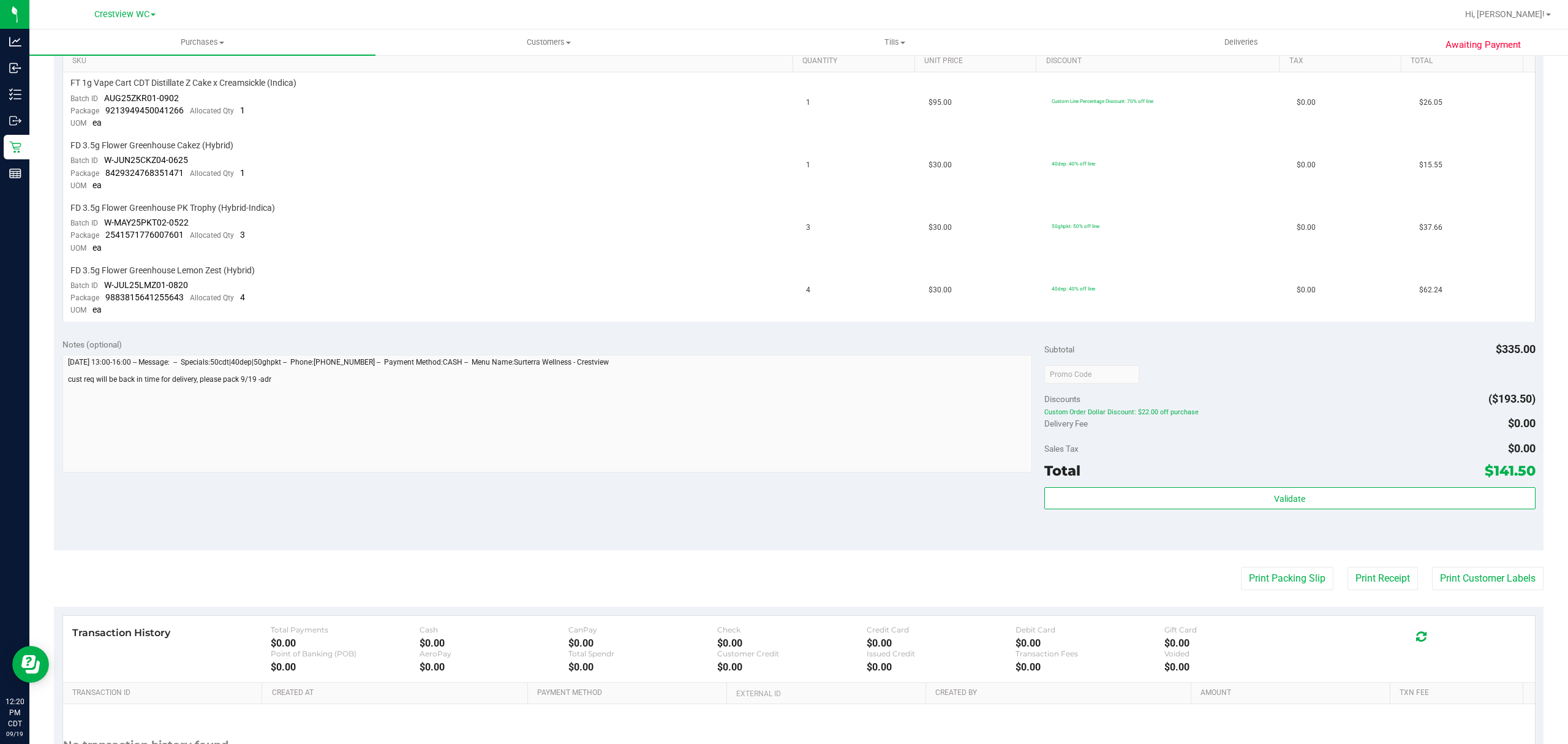
scroll to position [327, 0]
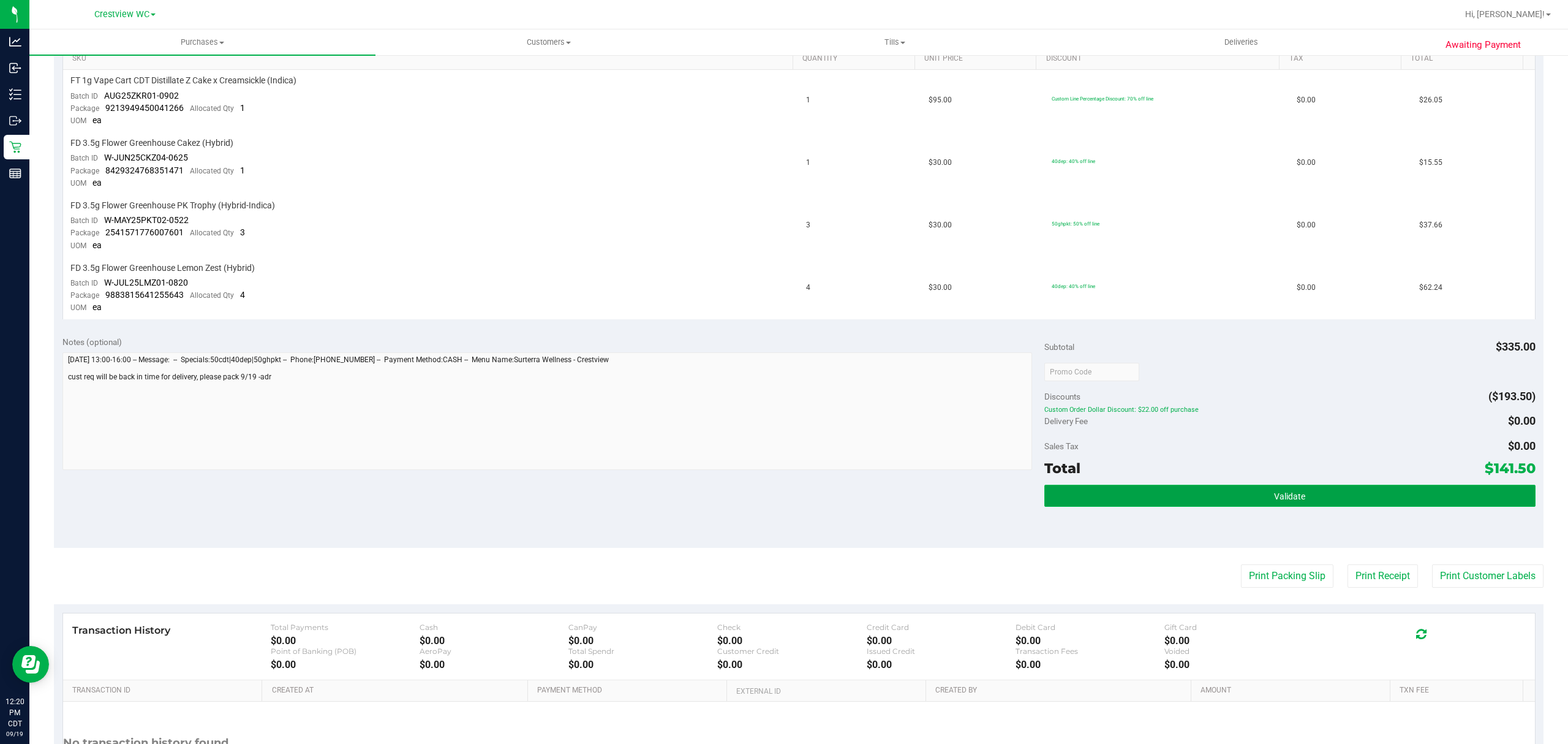
click at [1199, 491] on button "Validate" at bounding box center [1289, 496] width 491 height 22
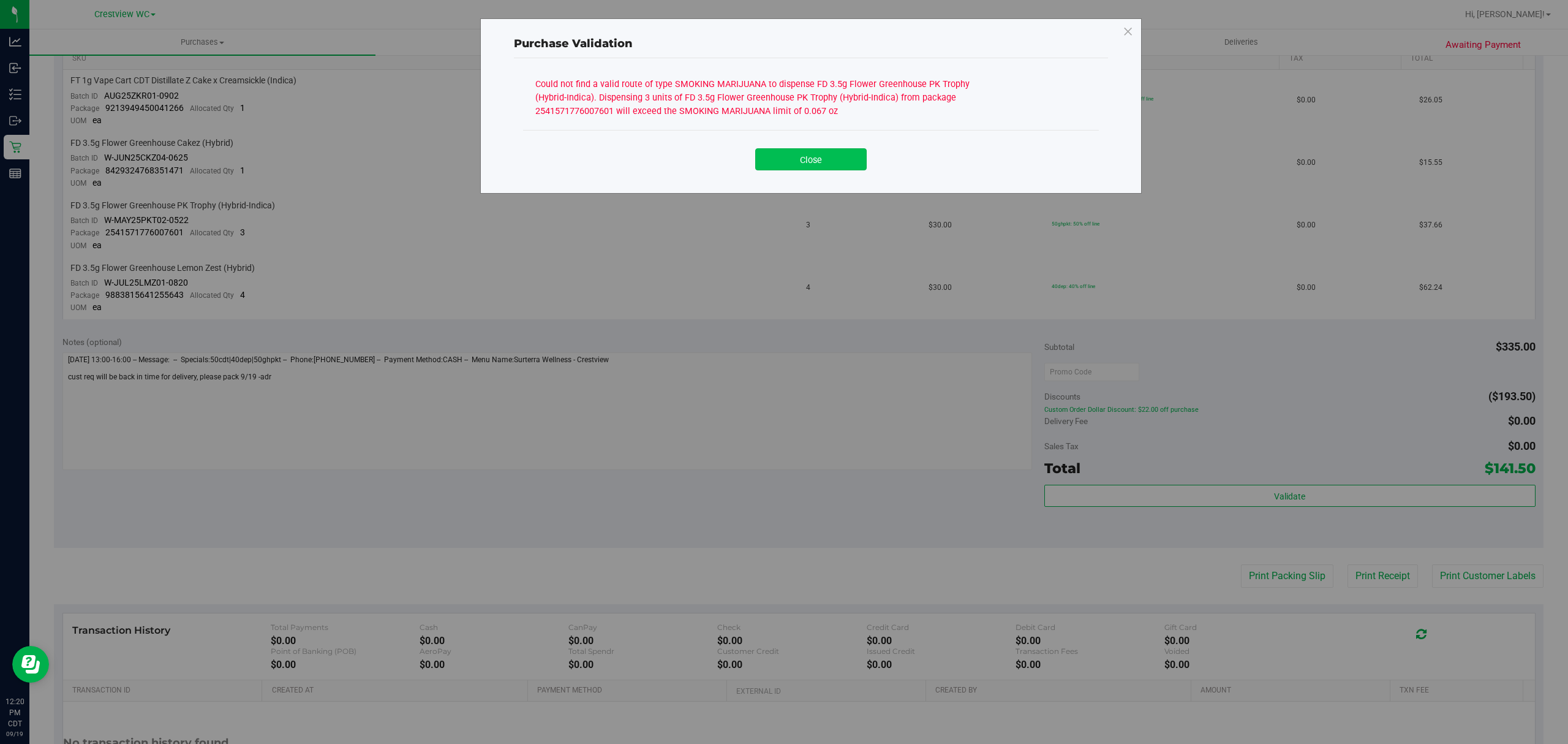
click at [806, 156] on button "Close" at bounding box center [811, 159] width 111 height 22
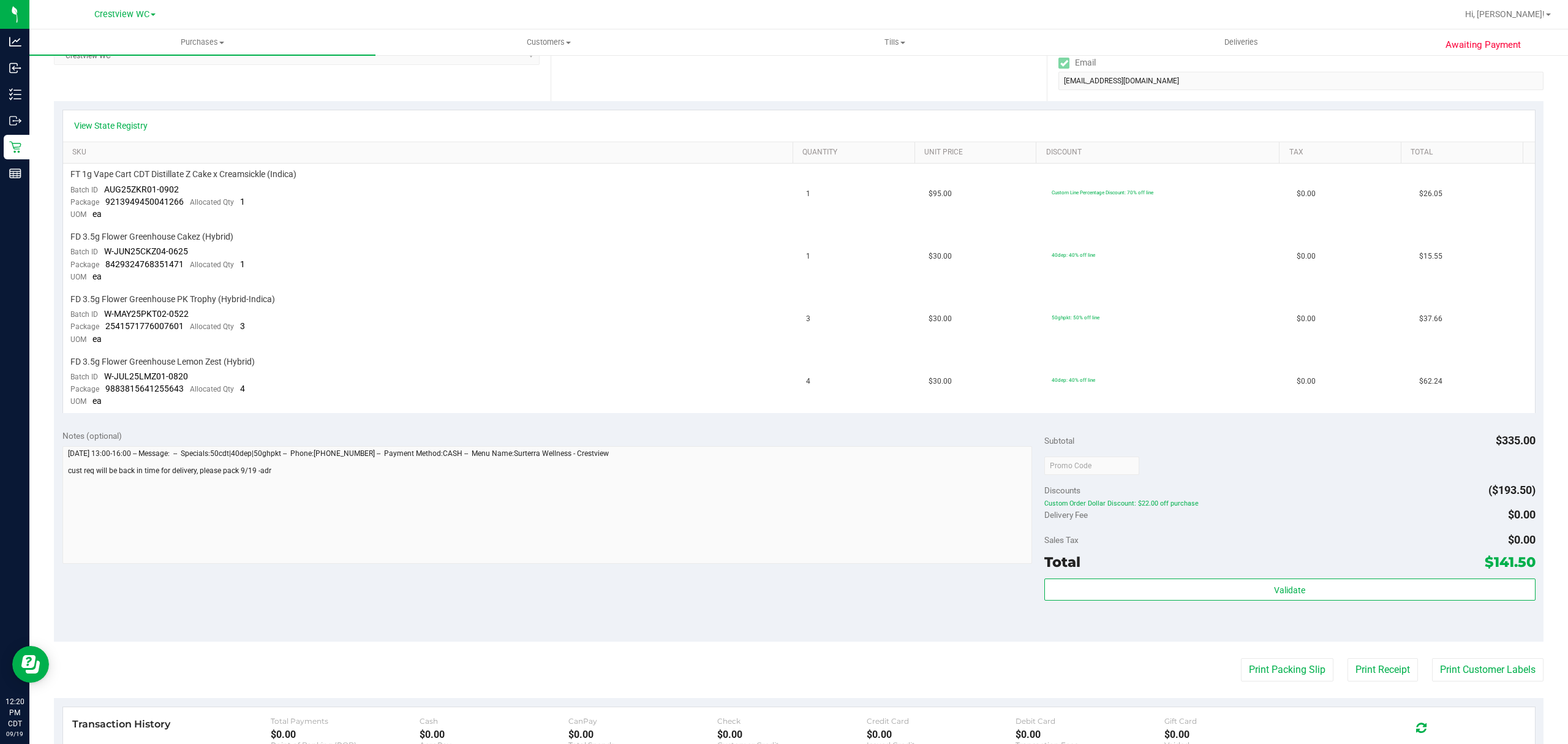
scroll to position [0, 0]
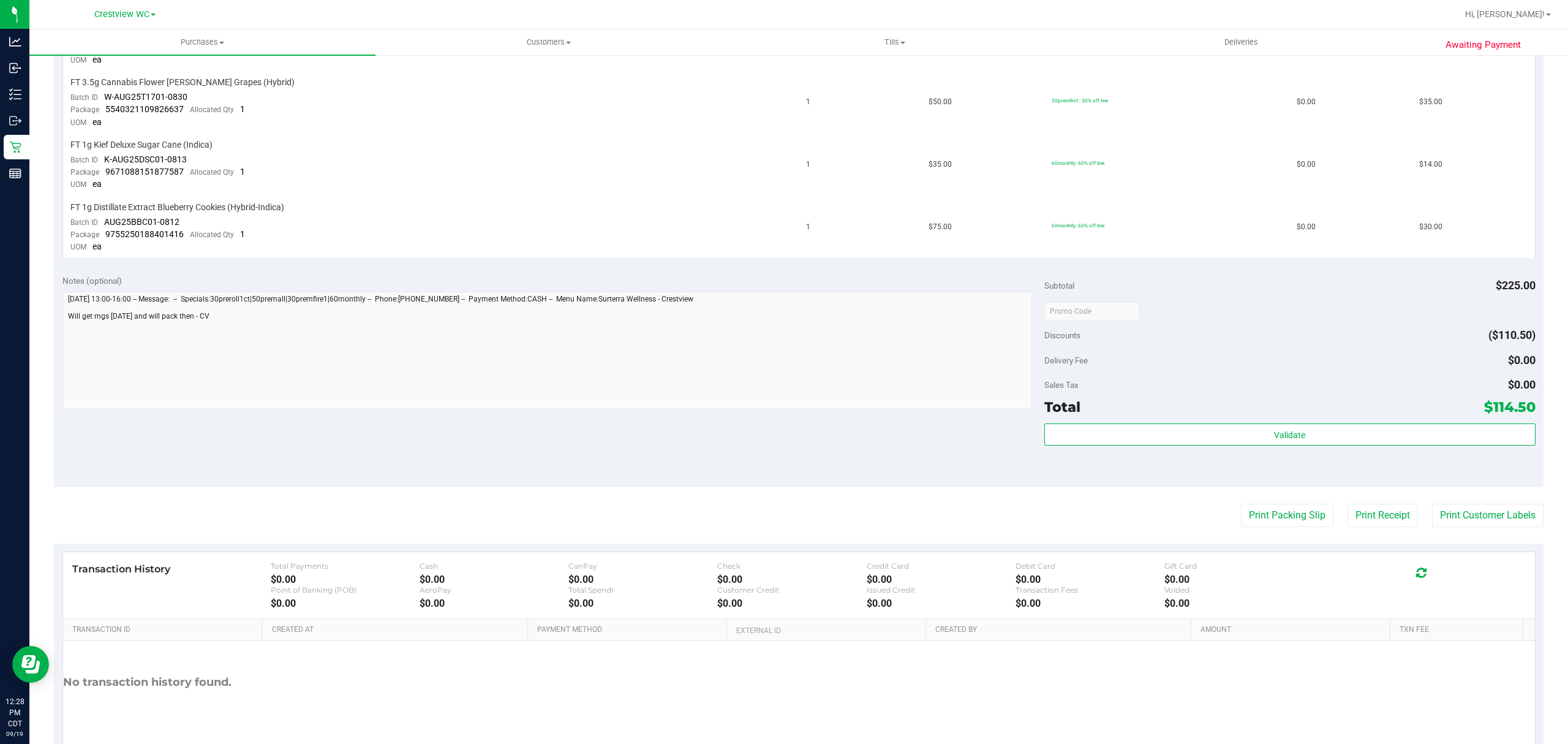
scroll to position [456, 0]
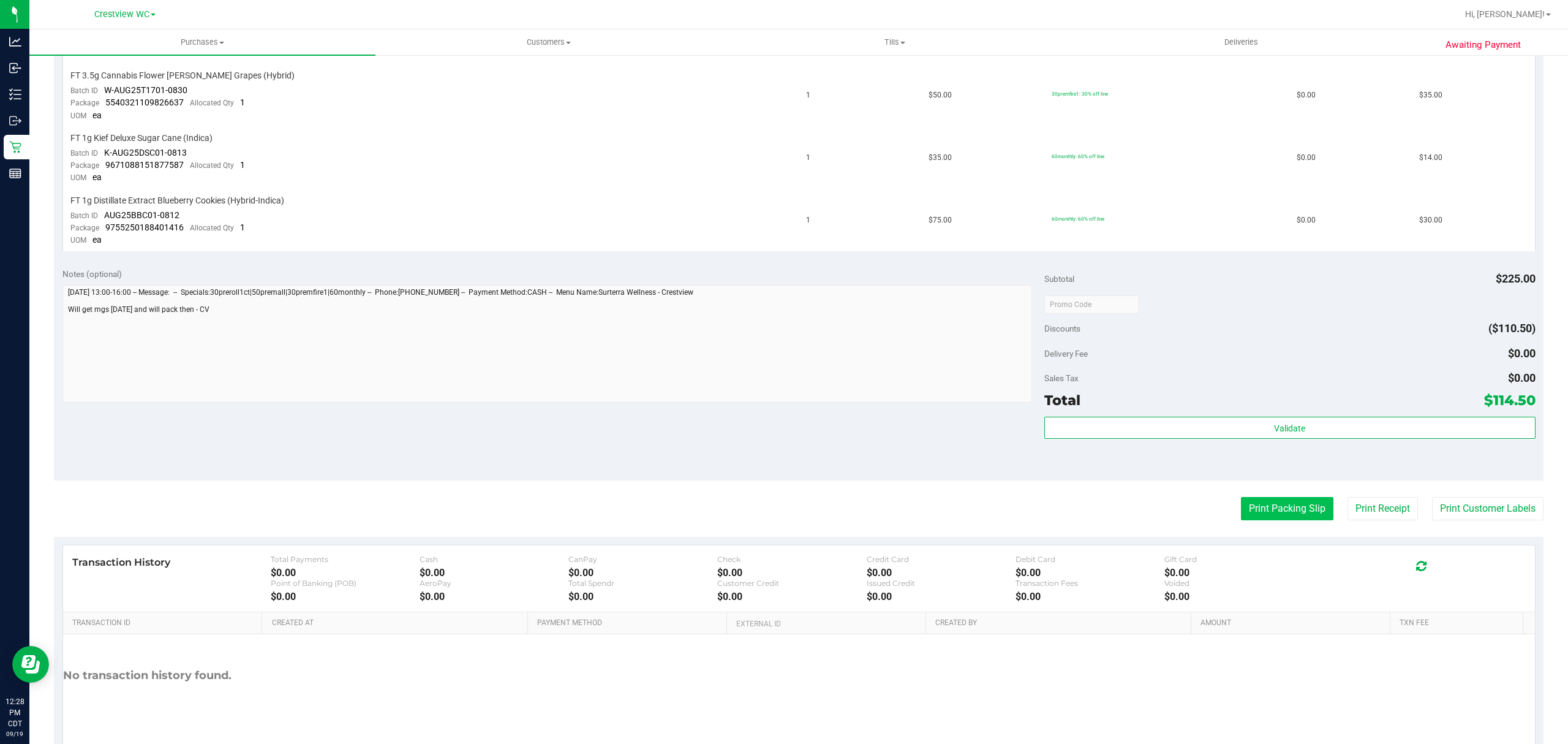
click at [1316, 511] on button "Print Packing Slip" at bounding box center [1287, 508] width 92 height 23
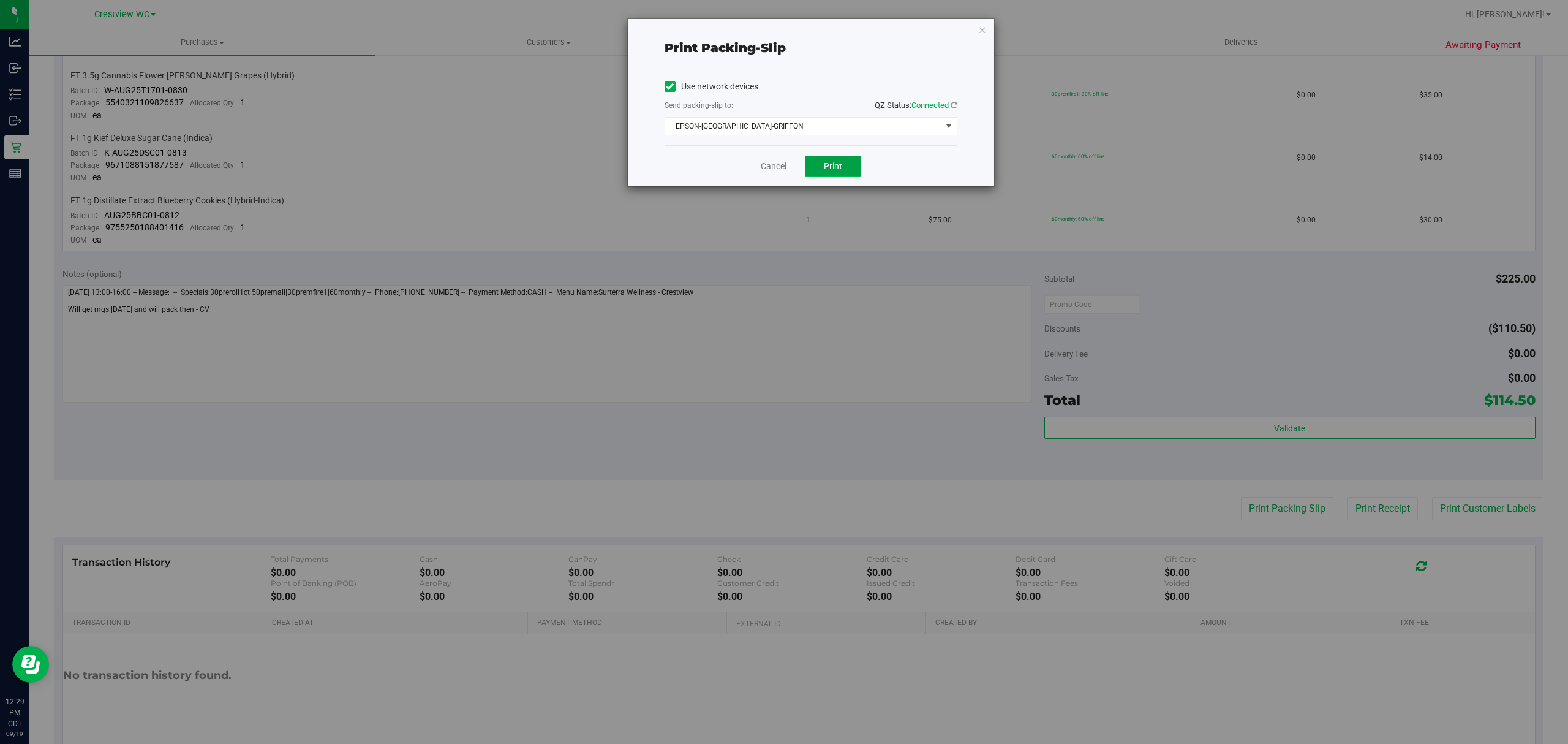
click at [832, 176] on button "Print" at bounding box center [832, 166] width 56 height 21
click at [765, 167] on link "Cancel" at bounding box center [774, 166] width 26 height 13
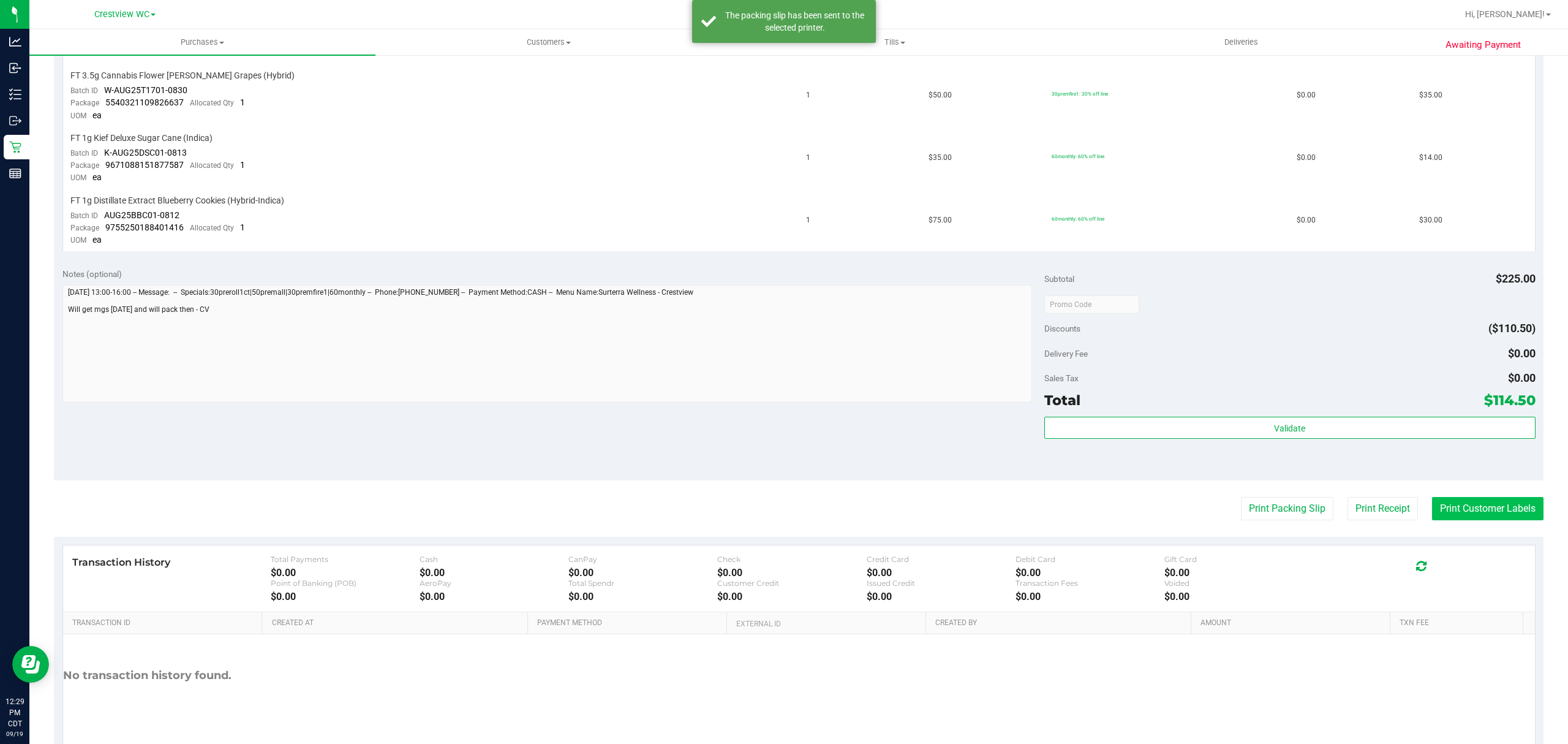
click at [1441, 497] on button "Print Customer Labels" at bounding box center [1488, 508] width 111 height 23
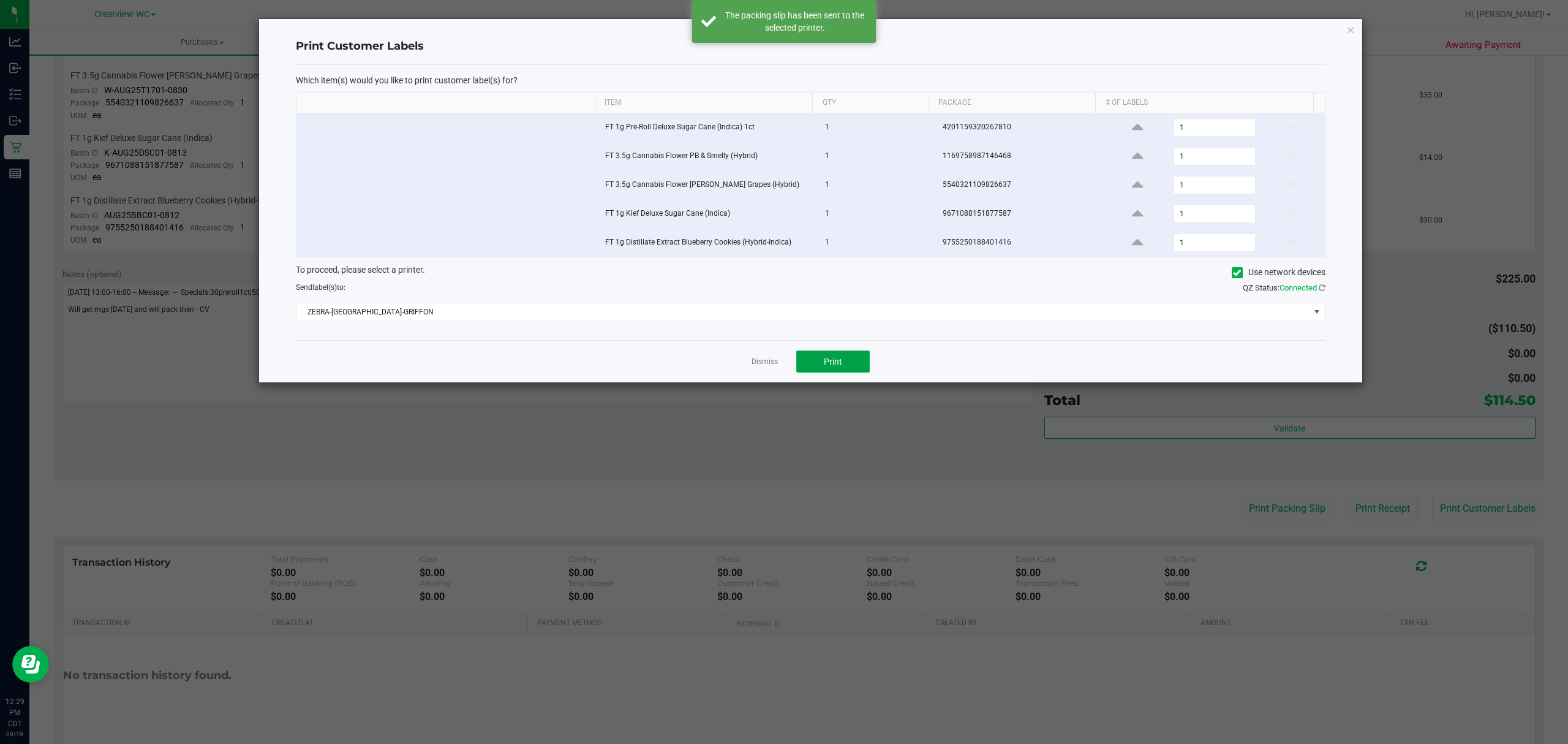
click at [821, 372] on button "Print" at bounding box center [833, 361] width 73 height 22
click at [765, 367] on link "Dismiss" at bounding box center [765, 362] width 27 height 10
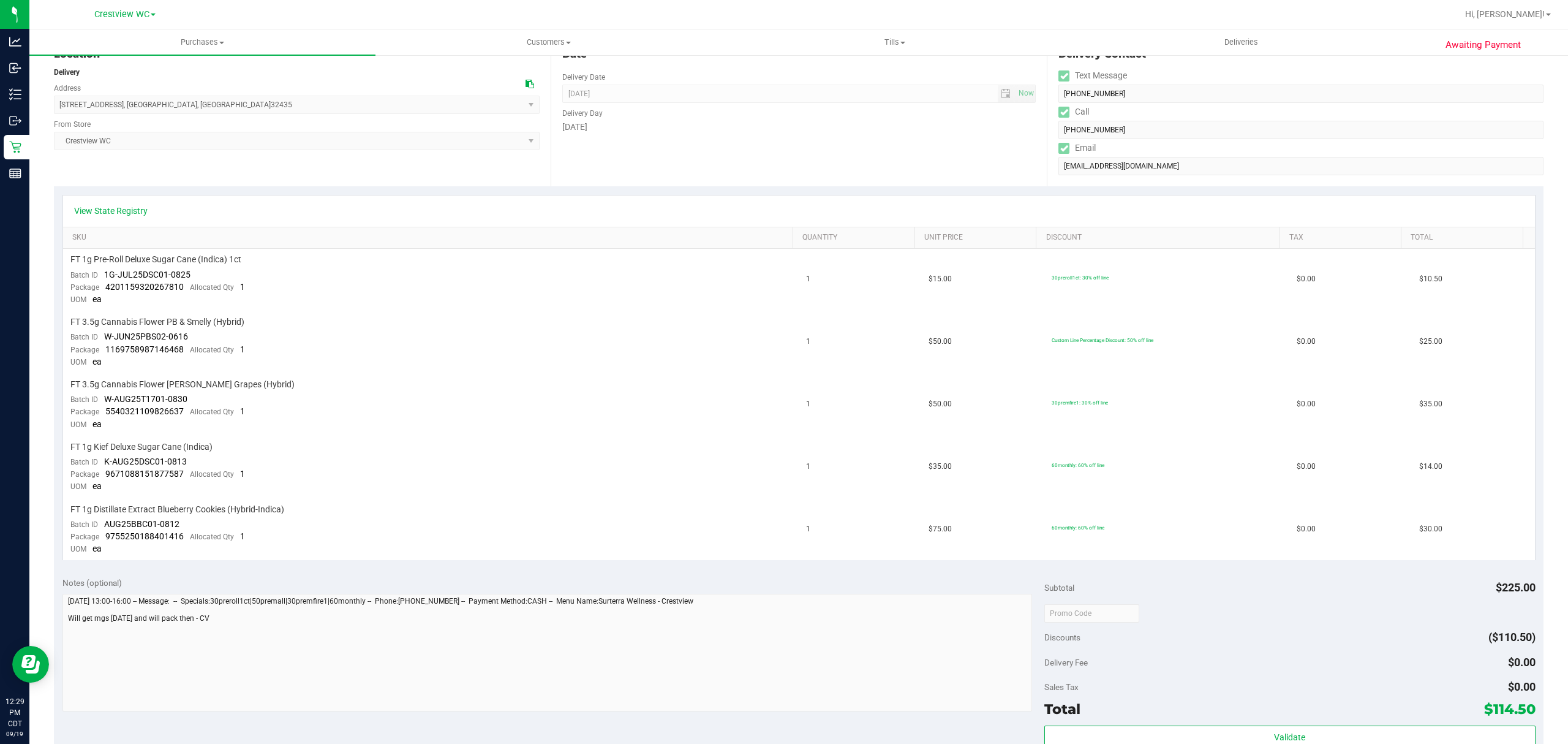
scroll to position [0, 0]
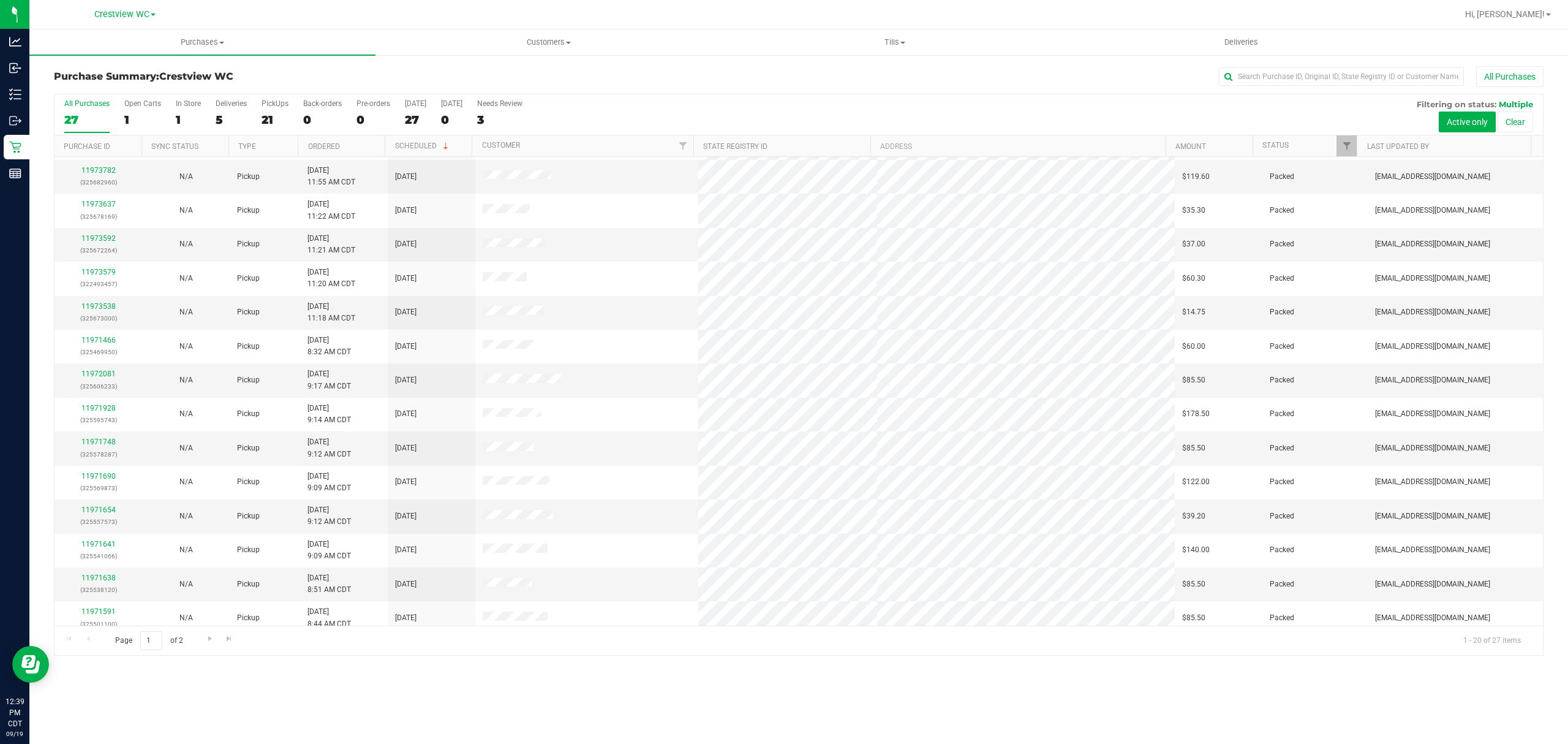
scroll to position [213, 0]
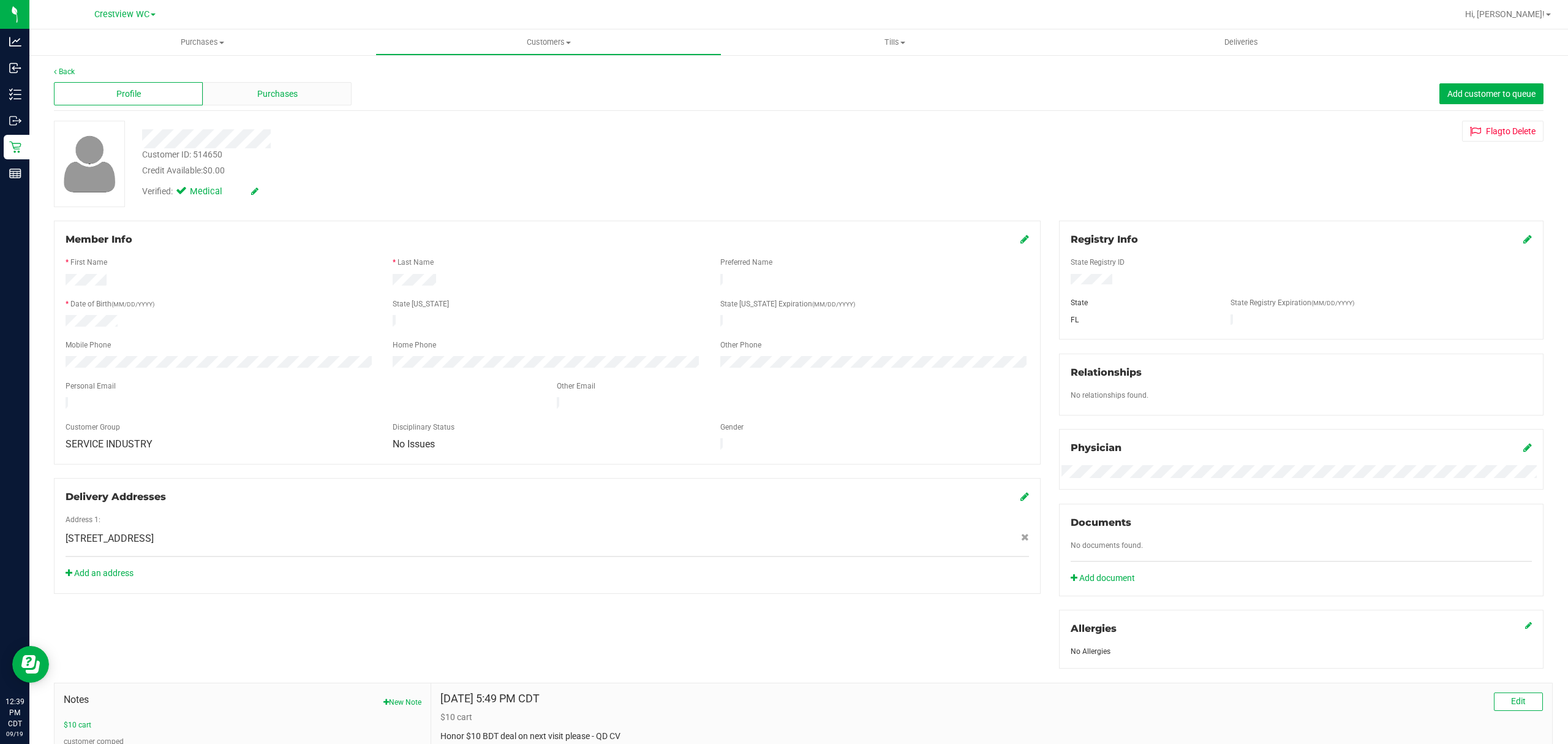
click at [278, 98] on span "Purchases" at bounding box center [277, 94] width 40 height 13
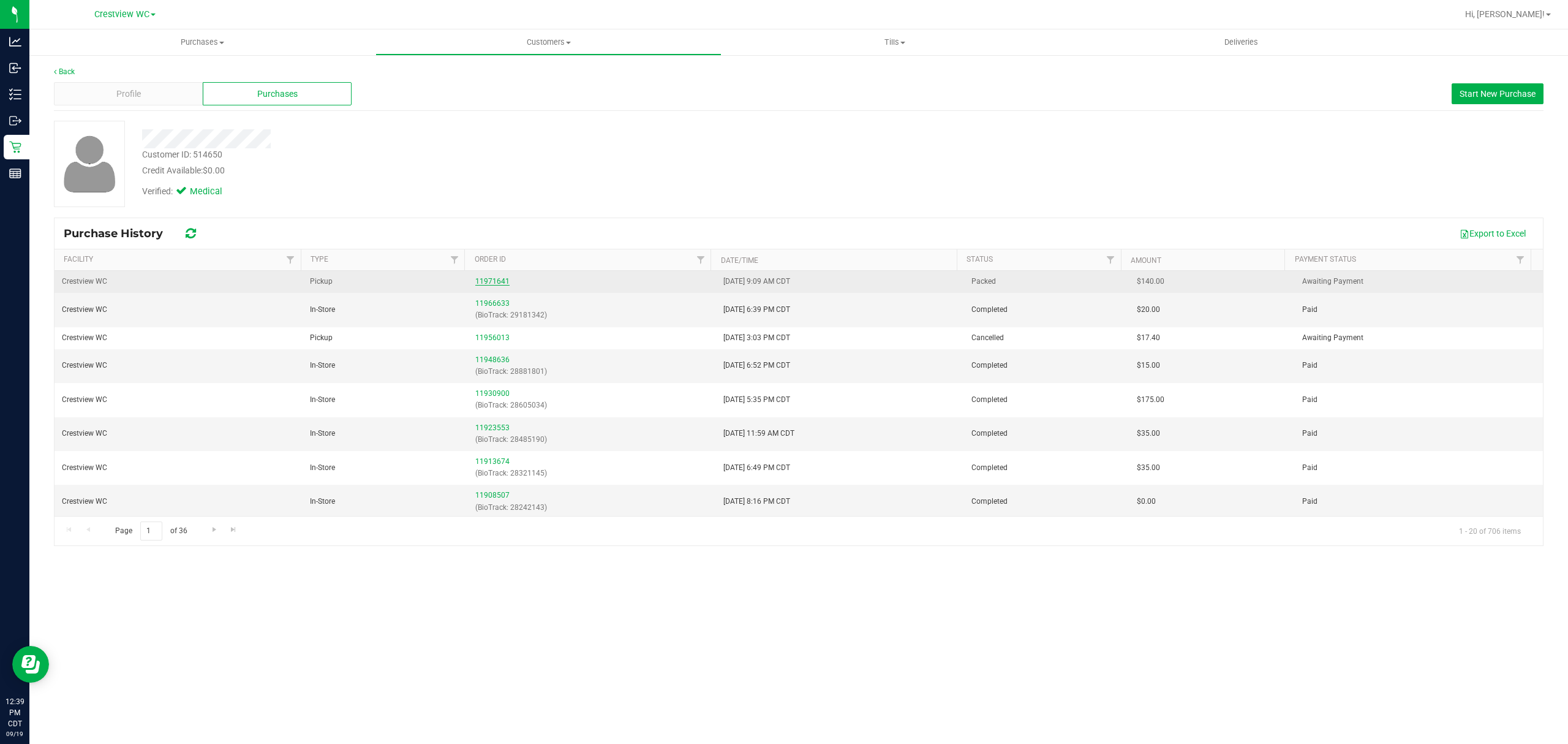
click at [482, 279] on link "11971641" at bounding box center [492, 281] width 34 height 9
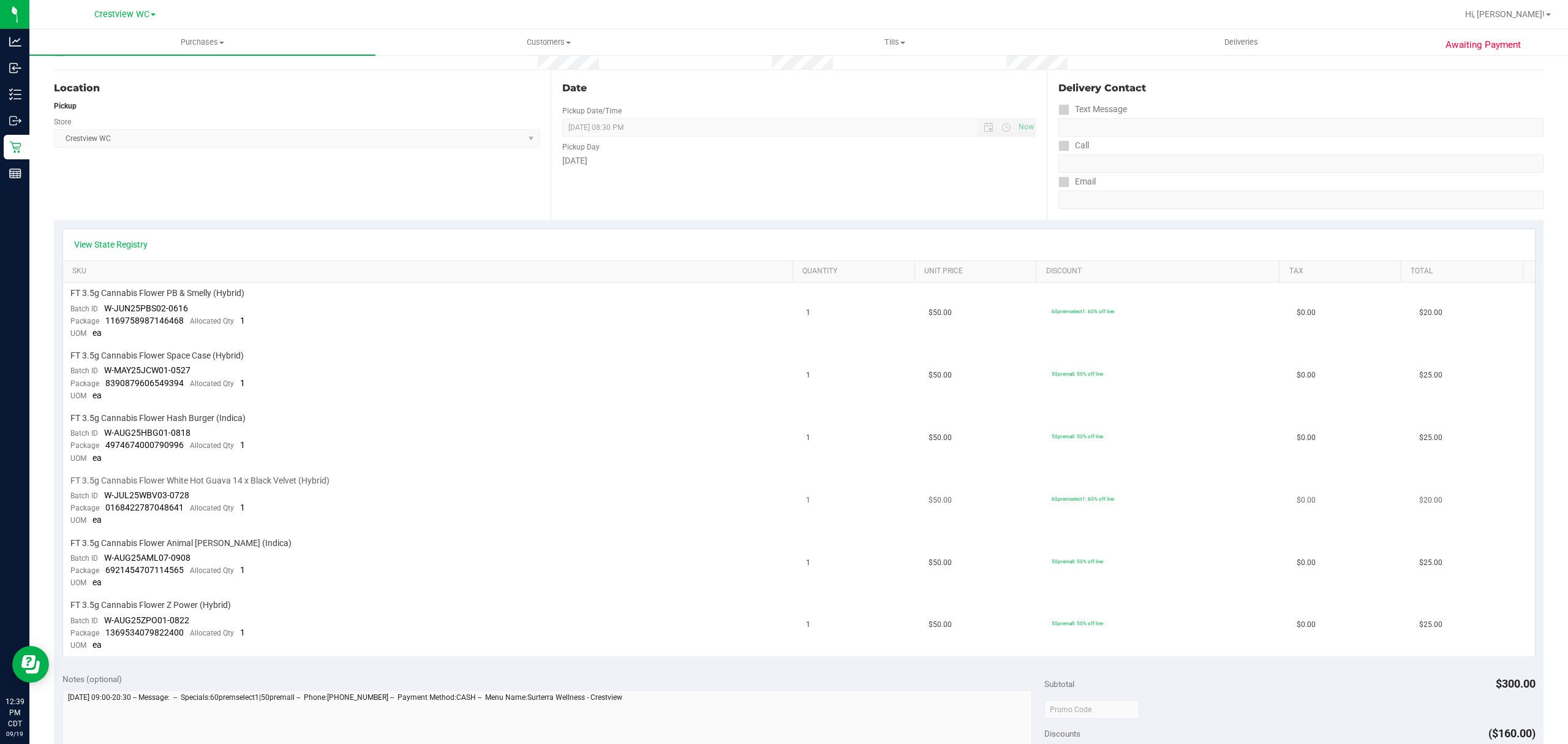
scroll to position [82, 0]
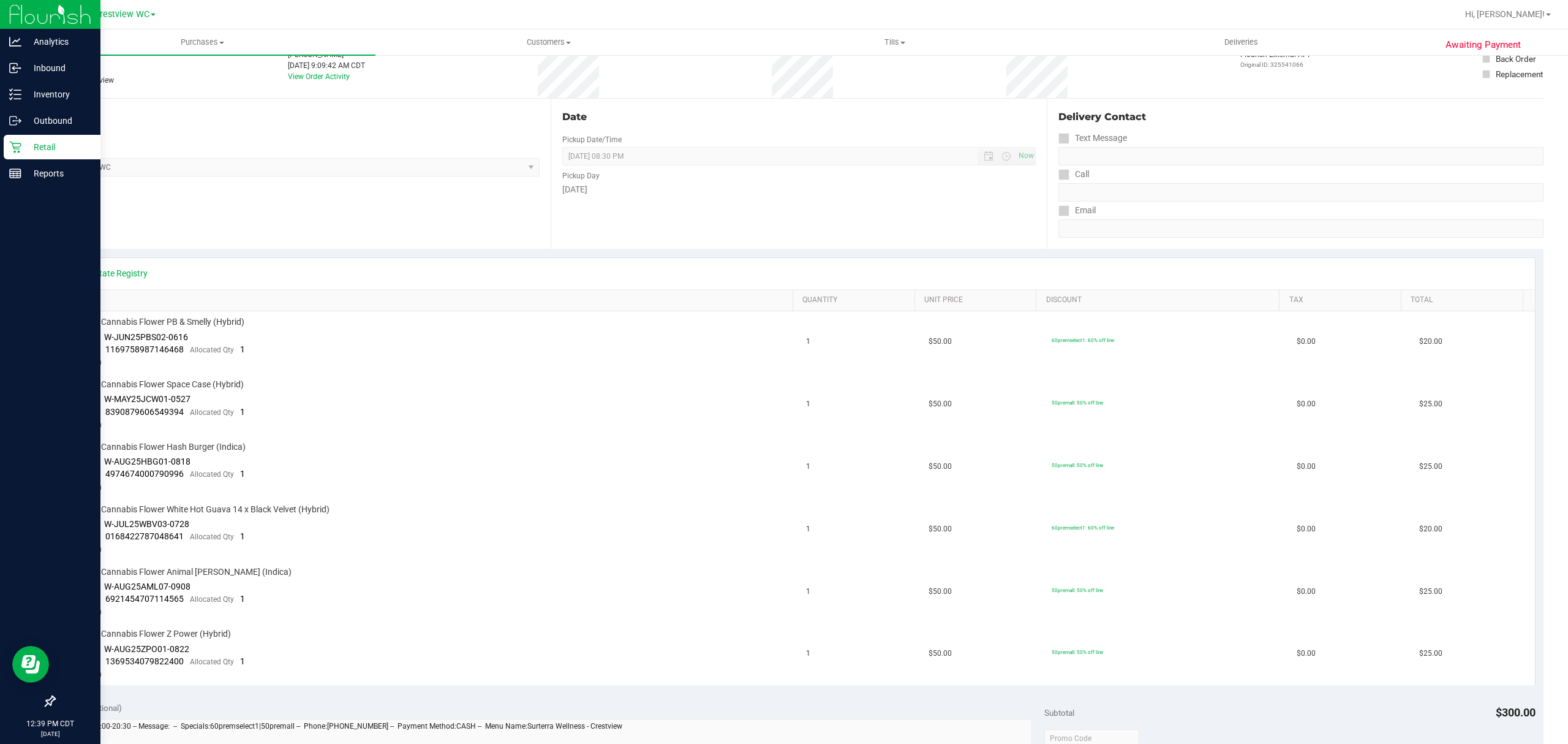
click at [15, 149] on icon at bounding box center [15, 147] width 11 height 11
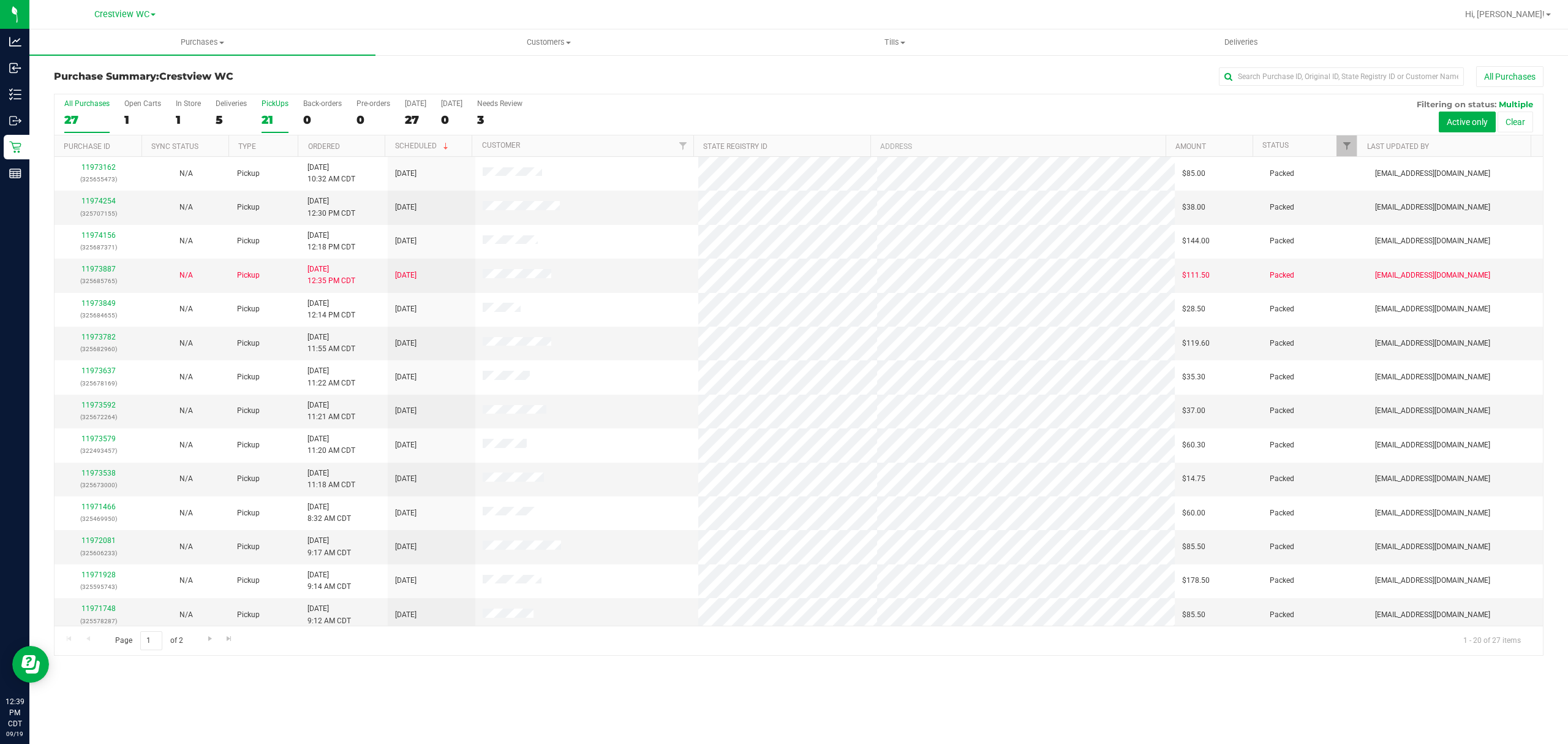
click at [277, 108] on div "PickUps" at bounding box center [275, 104] width 27 height 9
click at [0, 0] on input "PickUps 21" at bounding box center [0, 0] width 0 height 0
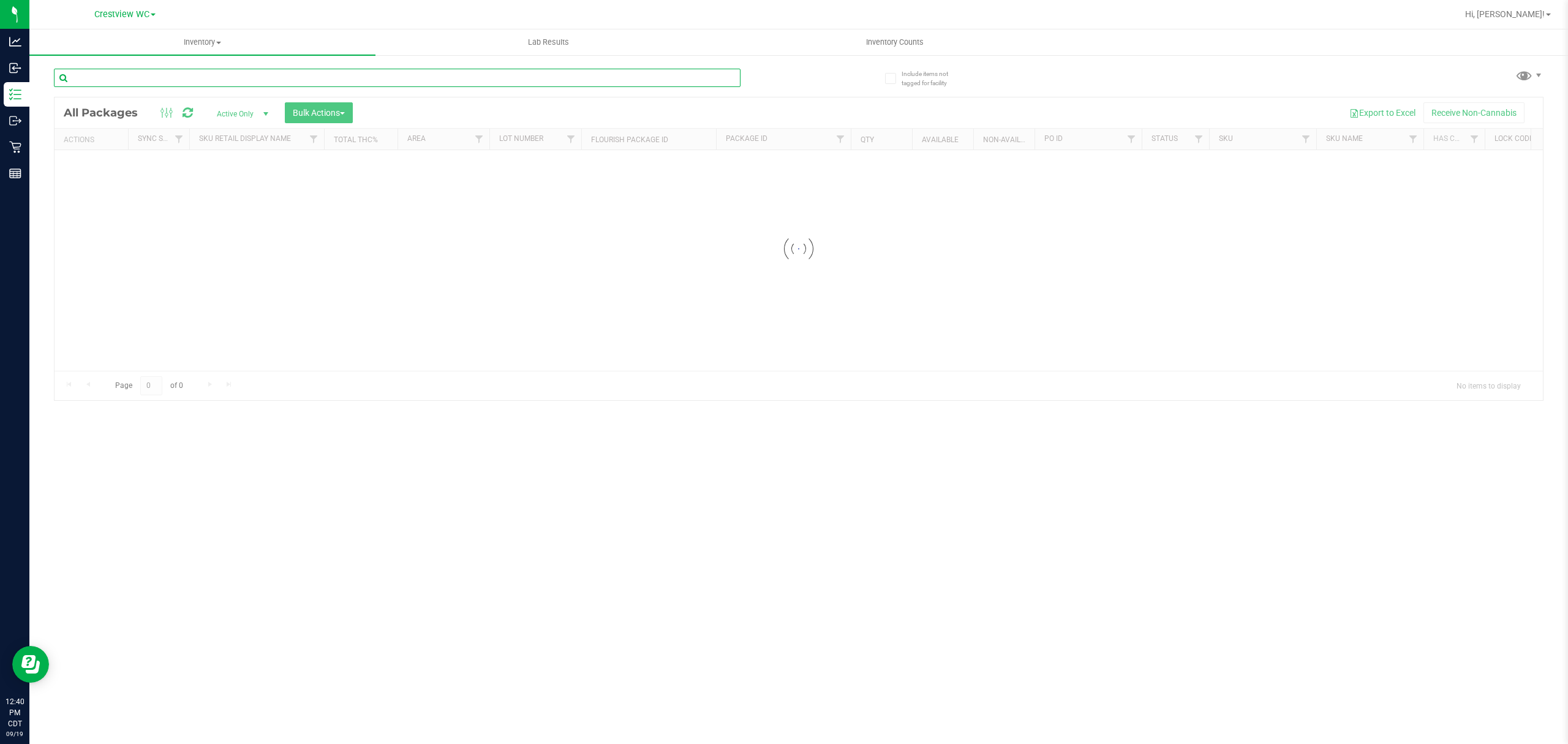
click at [140, 76] on input "text" at bounding box center [397, 78] width 686 height 18
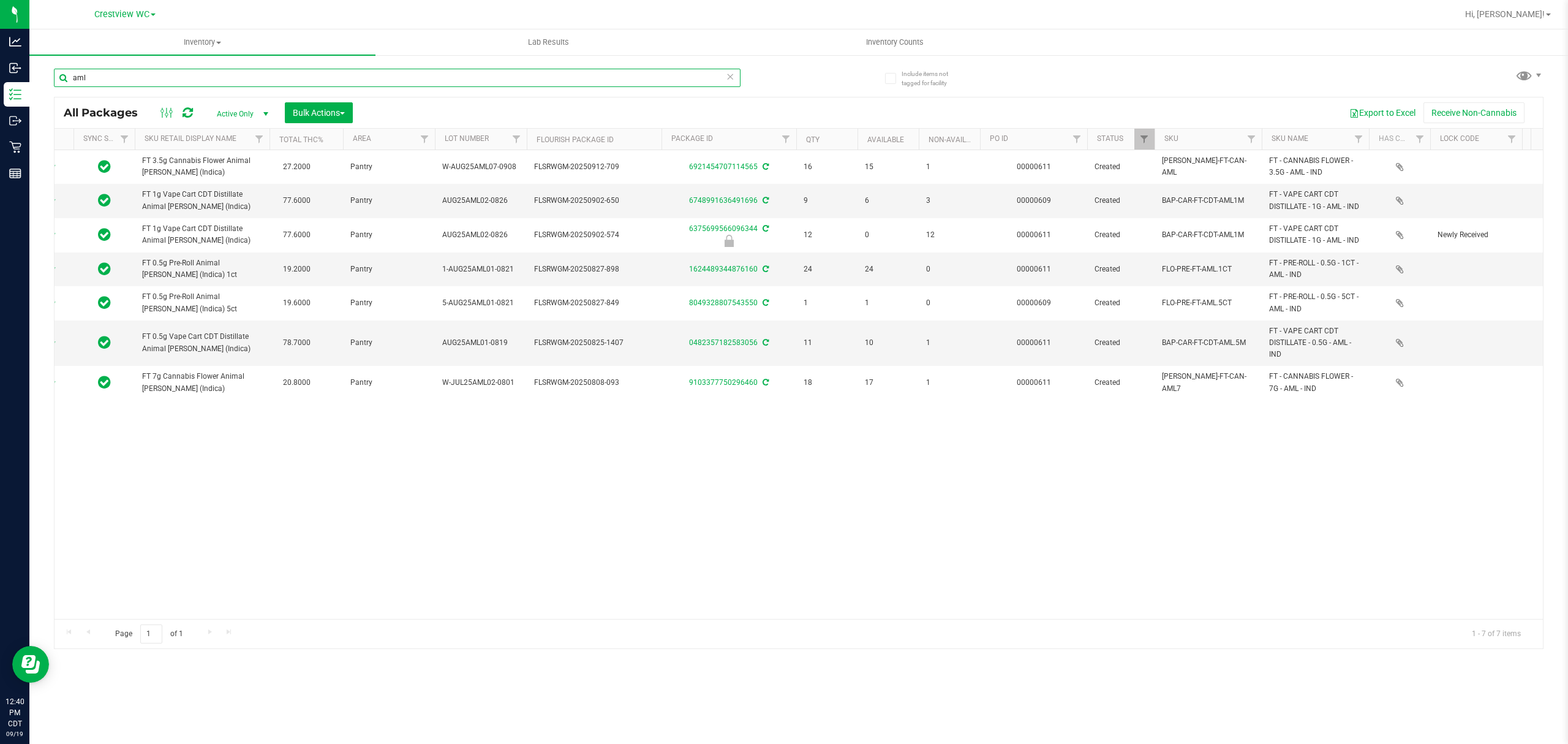
scroll to position [0, 84]
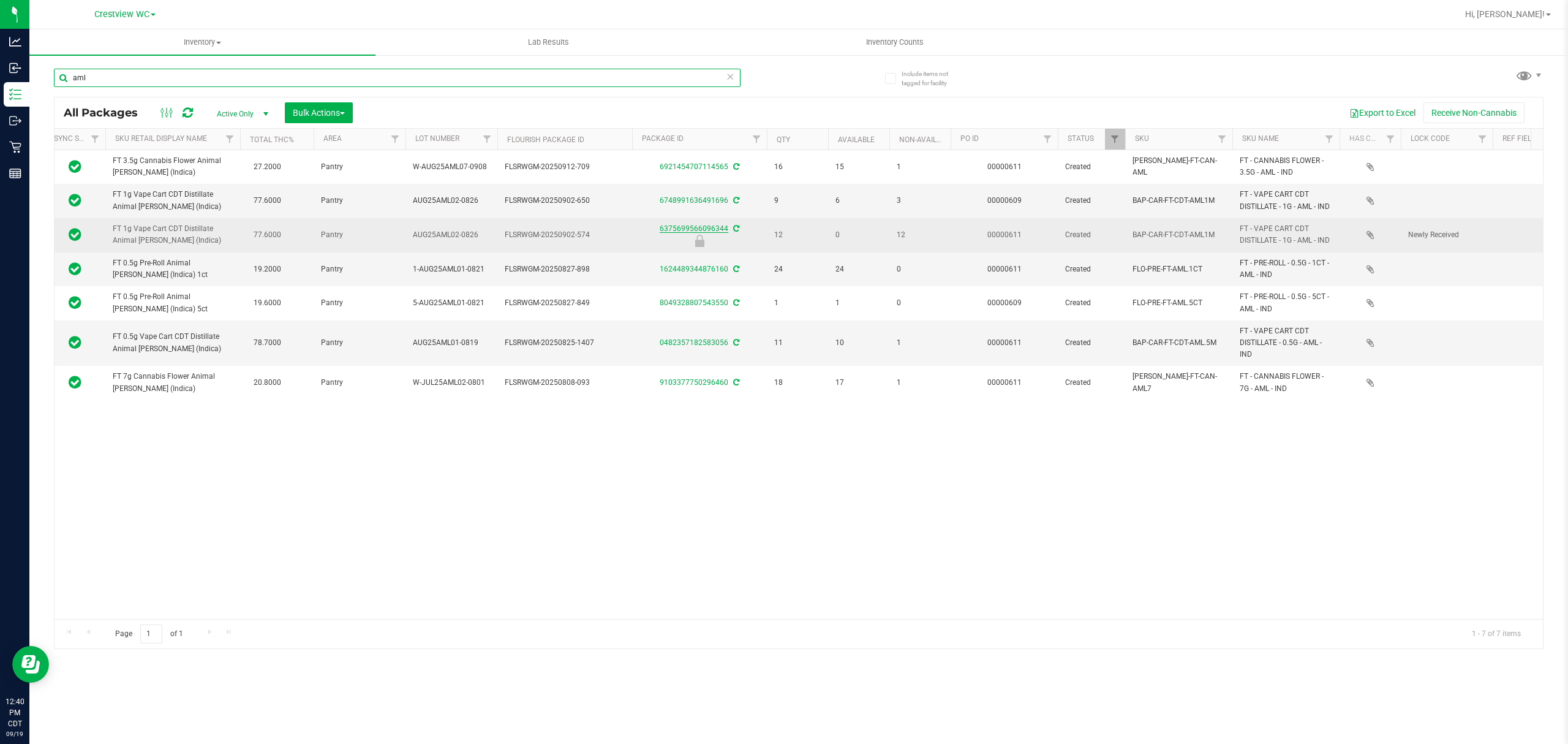
type input "aml"
click at [677, 229] on link "6375699566096344" at bounding box center [694, 229] width 69 height 9
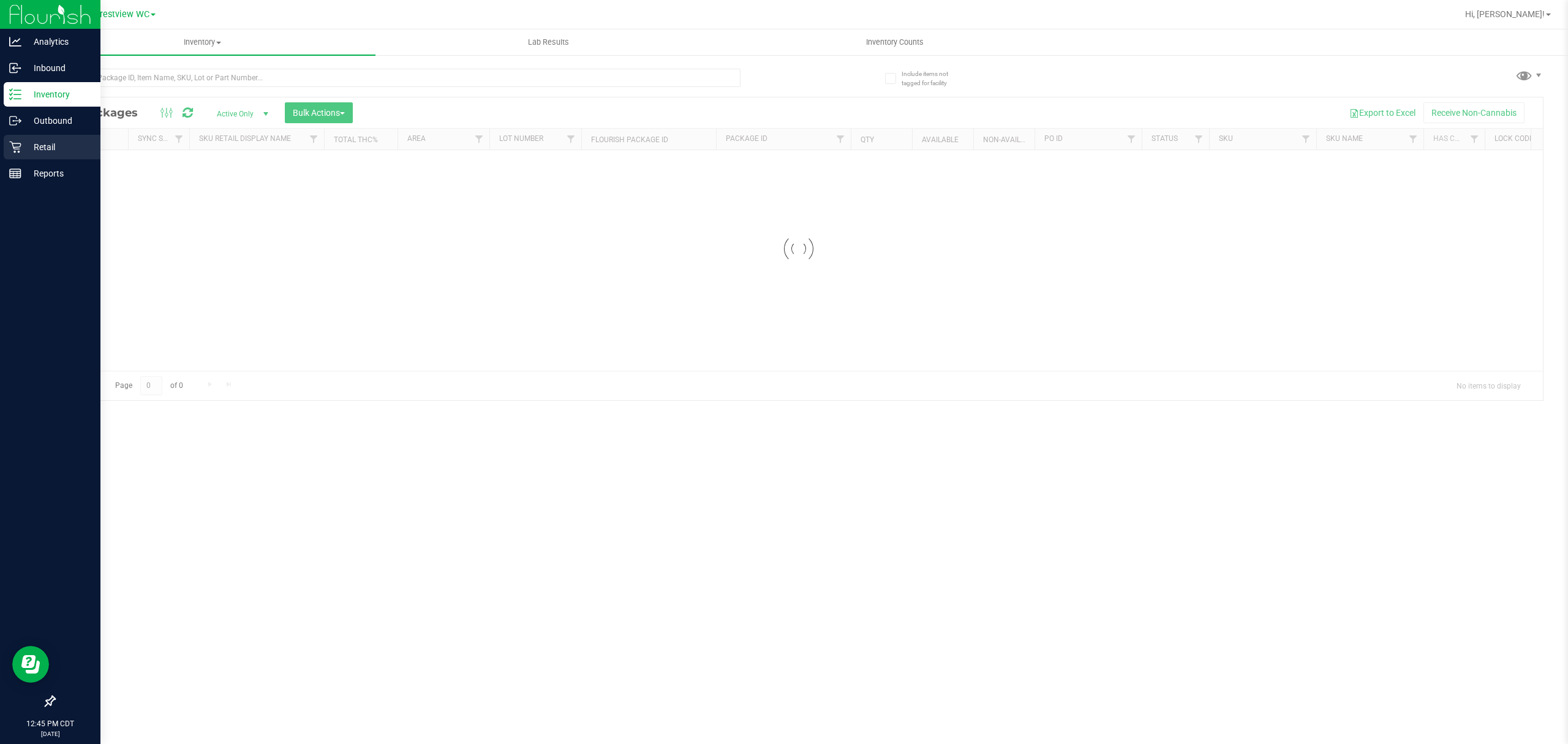
click at [21, 145] on p "Retail" at bounding box center [58, 147] width 73 height 15
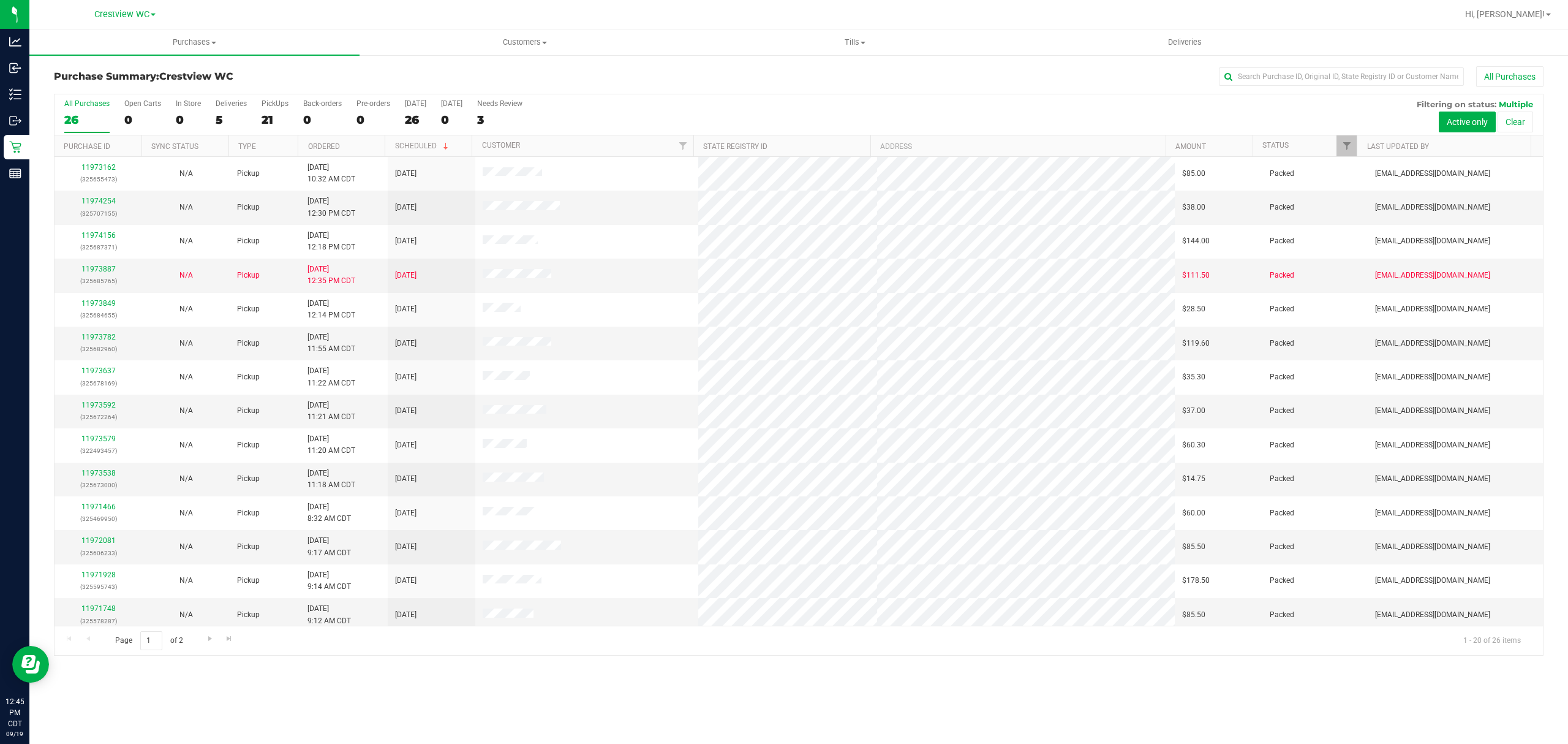
click at [221, 108] on div "Deliveries" at bounding box center [231, 104] width 31 height 9
click at [0, 0] on input "Deliveries 5" at bounding box center [0, 0] width 0 height 0
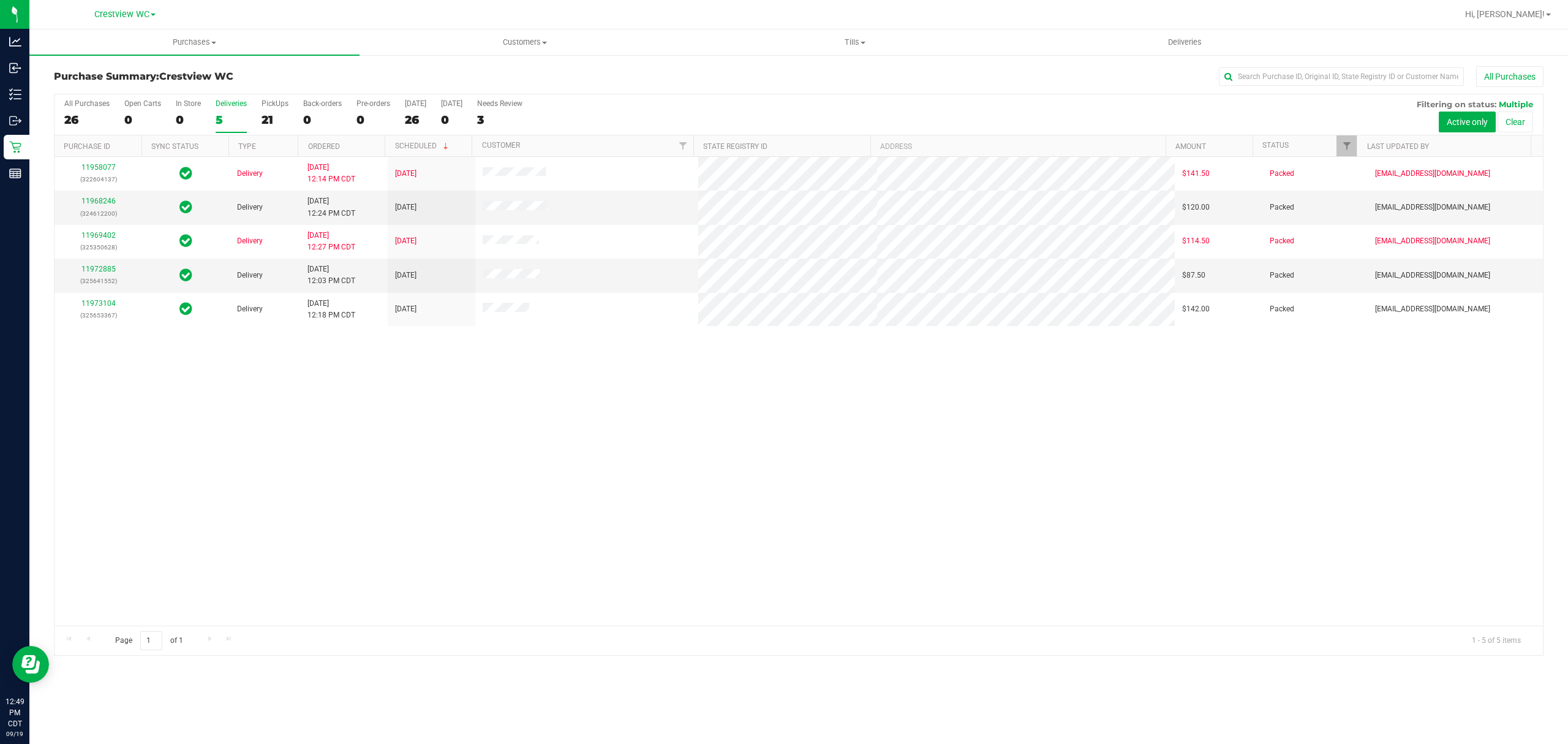
click at [226, 121] on div "5" at bounding box center [231, 119] width 31 height 14
click at [0, 0] on input "Deliveries 5" at bounding box center [0, 0] width 0 height 0
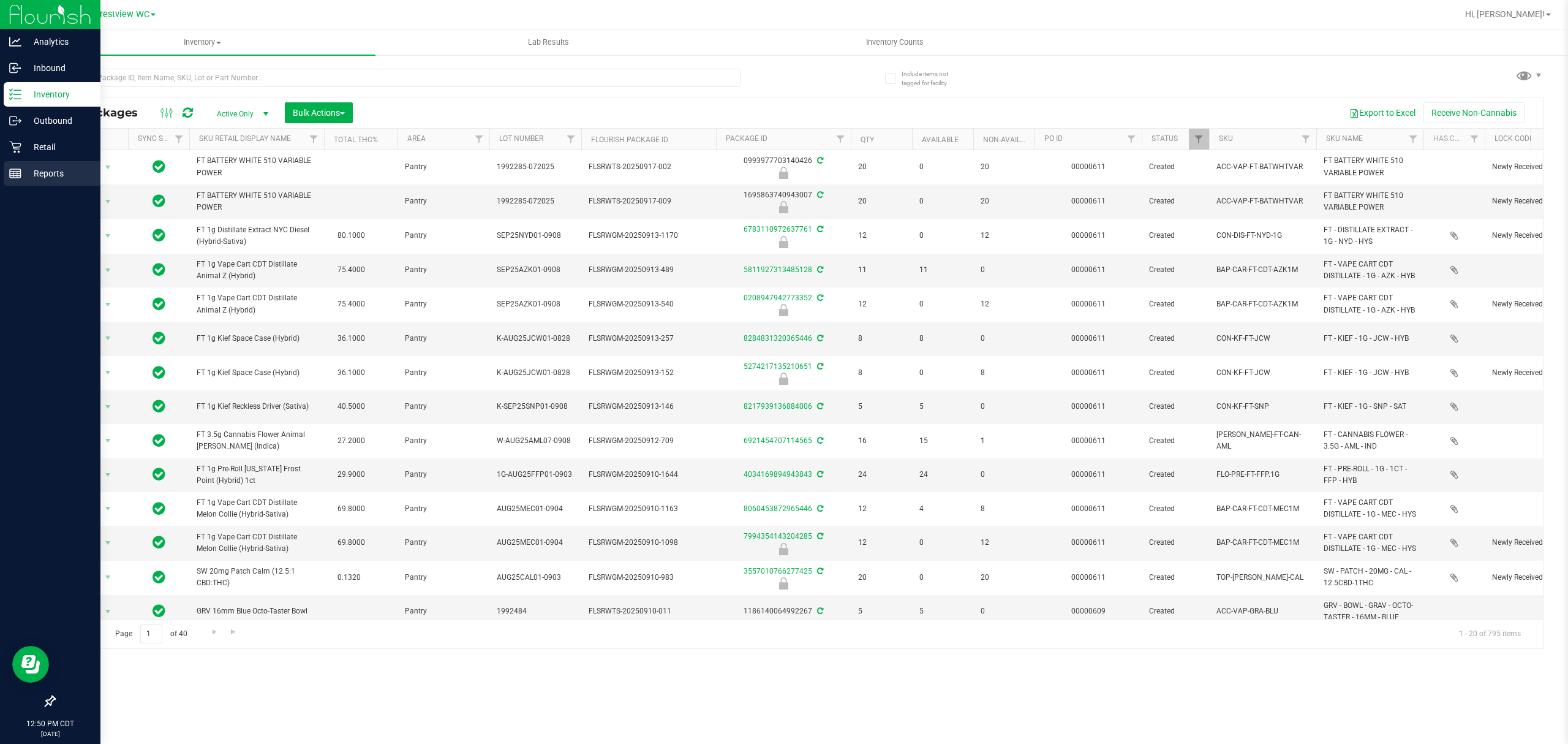
click at [10, 174] on rect at bounding box center [15, 173] width 11 height 9
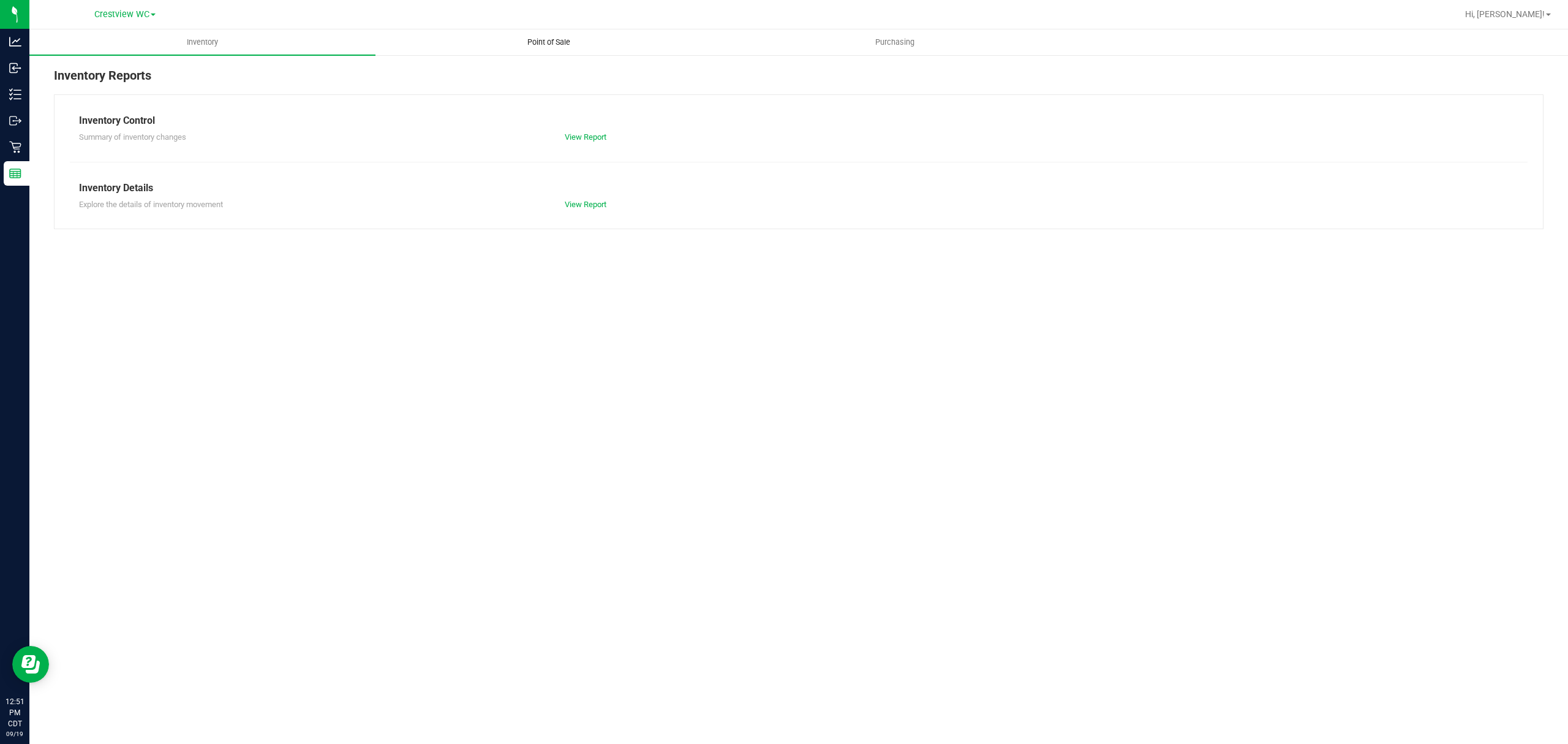
click at [544, 45] on span "Point of Sale" at bounding box center [549, 42] width 76 height 11
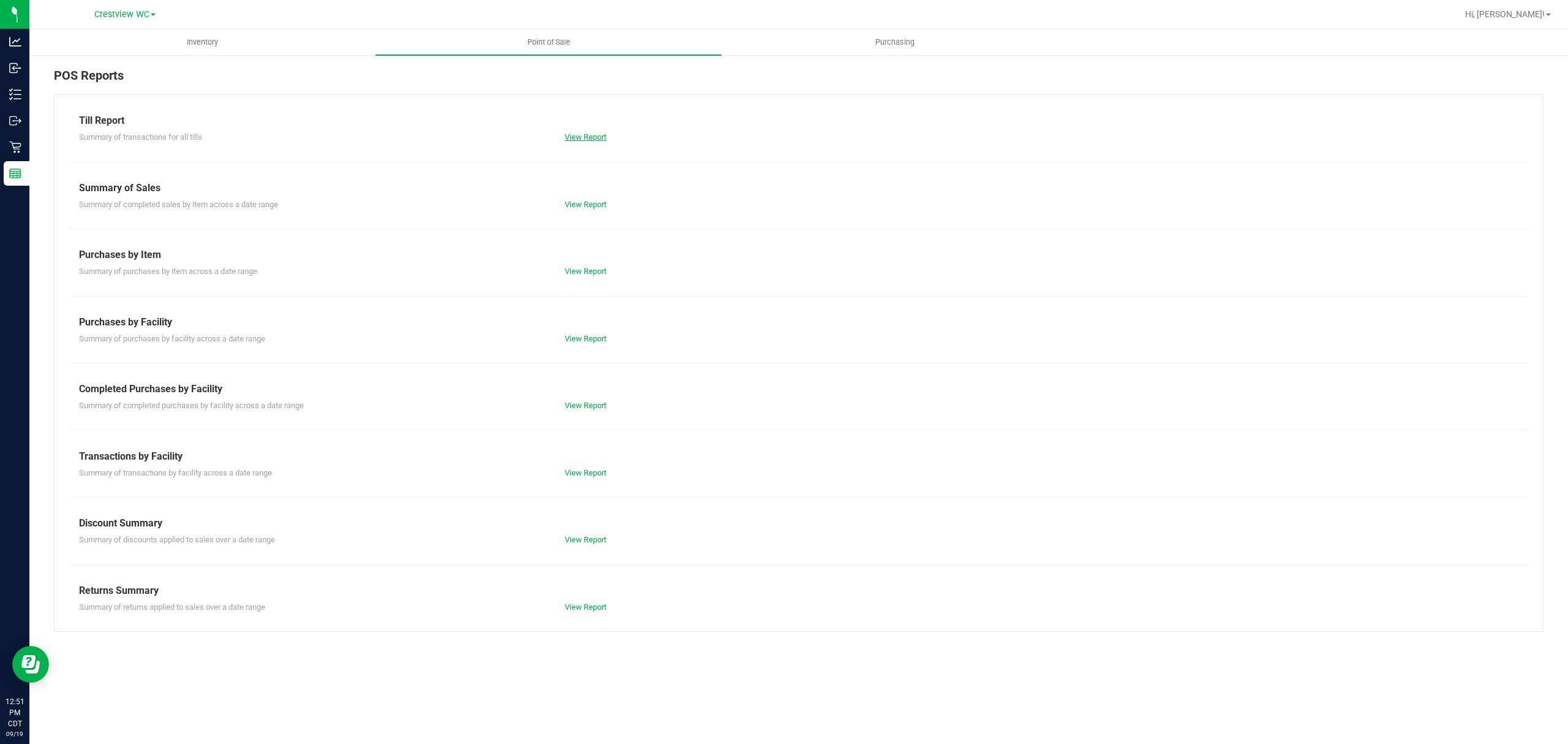
click at [586, 133] on link "View Report" at bounding box center [586, 137] width 42 height 9
